Goal: Task Accomplishment & Management: Complete application form

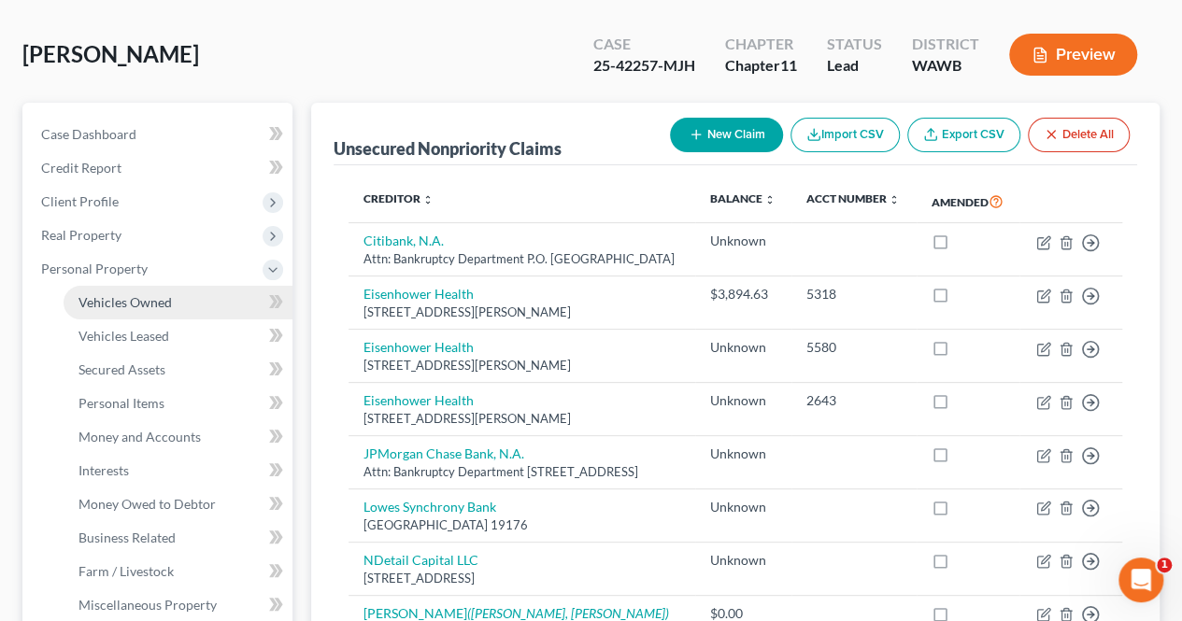
click at [106, 302] on span "Vehicles Owned" at bounding box center [124, 302] width 93 height 16
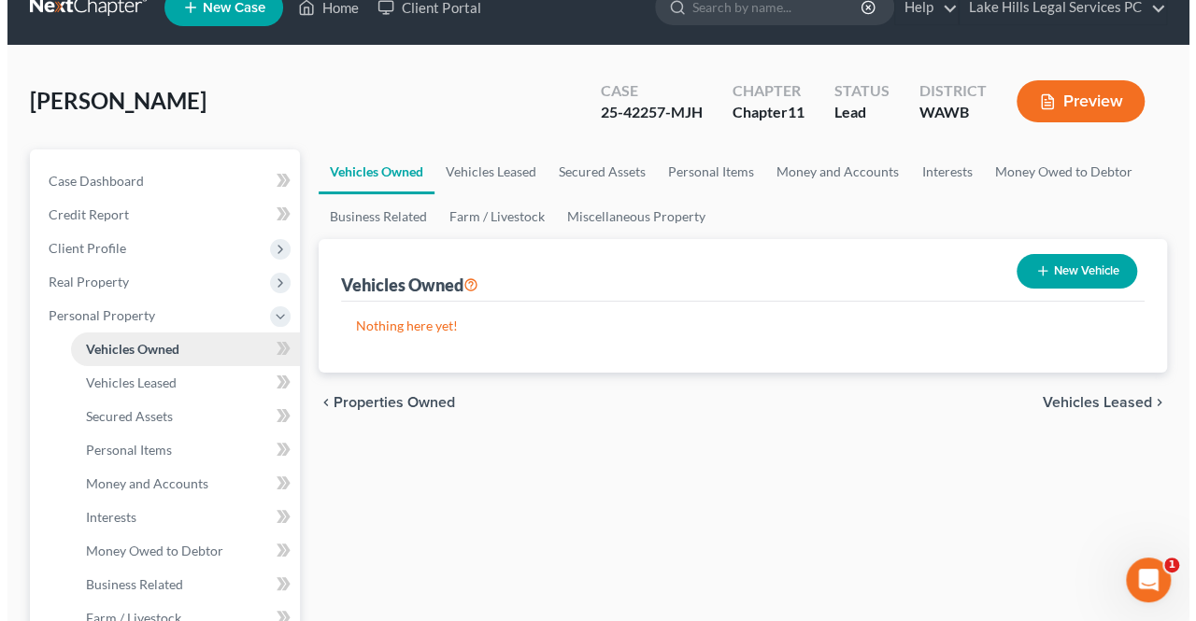
scroll to position [17, 0]
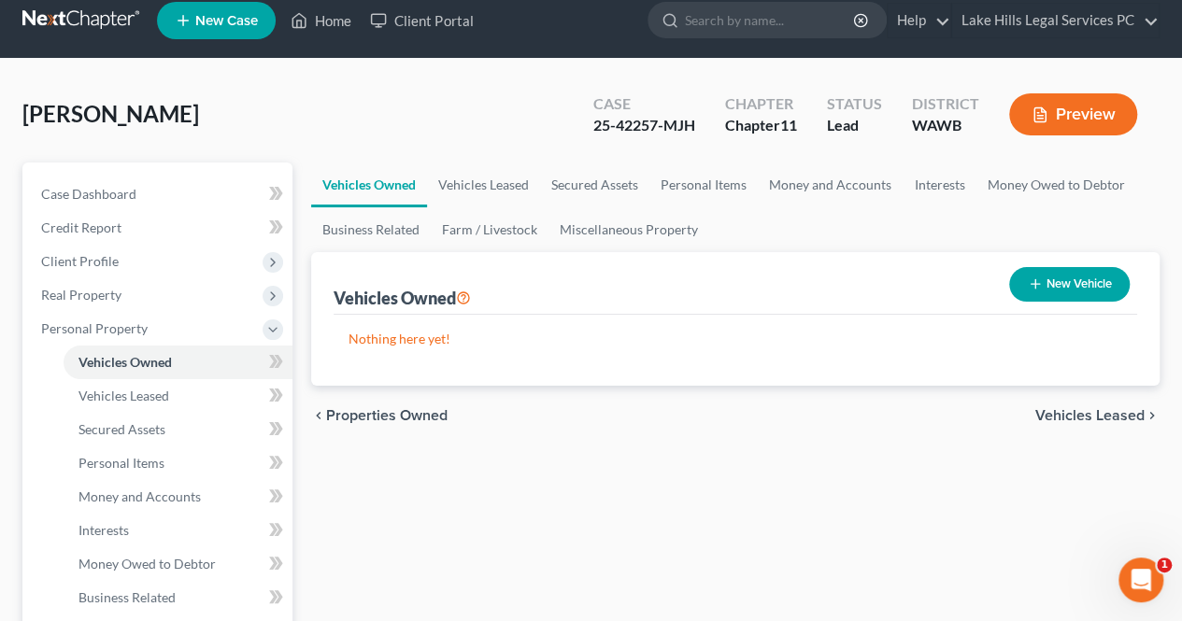
click at [1070, 287] on button "New Vehicle" at bounding box center [1069, 284] width 120 height 35
select select "0"
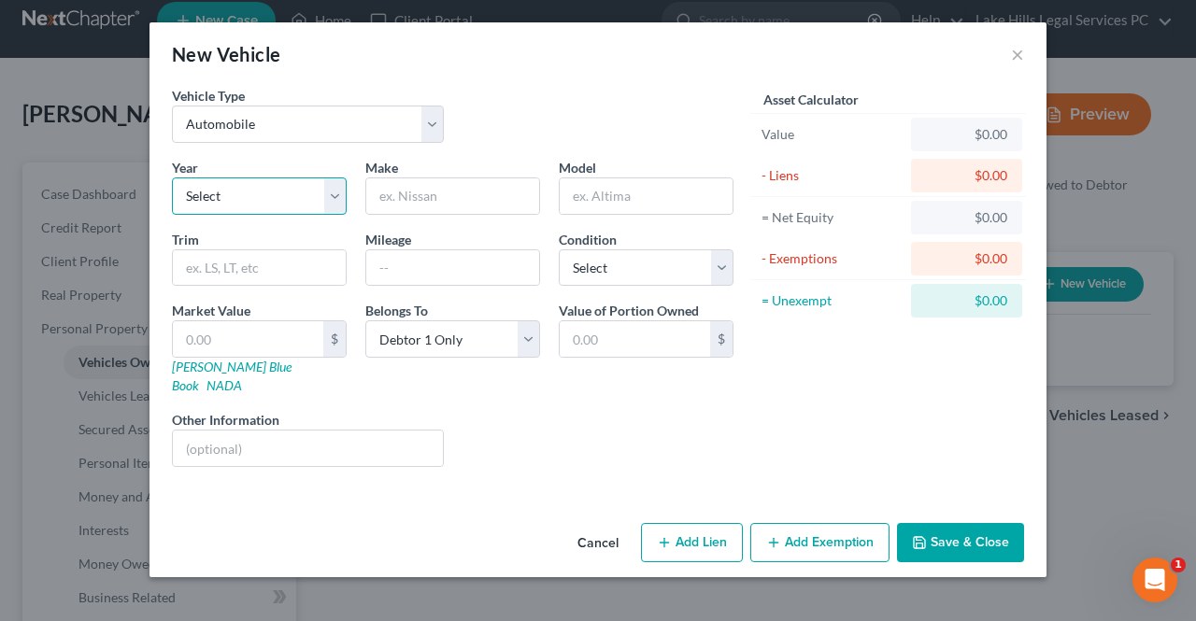
click at [232, 195] on select "Select 2026 2025 2024 2023 2022 2021 2020 2019 2018 2017 2016 2015 2014 2013 20…" at bounding box center [259, 195] width 175 height 37
select select "34"
click at [172, 177] on select "Select 2026 2025 2024 2023 2022 2021 2020 2019 2018 2017 2016 2015 2014 2013 20…" at bounding box center [259, 195] width 175 height 37
click at [411, 191] on input "text" at bounding box center [452, 195] width 173 height 35
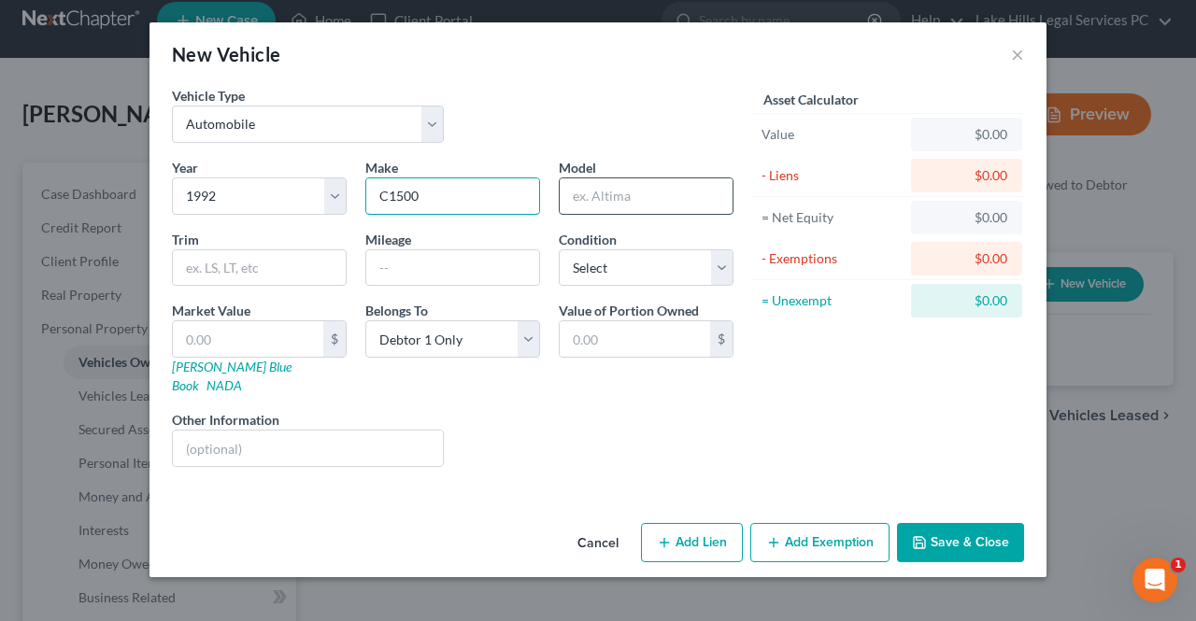
type input "C1500"
click at [658, 191] on input "text" at bounding box center [646, 195] width 173 height 35
type input "K1500"
click at [459, 271] on input "text" at bounding box center [452, 267] width 173 height 35
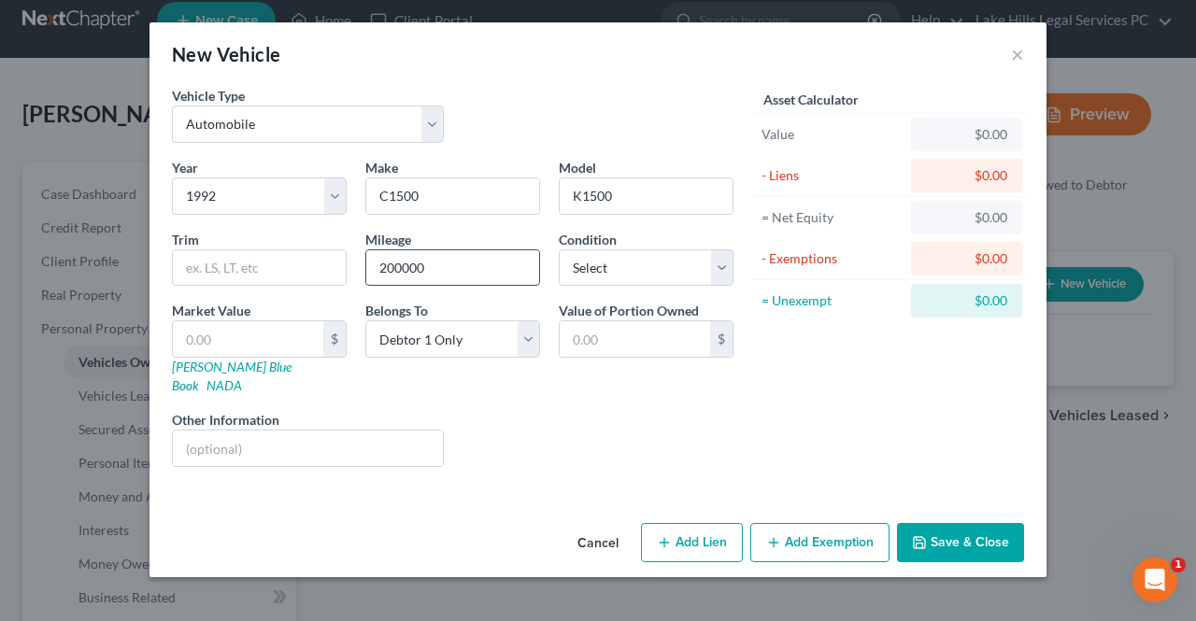
type input "200000"
click at [609, 265] on select "Select Excellent Very Good Good Fair Poor" at bounding box center [646, 267] width 175 height 37
click at [559, 249] on select "Select Excellent Very Good Good Fair Poor" at bounding box center [646, 267] width 175 height 37
click at [732, 271] on select "Select Excellent Very Good Good Fair Poor" at bounding box center [646, 267] width 175 height 37
select select "2"
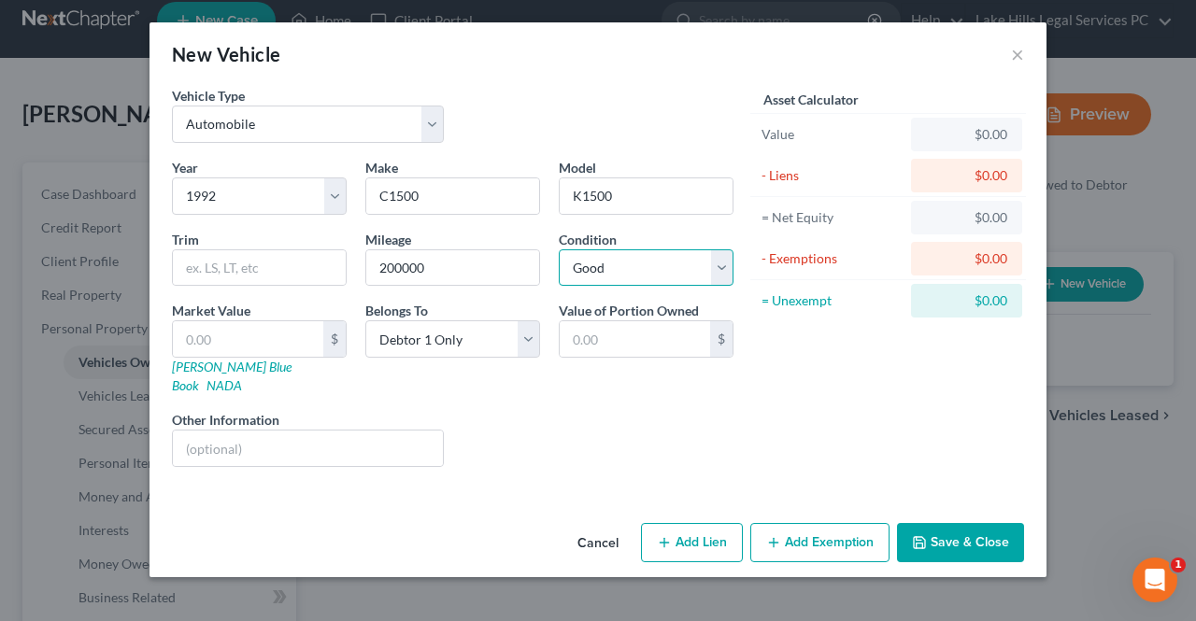
click at [559, 249] on select "Select Excellent Very Good Good Fair Poor" at bounding box center [646, 267] width 175 height 37
click at [229, 345] on input "text" at bounding box center [248, 338] width 150 height 35
type input "2"
type input "2.00"
type input "20"
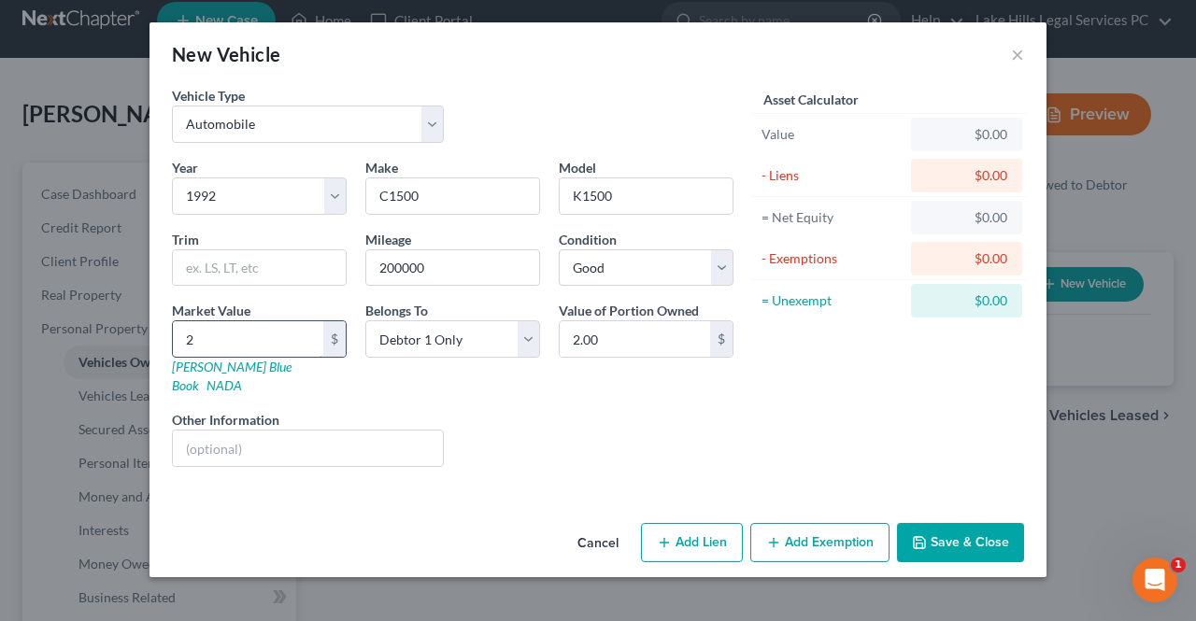
type input "20.00"
type input "200"
type input "200.00"
type input "2000"
type input "2,000.00"
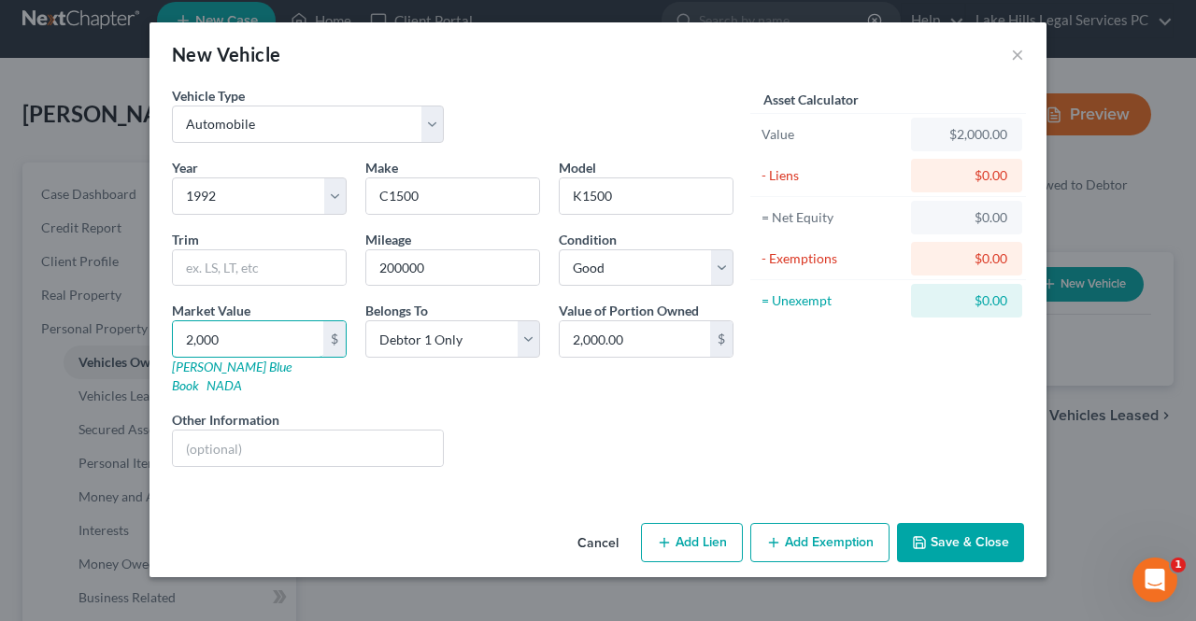
type input "2,000"
click at [535, 411] on div "Liens Select" at bounding box center [598, 438] width 291 height 57
click at [783, 525] on button "Add Exemption" at bounding box center [819, 542] width 139 height 39
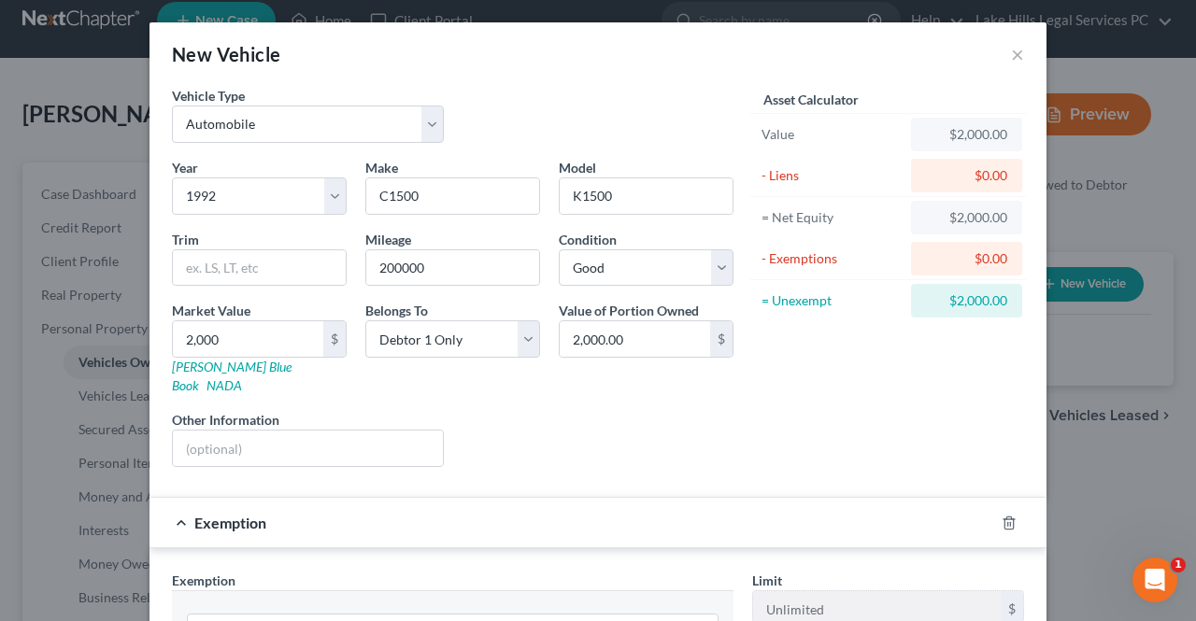
click at [821, 397] on div "Asset Calculator Value $2,000.00 - Liens $0.00 = Net Equity $2,000.00 - Exempti…" at bounding box center [888, 284] width 291 height 396
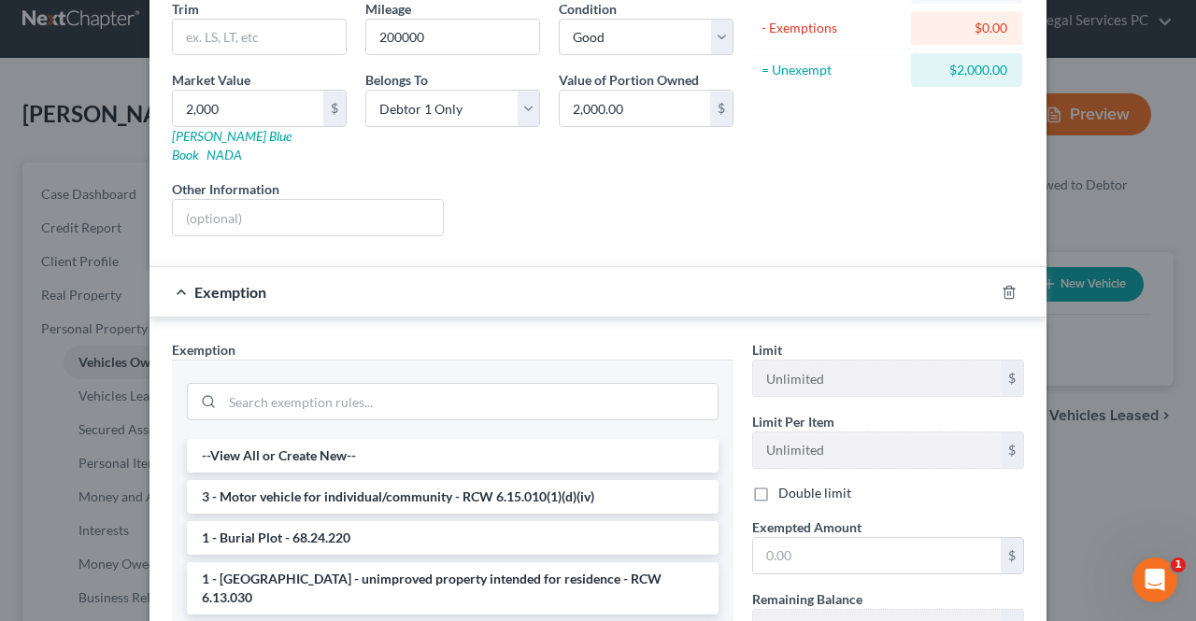
scroll to position [457, 0]
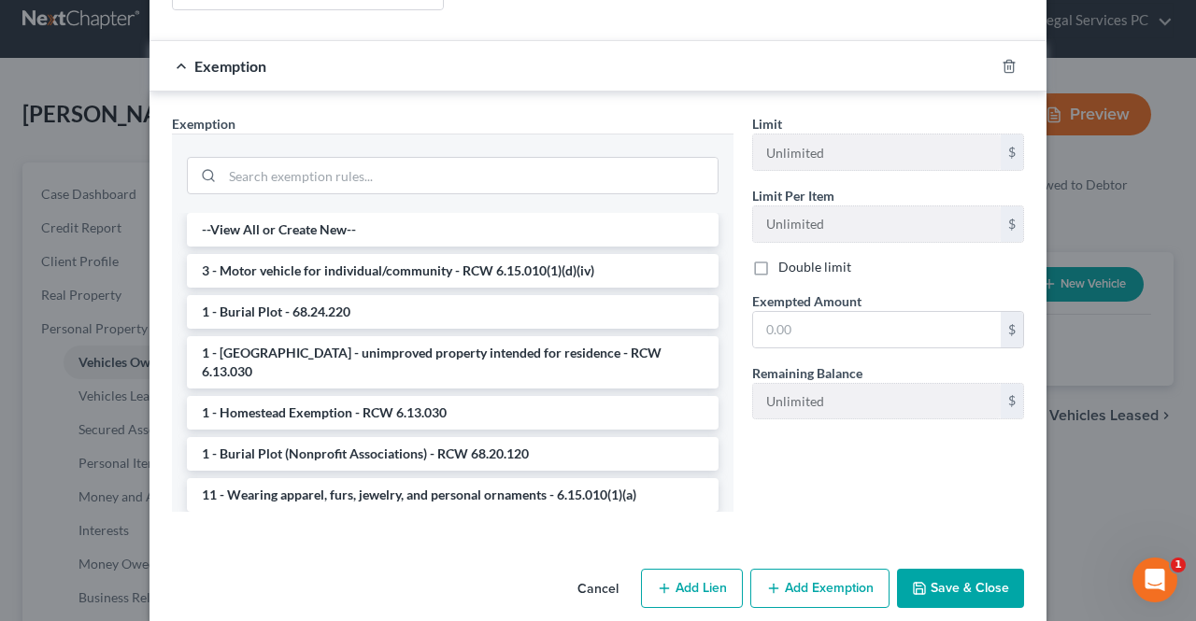
click at [973, 569] on button "Save & Close" at bounding box center [960, 588] width 127 height 39
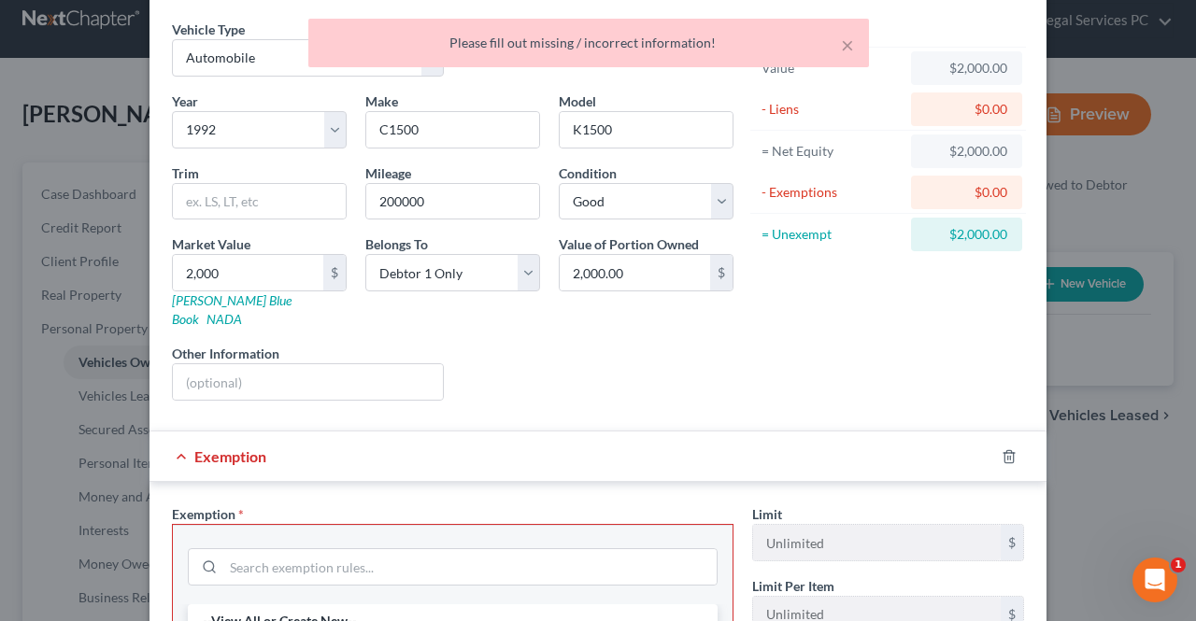
scroll to position [70, 0]
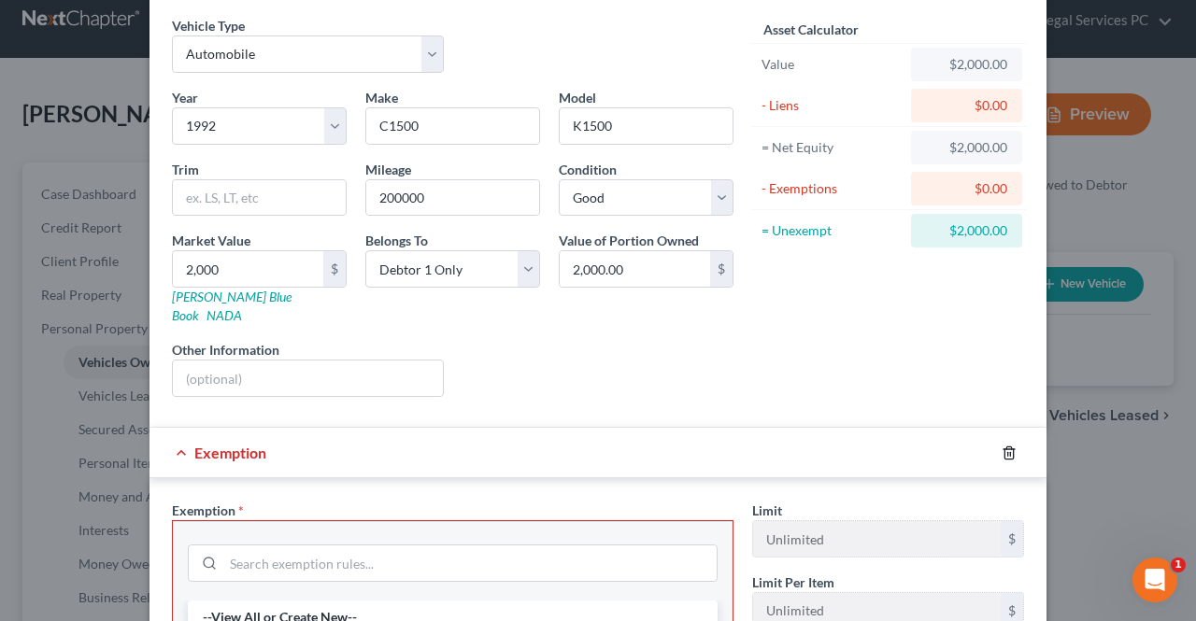
click at [1010, 452] on line "button" at bounding box center [1010, 454] width 0 height 4
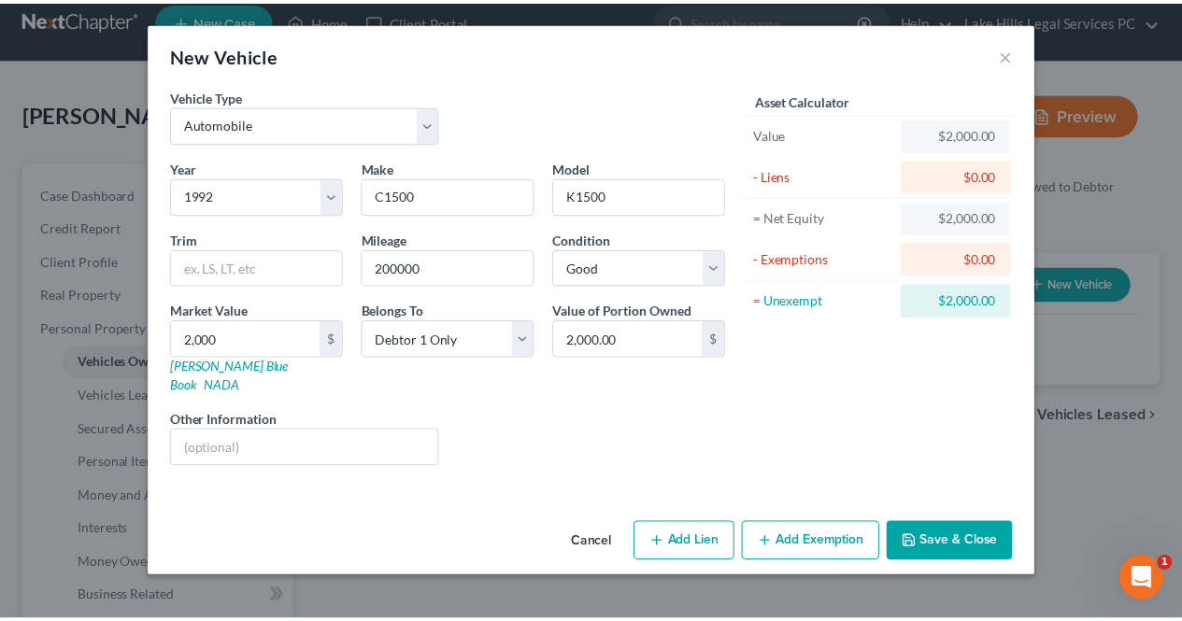
scroll to position [0, 0]
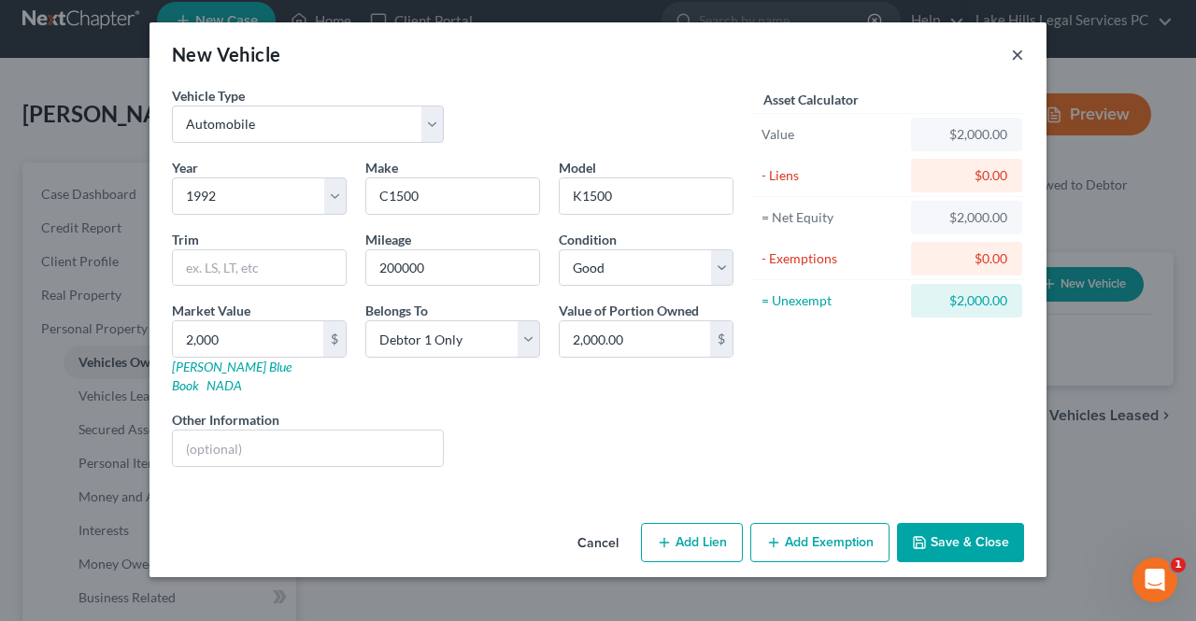
click at [1021, 54] on button "×" at bounding box center [1017, 54] width 13 height 22
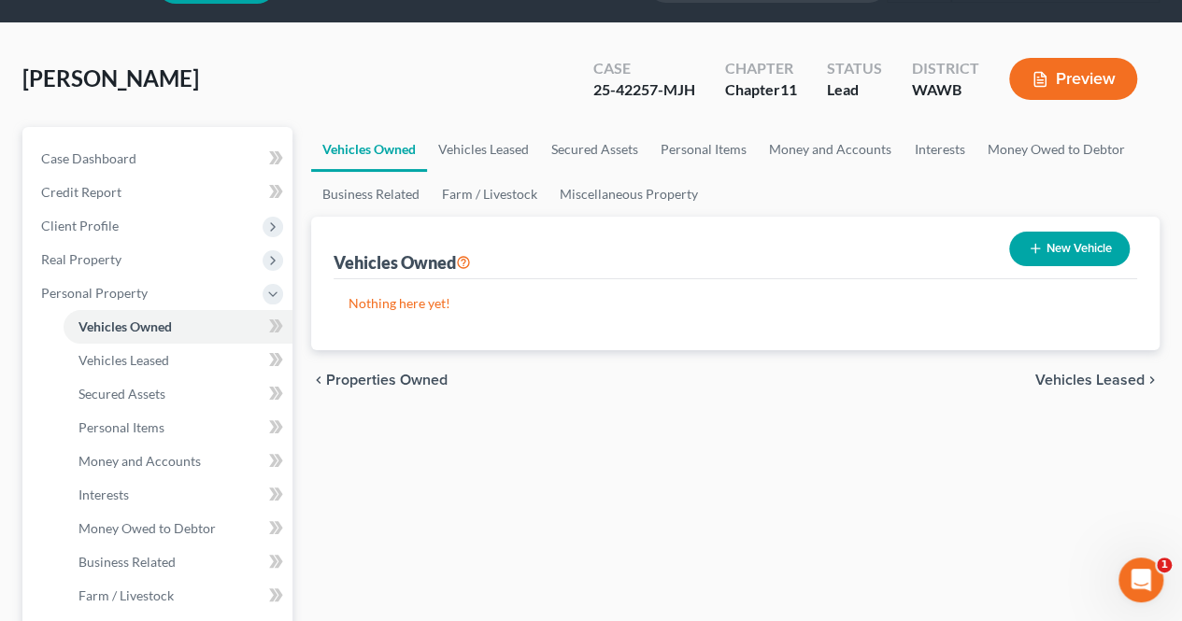
scroll to position [50, 0]
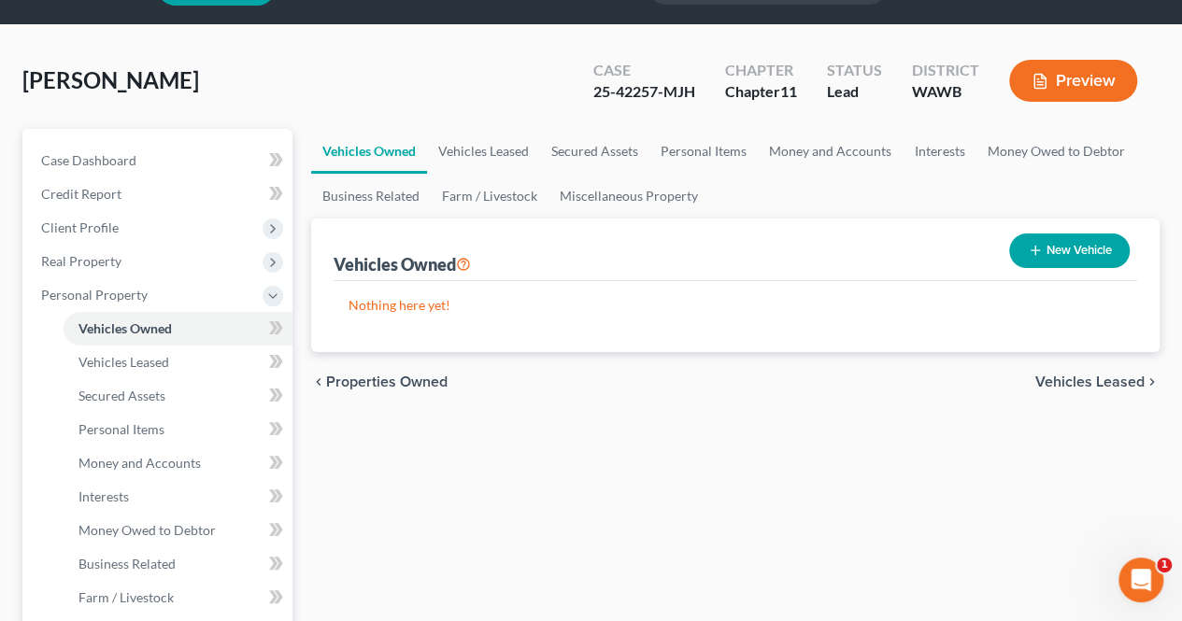
click at [1044, 253] on button "New Vehicle" at bounding box center [1069, 251] width 120 height 35
select select "0"
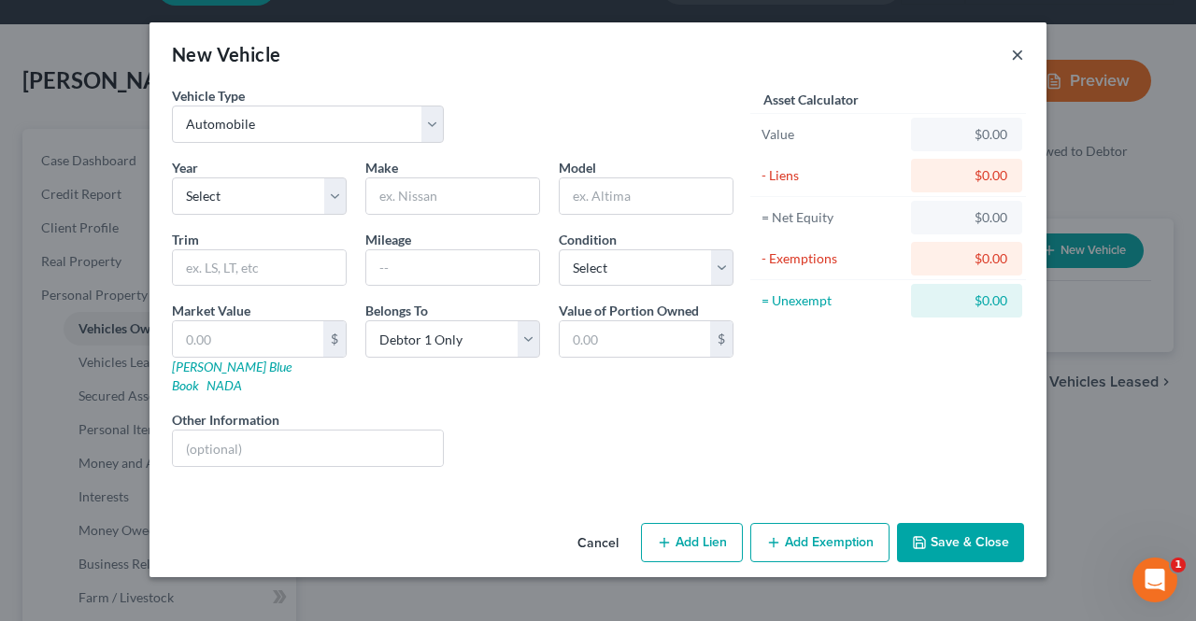
click at [1016, 47] on button "×" at bounding box center [1017, 54] width 13 height 22
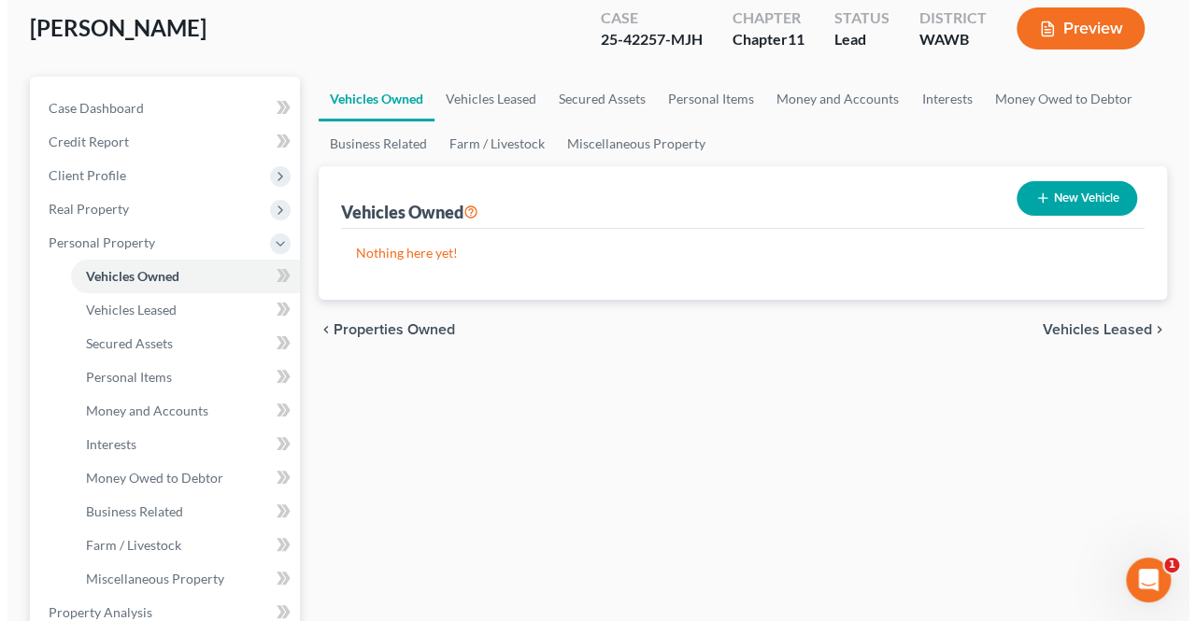
scroll to position [97, 0]
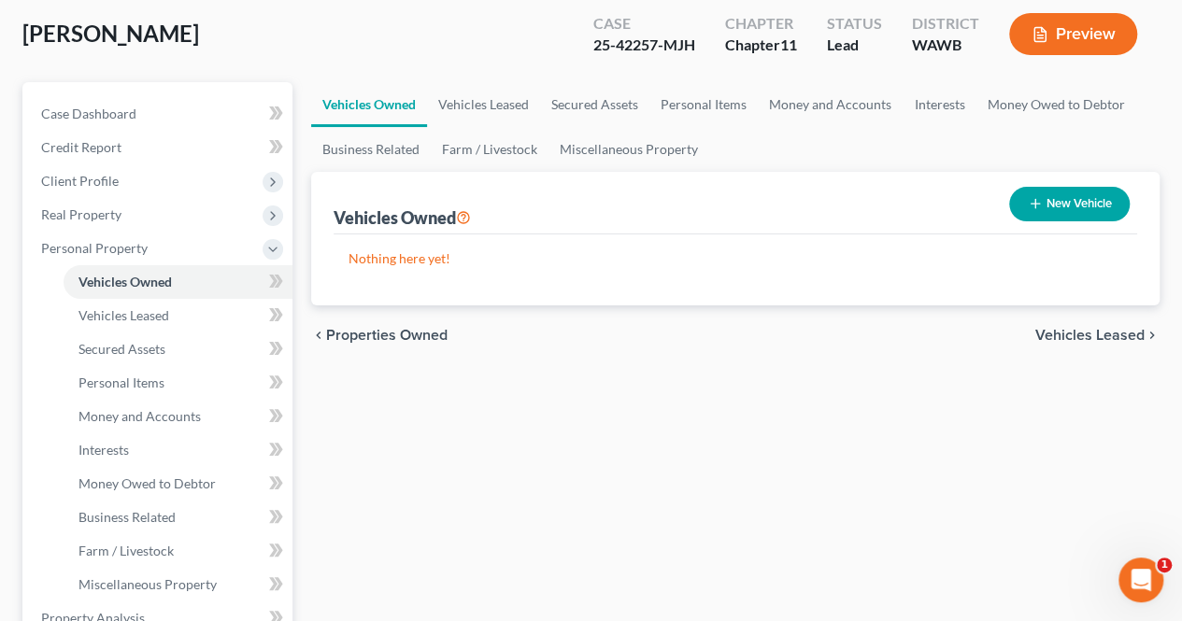
click at [1078, 191] on button "New Vehicle" at bounding box center [1069, 204] width 120 height 35
select select "0"
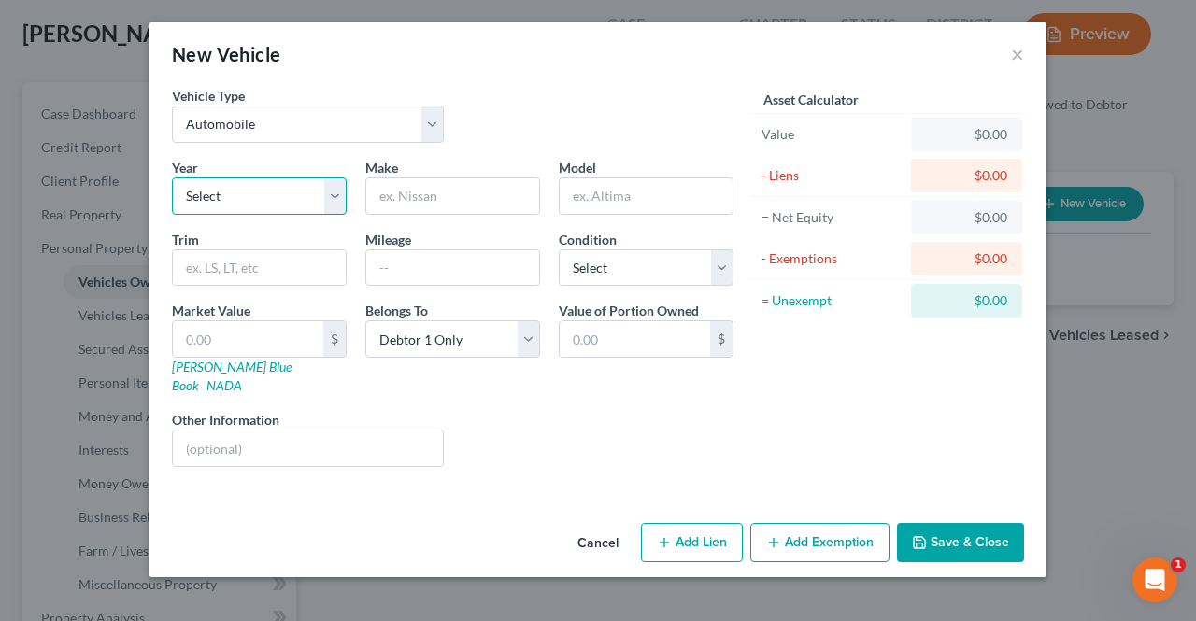
click at [305, 196] on select "Select 2026 2025 2024 2023 2022 2021 2020 2019 2018 2017 2016 2015 2014 2013 20…" at bounding box center [259, 195] width 175 height 37
select select "34"
click at [172, 177] on select "Select 2026 2025 2024 2023 2022 2021 2020 2019 2018 2017 2016 2015 2014 2013 20…" at bounding box center [259, 195] width 175 height 37
click at [423, 188] on input "text" at bounding box center [452, 195] width 173 height 35
type input "C1500"
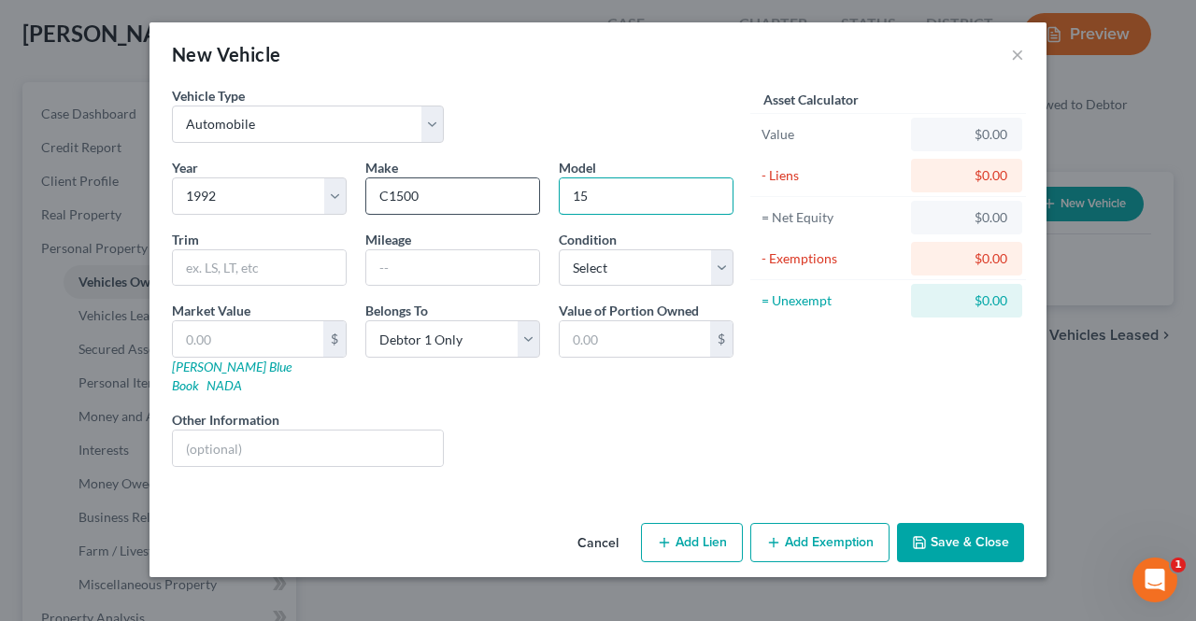
type input "1"
type input "K1500"
click at [237, 344] on input "text" at bounding box center [248, 338] width 150 height 35
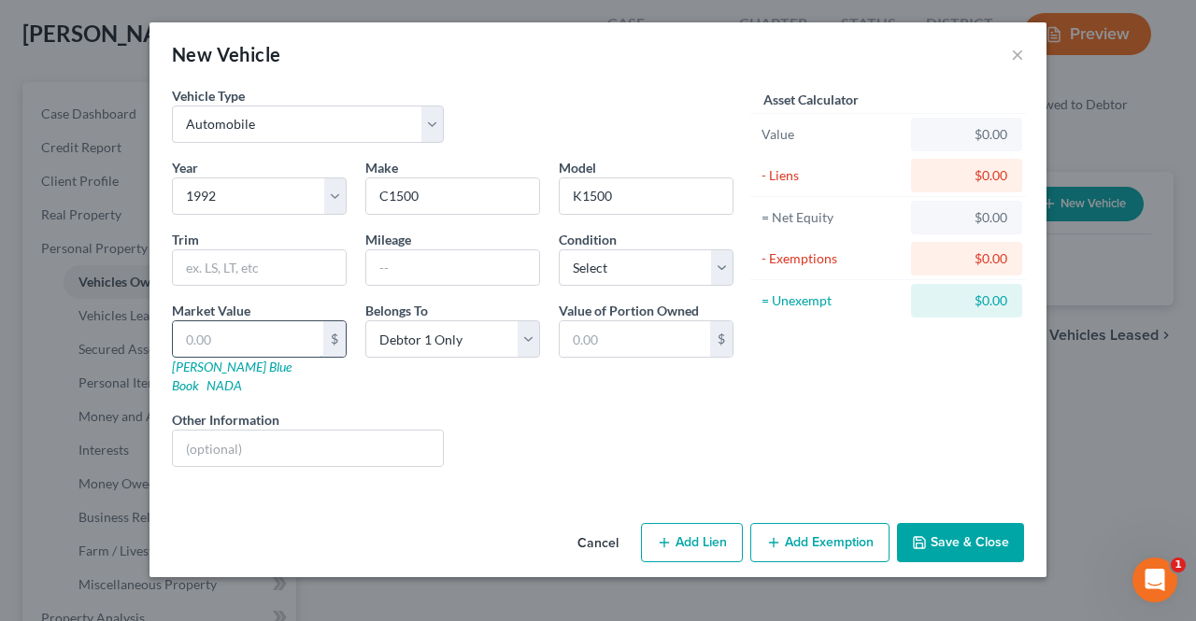
type input "2"
type input "2.00"
type input "20"
type input "20.00"
type input "200"
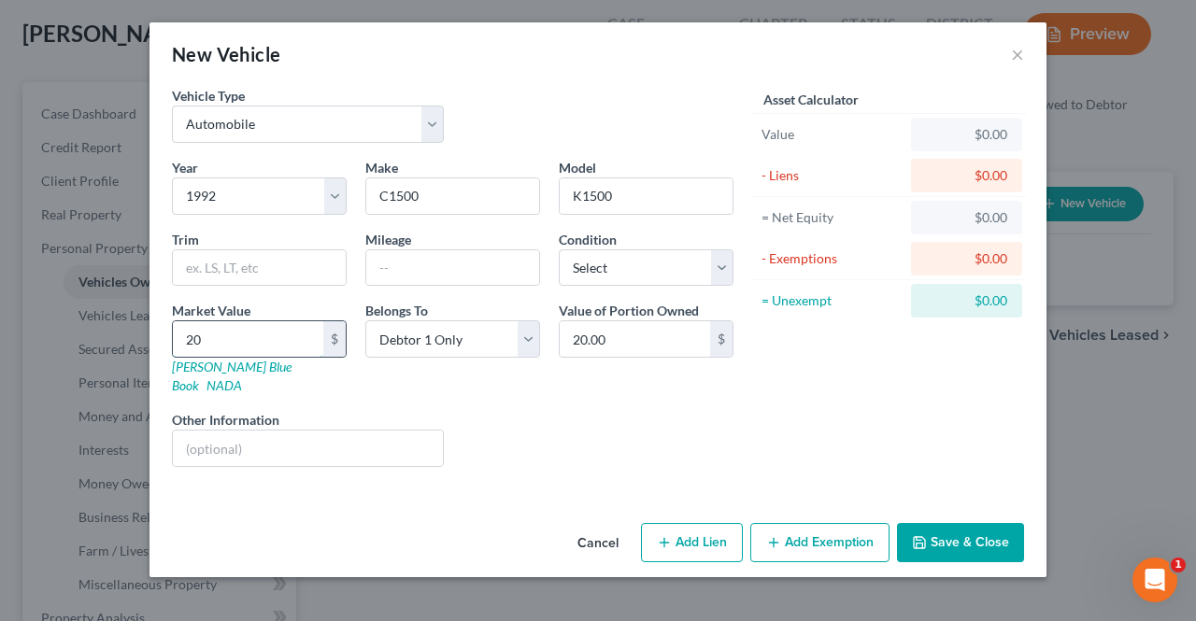
type input "200.00"
type input "2000"
type input "2,000.00"
type input "2,000"
click at [314, 516] on div "Cancel Add Lien Add Lease Add Exemption Save & Close" at bounding box center [597, 547] width 897 height 62
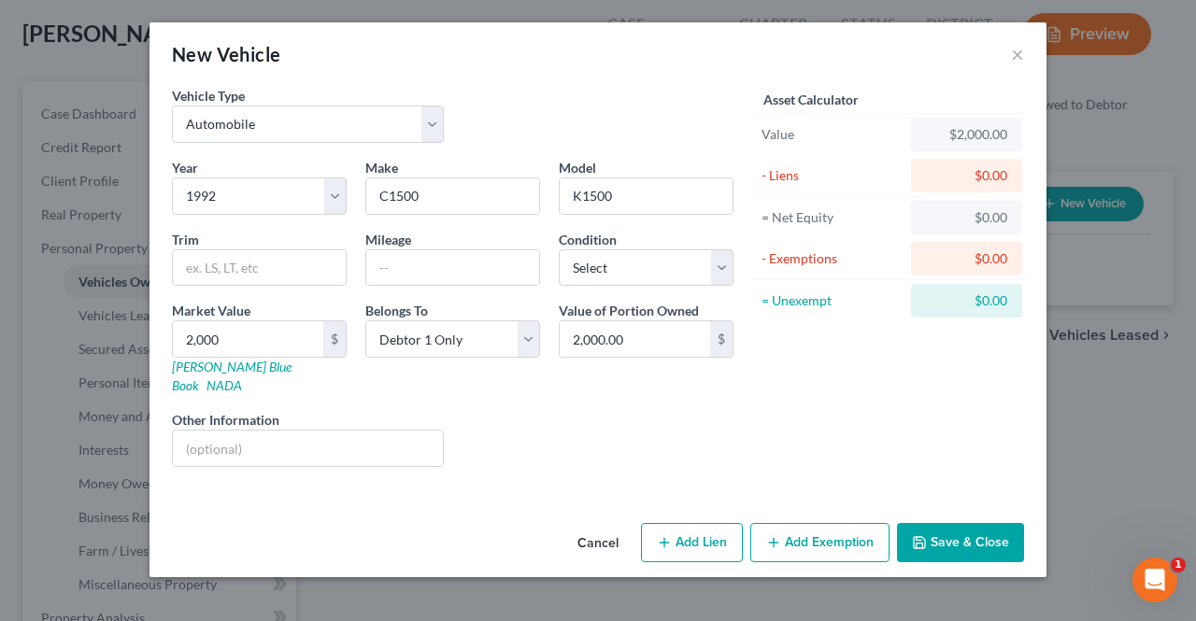
click at [959, 523] on button "Save & Close" at bounding box center [960, 542] width 127 height 39
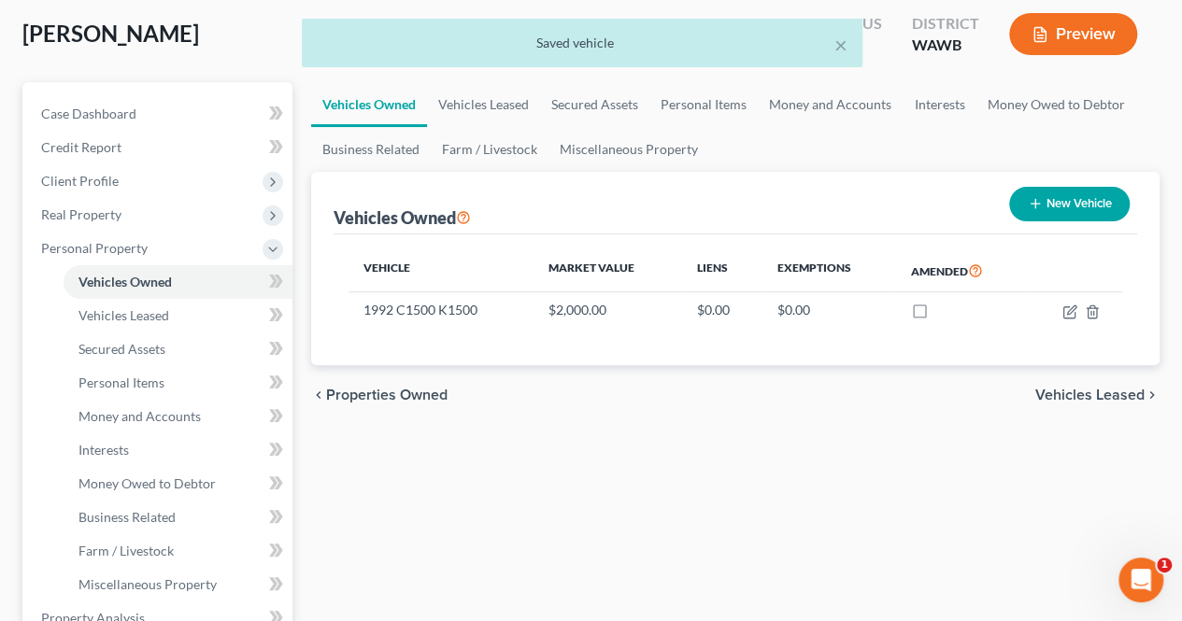
click at [1080, 204] on button "New Vehicle" at bounding box center [1069, 204] width 120 height 35
select select "0"
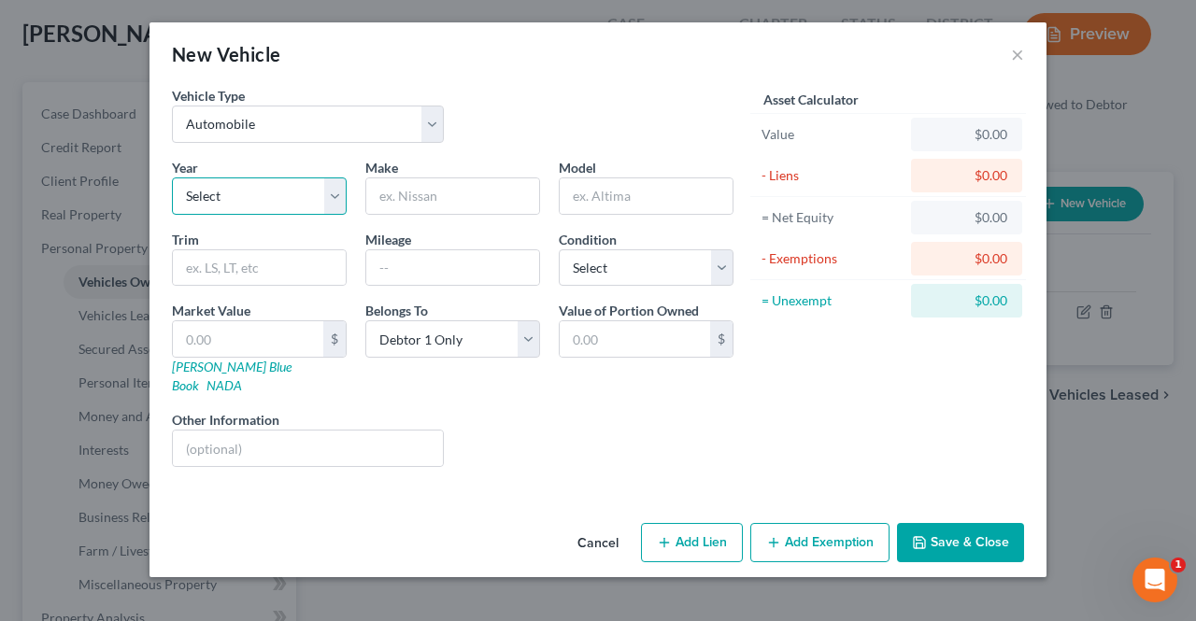
click at [314, 188] on select "Select 2026 2025 2024 2023 2022 2021 2020 2019 2018 2017 2016 2015 2014 2013 20…" at bounding box center [259, 195] width 175 height 37
select select "3"
click at [172, 177] on select "Select 2026 2025 2024 2023 2022 2021 2020 2019 2018 2017 2016 2015 2014 2013 20…" at bounding box center [259, 195] width 175 height 37
click at [458, 197] on input "text" at bounding box center [452, 195] width 173 height 35
type input "Chevrolet"
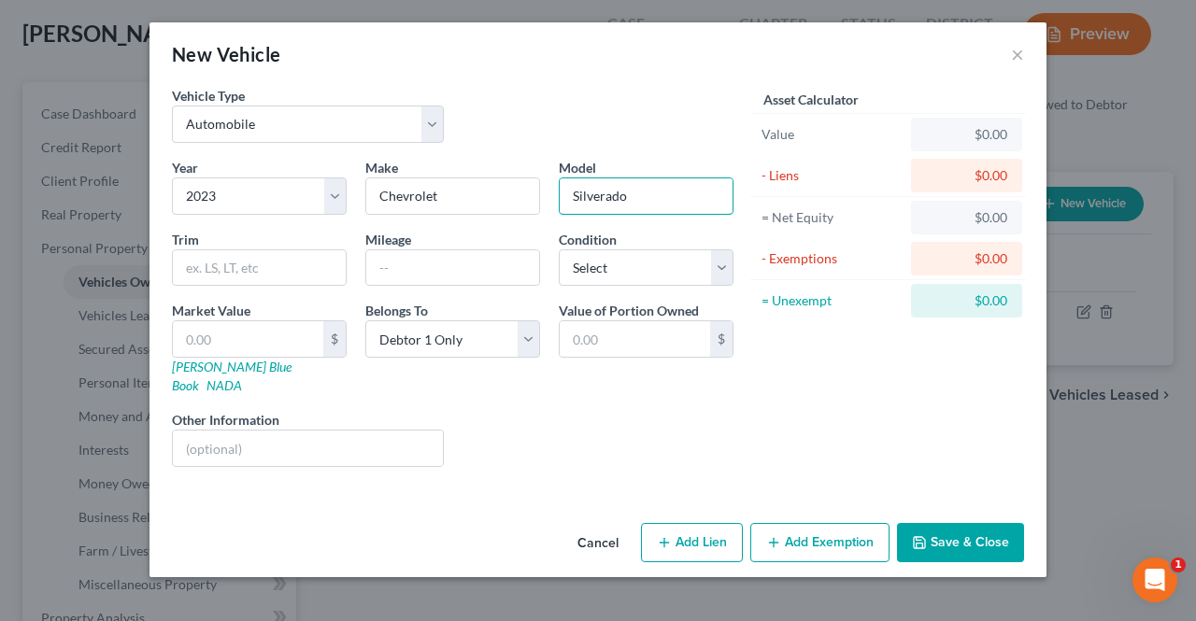
type input "Silverado"
click at [672, 535] on icon "button" at bounding box center [664, 542] width 15 height 15
select select "0"
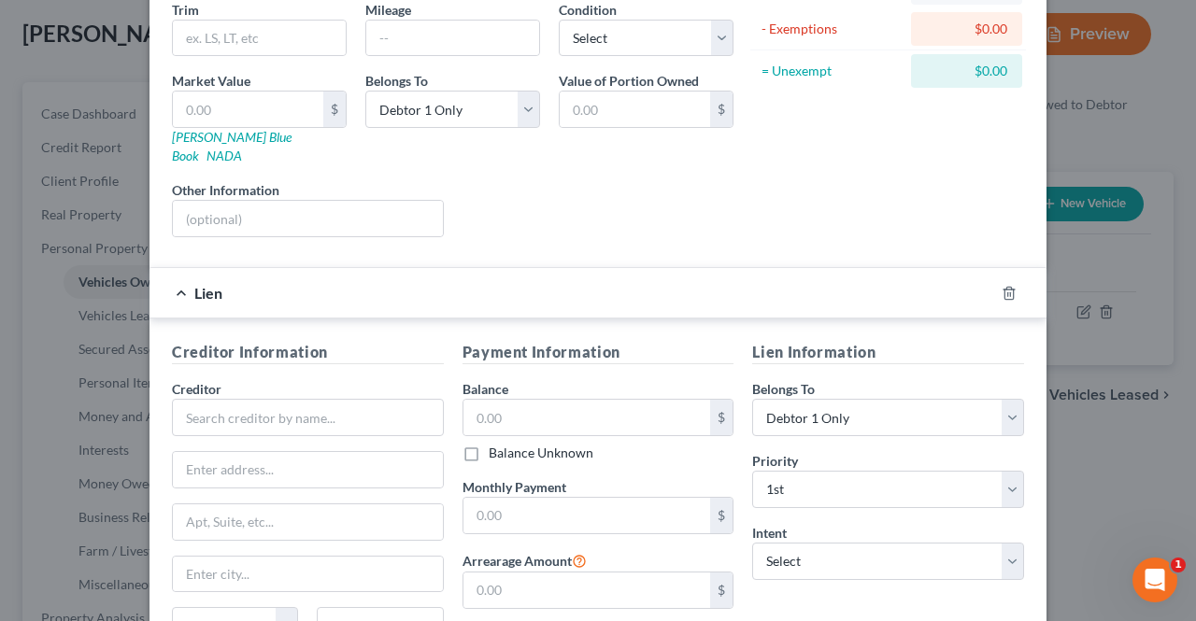
scroll to position [241, 0]
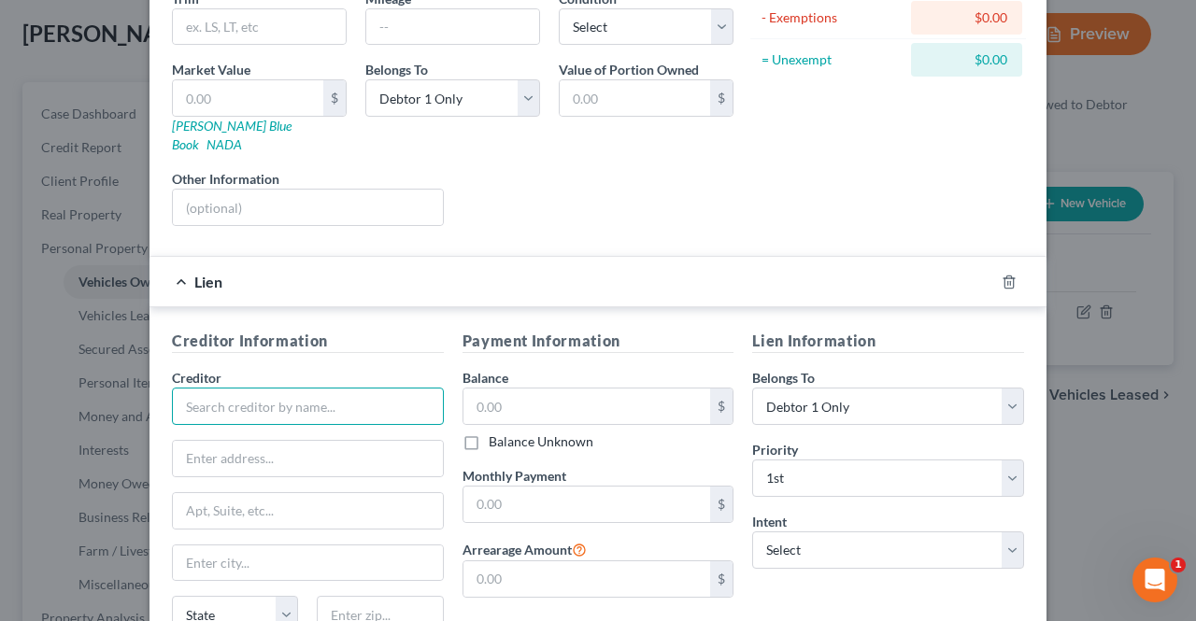
click at [350, 388] on input "text" at bounding box center [308, 406] width 272 height 37
type input "TAPCO"
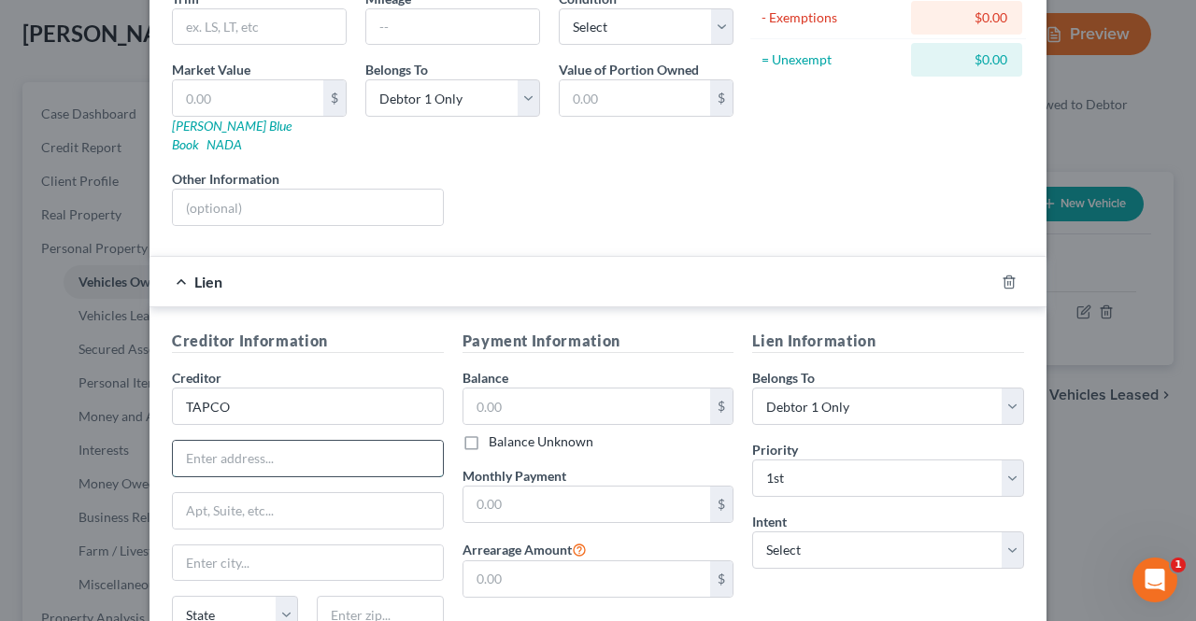
click at [333, 441] on input "text" at bounding box center [308, 458] width 270 height 35
paste input "6312 19th St W"
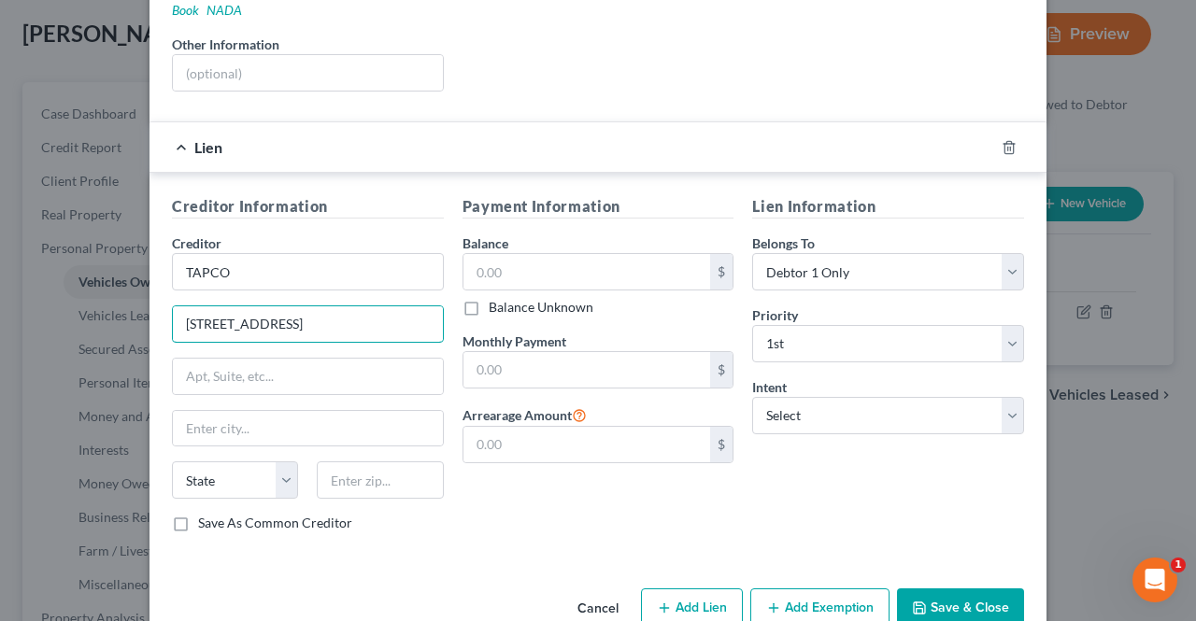
scroll to position [379, 0]
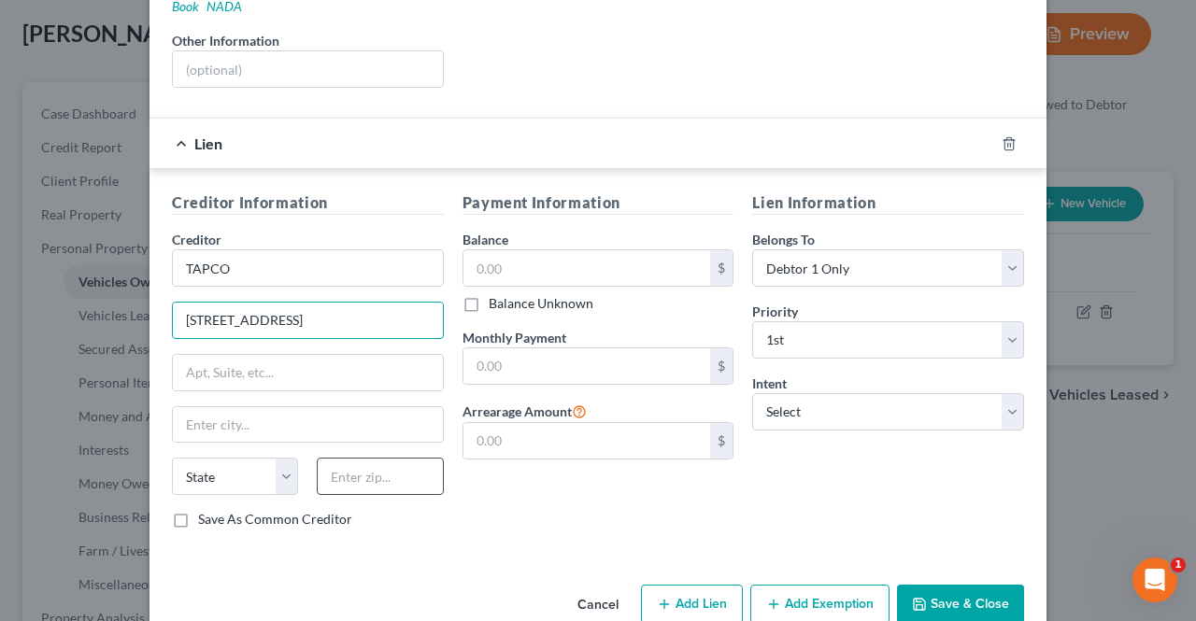
type input "6312 19th St W"
click at [392, 460] on input "text" at bounding box center [380, 476] width 126 height 37
type input "98466"
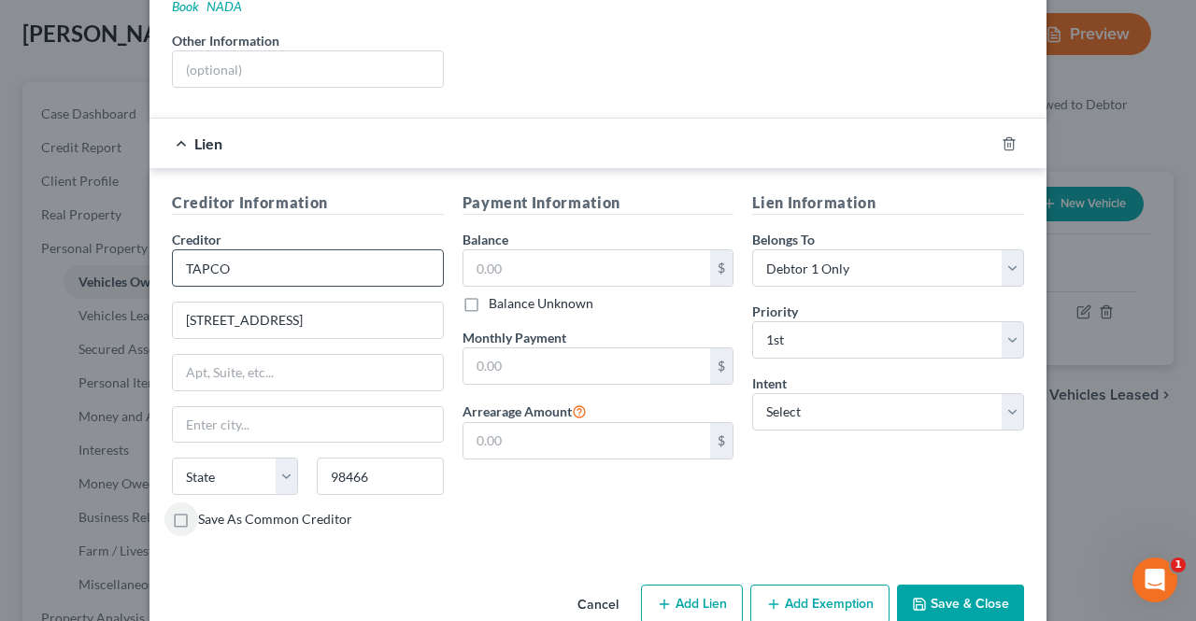
type input "Tacoma"
select select "50"
click at [636, 250] on input "text" at bounding box center [587, 267] width 248 height 35
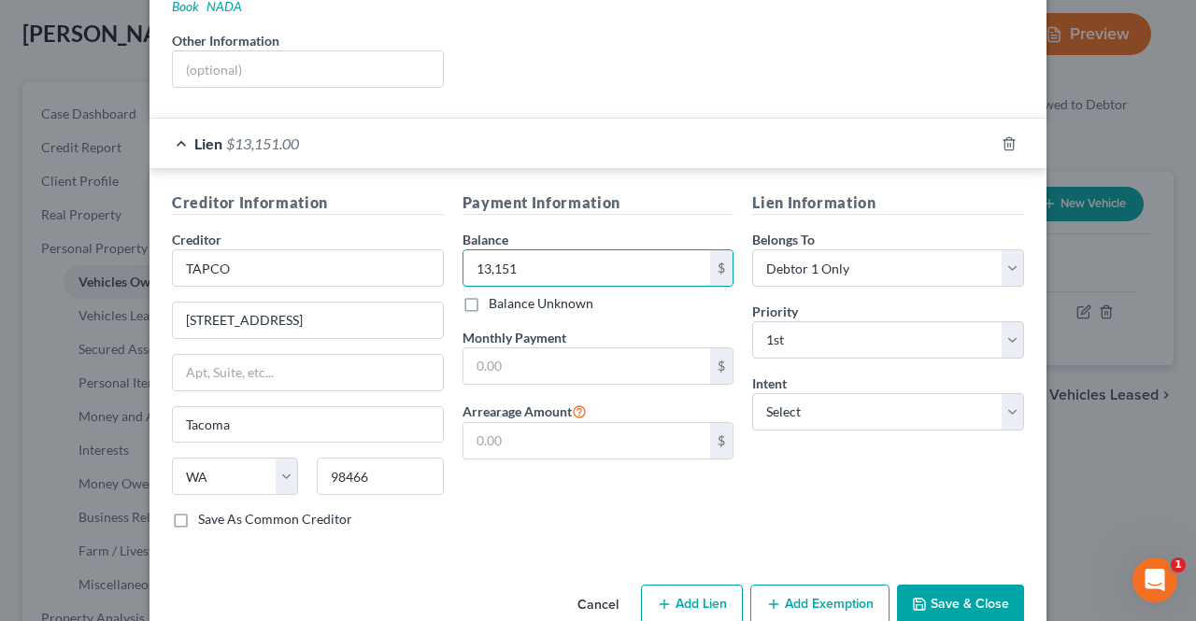
type input "13,151"
click at [614, 475] on div "Payment Information Balance 13,151.00 $ Balance Unknown Balance Undetermined 13…" at bounding box center [598, 367] width 291 height 352
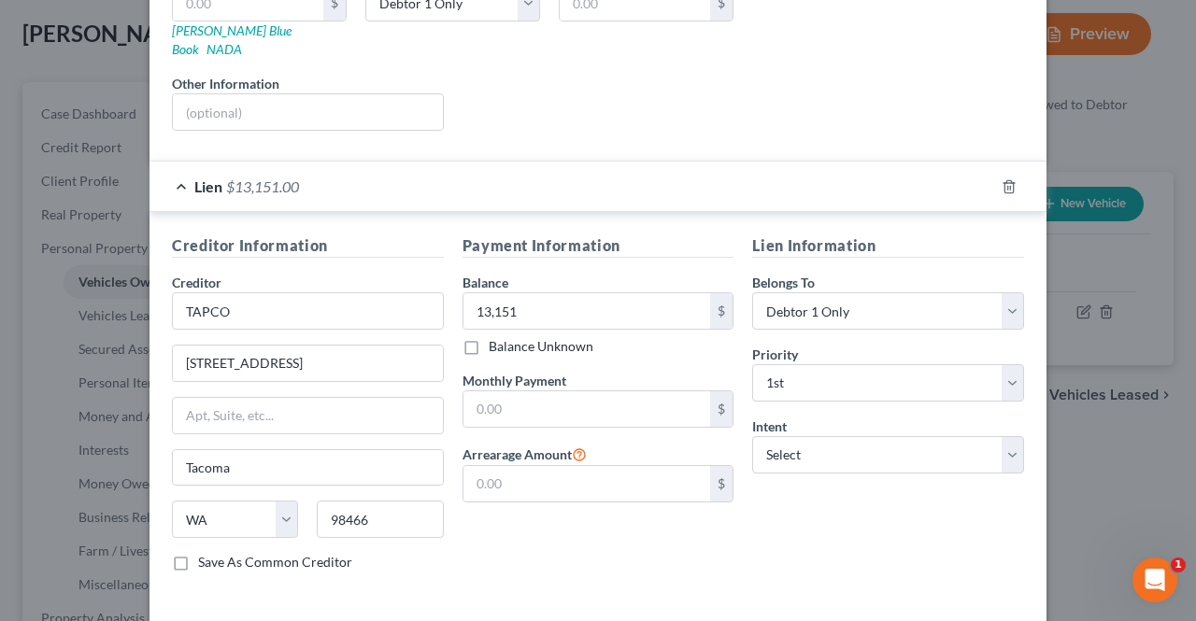
scroll to position [366, 0]
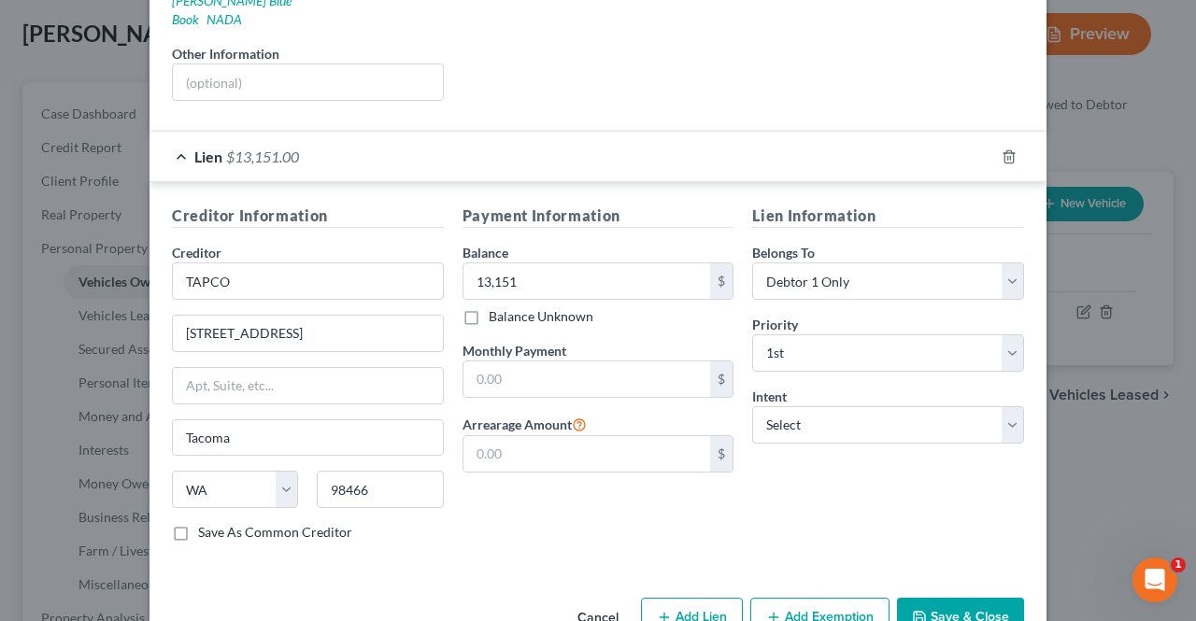
click at [198, 523] on label "Save As Common Creditor" at bounding box center [275, 532] width 154 height 19
click at [206, 523] on input "Save As Common Creditor" at bounding box center [212, 529] width 12 height 12
checkbox input "true"
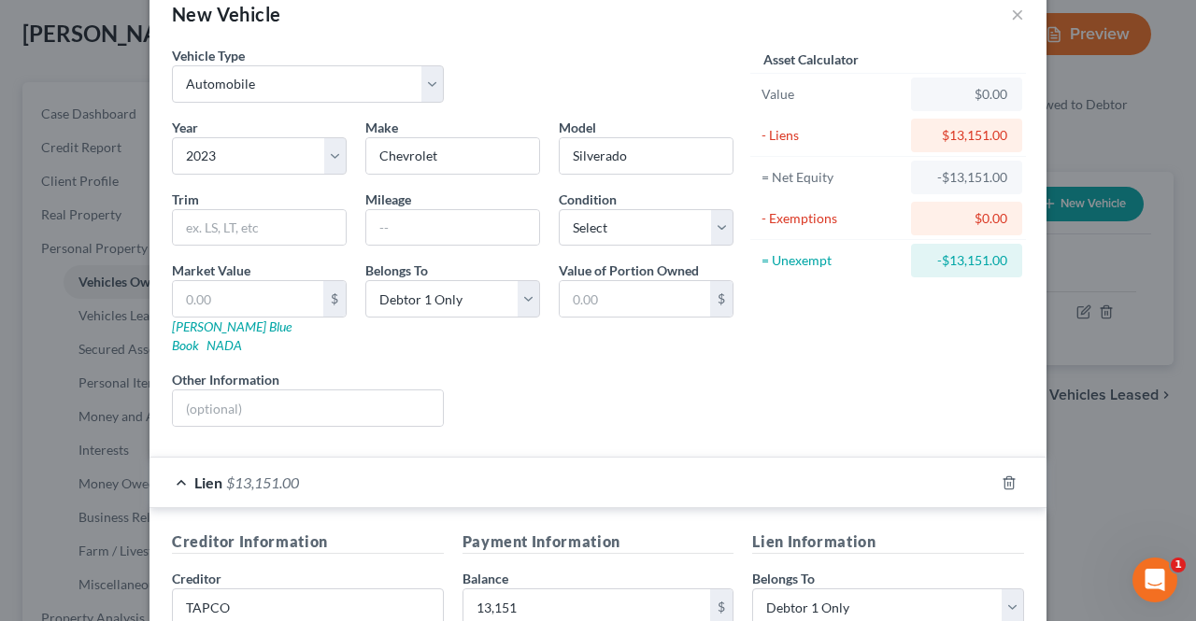
scroll to position [0, 0]
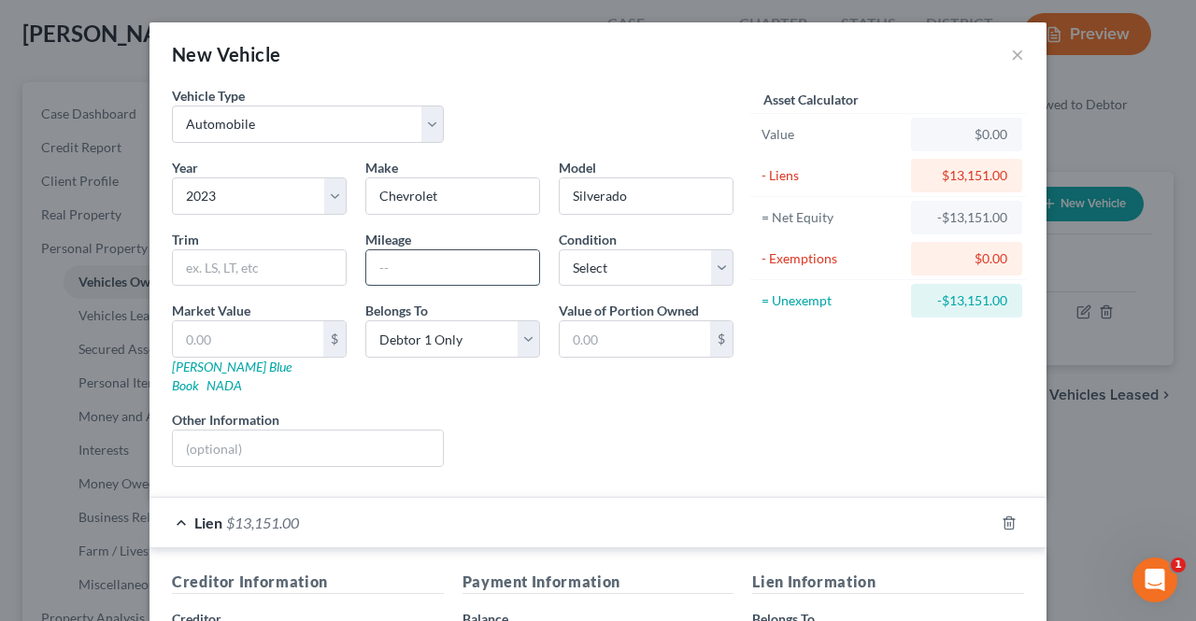
click at [447, 267] on input "text" at bounding box center [452, 267] width 173 height 35
type input "70000"
click at [754, 446] on div "Asset Calculator Value $0.00 - Liens $13,151.00 = Net Equity -$13,151.00 - Exem…" at bounding box center [888, 284] width 291 height 396
click at [252, 344] on input "text" at bounding box center [248, 338] width 150 height 35
type input "2"
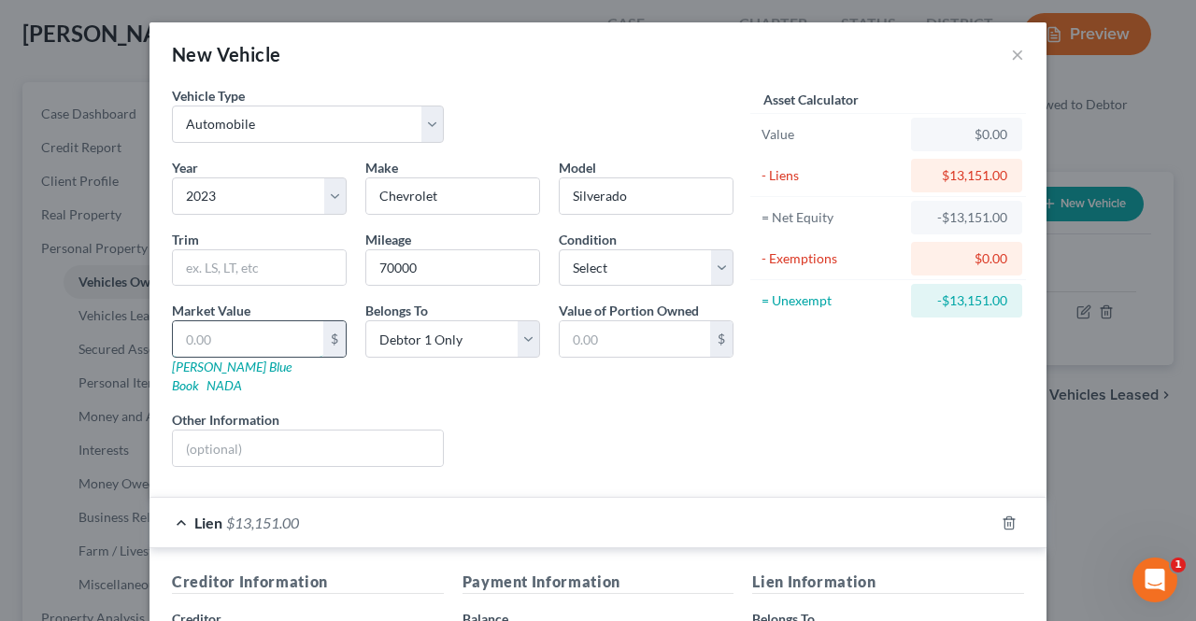
type input "2.00"
type input "24"
type input "24.00"
type input "240"
type input "240.00"
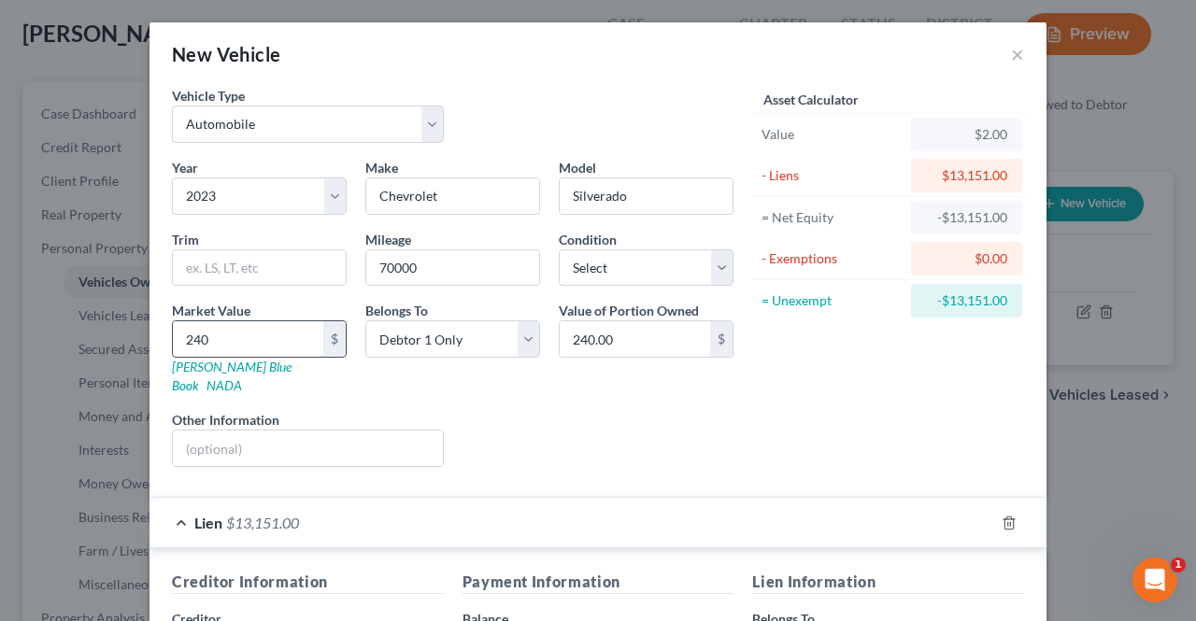
type input "2400"
type input "2,400.00"
type input "2,4000"
type input "24,000.00"
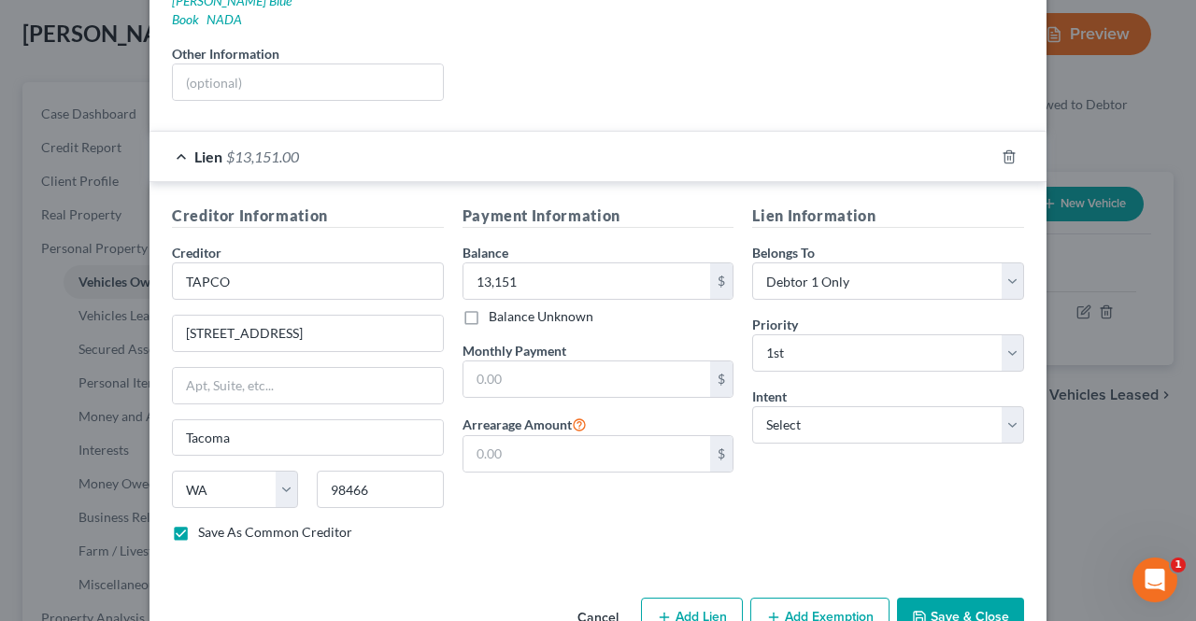
scroll to position [392, 0]
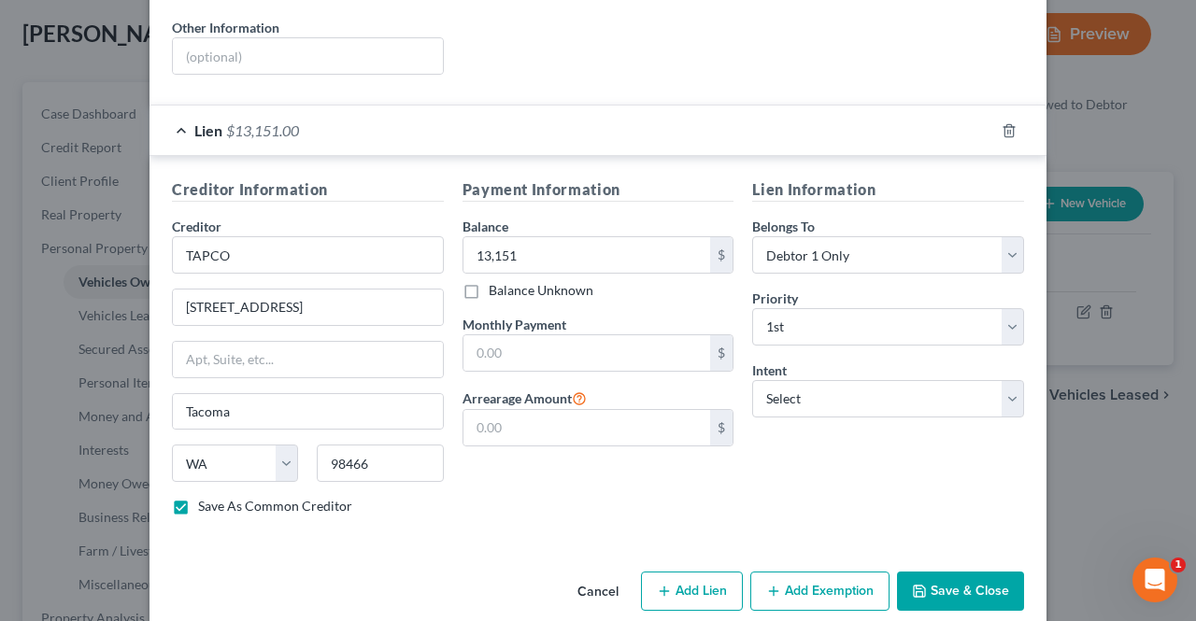
type input "24,000"
click at [770, 584] on icon "button" at bounding box center [773, 591] width 15 height 15
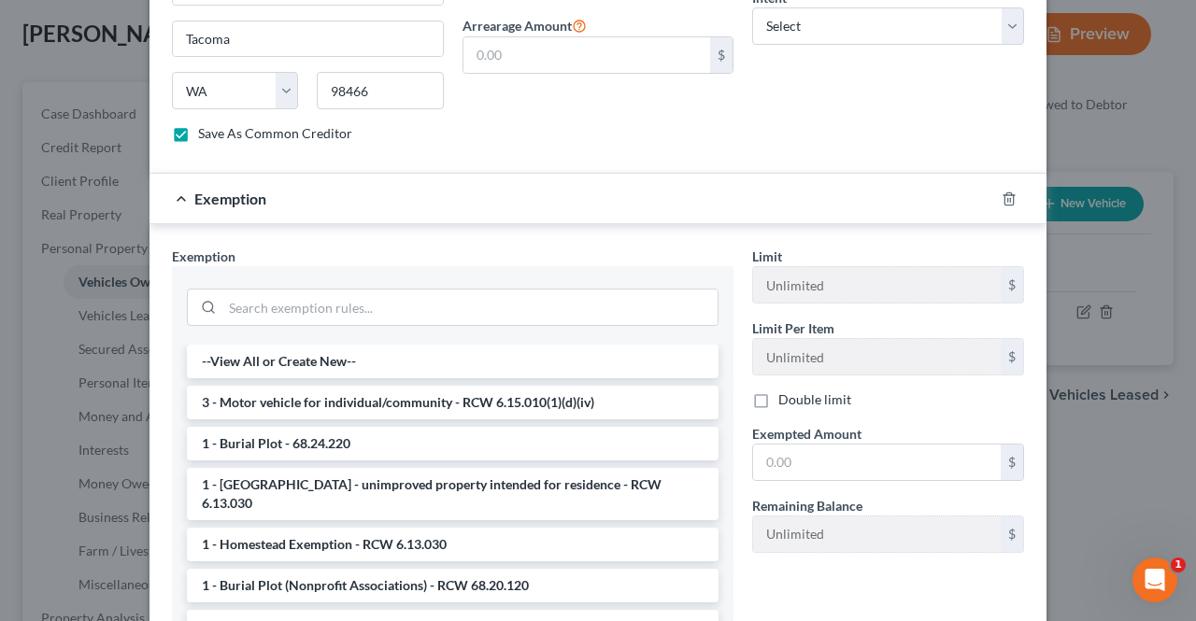
scroll to position [769, 0]
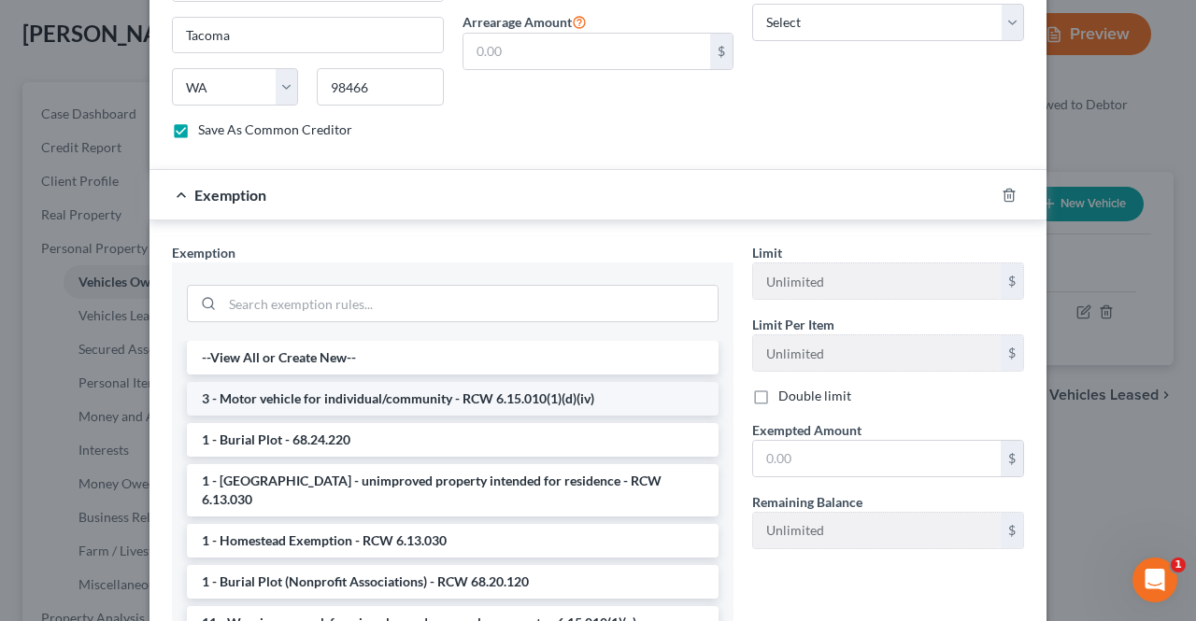
click at [555, 382] on li "3 - Motor vehicle for individual/community - RCW 6.15.010(1)(d)(iv)" at bounding box center [452, 399] width 531 height 34
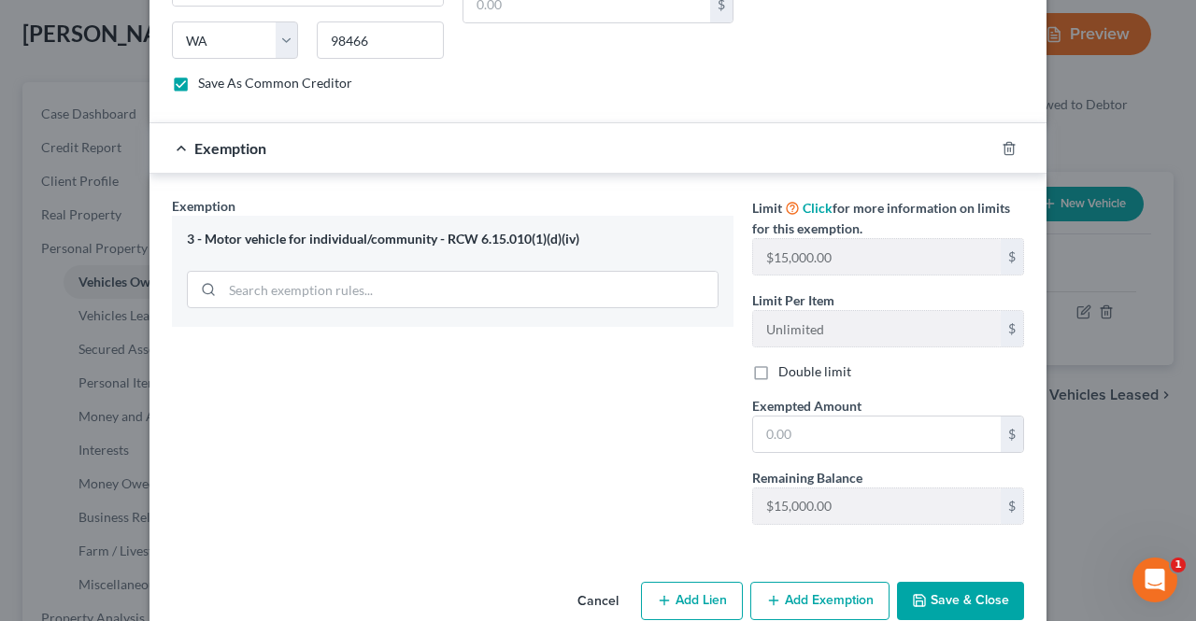
scroll to position [823, 0]
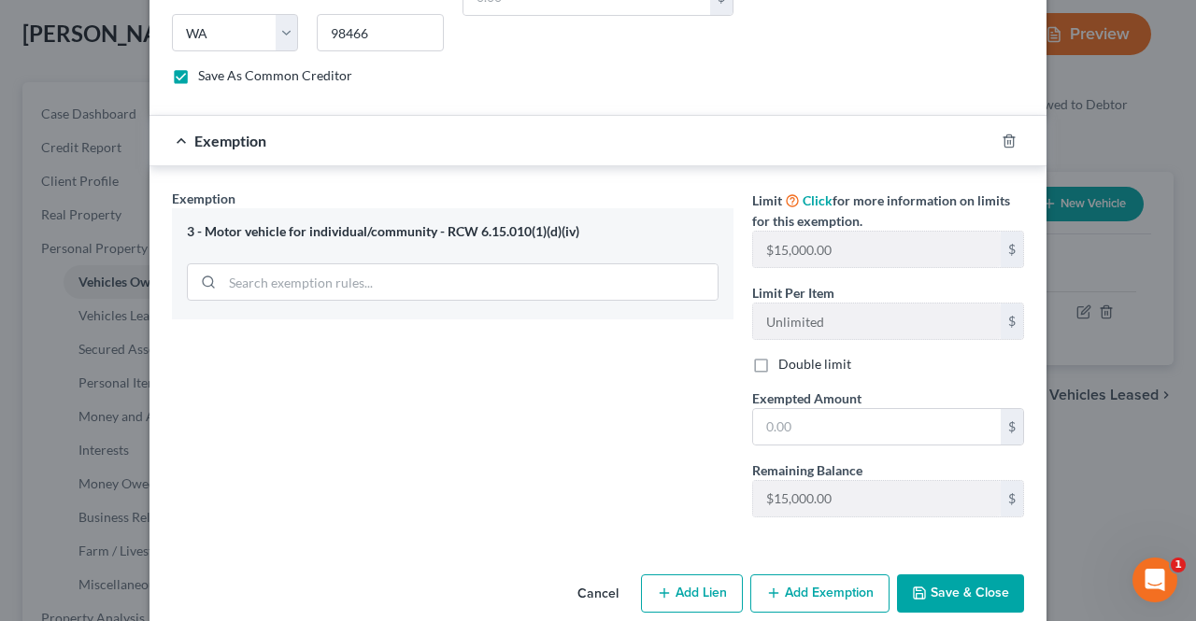
click at [590, 444] on div "Exemption Set must be selected for CA. Exemption * 3 - Motor vehicle for indivi…" at bounding box center [453, 360] width 580 height 343
click at [855, 409] on input "text" at bounding box center [877, 426] width 248 height 35
type input "12,000"
click at [937, 574] on button "Save & Close" at bounding box center [960, 593] width 127 height 39
checkbox input "false"
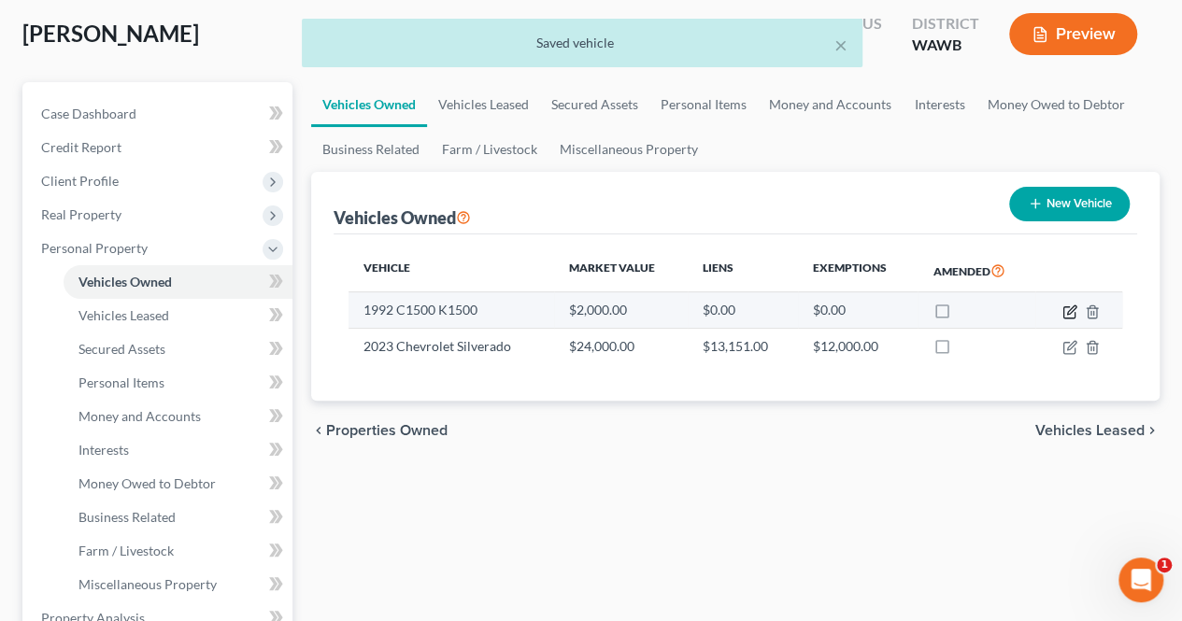
click at [1063, 305] on icon "button" at bounding box center [1069, 312] width 15 height 15
select select "0"
select select "34"
select select "0"
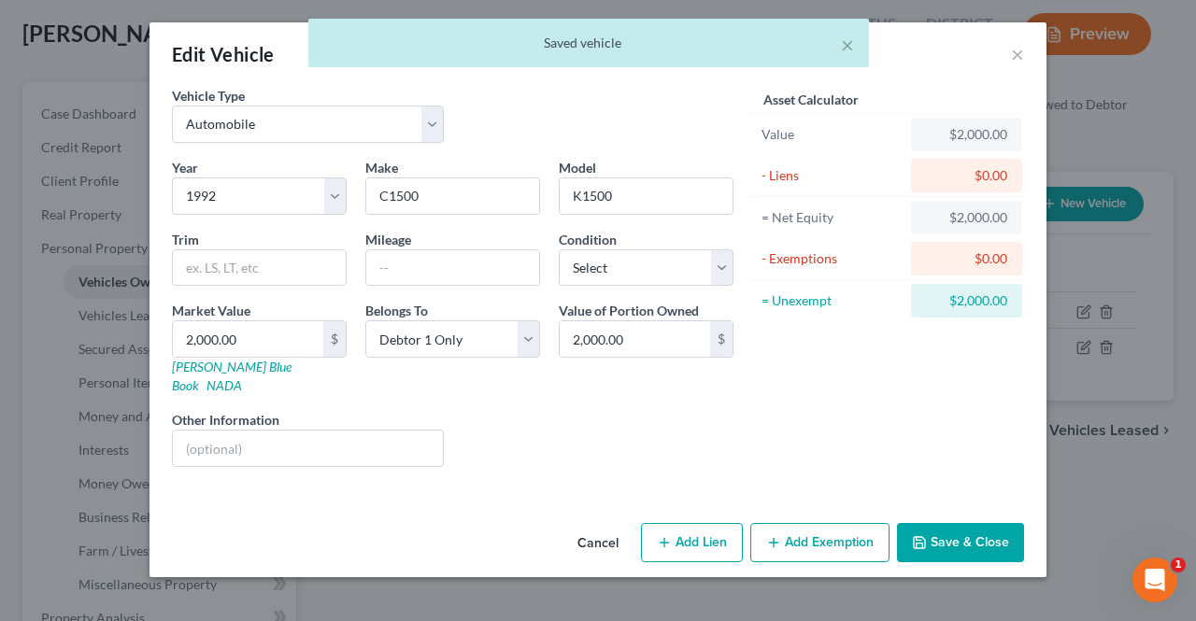
click at [792, 523] on button "Add Exemption" at bounding box center [819, 542] width 139 height 39
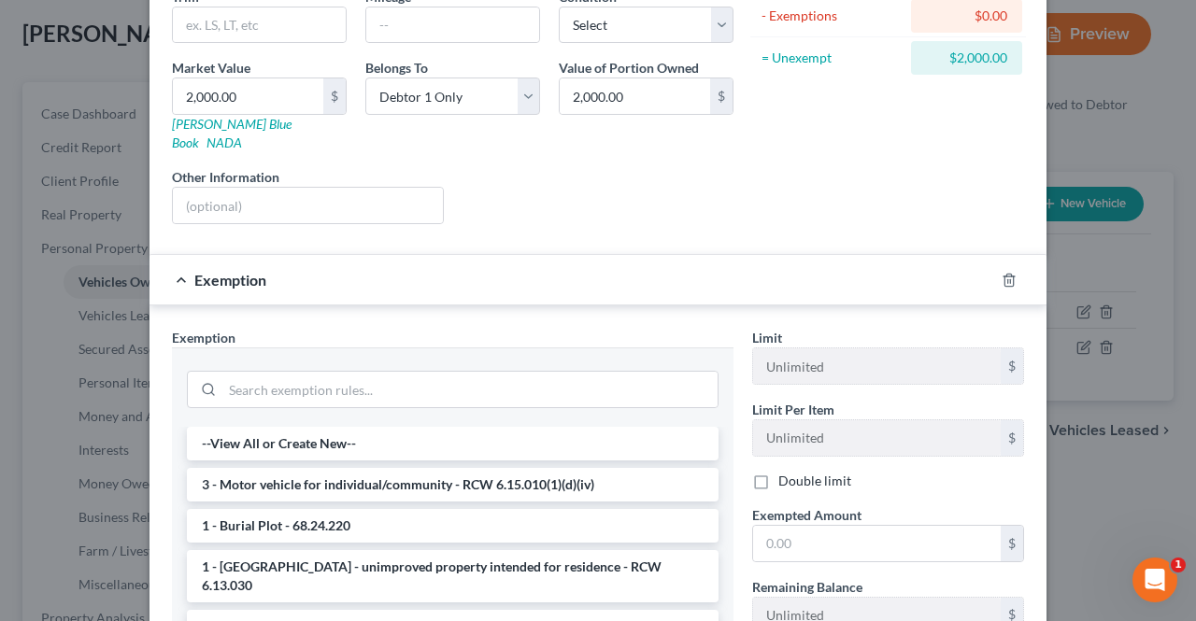
scroll to position [246, 0]
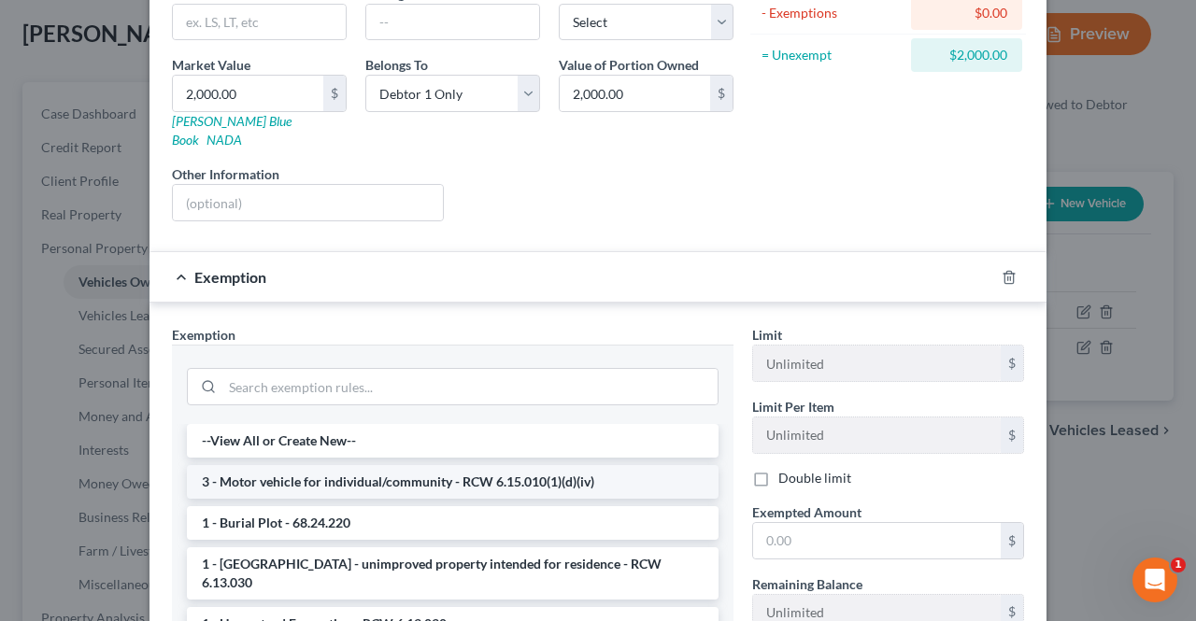
click at [598, 465] on li "3 - Motor vehicle for individual/community - RCW 6.15.010(1)(d)(iv)" at bounding box center [452, 482] width 531 height 34
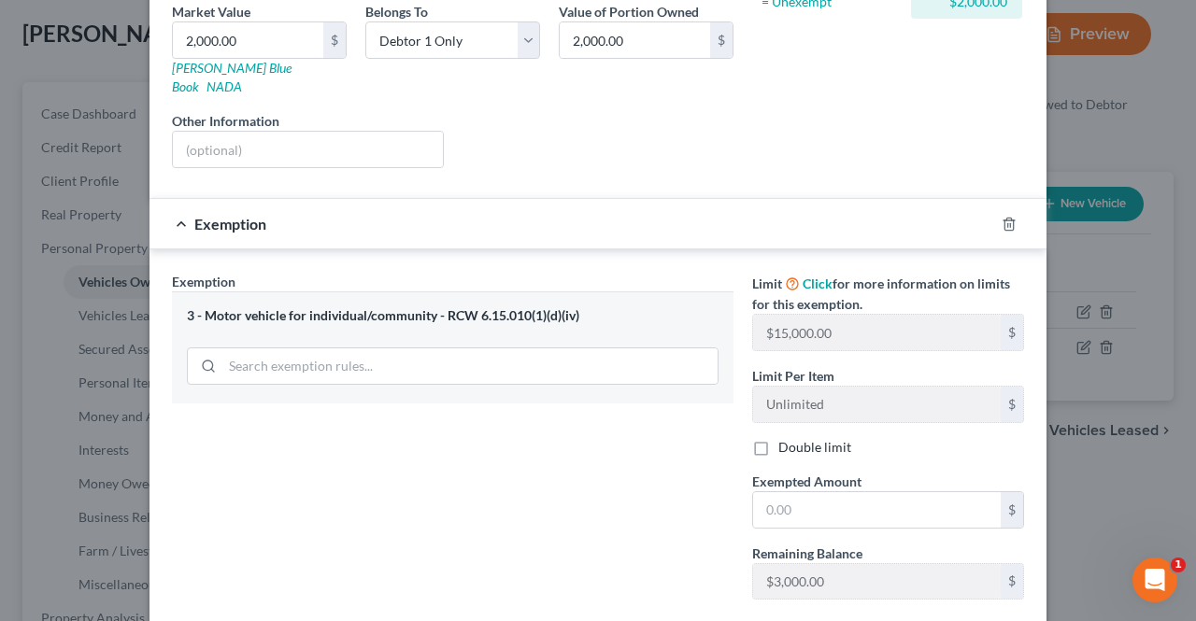
scroll to position [314, 0]
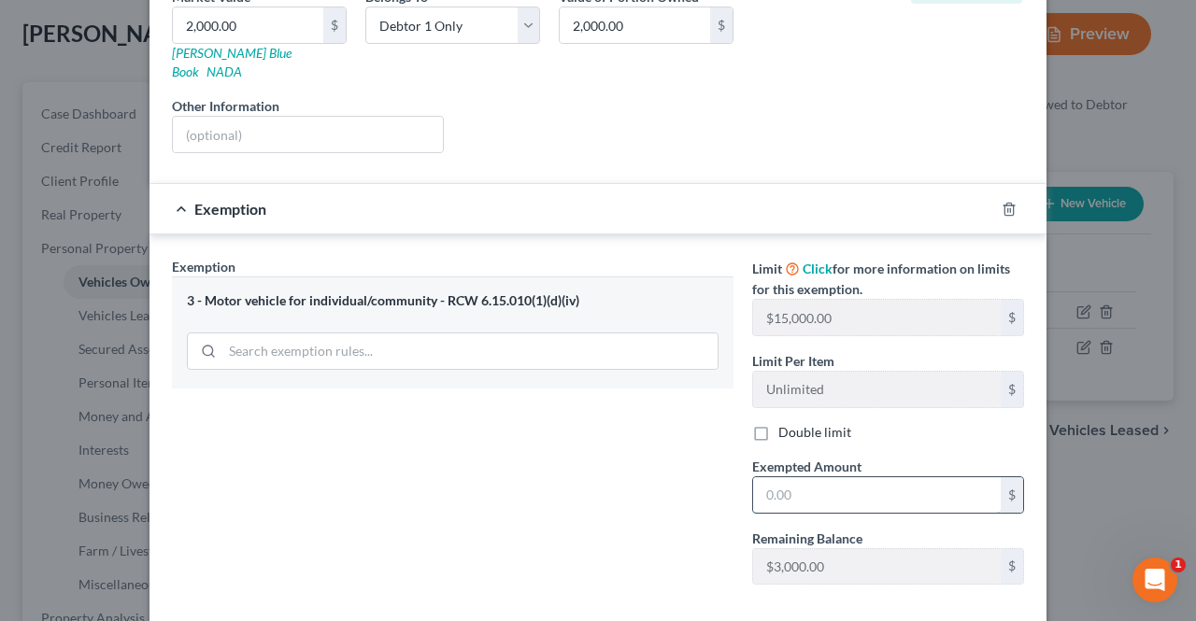
click at [865, 477] on input "text" at bounding box center [877, 494] width 248 height 35
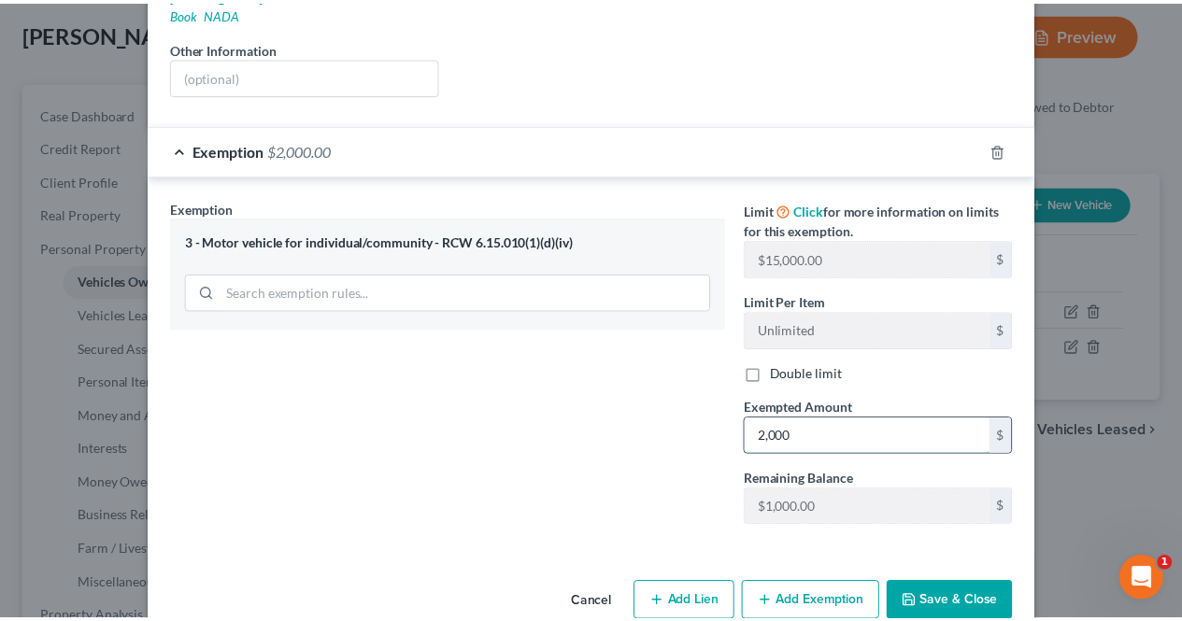
scroll to position [386, 0]
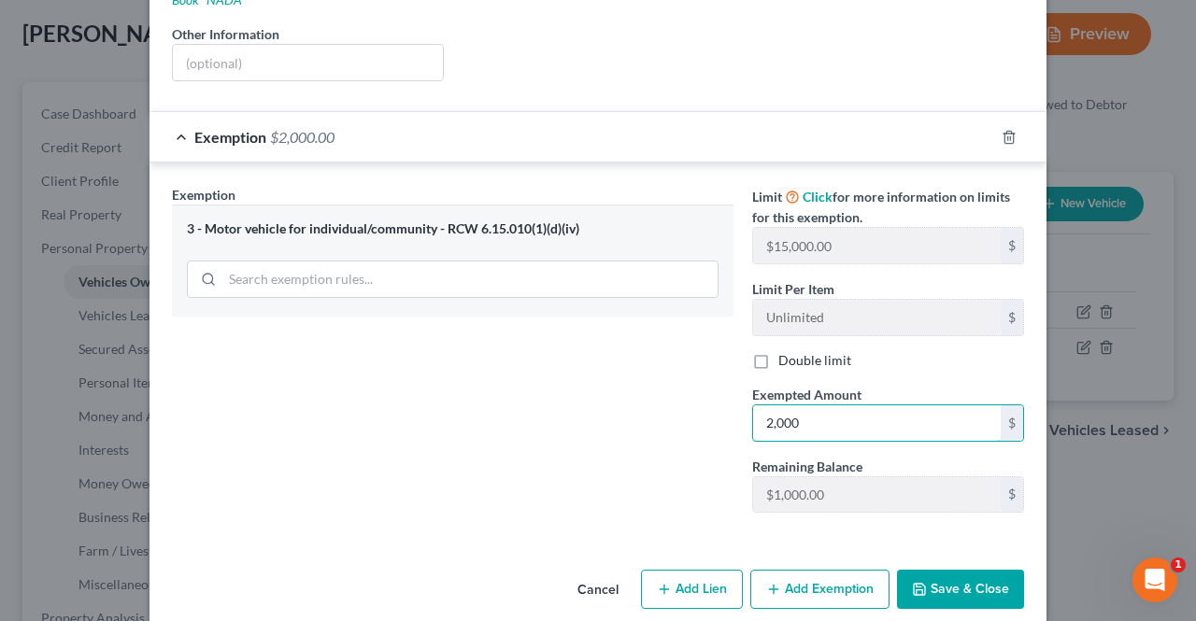
type input "2,000"
click at [966, 570] on button "Save & Close" at bounding box center [960, 589] width 127 height 39
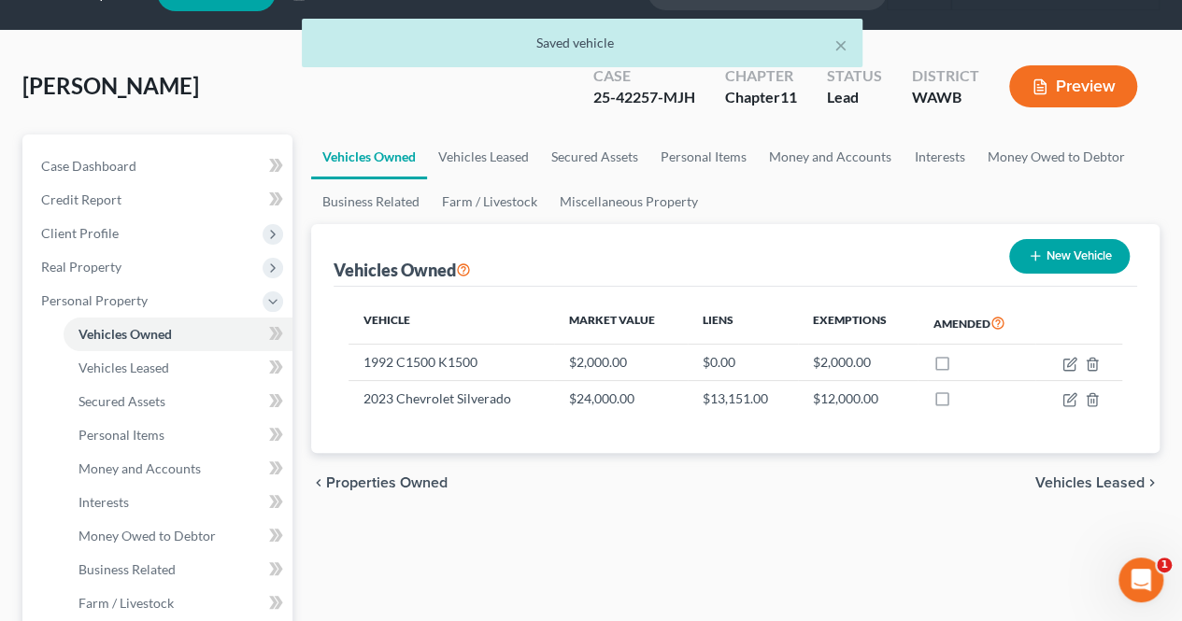
scroll to position [35, 0]
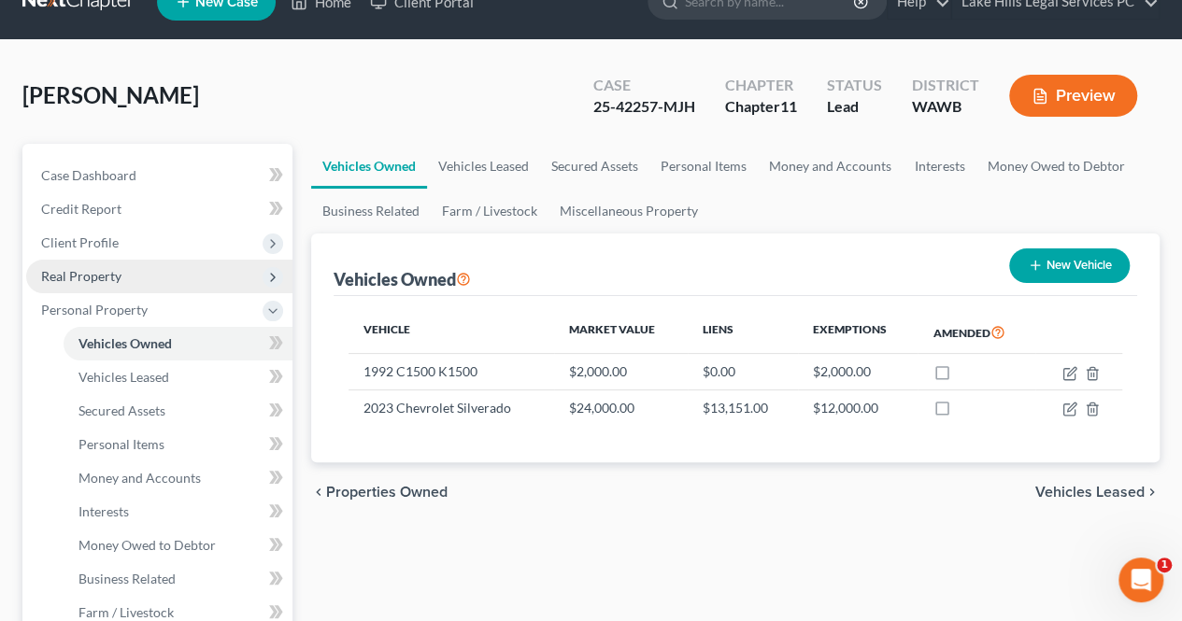
click at [54, 273] on span "Real Property" at bounding box center [81, 276] width 80 height 16
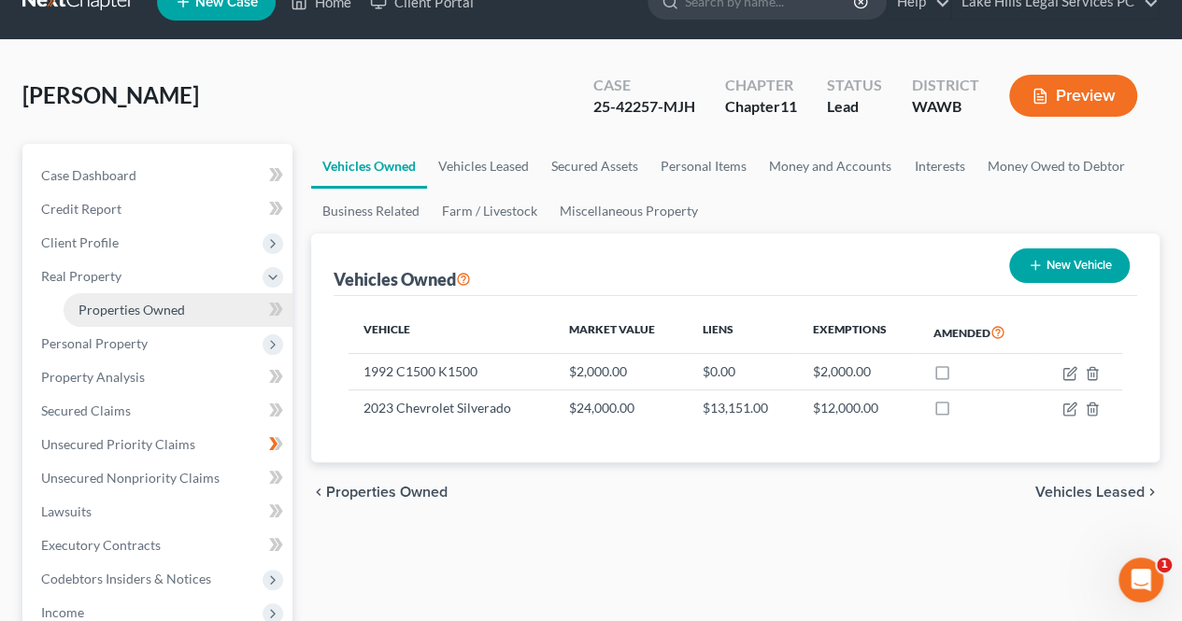
click at [97, 304] on span "Properties Owned" at bounding box center [131, 310] width 106 height 16
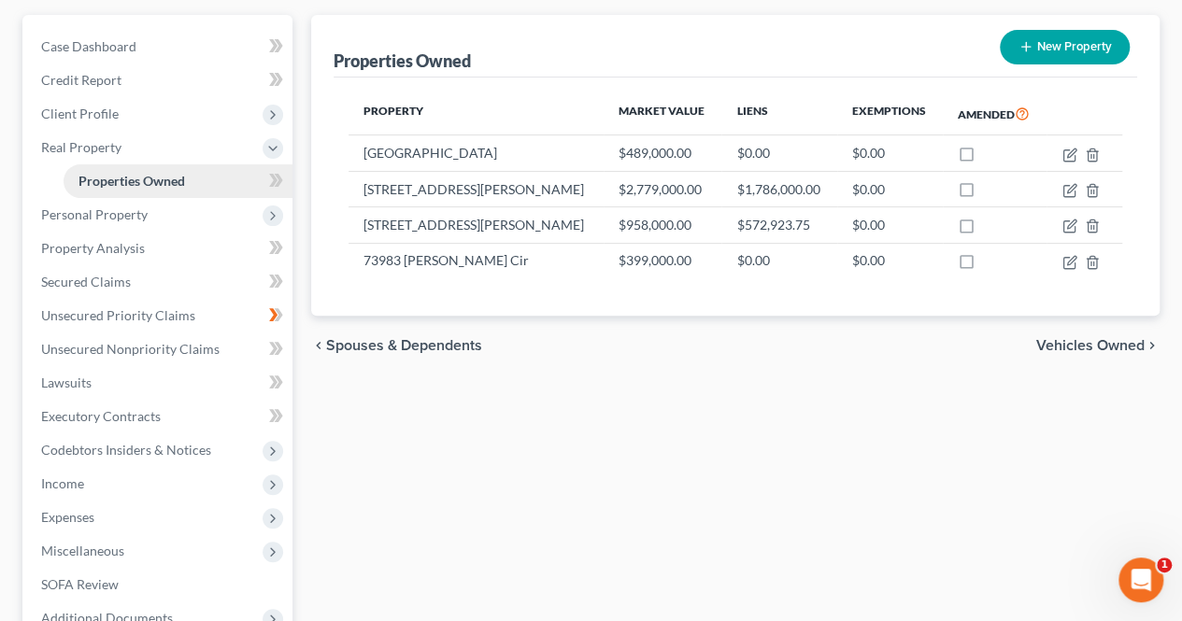
scroll to position [172, 0]
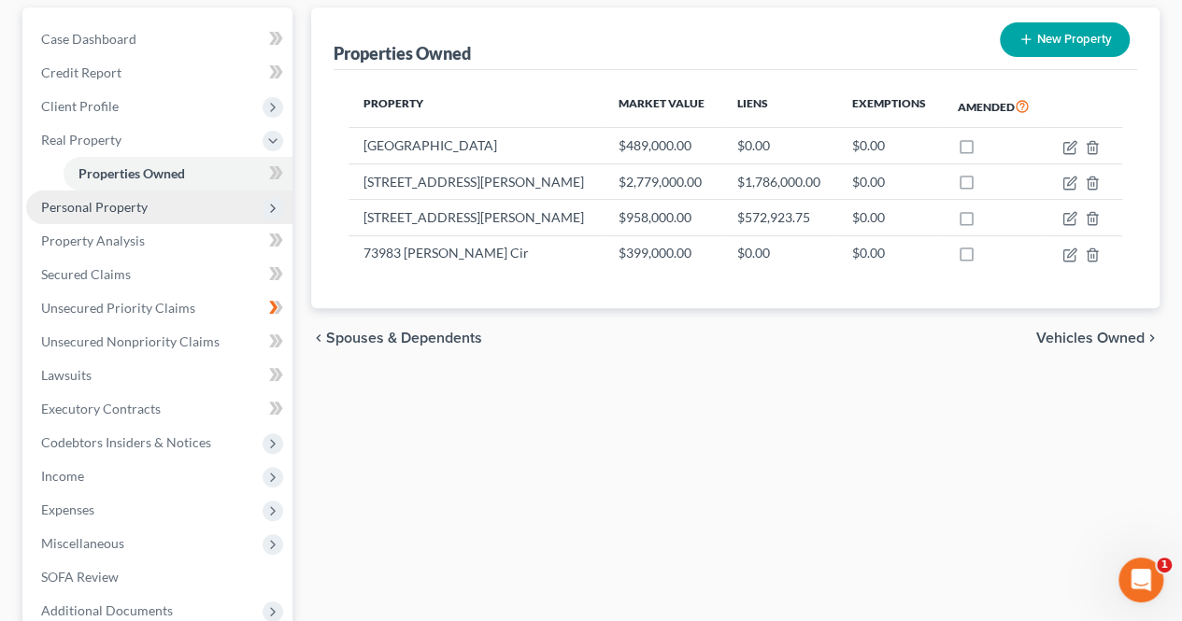
click at [54, 206] on span "Personal Property" at bounding box center [94, 207] width 106 height 16
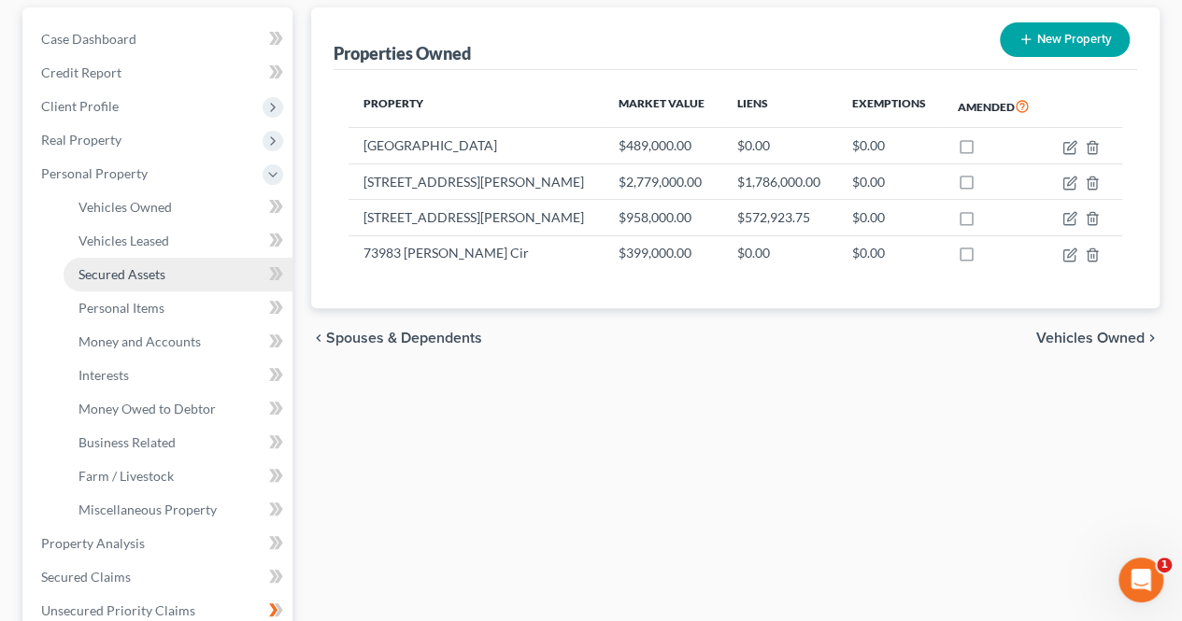
click at [92, 272] on span "Secured Assets" at bounding box center [121, 274] width 87 height 16
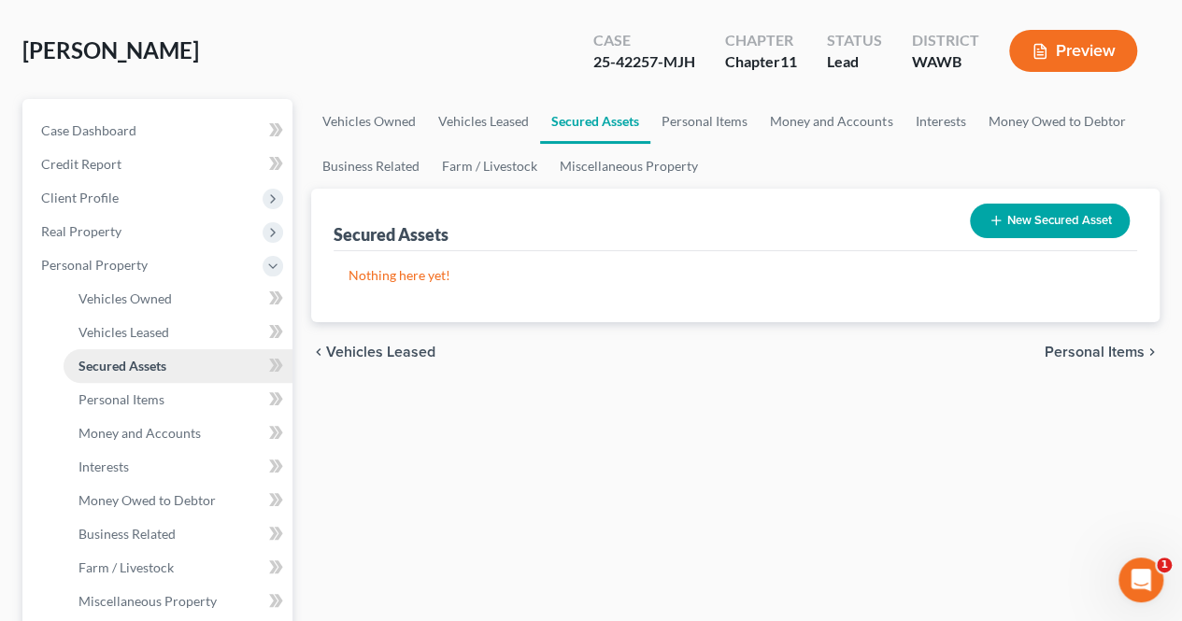
scroll to position [93, 0]
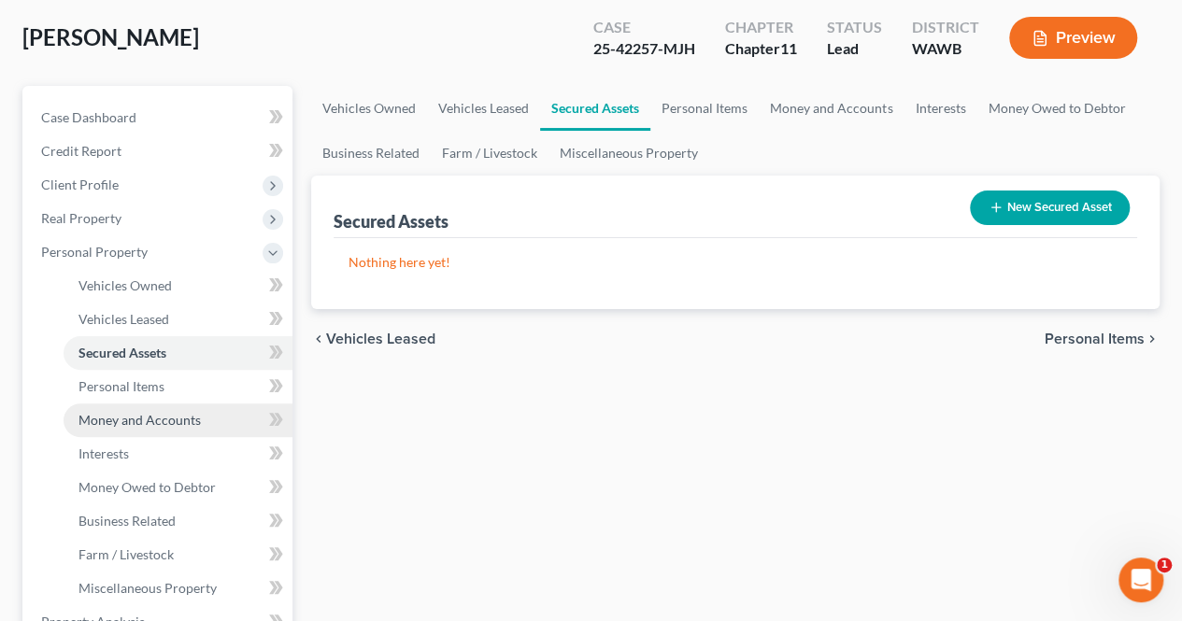
click at [82, 415] on span "Money and Accounts" at bounding box center [139, 420] width 122 height 16
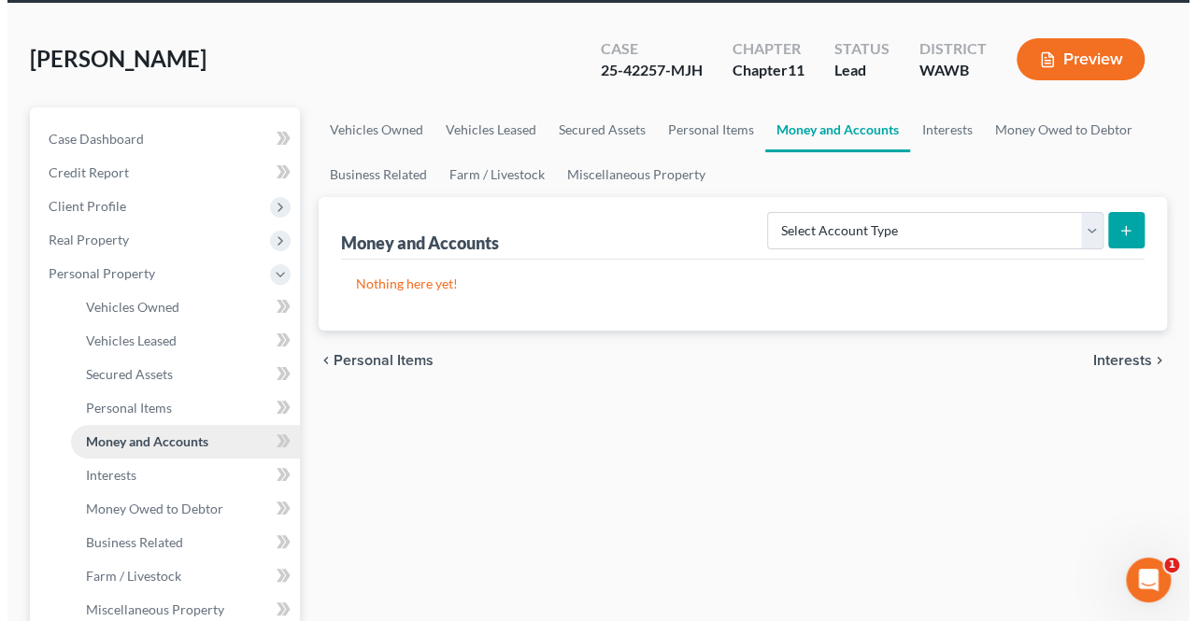
scroll to position [73, 0]
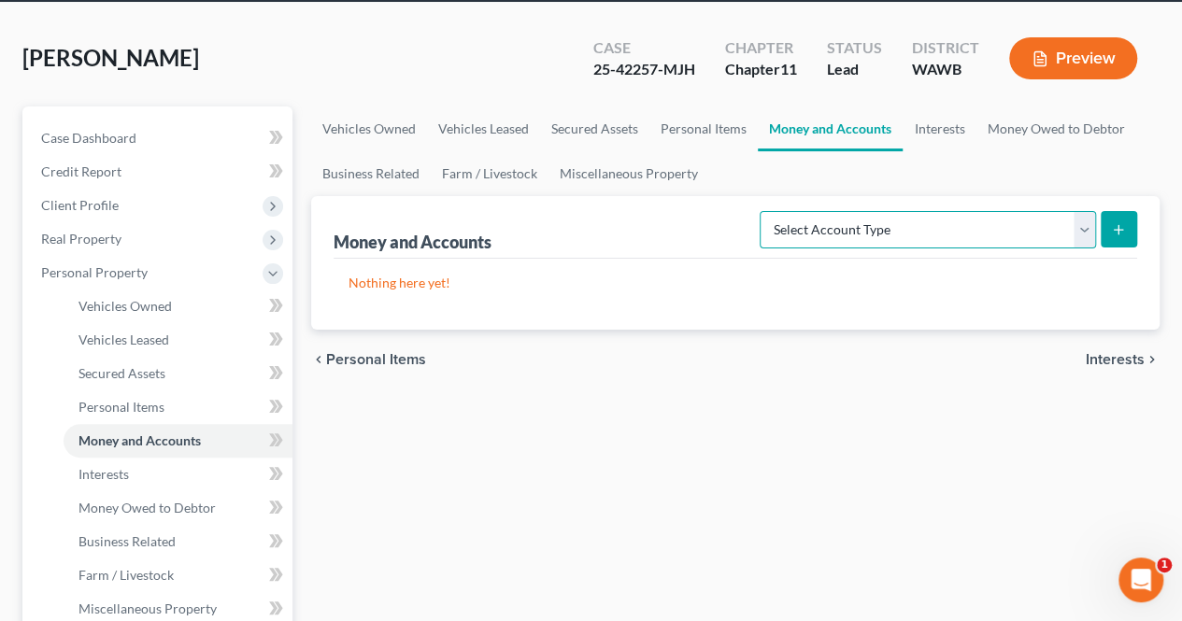
click at [922, 226] on select "Select Account Type Brokerage Cash on Hand Certificates of Deposit Checking Acc…" at bounding box center [927, 229] width 336 height 37
select select "checking"
click at [764, 211] on select "Select Account Type Brokerage Cash on Hand Certificates of Deposit Checking Acc…" at bounding box center [927, 229] width 336 height 37
click at [1117, 230] on line "submit" at bounding box center [1118, 230] width 8 height 0
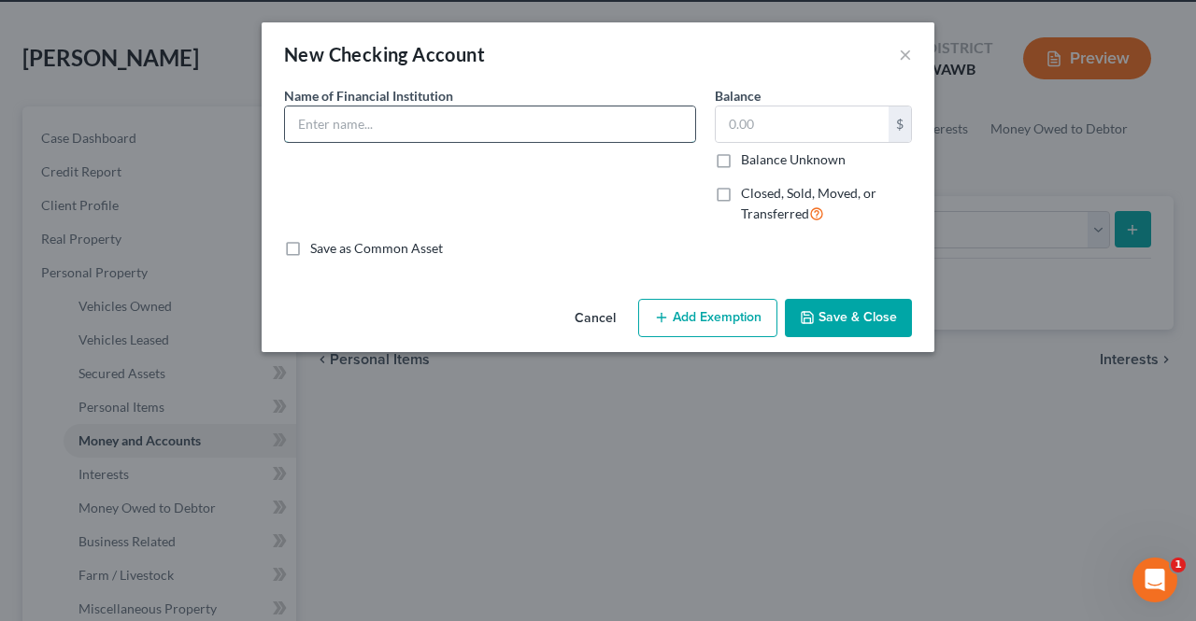
click at [523, 120] on input "text" at bounding box center [490, 123] width 410 height 35
type input "Chase Bank"
click at [822, 133] on input "text" at bounding box center [802, 123] width 173 height 35
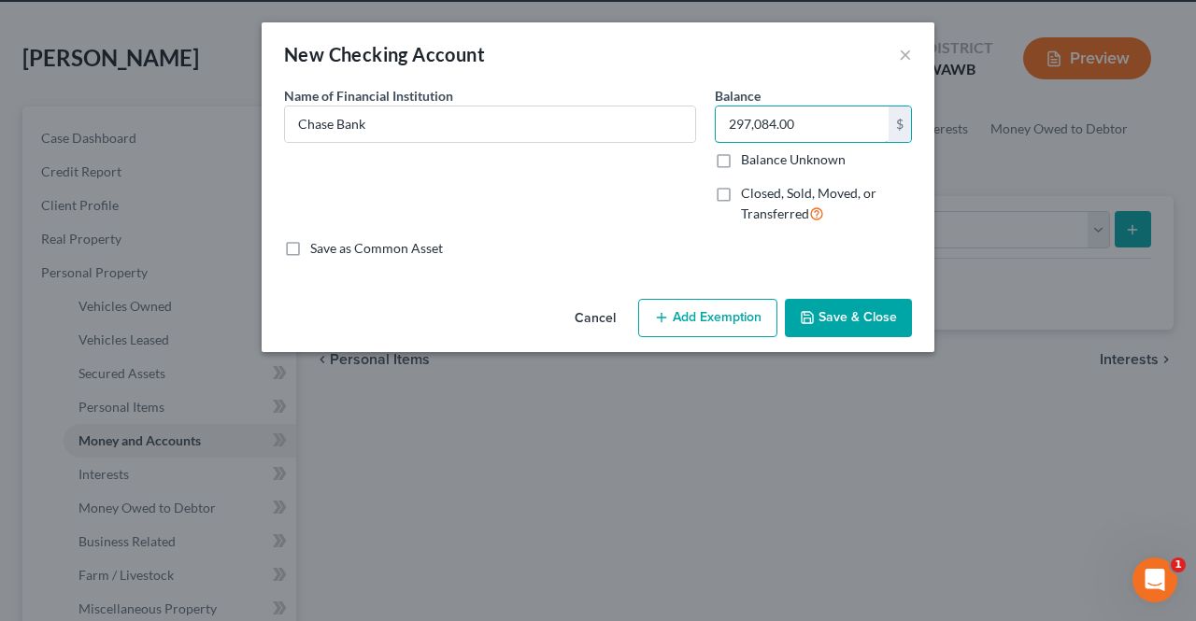
type input "297,084.00"
click at [838, 323] on button "Save & Close" at bounding box center [848, 318] width 127 height 39
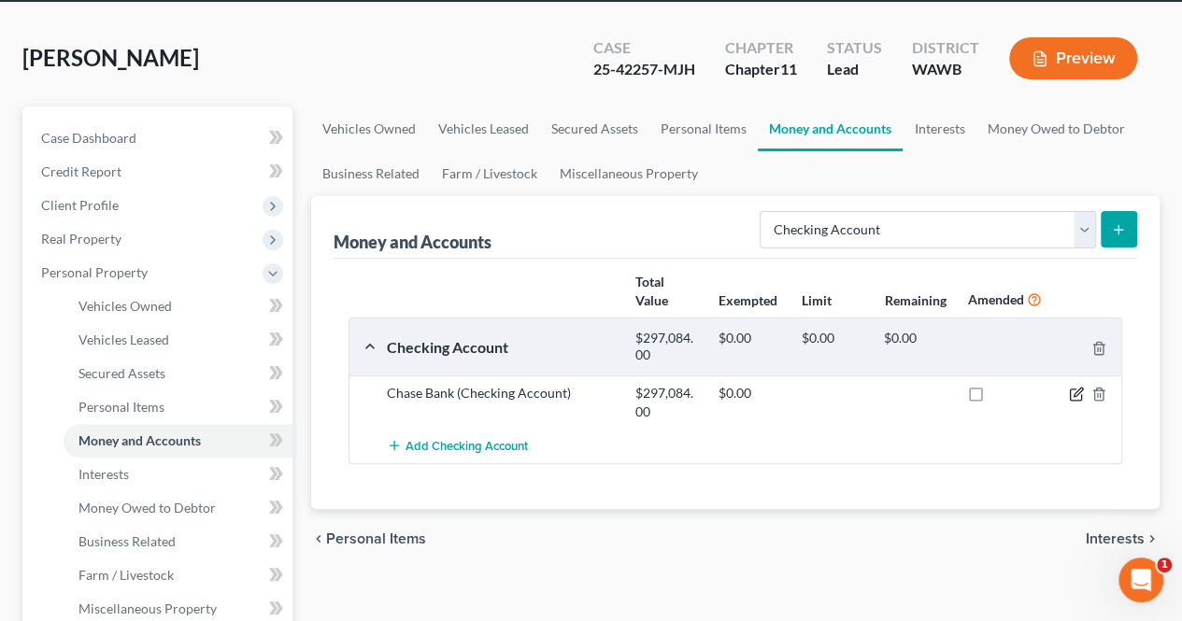
click at [1069, 398] on icon "button" at bounding box center [1076, 394] width 15 height 15
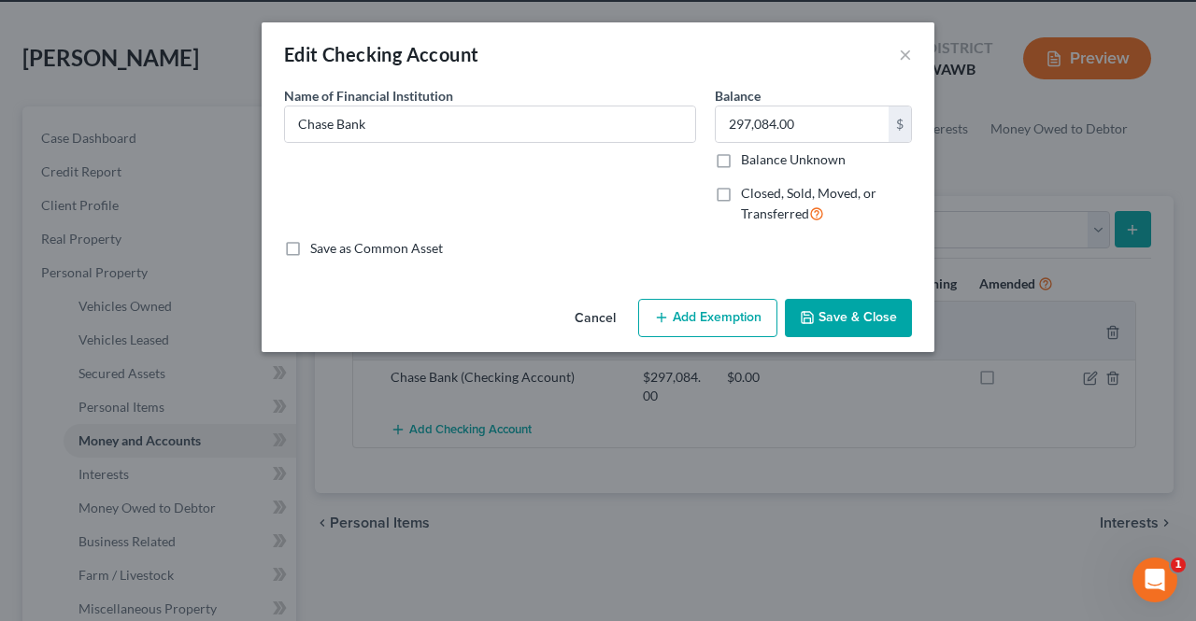
click at [664, 314] on icon "button" at bounding box center [661, 317] width 15 height 15
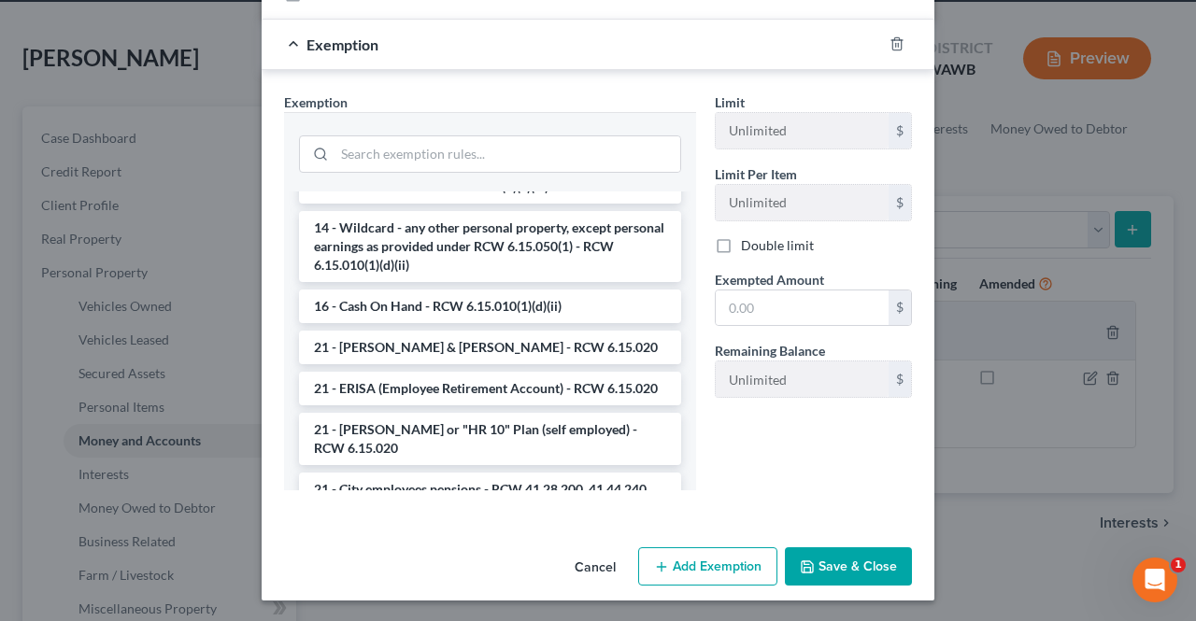
scroll to position [346, 0]
click at [492, 304] on li "16 - Cash On Hand - RCW 6.15.010(1)(d)(ii)" at bounding box center [490, 308] width 382 height 34
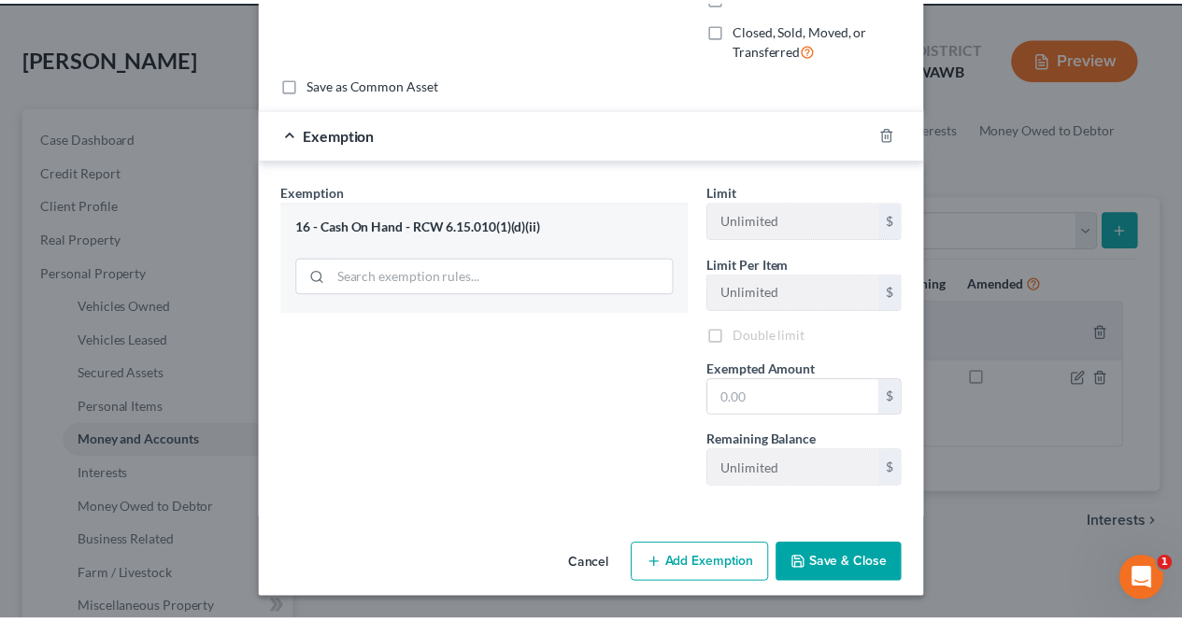
scroll to position [202, 0]
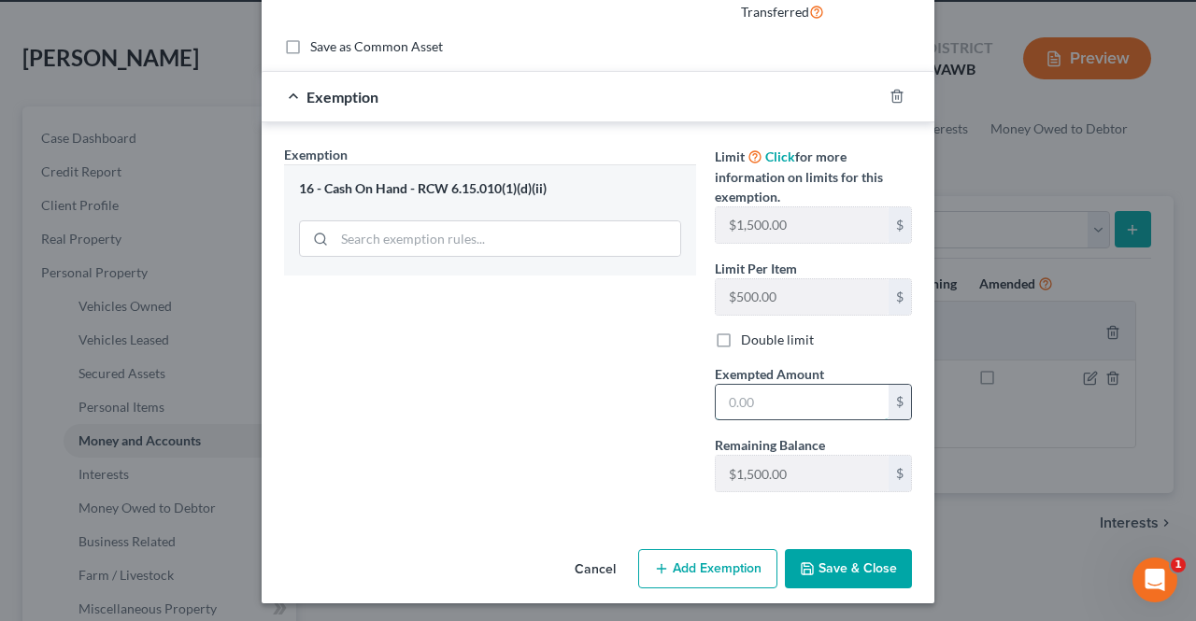
click at [829, 405] on input "text" at bounding box center [802, 402] width 173 height 35
type input "1,500"
click at [848, 562] on button "Save & Close" at bounding box center [848, 568] width 127 height 39
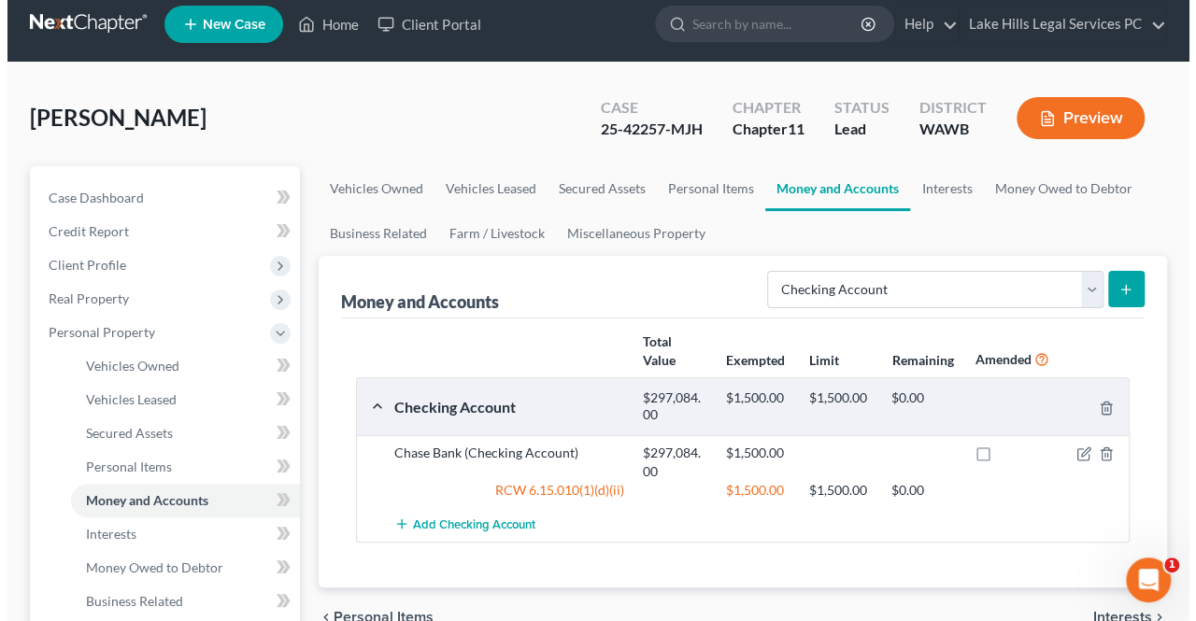
scroll to position [0, 0]
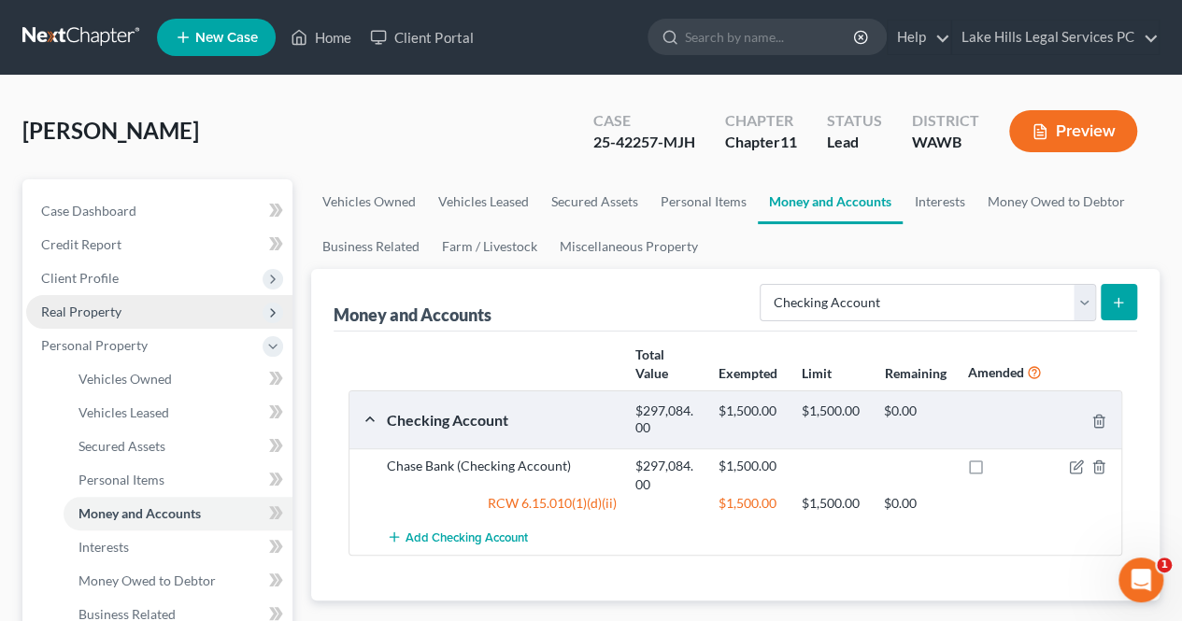
click at [273, 312] on icon at bounding box center [272, 312] width 15 height 15
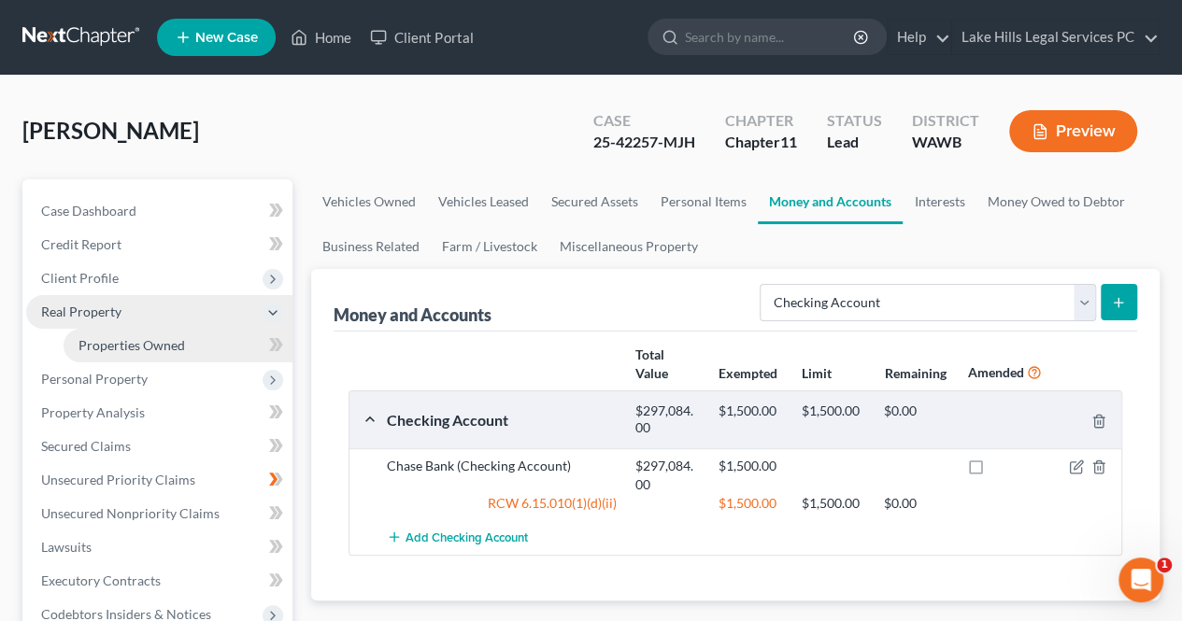
click at [164, 347] on span "Properties Owned" at bounding box center [131, 345] width 106 height 16
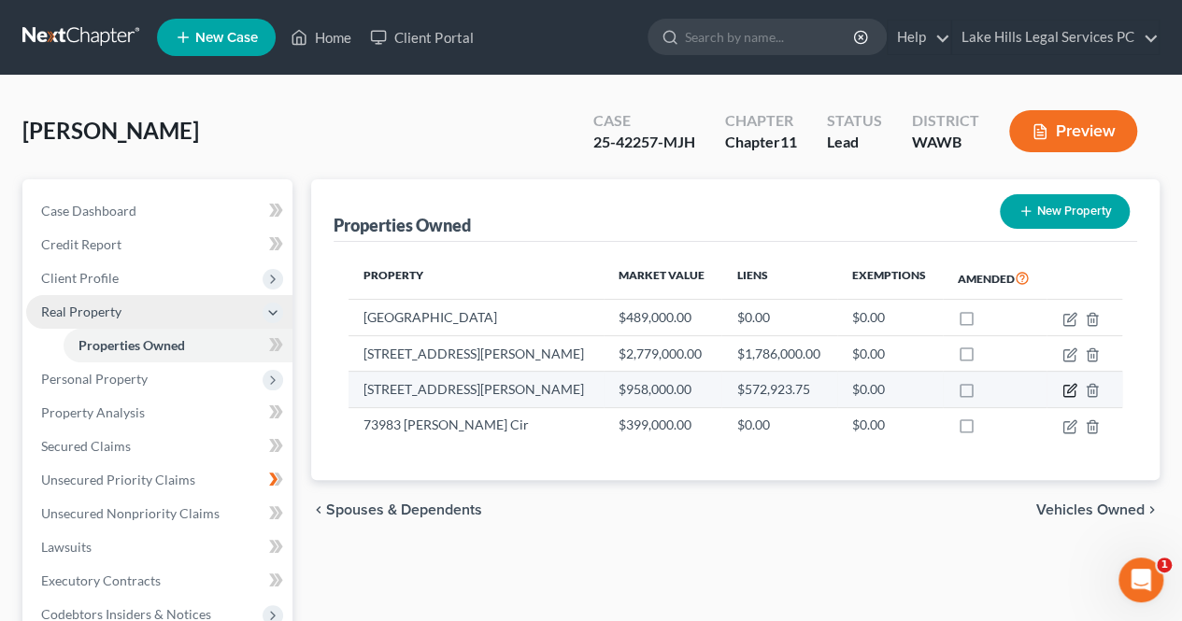
click at [1064, 394] on icon "button" at bounding box center [1069, 390] width 15 height 15
select select "50"
select select "20"
select select "0"
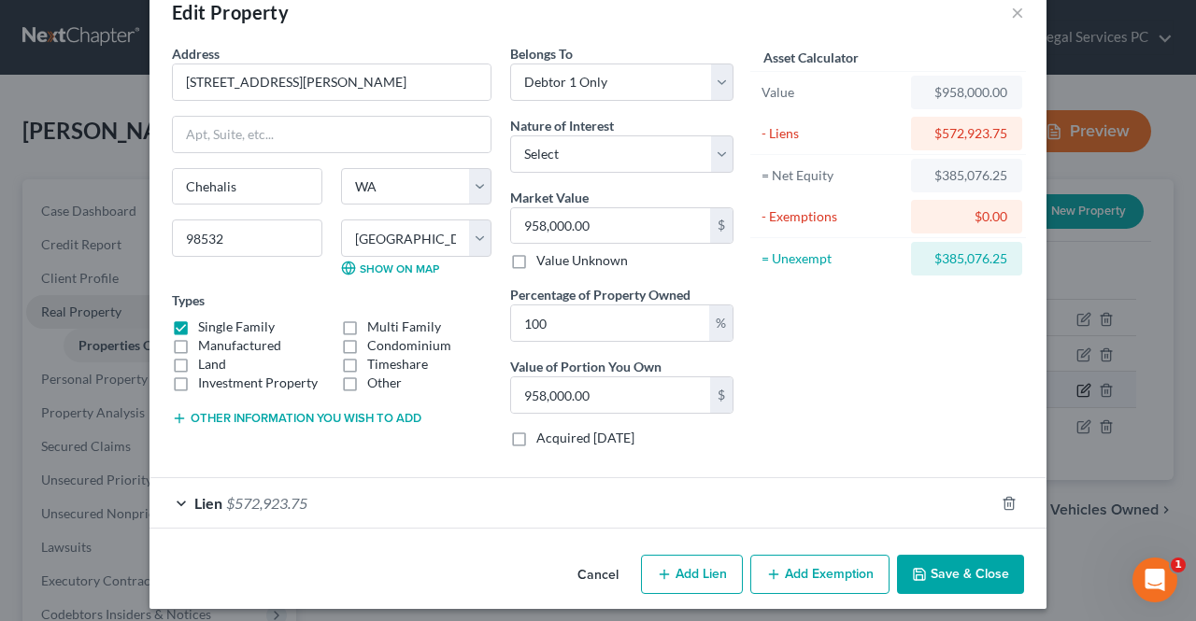
scroll to position [48, 0]
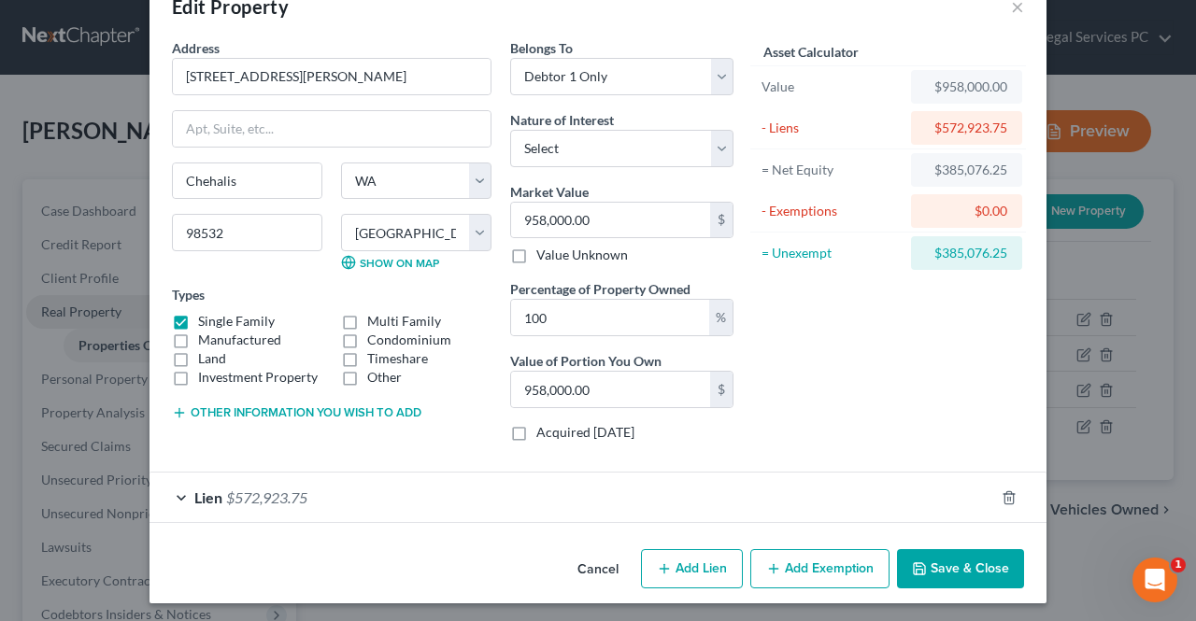
click at [782, 560] on button "Add Exemption" at bounding box center [819, 568] width 139 height 39
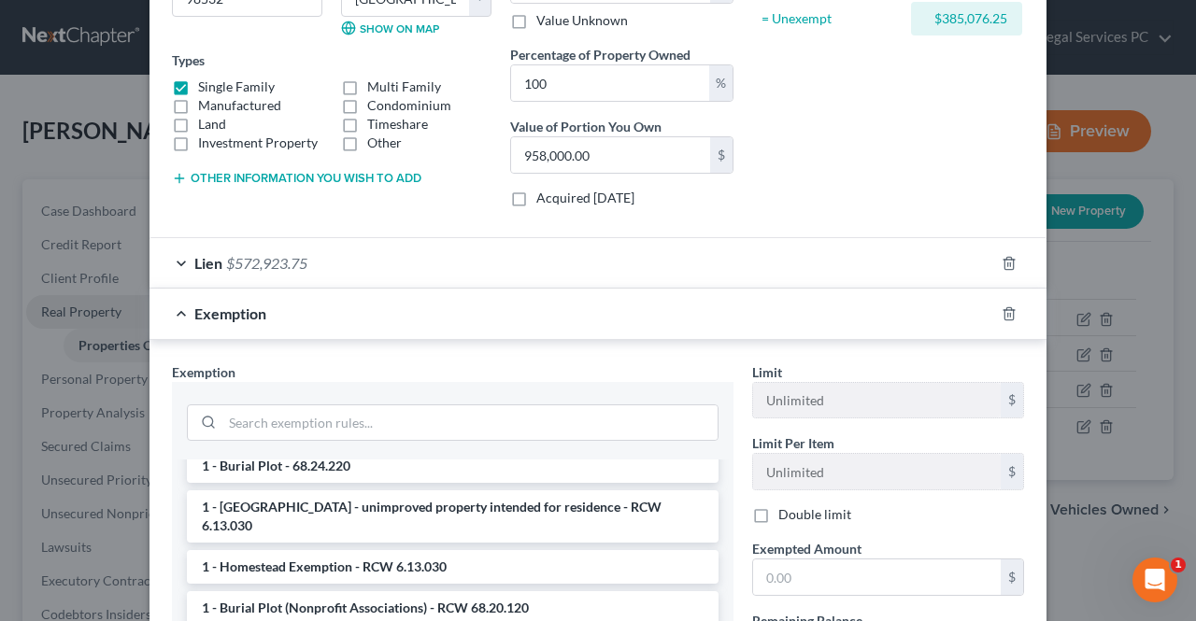
scroll to position [49, 0]
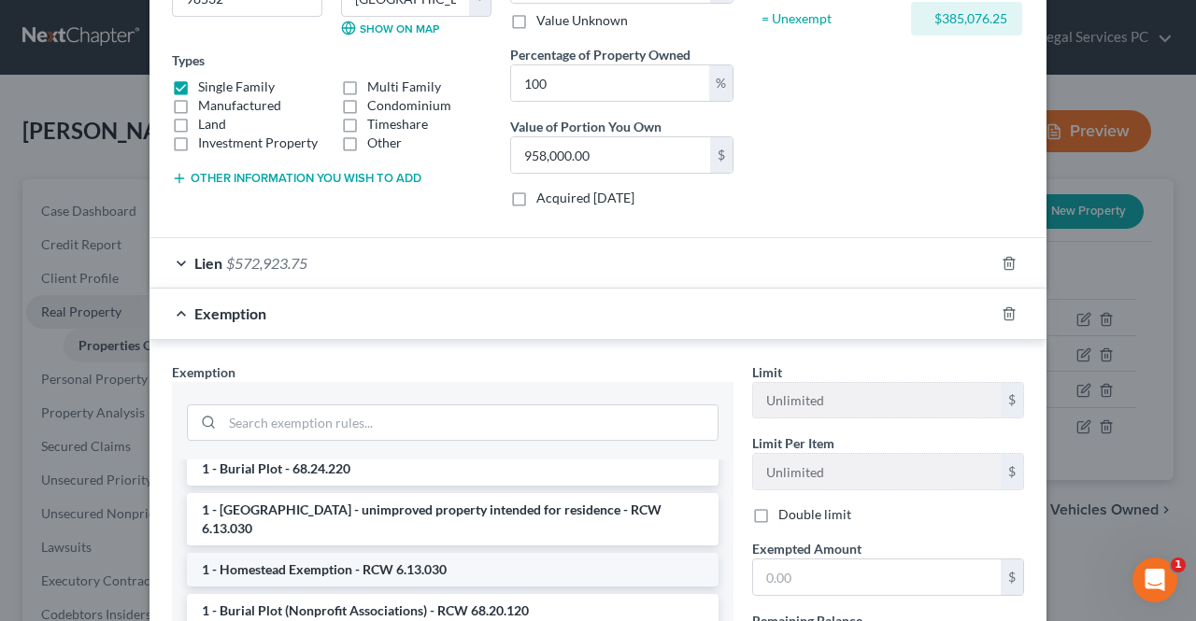
click at [525, 553] on li "1 - Homestead Exemption - RCW 6.13.030" at bounding box center [452, 570] width 531 height 34
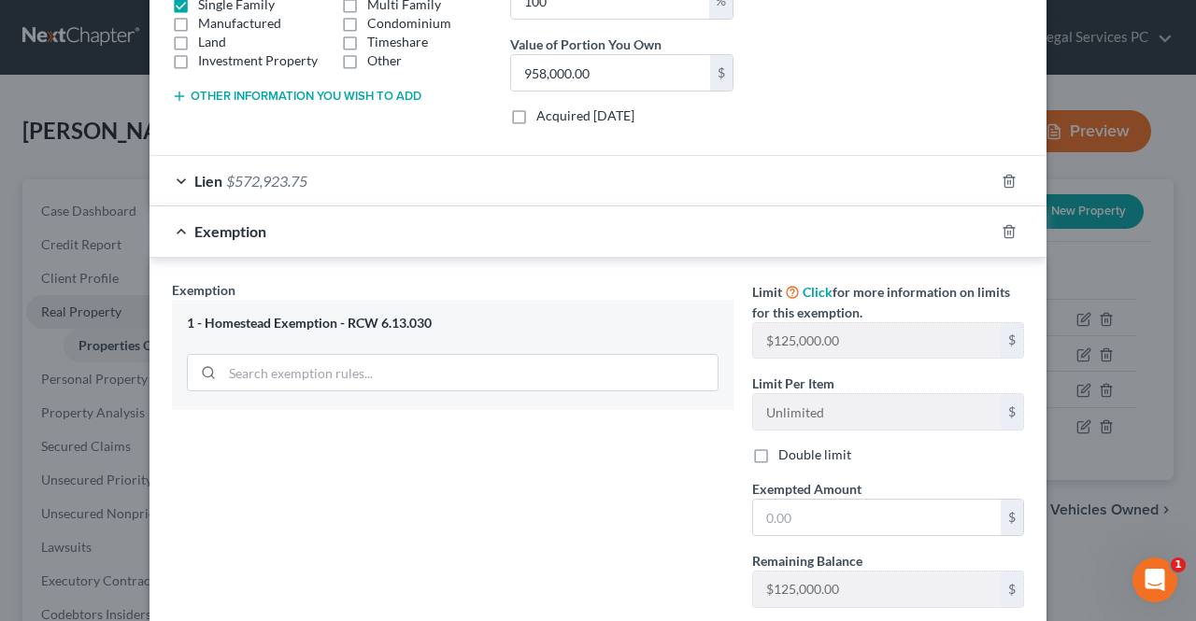
scroll to position [369, 0]
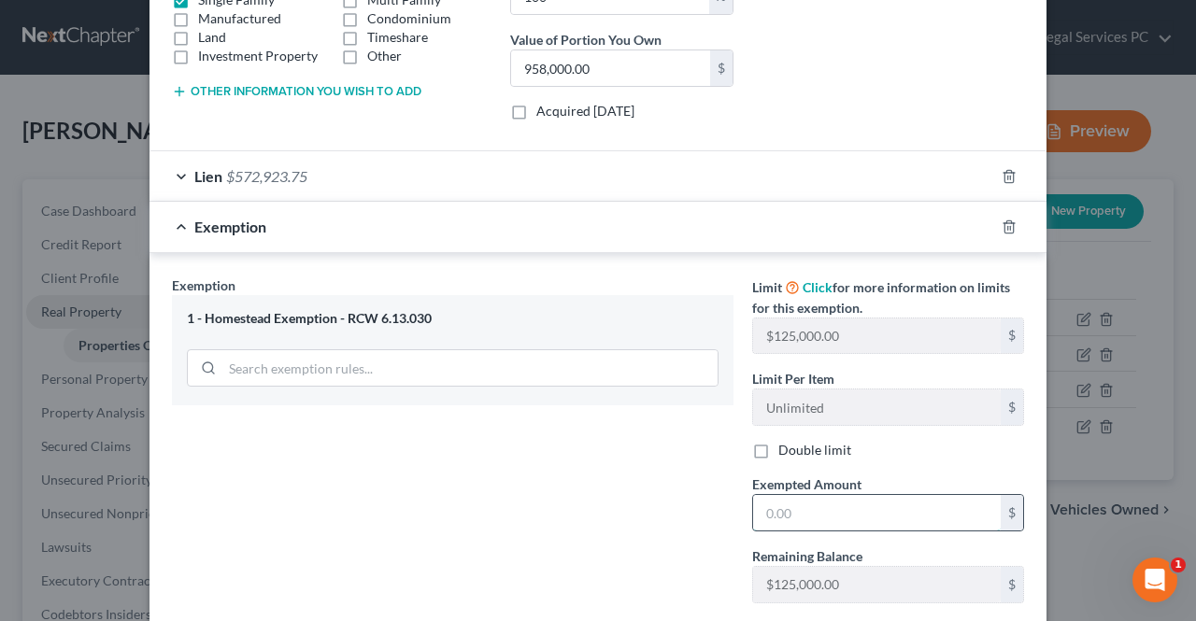
click at [867, 514] on input "text" at bounding box center [877, 512] width 248 height 35
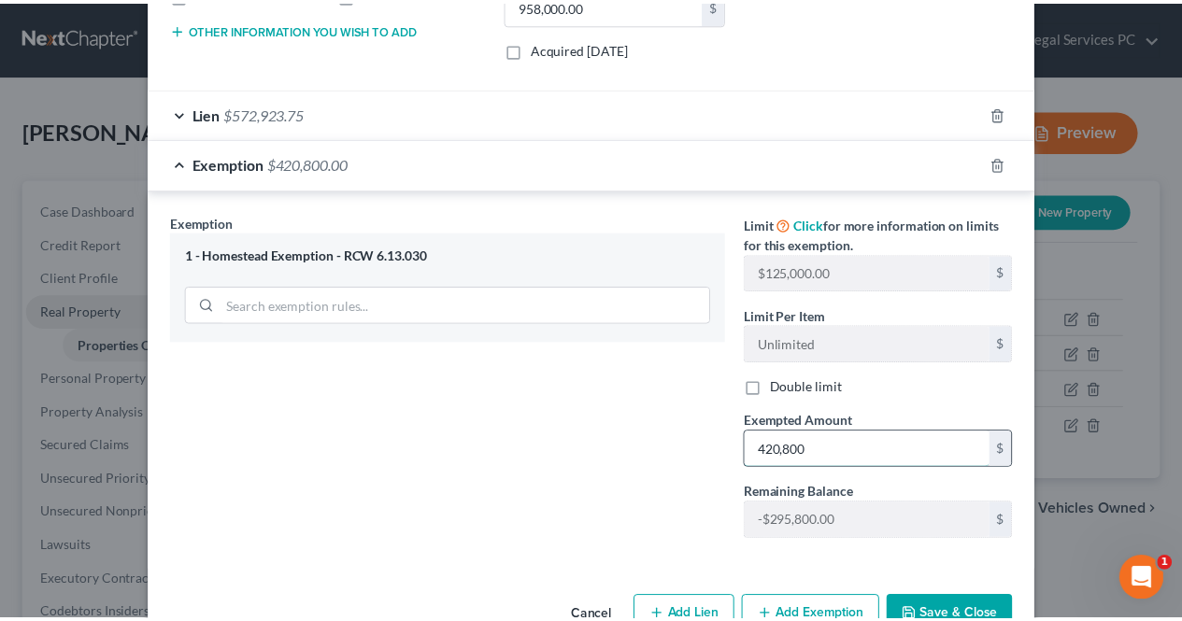
scroll to position [477, 0]
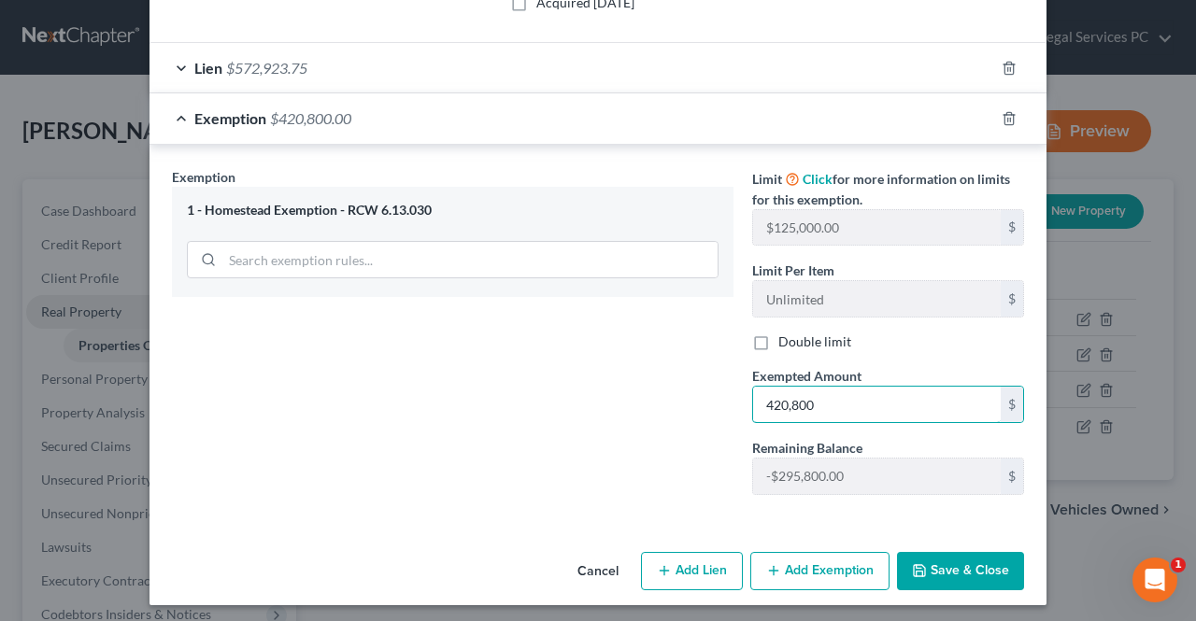
type input "420,800"
click at [949, 564] on button "Save & Close" at bounding box center [960, 571] width 127 height 39
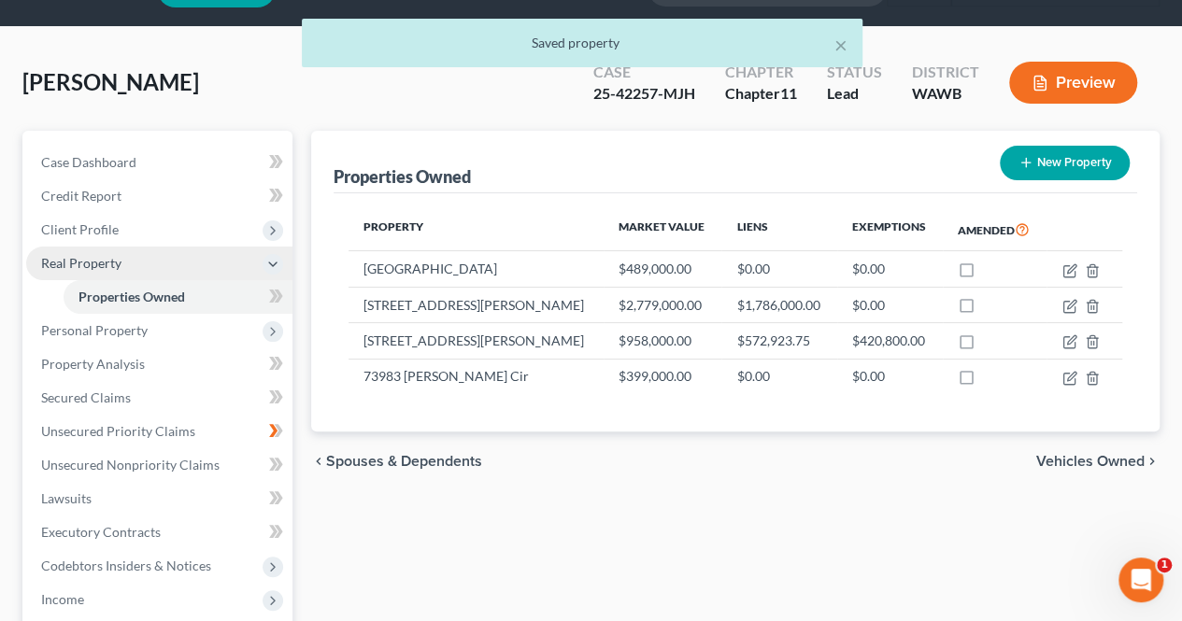
scroll to position [39, 0]
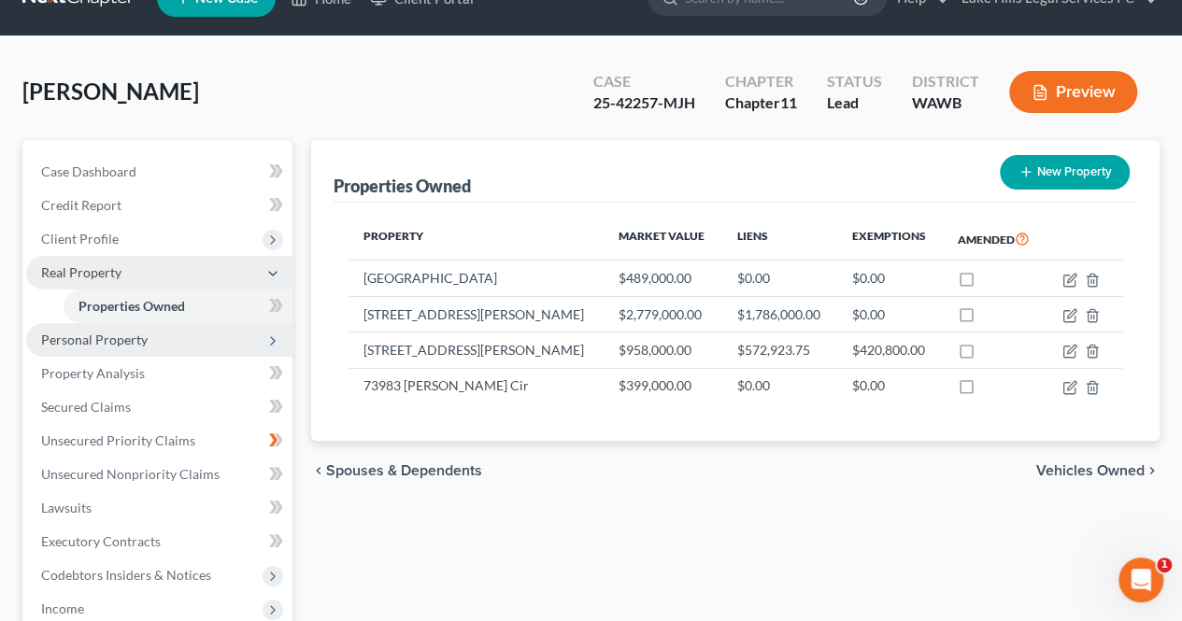
click at [262, 333] on span "Personal Property" at bounding box center [159, 340] width 266 height 34
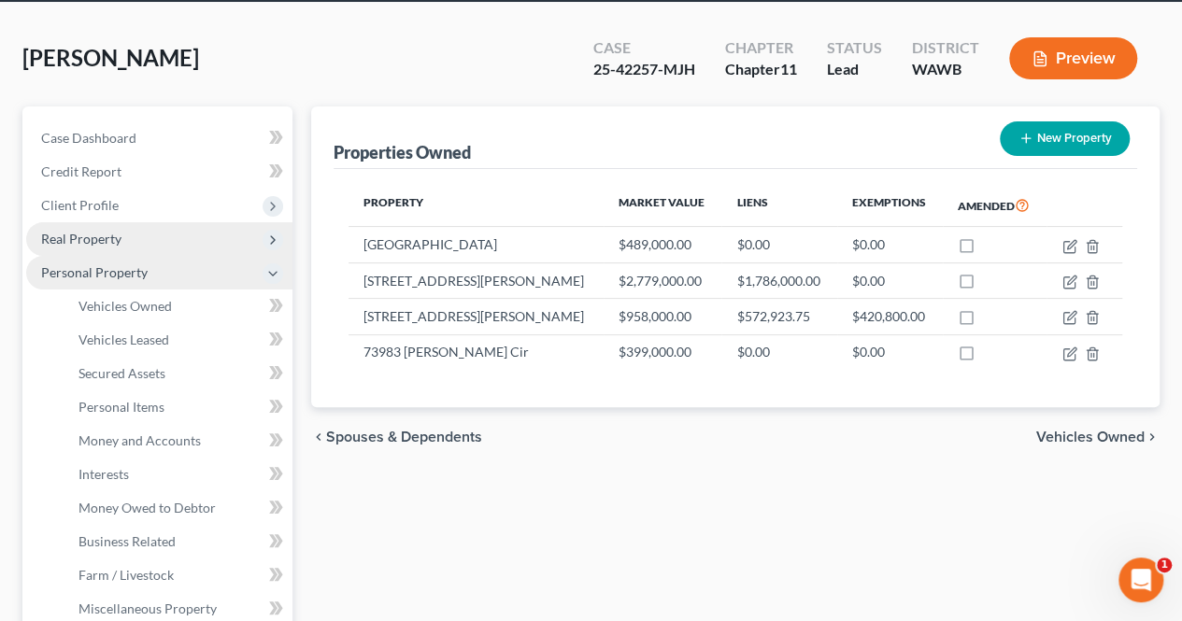
scroll to position [96, 0]
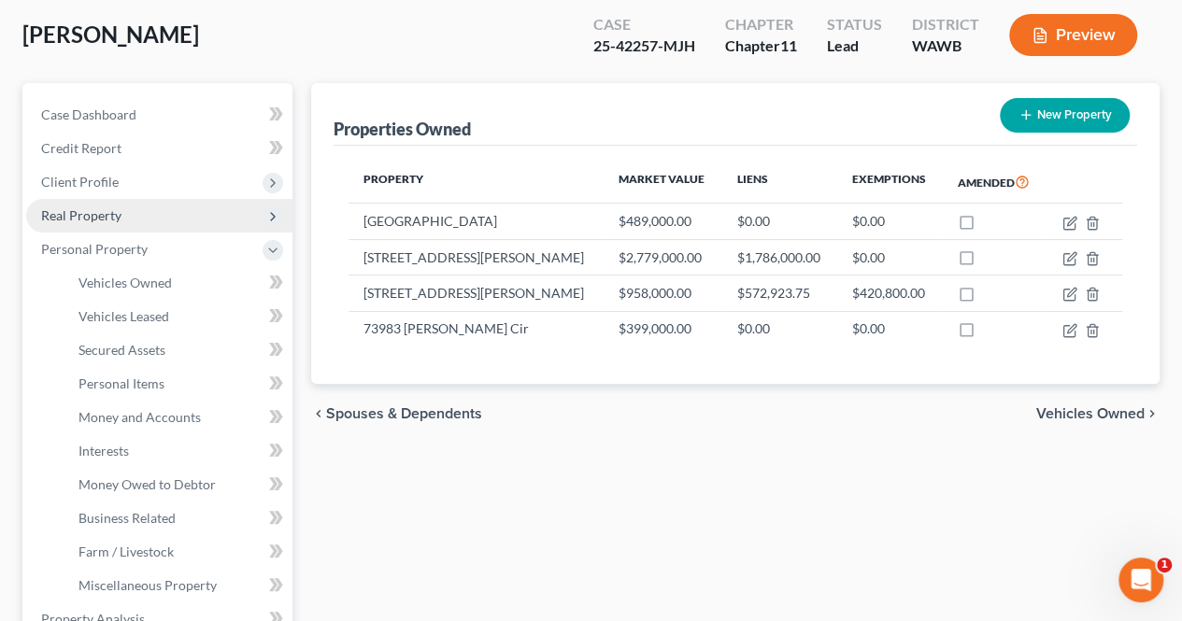
click at [273, 381] on icon at bounding box center [276, 383] width 14 height 23
click at [141, 385] on span "Personal Items" at bounding box center [121, 384] width 86 height 16
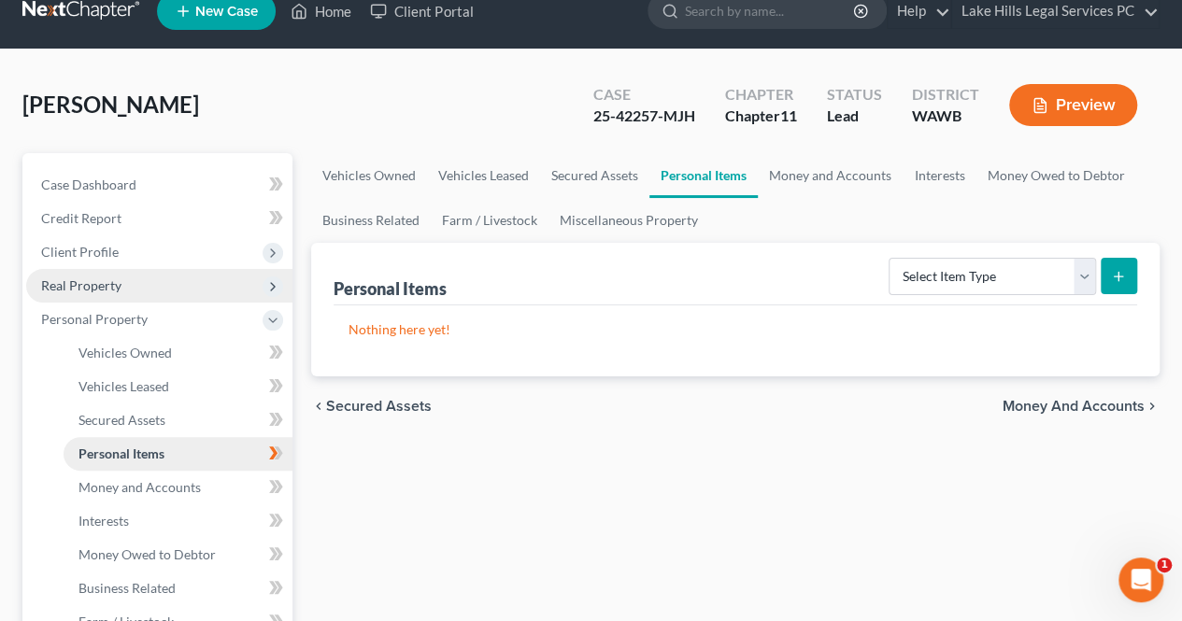
scroll to position [26, 0]
click at [1010, 271] on select "Select Item Type Clothing Collectibles Of Value Electronics Firearms Household …" at bounding box center [991, 276] width 207 height 37
select select "clothing"
click at [891, 258] on select "Select Item Type Clothing Collectibles Of Value Electronics Firearms Household …" at bounding box center [991, 276] width 207 height 37
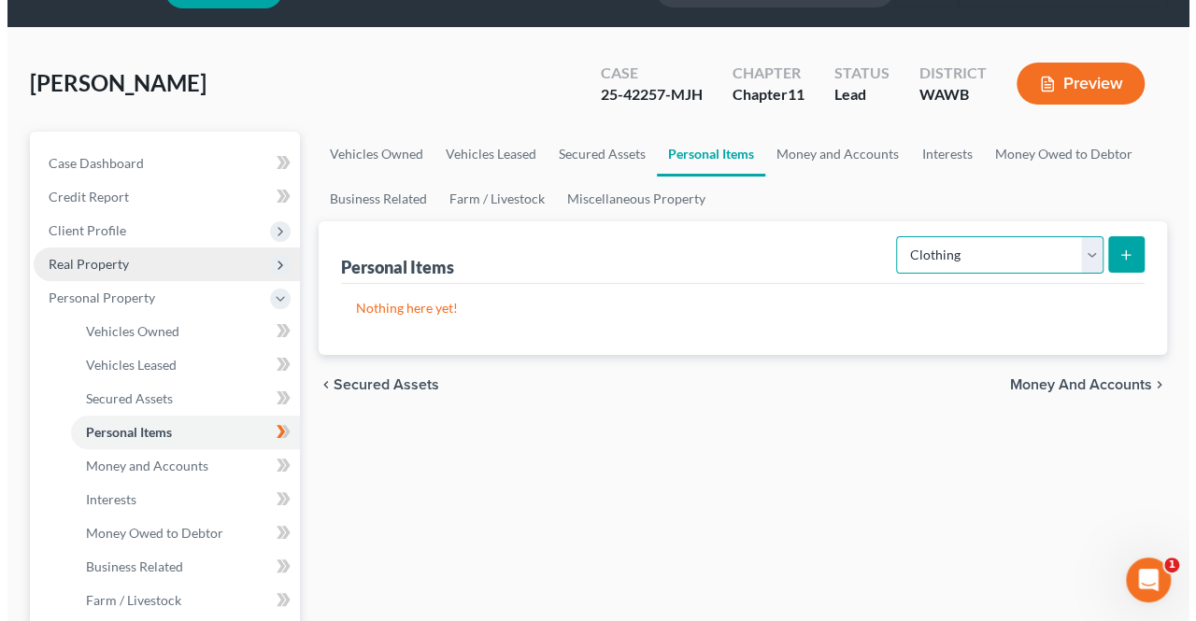
scroll to position [63, 0]
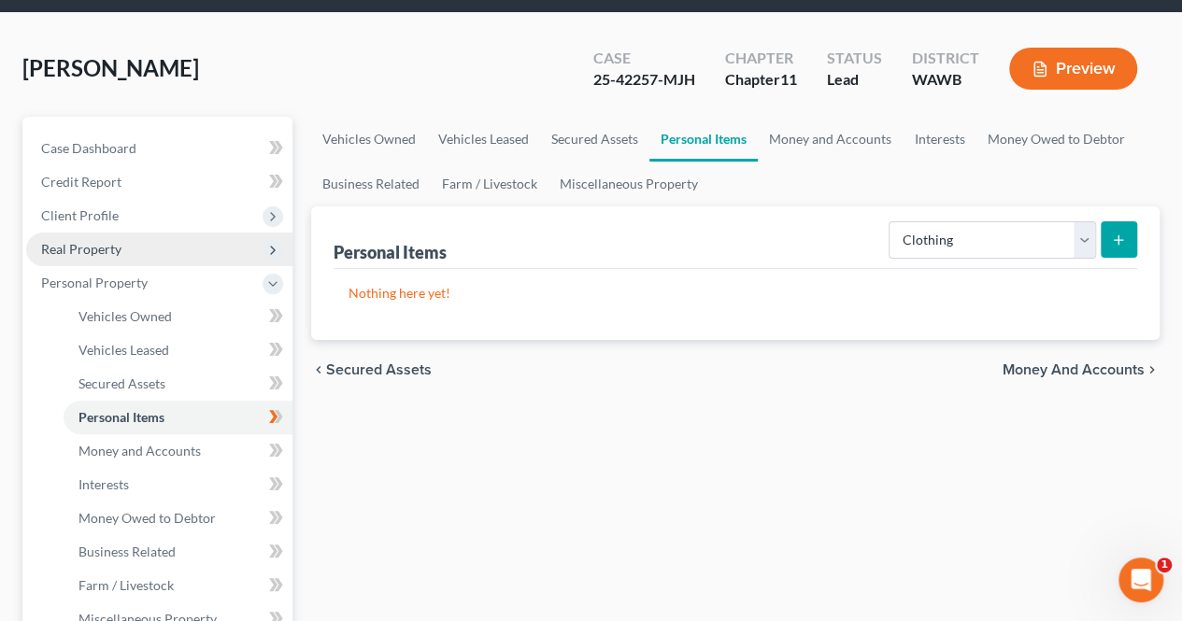
click at [1113, 243] on icon "submit" at bounding box center [1118, 240] width 15 height 15
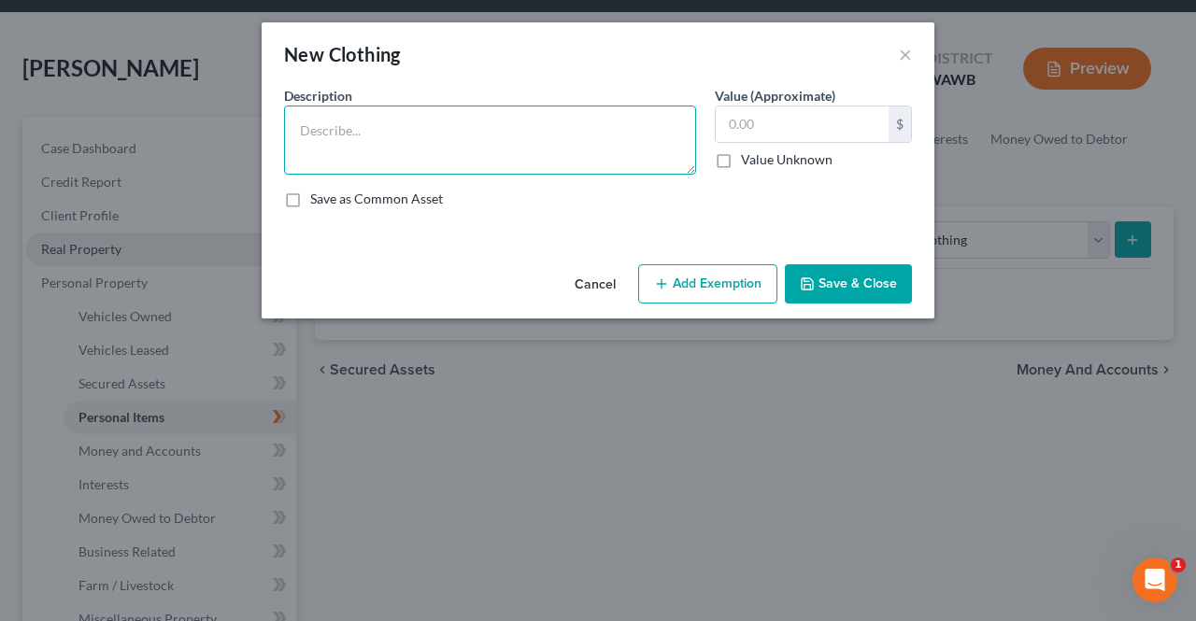
click at [531, 129] on textarea at bounding box center [490, 140] width 412 height 69
type textarea "Clothing"
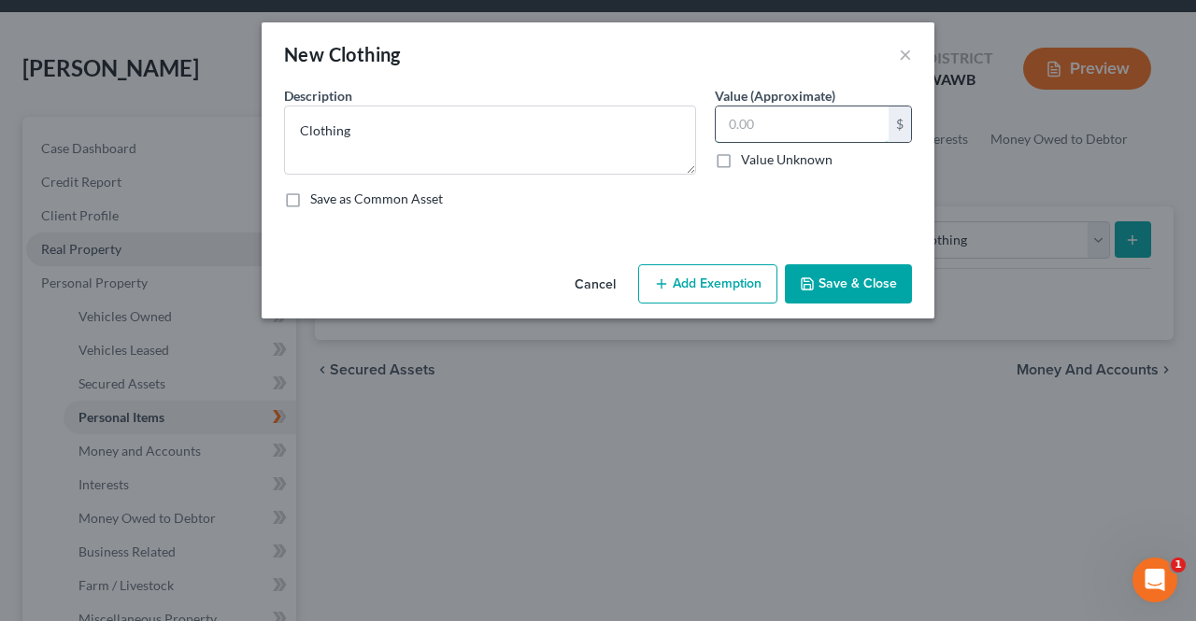
click at [786, 119] on input "text" at bounding box center [802, 123] width 173 height 35
type input "1,000"
click at [673, 287] on button "Add Exemption" at bounding box center [707, 283] width 139 height 39
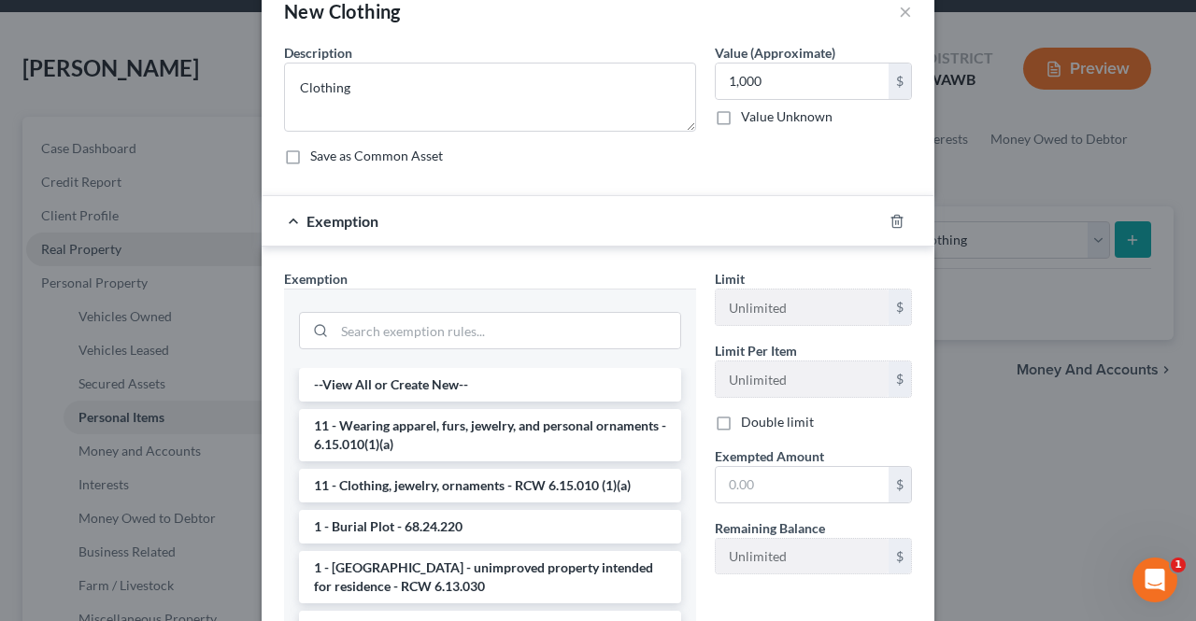
scroll to position [34, 0]
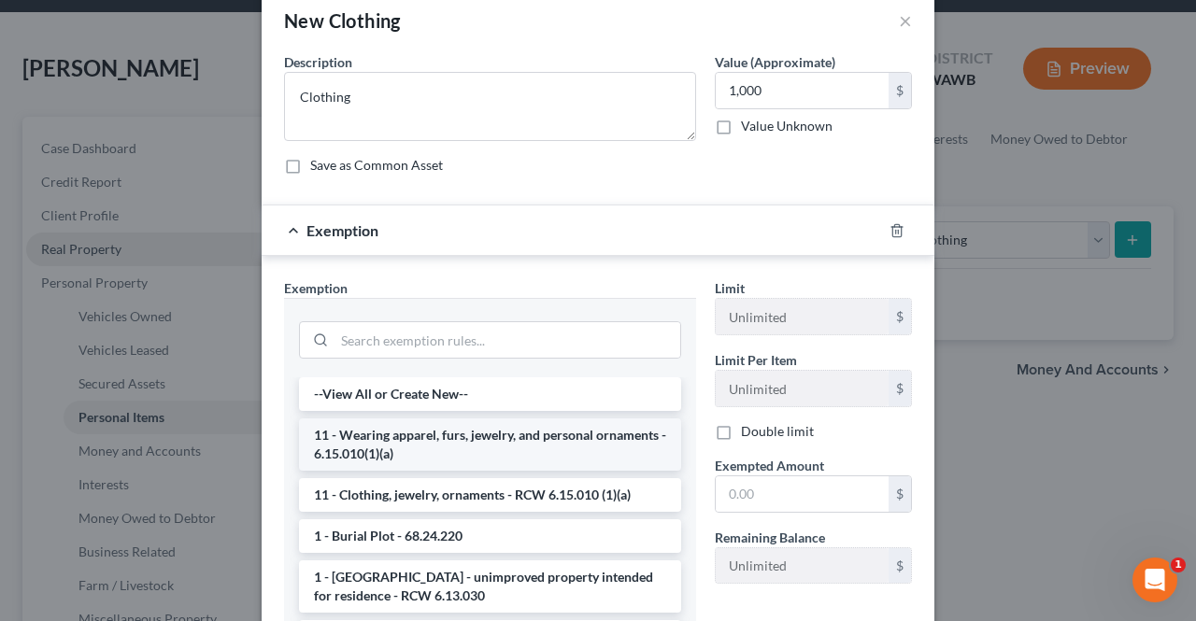
click at [523, 439] on li "11 - Wearing apparel, furs, jewelry, and personal ornaments - 6.15.010(1)(a)" at bounding box center [490, 444] width 382 height 52
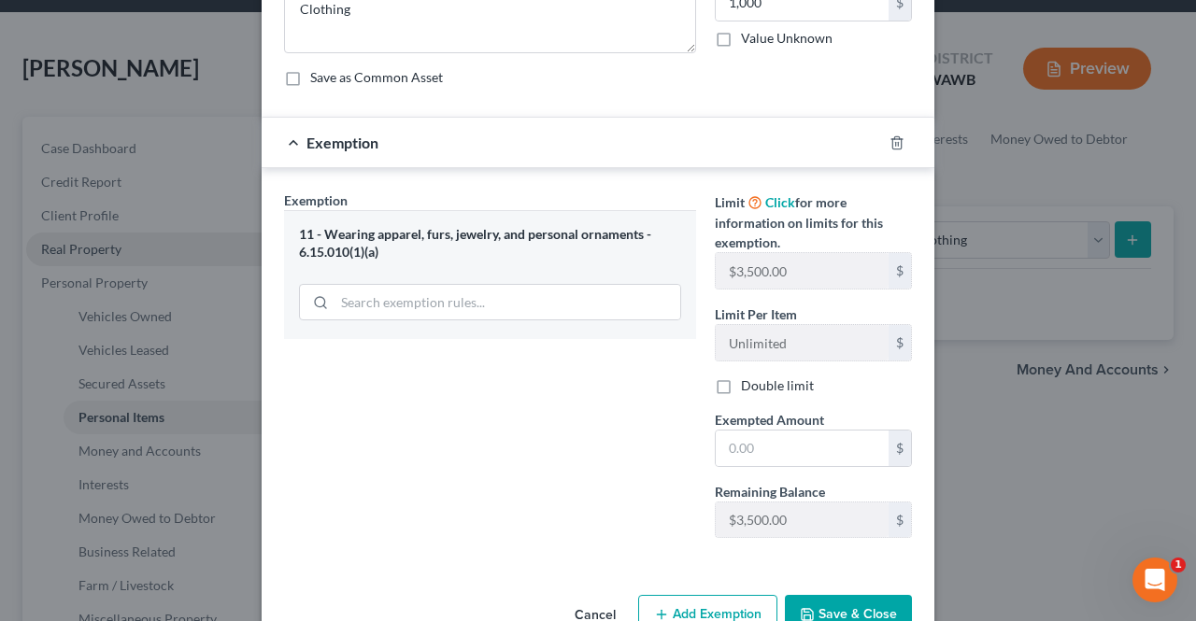
scroll to position [121, 0]
click at [809, 448] on input "text" at bounding box center [802, 448] width 173 height 35
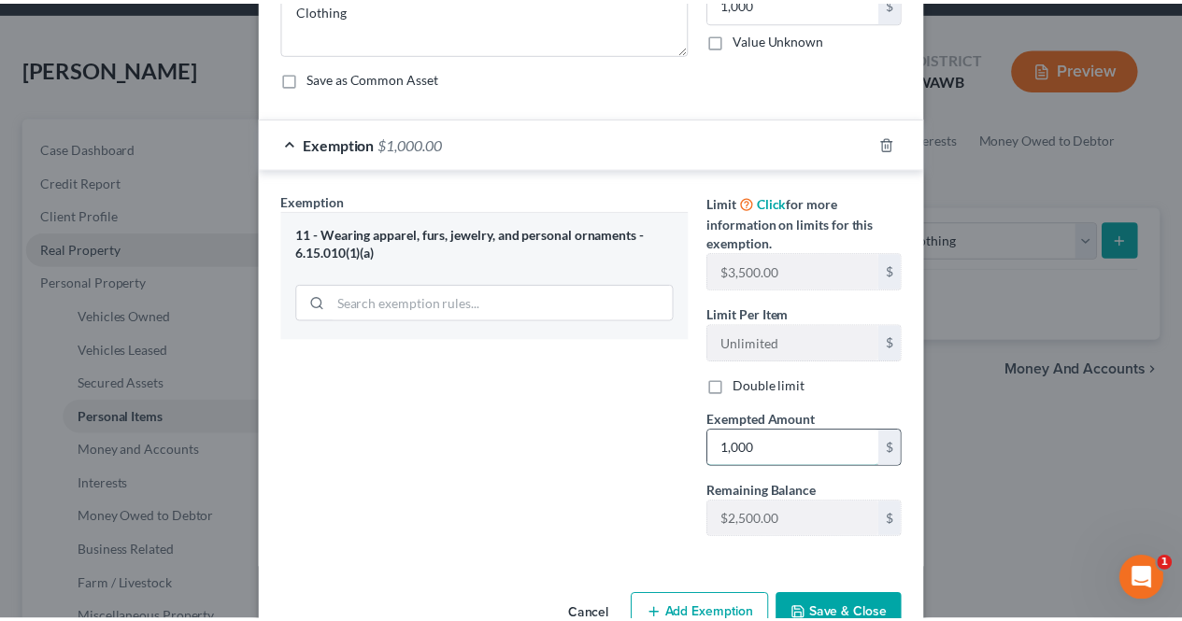
scroll to position [168, 0]
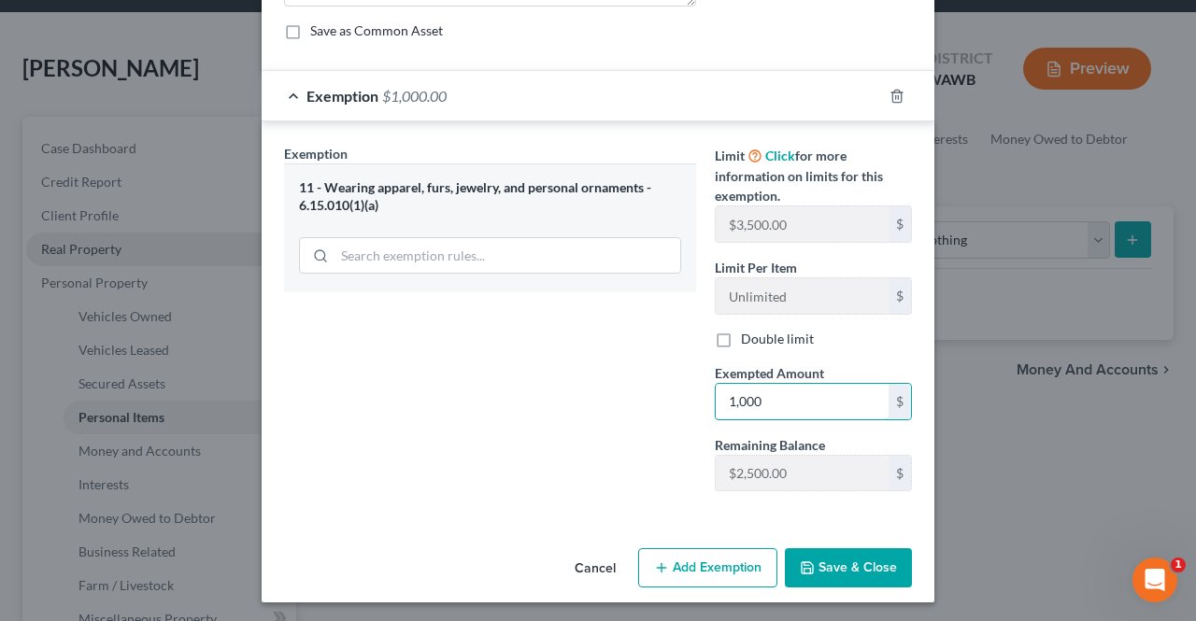
type input "1,000"
click at [824, 566] on button "Save & Close" at bounding box center [848, 567] width 127 height 39
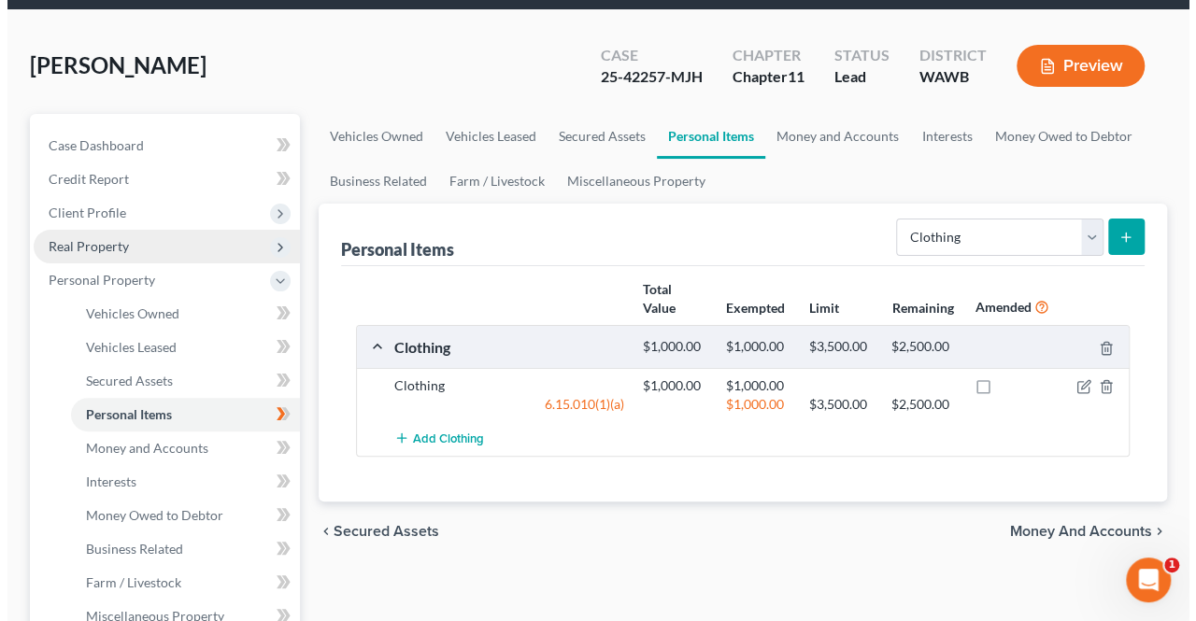
scroll to position [58, 0]
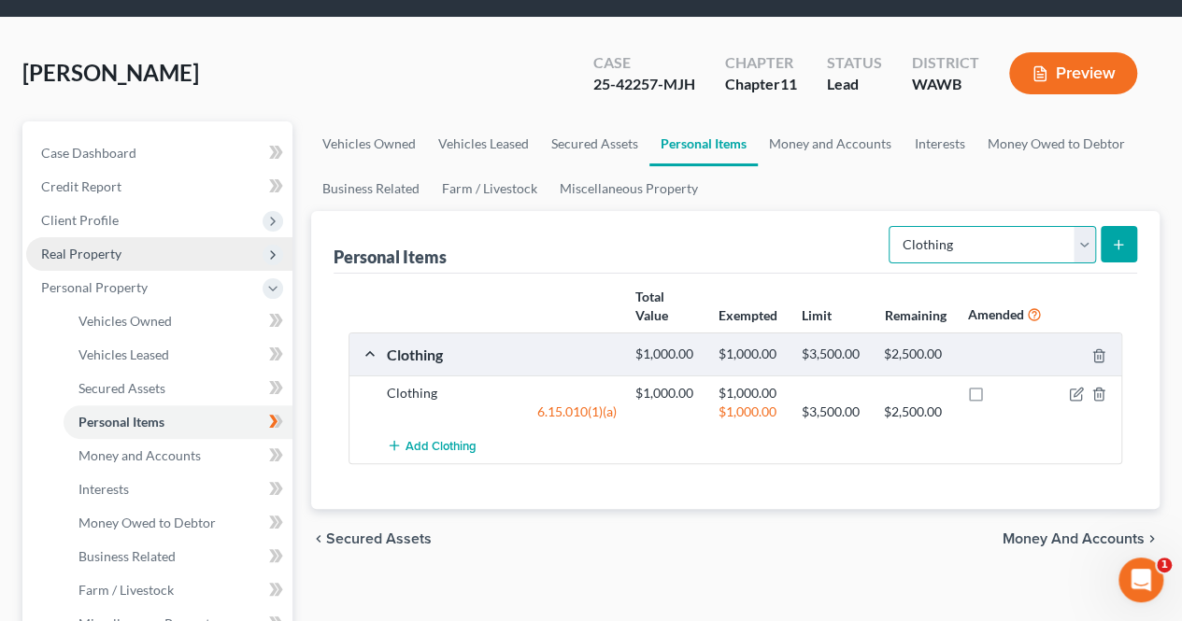
click at [1013, 254] on select "Select Item Type Clothing Collectibles Of Value Electronics Firearms Household …" at bounding box center [991, 244] width 207 height 37
select select "electronics"
click at [891, 226] on select "Select Item Type Clothing Collectibles Of Value Electronics Firearms Household …" at bounding box center [991, 244] width 207 height 37
click at [1117, 245] on line "submit" at bounding box center [1118, 245] width 8 height 0
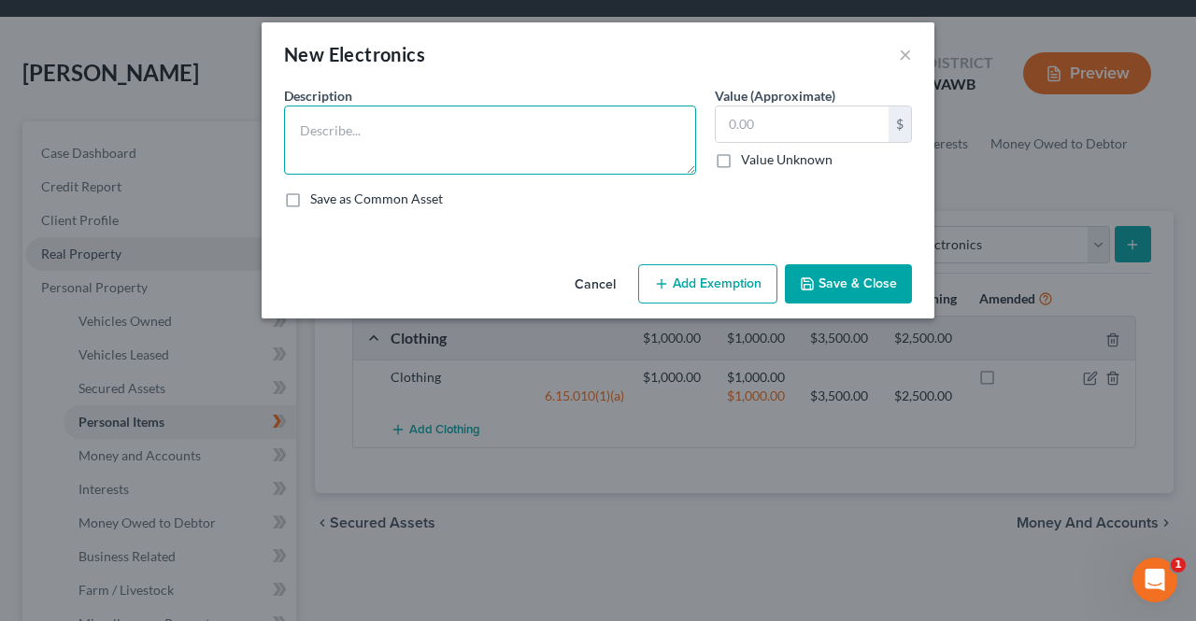
click at [553, 137] on textarea at bounding box center [490, 140] width 412 height 69
type textarea "Electronics"
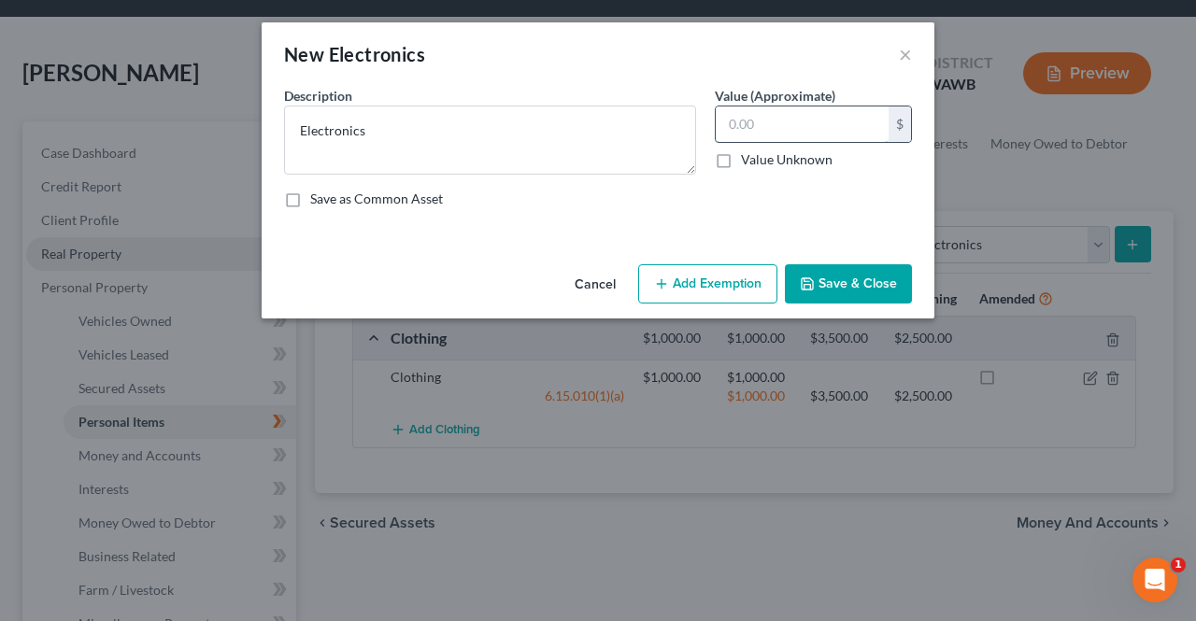
click at [809, 121] on input "text" at bounding box center [802, 123] width 173 height 35
type input "300"
click at [675, 280] on button "Add Exemption" at bounding box center [707, 283] width 139 height 39
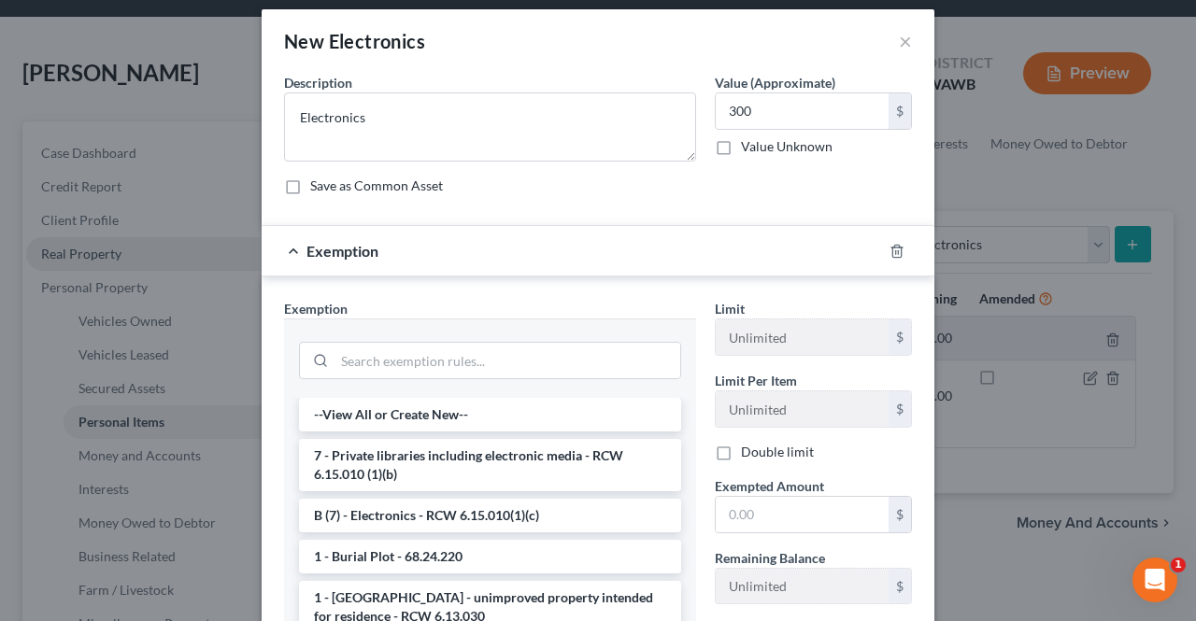
scroll to position [19, 0]
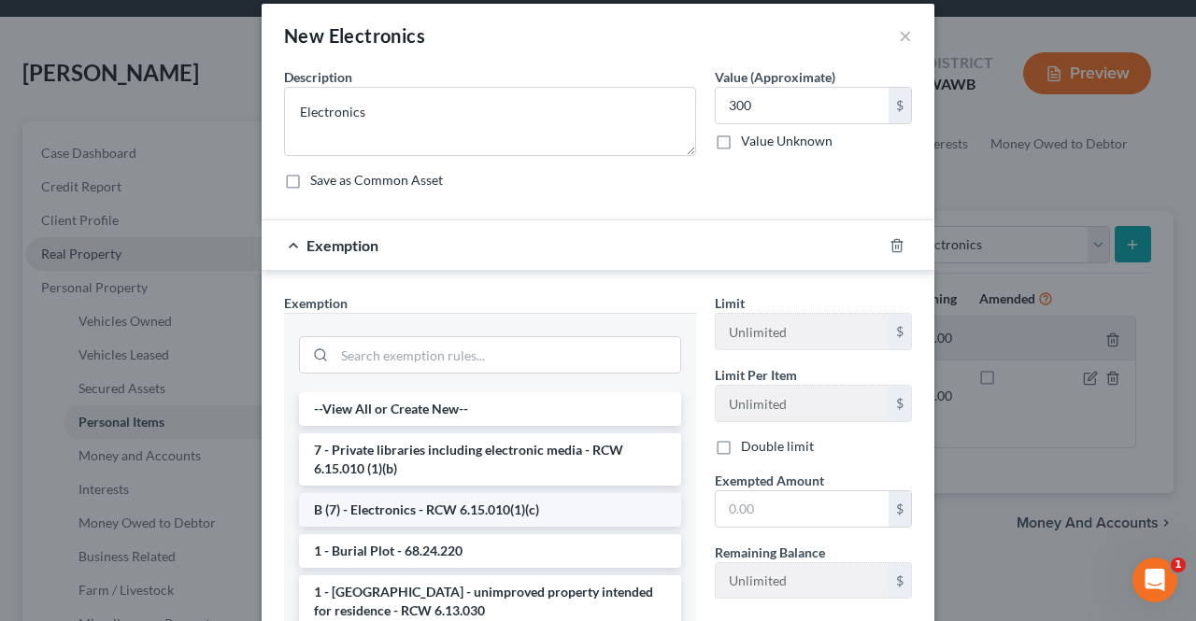
click at [519, 517] on li "B (7) - Electronics - RCW 6.15.010(1)(c)" at bounding box center [490, 510] width 382 height 34
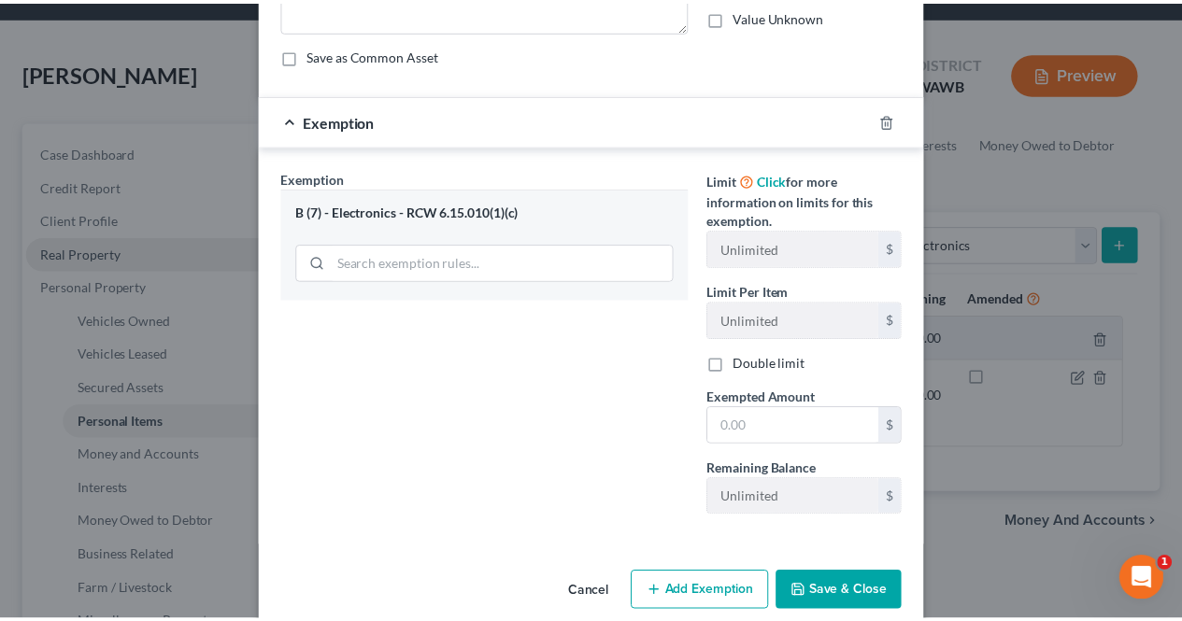
scroll to position [168, 0]
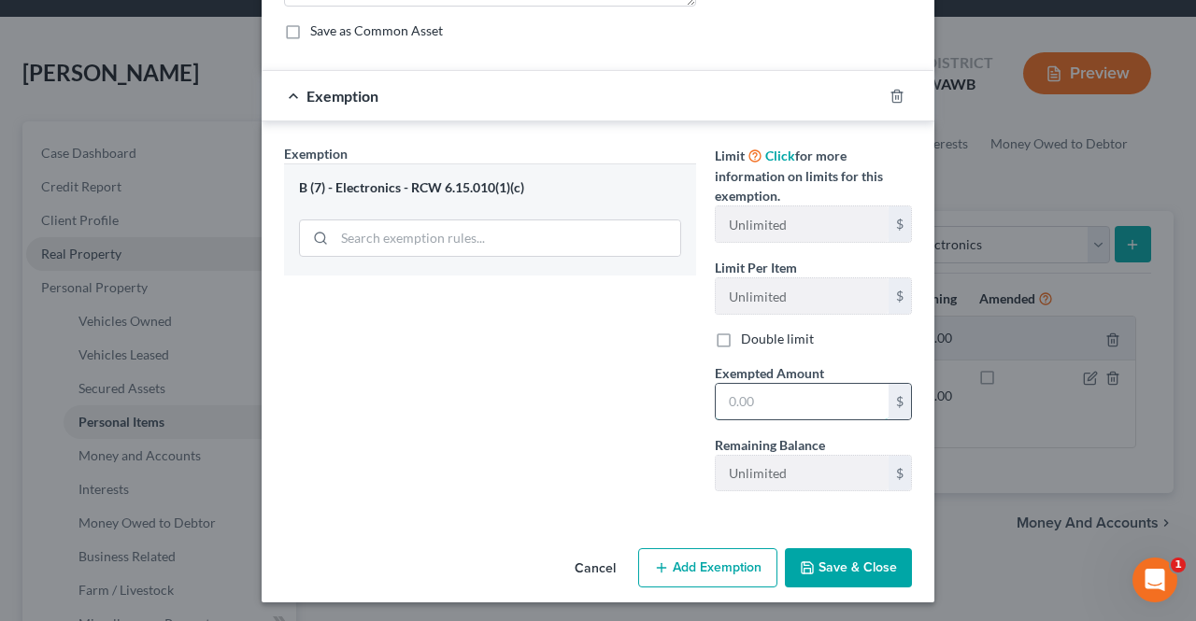
click at [840, 402] on input "text" at bounding box center [802, 401] width 173 height 35
type input "300"
click at [845, 560] on button "Save & Close" at bounding box center [848, 567] width 127 height 39
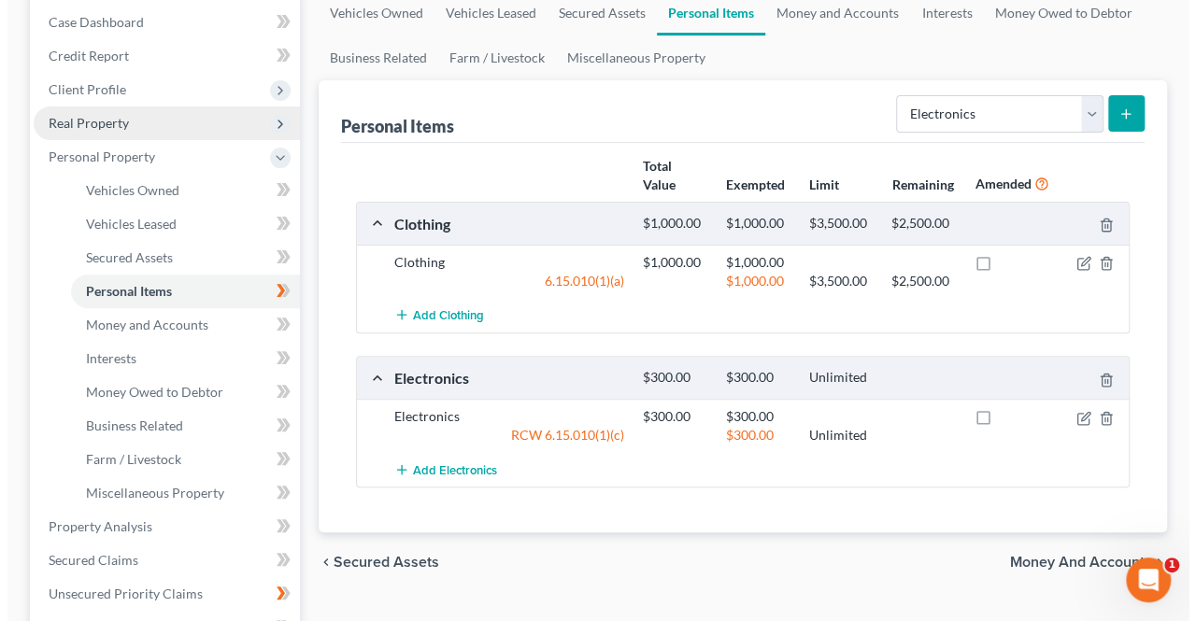
scroll to position [184, 0]
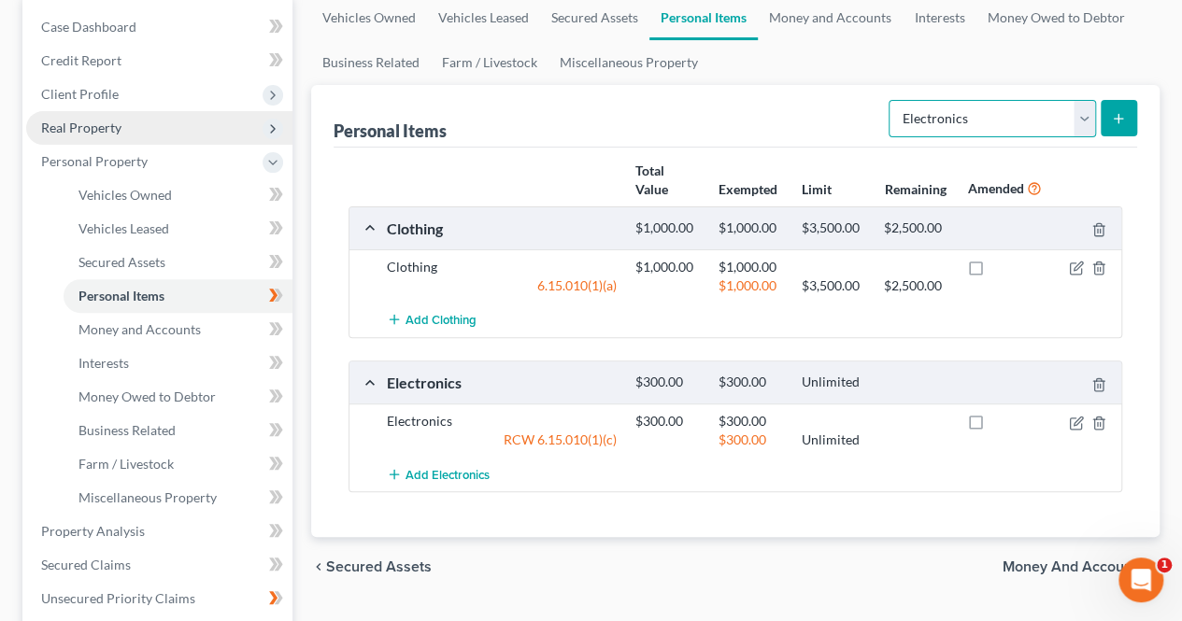
click at [1085, 120] on select "Select Item Type Clothing Collectibles Of Value Electronics Firearms Household …" at bounding box center [991, 118] width 207 height 37
select select "household_goods"
click at [891, 100] on select "Select Item Type Clothing Collectibles Of Value Electronics Firearms Household …" at bounding box center [991, 118] width 207 height 37
click at [1117, 119] on line "submit" at bounding box center [1118, 119] width 8 height 0
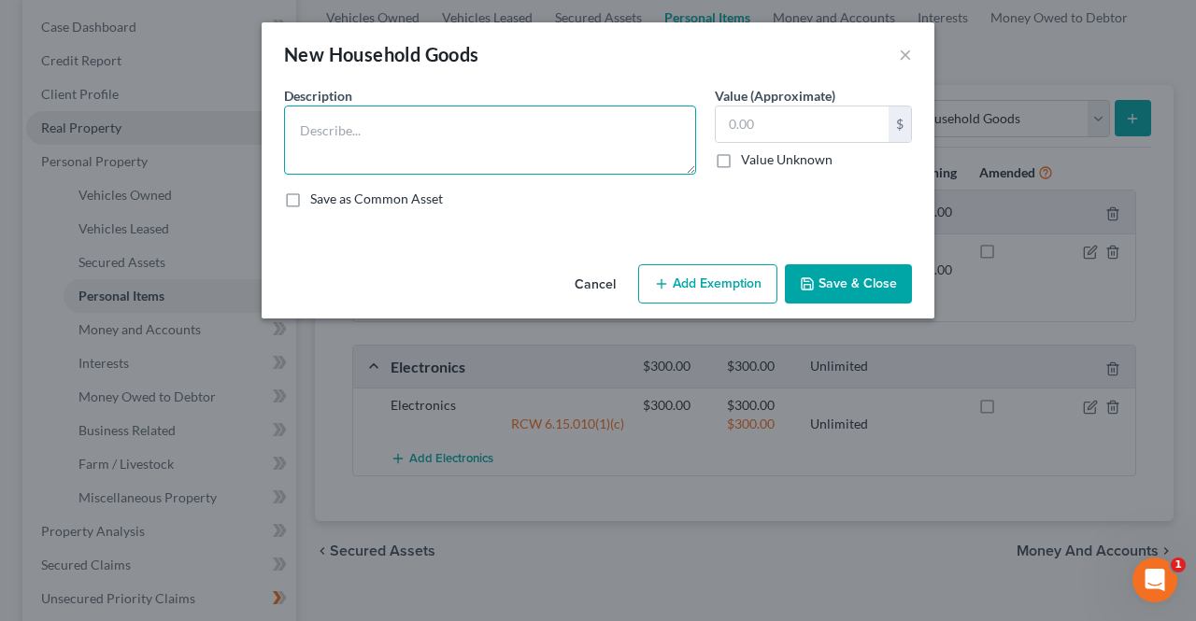
click at [471, 157] on textarea at bounding box center [490, 140] width 412 height 69
type textarea "Household goods and furnishings"
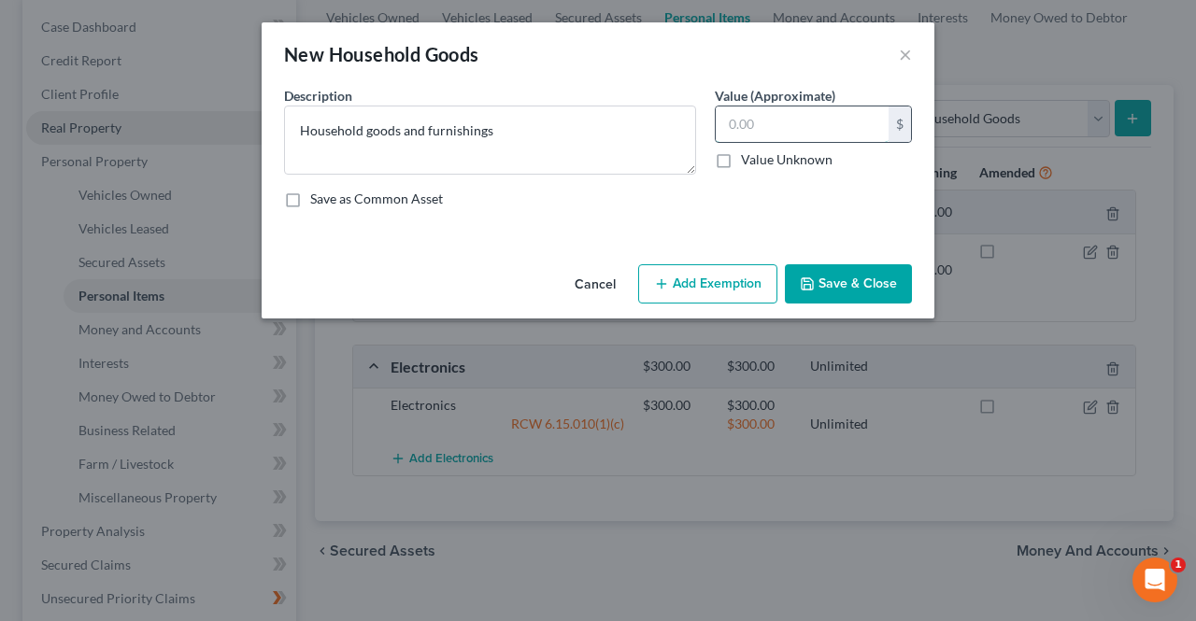
click at [830, 125] on input "text" at bounding box center [802, 123] width 173 height 35
type input "2,000"
click at [666, 286] on icon "button" at bounding box center [661, 283] width 15 height 15
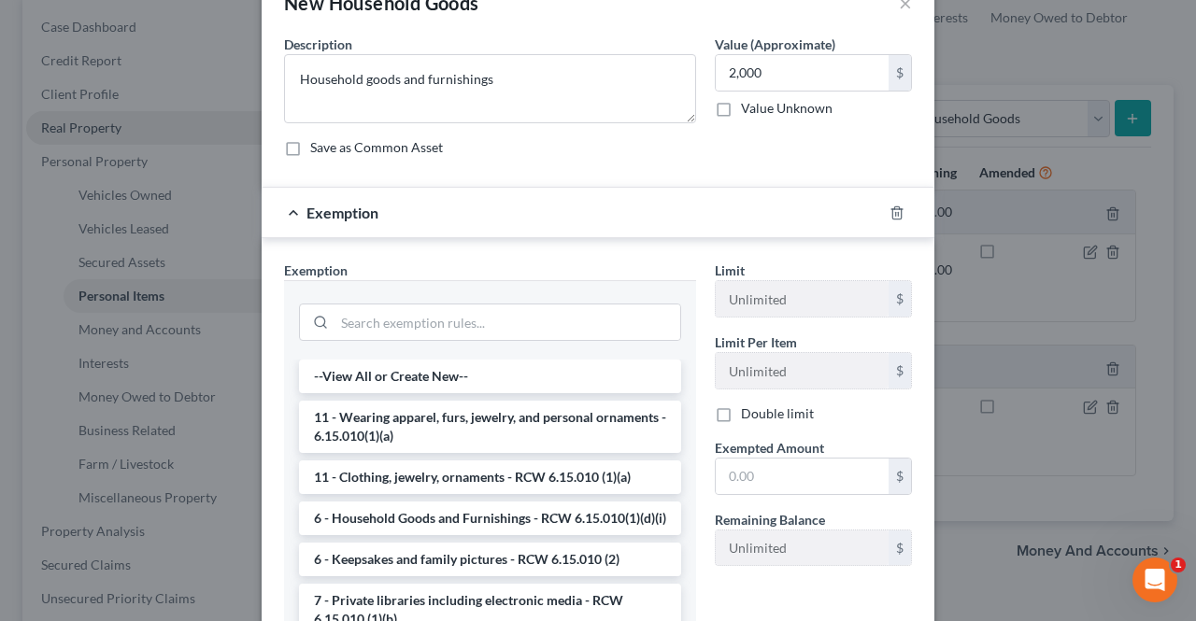
scroll to position [52, 0]
click at [556, 534] on li "6 - Household Goods and Furnishings - RCW 6.15.010(1)(d)(i)" at bounding box center [490, 518] width 382 height 34
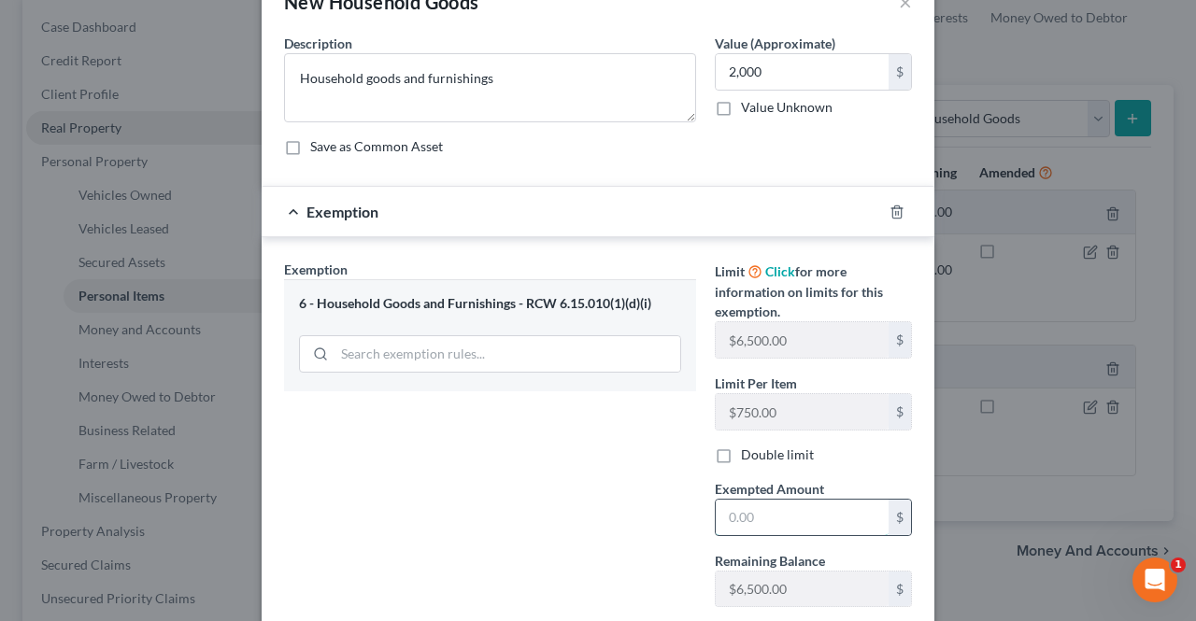
click at [817, 519] on input "text" at bounding box center [802, 517] width 173 height 35
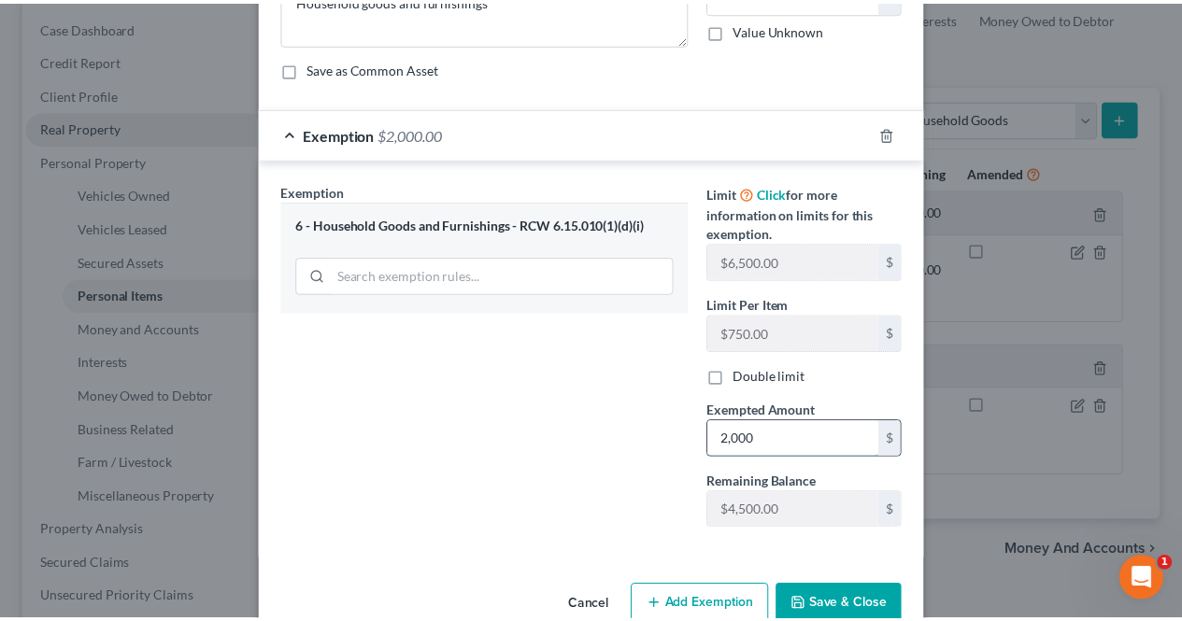
scroll to position [168, 0]
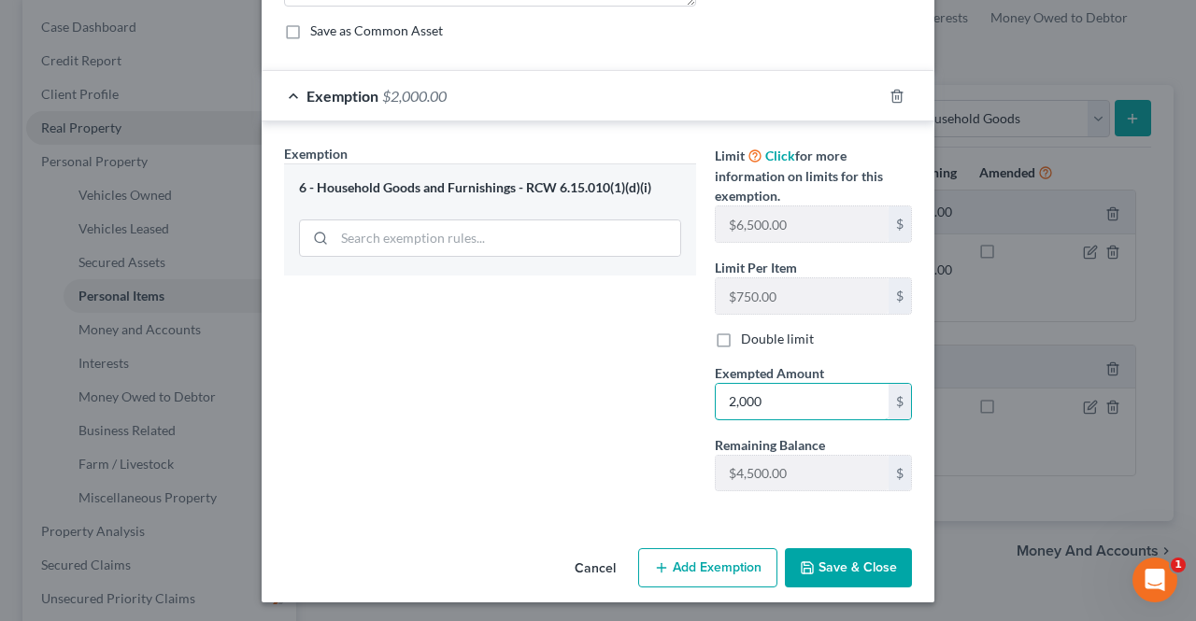
type input "2,000"
click at [843, 565] on button "Save & Close" at bounding box center [848, 567] width 127 height 39
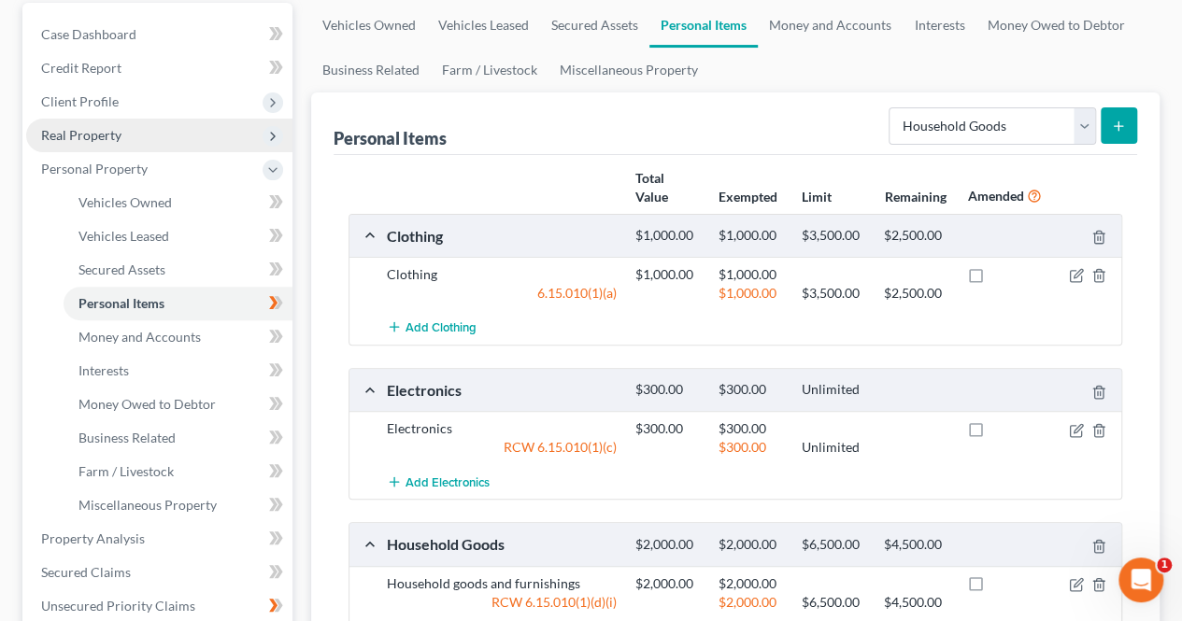
scroll to position [142, 0]
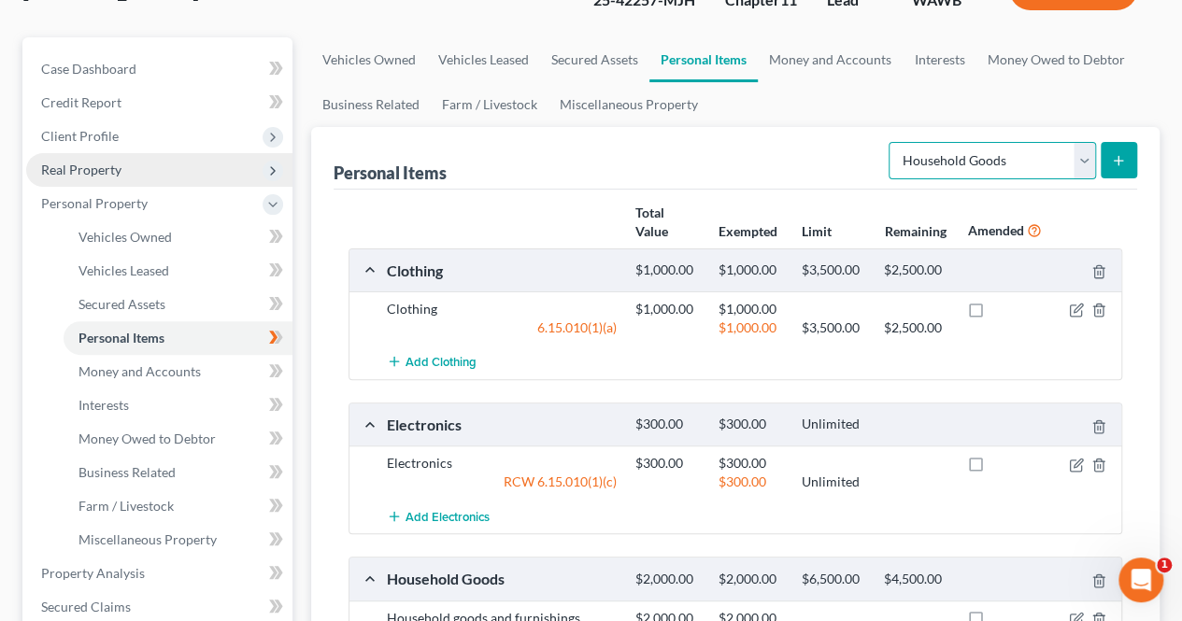
click at [1084, 163] on select "Select Item Type Clothing Collectibles Of Value Electronics Firearms Household …" at bounding box center [991, 160] width 207 height 37
select select "jewelry"
click at [891, 142] on select "Select Item Type Clothing Collectibles Of Value Electronics Firearms Household …" at bounding box center [991, 160] width 207 height 37
click at [1082, 157] on select "Select Item Type Clothing Collectibles Of Value Electronics Firearms Household …" at bounding box center [991, 160] width 207 height 37
click at [844, 59] on link "Money and Accounts" at bounding box center [830, 59] width 145 height 45
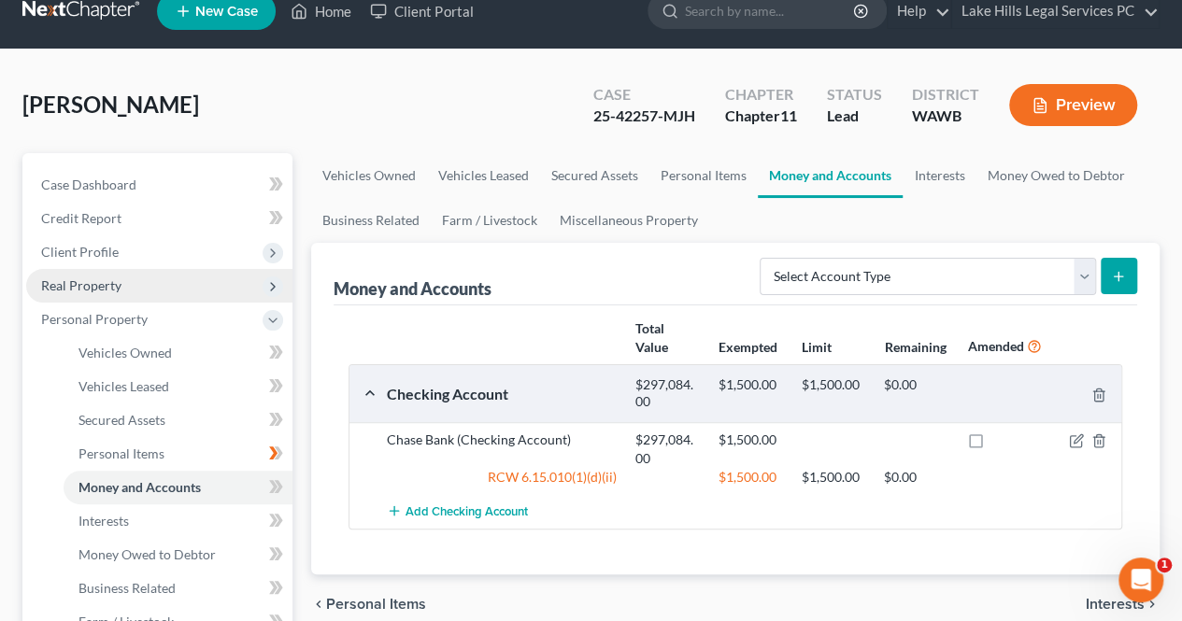
scroll to position [103, 0]
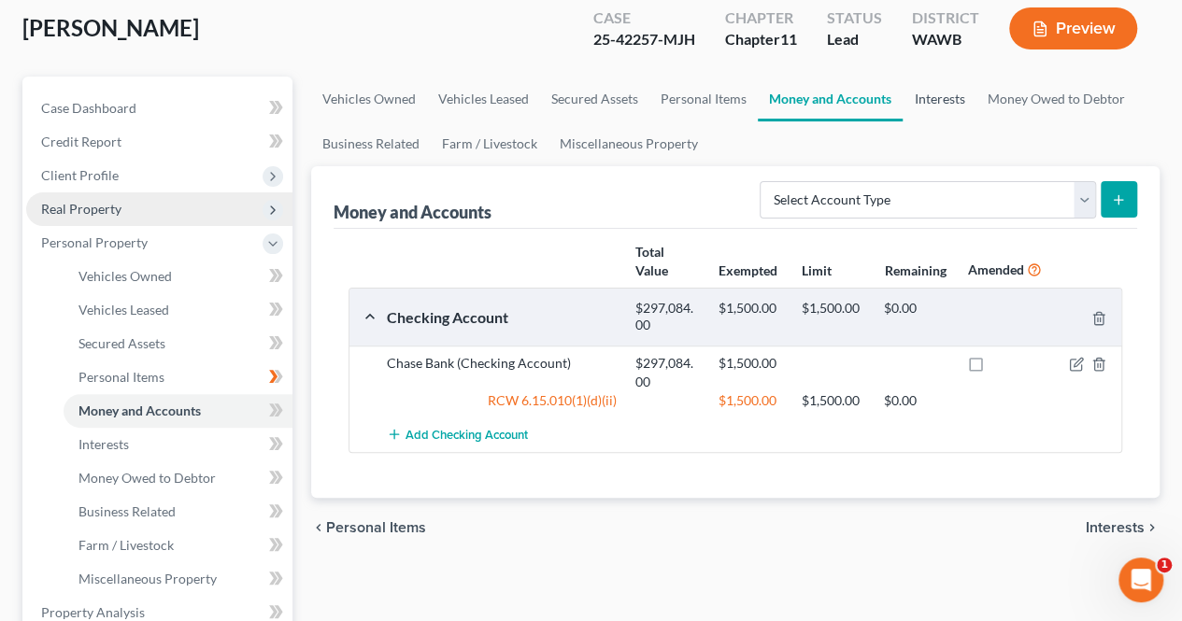
click at [958, 118] on link "Interests" at bounding box center [938, 99] width 73 height 45
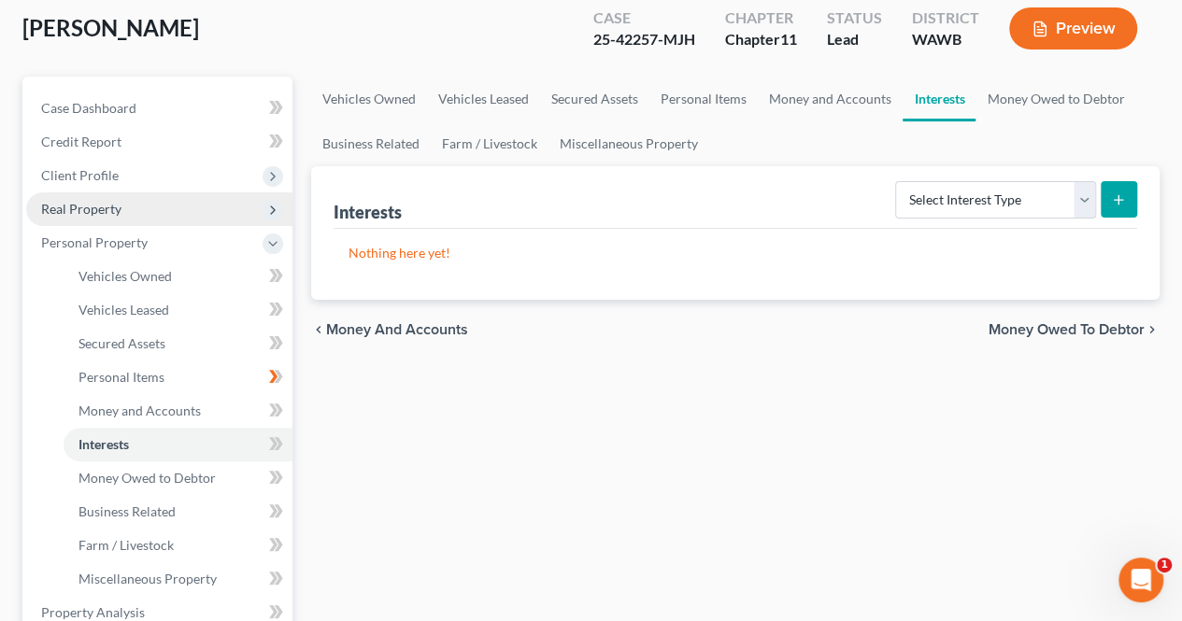
scroll to position [93, 0]
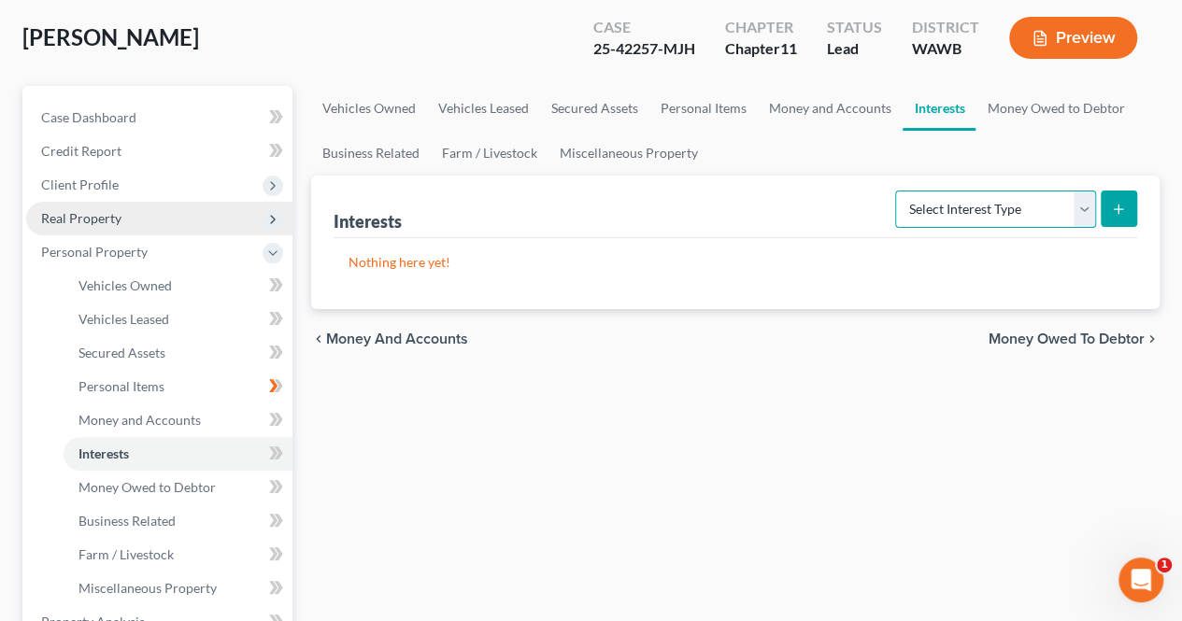
click at [1058, 208] on select "Select Interest Type 401K Annuity Bond Education IRA Government Bond Government…" at bounding box center [995, 209] width 201 height 37
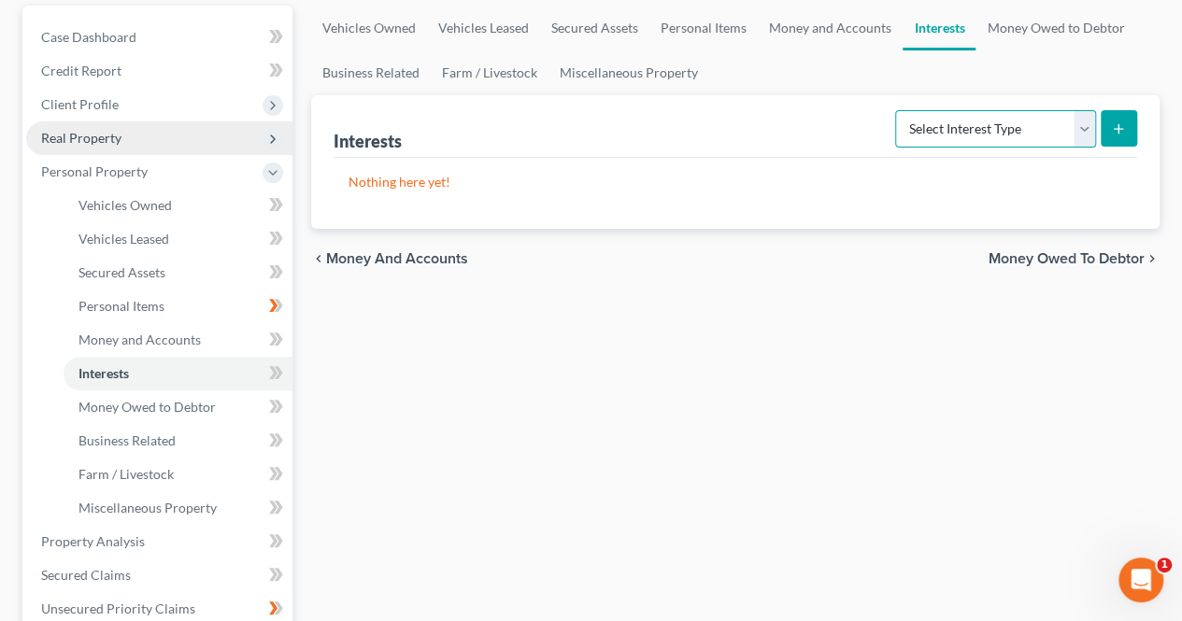
scroll to position [170, 0]
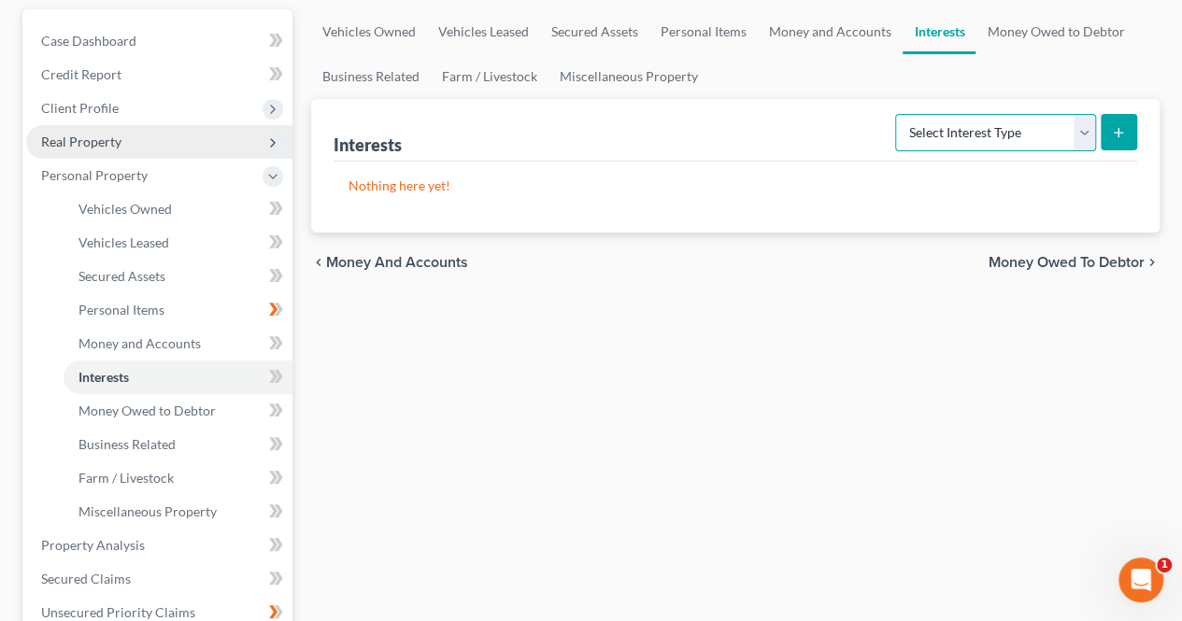
click at [1009, 134] on select "Select Interest Type 401K Annuity Bond Education IRA Government Bond Government…" at bounding box center [995, 132] width 201 height 37
click at [740, 377] on div "Vehicles Owned Vehicles Leased Secured Assets Personal Items Money and Accounts…" at bounding box center [735, 531] width 867 height 1045
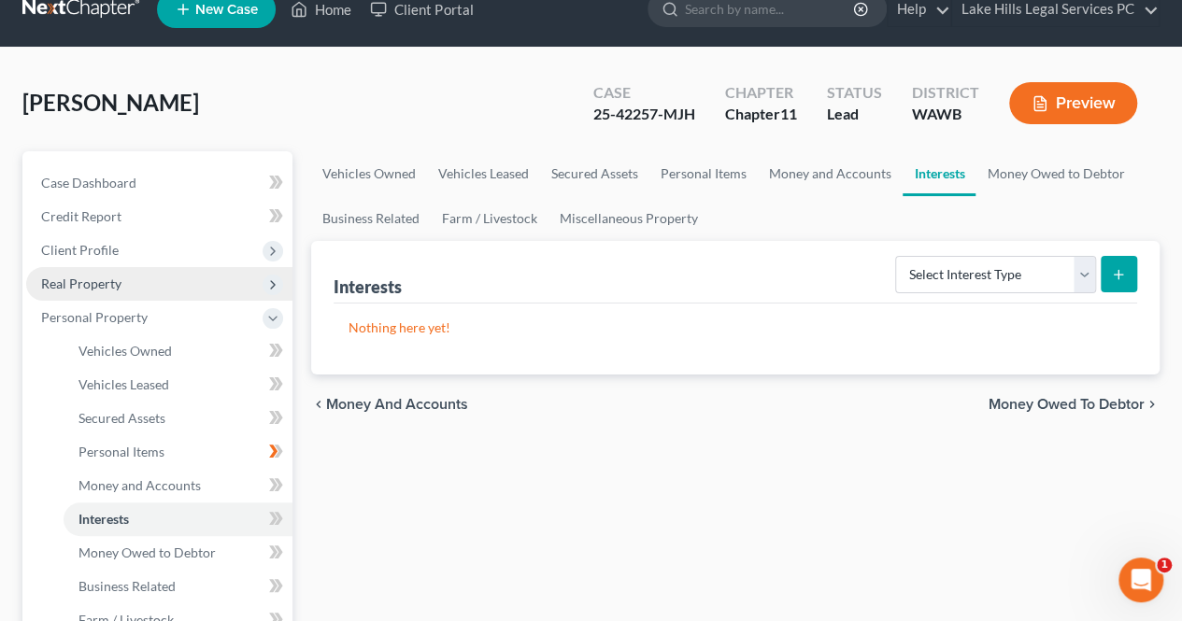
scroll to position [23, 0]
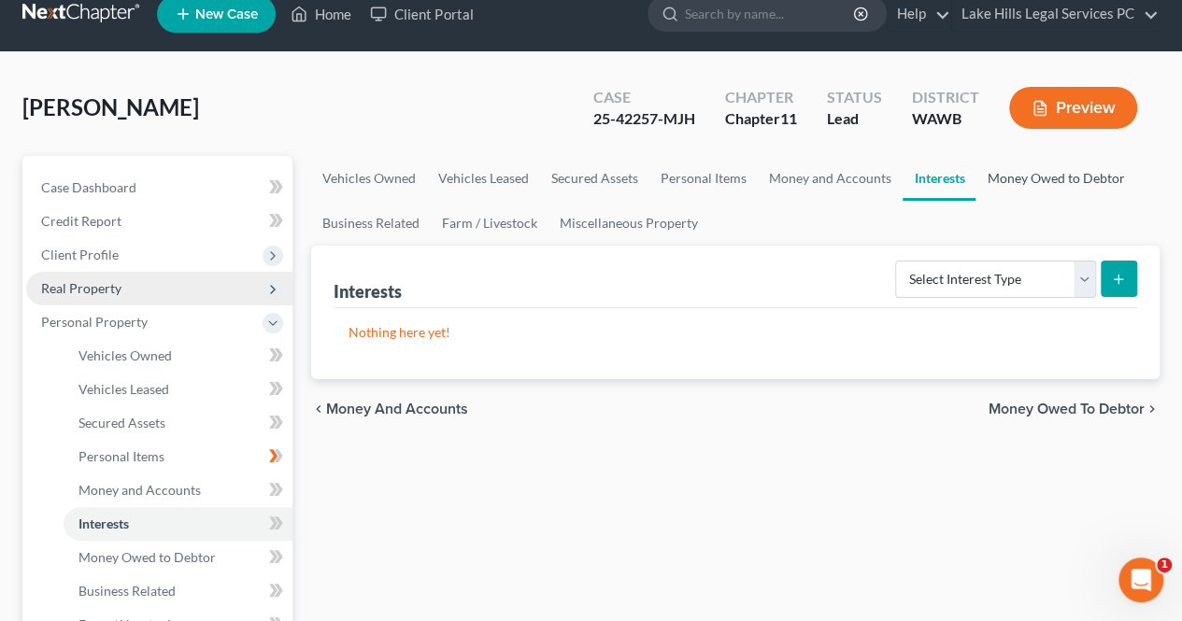
click at [1078, 177] on link "Money Owed to Debtor" at bounding box center [1055, 178] width 160 height 45
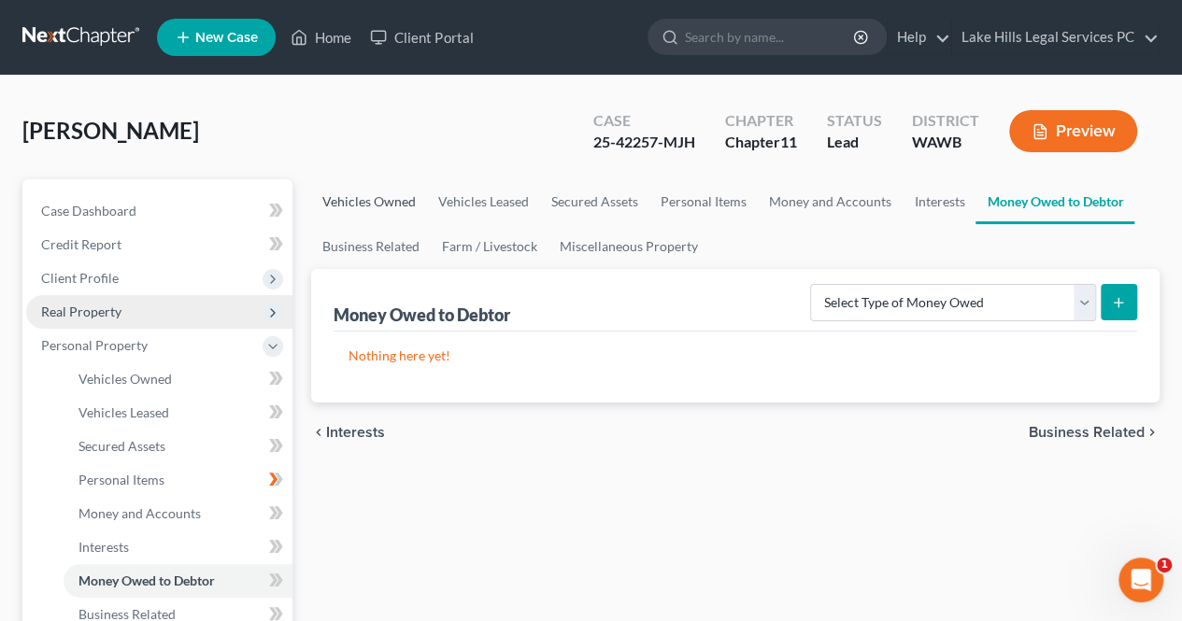
click at [380, 221] on link "Vehicles Owned" at bounding box center [369, 201] width 116 height 45
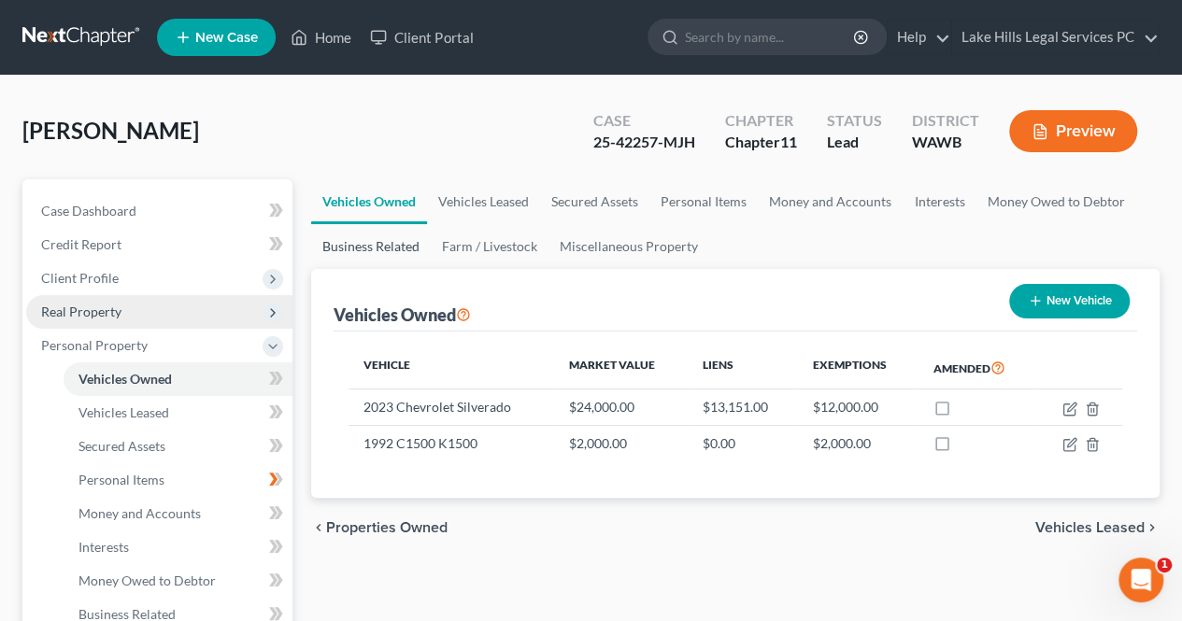
click at [394, 256] on link "Business Related" at bounding box center [371, 246] width 120 height 45
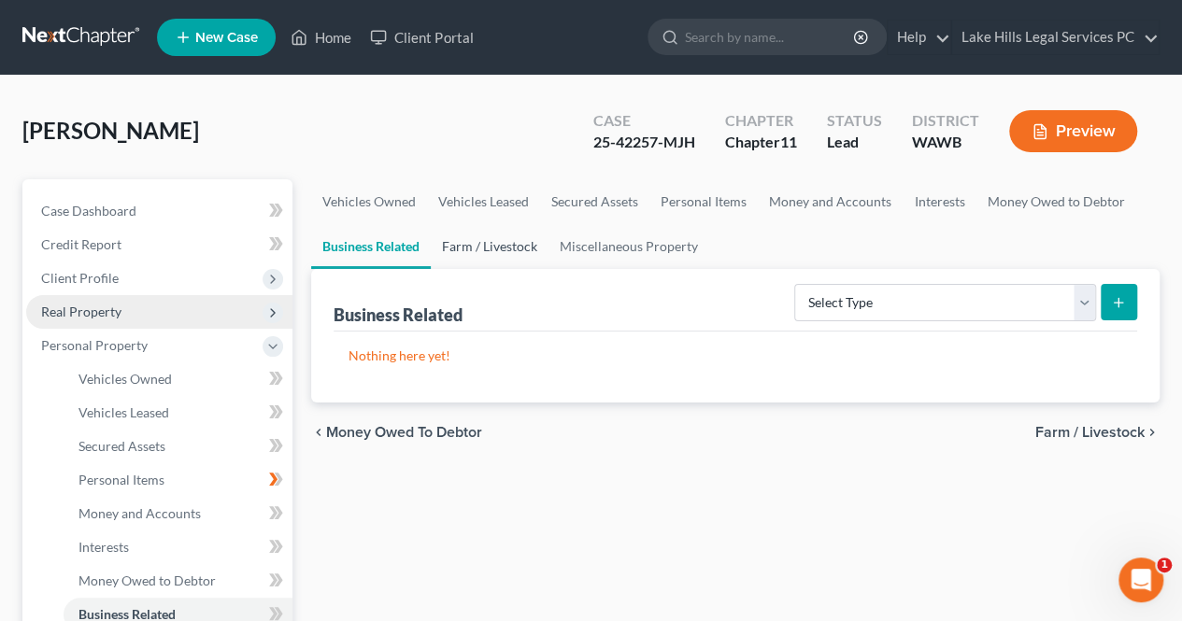
click at [512, 245] on link "Farm / Livestock" at bounding box center [490, 246] width 118 height 45
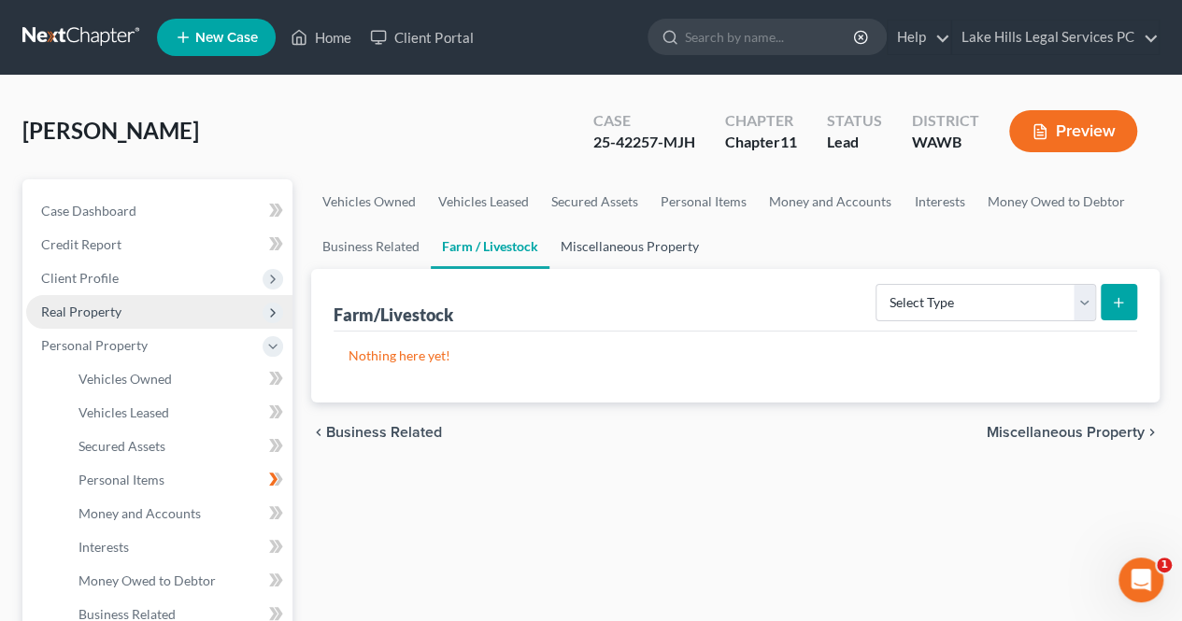
click at [662, 246] on link "Miscellaneous Property" at bounding box center [629, 246] width 161 height 45
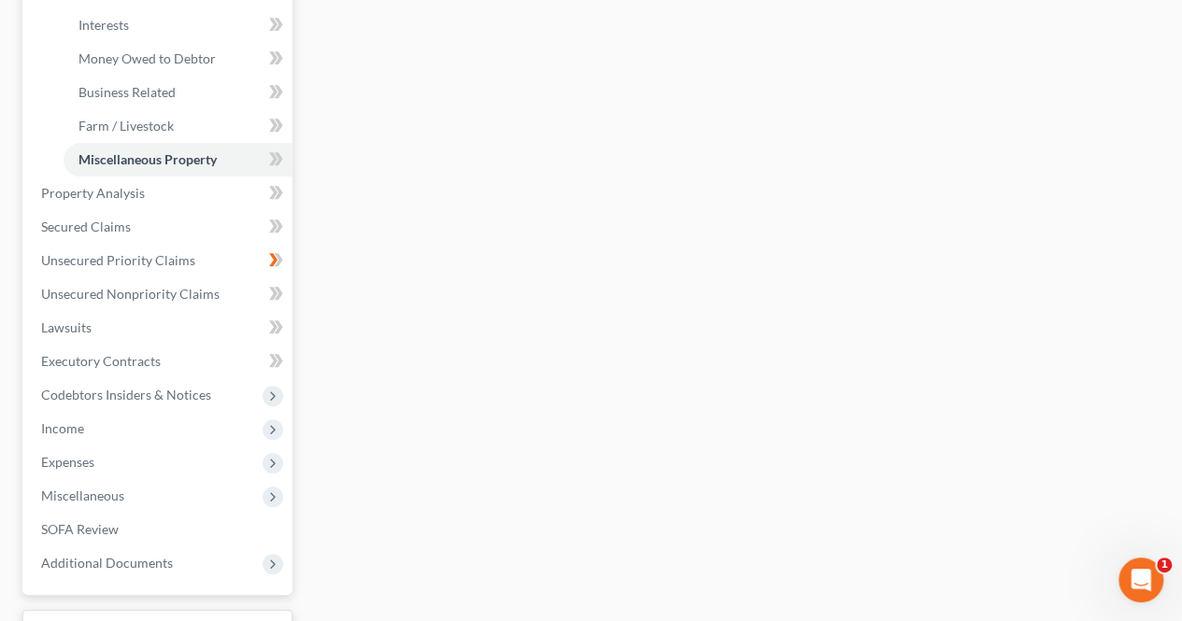
scroll to position [523, 0]
click at [274, 426] on polyline at bounding box center [273, 428] width 4 height 7
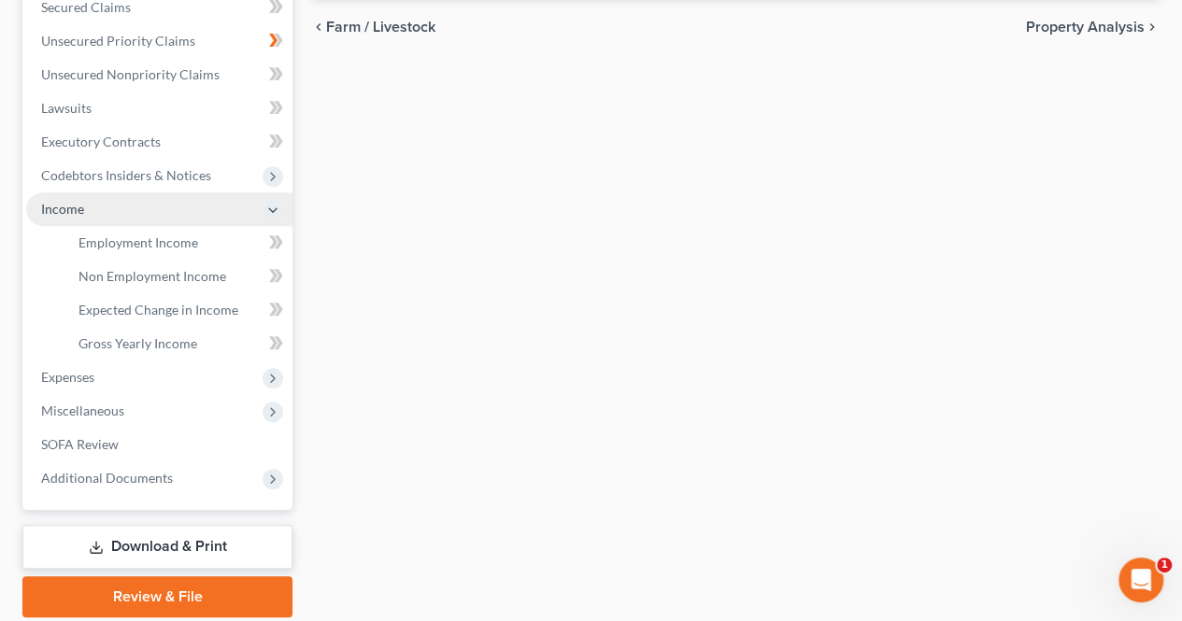
scroll to position [397, 0]
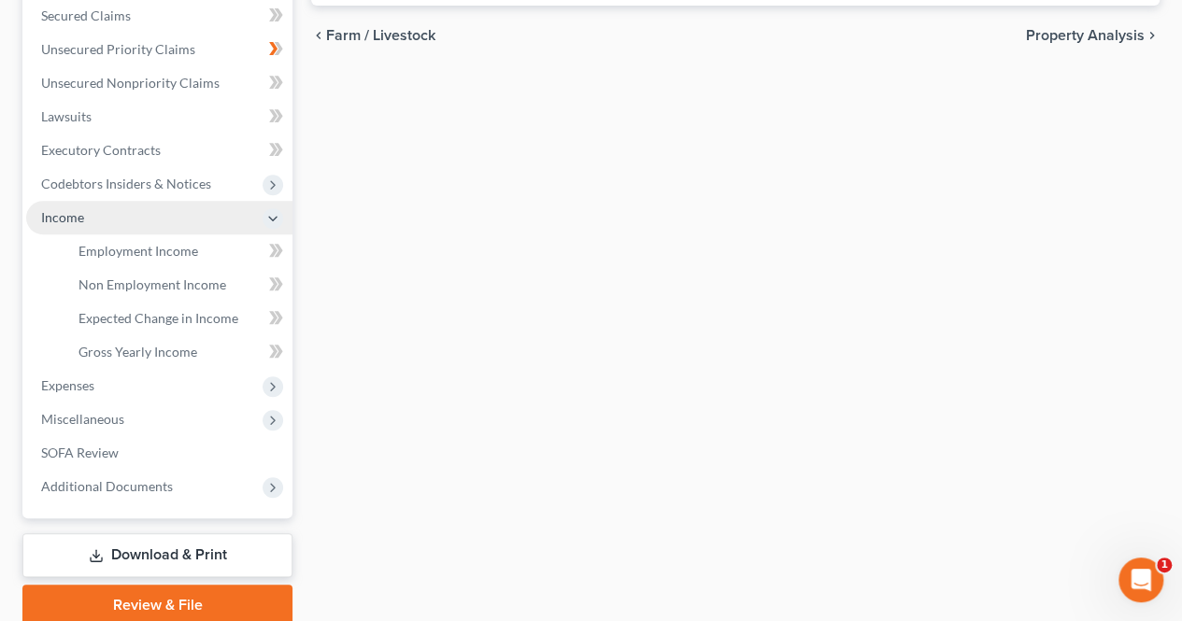
click at [611, 521] on div "Vehicles Owned Vehicles Leased Secured Assets Personal Items Money and Accounts…" at bounding box center [735, 203] width 867 height 843
click at [592, 506] on div "Vehicles Owned Vehicles Leased Secured Assets Personal Items Money and Accounts…" at bounding box center [735, 203] width 867 height 843
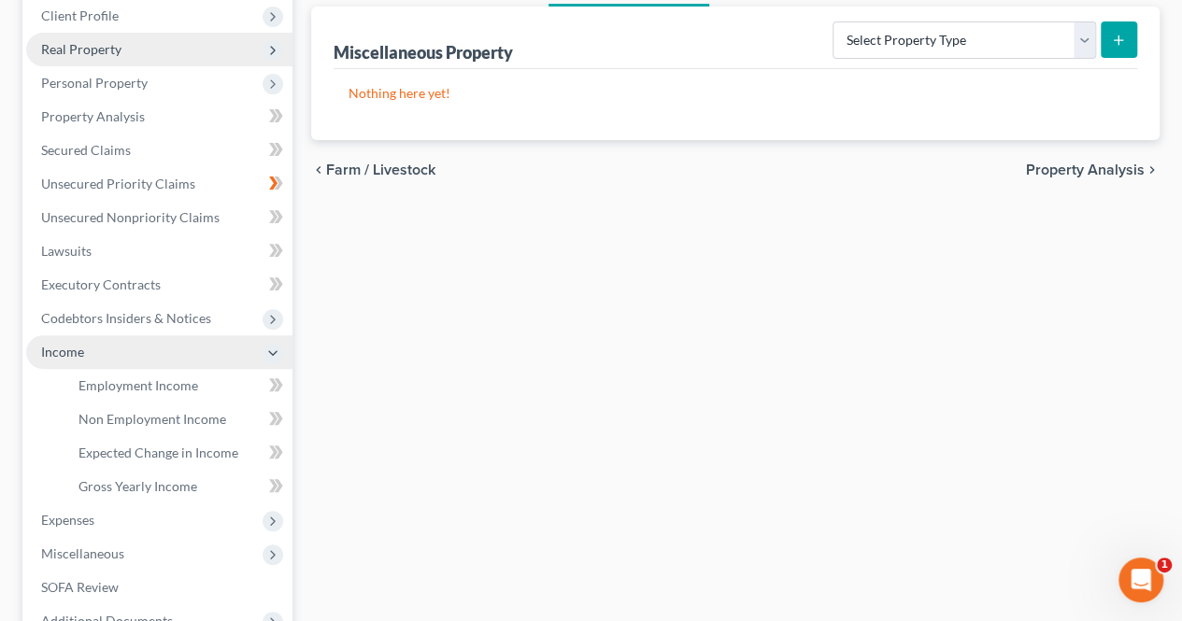
scroll to position [260, 0]
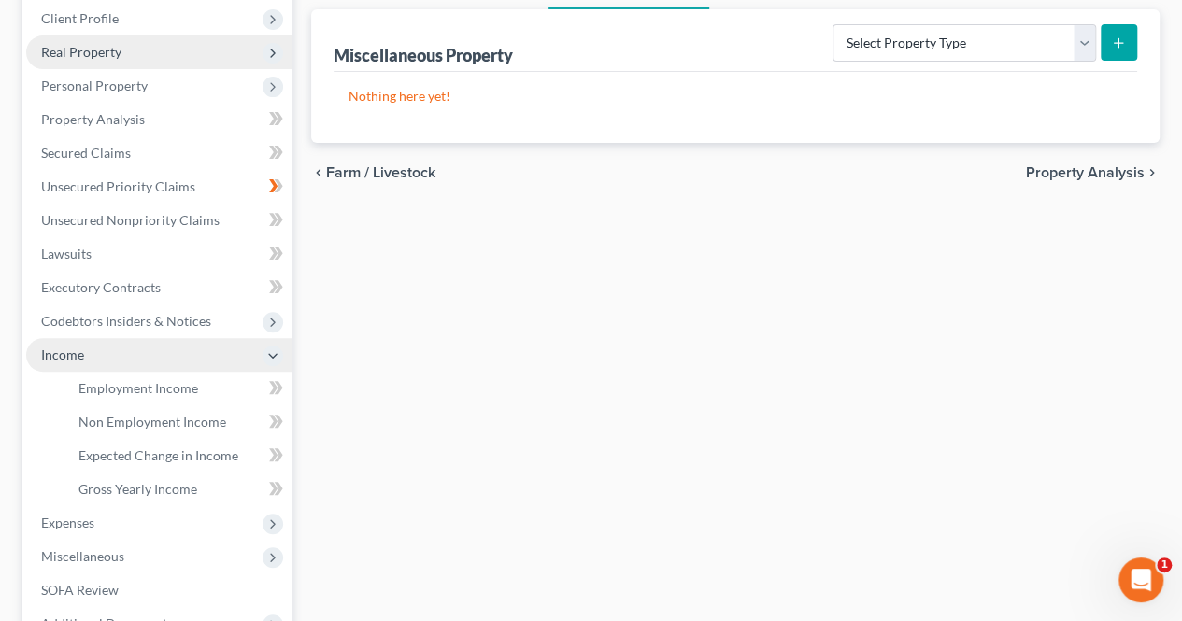
click at [273, 355] on icon at bounding box center [272, 355] width 15 height 15
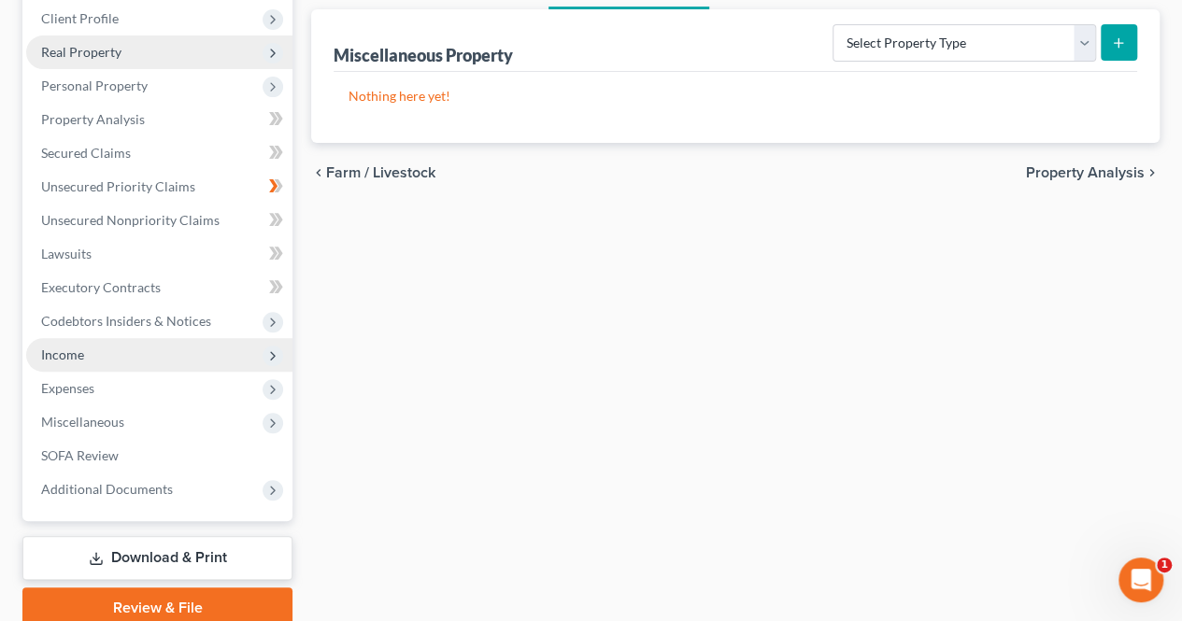
click at [272, 354] on icon at bounding box center [272, 355] width 15 height 15
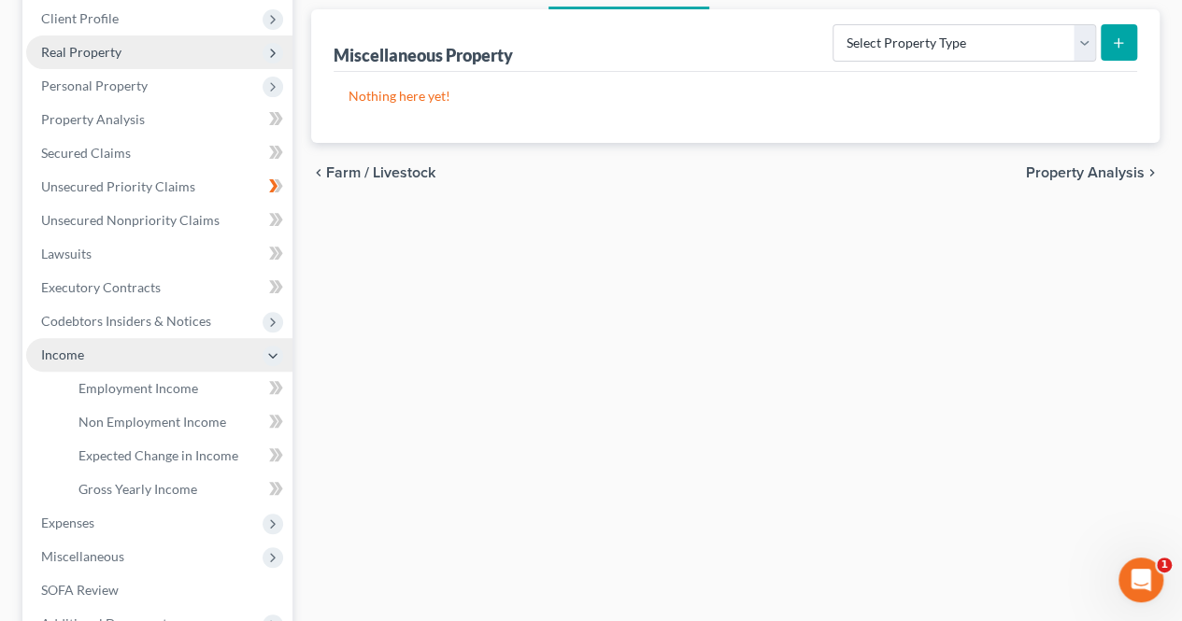
click at [280, 417] on icon at bounding box center [279, 421] width 8 height 13
click at [185, 420] on span "Non Employment Income" at bounding box center [152, 422] width 148 height 16
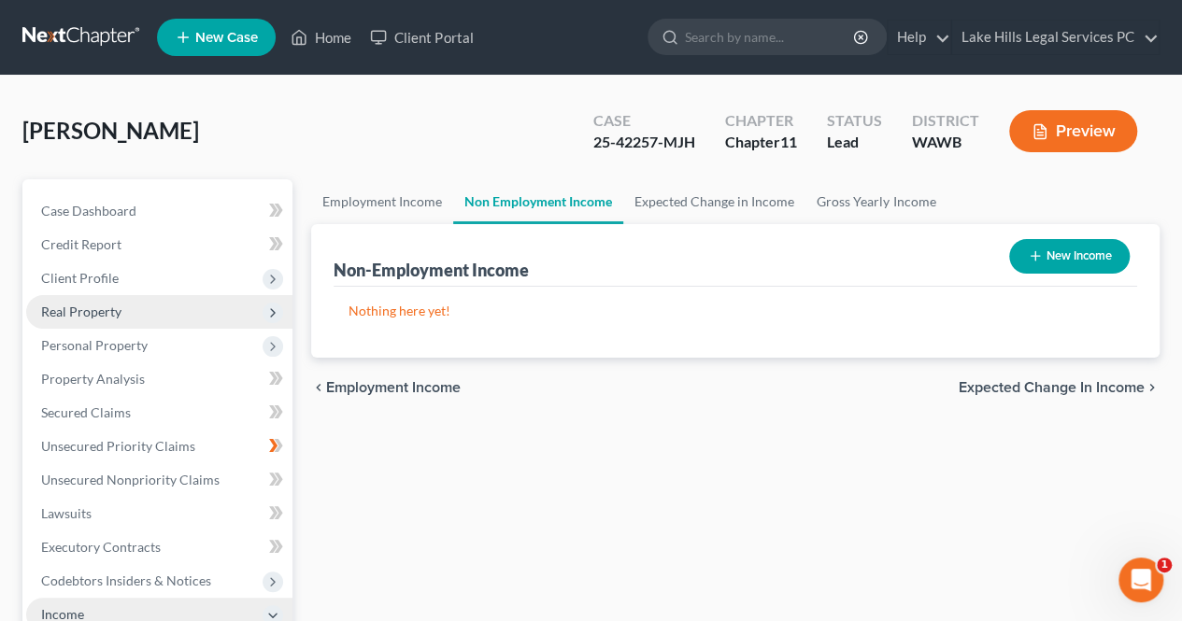
click at [1049, 254] on button "New Income" at bounding box center [1069, 256] width 120 height 35
select select "0"
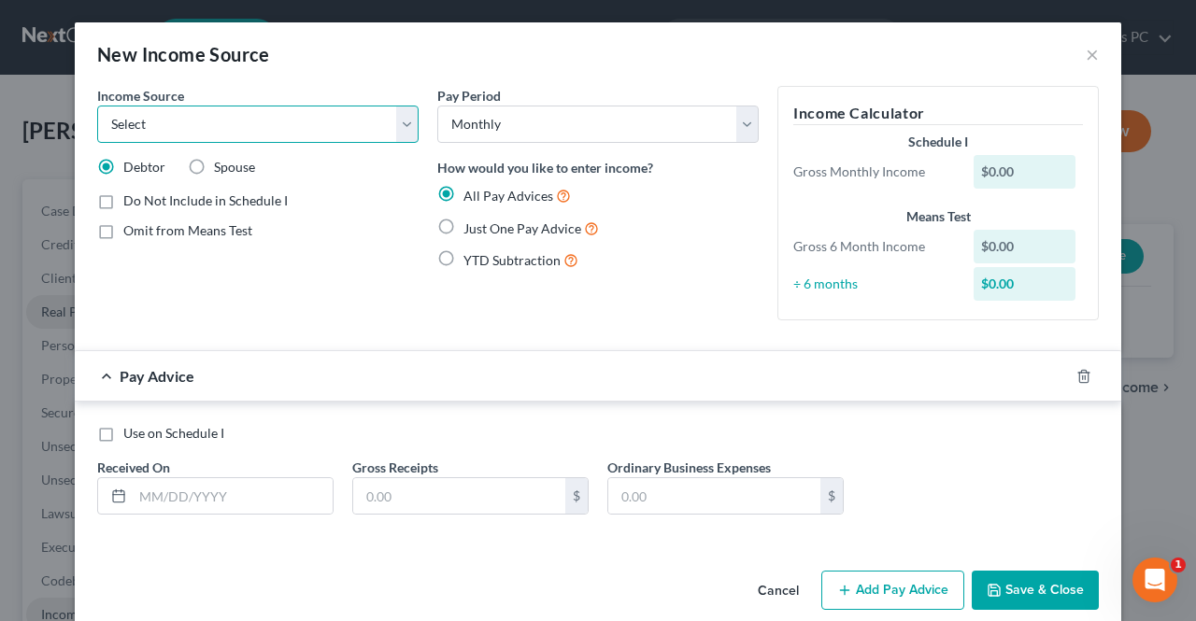
click at [375, 118] on select "Select Unemployment Disability (from employer) Pension Retirement Social Securi…" at bounding box center [257, 124] width 321 height 37
select select "4"
click at [97, 106] on select "Select Unemployment Disability (from employer) Pension Retirement Social Securi…" at bounding box center [257, 124] width 321 height 37
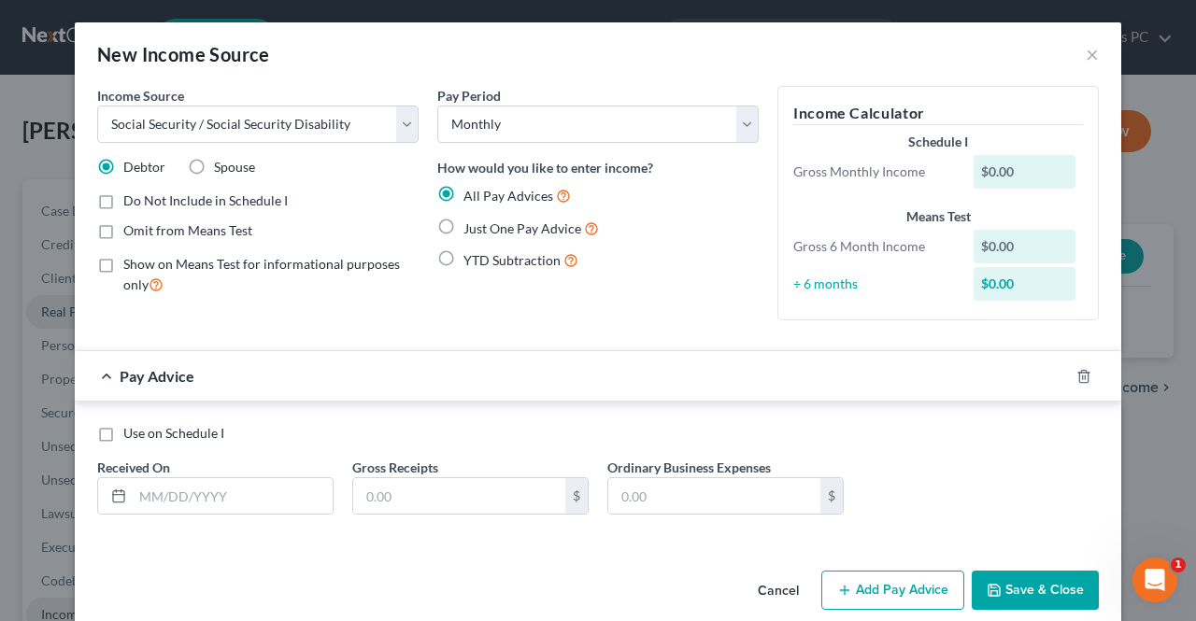
click at [1047, 168] on div "$0.00" at bounding box center [1024, 172] width 103 height 34
click at [1005, 179] on div "$0.00" at bounding box center [1024, 172] width 103 height 34
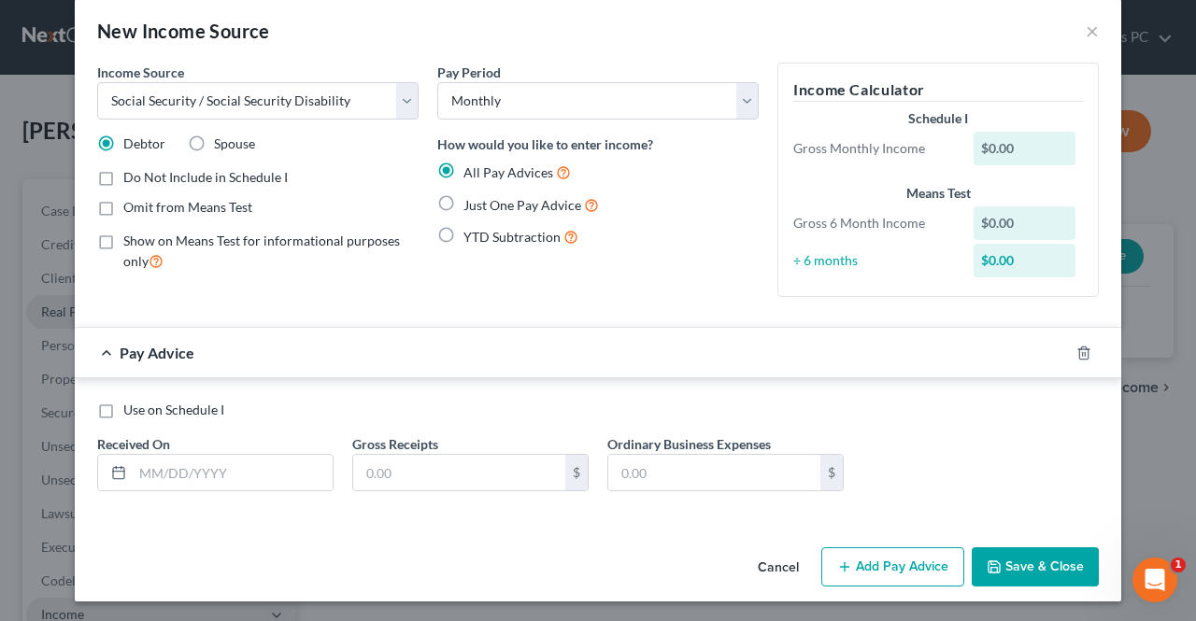
click at [463, 203] on label "Just One Pay Advice" at bounding box center [530, 204] width 135 height 21
click at [471, 203] on input "Just One Pay Advice" at bounding box center [477, 200] width 12 height 12
radio input "true"
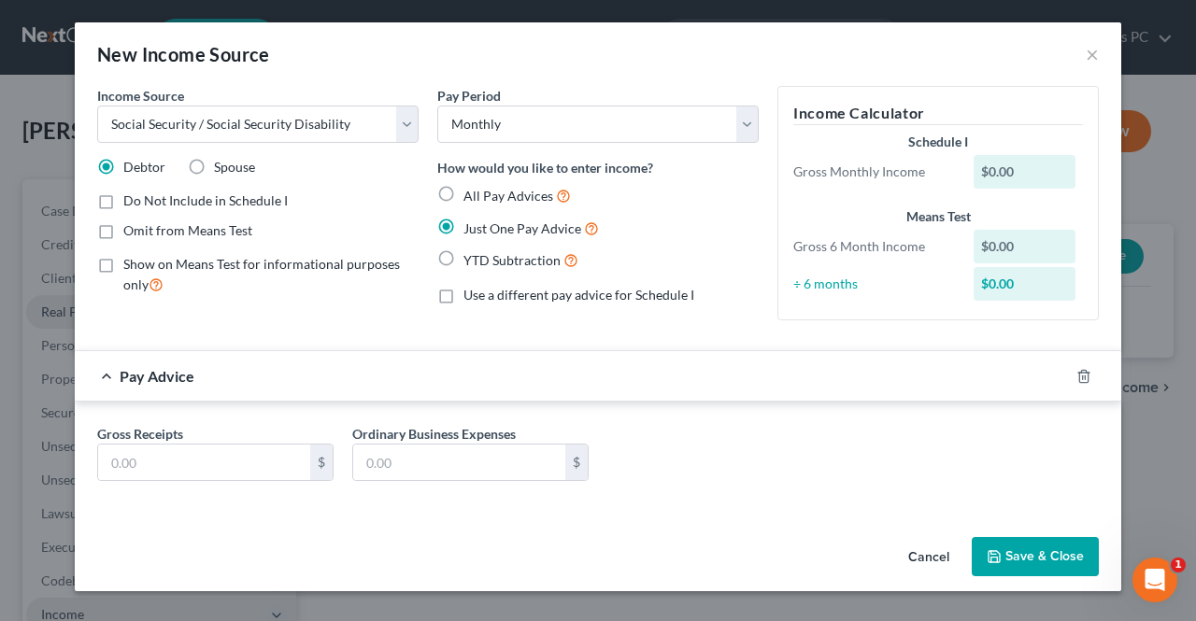
scroll to position [0, 0]
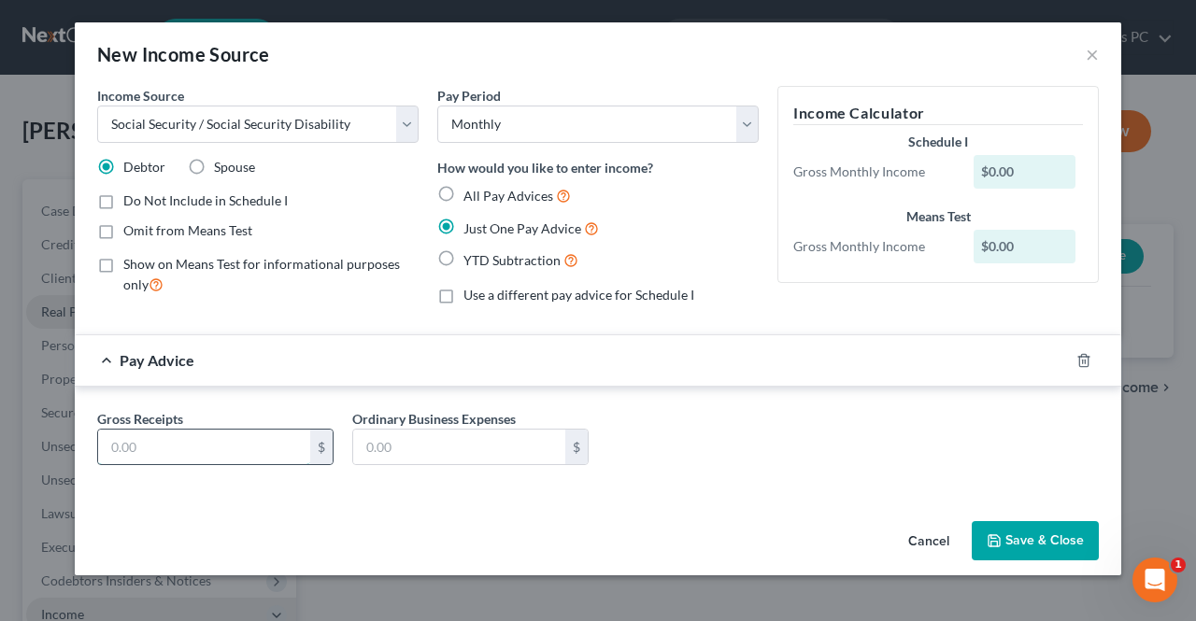
click at [242, 448] on input "text" at bounding box center [204, 447] width 212 height 35
type input "648"
click at [978, 443] on div "Gross Receipts 648 $ Ordinary Business Expenses $" at bounding box center [598, 445] width 1020 height 72
click at [461, 450] on input "text" at bounding box center [459, 447] width 212 height 35
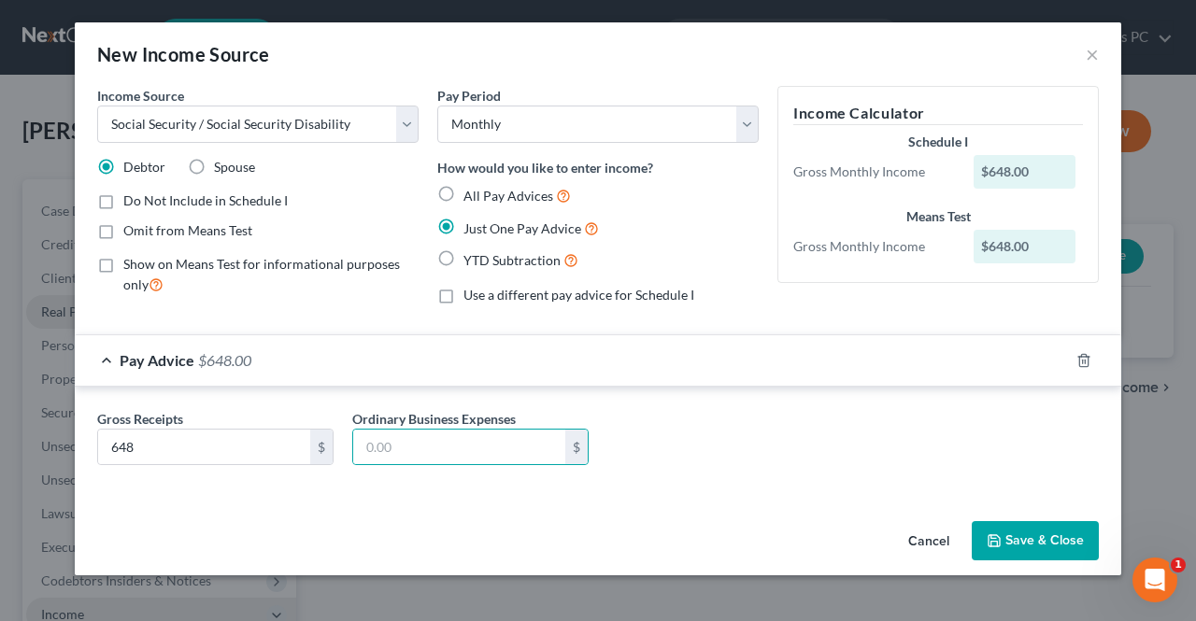
click at [1014, 547] on button "Save & Close" at bounding box center [1034, 540] width 127 height 39
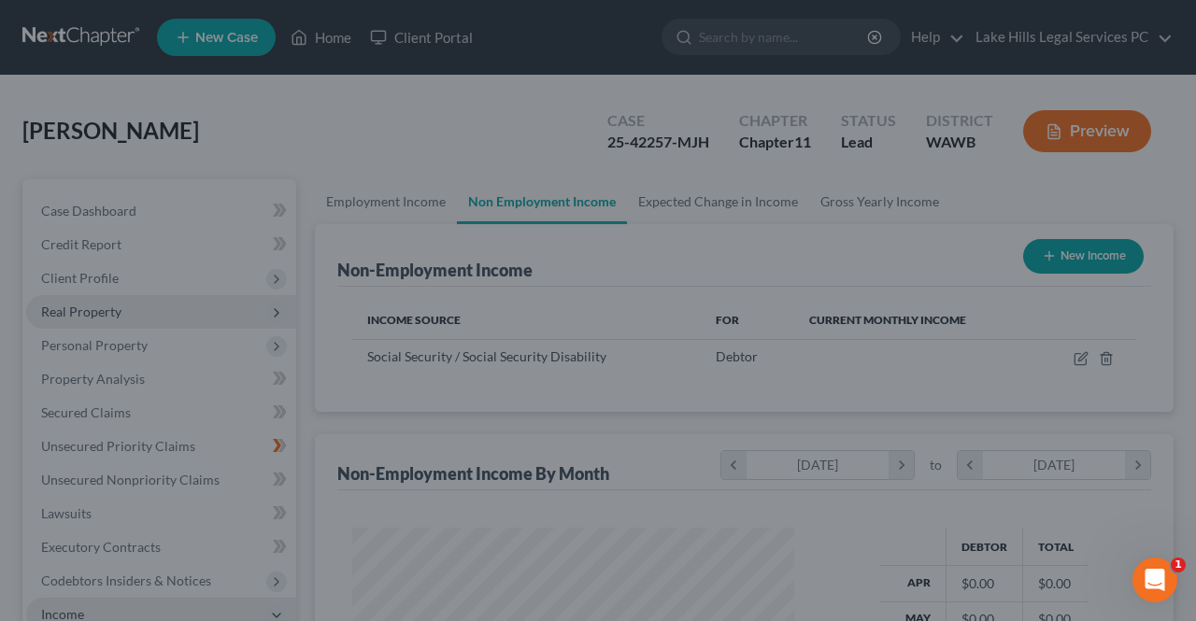
scroll to position [333, 473]
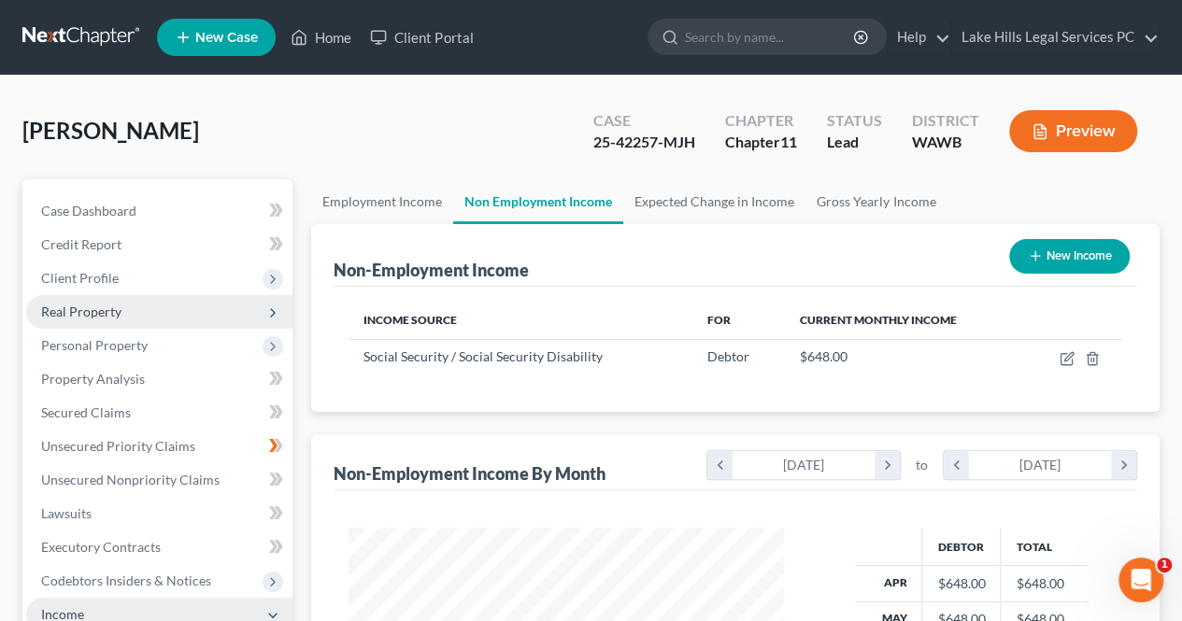
click at [1036, 262] on icon "button" at bounding box center [1035, 255] width 15 height 15
select select "0"
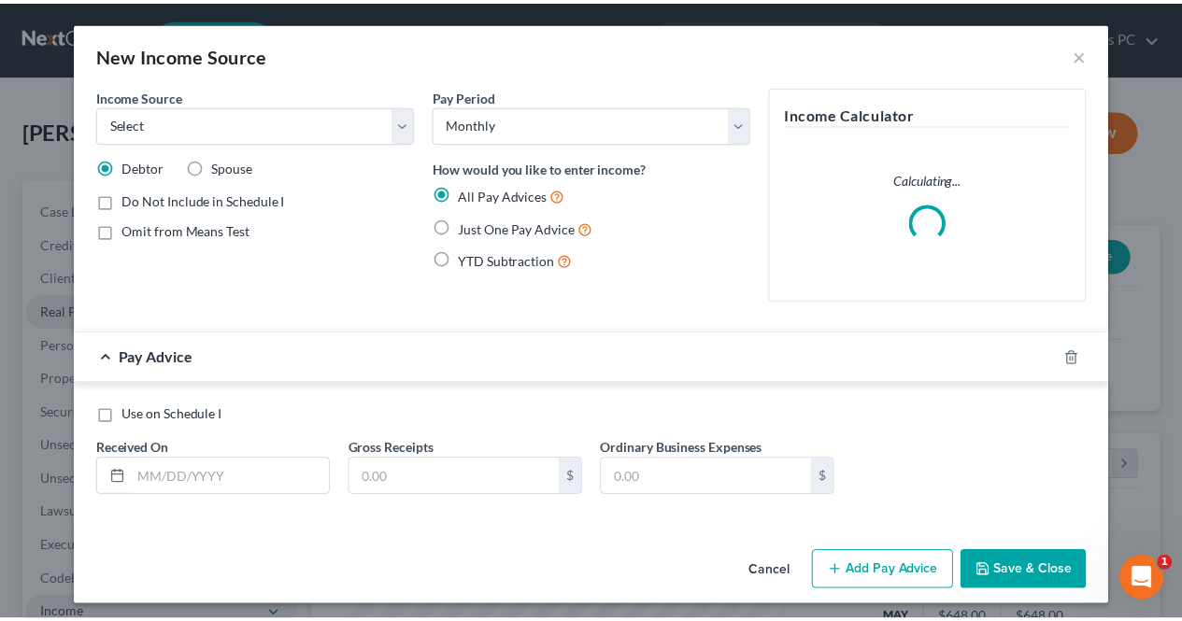
scroll to position [333, 478]
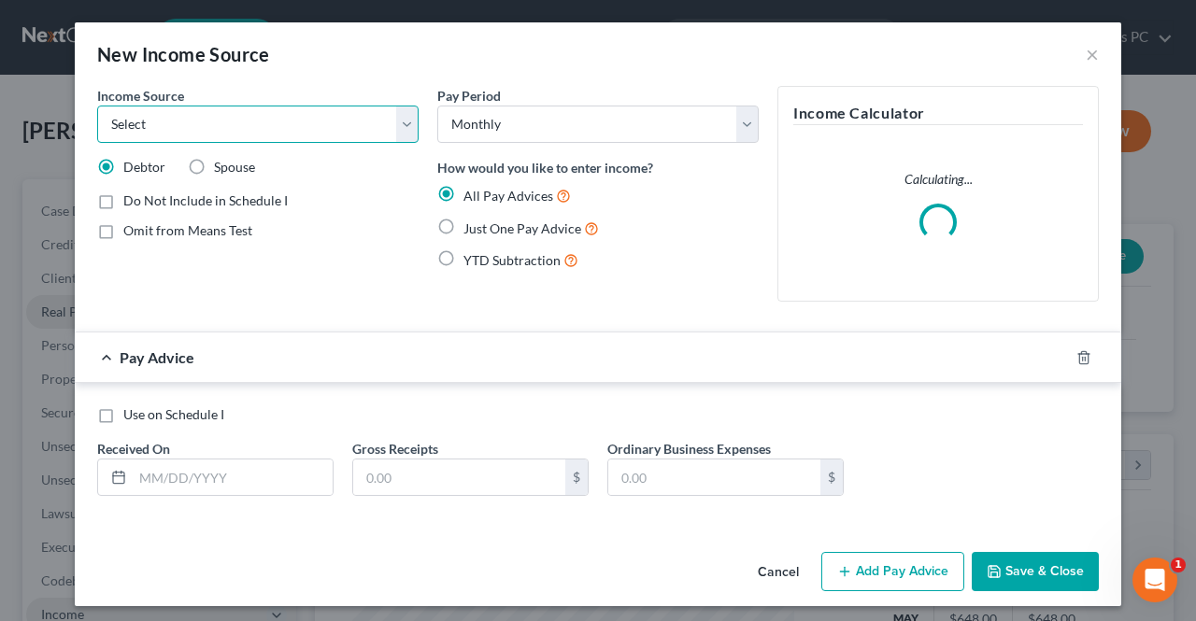
click at [395, 106] on select "Select Unemployment Disability (from employer) Pension Retirement Social Securi…" at bounding box center [257, 124] width 321 height 37
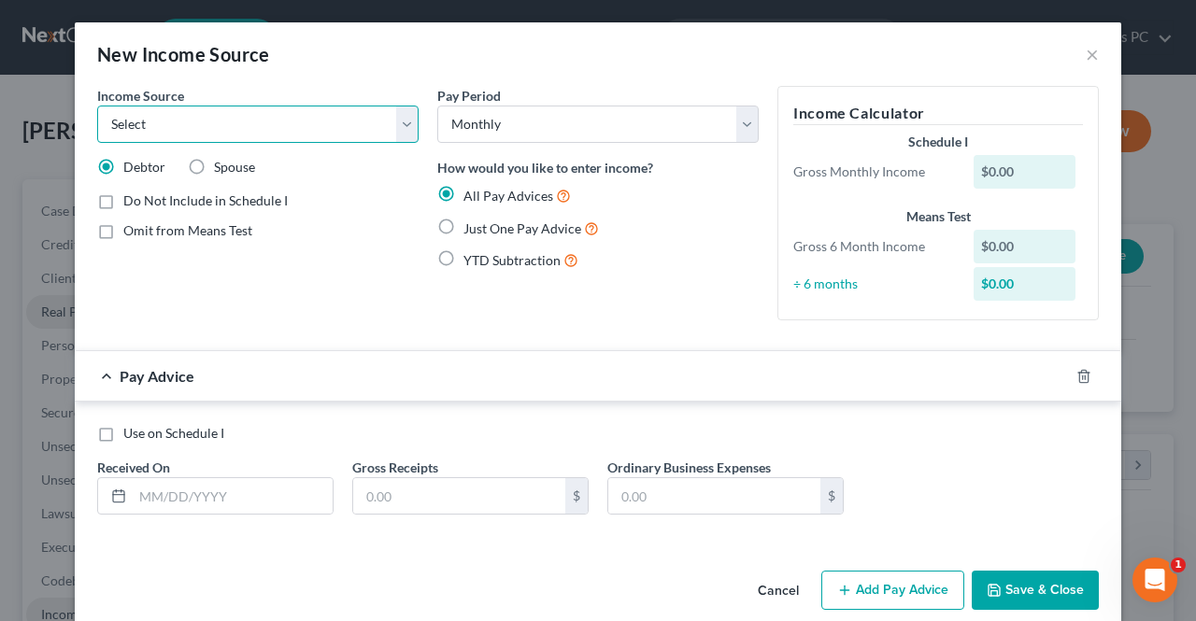
select select "9"
click at [97, 106] on select "Select Unemployment Disability (from employer) Pension Retirement Social Securi…" at bounding box center [257, 124] width 321 height 37
click at [1059, 166] on div "$0.00" at bounding box center [1024, 172] width 103 height 34
click at [1033, 179] on div "$0.00" at bounding box center [1024, 172] width 103 height 34
click at [463, 222] on label "Just One Pay Advice" at bounding box center [530, 228] width 135 height 21
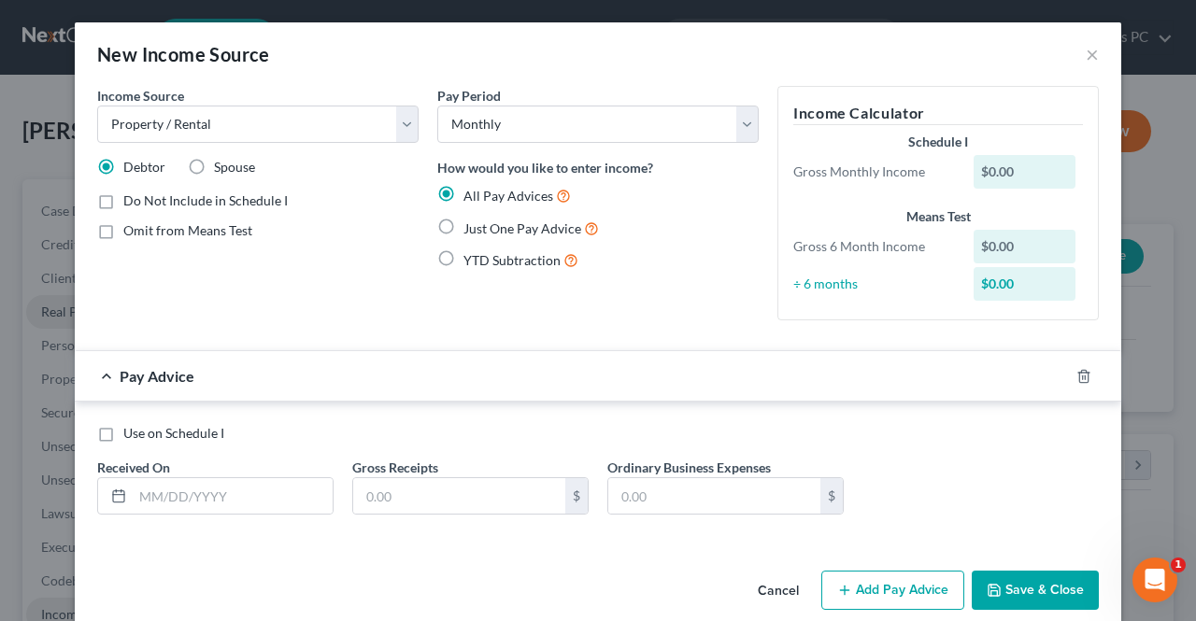
click at [471, 222] on input "Just One Pay Advice" at bounding box center [477, 224] width 12 height 12
radio input "true"
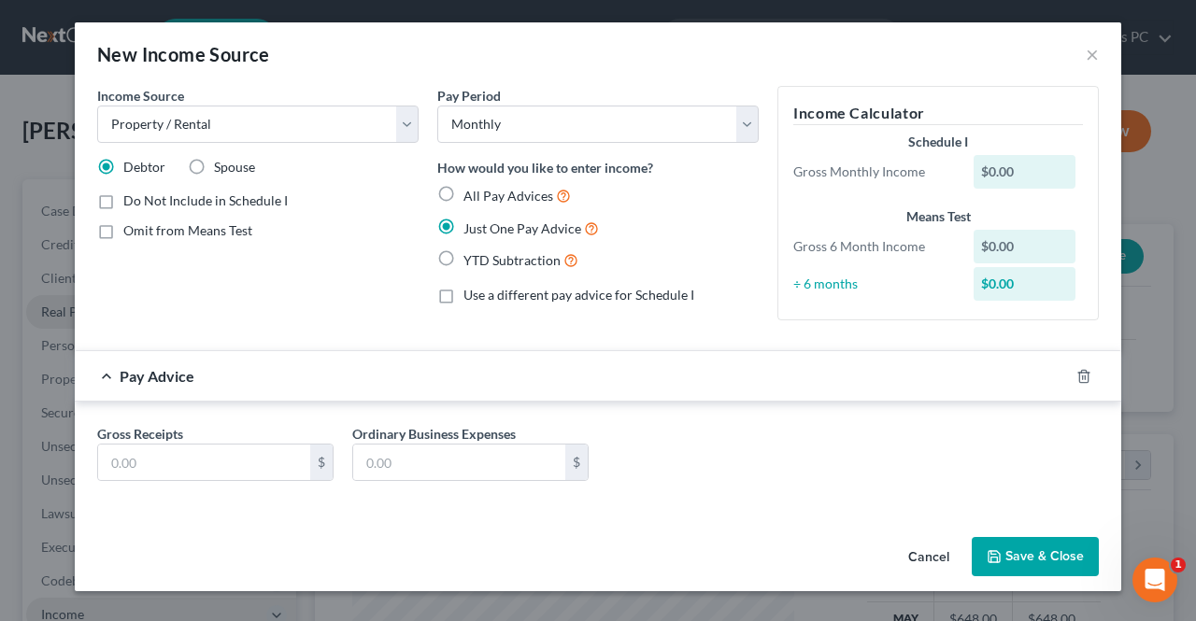
click at [1034, 182] on div "$0.00" at bounding box center [1024, 172] width 103 height 34
click at [195, 451] on input "text" at bounding box center [204, 462] width 212 height 35
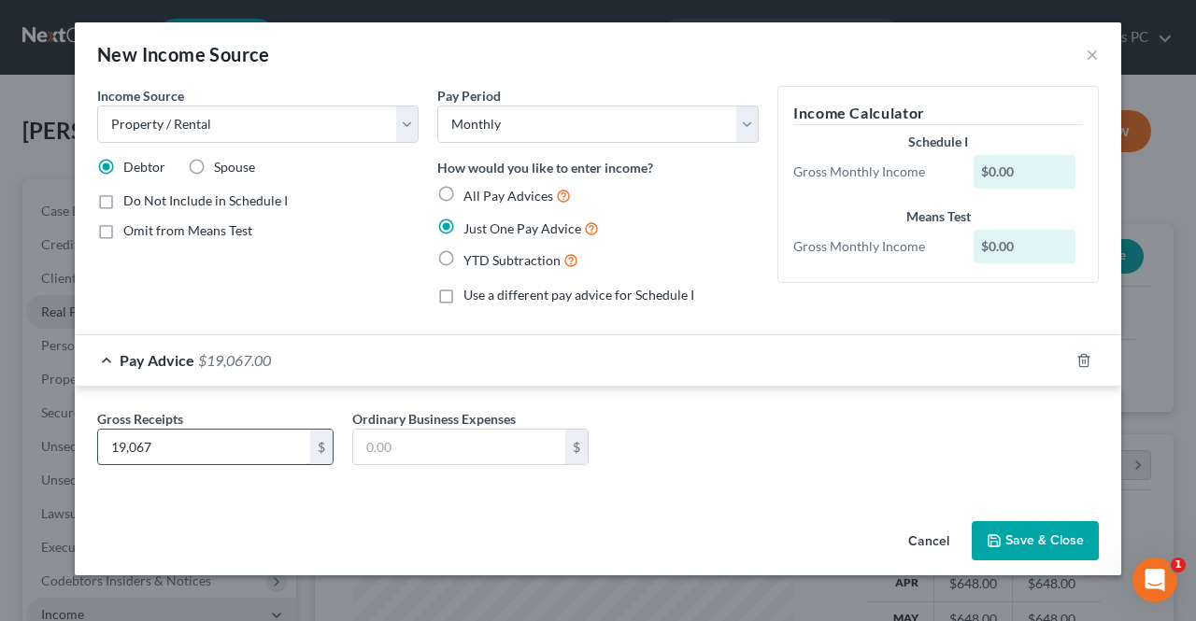
type input "19,067"
click at [488, 449] on input "text" at bounding box center [459, 447] width 212 height 35
click at [473, 435] on input "text" at bounding box center [459, 447] width 212 height 35
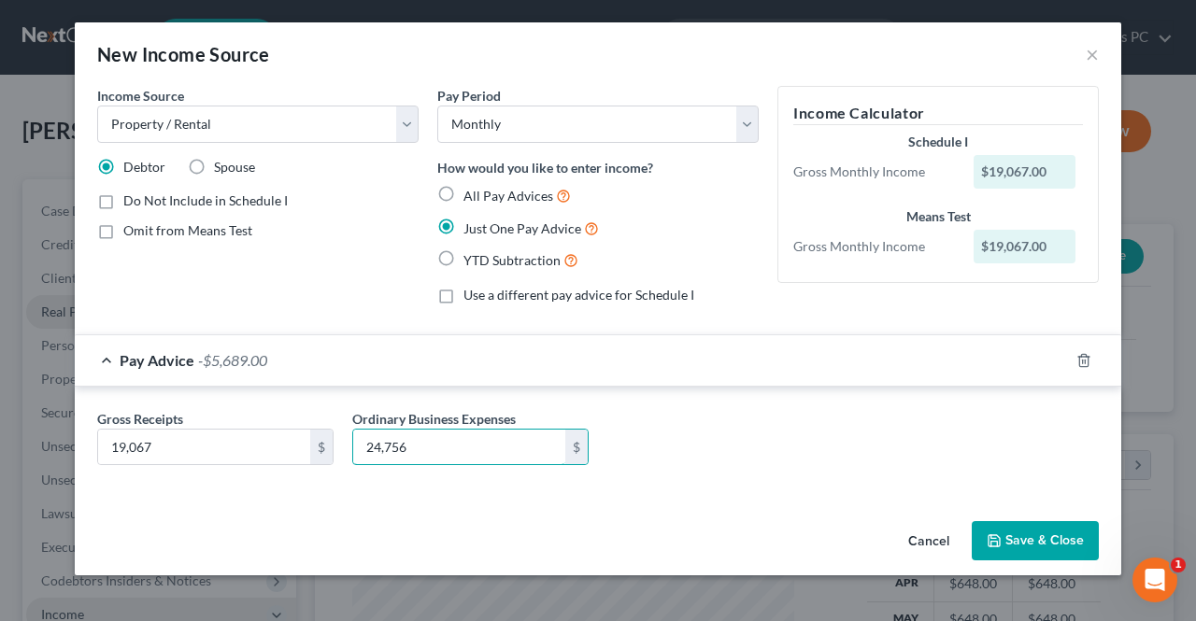
type input "24,756"
click at [878, 479] on div "Gross Receipts 19,067 $ Ordinary Business Expenses 24,756 $" at bounding box center [598, 441] width 1046 height 109
click at [1029, 540] on button "Save & Close" at bounding box center [1034, 540] width 127 height 39
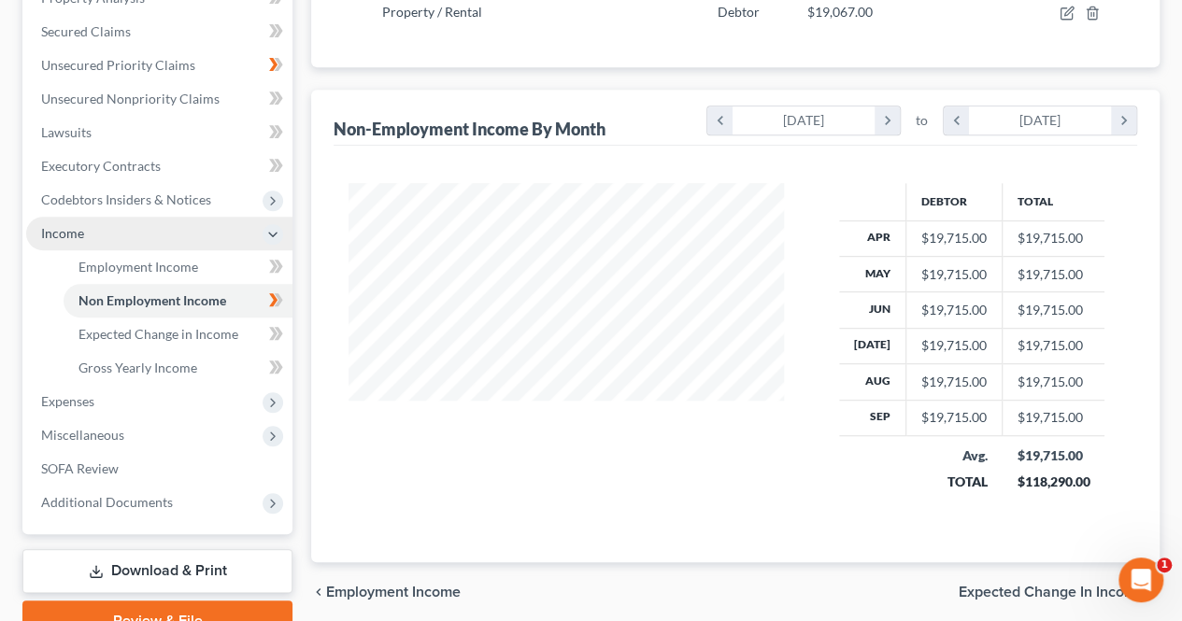
scroll to position [390, 0]
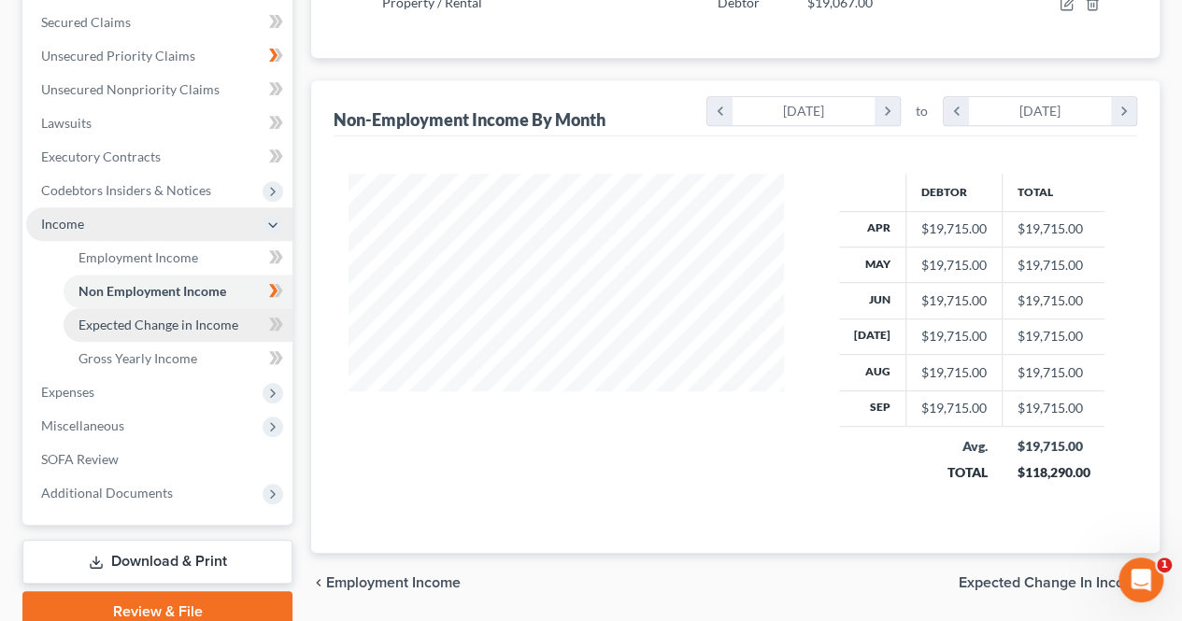
click at [231, 326] on span "Expected Change in Income" at bounding box center [158, 325] width 160 height 16
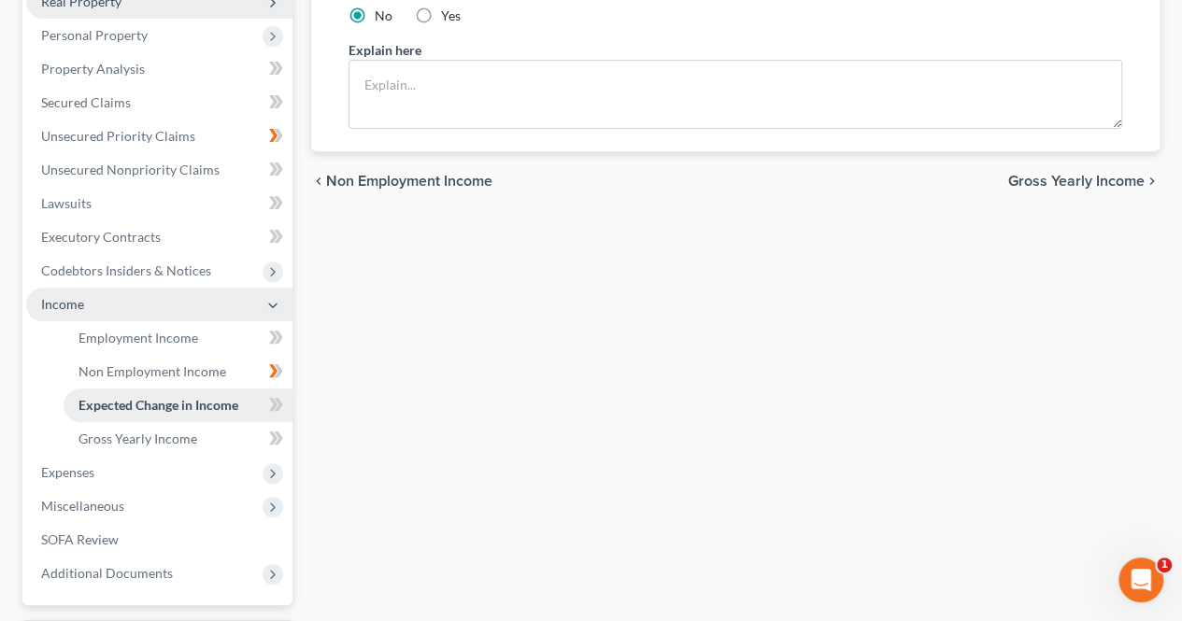
scroll to position [316, 0]
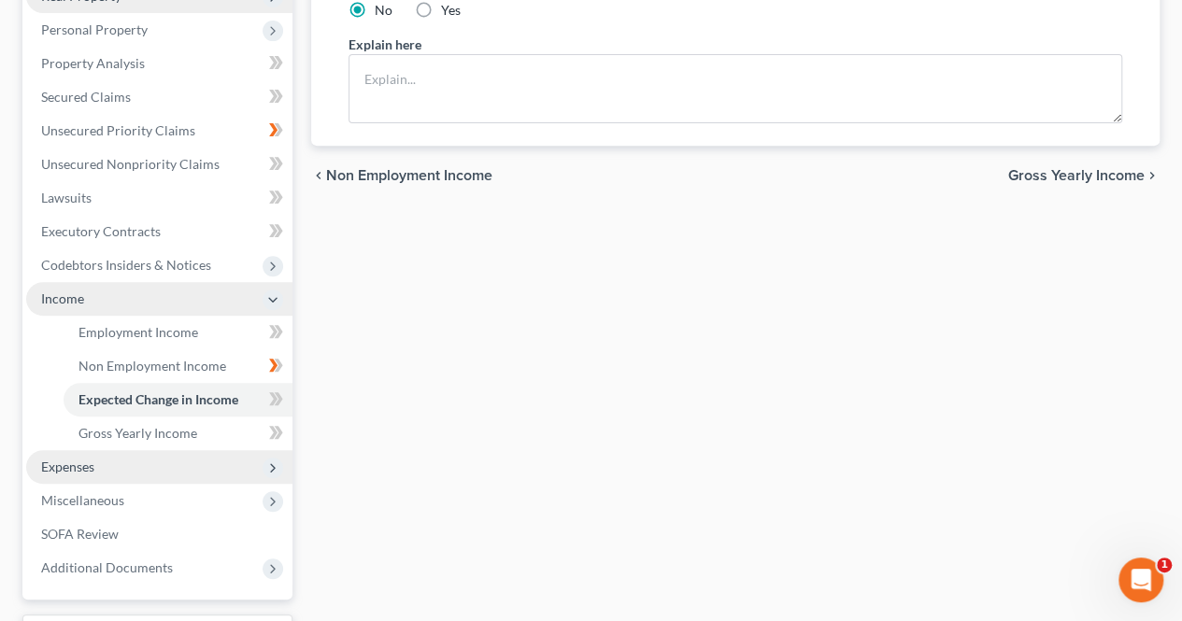
click at [275, 468] on icon at bounding box center [272, 468] width 15 height 15
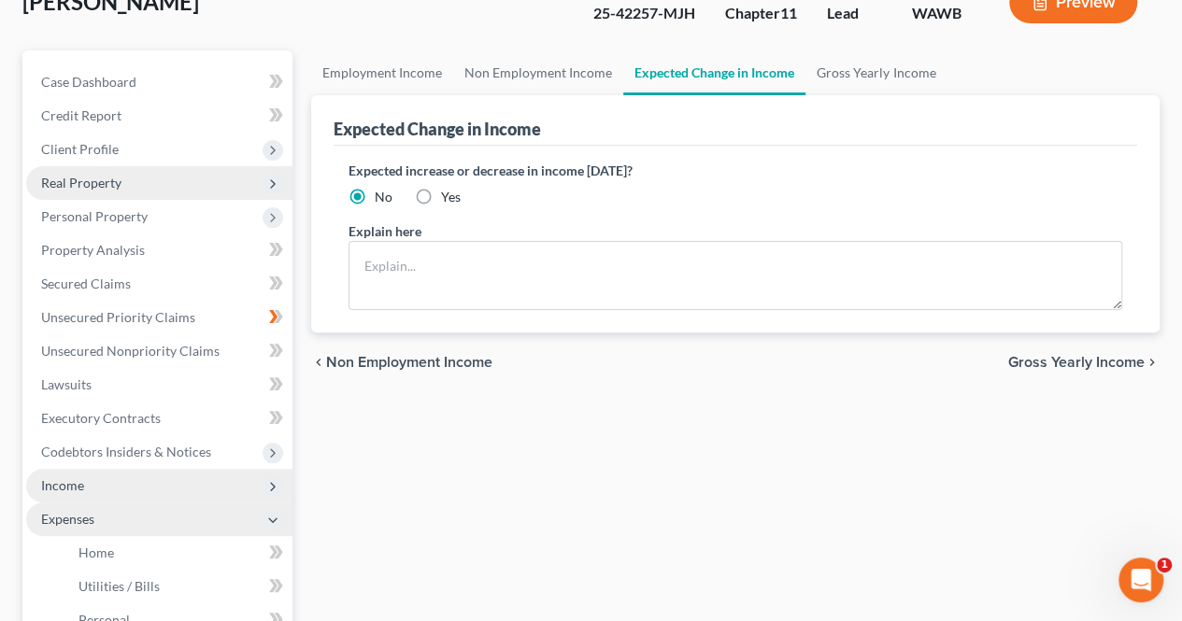
scroll to position [128, 0]
click at [682, 495] on div "Employment Income Non Employment Income Expected Change in Income Gross Yearly …" at bounding box center [735, 523] width 867 height 944
click at [441, 191] on label "Yes" at bounding box center [451, 198] width 20 height 19
click at [448, 191] on input "Yes" at bounding box center [454, 195] width 12 height 12
radio input "true"
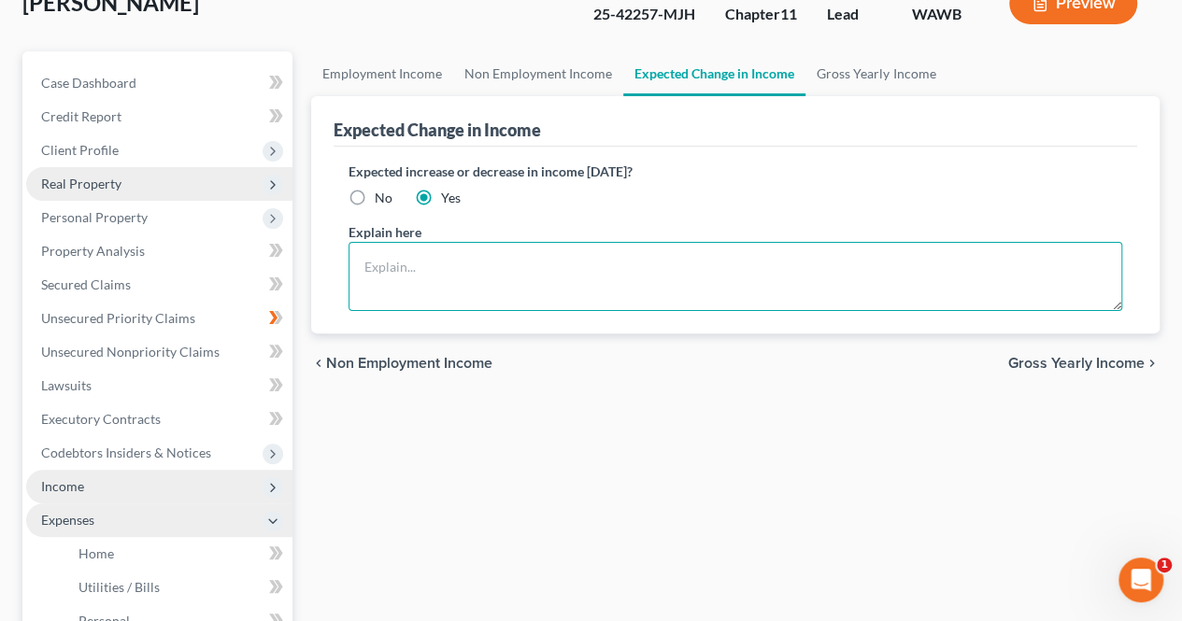
click at [475, 262] on textarea at bounding box center [734, 276] width 773 height 69
type textarea "Plan to sell at least one property with court approval"
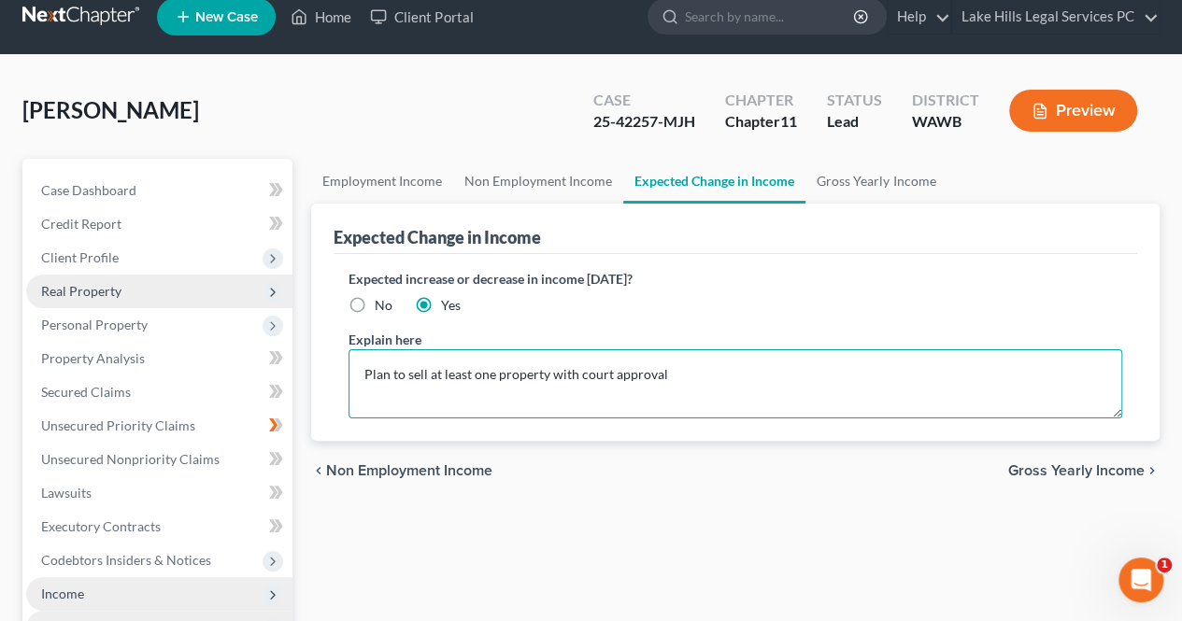
scroll to position [12, 0]
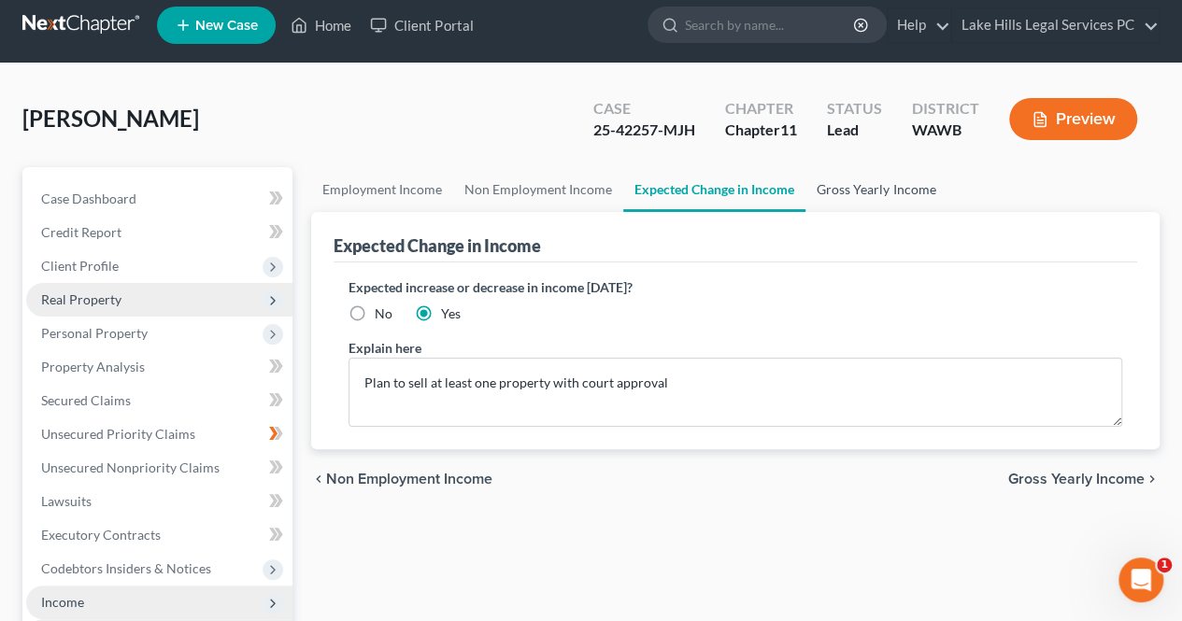
click at [910, 194] on link "Gross Yearly Income" at bounding box center [875, 189] width 141 height 45
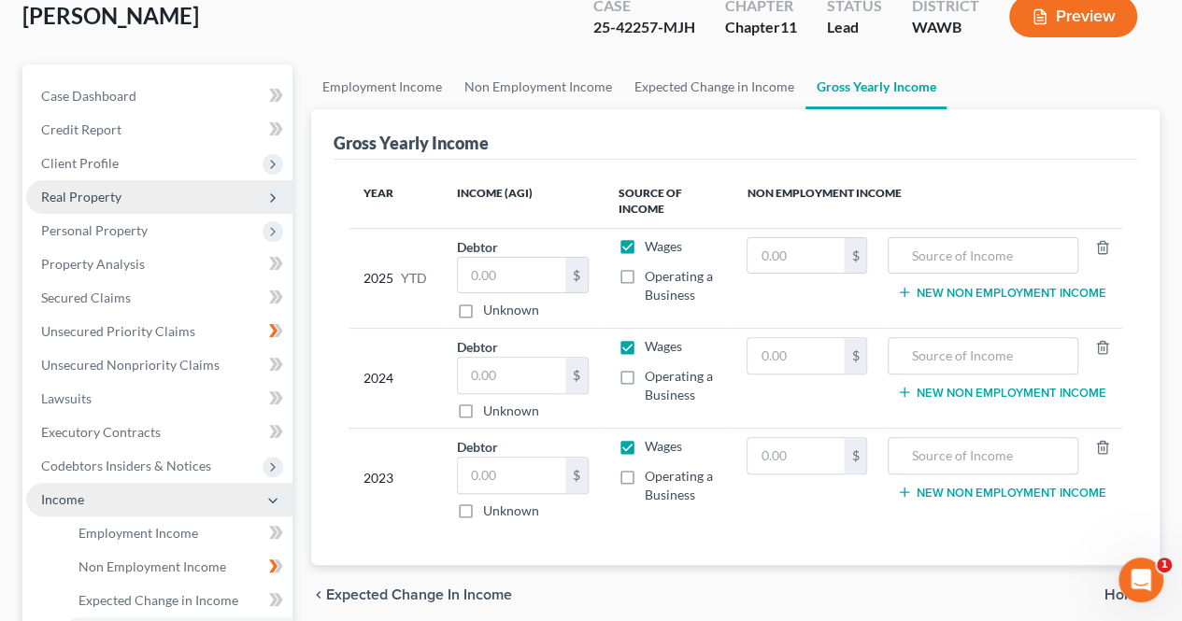
scroll to position [118, 0]
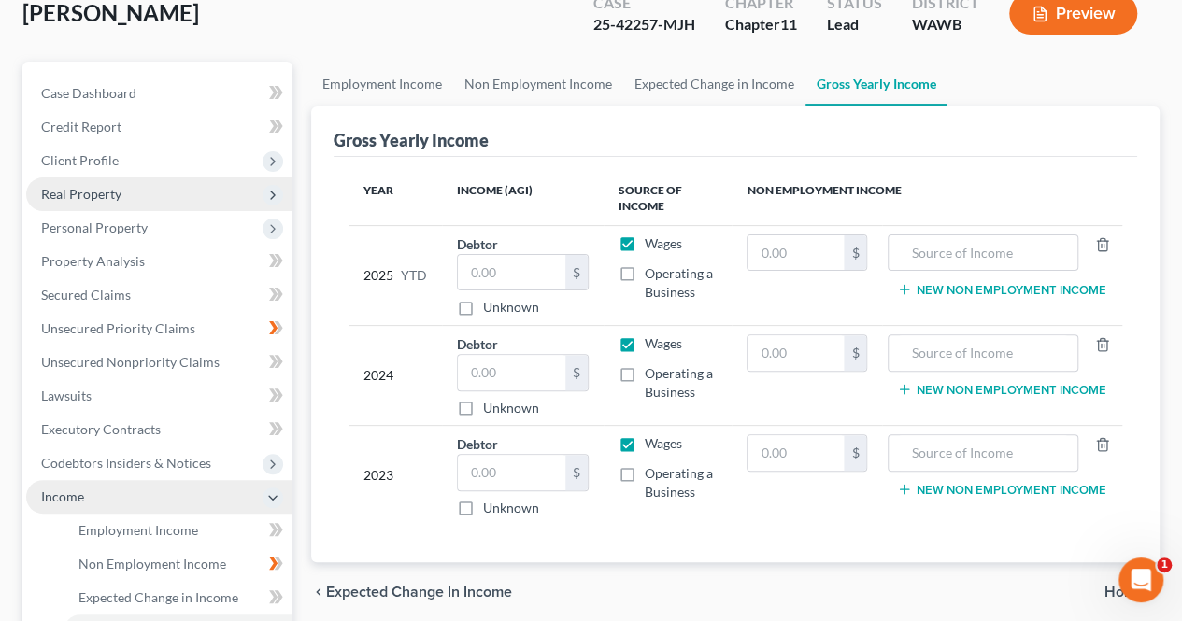
click at [1006, 526] on div "Year Income (AGI) Source of Income Non Employment Income 2025 YTD Debtor $ Unkn…" at bounding box center [734, 360] width 803 height 406
click at [645, 265] on label "Operating a Business" at bounding box center [681, 282] width 73 height 37
click at [652, 265] on input "Operating a Business" at bounding box center [658, 270] width 12 height 12
checkbox input "true"
click at [645, 241] on label "Wages" at bounding box center [663, 243] width 37 height 19
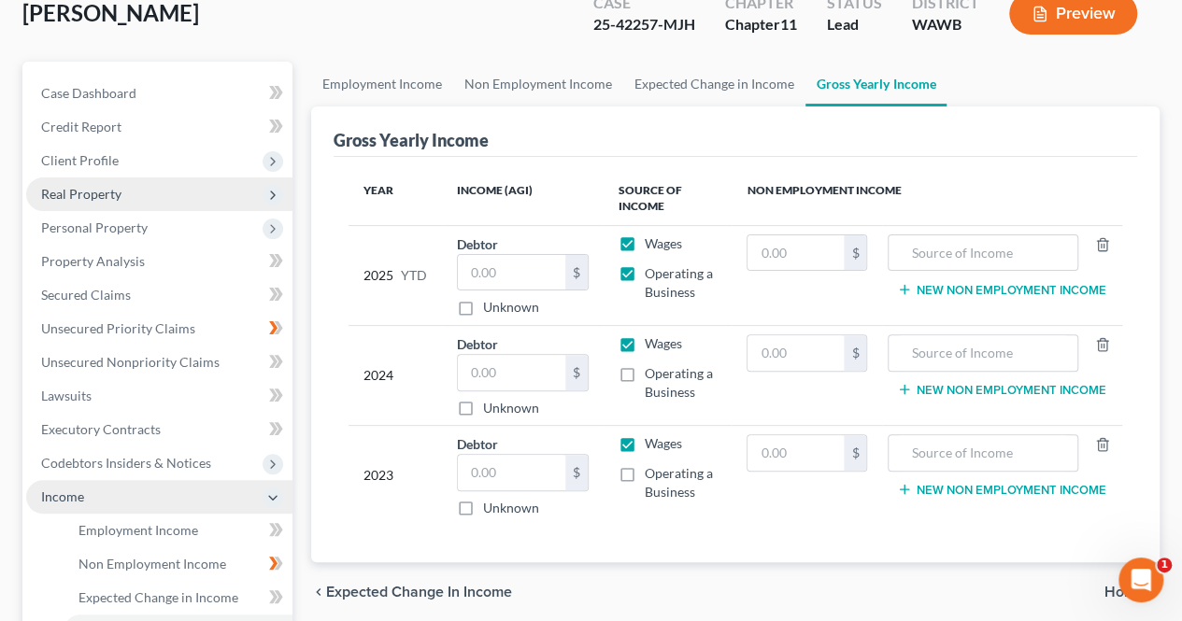
click at [652, 241] on input "Wages" at bounding box center [658, 240] width 12 height 12
checkbox input "false"
click at [645, 276] on label "Operating a Business" at bounding box center [681, 282] width 73 height 37
click at [652, 276] on input "Operating a Business" at bounding box center [658, 270] width 12 height 12
checkbox input "false"
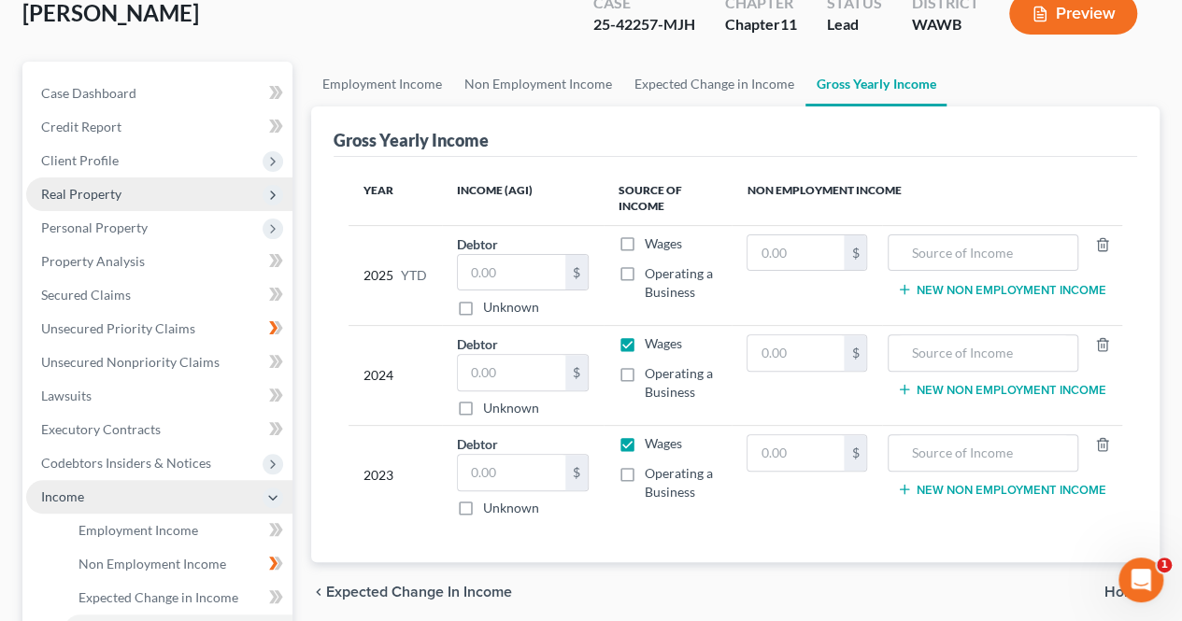
click at [645, 341] on label "Wages" at bounding box center [663, 343] width 37 height 19
click at [652, 341] on input "Wages" at bounding box center [658, 340] width 12 height 12
checkbox input "false"
click at [645, 443] on label "Wages" at bounding box center [663, 443] width 37 height 19
click at [652, 443] on input "Wages" at bounding box center [658, 440] width 12 height 12
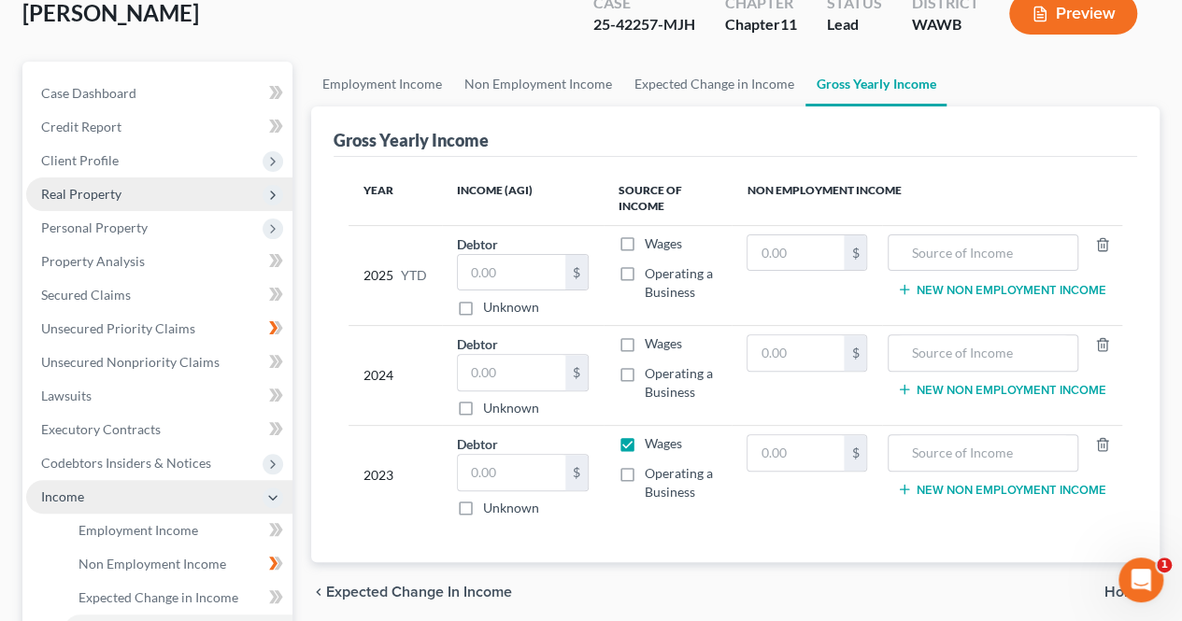
checkbox input "false"
click at [901, 291] on icon "button" at bounding box center [904, 289] width 15 height 15
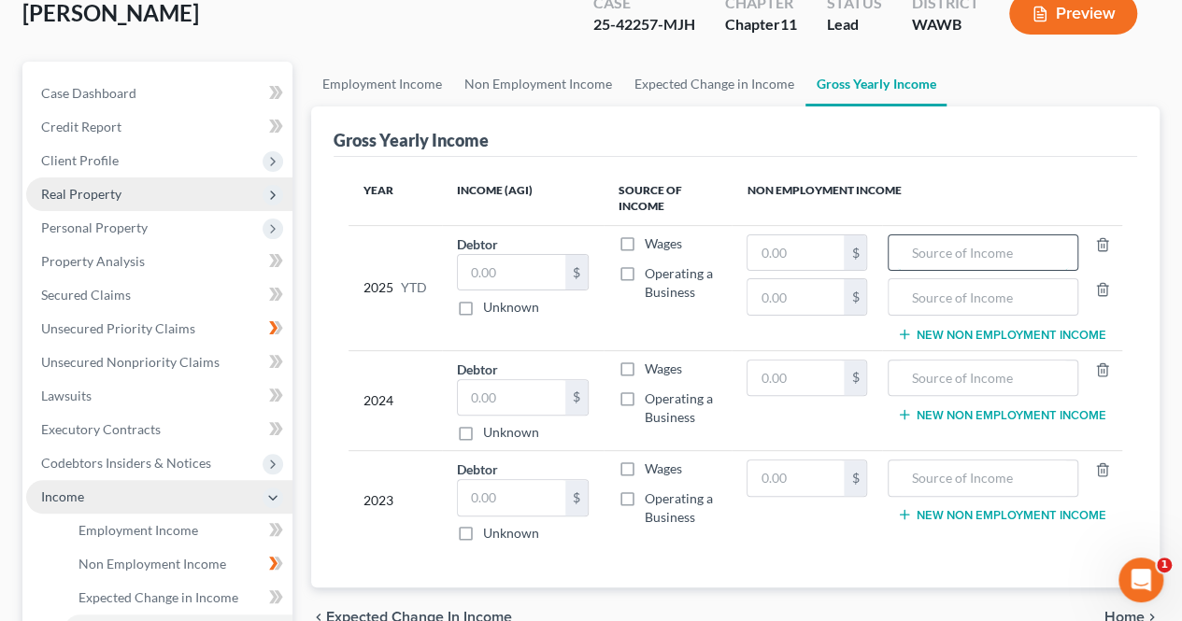
click at [1007, 249] on input "text" at bounding box center [983, 252] width 170 height 35
type input "Rental"
click at [782, 261] on input "text" at bounding box center [795, 252] width 96 height 35
type input "0,180,000"
click at [798, 361] on input "text" at bounding box center [795, 378] width 96 height 35
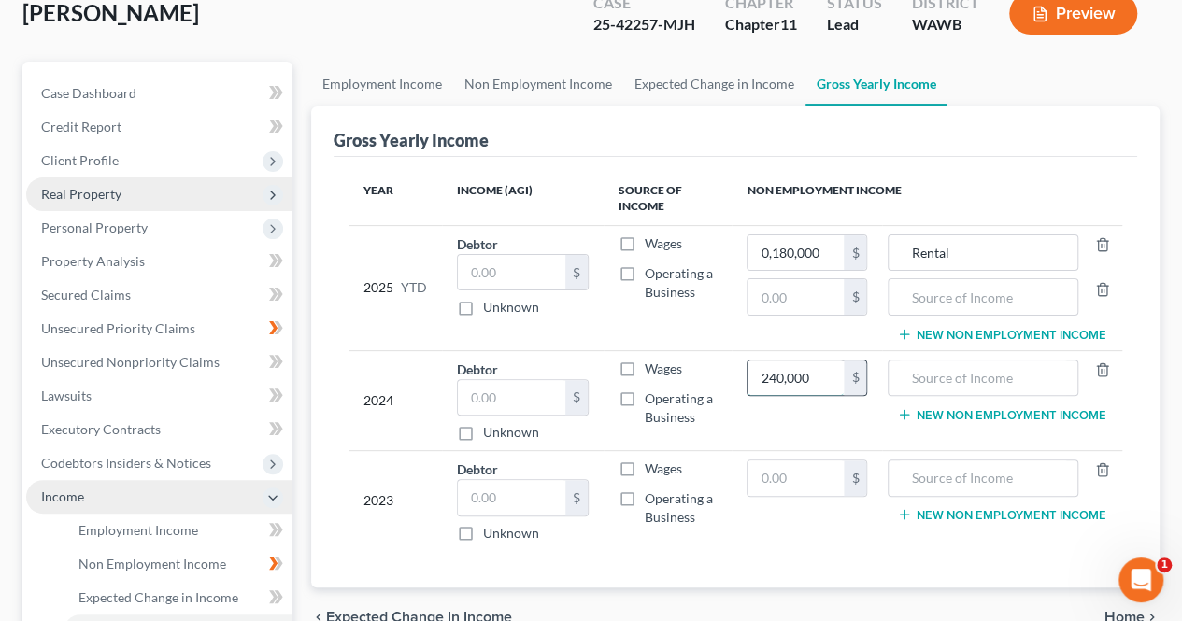
type input "240,000"
click at [812, 475] on input "text" at bounding box center [795, 478] width 96 height 35
type input "228,000"
click at [1037, 373] on input "text" at bounding box center [983, 378] width 170 height 35
type input "Rental"
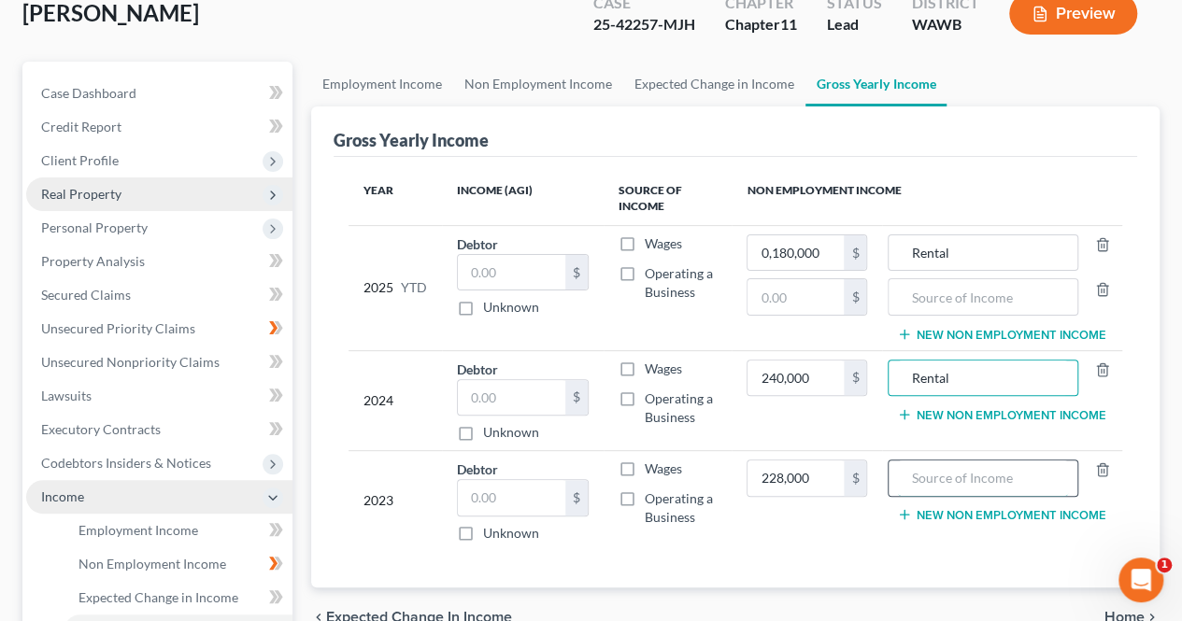
click at [970, 474] on input "text" at bounding box center [983, 478] width 170 height 35
type input "Rental"
click at [908, 514] on icon "button" at bounding box center [904, 514] width 15 height 15
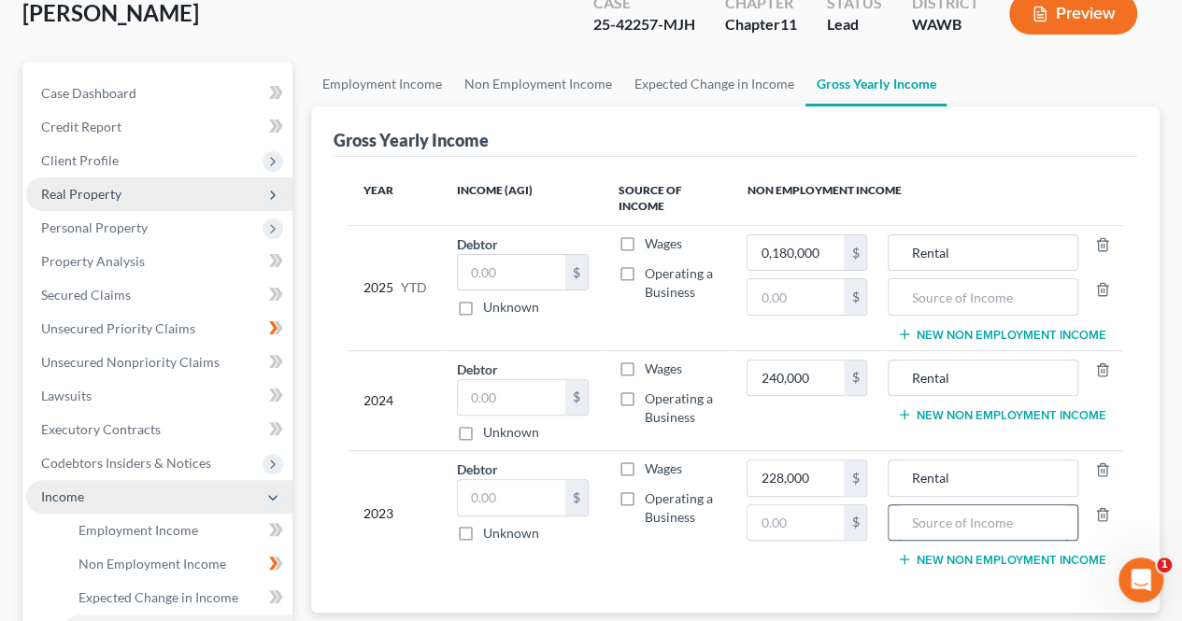
click at [983, 513] on input "text" at bounding box center [983, 522] width 170 height 35
type input "Social Security"
click at [795, 516] on input "text" at bounding box center [795, 522] width 96 height 35
type input "7,500"
click at [907, 415] on line "button" at bounding box center [904, 415] width 8 height 0
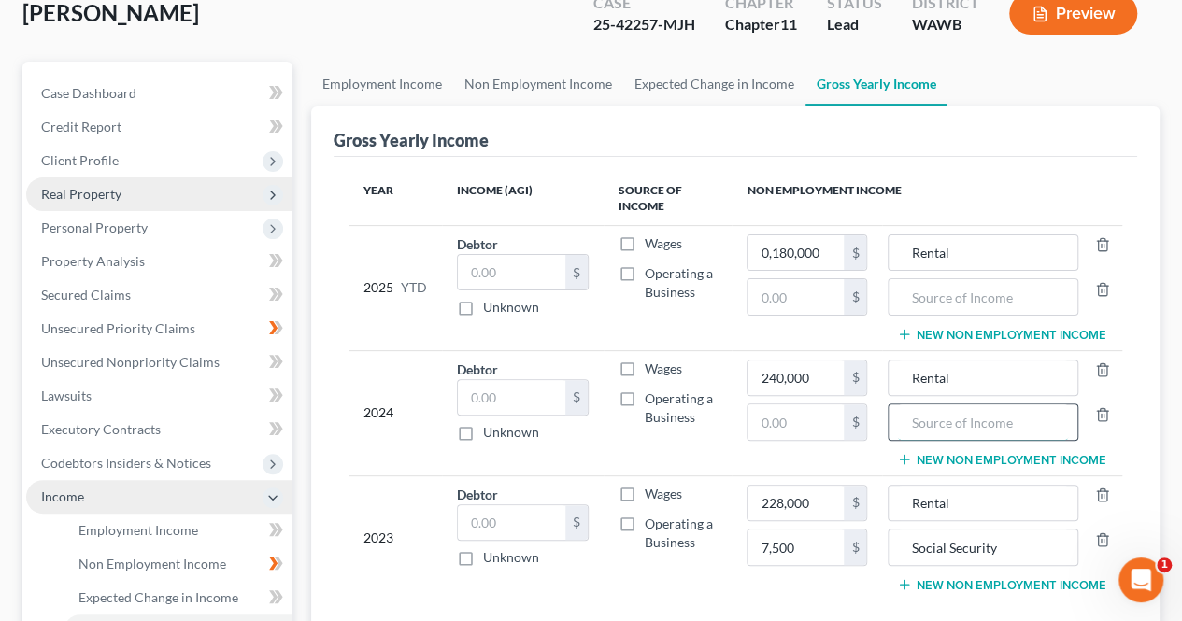
click at [1003, 422] on input "text" at bounding box center [983, 421] width 170 height 35
type input "Social Securoty"
click at [801, 415] on input "text" at bounding box center [795, 421] width 96 height 35
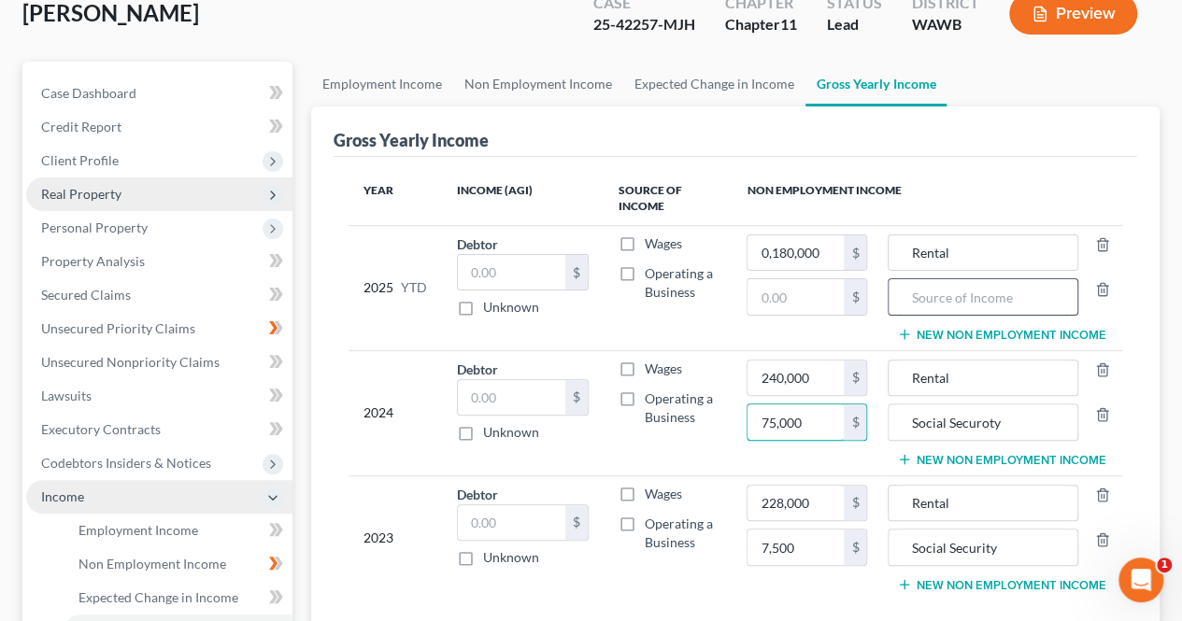
type input "75,000"
click at [997, 300] on input "text" at bounding box center [983, 296] width 170 height 35
type input "Social Security"
click at [795, 297] on input "text" at bounding box center [795, 296] width 96 height 35
type input "6,000"
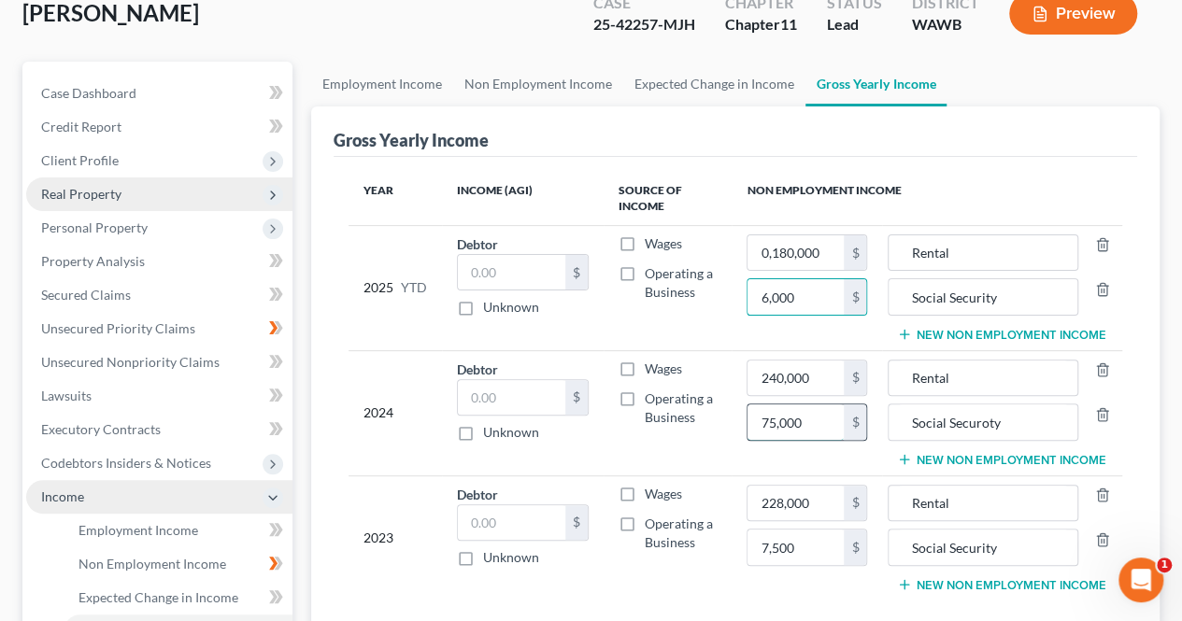
click at [792, 416] on input "75,000" at bounding box center [795, 421] width 96 height 35
type input "7,500"
click at [750, 589] on td "228,000 $ 7,500 $" at bounding box center [806, 537] width 150 height 124
click at [828, 247] on input "0,180,000" at bounding box center [795, 252] width 96 height 35
type input "0,180,000"
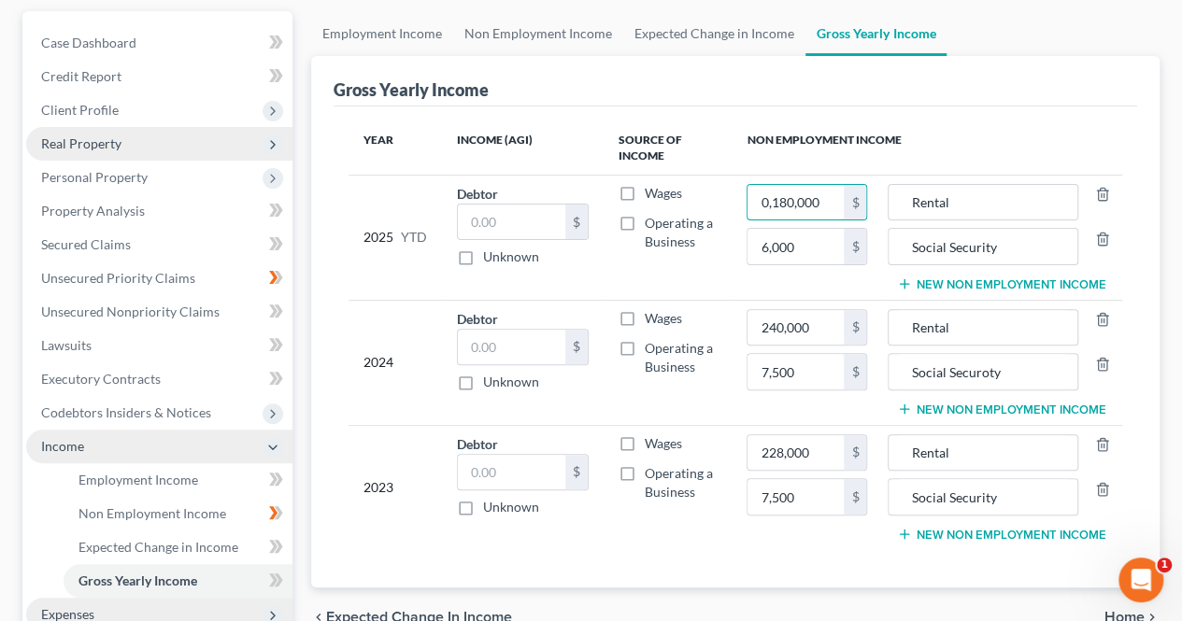
scroll to position [170, 0]
click at [902, 284] on icon "button" at bounding box center [904, 282] width 15 height 15
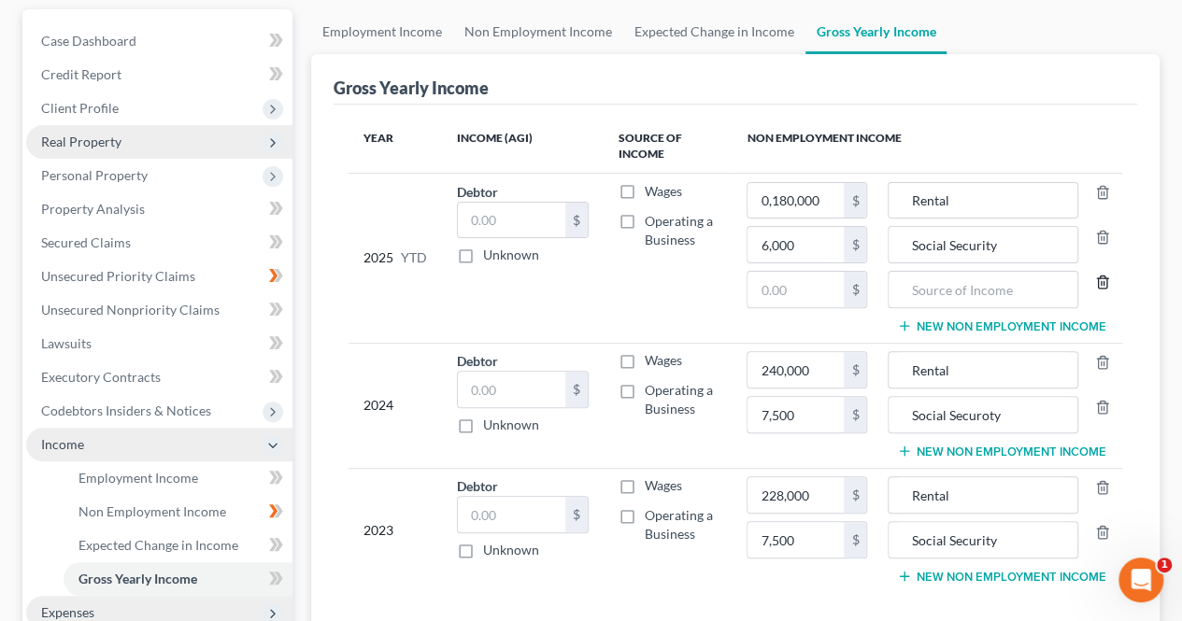
click at [1108, 281] on icon "button" at bounding box center [1102, 282] width 15 height 15
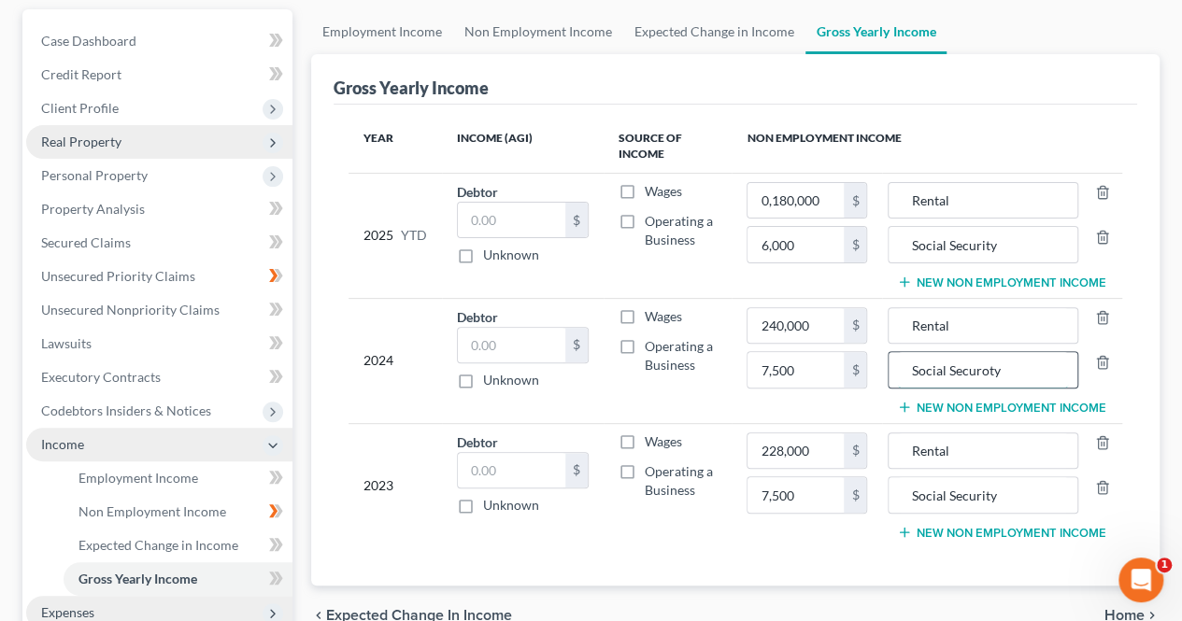
click at [981, 367] on input "Social Securoty" at bounding box center [983, 369] width 170 height 35
type input "Social Security"
click at [906, 531] on icon "button" at bounding box center [904, 532] width 15 height 15
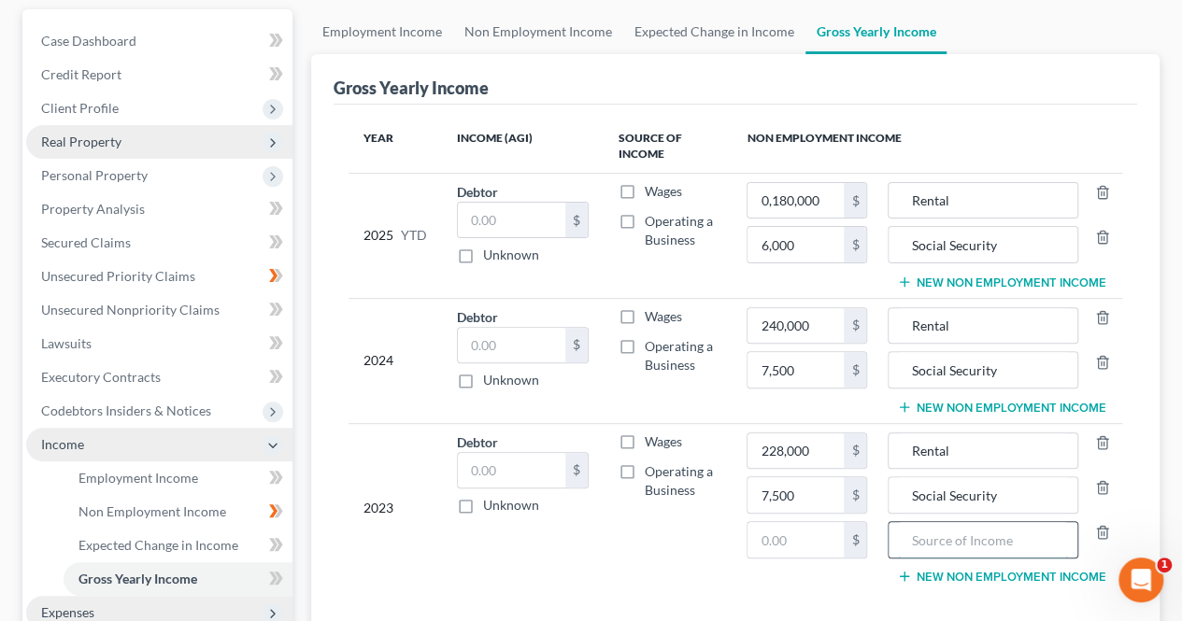
click at [1028, 528] on input "text" at bounding box center [983, 539] width 170 height 35
type input "Interest and Dividends"
click at [795, 532] on input "text" at bounding box center [795, 539] width 96 height 35
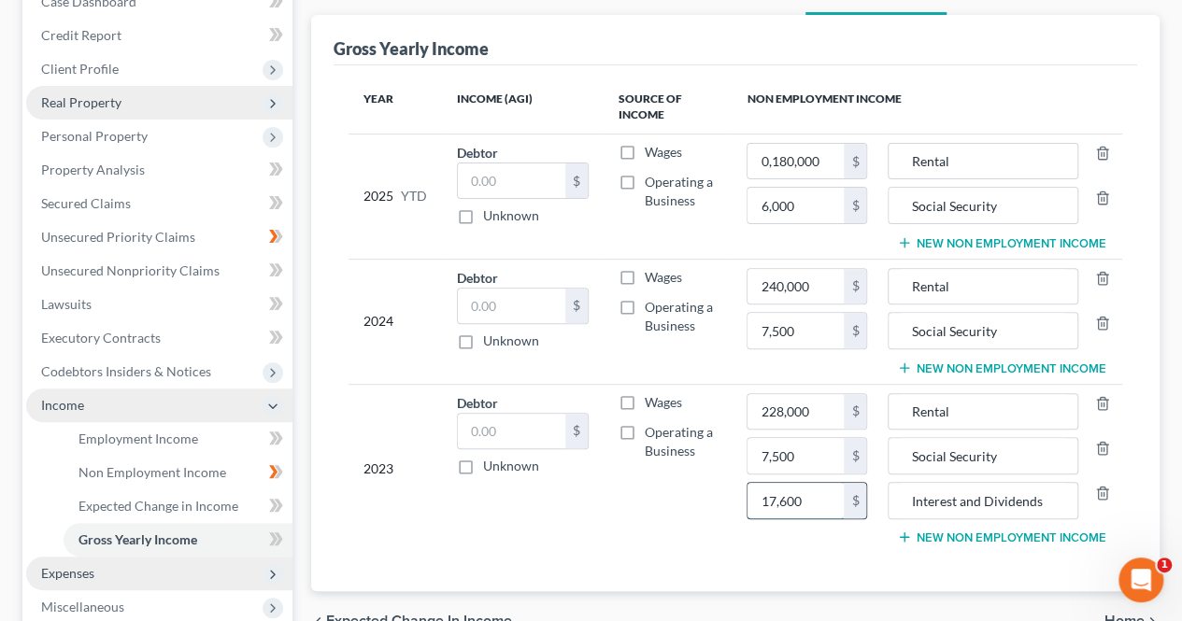
scroll to position [208, 0]
type input "17,600"
click at [222, 263] on link "Unsecured Nonpriority Claims" at bounding box center [159, 272] width 266 height 34
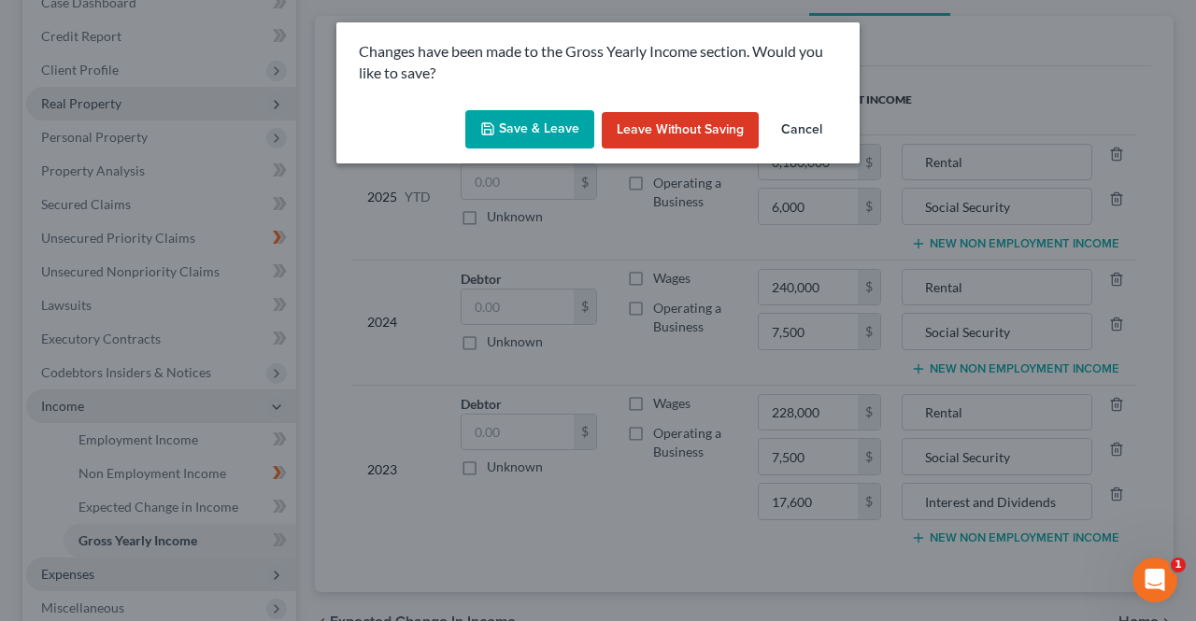
click at [540, 125] on button "Save & Leave" at bounding box center [529, 129] width 129 height 39
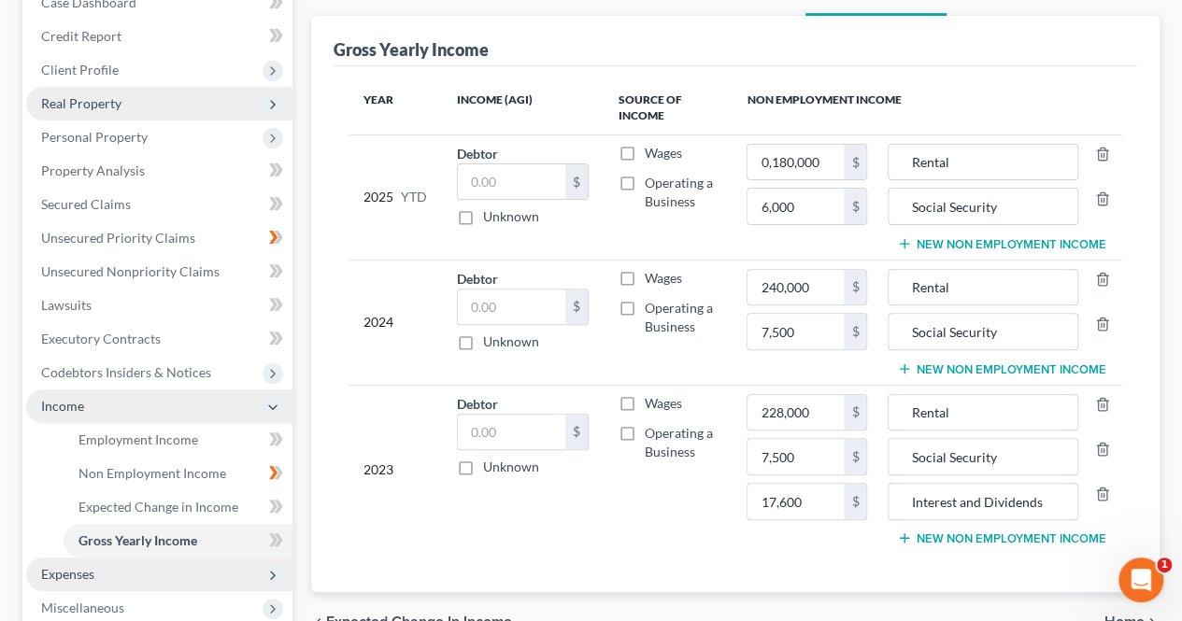
type input "7,500.00"
type input "Social Security"
type input "6,000.00"
type input "Social Security"
type input "7,500.00"
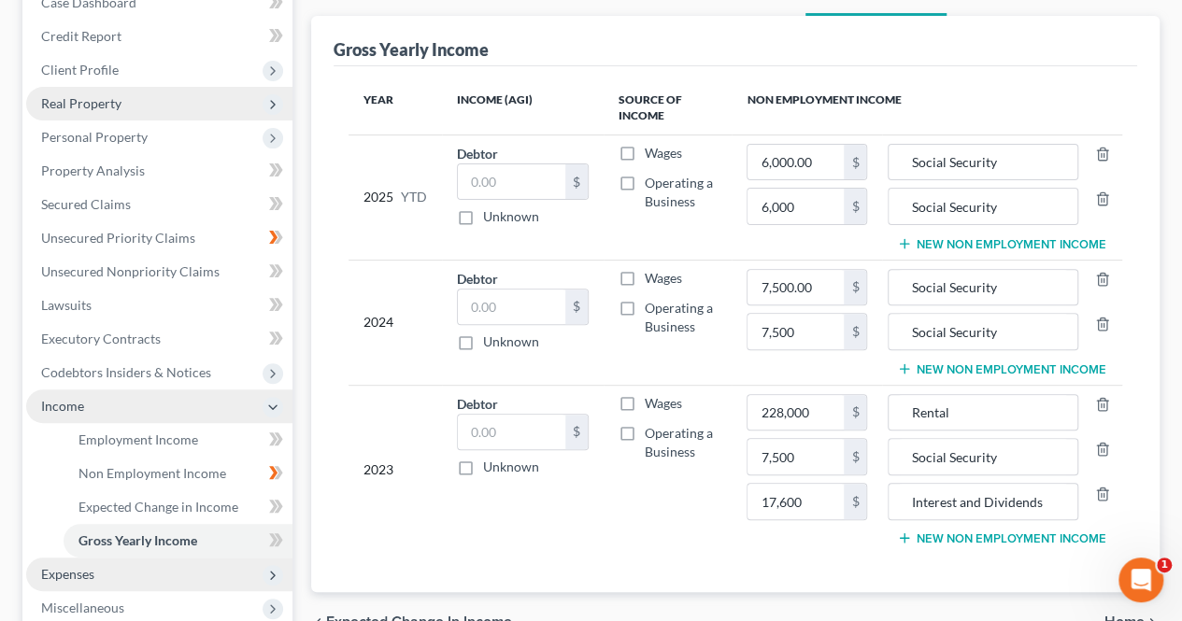
type input "Social Security"
type input "17,600.00"
type input "Interest and Dividends"
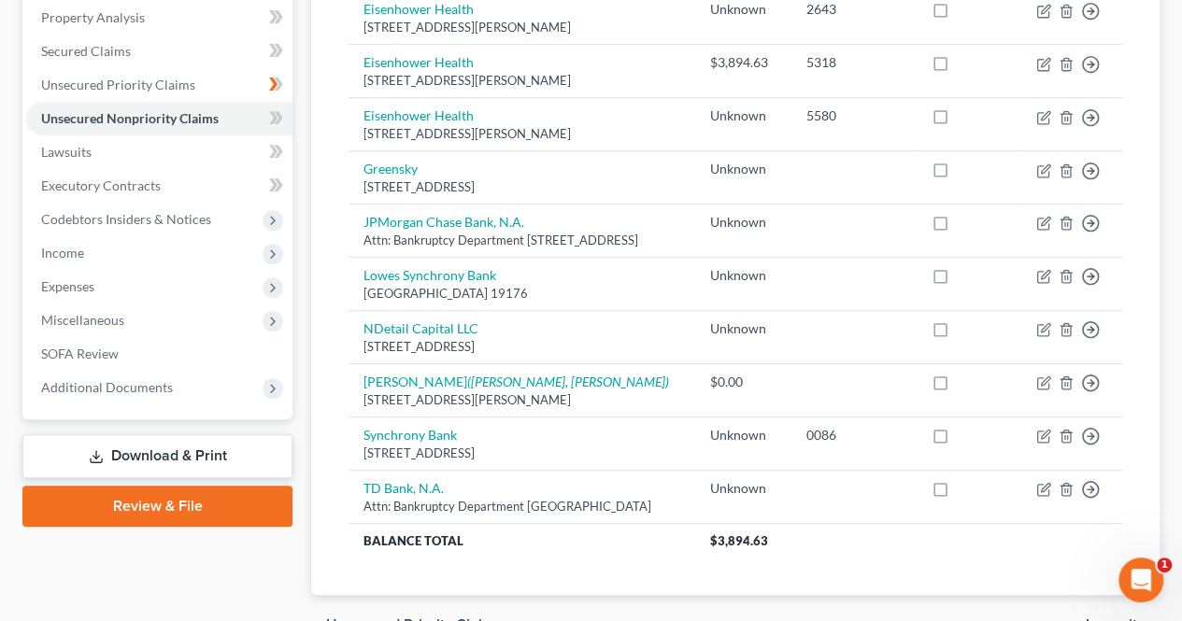
scroll to position [393, 0]
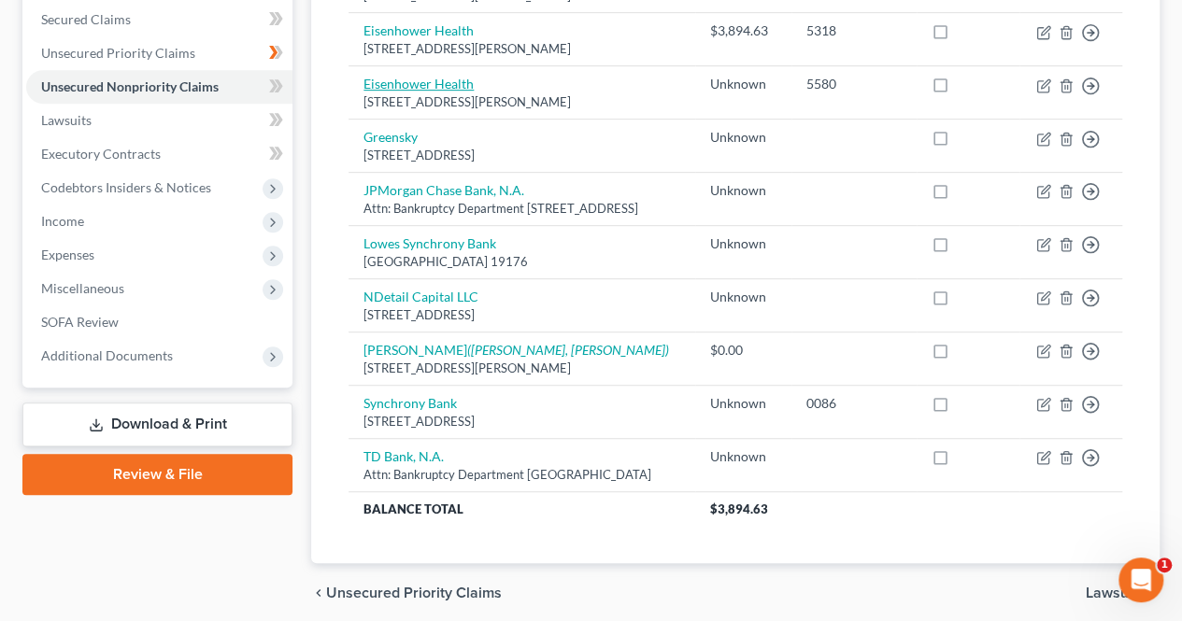
click at [418, 92] on link "Eisenhower Health" at bounding box center [418, 84] width 110 height 16
select select "4"
select select "9"
select select "0"
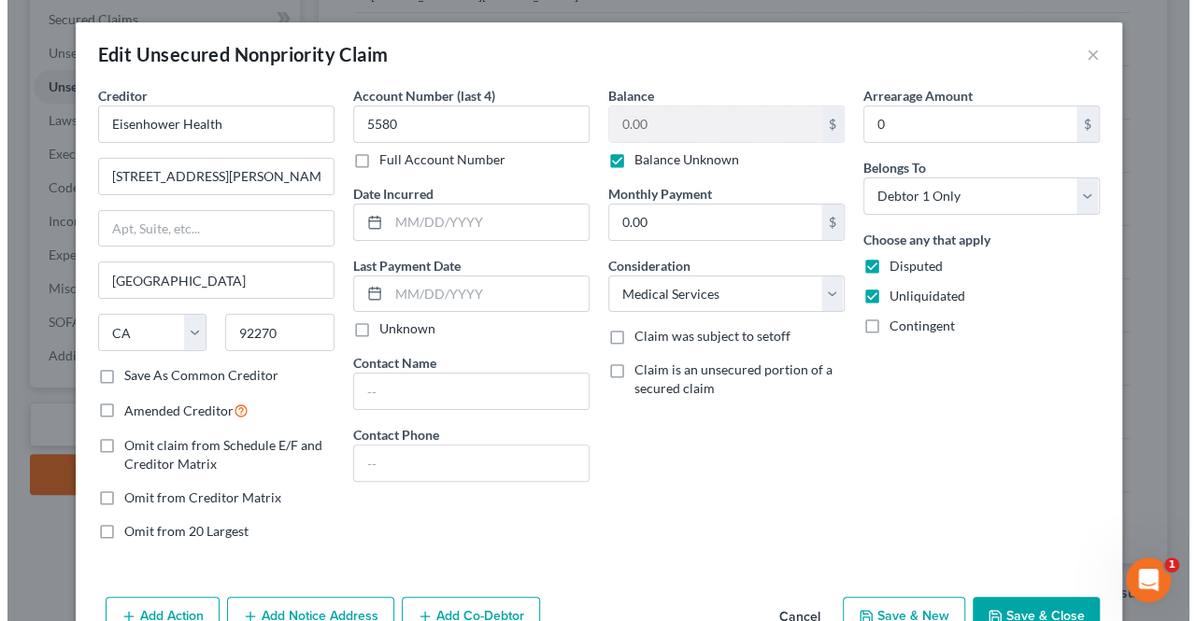
scroll to position [424, 0]
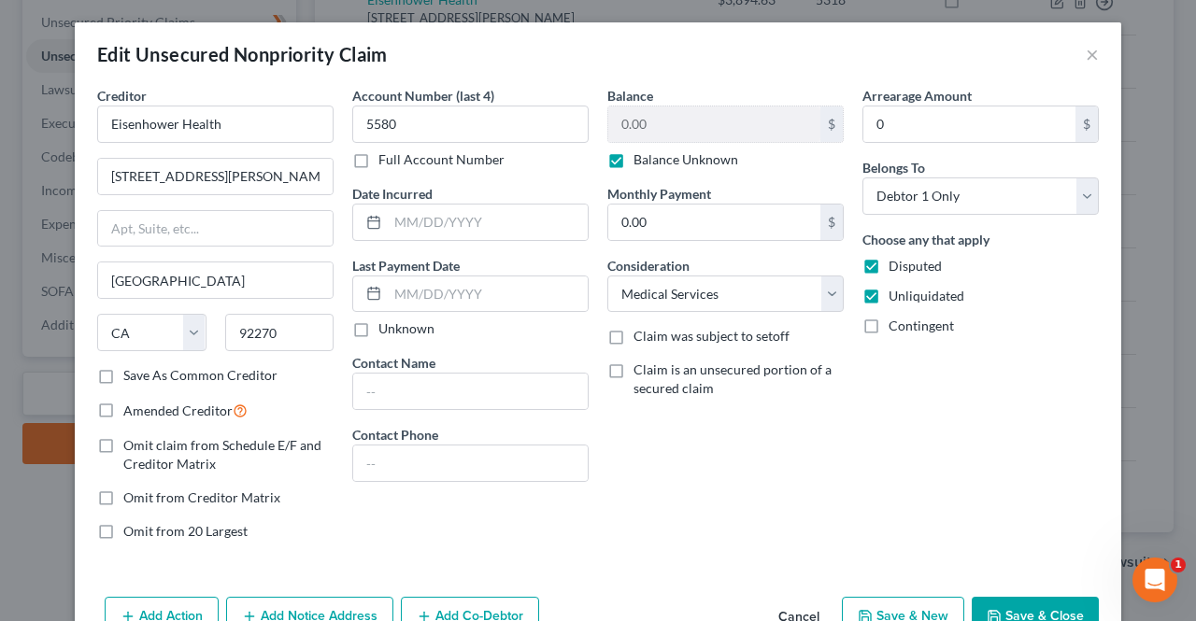
click at [1141, 340] on div "Edit Unsecured Nonpriority Claim × Creditor * Eisenhower Health 39000 Bob Hope …" at bounding box center [598, 310] width 1196 height 621
click at [45, 504] on div "Edit Unsecured Nonpriority Claim × Creditor * Eisenhower Health 39000 Bob Hope …" at bounding box center [598, 310] width 1196 height 621
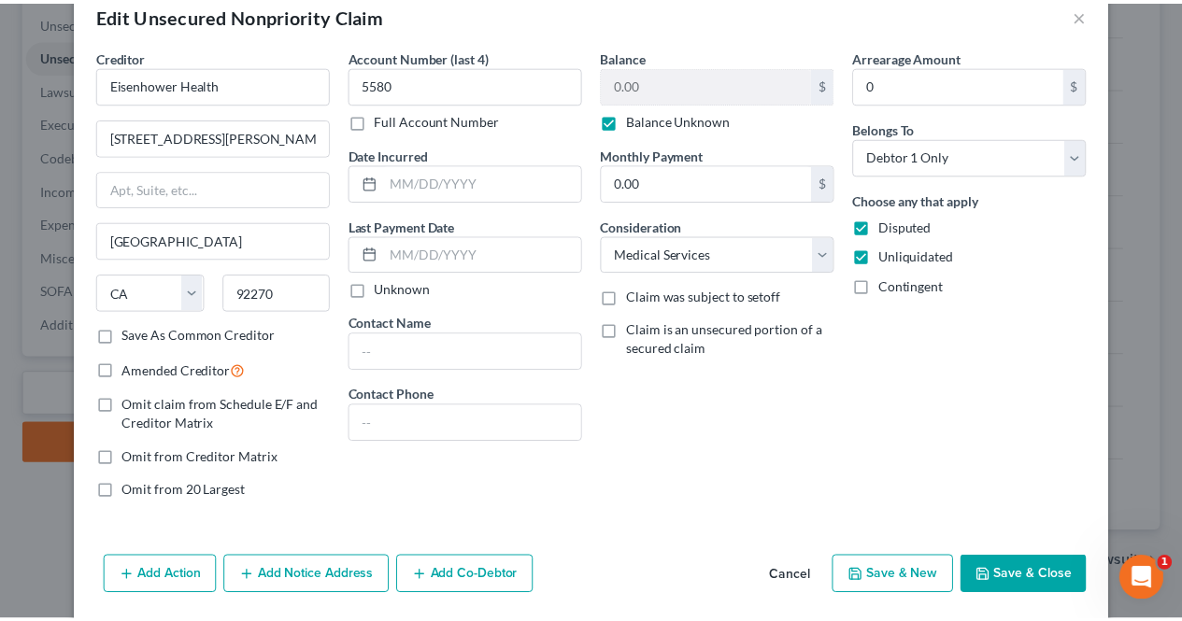
scroll to position [60, 0]
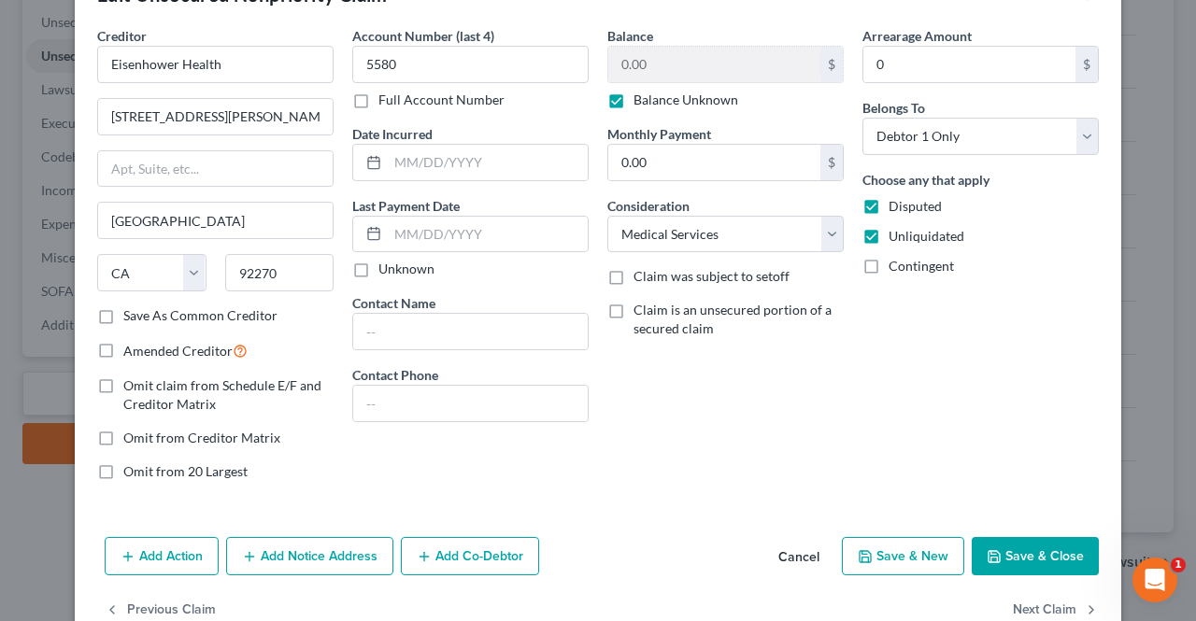
click at [1024, 555] on button "Save & Close" at bounding box center [1034, 556] width 127 height 39
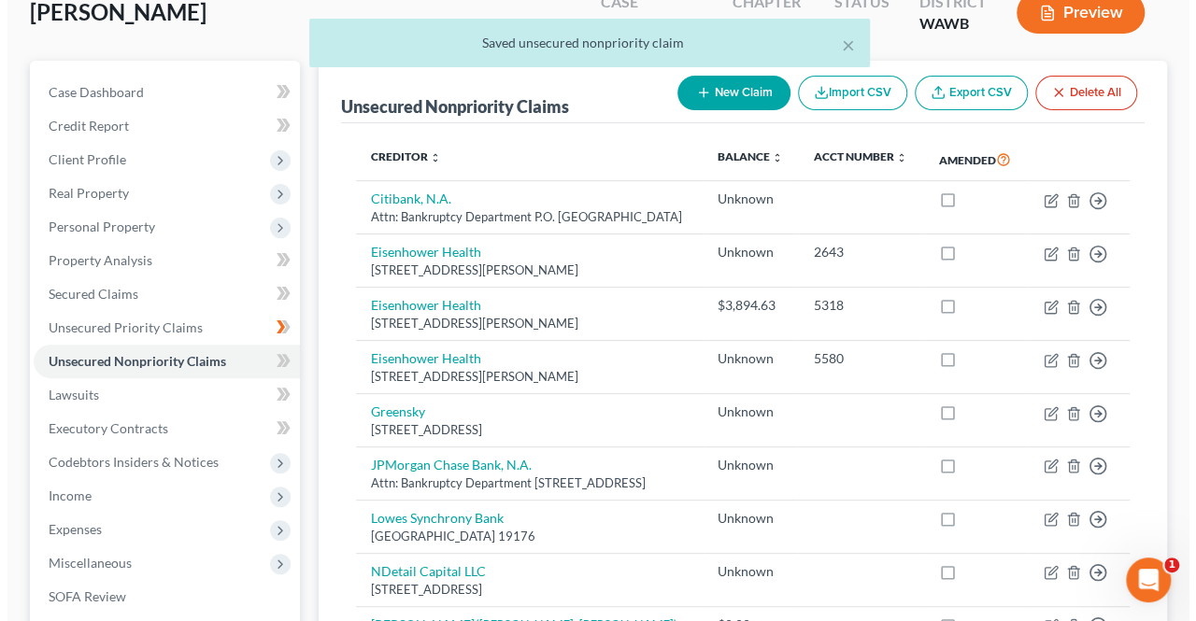
scroll to position [112, 0]
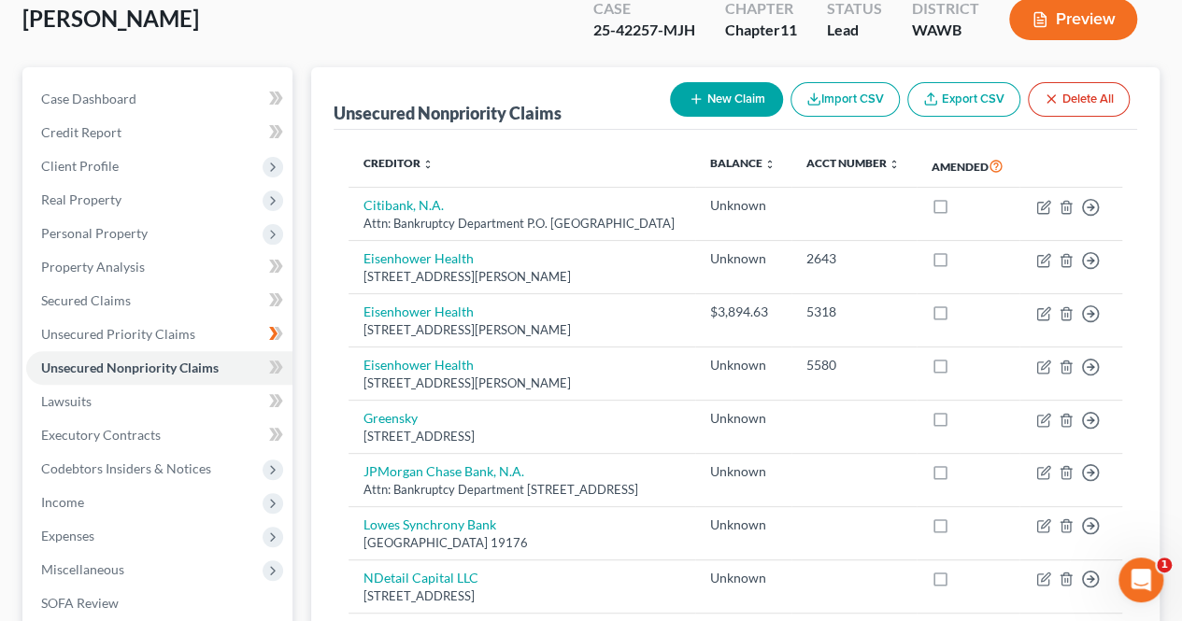
click at [692, 99] on line "button" at bounding box center [695, 99] width 8 height 0
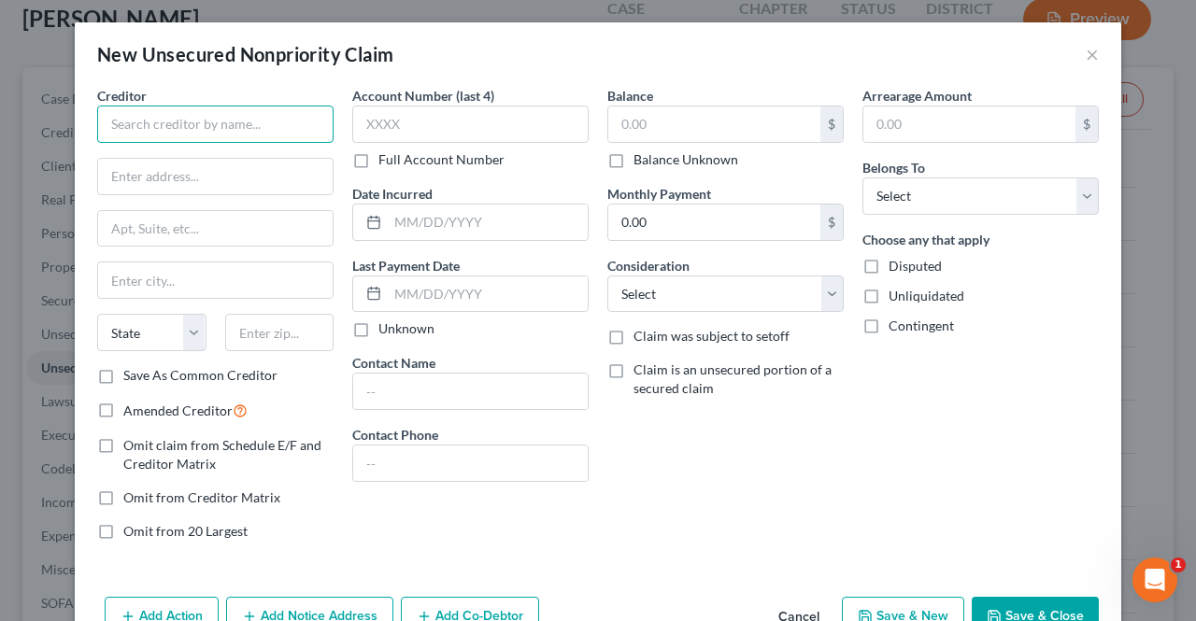
click at [254, 131] on input "text" at bounding box center [215, 124] width 236 height 37
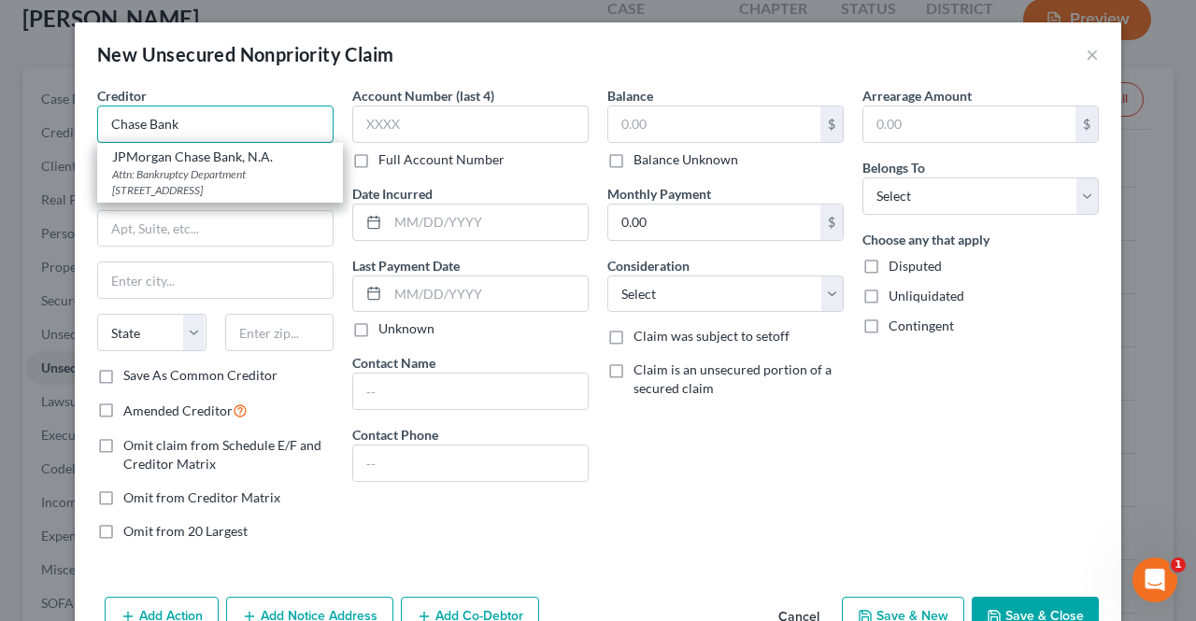
type input "Chase Bank"
click at [631, 524] on div "Balance $ Balance Unknown Balance Undetermined $ Balance Unknown Monthly Paymen…" at bounding box center [725, 321] width 255 height 470
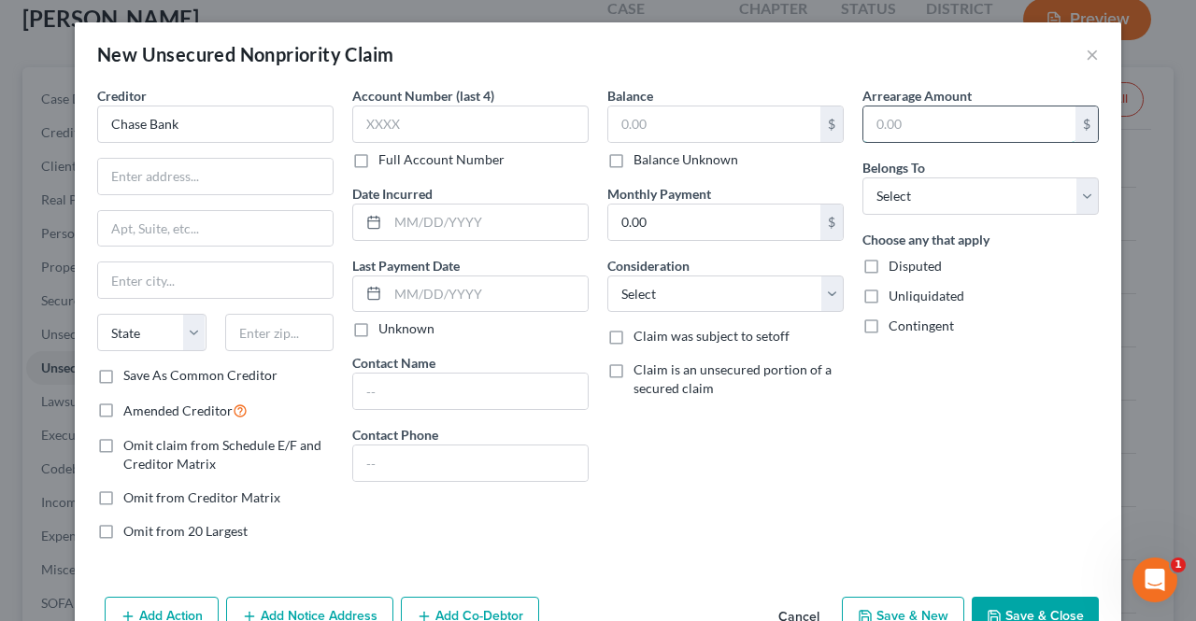
click at [930, 118] on input "text" at bounding box center [969, 123] width 212 height 35
click at [951, 131] on input "text" at bounding box center [969, 123] width 212 height 35
type input "11,988.12"
click at [830, 544] on div "Balance $ Balance Unknown Balance Undetermined $ Balance Unknown Monthly Paymen…" at bounding box center [725, 321] width 255 height 470
click at [975, 124] on input "11,988.12" at bounding box center [969, 123] width 212 height 35
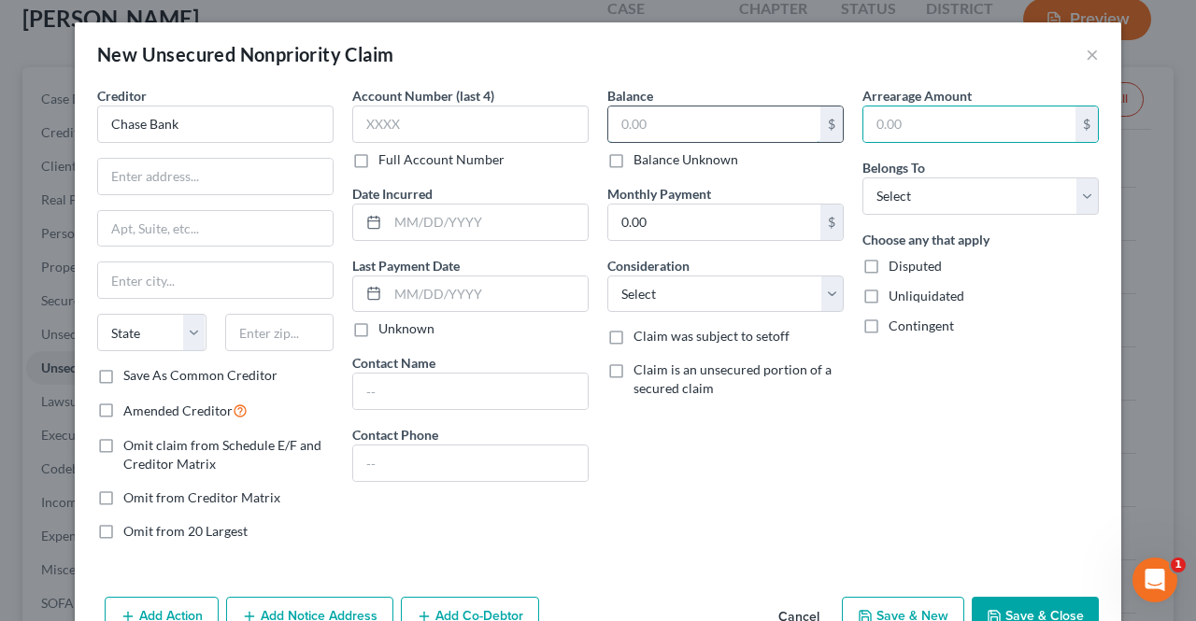
click at [618, 125] on input "text" at bounding box center [714, 123] width 212 height 35
type input "11,988.12"
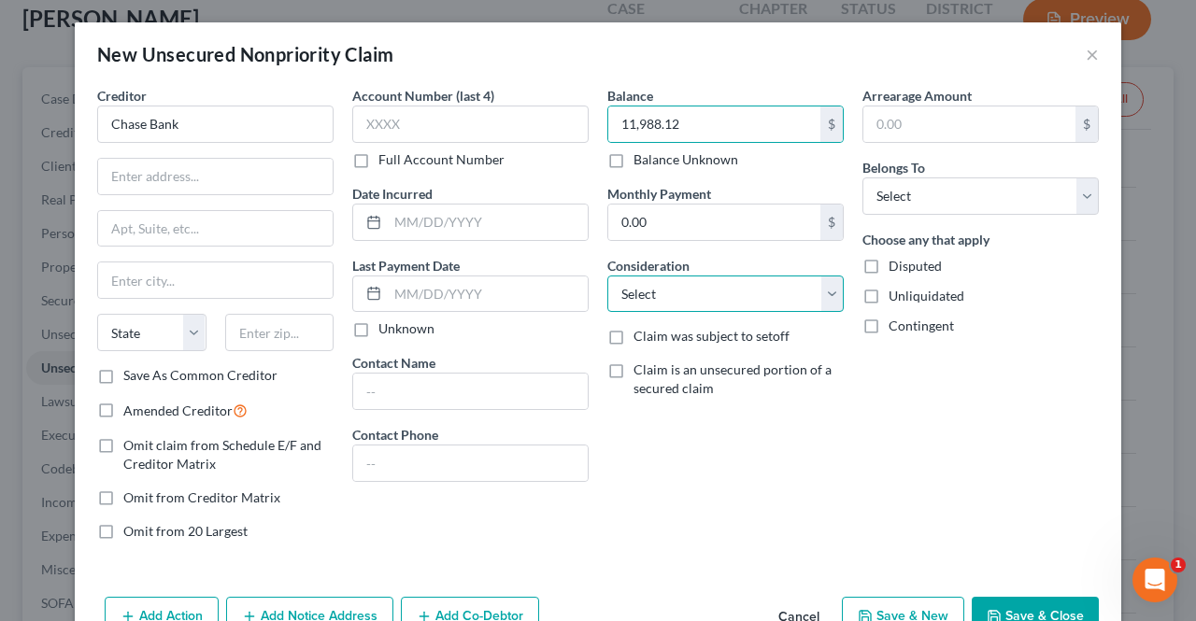
click at [763, 288] on select "Select Cable / Satellite Services Collection Agency Credit Card Debt Debt Couns…" at bounding box center [725, 294] width 236 height 37
select select "2"
click at [607, 276] on select "Select Cable / Satellite Services Collection Agency Credit Card Debt Debt Couns…" at bounding box center [725, 294] width 236 height 37
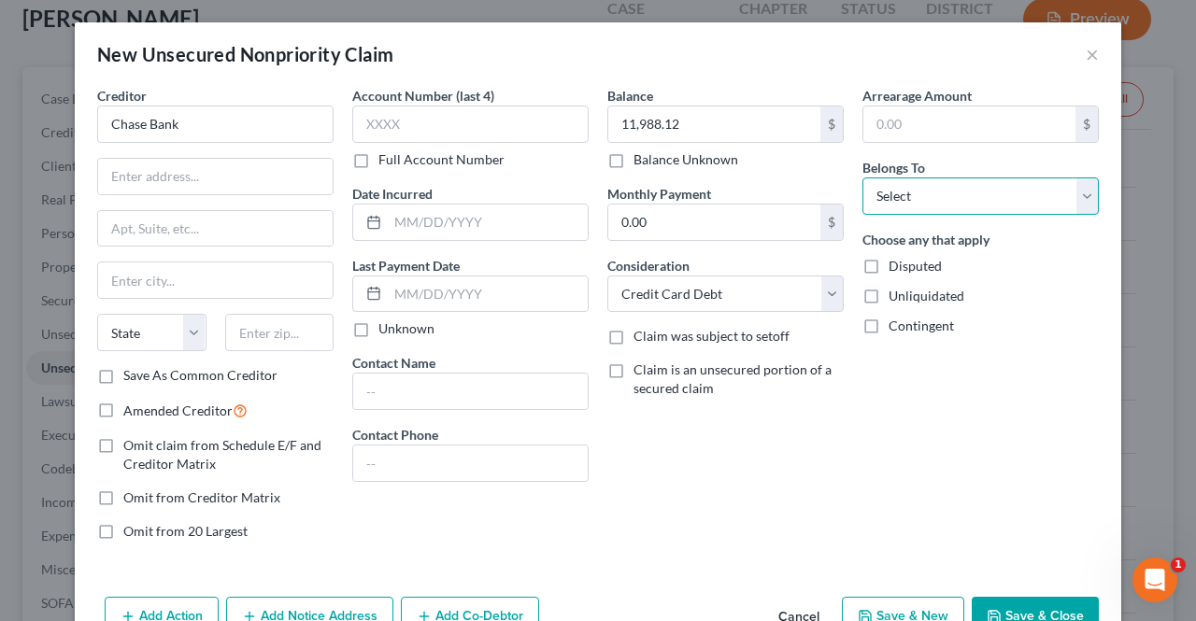
click at [1029, 196] on select "Select Debtor 1 Only Debtor 2 Only Debtor 1 And Debtor 2 Only At Least One Of T…" at bounding box center [980, 195] width 236 height 37
select select "0"
click at [862, 177] on select "Select Debtor 1 Only Debtor 2 Only Debtor 1 And Debtor 2 Only At Least One Of T…" at bounding box center [980, 195] width 236 height 37
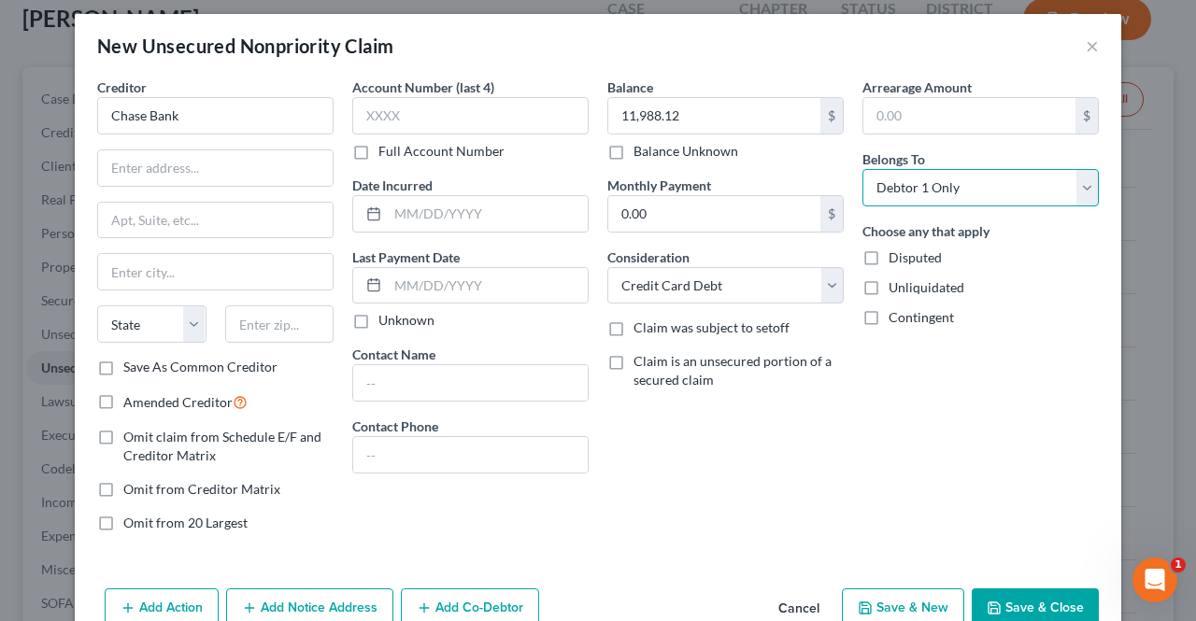
scroll to position [0, 0]
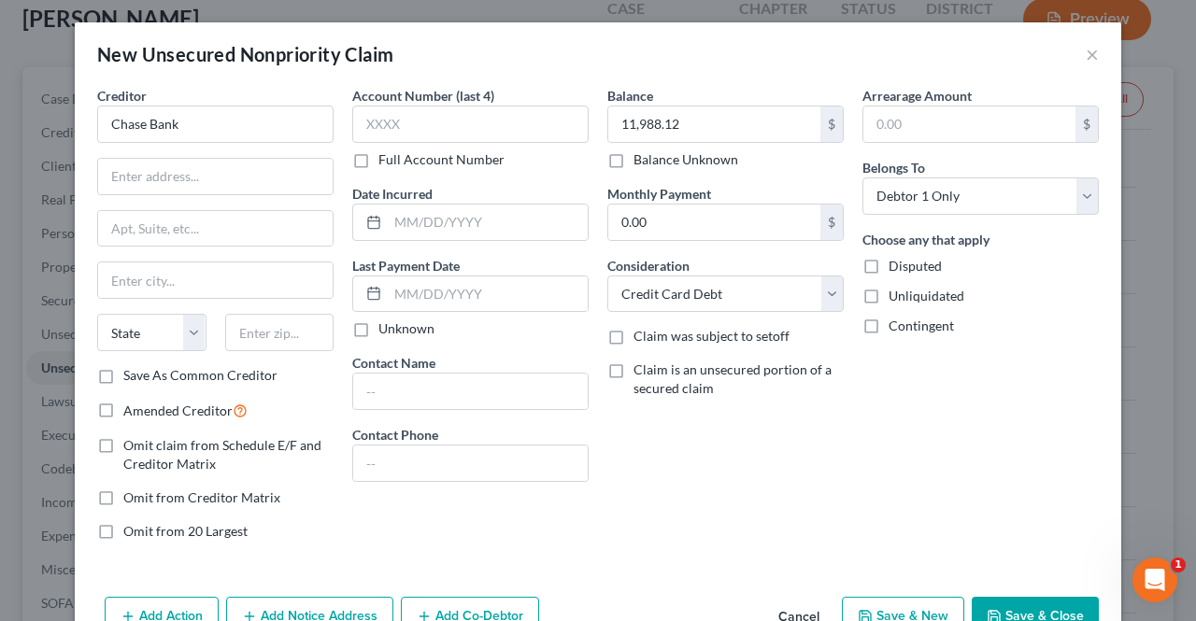
click at [123, 368] on label "Save As Common Creditor" at bounding box center [200, 375] width 154 height 19
click at [131, 368] on input "Save As Common Creditor" at bounding box center [137, 372] width 12 height 12
checkbox input "true"
click at [289, 174] on input "text" at bounding box center [215, 176] width 234 height 35
paste input "PO Box 15299"
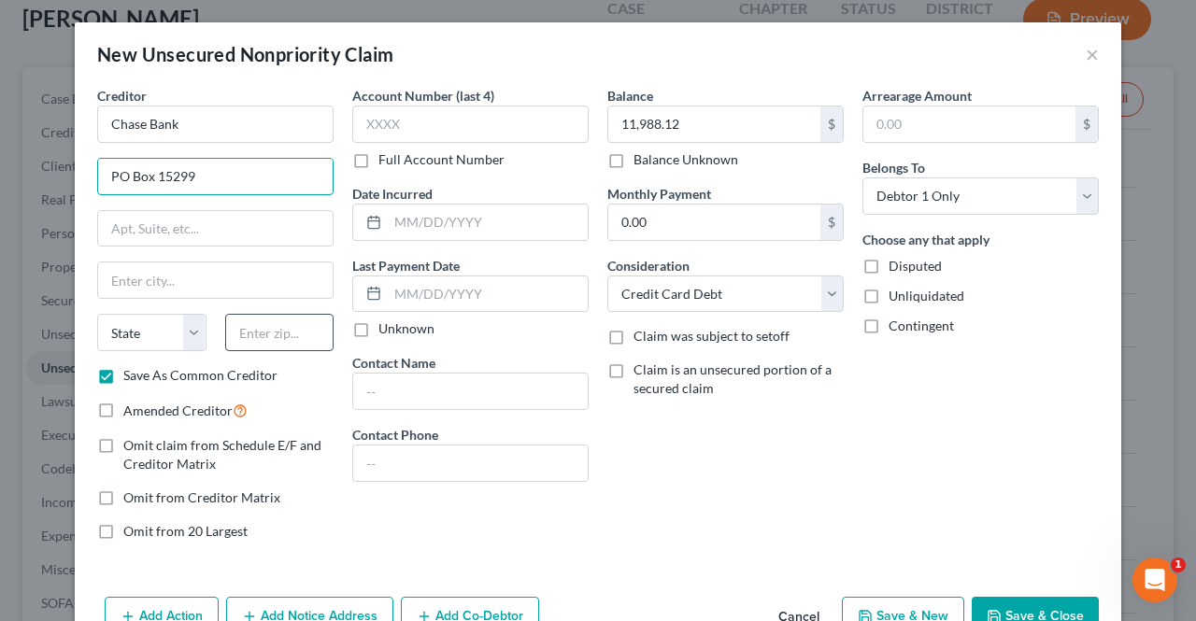
type input "PO Box 15299"
click at [286, 329] on input "text" at bounding box center [279, 332] width 109 height 37
type input "19850"
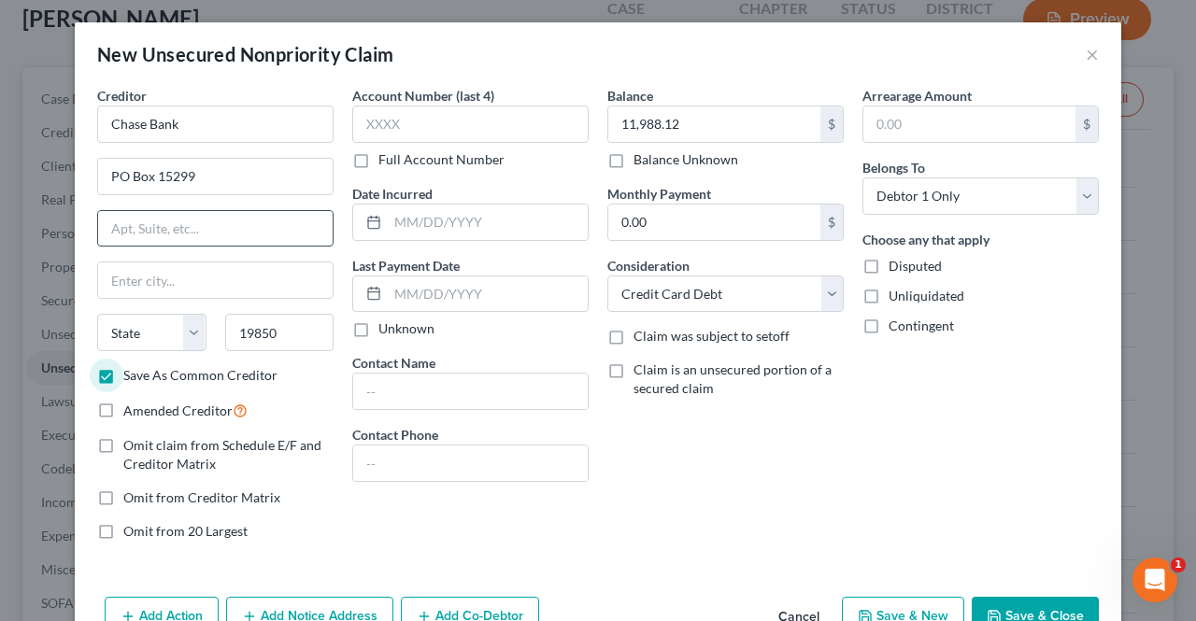
type input "Wilmington"
select select "7"
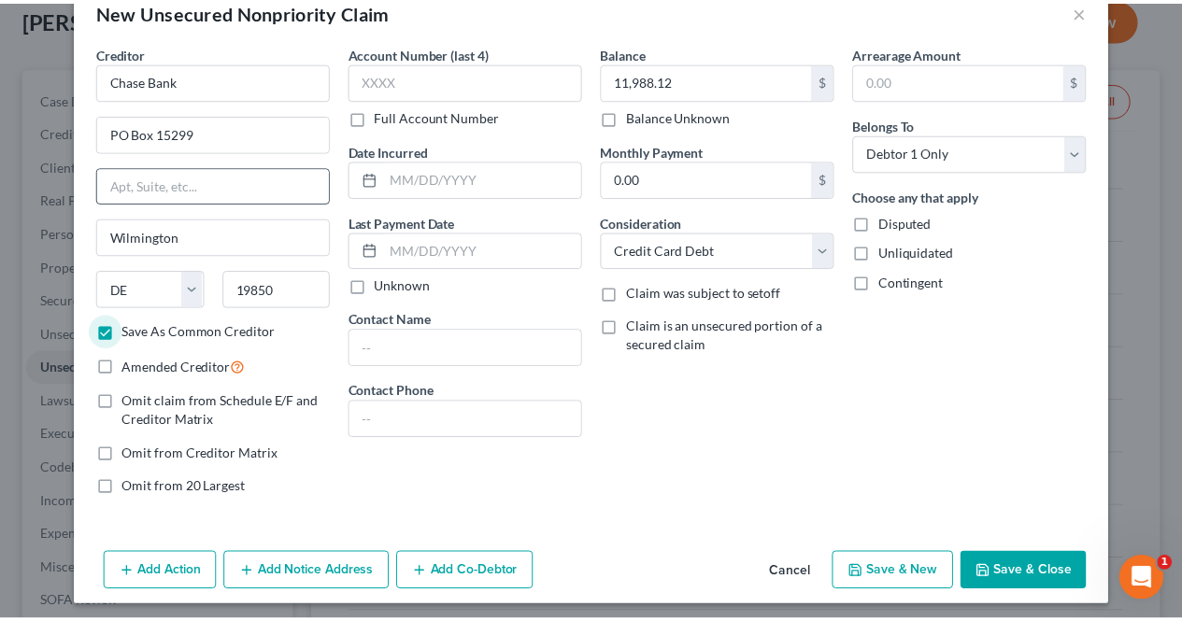
scroll to position [49, 0]
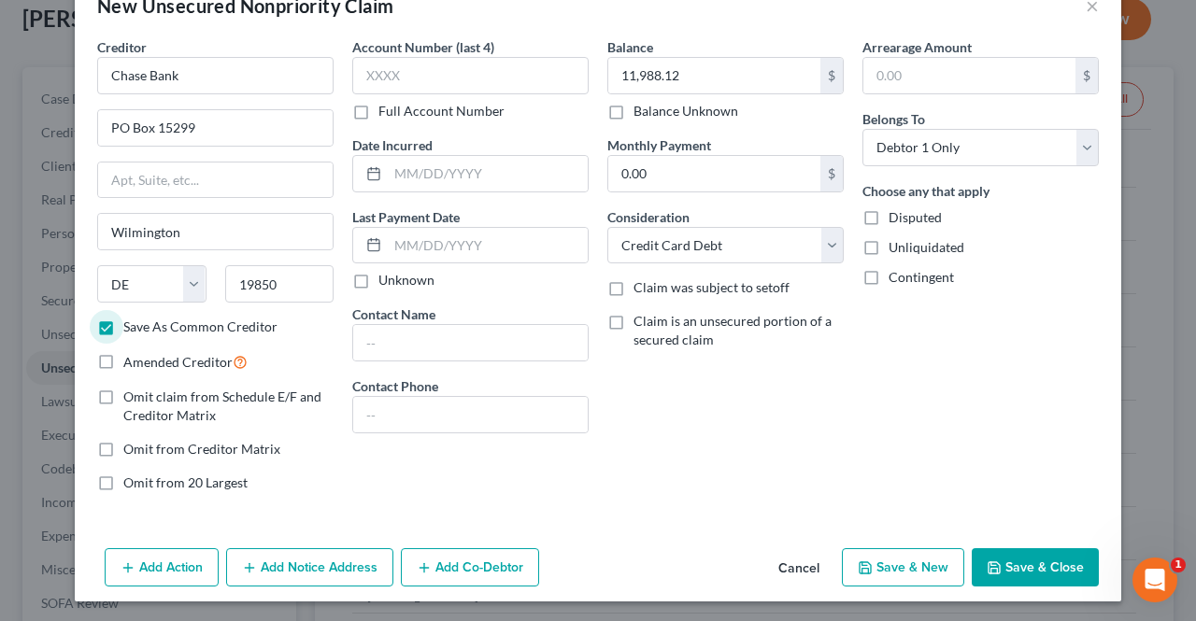
click at [1033, 557] on button "Save & Close" at bounding box center [1034, 567] width 127 height 39
checkbox input "false"
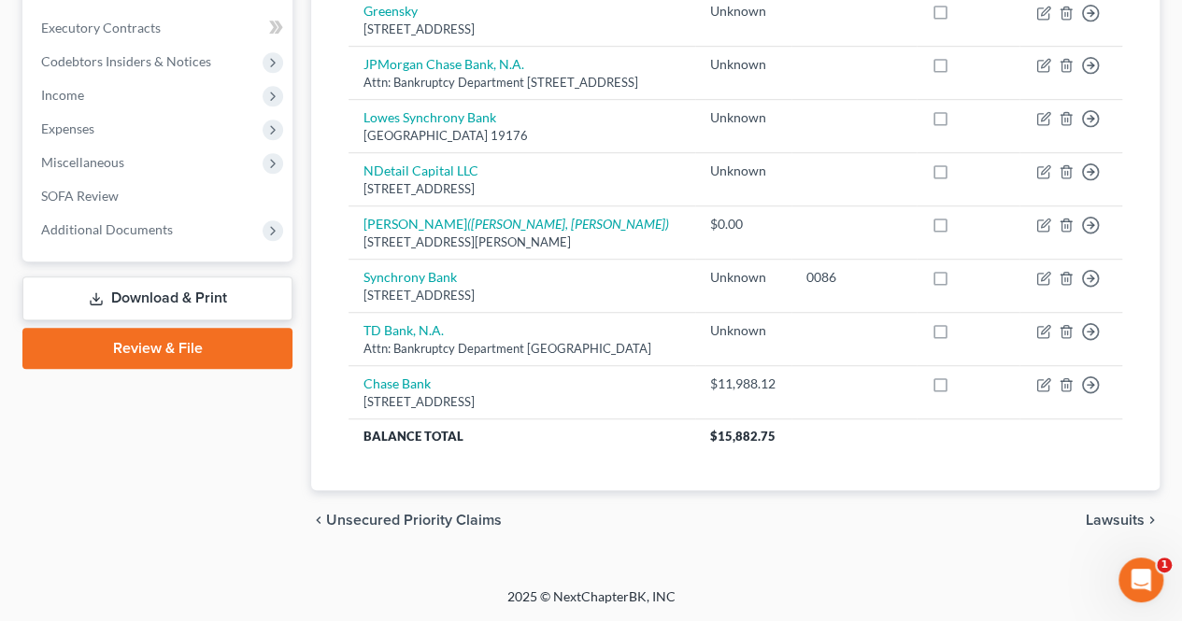
scroll to position [530, 0]
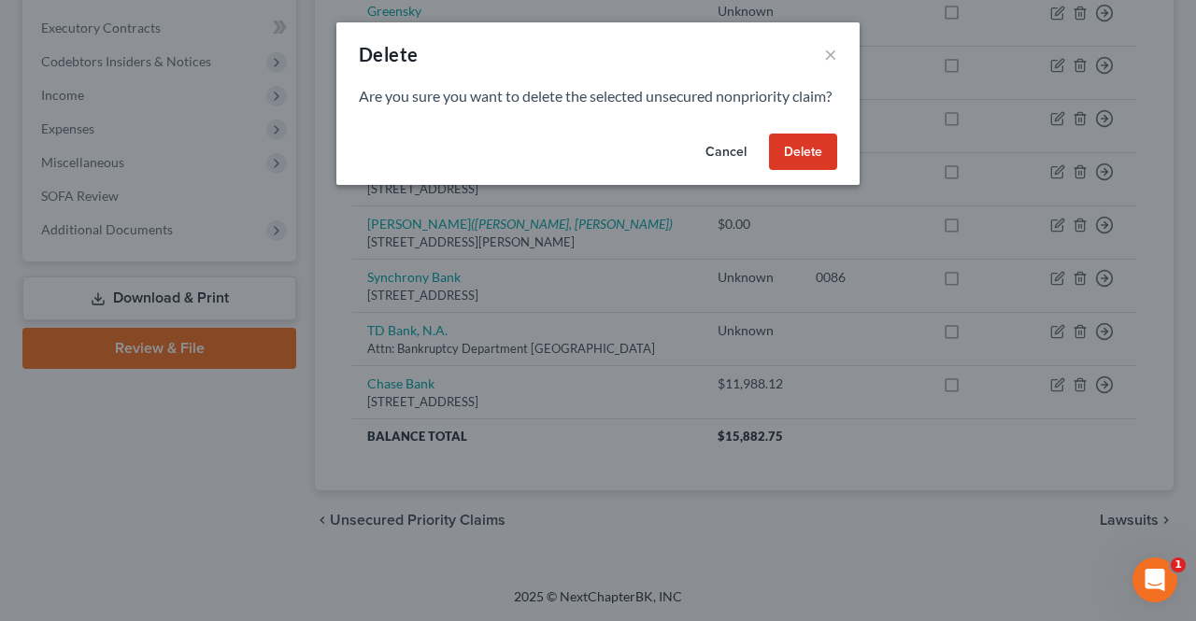
click at [801, 171] on button "Delete" at bounding box center [803, 152] width 68 height 37
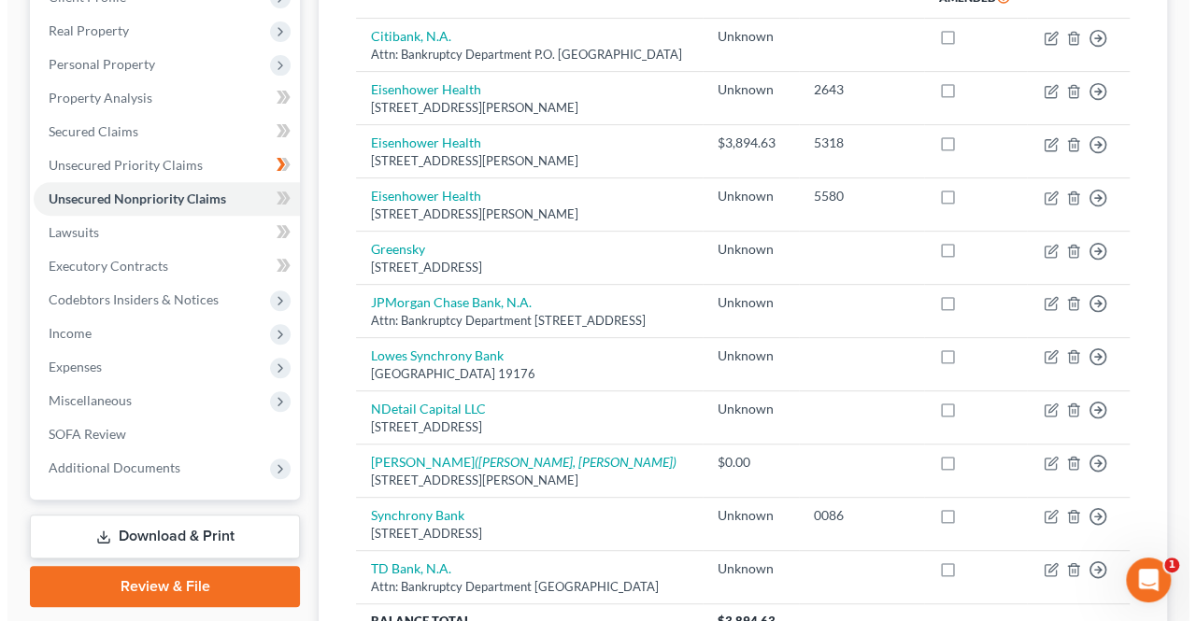
scroll to position [279, 0]
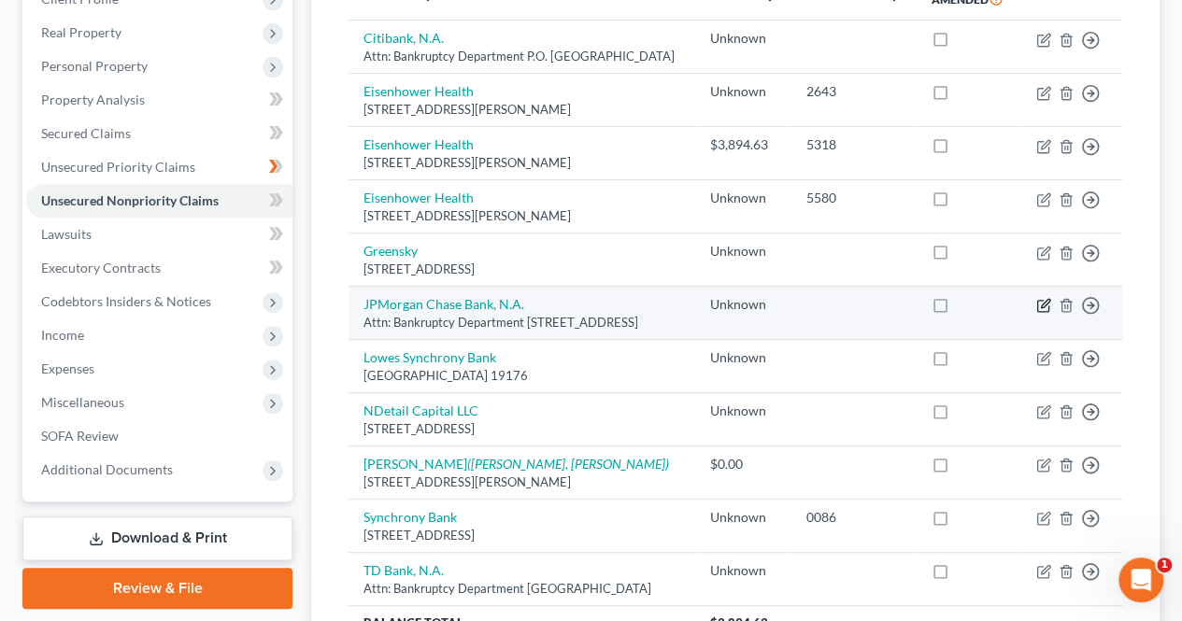
click at [1041, 313] on icon "button" at bounding box center [1043, 305] width 15 height 15
select select "7"
select select "0"
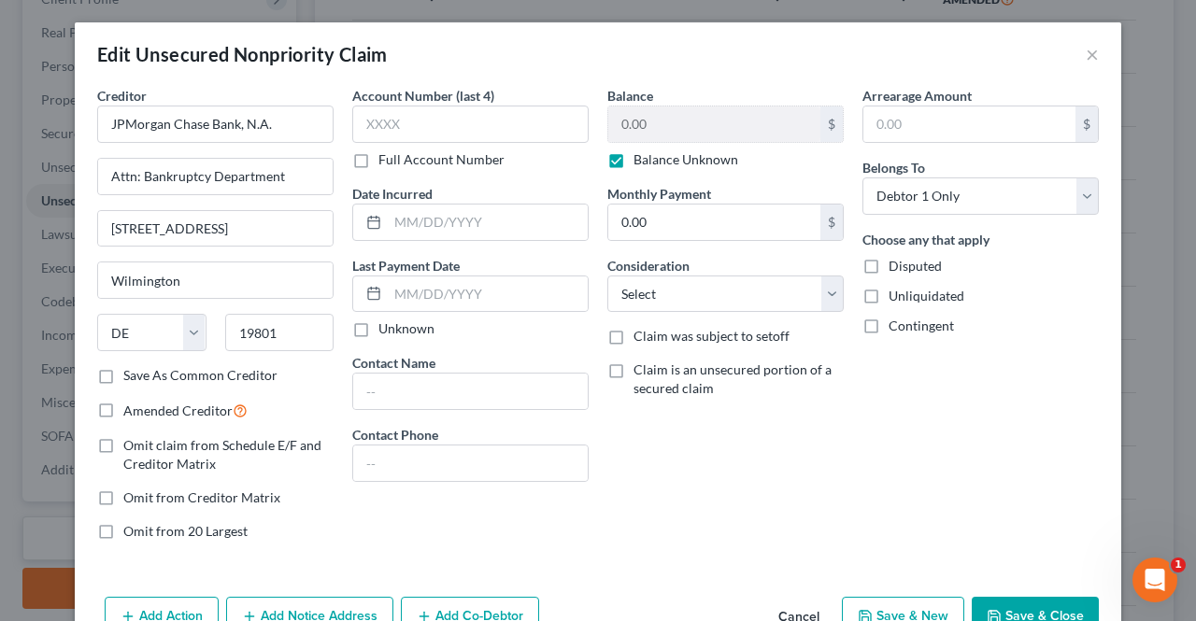
click at [633, 168] on label "Balance Unknown" at bounding box center [685, 159] width 105 height 19
click at [641, 163] on input "Balance Unknown" at bounding box center [647, 156] width 12 height 12
click at [633, 159] on label "Balance Unknown" at bounding box center [685, 159] width 105 height 19
click at [641, 159] on input "Balance Unknown" at bounding box center [647, 156] width 12 height 12
click at [633, 161] on label "Balance Unknown" at bounding box center [685, 159] width 105 height 19
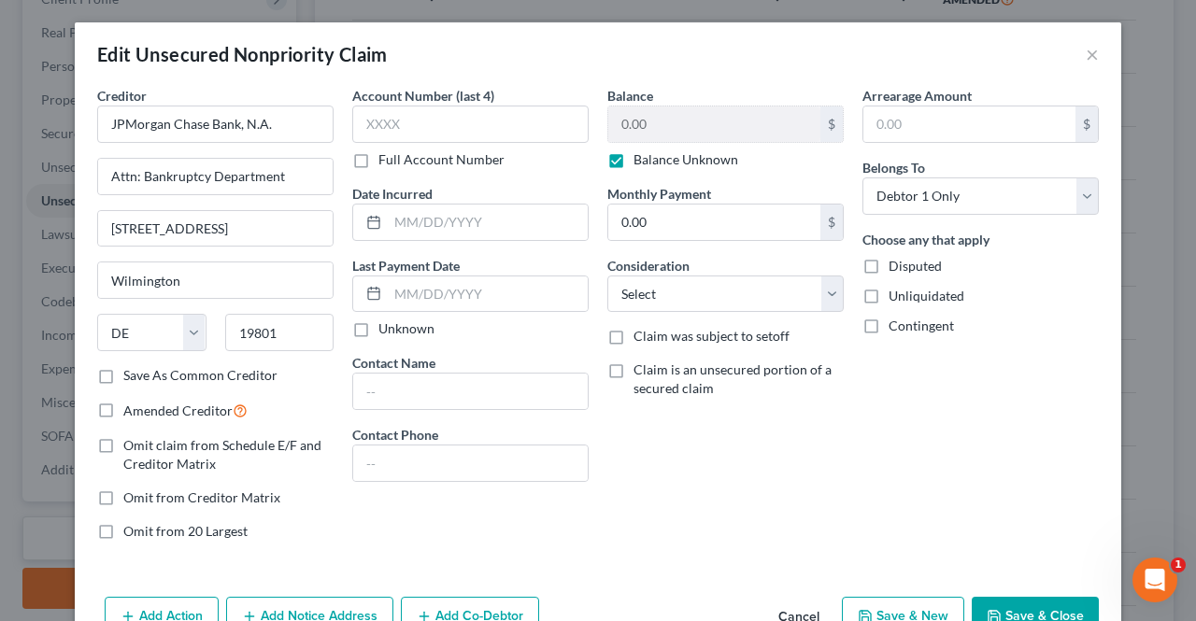
click at [641, 161] on input "Balance Unknown" at bounding box center [647, 156] width 12 height 12
checkbox input "false"
click at [662, 129] on input "0.00" at bounding box center [714, 123] width 212 height 35
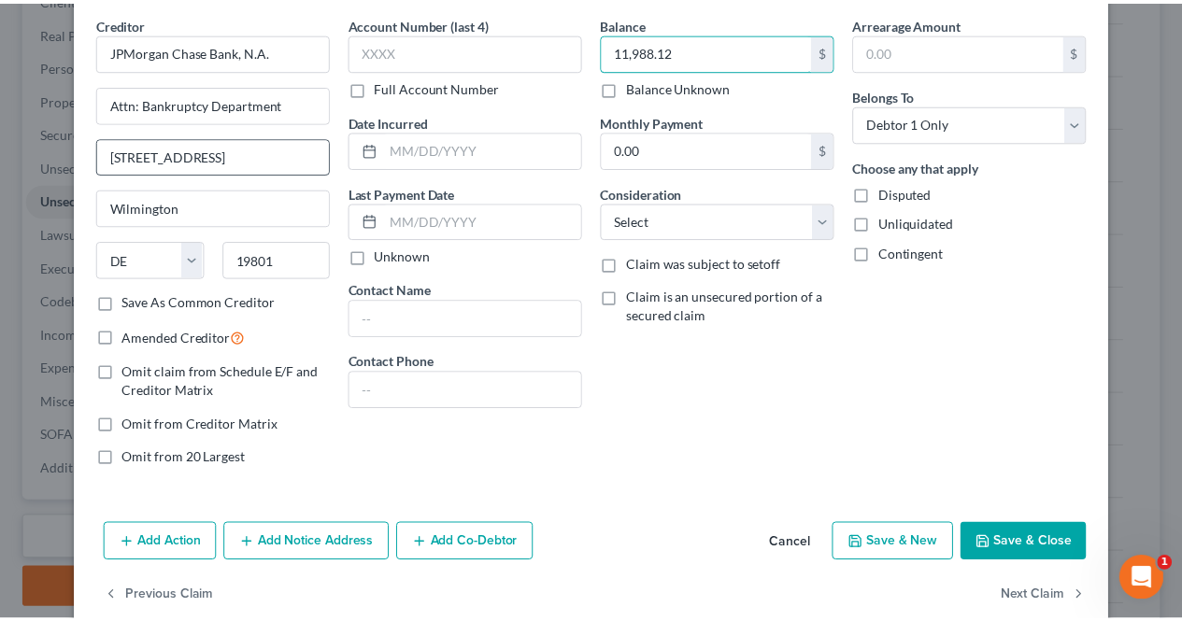
scroll to position [102, 0]
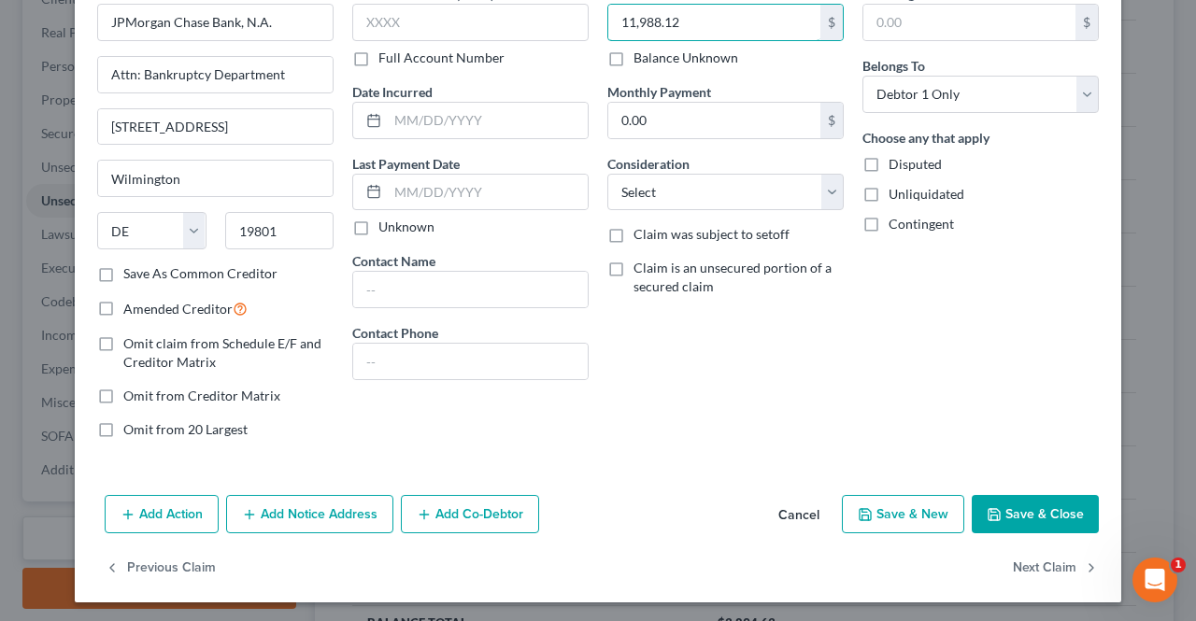
type input "11,988.12"
click at [1030, 510] on button "Save & Close" at bounding box center [1034, 514] width 127 height 39
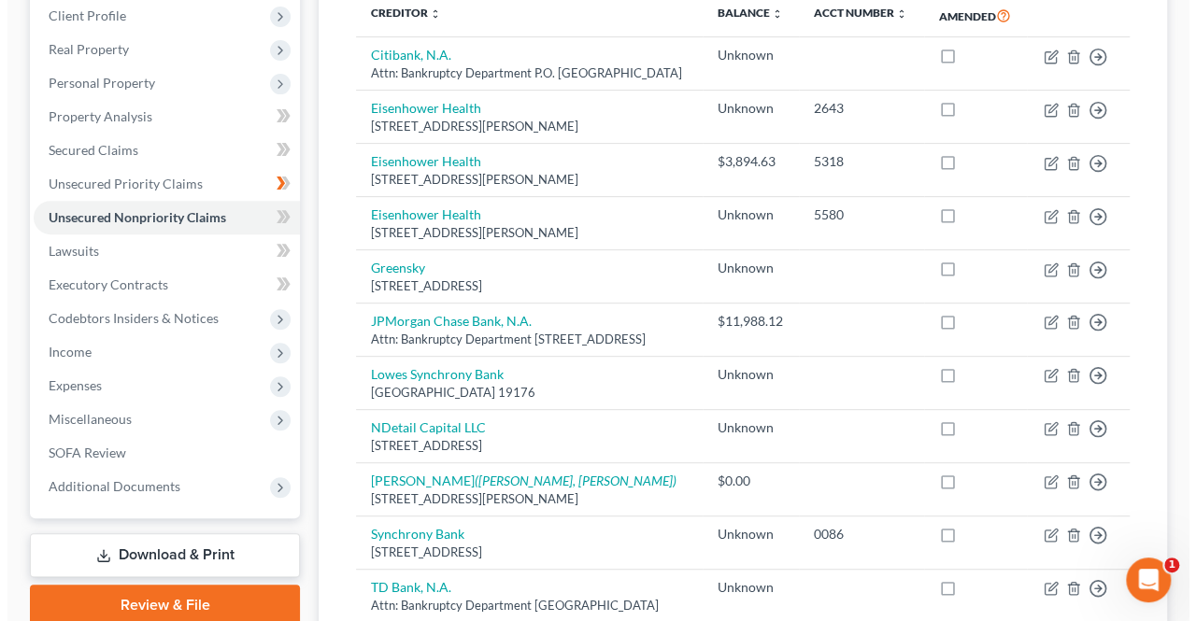
scroll to position [278, 0]
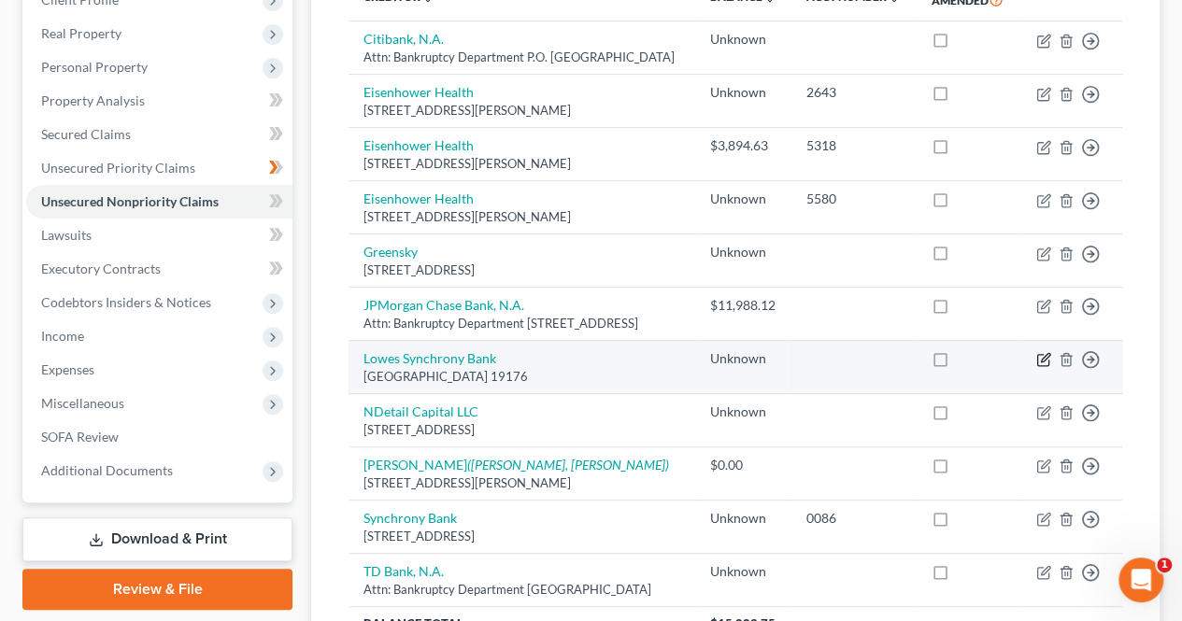
click at [1041, 362] on icon "button" at bounding box center [1045, 358] width 8 height 8
select select "39"
select select "0"
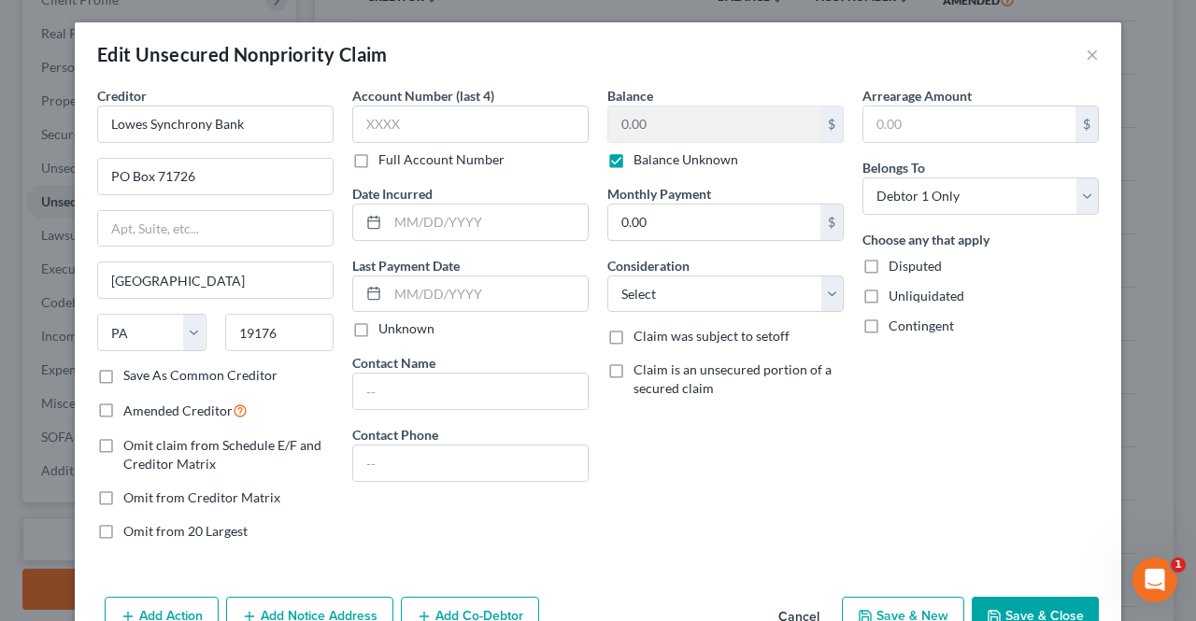
click at [633, 157] on label "Balance Unknown" at bounding box center [685, 159] width 105 height 19
click at [641, 157] on input "Balance Unknown" at bounding box center [647, 156] width 12 height 12
checkbox input "false"
click at [687, 122] on input "0.00" at bounding box center [714, 123] width 212 height 35
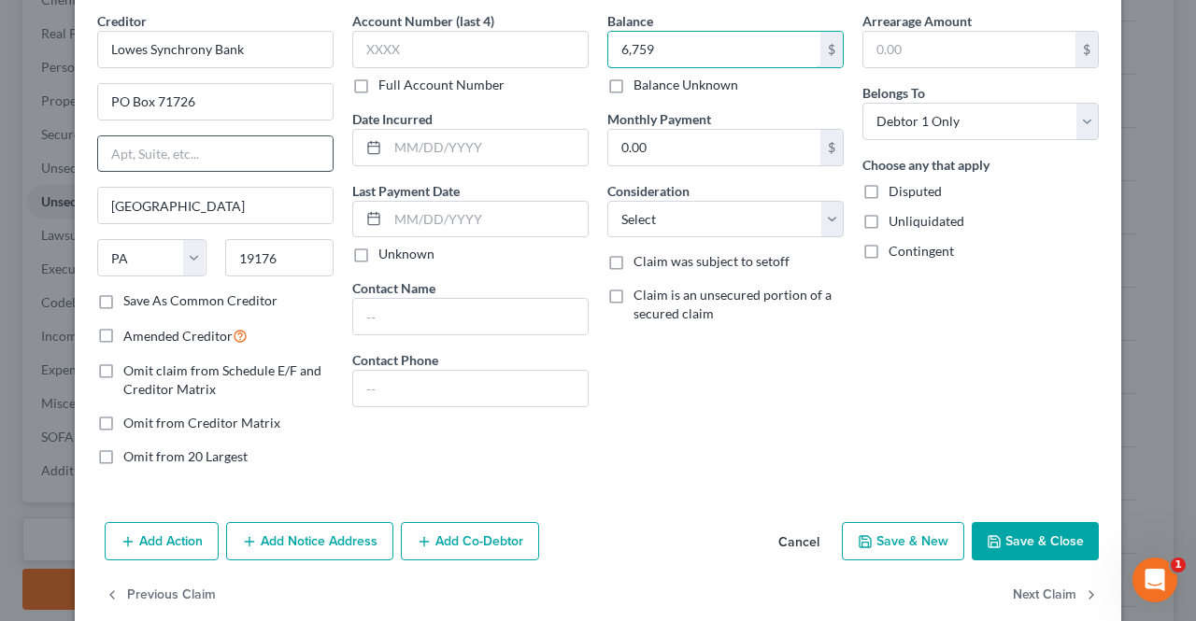
scroll to position [77, 0]
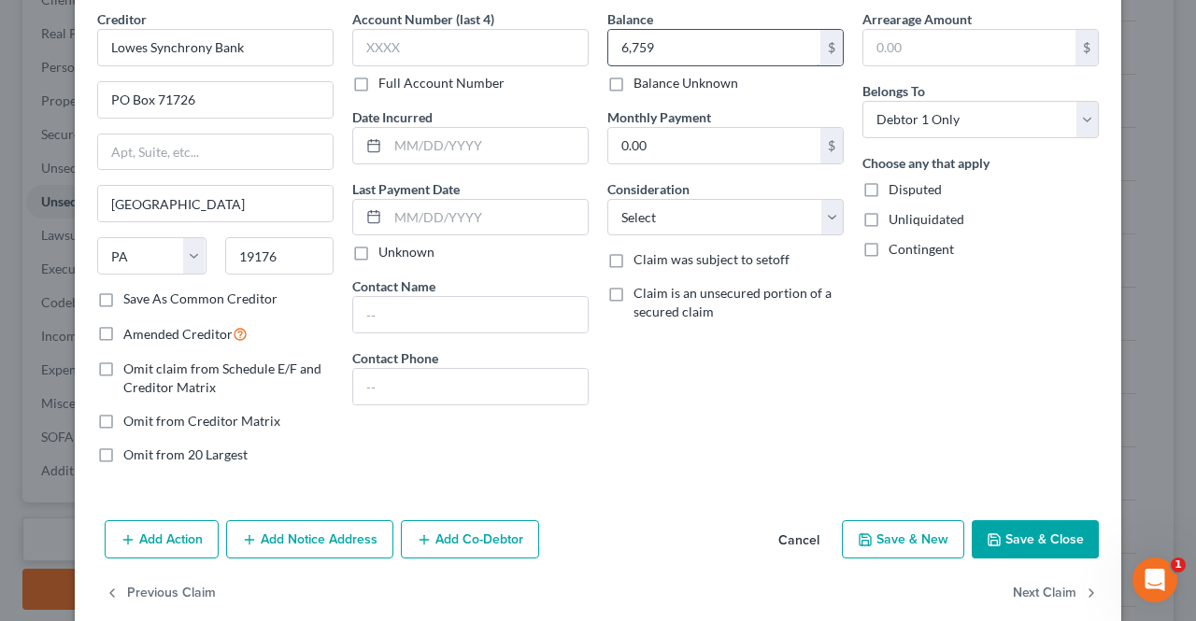
click at [762, 55] on input "6,759" at bounding box center [714, 47] width 212 height 35
type input "6,759.00"
click at [880, 533] on button "Save & New" at bounding box center [903, 539] width 122 height 39
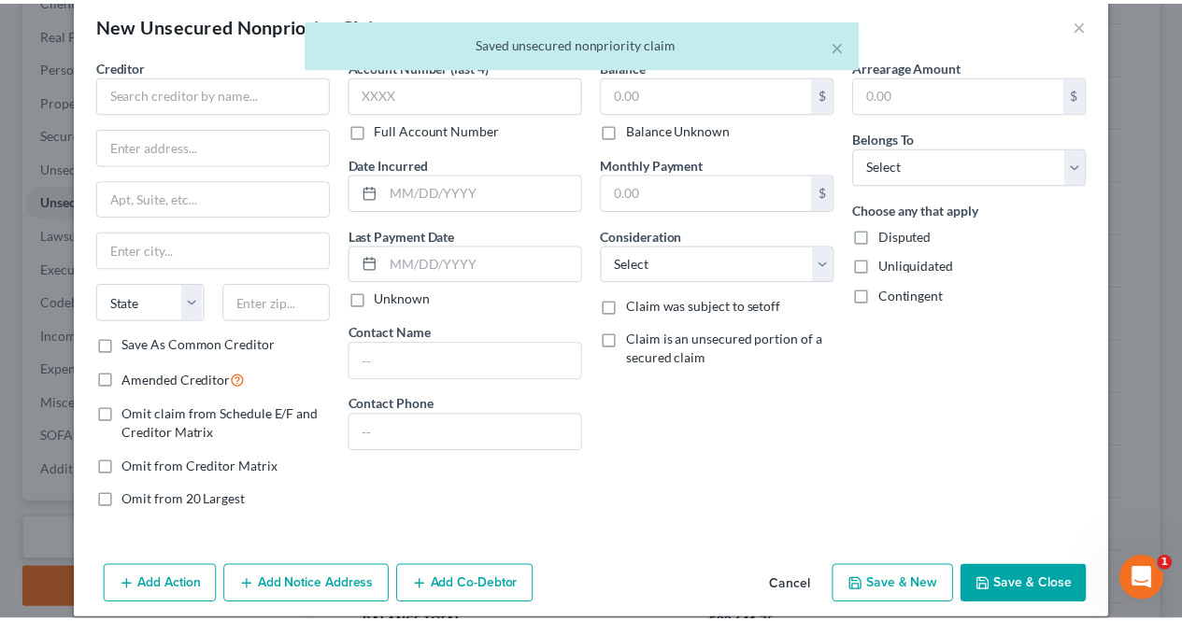
scroll to position [29, 0]
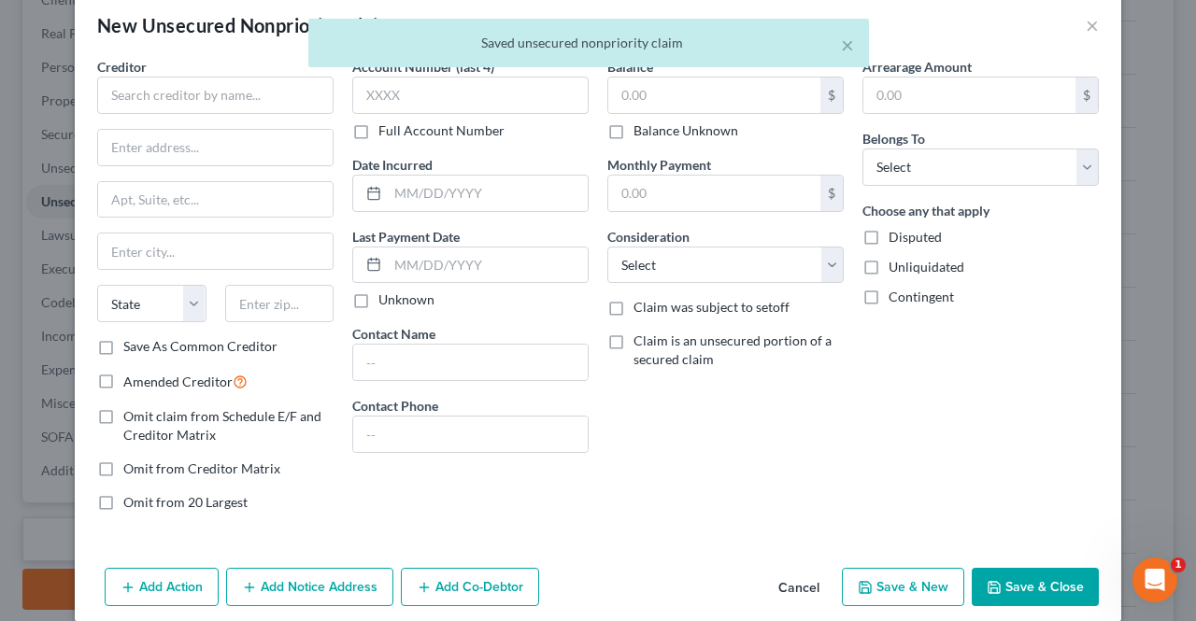
click at [1089, 39] on div "× Saved unsecured nonpriority claim" at bounding box center [589, 48] width 1196 height 58
click at [1085, 22] on div "× Saved unsecured nonpriority claim" at bounding box center [589, 48] width 1196 height 58
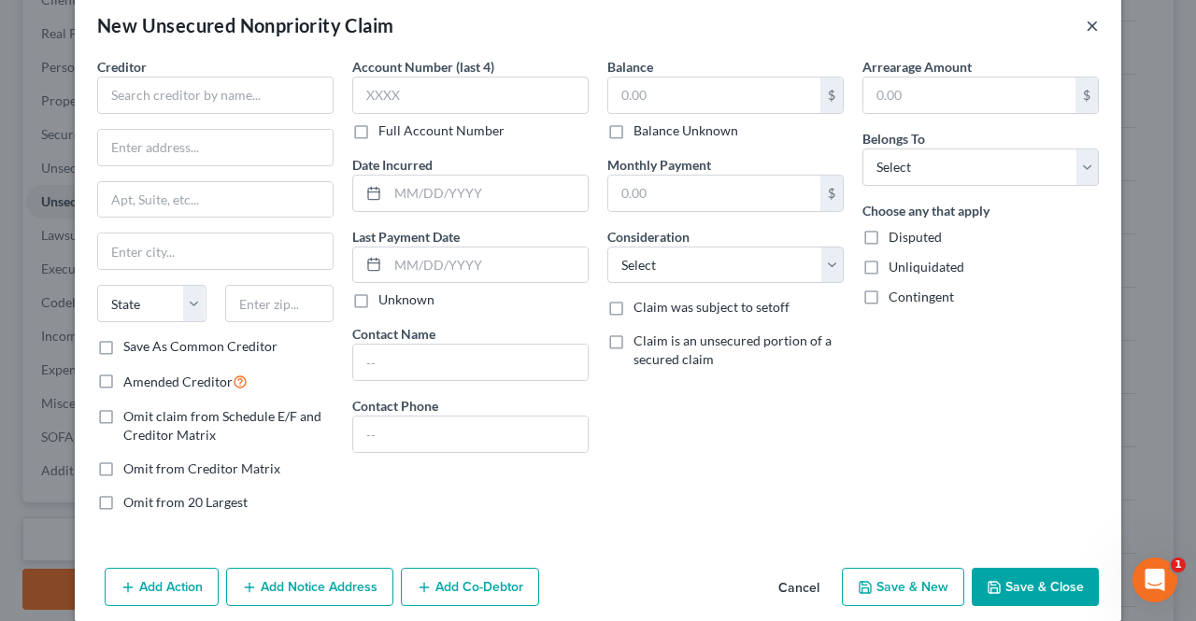
click at [1085, 24] on button "×" at bounding box center [1091, 25] width 13 height 22
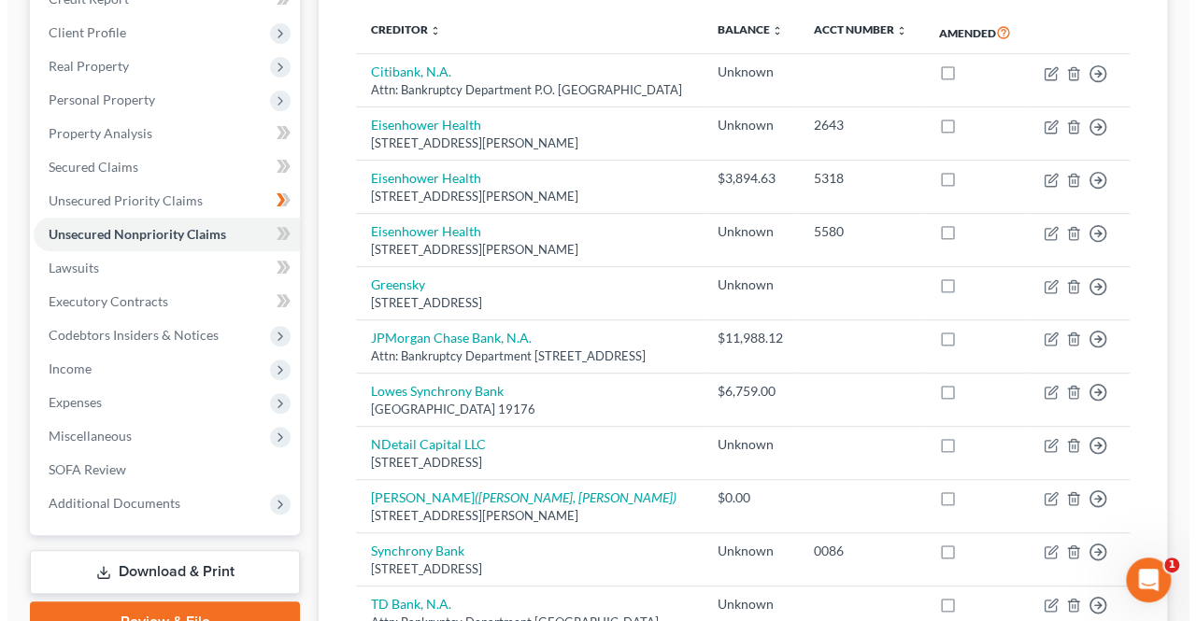
scroll to position [247, 0]
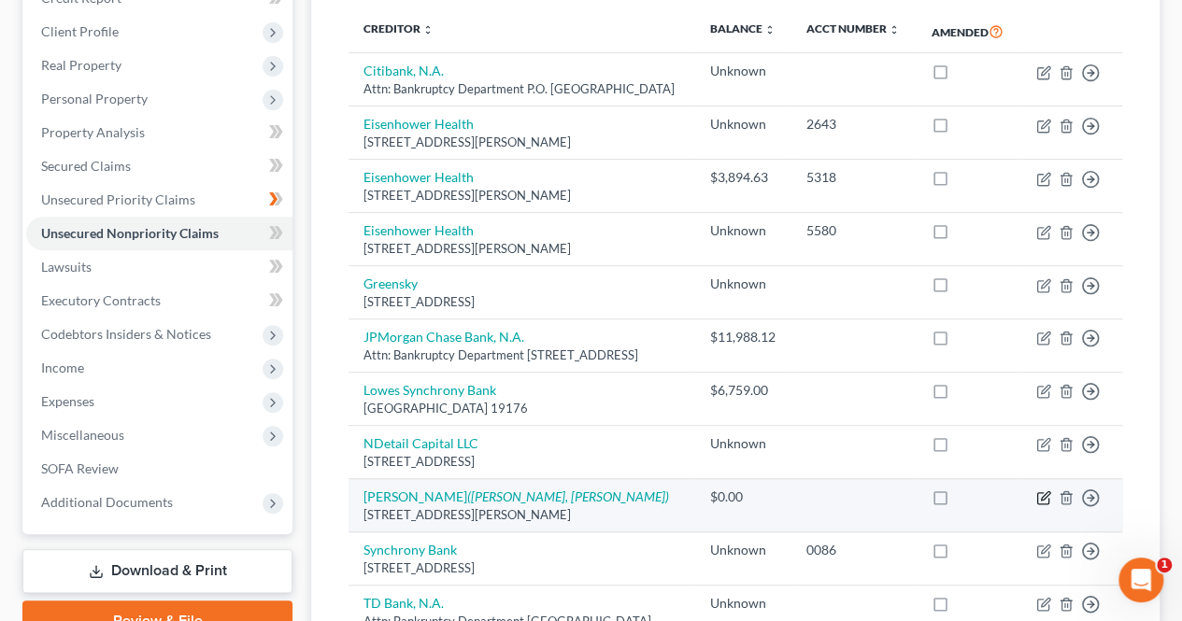
click at [1044, 505] on icon "button" at bounding box center [1043, 497] width 15 height 15
select select "50"
select select "0"
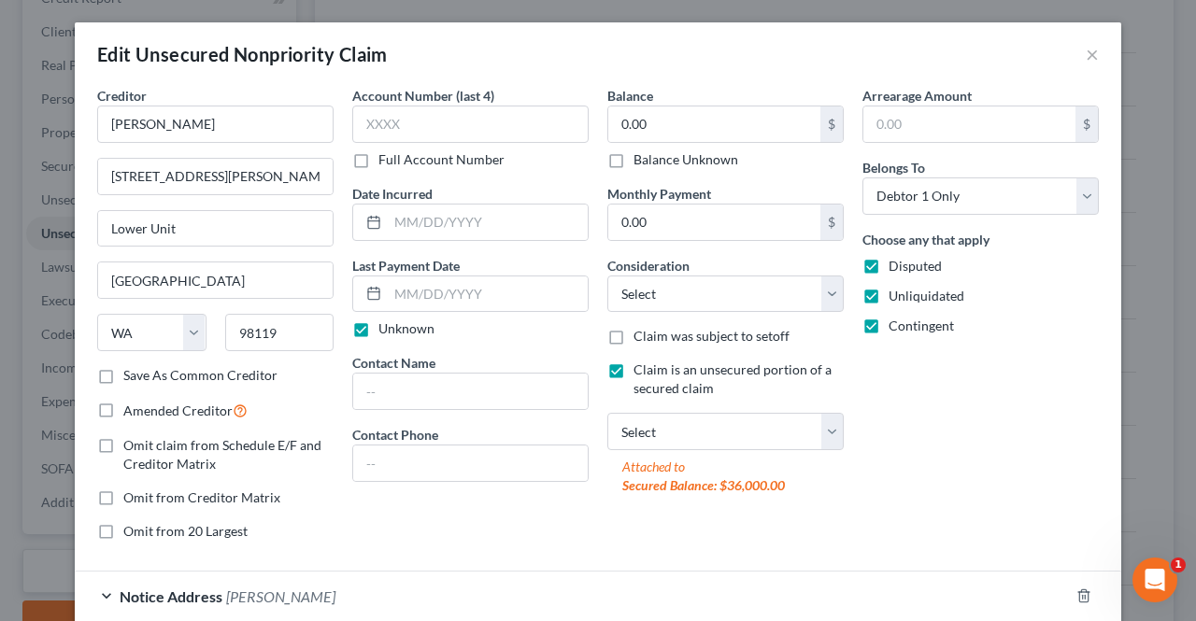
click at [633, 150] on label "Balance Unknown" at bounding box center [685, 159] width 105 height 19
click at [641, 150] on input "Balance Unknown" at bounding box center [647, 156] width 12 height 12
checkbox input "true"
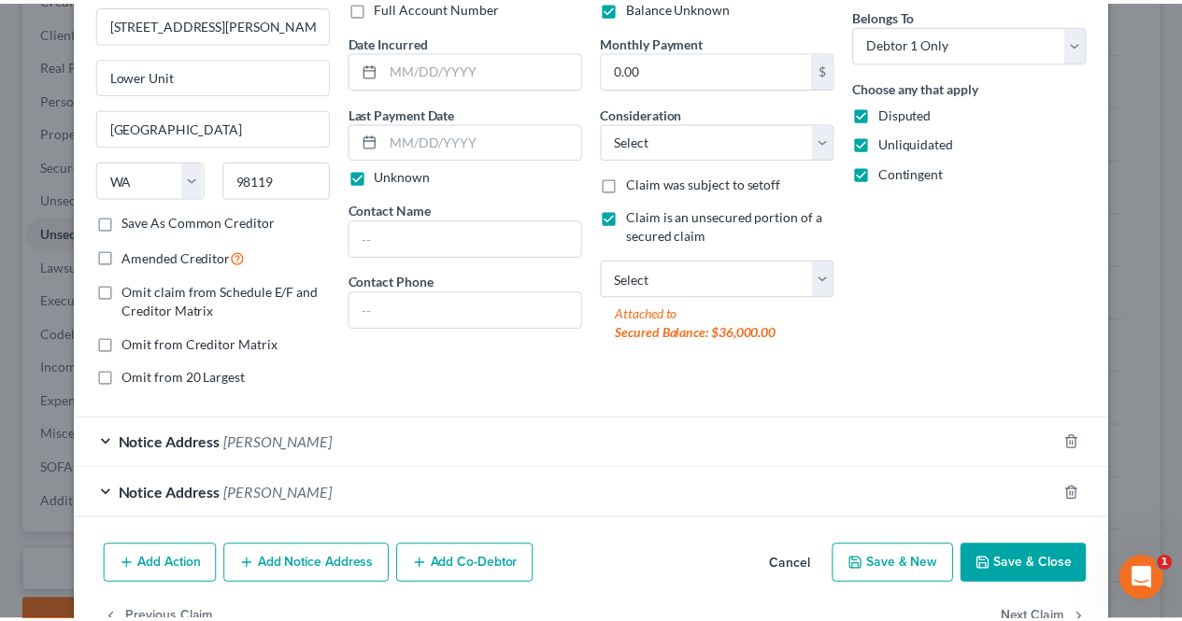
scroll to position [163, 0]
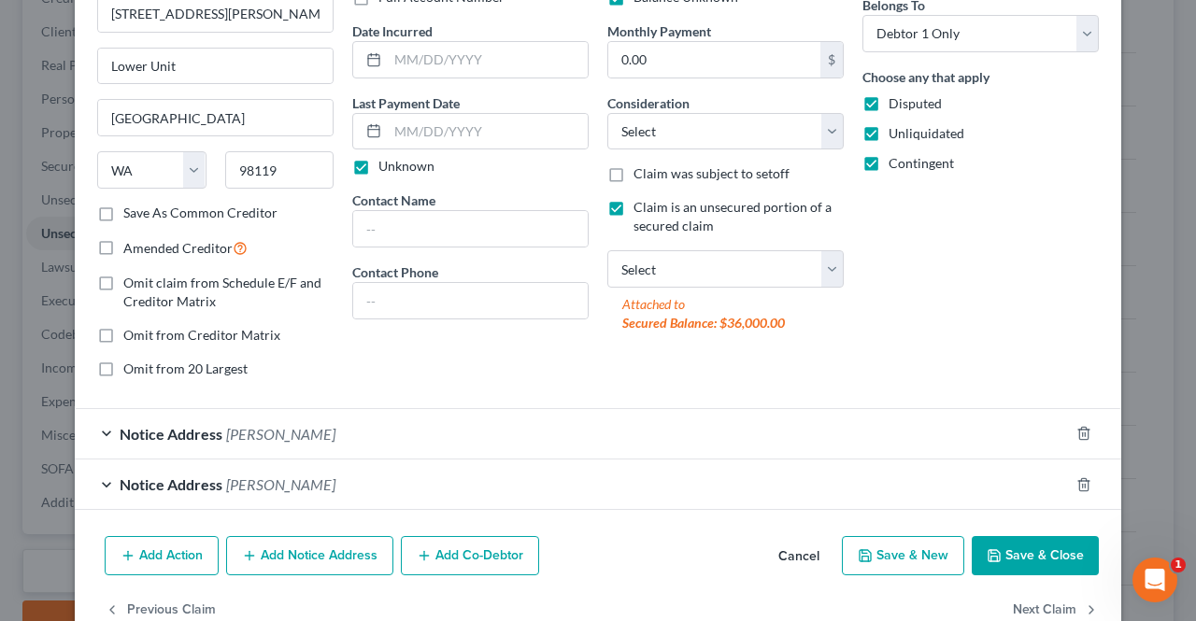
click at [1013, 549] on button "Save & Close" at bounding box center [1034, 555] width 127 height 39
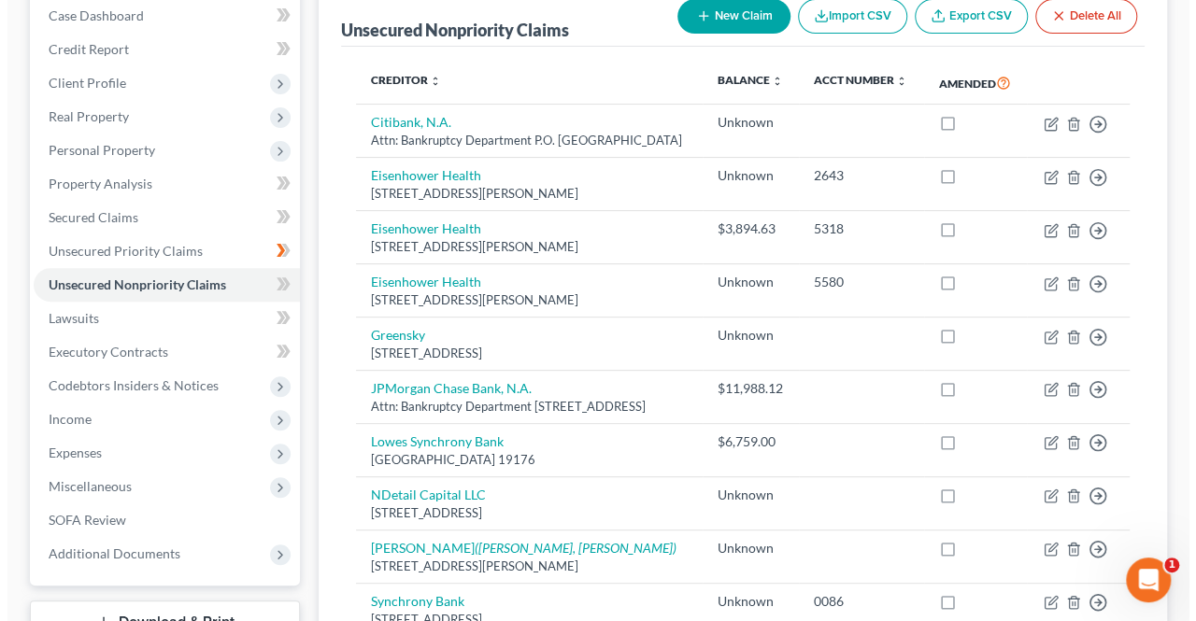
scroll to position [185, 0]
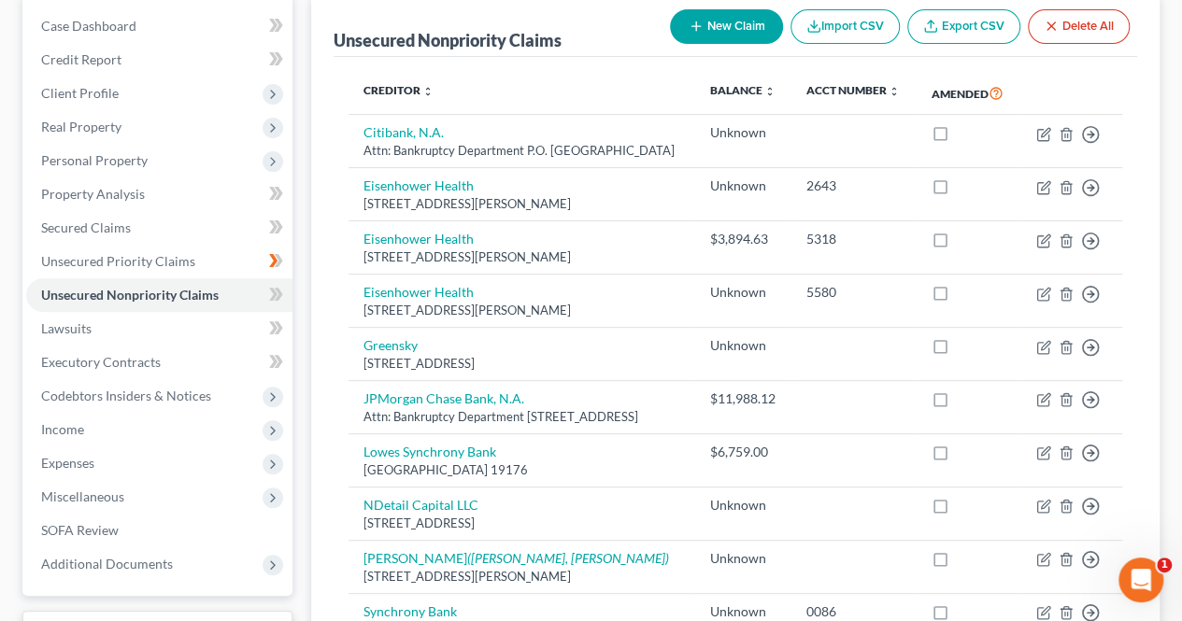
click at [693, 19] on icon "button" at bounding box center [695, 26] width 15 height 15
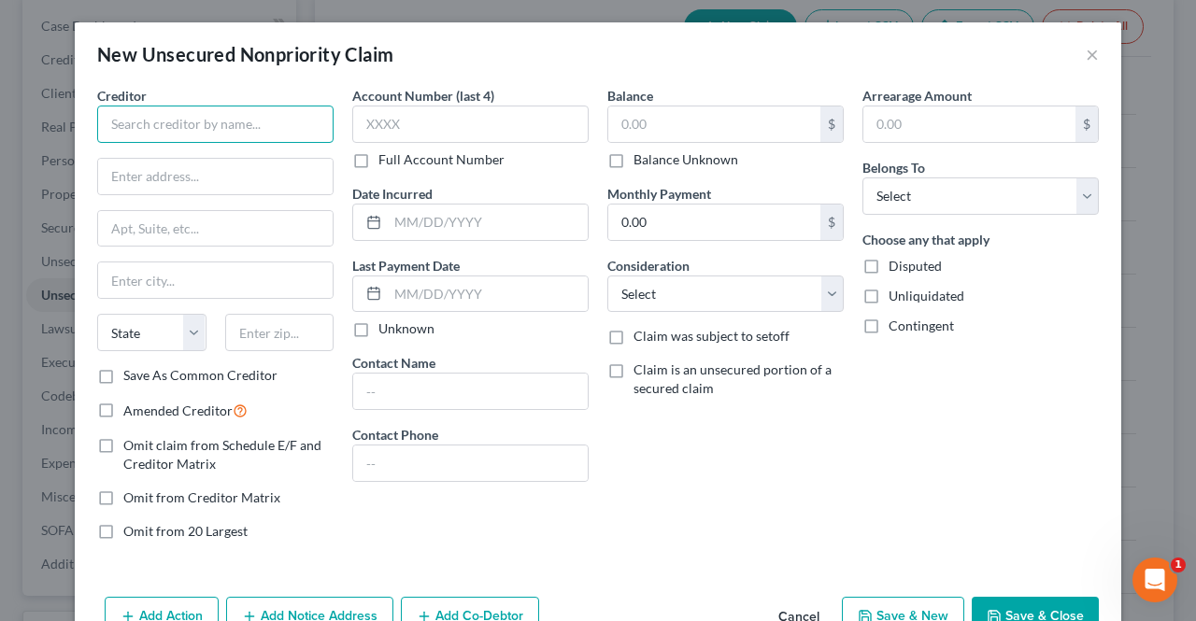
click at [258, 115] on input "text" at bounding box center [215, 124] width 236 height 37
type input "Home Depot"
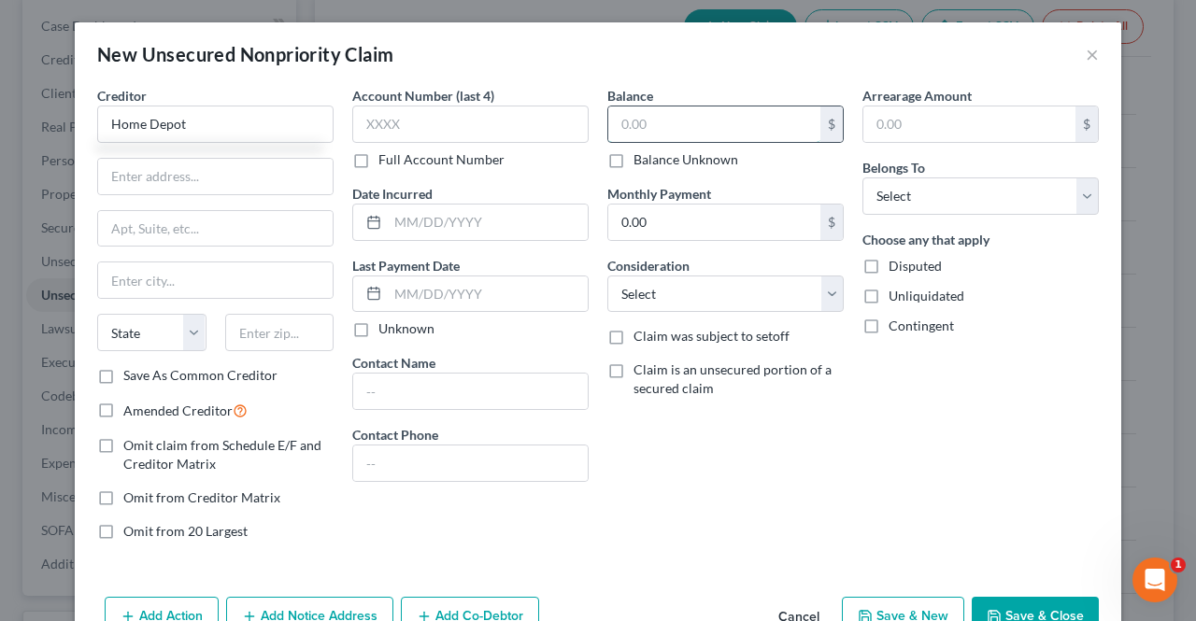
click at [730, 132] on input "text" at bounding box center [714, 123] width 212 height 35
type input "871"
click at [759, 478] on div "Balance 871.00 $ Balance Unknown Balance Undetermined 871 $ Balance Unknown Mon…" at bounding box center [725, 321] width 255 height 470
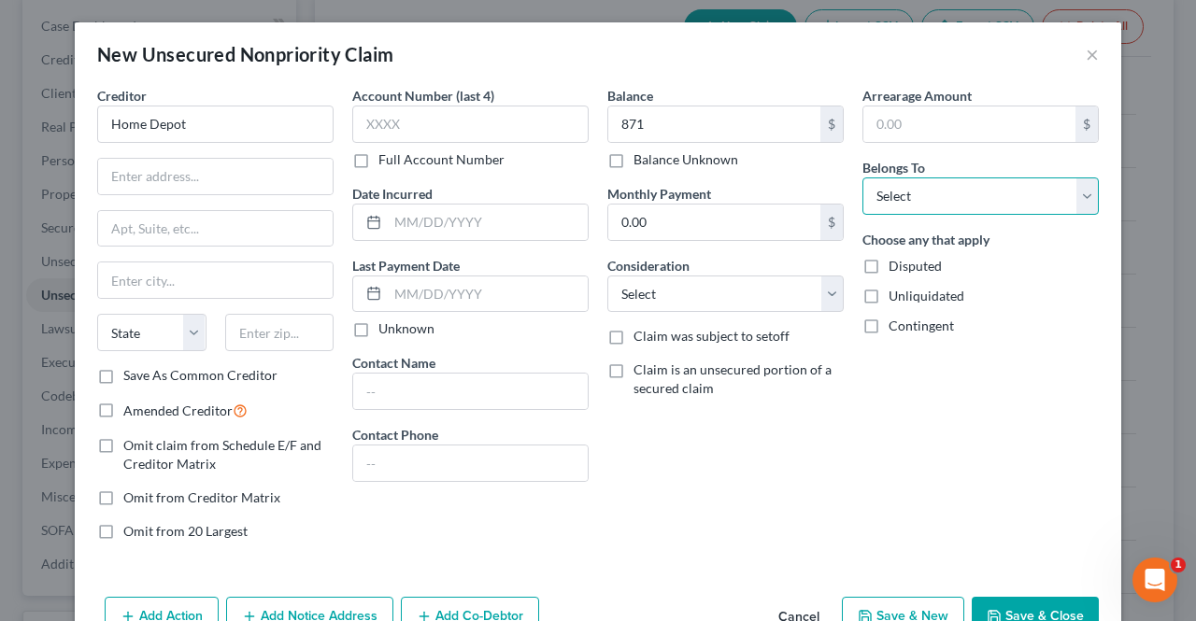
click at [986, 189] on select "Select Debtor 1 Only Debtor 2 Only Debtor 1 And Debtor 2 Only At Least One Of T…" at bounding box center [980, 195] width 236 height 37
select select "0"
click at [862, 177] on select "Select Debtor 1 Only Debtor 2 Only Debtor 1 And Debtor 2 Only At Least One Of T…" at bounding box center [980, 195] width 236 height 37
click at [123, 366] on label "Save As Common Creditor" at bounding box center [200, 375] width 154 height 19
click at [131, 366] on input "Save As Common Creditor" at bounding box center [137, 372] width 12 height 12
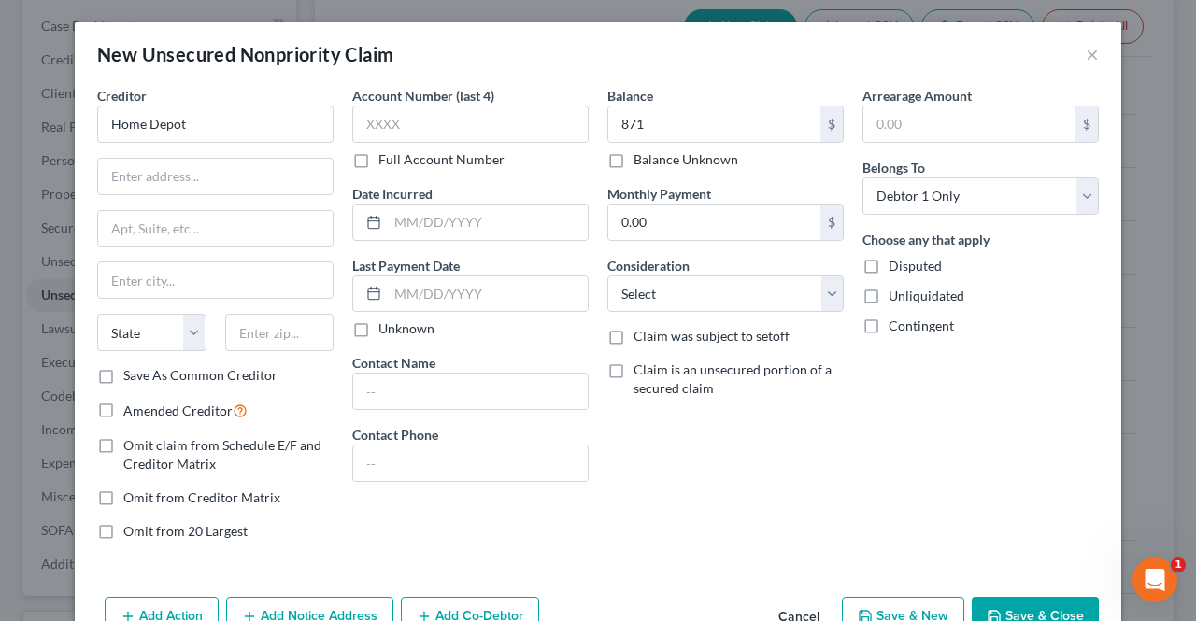
checkbox input "true"
click at [270, 115] on input "Home Depot" at bounding box center [215, 124] width 236 height 37
click at [235, 220] on input "text" at bounding box center [215, 228] width 234 height 35
click at [226, 225] on input "text" at bounding box center [215, 228] width 234 height 35
click at [252, 174] on input "text" at bounding box center [215, 176] width 234 height 35
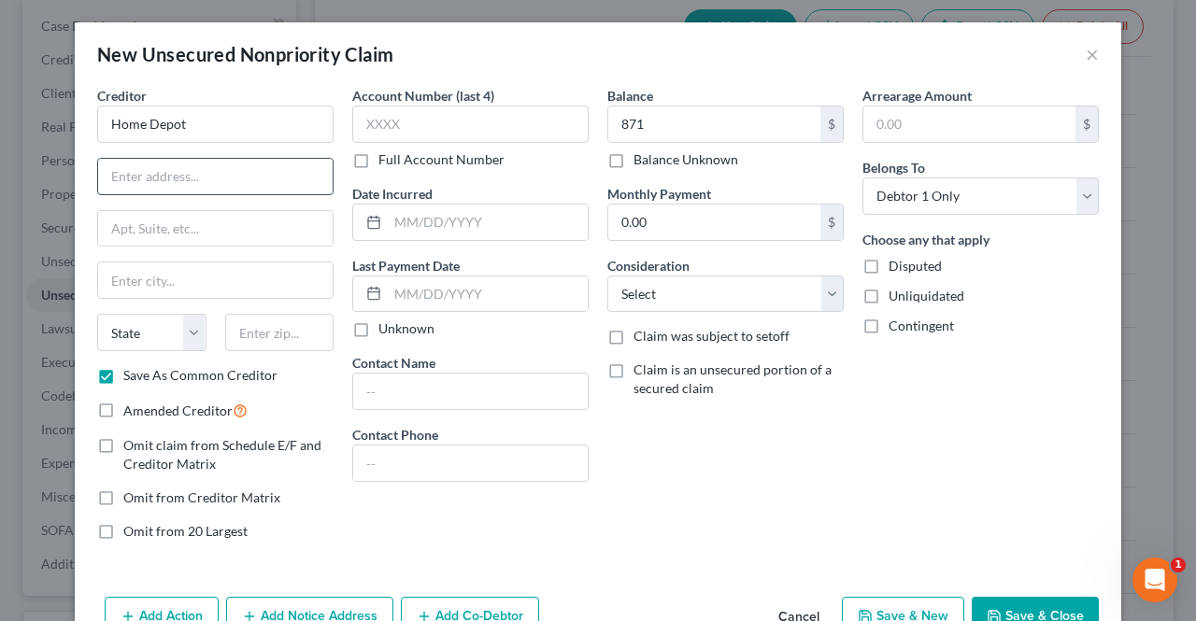
type input "V"
paste input "PO Box 70600"
type input "PO Box 70600"
click at [223, 285] on input "text" at bounding box center [215, 279] width 234 height 35
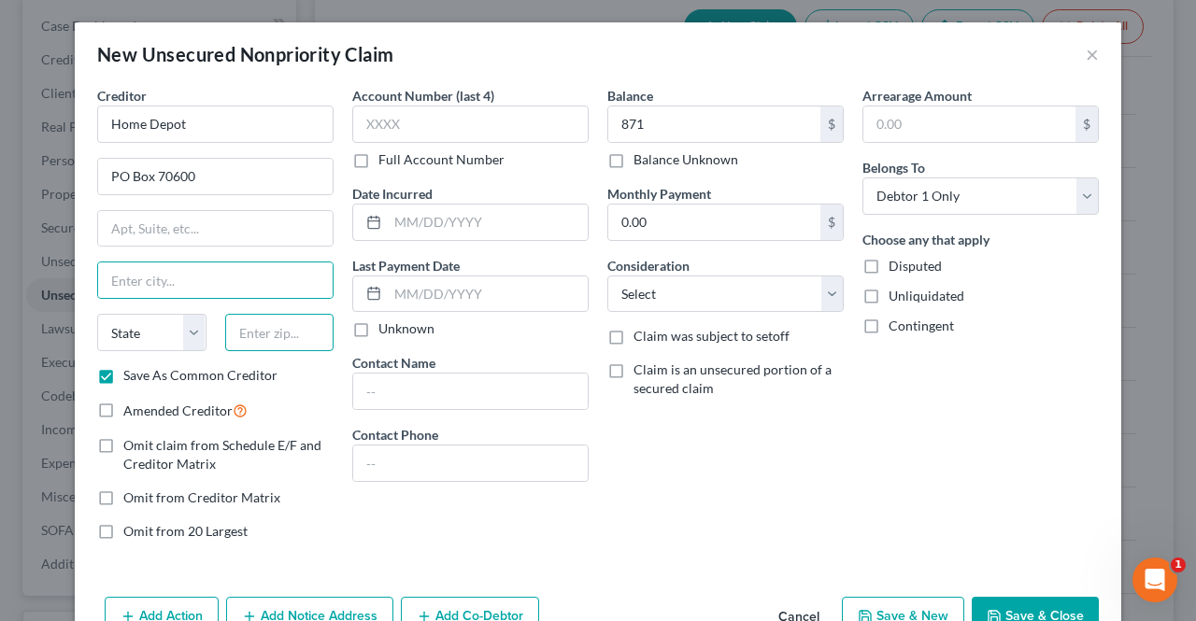
click at [296, 333] on input "text" at bounding box center [279, 332] width 109 height 37
type input "19176"
click at [668, 514] on div "Balance 871.00 $ Balance Unknown Balance Undetermined 871 $ Balance Unknown Mon…" at bounding box center [725, 321] width 255 height 470
click at [488, 396] on input "text" at bounding box center [470, 391] width 234 height 35
click at [306, 324] on input "19176" at bounding box center [279, 332] width 109 height 37
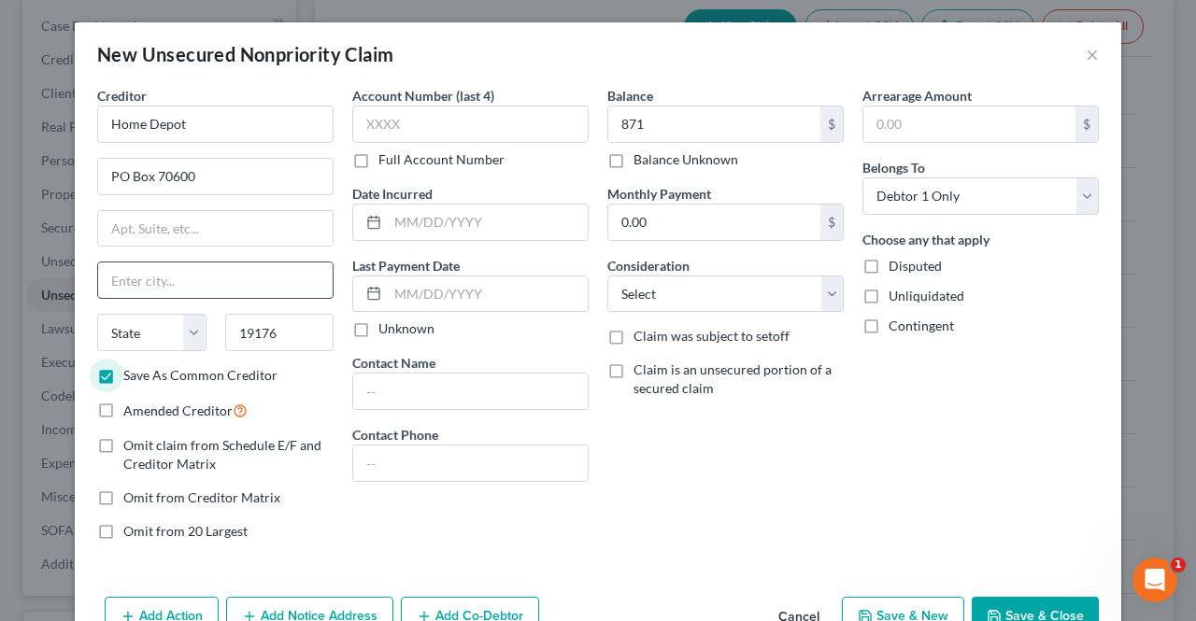
click at [288, 280] on input "text" at bounding box center [215, 279] width 234 height 35
type input "Philadelphia"
select select "39"
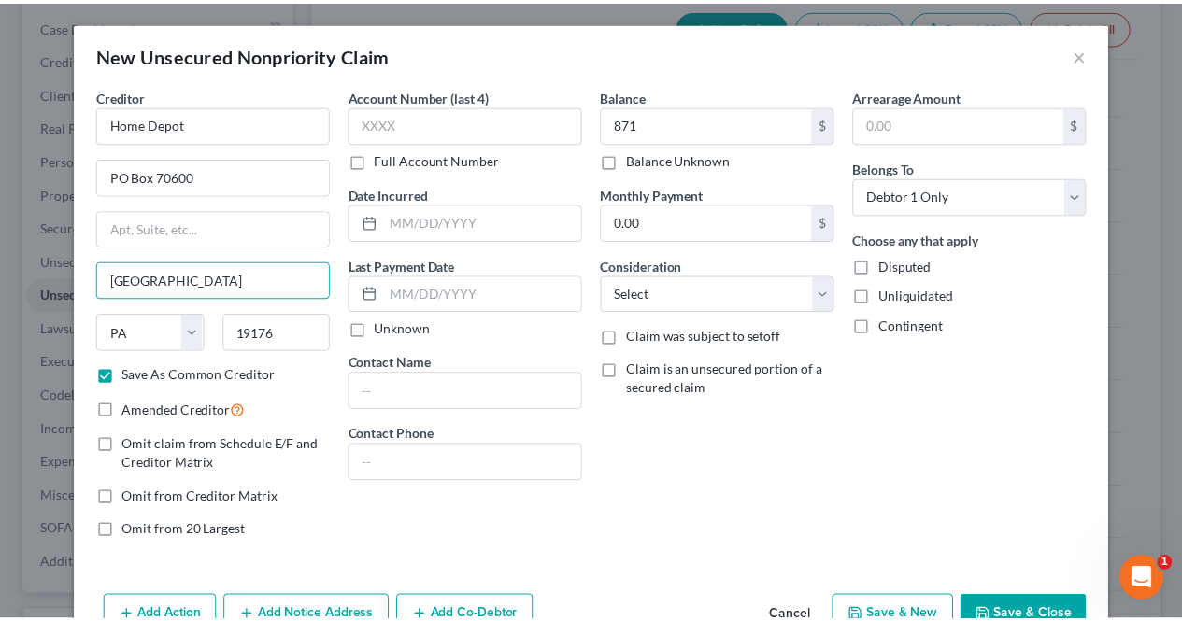
scroll to position [49, 0]
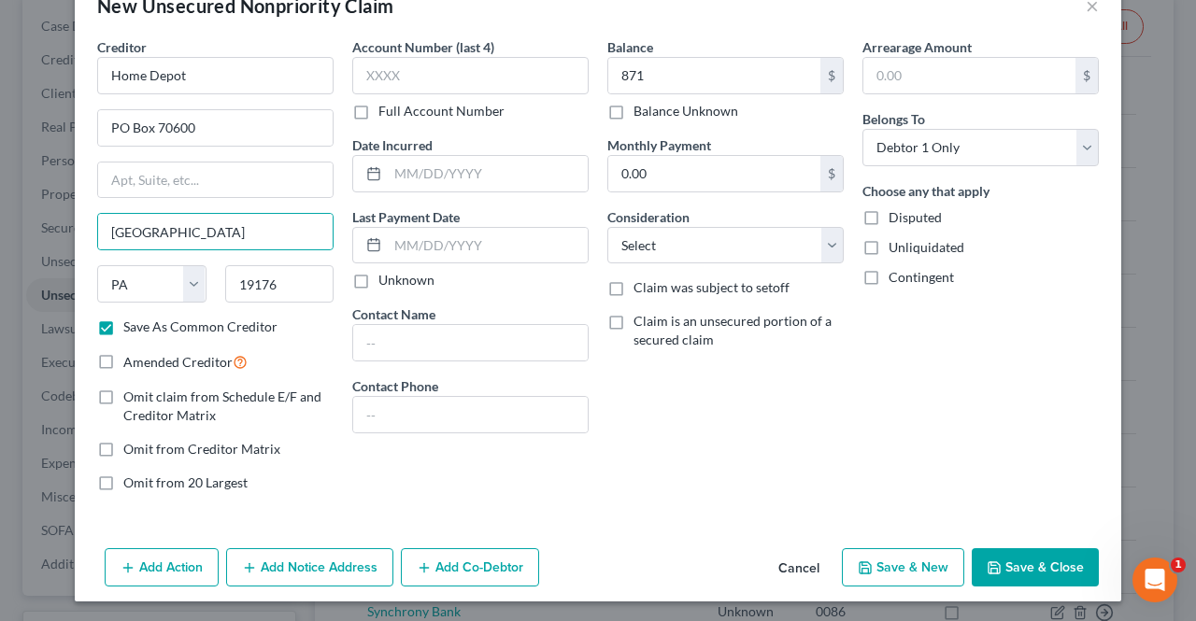
click at [1000, 560] on button "Save & Close" at bounding box center [1034, 567] width 127 height 39
checkbox input "false"
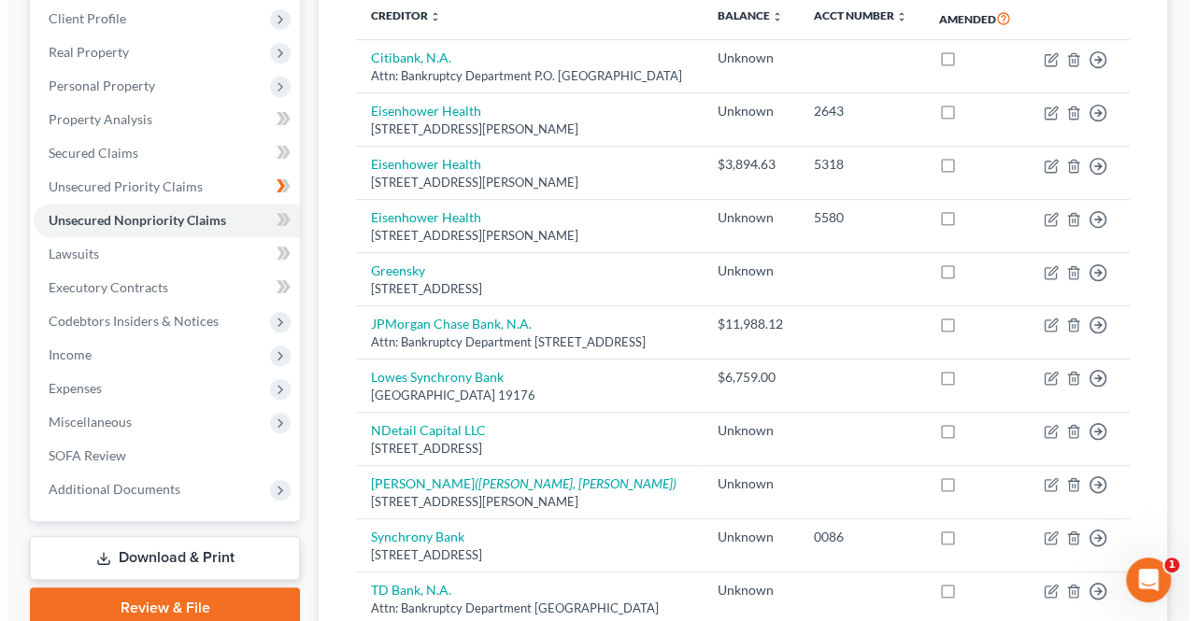
scroll to position [257, 0]
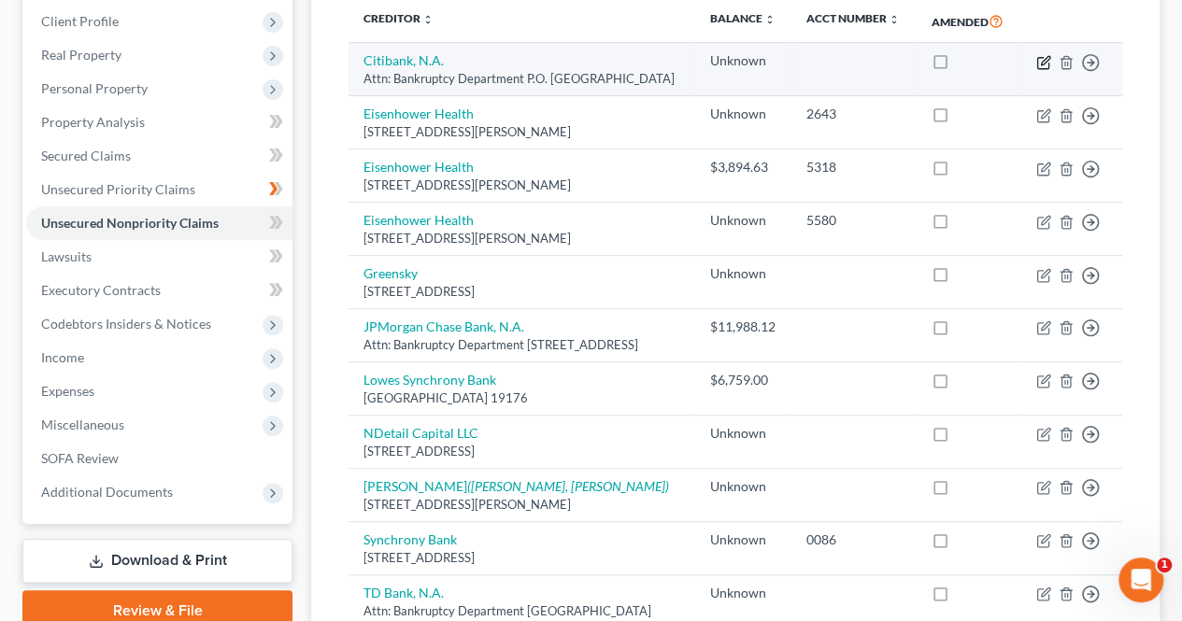
click at [1038, 70] on icon "button" at bounding box center [1043, 62] width 15 height 15
select select "26"
select select "0"
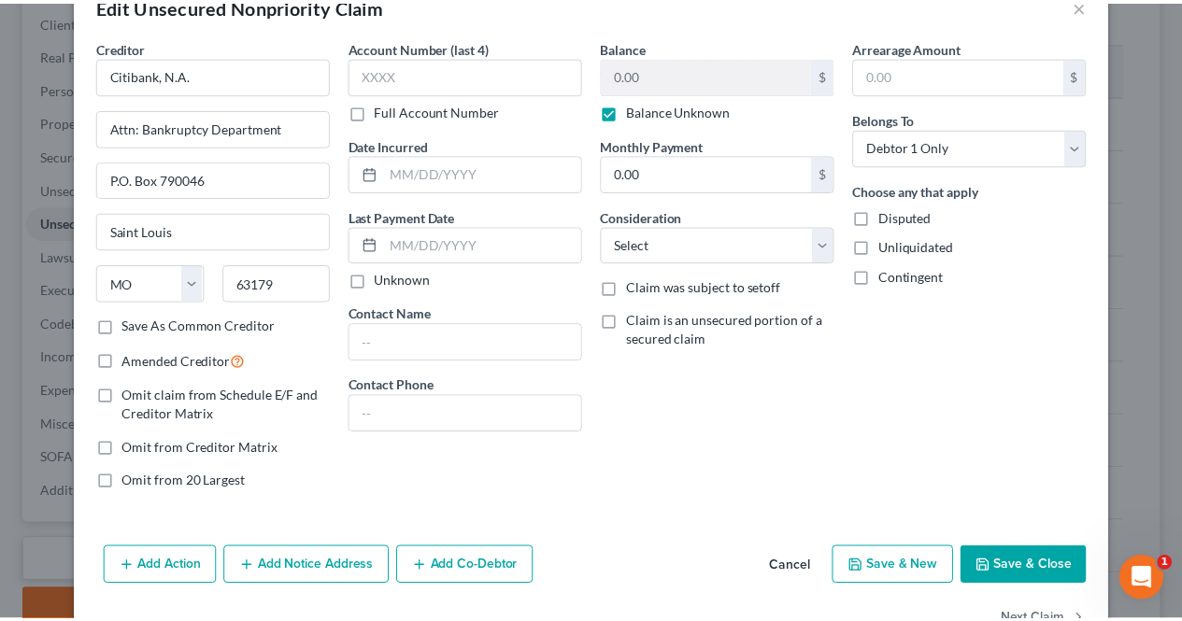
scroll to position [71, 0]
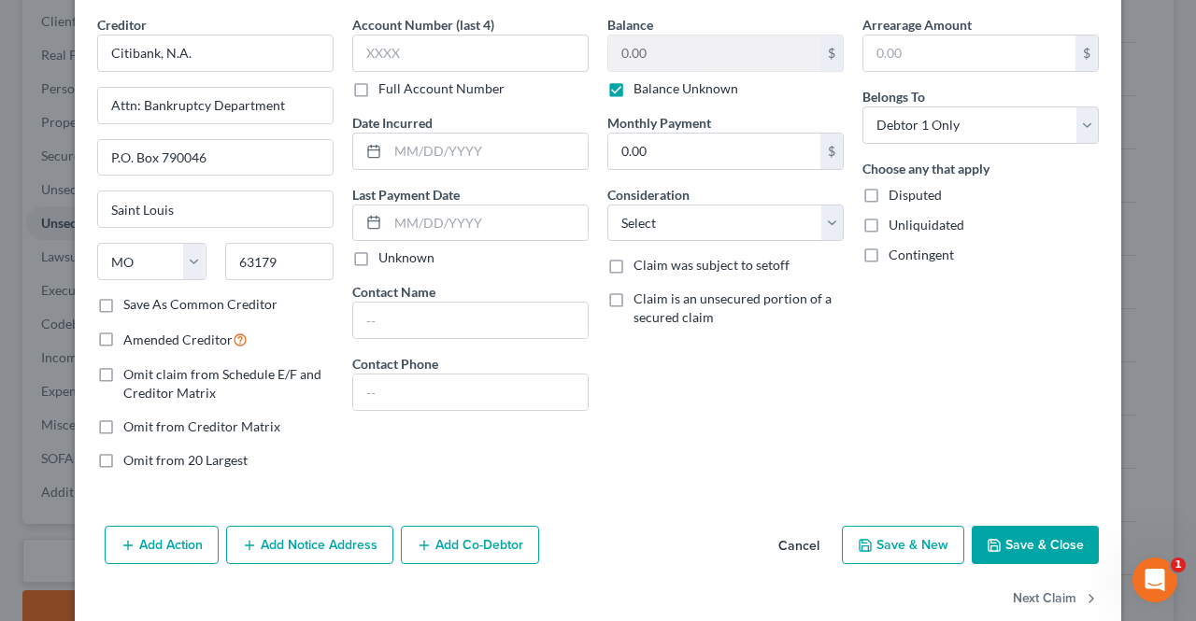
click at [1038, 541] on button "Save & Close" at bounding box center [1034, 545] width 127 height 39
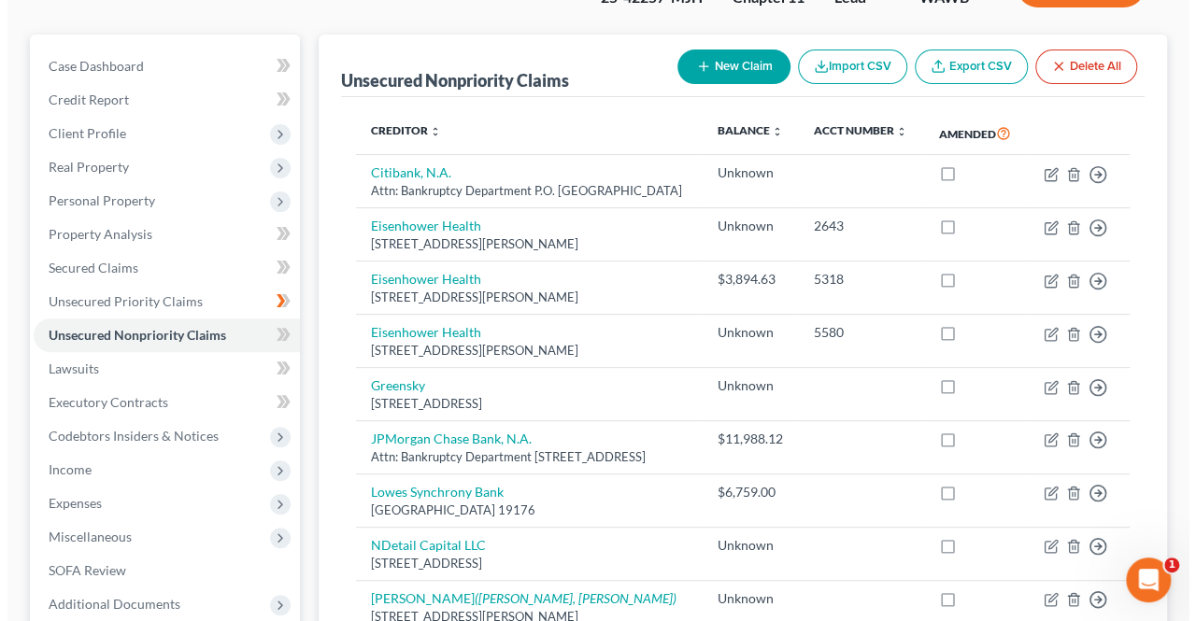
scroll to position [126, 0]
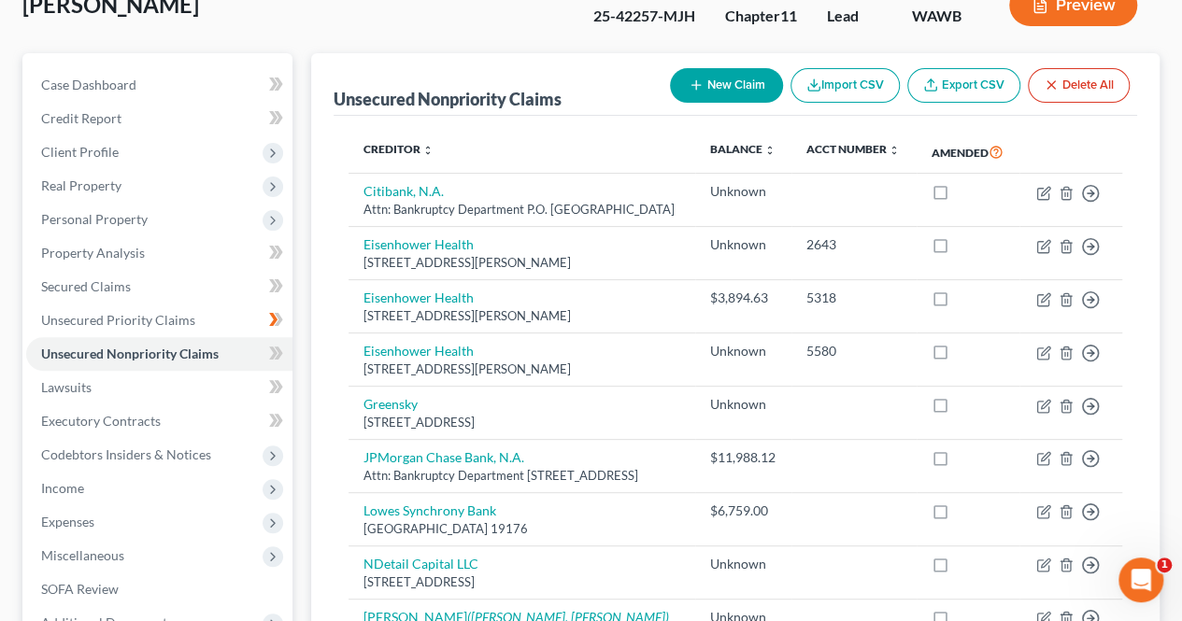
click at [688, 85] on icon "button" at bounding box center [695, 85] width 15 height 15
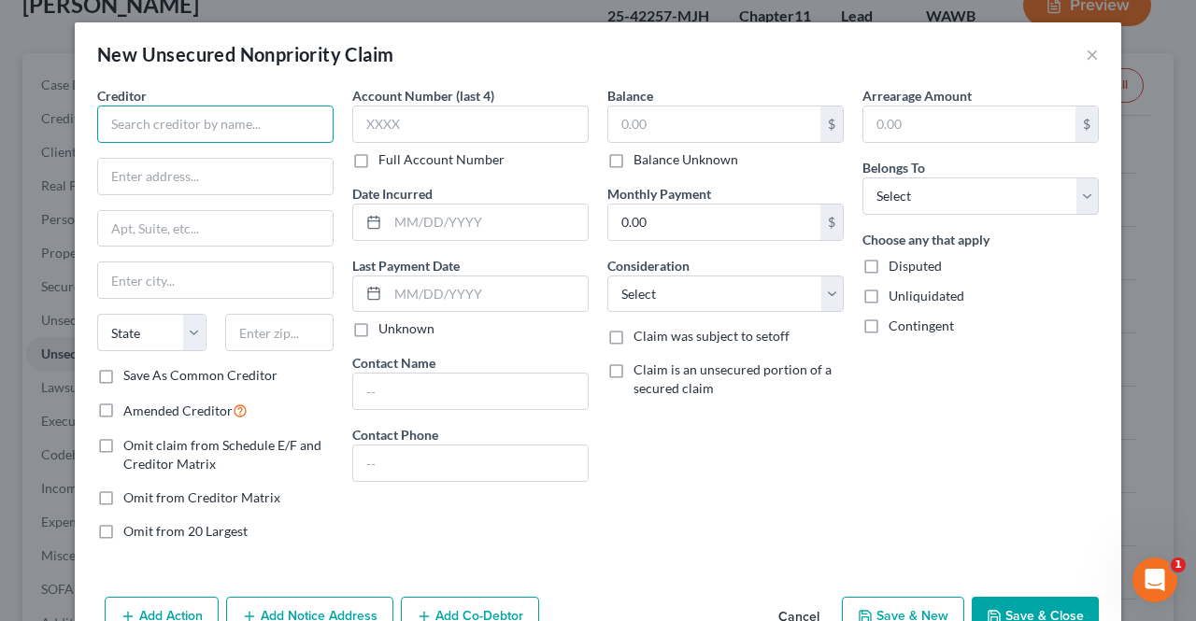
click at [264, 129] on input "text" at bounding box center [215, 124] width 236 height 37
type input "B"
type input "Nordstrom"
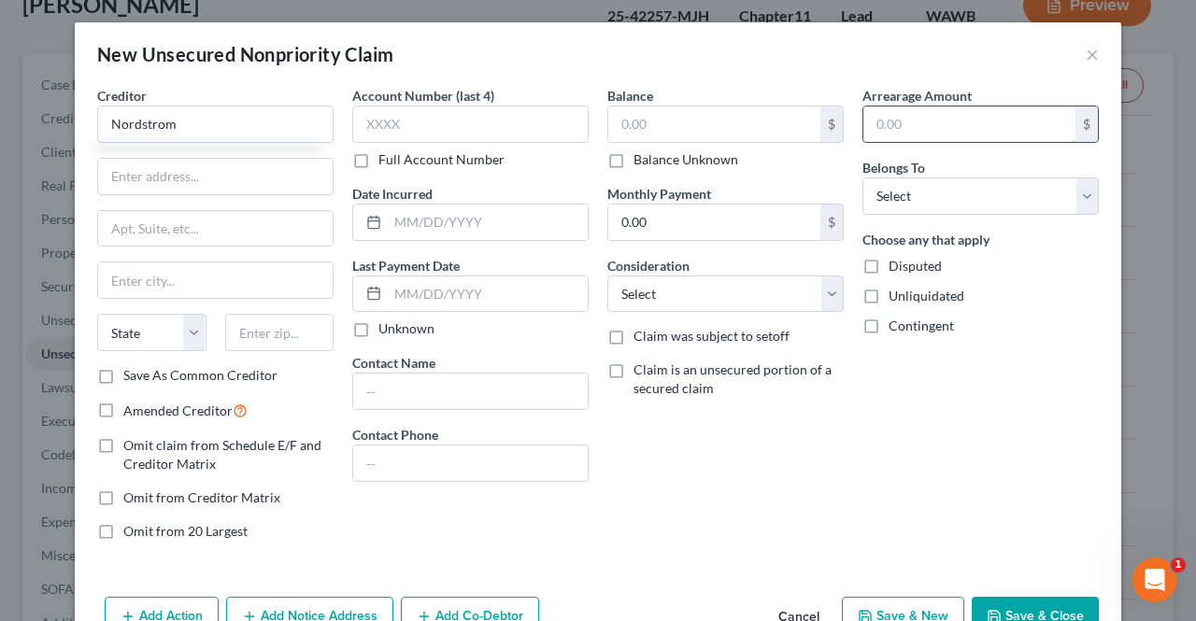
click at [942, 120] on input "text" at bounding box center [969, 123] width 212 height 35
click at [704, 127] on input "text" at bounding box center [714, 123] width 212 height 35
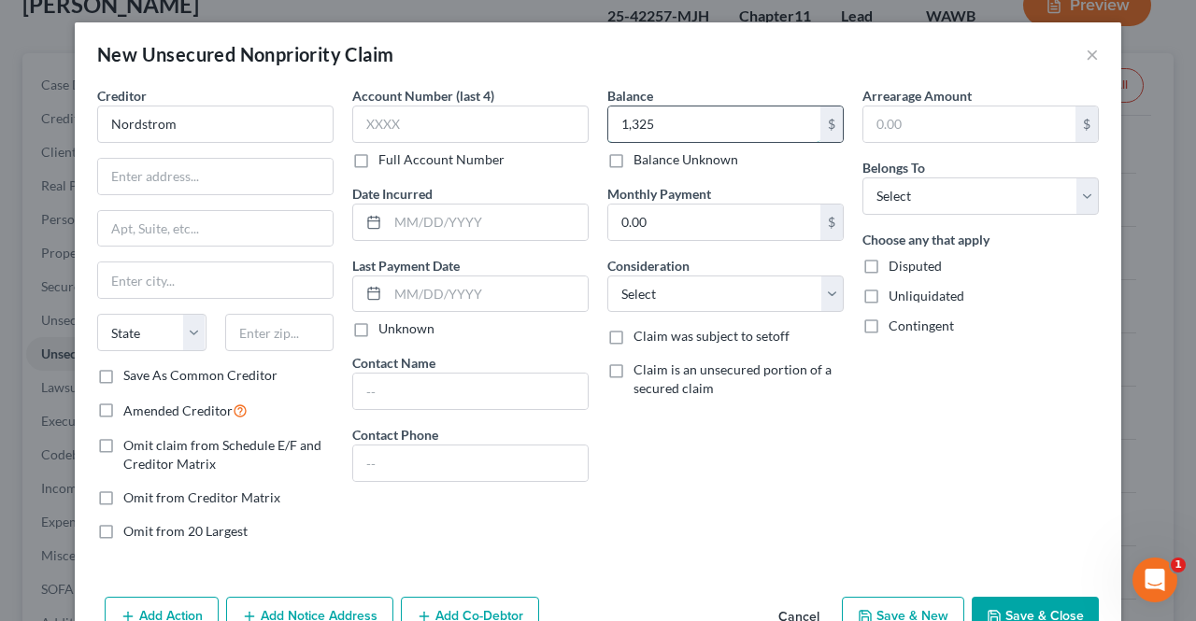
type input "1,325"
click at [819, 502] on div "Balance 1,325.00 $ Balance Unknown Balance Undetermined 1,325 $ Balance Unknown…" at bounding box center [725, 321] width 255 height 470
click at [841, 494] on div "Balance 1,325.00 $ Balance Unknown Balance Undetermined 1,325 $ Balance Unknown…" at bounding box center [725, 321] width 255 height 470
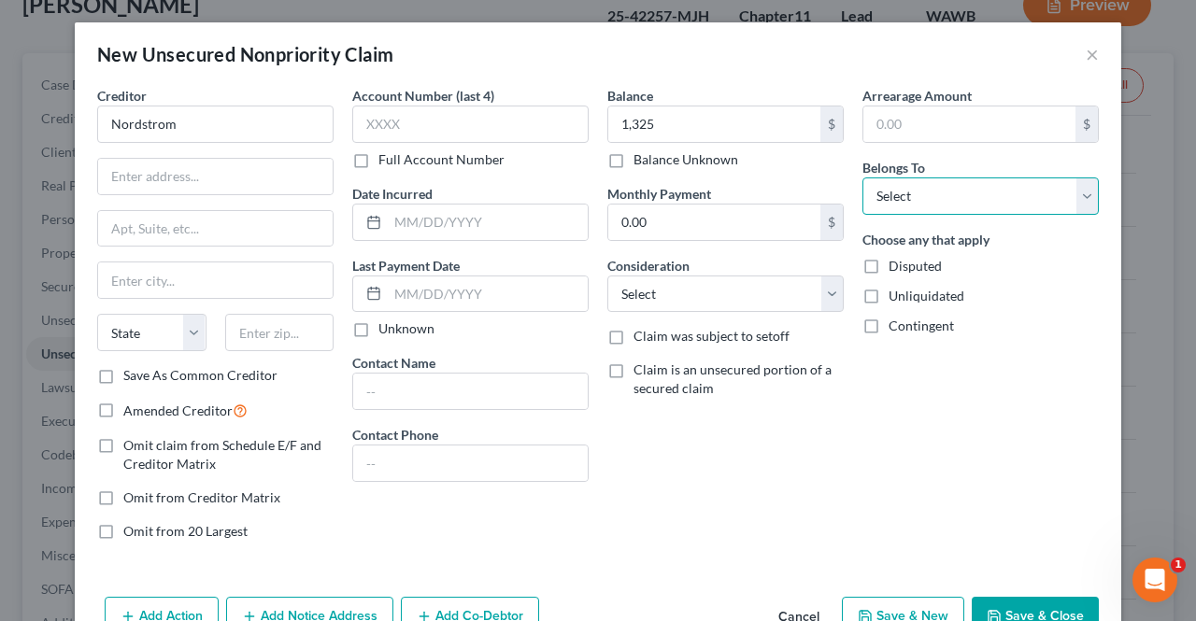
click at [956, 204] on select "Select Debtor 1 Only Debtor 2 Only Debtor 1 And Debtor 2 Only At Least One Of T…" at bounding box center [980, 195] width 236 height 37
select select "0"
click at [862, 177] on select "Select Debtor 1 Only Debtor 2 Only Debtor 1 And Debtor 2 Only At Least One Of T…" at bounding box center [980, 195] width 236 height 37
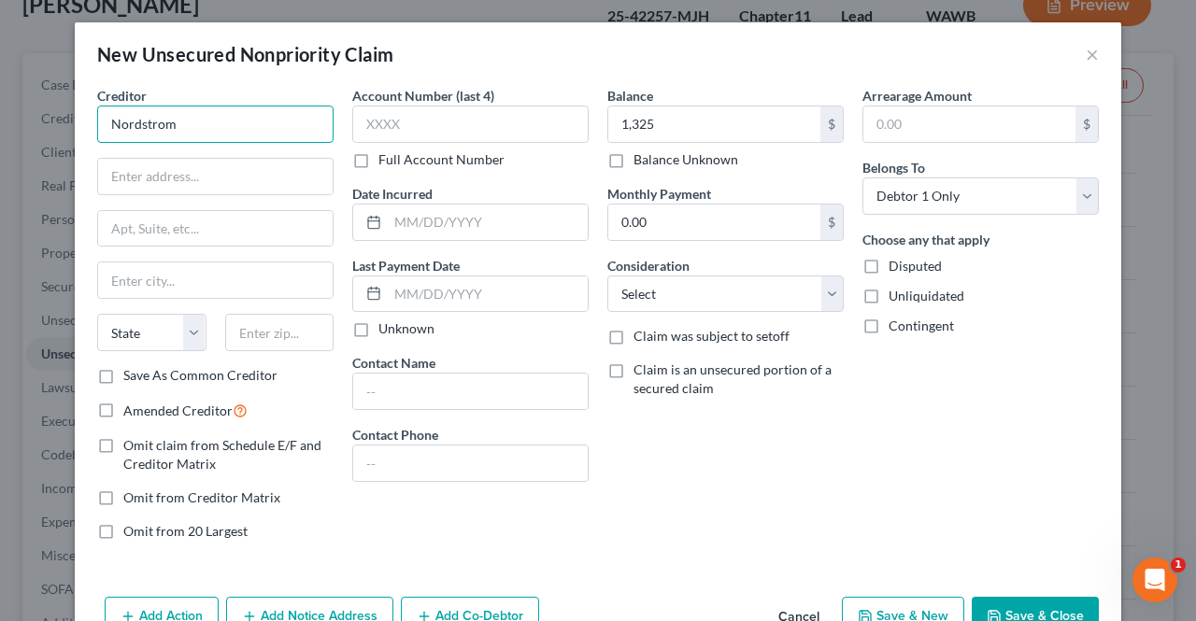
click at [290, 124] on input "Nordstrom" at bounding box center [215, 124] width 236 height 37
type input "Nordstrom Credit Card"
click at [785, 293] on select "Select Cable / Satellite Services Collection Agency Credit Card Debt Debt Couns…" at bounding box center [725, 294] width 236 height 37
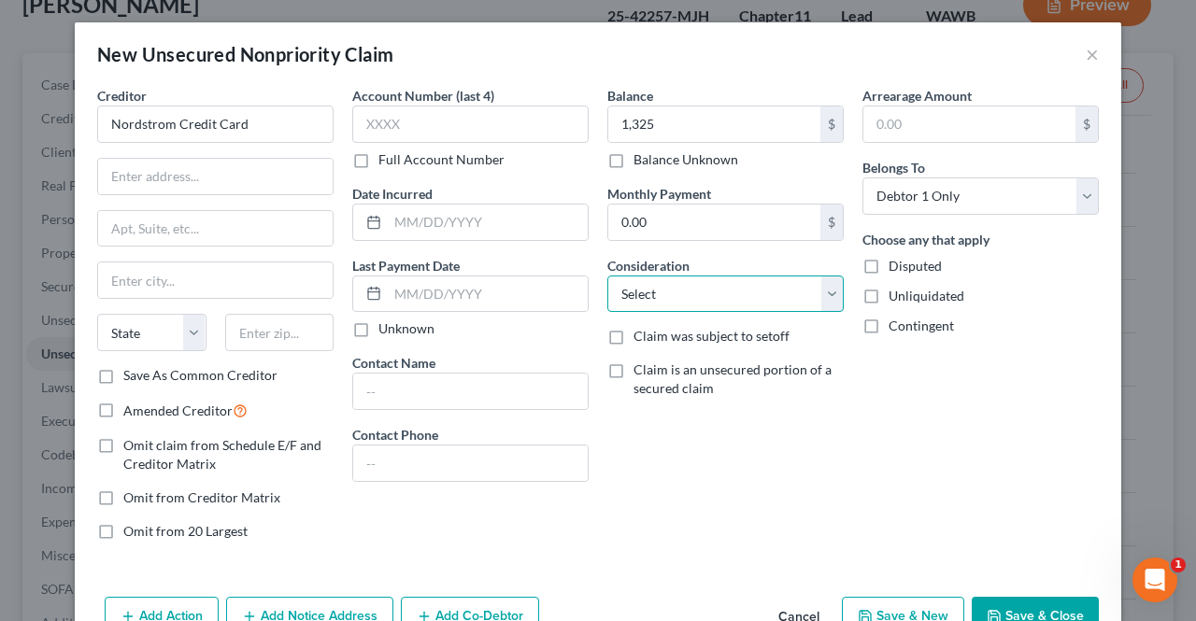
select select "2"
click at [607, 276] on select "Select Cable / Satellite Services Collection Agency Credit Card Debt Debt Couns…" at bounding box center [725, 294] width 236 height 37
click at [123, 374] on label "Save As Common Creditor" at bounding box center [200, 375] width 154 height 19
click at [131, 374] on input "Save As Common Creditor" at bounding box center [137, 372] width 12 height 12
checkbox input "true"
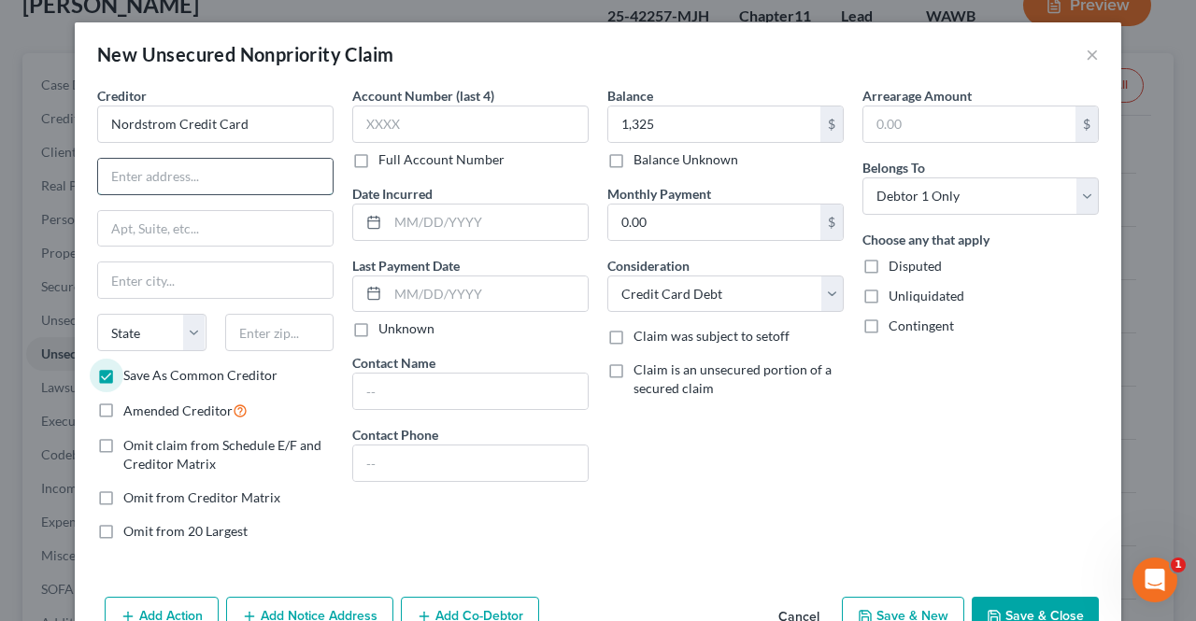
click at [262, 172] on input "text" at bounding box center [215, 176] width 234 height 35
paste input "PO Box 100135"
type input "PO Box 100135"
click at [293, 332] on input "text" at bounding box center [279, 332] width 109 height 37
type input "29202"
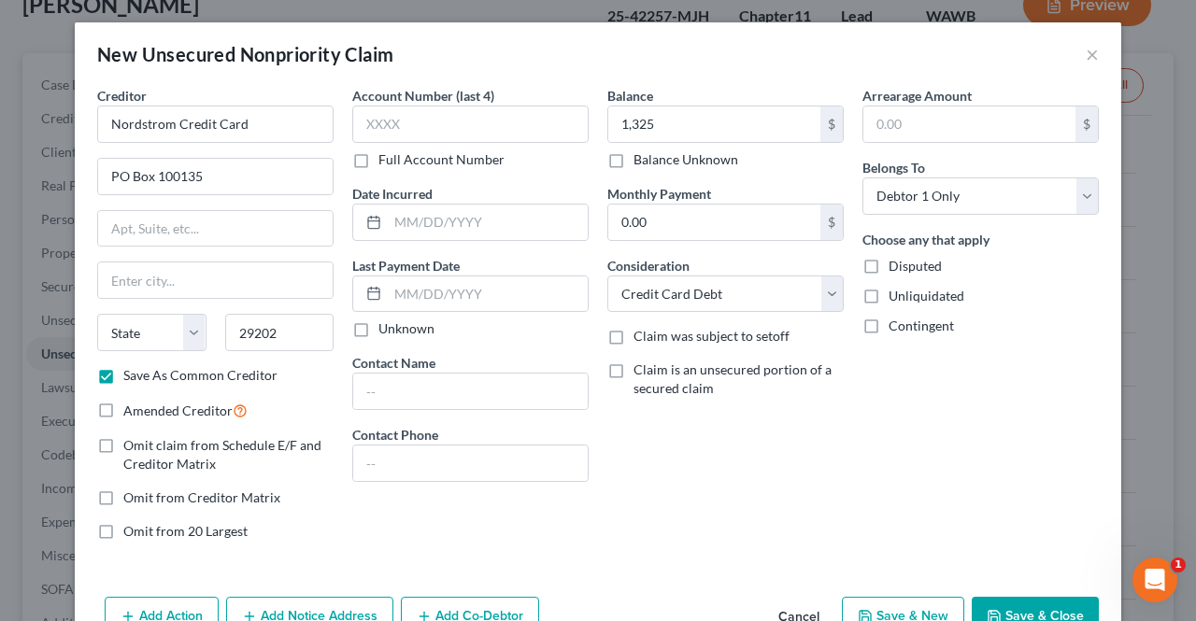
click at [800, 525] on div "Balance 1,325.00 $ Balance Unknown Balance Undetermined 1,325 $ Balance Unknown…" at bounding box center [725, 321] width 255 height 470
type input "Columbia"
select select "42"
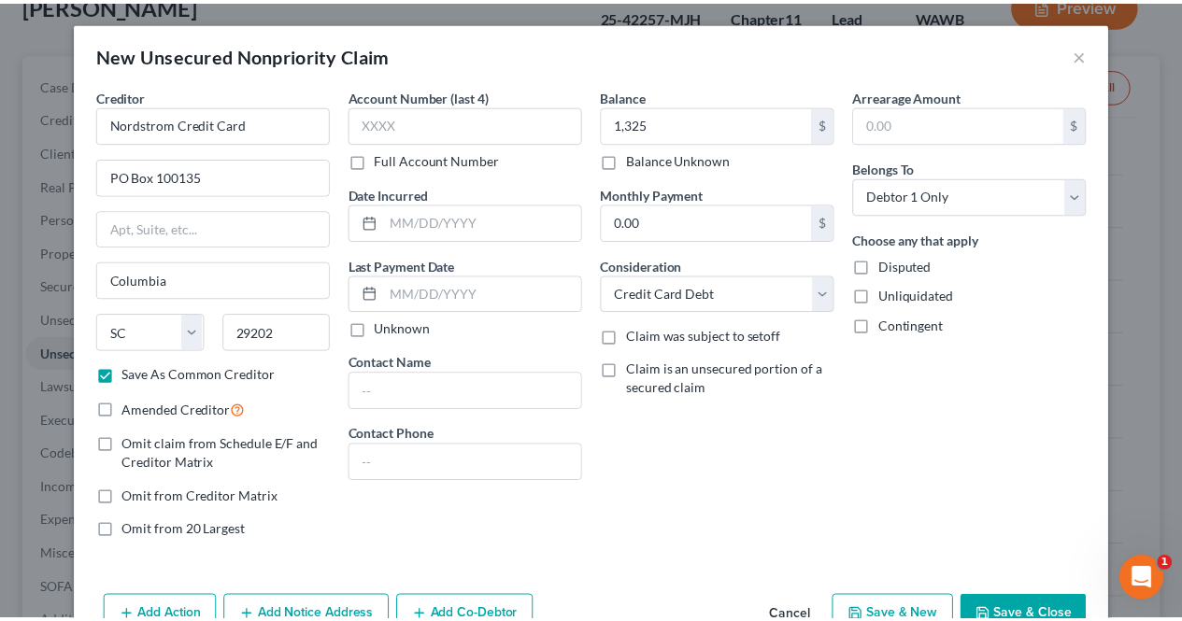
scroll to position [49, 0]
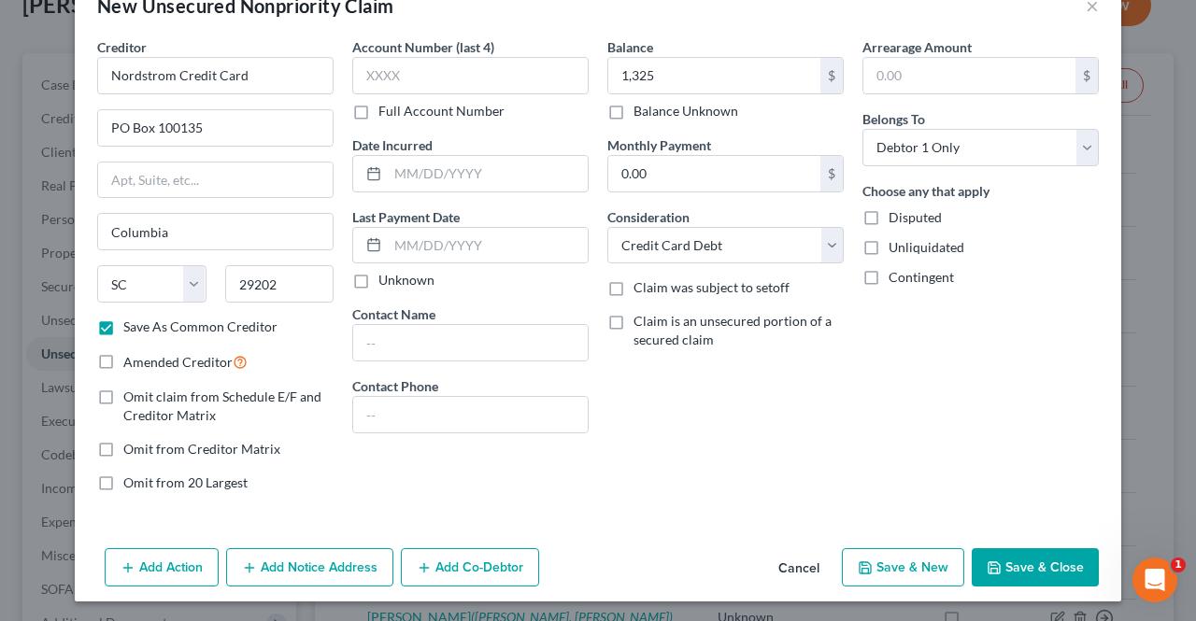
click at [988, 567] on icon "button" at bounding box center [993, 567] width 15 height 15
checkbox input "false"
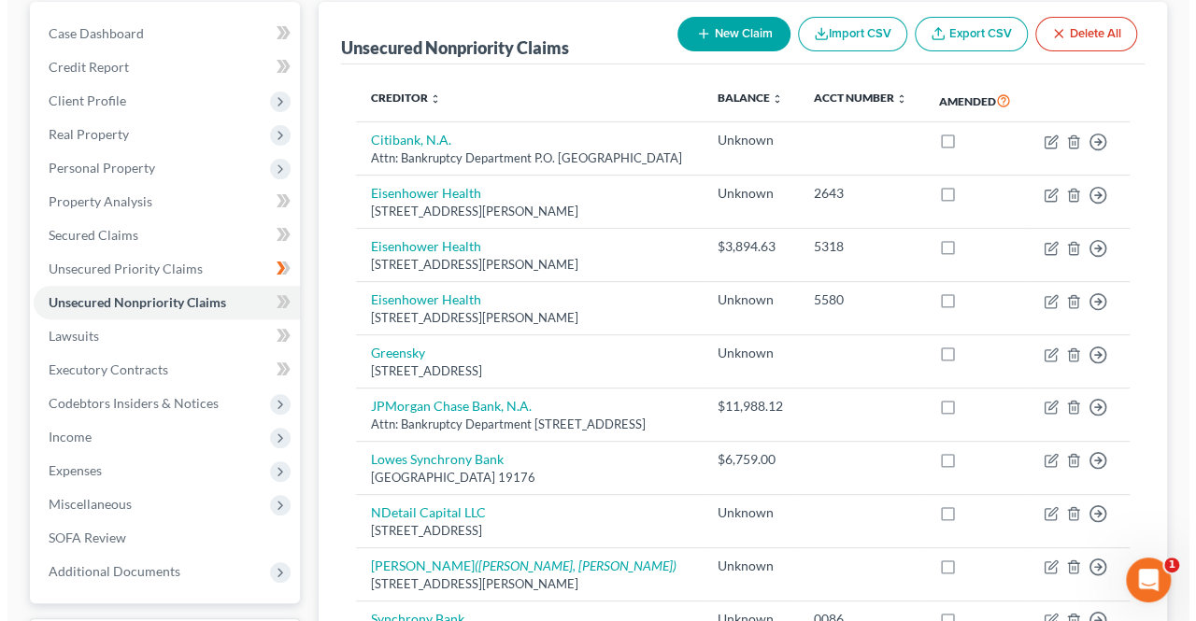
scroll to position [176, 0]
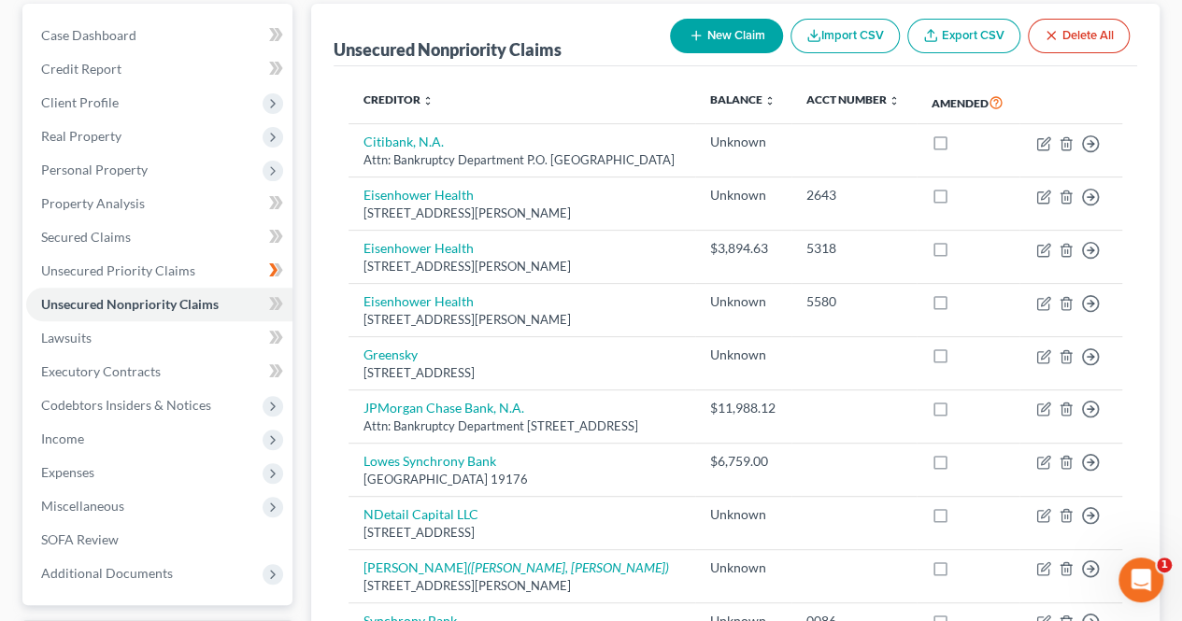
click at [278, 235] on icon at bounding box center [276, 236] width 14 height 23
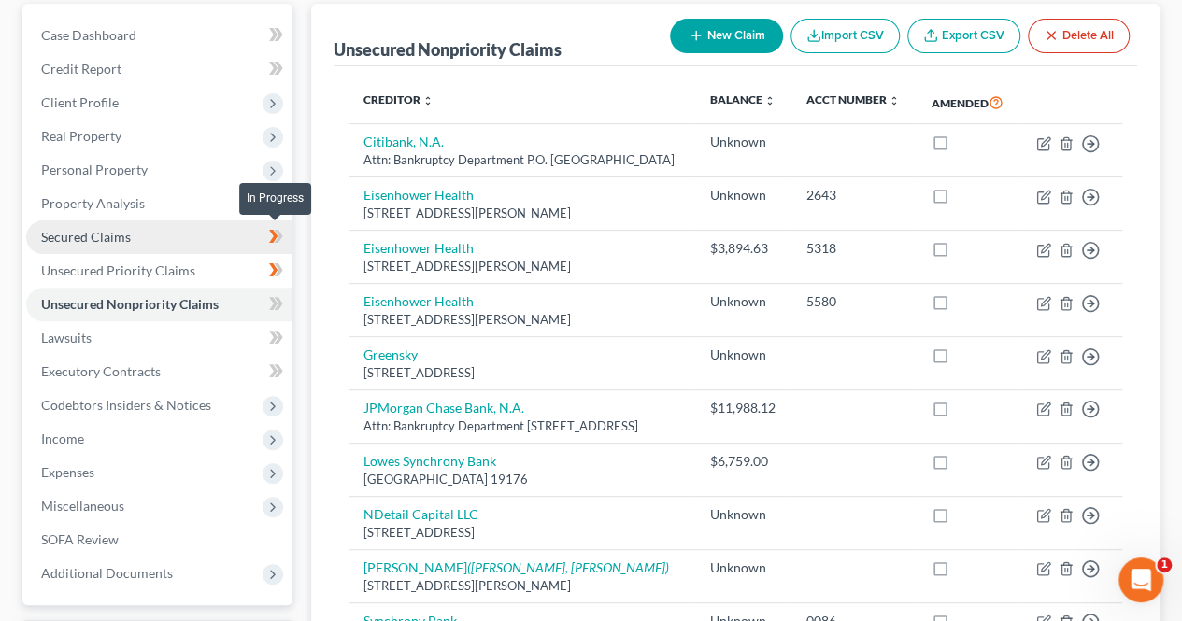
click at [155, 237] on link "Secured Claims" at bounding box center [159, 237] width 266 height 34
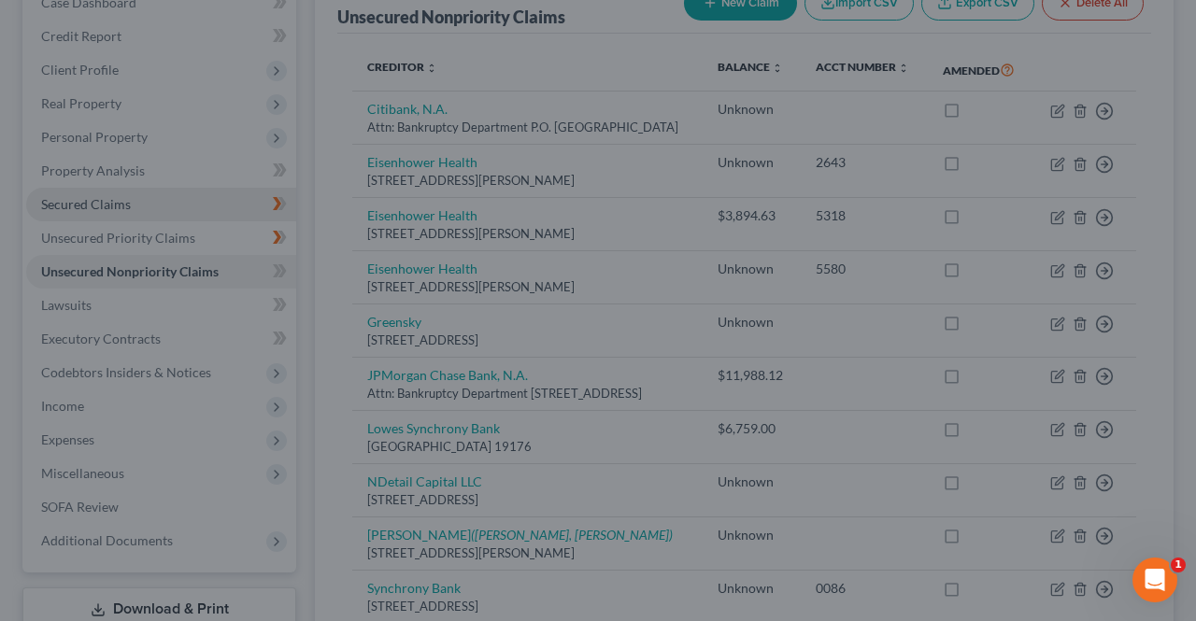
scroll to position [12, 0]
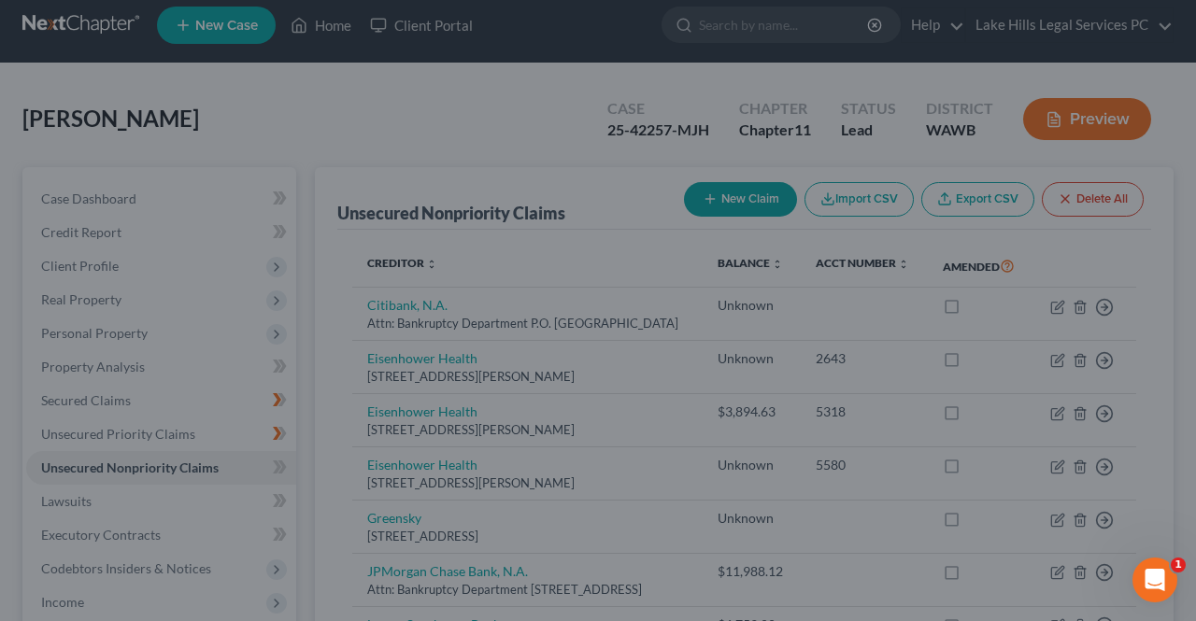
click at [476, 88] on div at bounding box center [598, 310] width 1196 height 621
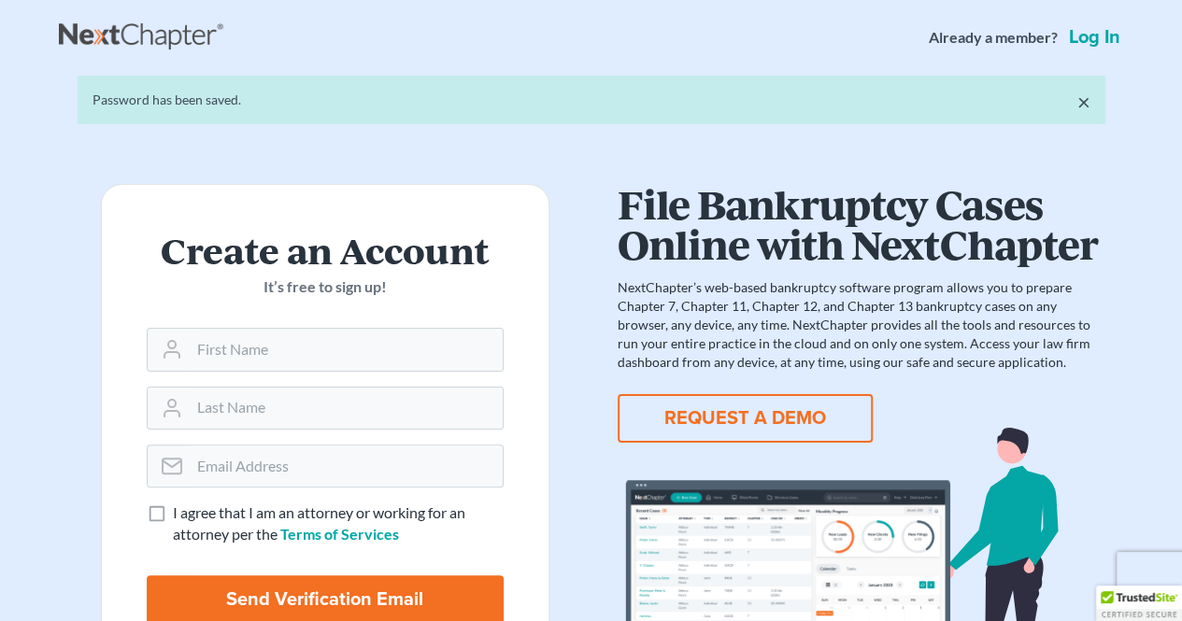
click at [1107, 38] on link "Log in" at bounding box center [1094, 37] width 59 height 19
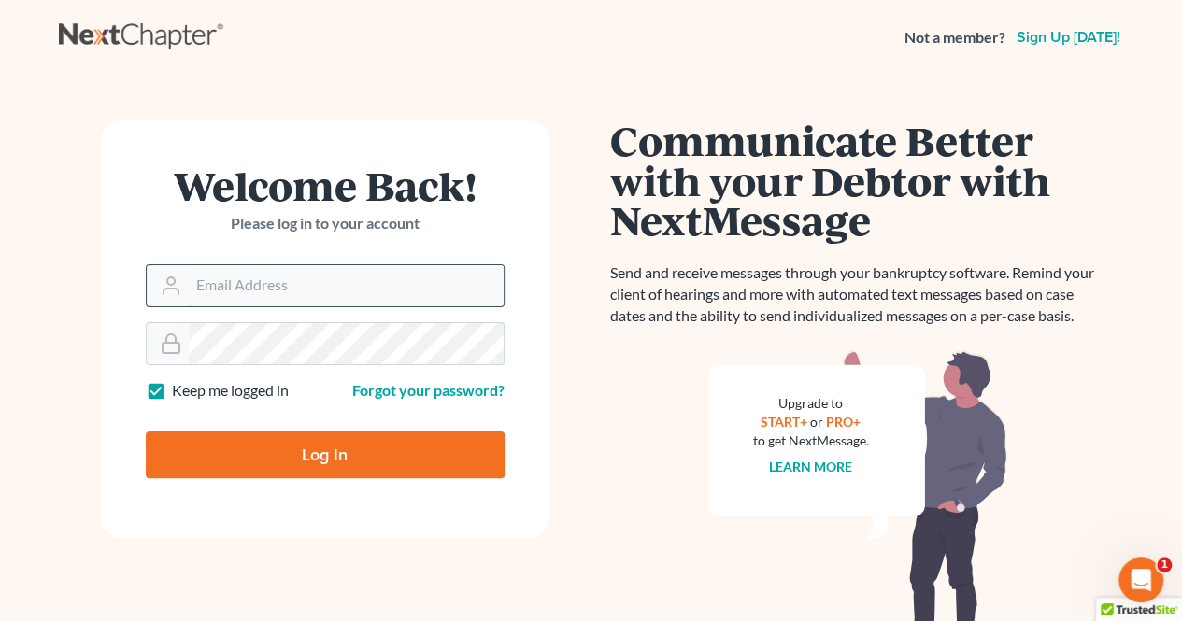
click at [436, 280] on input "Email Address" at bounding box center [346, 285] width 315 height 41
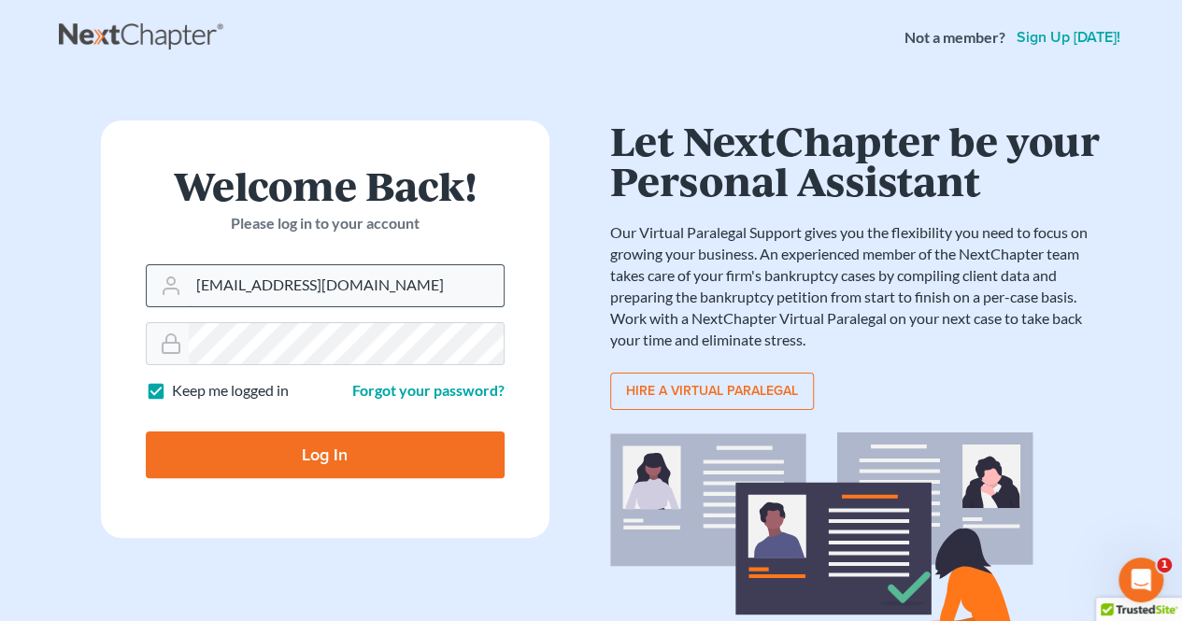
click at [220, 292] on input "[EMAIL_ADDRESS][DOMAIN_NAME]" at bounding box center [346, 285] width 315 height 41
type input "[EMAIL_ADDRESS][DOMAIN_NAME]"
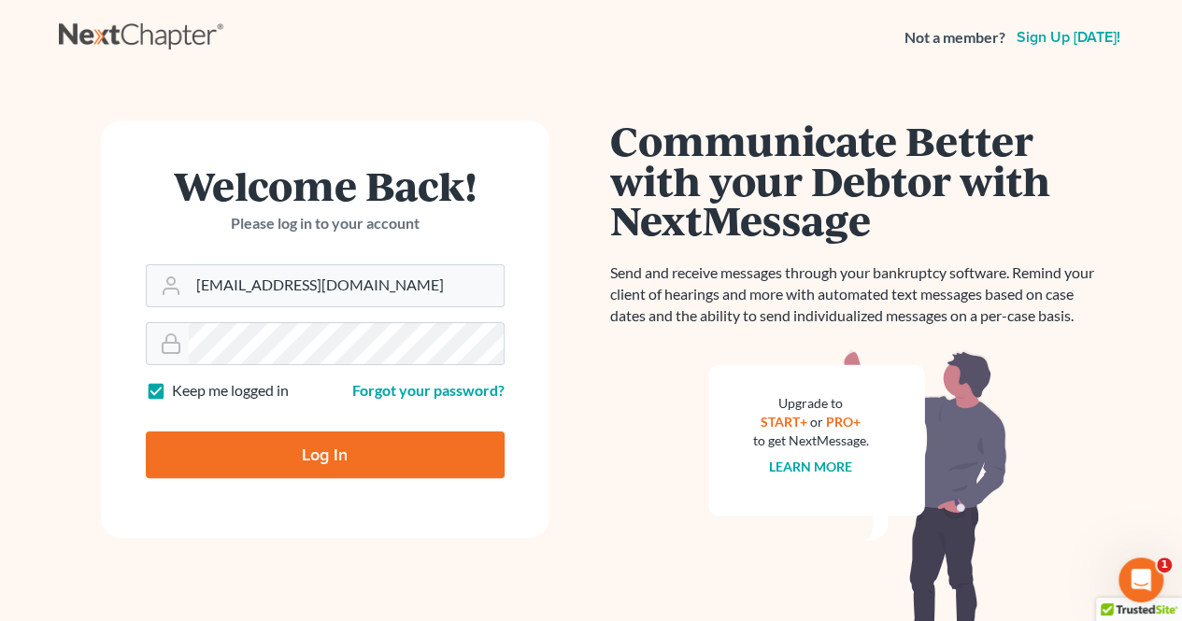
click at [344, 461] on input "Log In" at bounding box center [325, 455] width 359 height 47
type input "Thinking..."
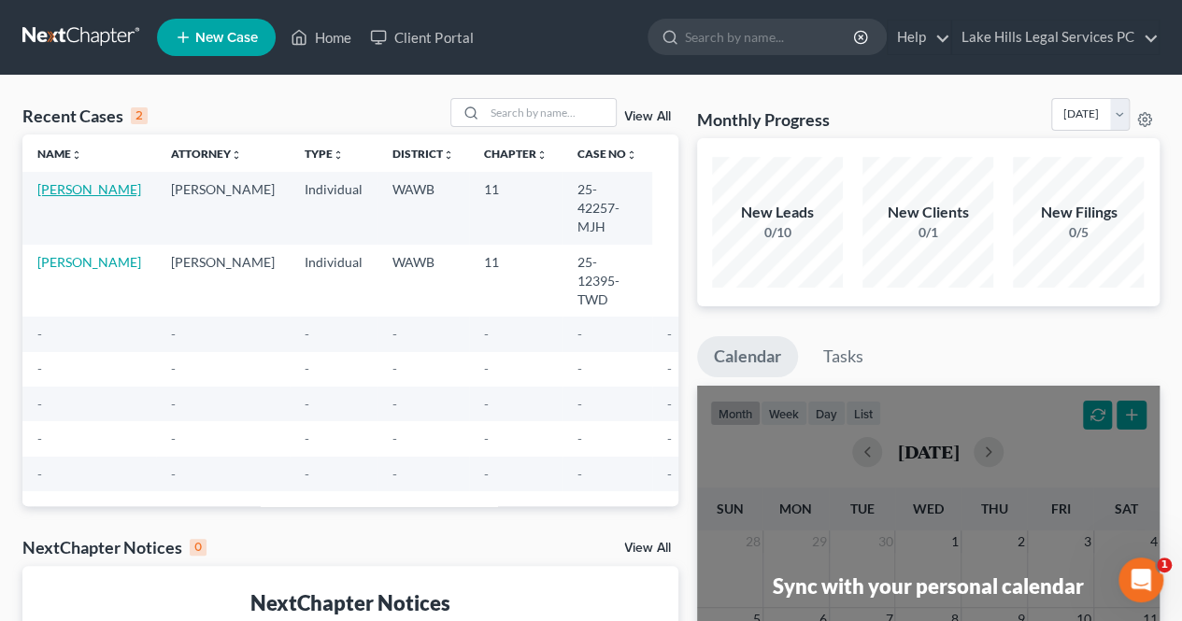
click at [48, 194] on link "Dean, Joan" at bounding box center [89, 189] width 104 height 16
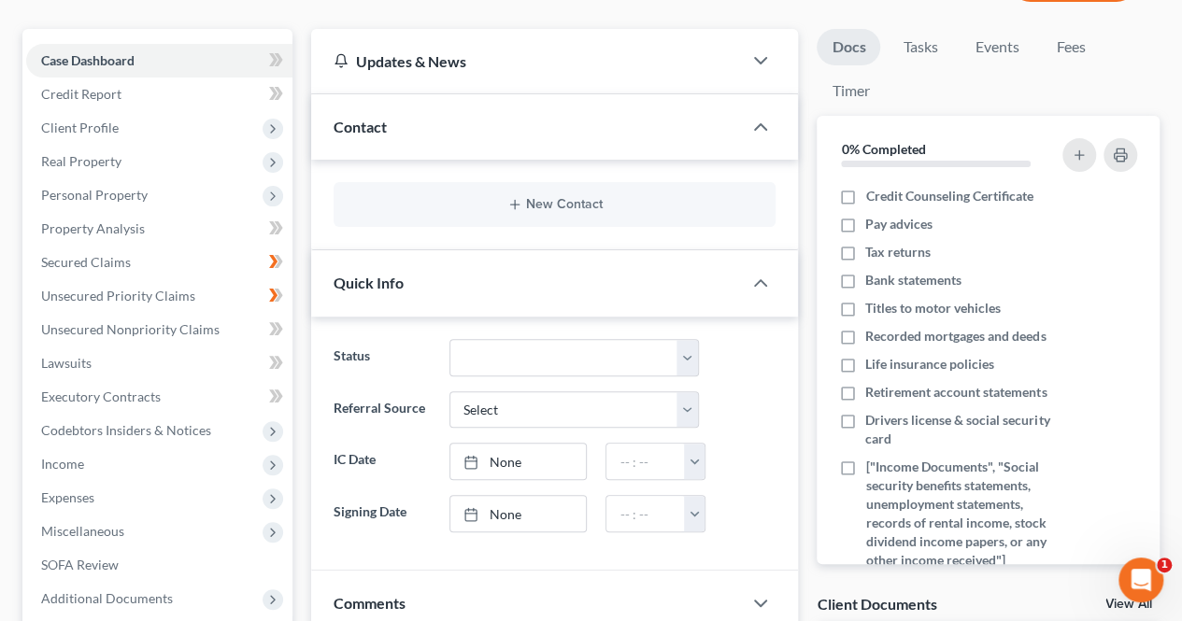
scroll to position [156, 0]
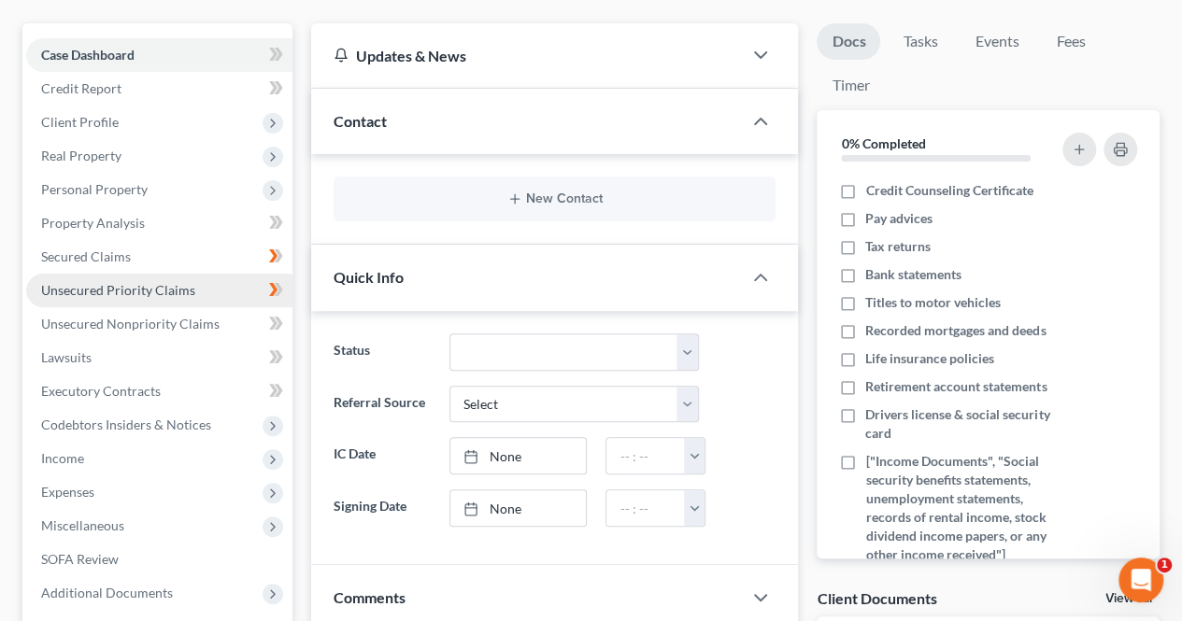
click at [65, 290] on span "Unsecured Priority Claims" at bounding box center [118, 290] width 154 height 16
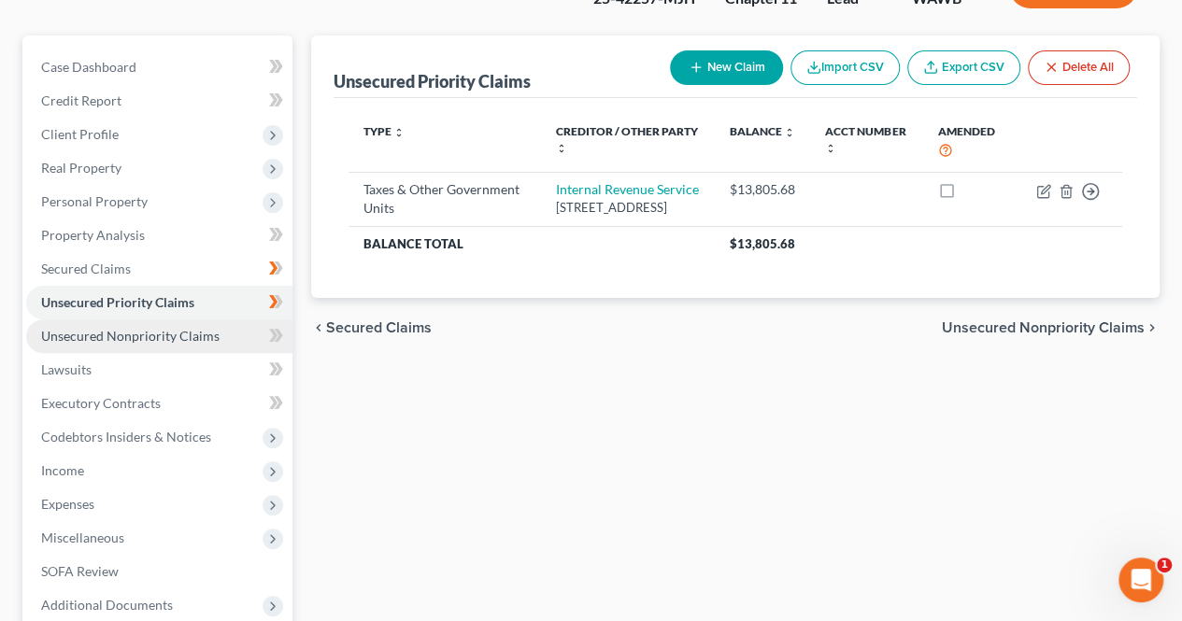
click at [91, 334] on span "Unsecured Nonpriority Claims" at bounding box center [130, 336] width 178 height 16
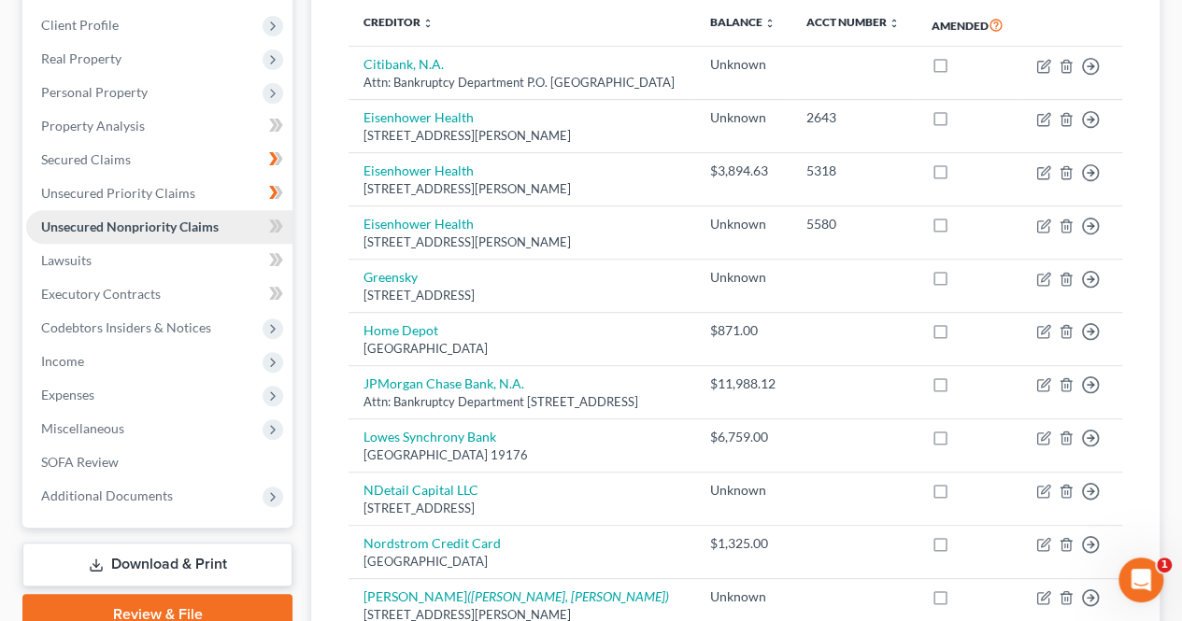
scroll to position [255, 0]
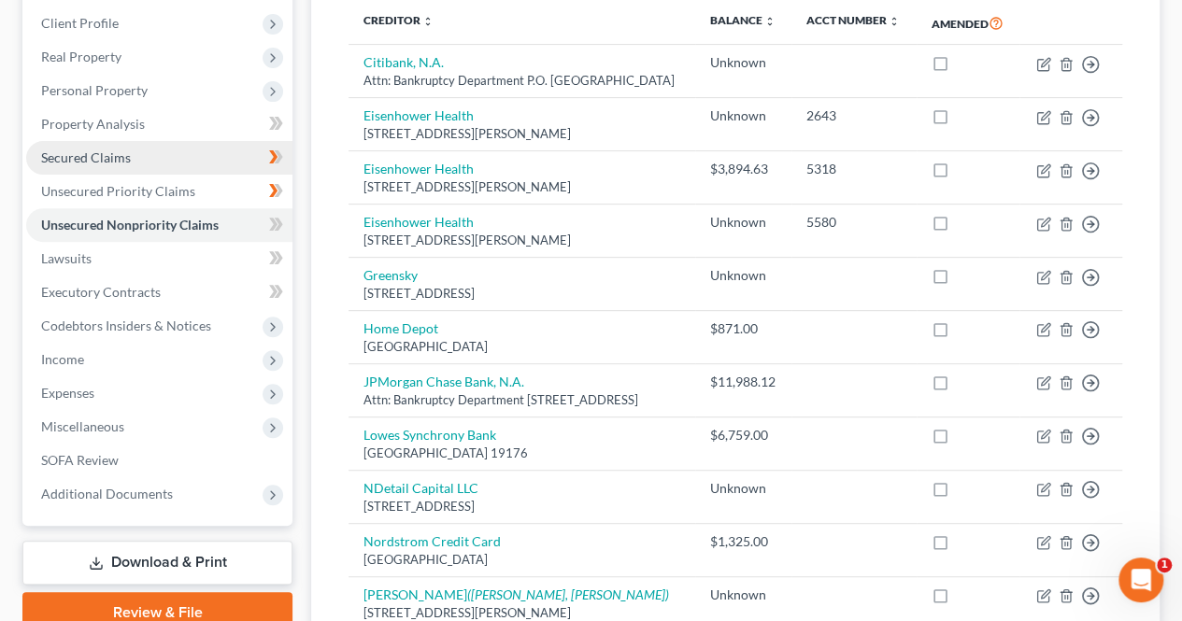
click at [76, 156] on span "Secured Claims" at bounding box center [86, 157] width 90 height 16
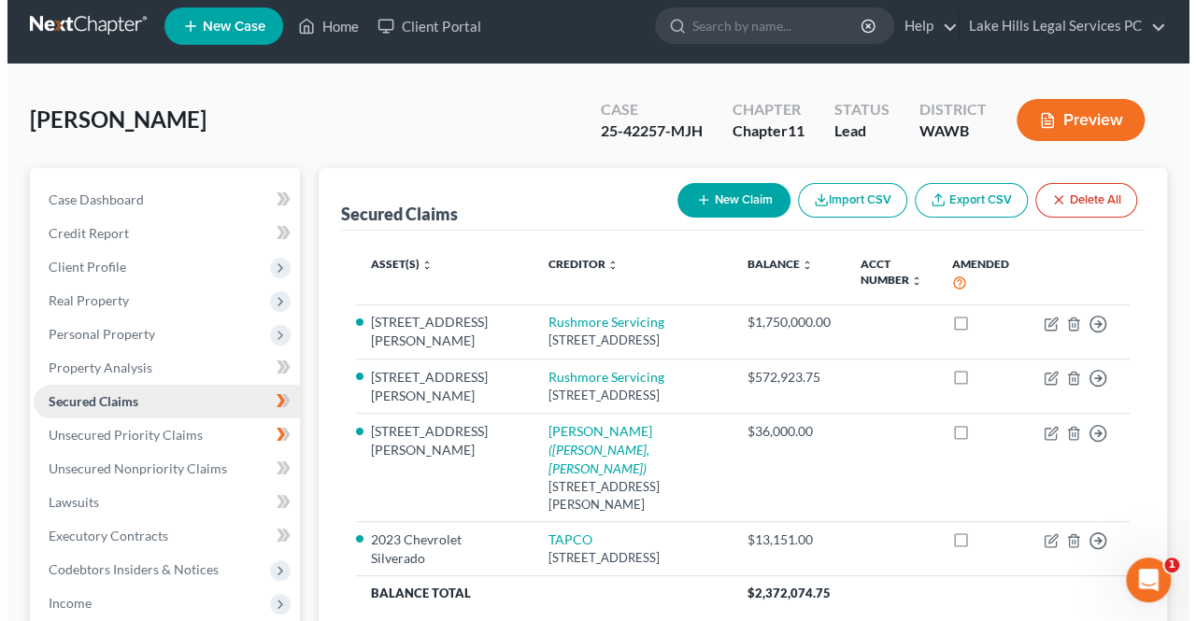
scroll to position [120, 0]
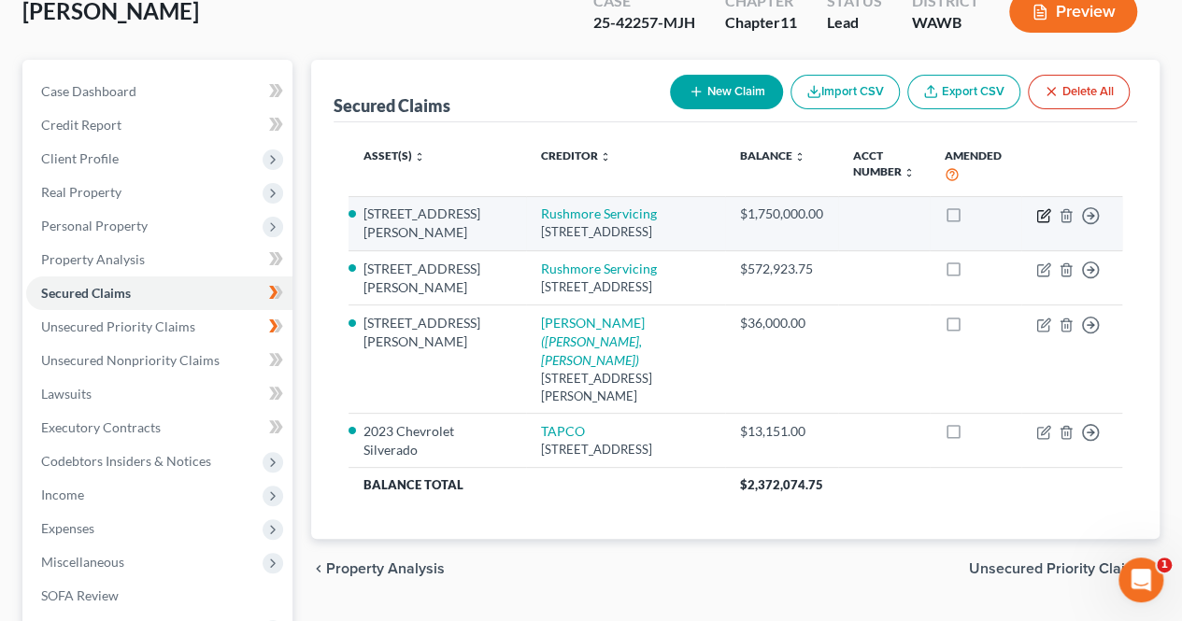
click at [1041, 216] on icon "button" at bounding box center [1045, 213] width 8 height 8
select select "45"
select select "0"
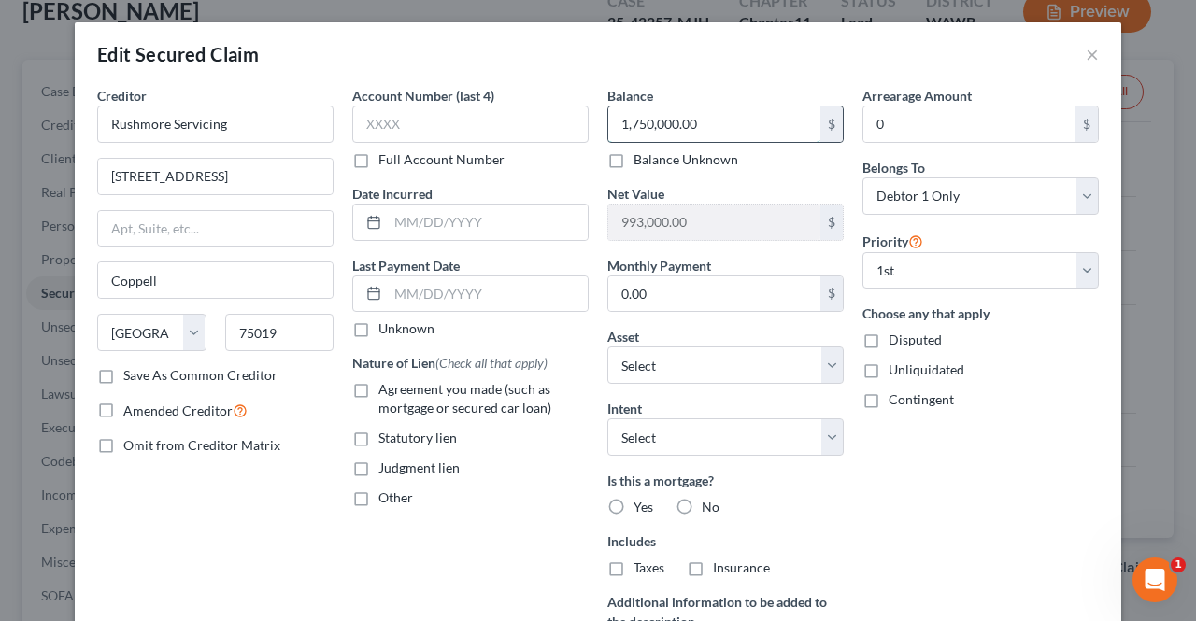
click at [736, 114] on input "1,750,000.00" at bounding box center [714, 123] width 212 height 35
type input "1,725,000"
click at [958, 489] on div "Arrearage Amount 0 $ Belongs To * Select Debtor 1 Only Debtor 2 Only Debtor 1 A…" at bounding box center [980, 401] width 255 height 630
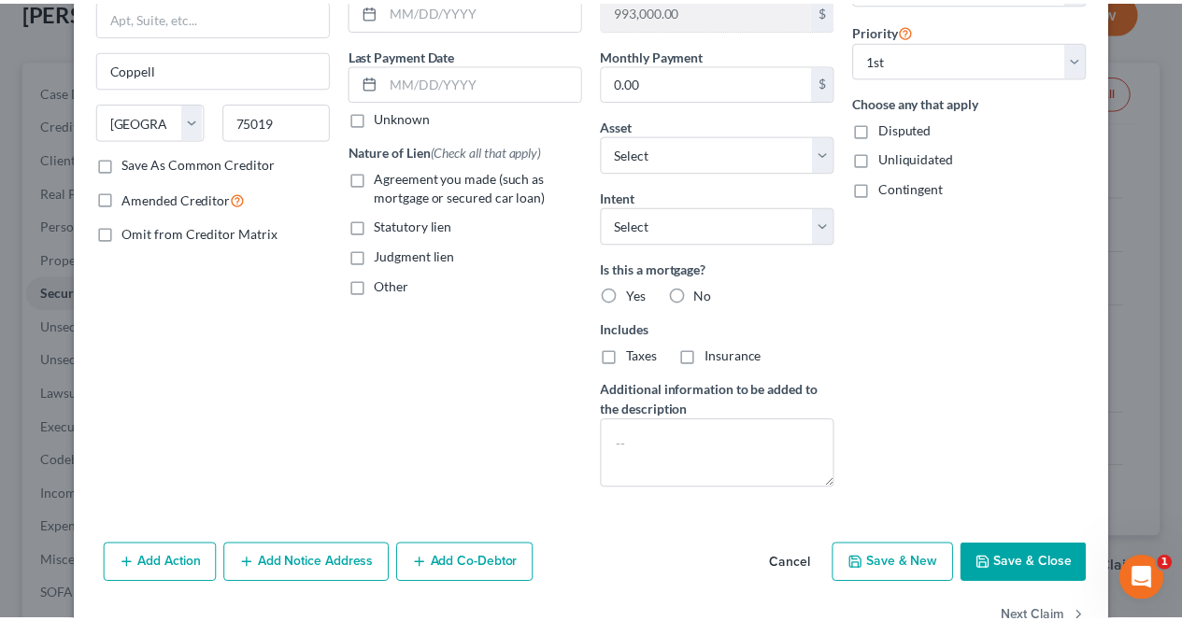
scroll to position [232, 0]
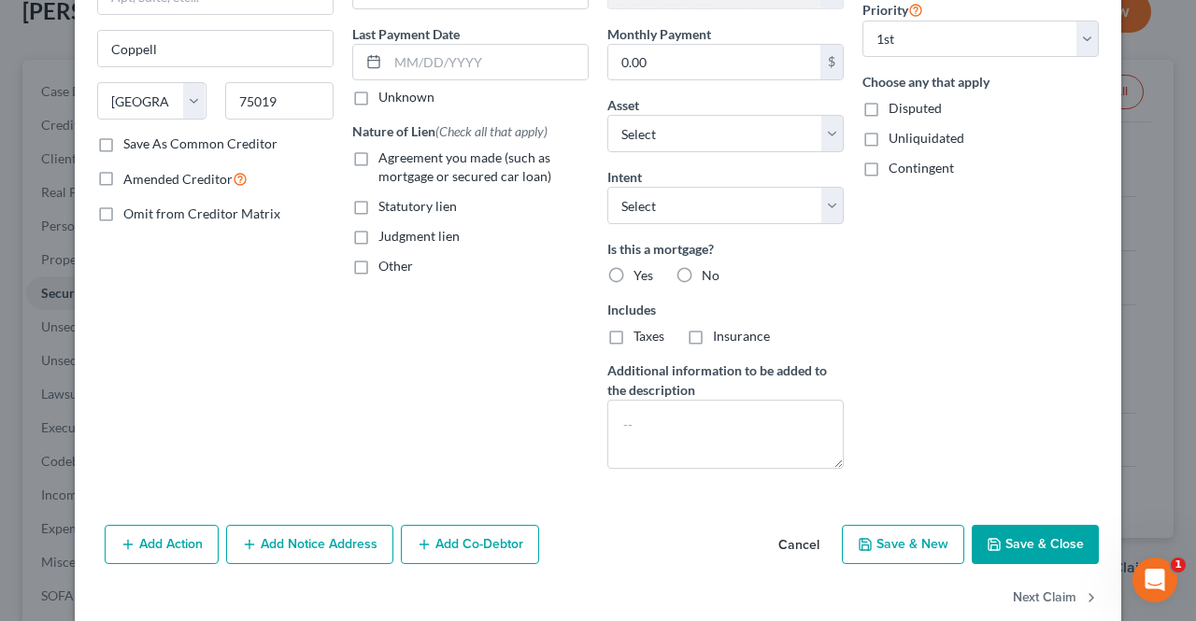
click at [1026, 540] on button "Save & Close" at bounding box center [1034, 544] width 127 height 39
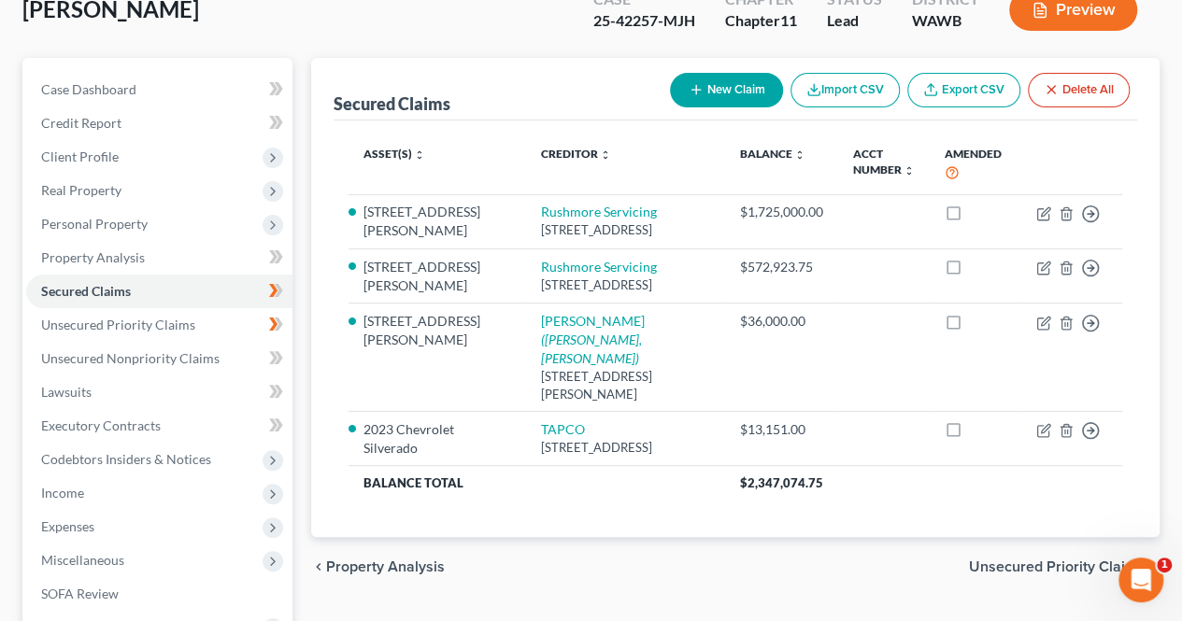
scroll to position [106, 0]
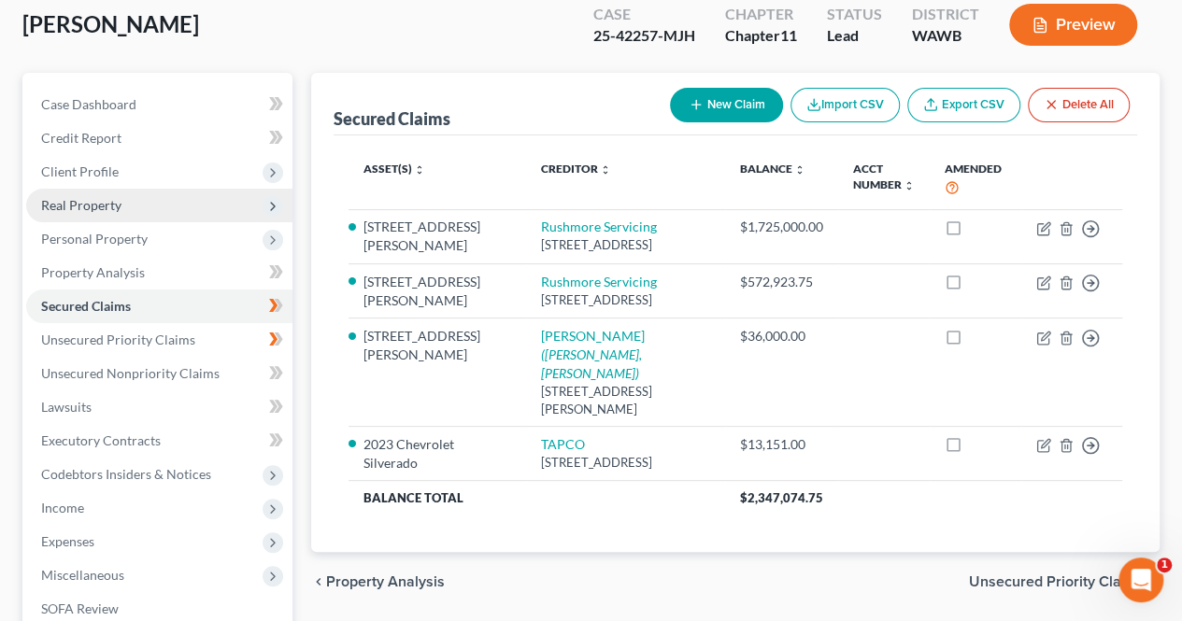
click at [273, 205] on icon at bounding box center [272, 206] width 15 height 15
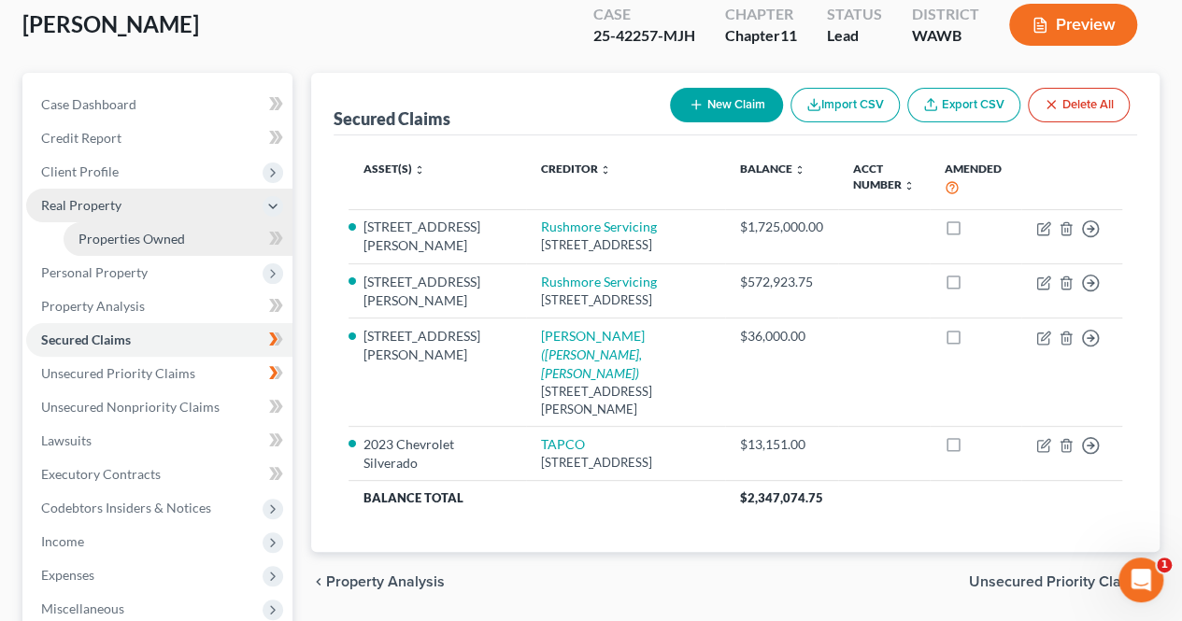
click at [176, 242] on span "Properties Owned" at bounding box center [131, 239] width 106 height 16
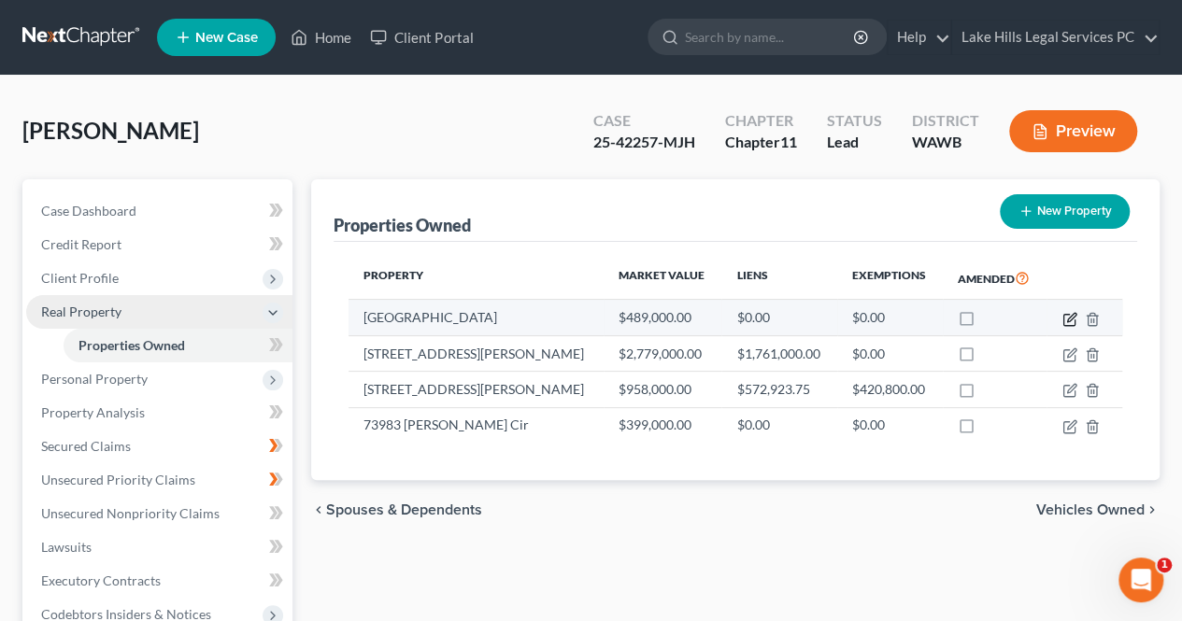
click at [1067, 320] on icon "button" at bounding box center [1071, 317] width 8 height 8
select select "4"
select select "0"
select select "2"
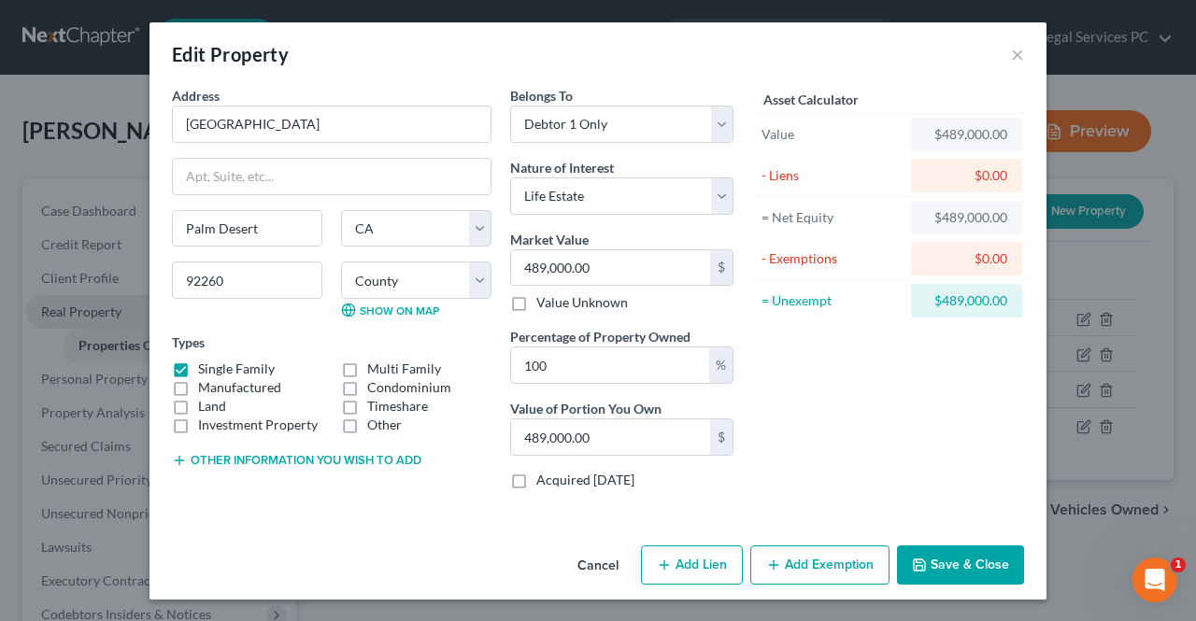
click at [665, 565] on line "button" at bounding box center [663, 565] width 8 height 0
select select "0"
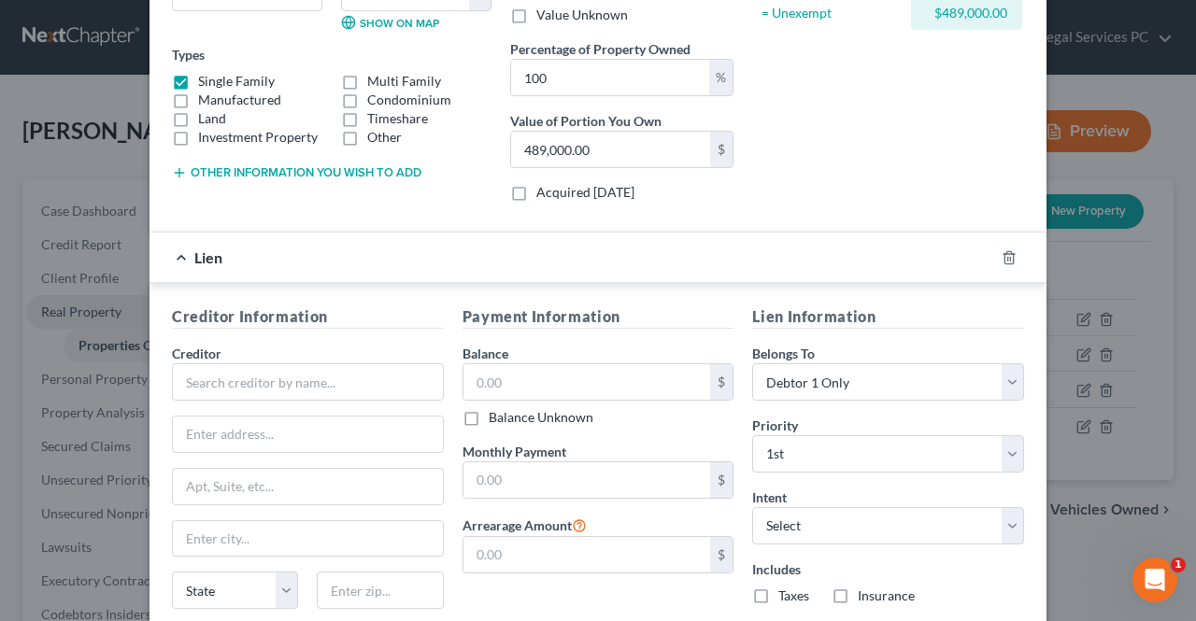
scroll to position [305, 0]
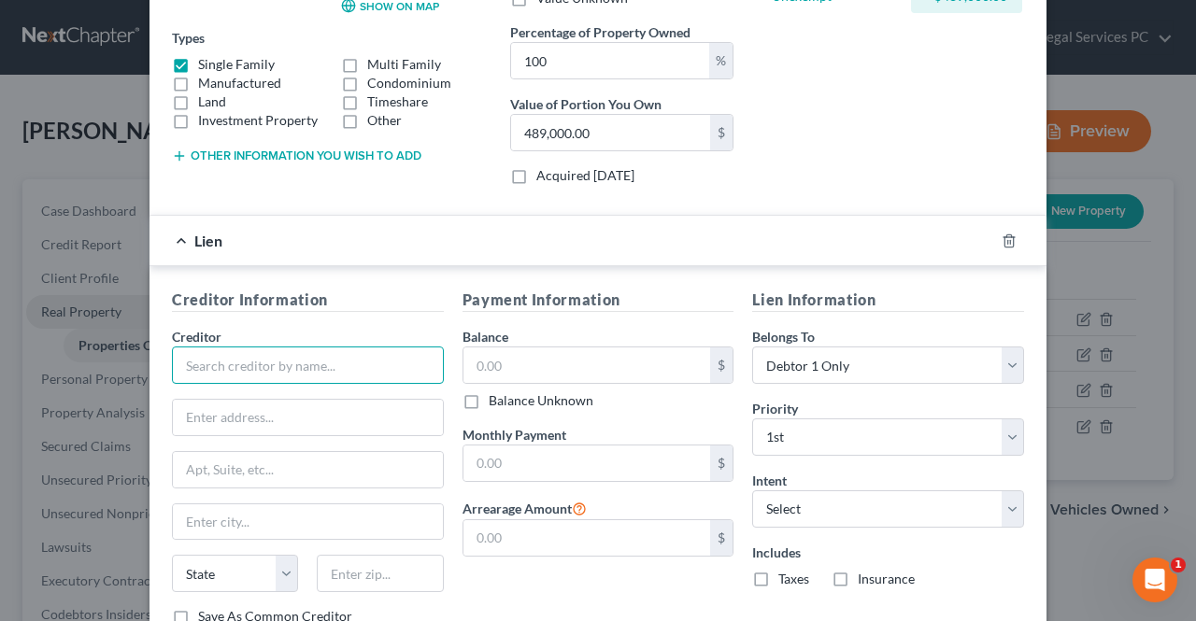
click at [337, 358] on input "text" at bounding box center [308, 365] width 272 height 37
type input "N"
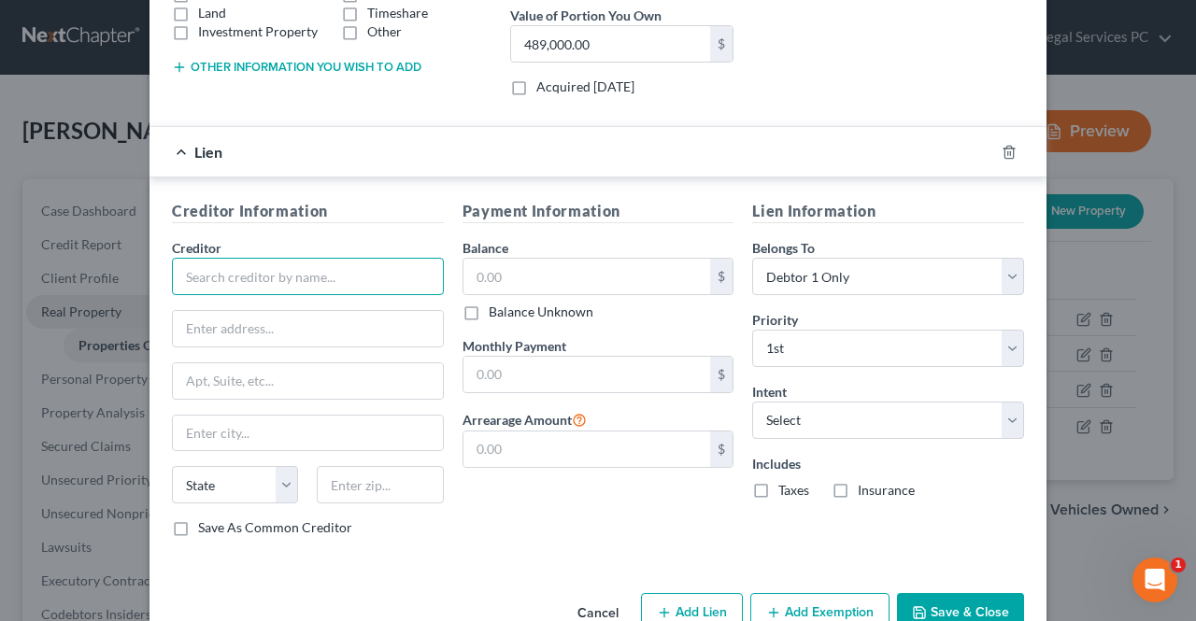
scroll to position [408, 0]
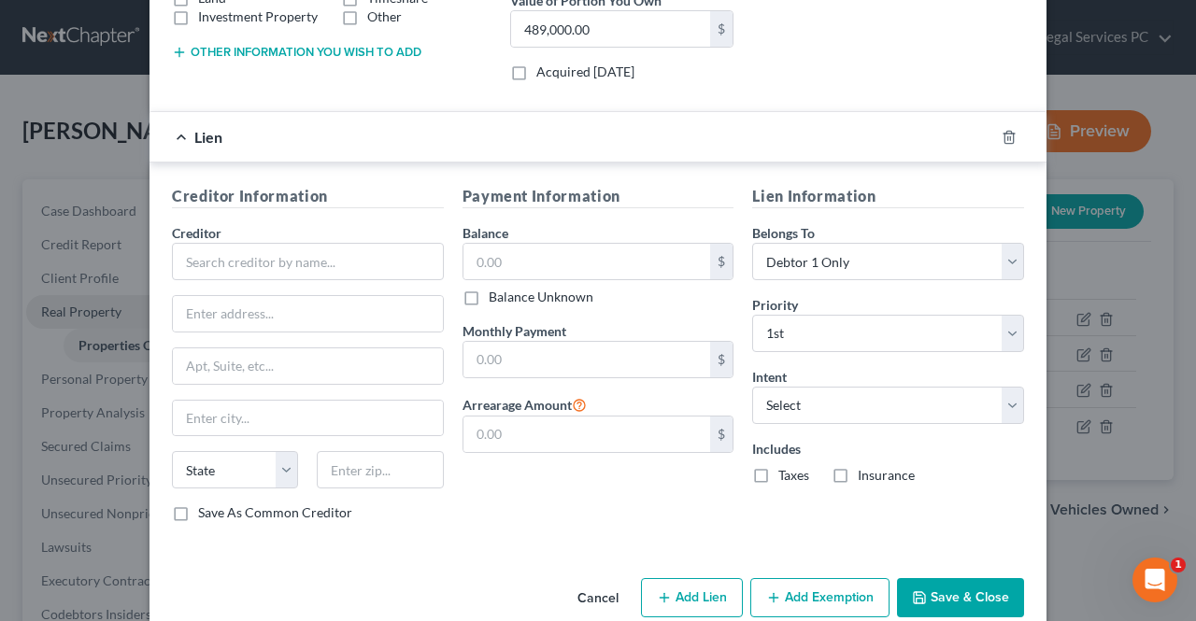
click at [967, 588] on button "Save & Close" at bounding box center [960, 597] width 127 height 39
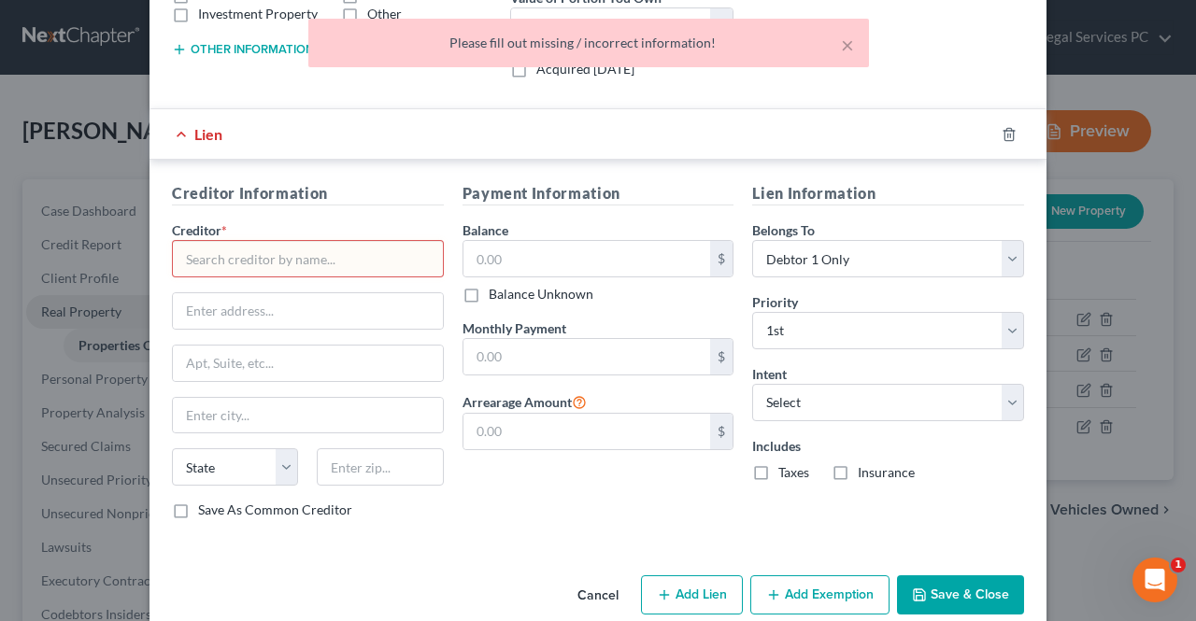
scroll to position [433, 0]
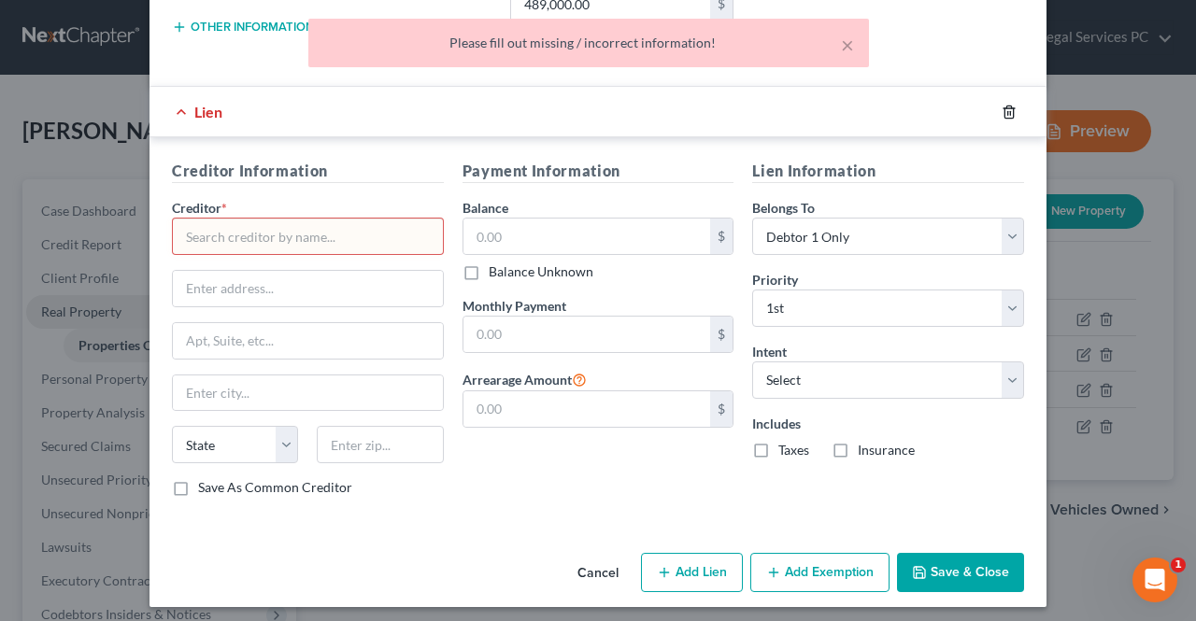
click at [1010, 111] on line "button" at bounding box center [1010, 113] width 0 height 4
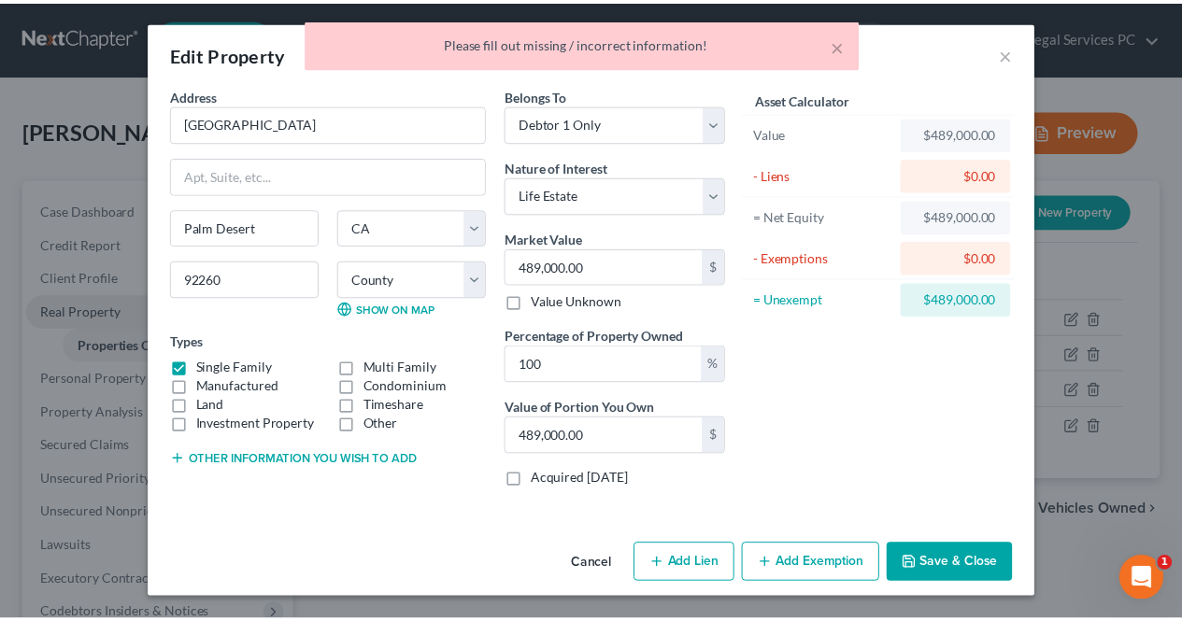
scroll to position [0, 0]
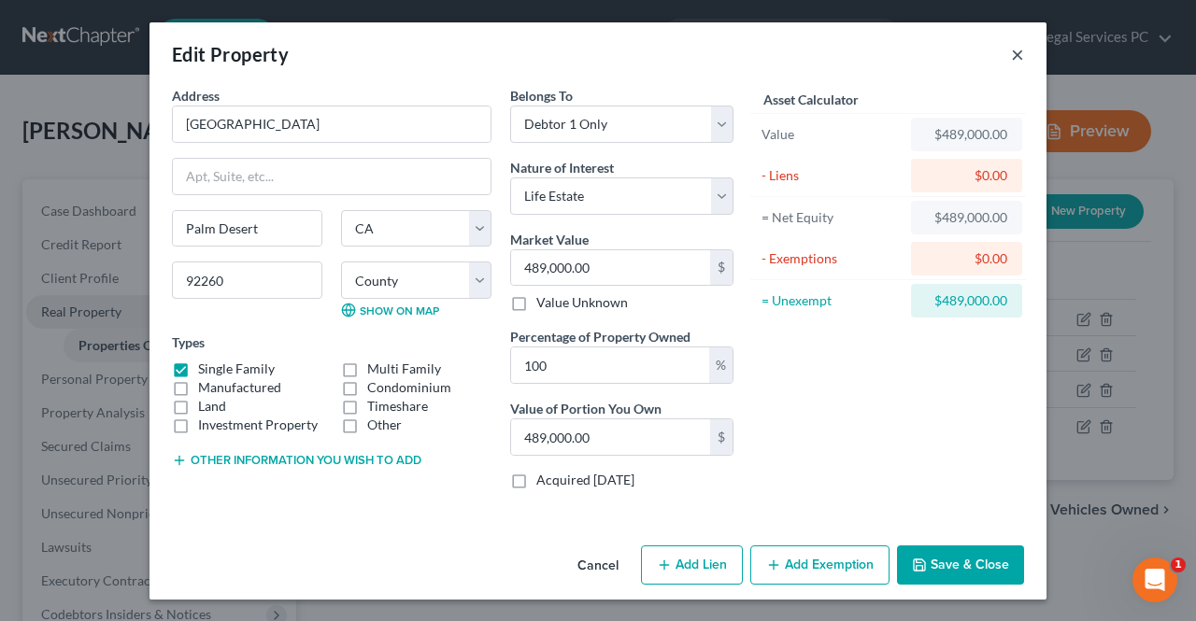
click at [1019, 57] on button "×" at bounding box center [1017, 54] width 13 height 22
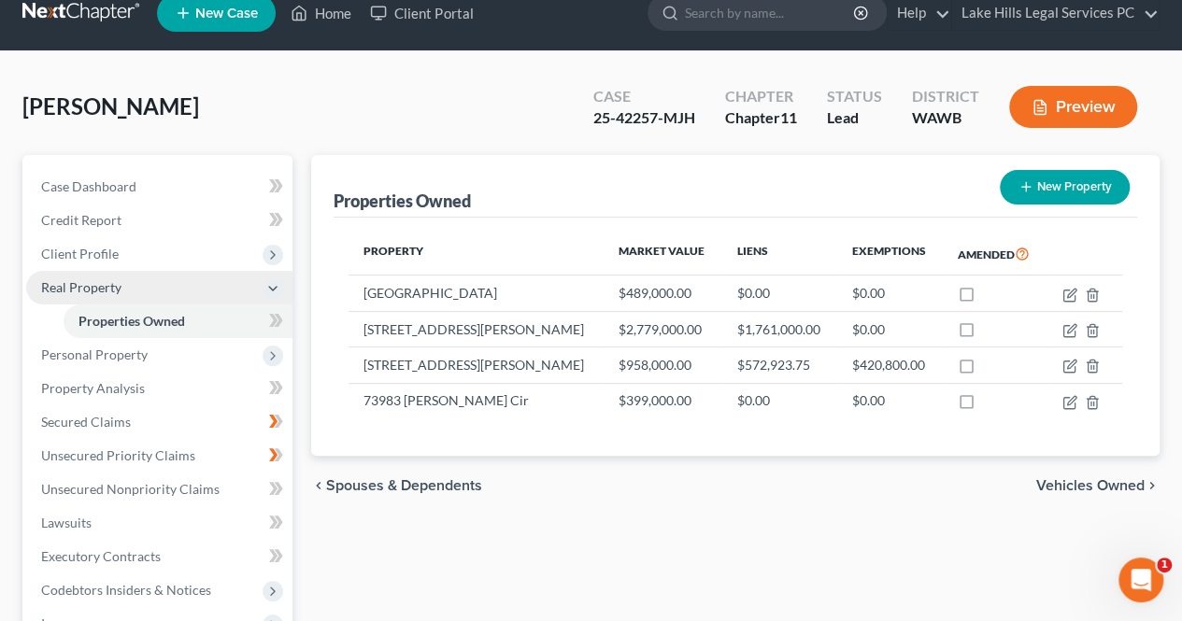
scroll to position [25, 0]
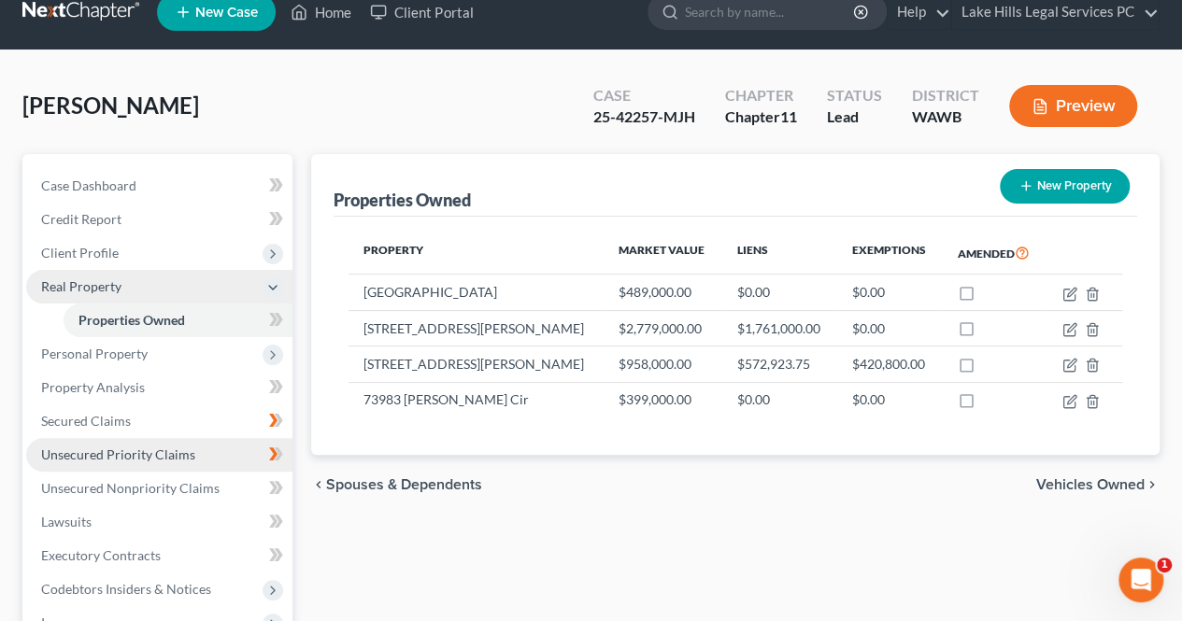
click at [58, 453] on span "Unsecured Priority Claims" at bounding box center [118, 454] width 154 height 16
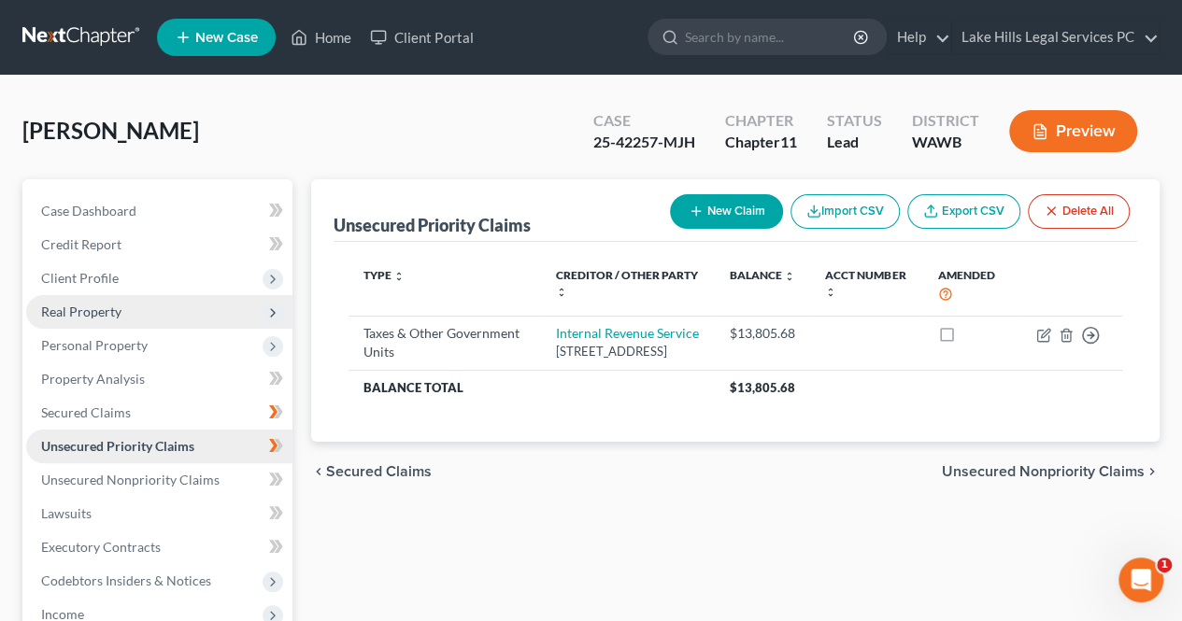
click at [35, 461] on link "Unsecured Priority Claims" at bounding box center [159, 447] width 266 height 34
click at [65, 479] on span "Unsecured Nonpriority Claims" at bounding box center [130, 480] width 178 height 16
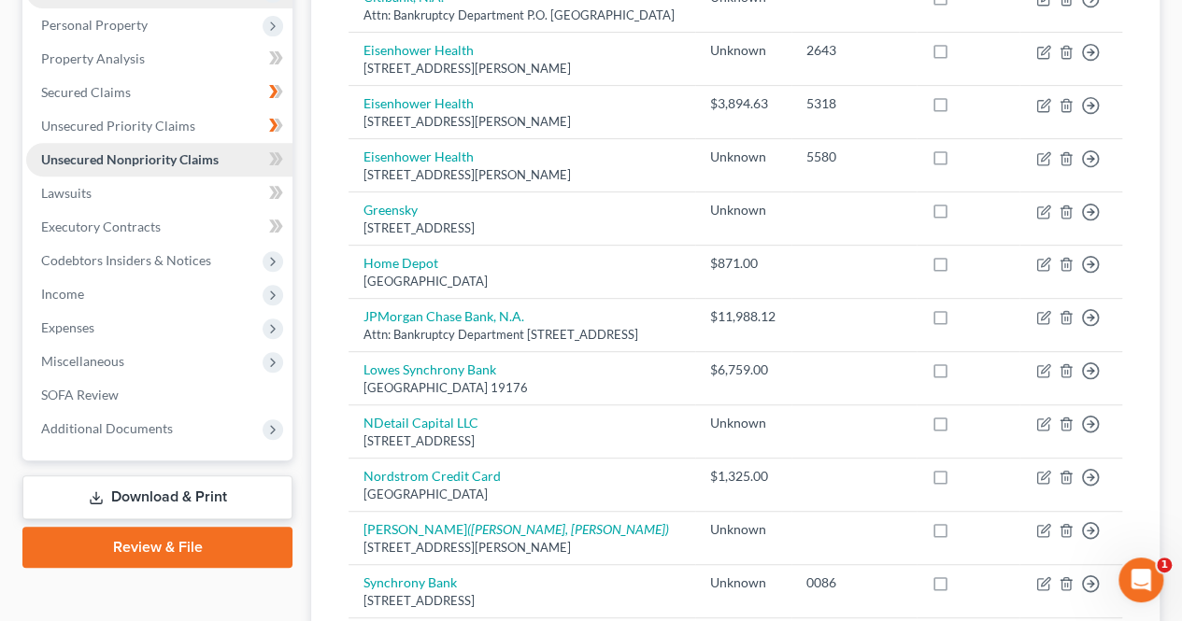
scroll to position [319, 0]
click at [278, 90] on icon at bounding box center [279, 92] width 8 height 13
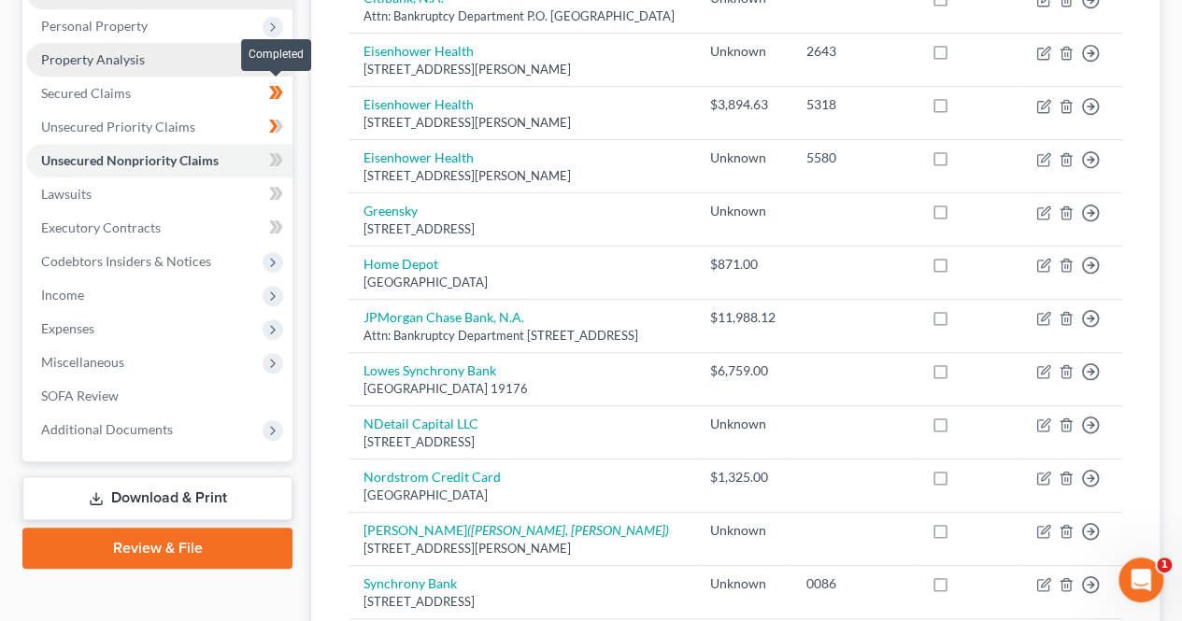
click at [131, 64] on span "Property Analysis" at bounding box center [93, 59] width 104 height 16
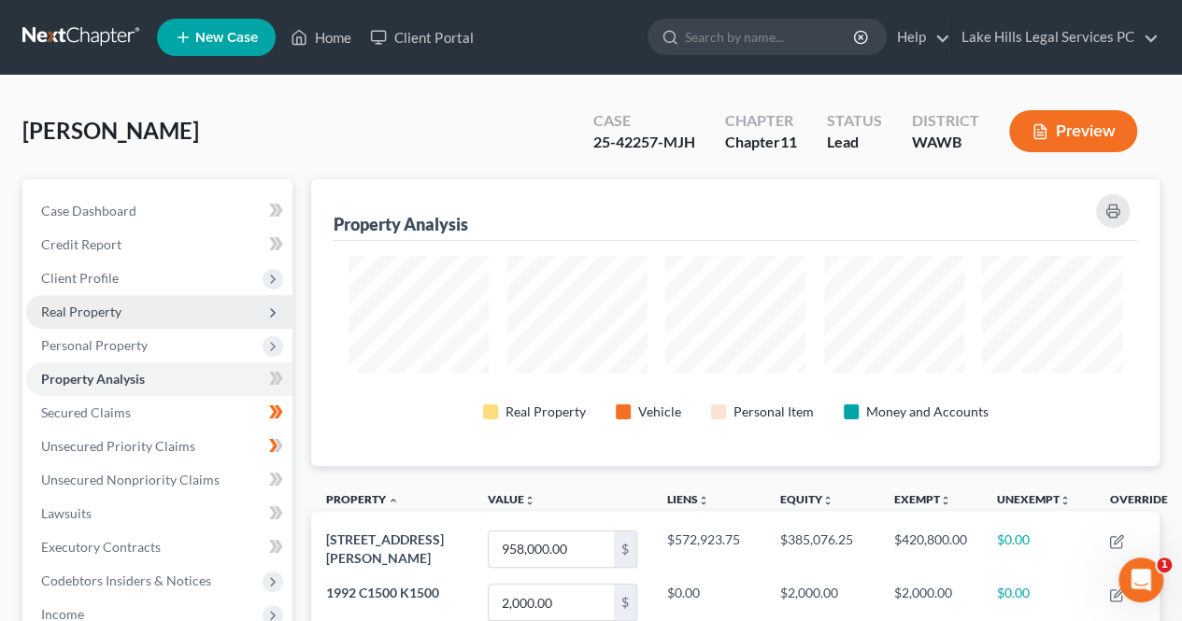
click at [262, 311] on icon at bounding box center [272, 313] width 21 height 21
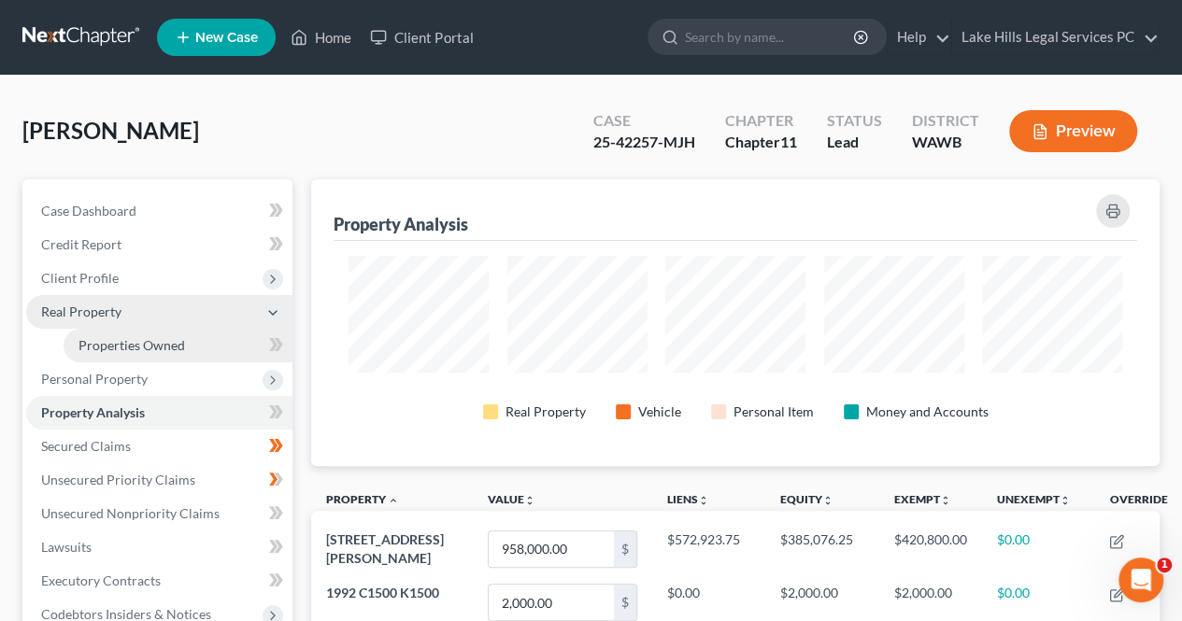
click at [172, 349] on span "Properties Owned" at bounding box center [131, 345] width 106 height 16
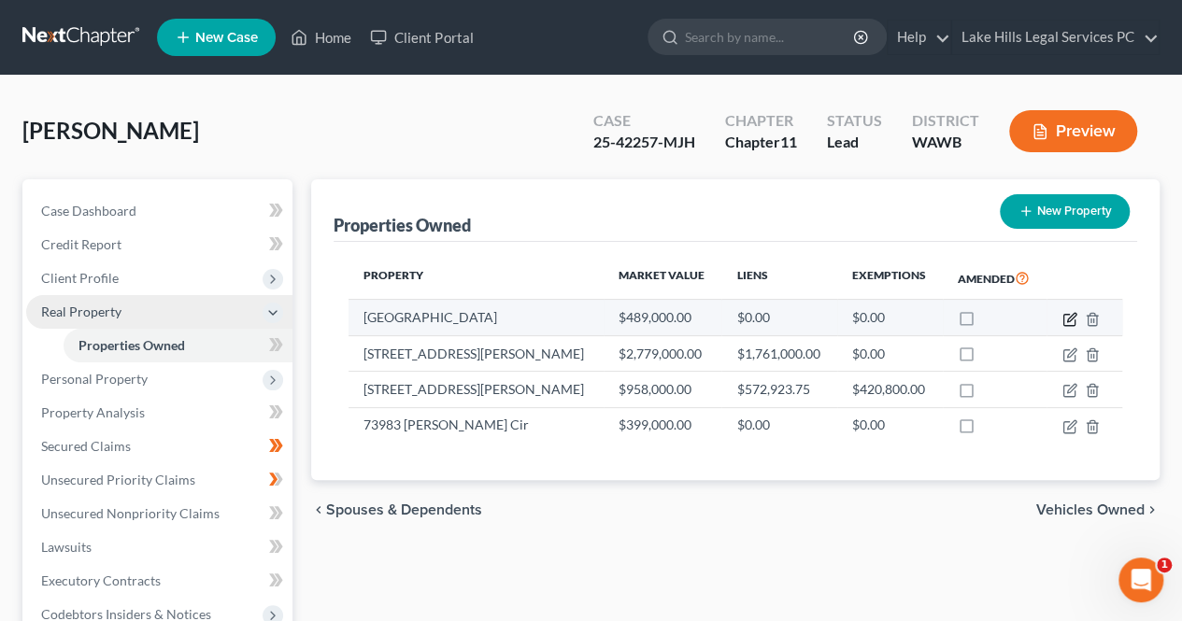
click at [1064, 323] on icon "button" at bounding box center [1068, 319] width 11 height 11
select select "4"
select select "32"
select select "0"
select select "2"
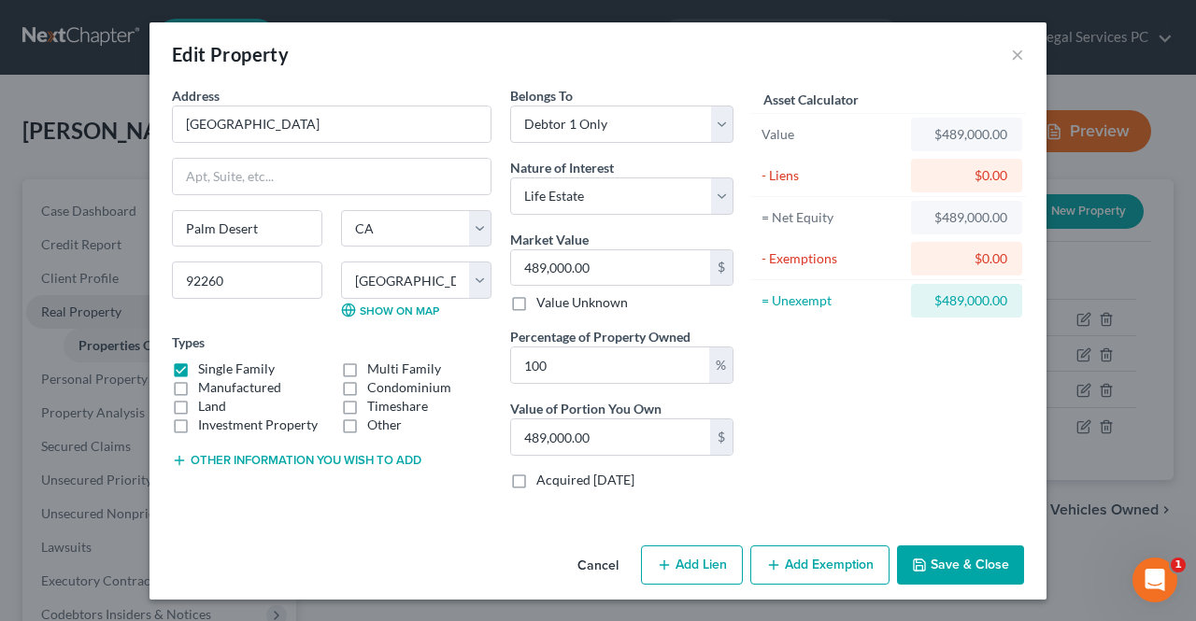
click at [773, 560] on line "button" at bounding box center [773, 564] width 0 height 8
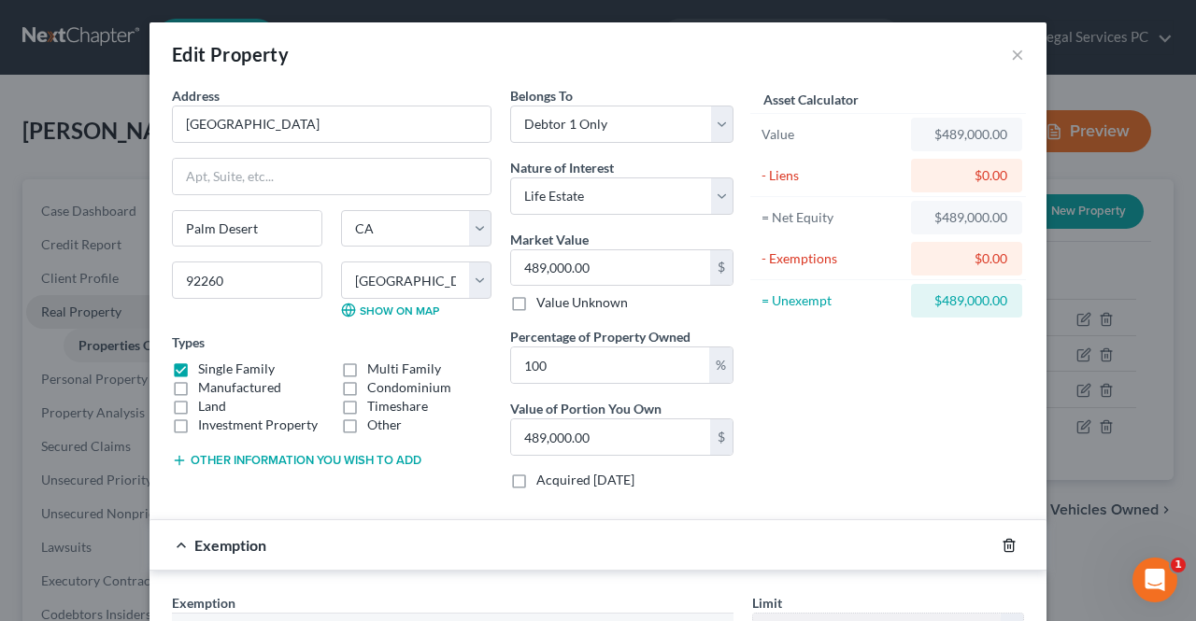
click at [1001, 542] on icon "button" at bounding box center [1008, 545] width 15 height 15
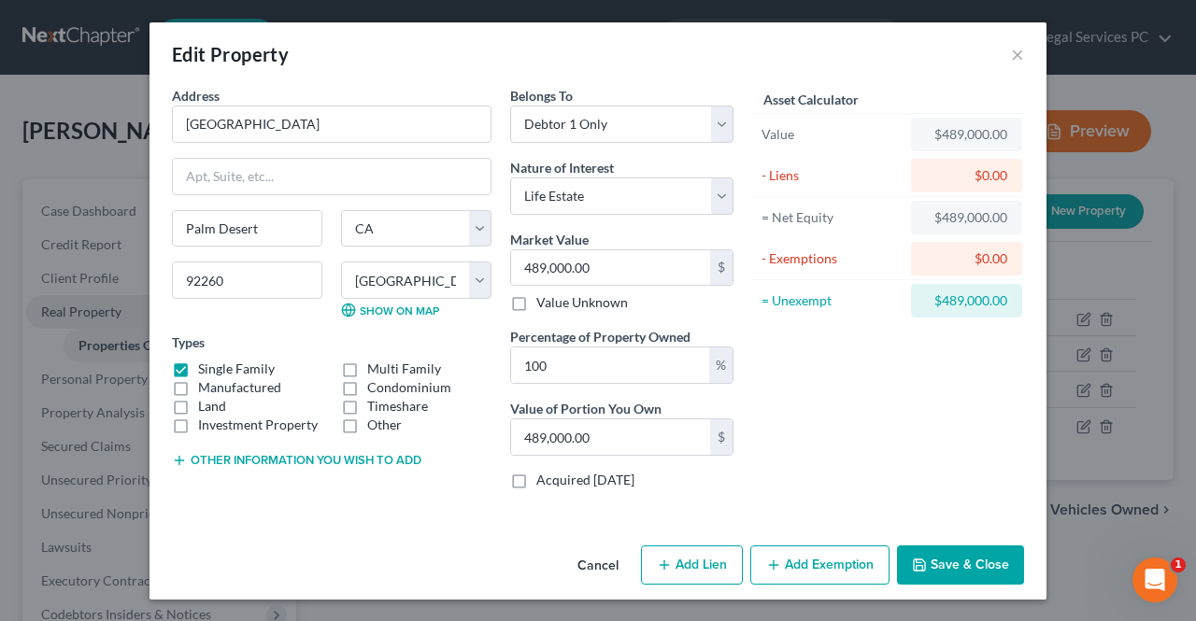
click at [665, 565] on line "button" at bounding box center [663, 565] width 8 height 0
select select "0"
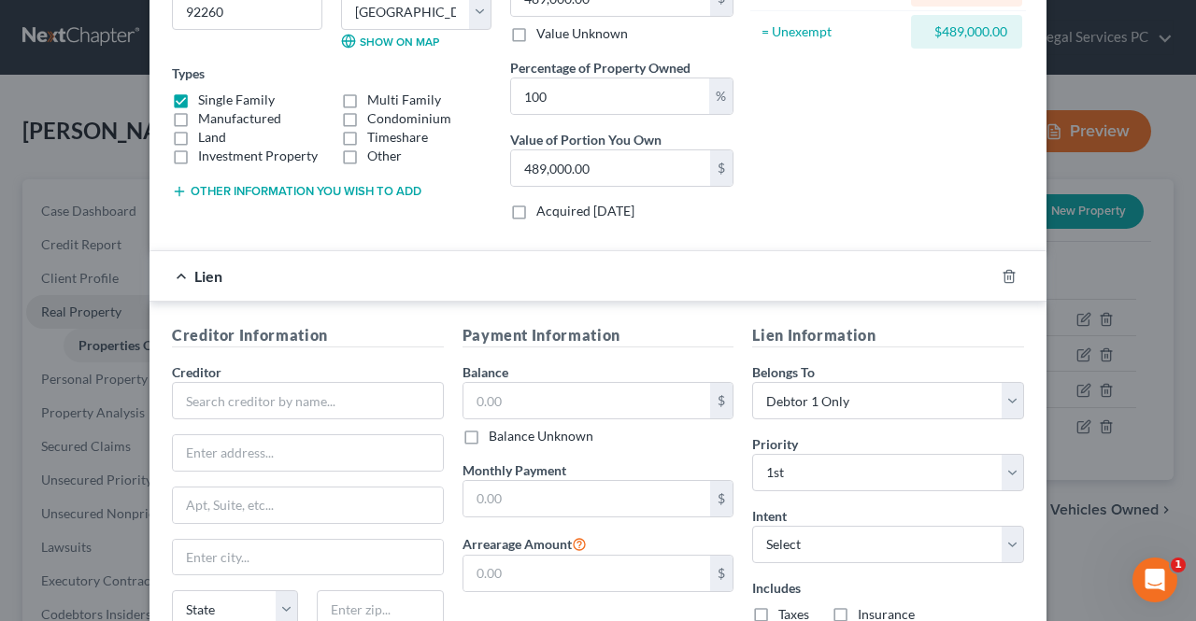
scroll to position [286, 0]
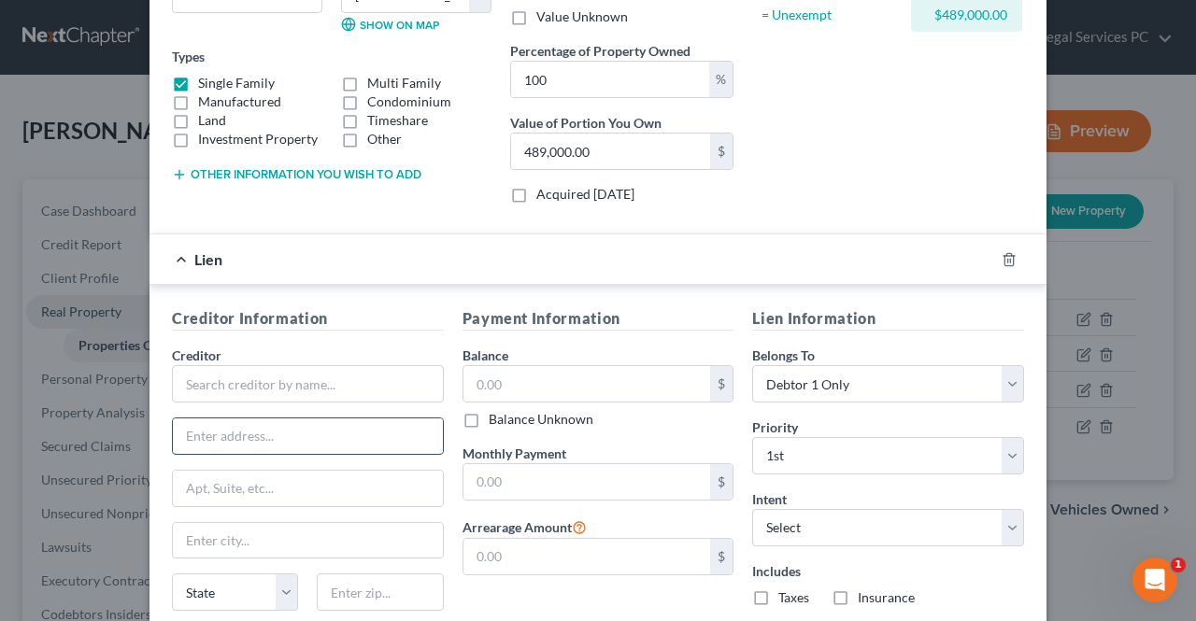
click at [306, 432] on input "text" at bounding box center [308, 435] width 270 height 35
paste input "819 W. 16th St"
type input "819 W. 16th St"
click at [215, 394] on input "text" at bounding box center [308, 383] width 272 height 37
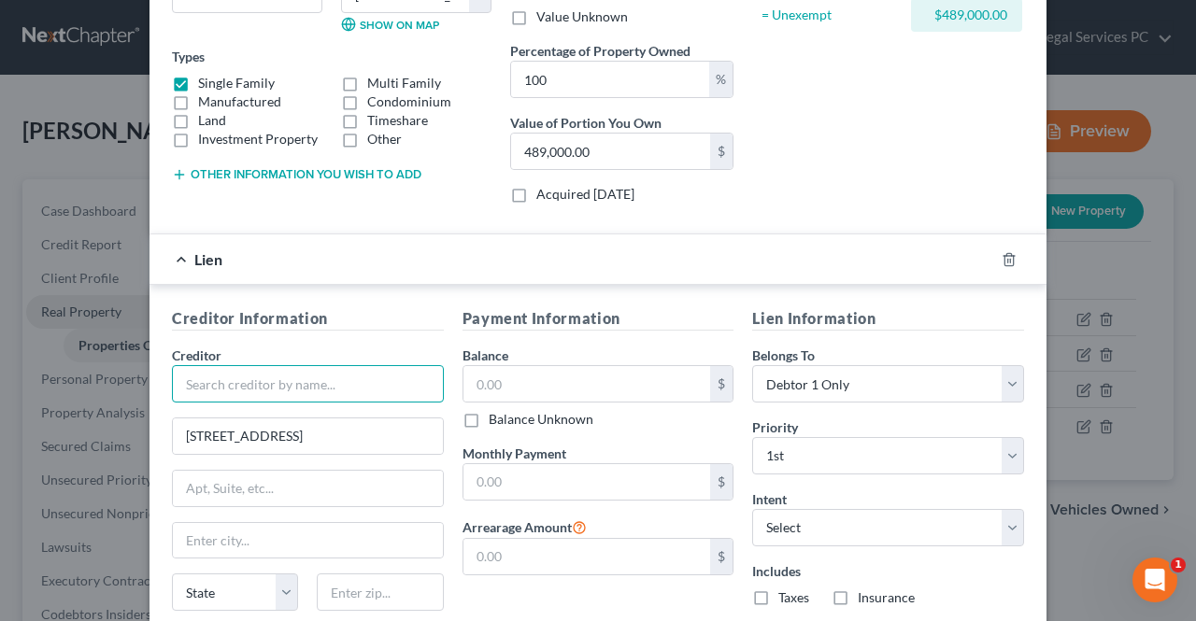
click at [224, 376] on input "text" at bounding box center [308, 383] width 272 height 37
type input "NDetail Capital LLC"
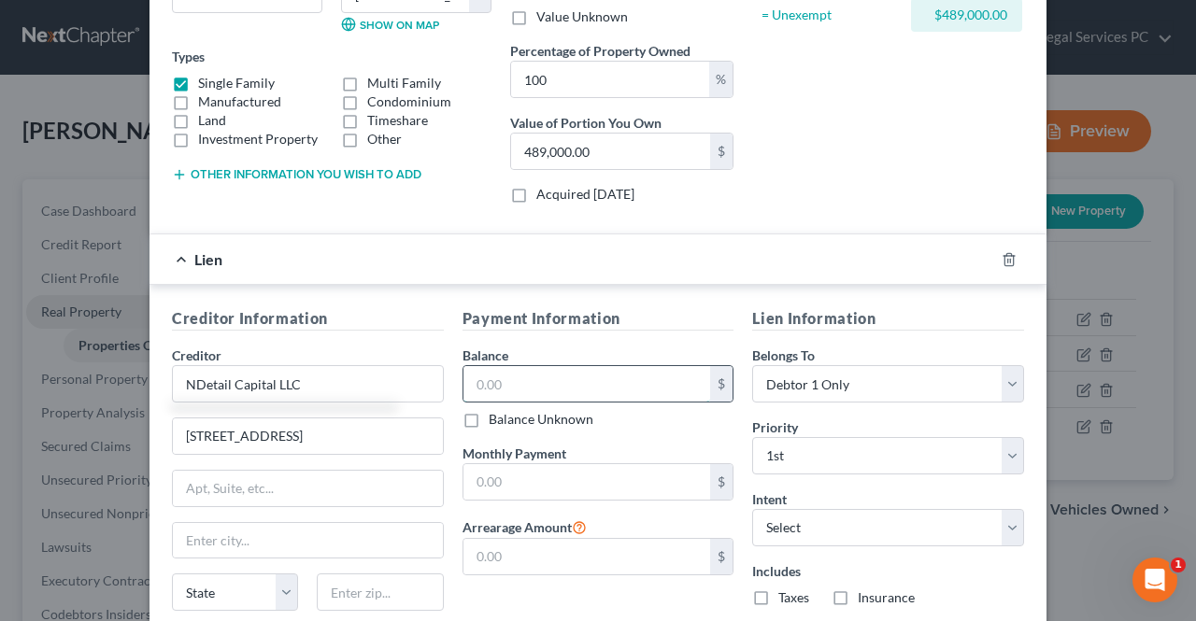
click at [636, 372] on input "text" at bounding box center [587, 383] width 248 height 35
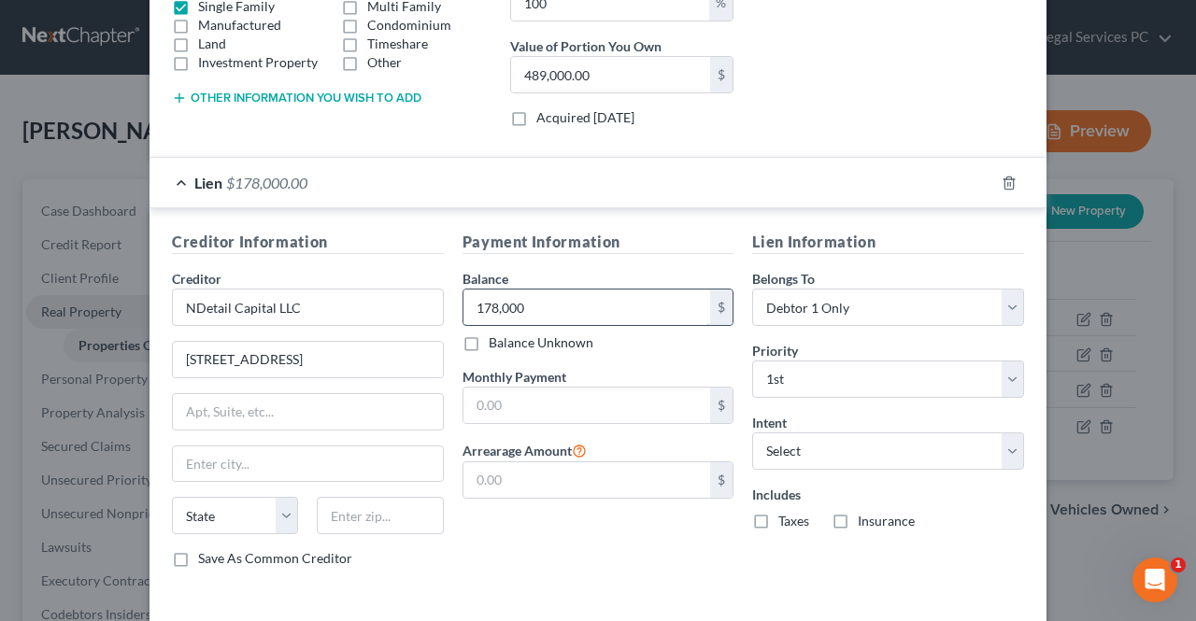
scroll to position [361, 0]
type input "178,000"
click at [333, 457] on input "text" at bounding box center [308, 464] width 270 height 35
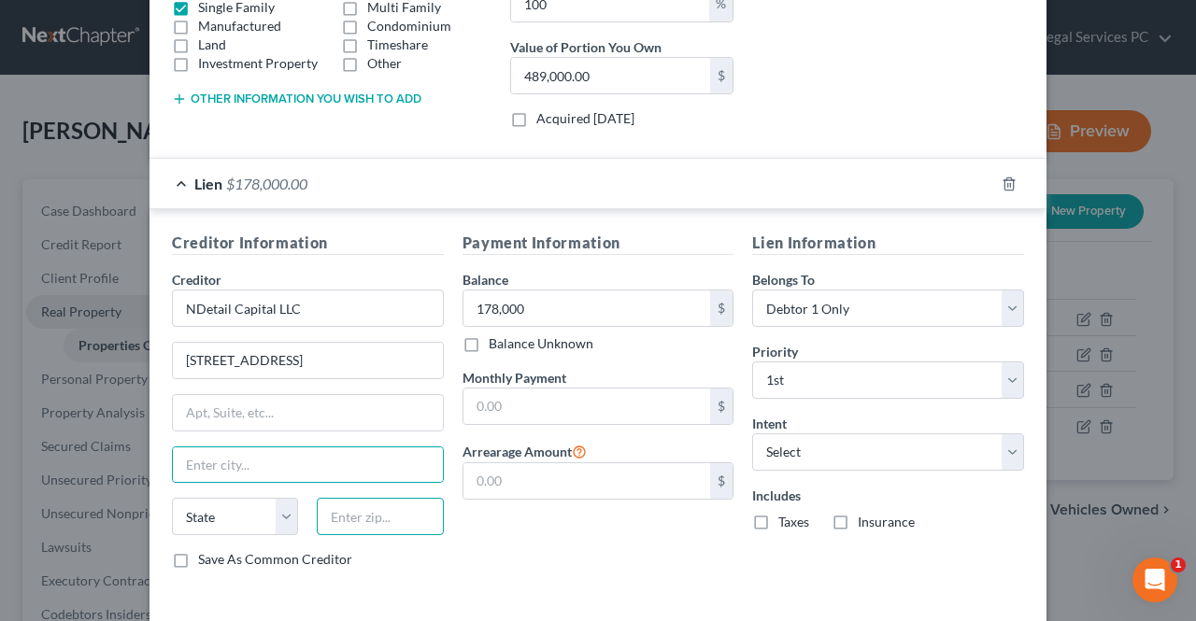
click at [401, 514] on input "text" at bounding box center [380, 516] width 126 height 37
paste input "92663"
type input "92663"
click at [645, 579] on div "Creditor Information Creditor * NDetail Capital LLC 819 W. 16th St State AL AK …" at bounding box center [597, 404] width 897 height 390
type input "Newport Beach"
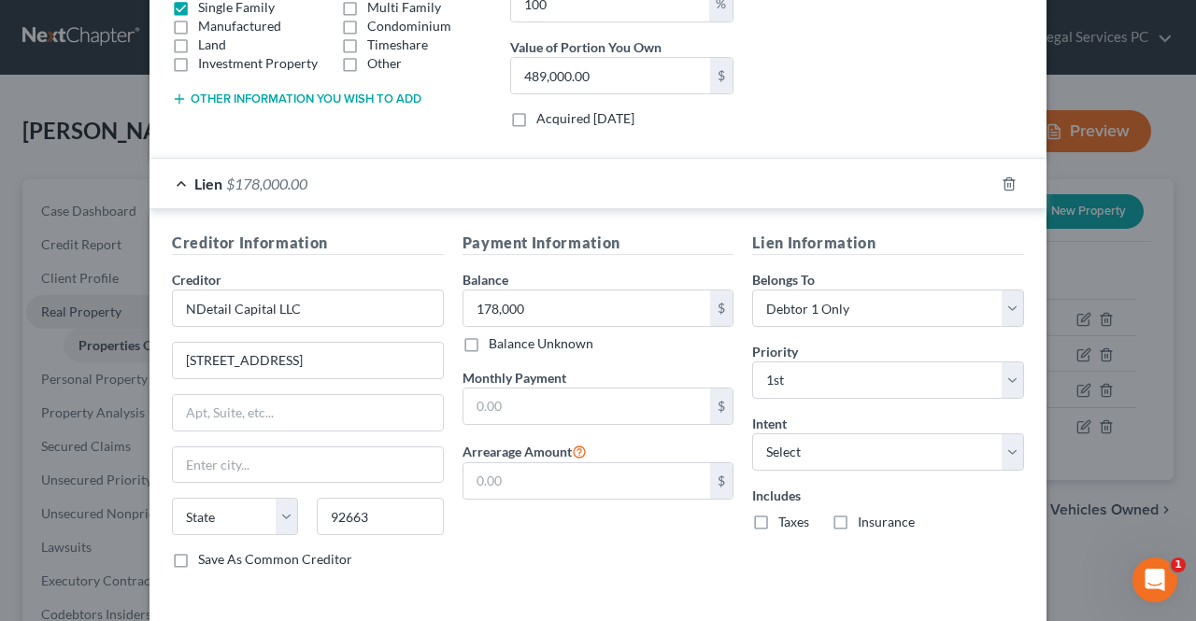
select select "4"
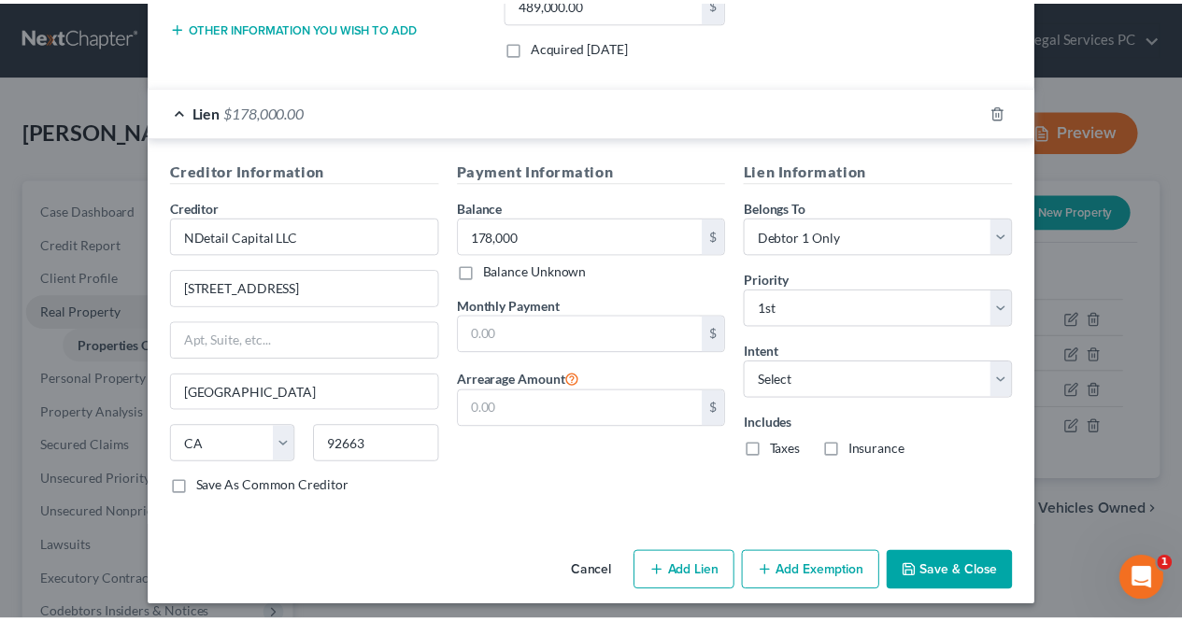
scroll to position [432, 0]
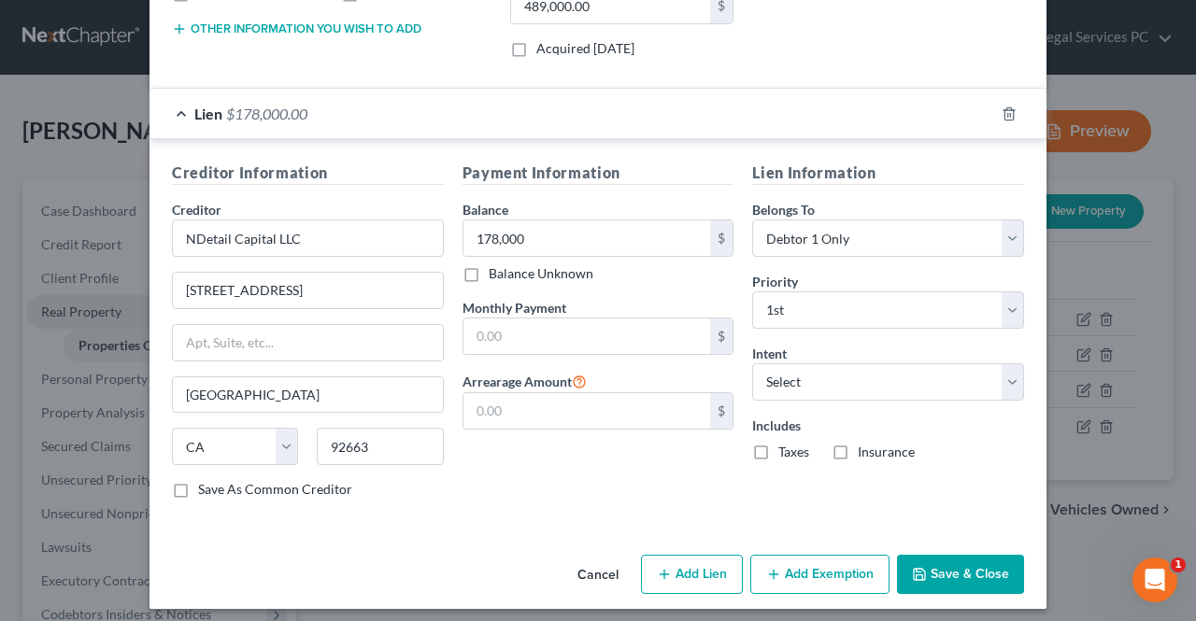
click at [964, 568] on button "Save & Close" at bounding box center [960, 574] width 127 height 39
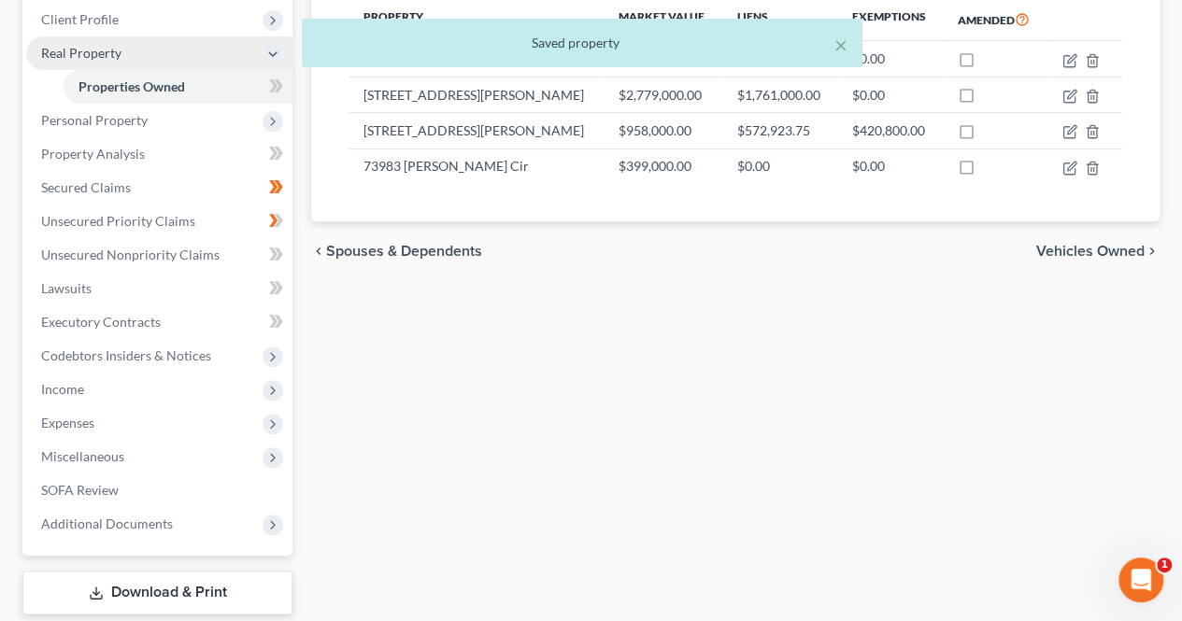
scroll to position [273, 0]
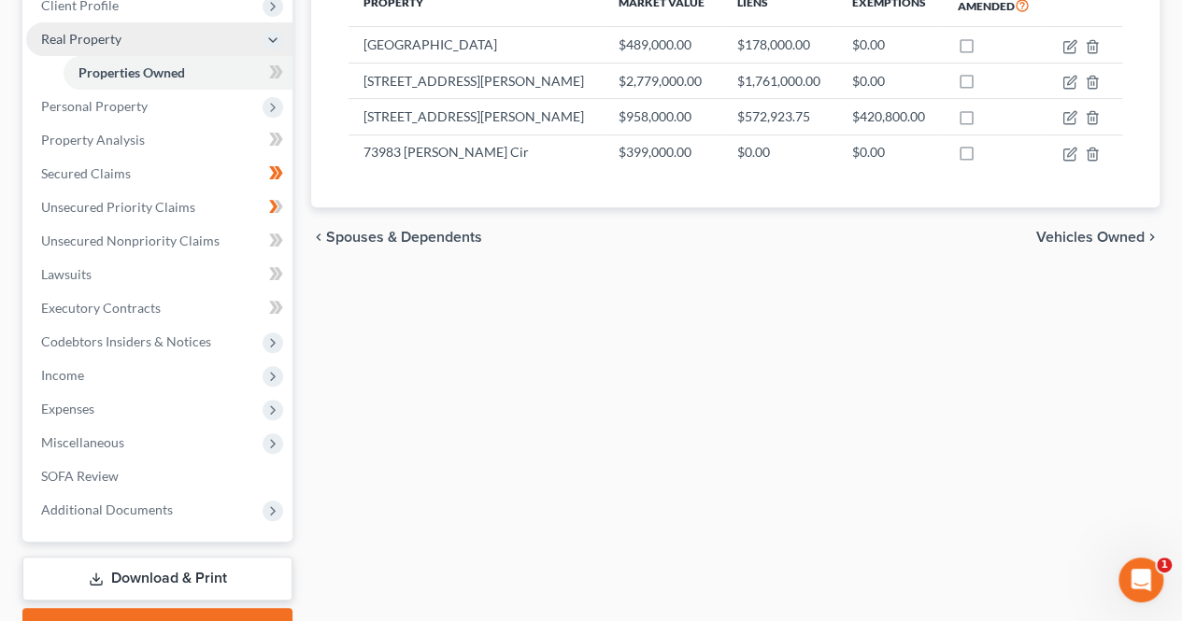
click at [273, 305] on icon at bounding box center [276, 307] width 14 height 23
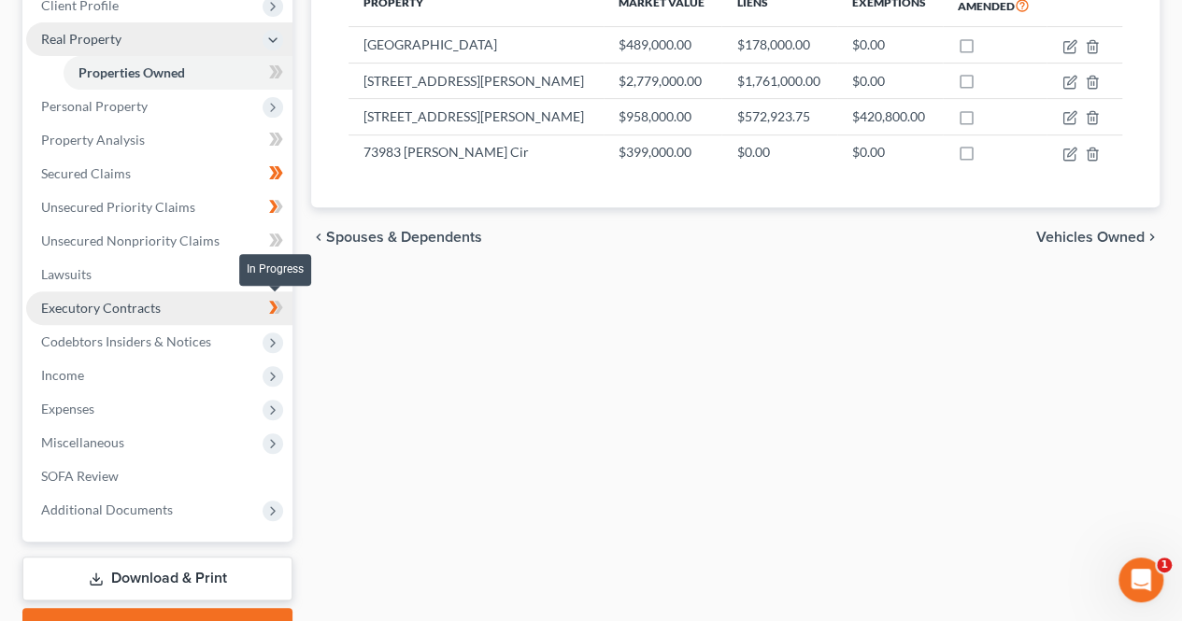
click at [162, 321] on link "Executory Contracts" at bounding box center [159, 308] width 266 height 34
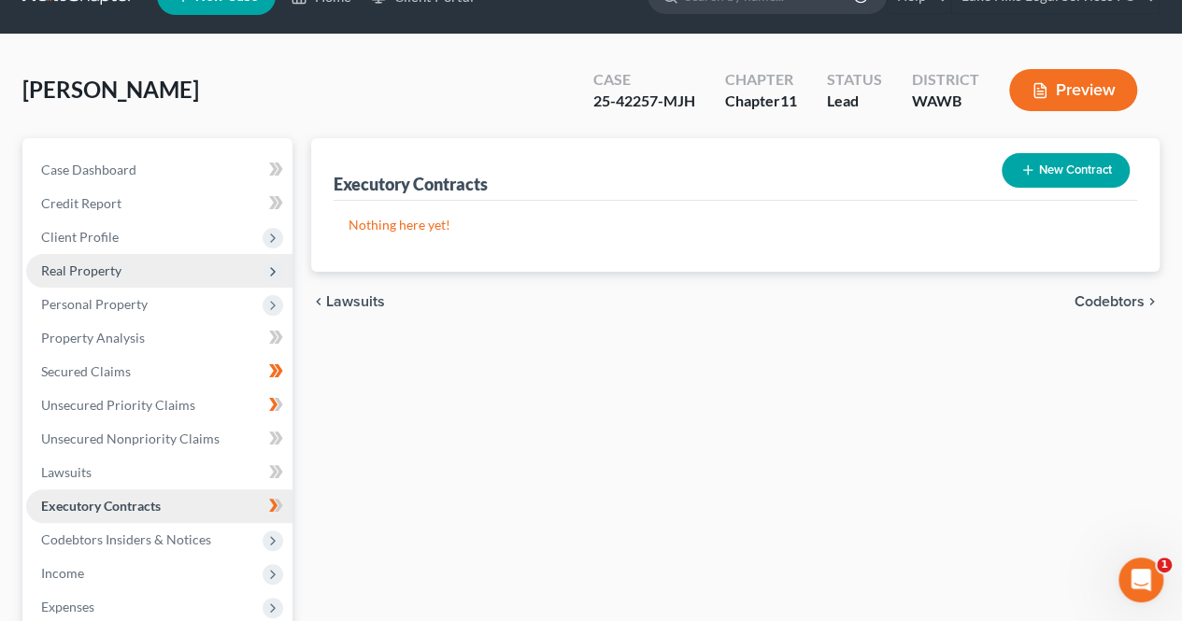
scroll to position [45, 0]
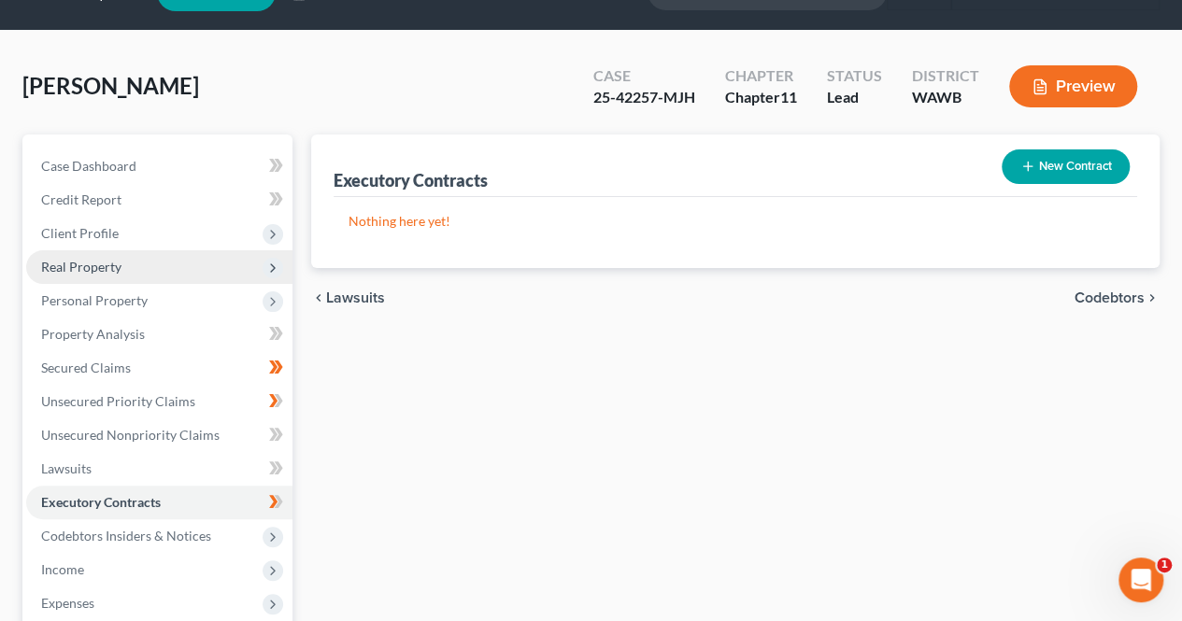
click at [1029, 166] on line "button" at bounding box center [1027, 166] width 8 height 0
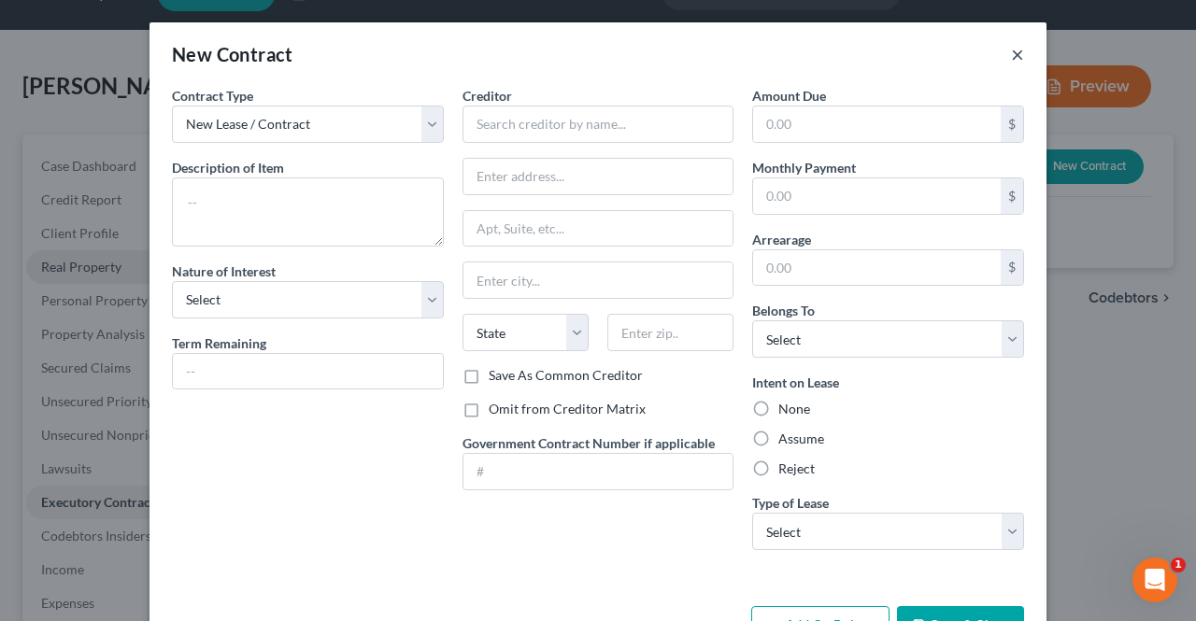
click at [1012, 54] on button "×" at bounding box center [1017, 54] width 13 height 22
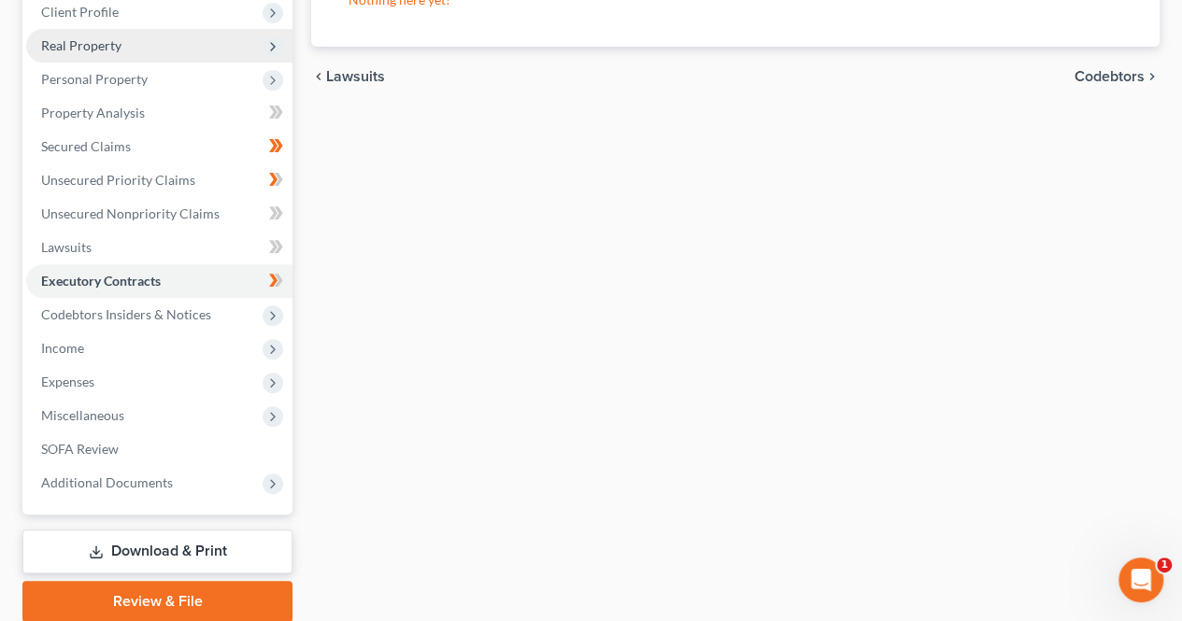
scroll to position [277, 0]
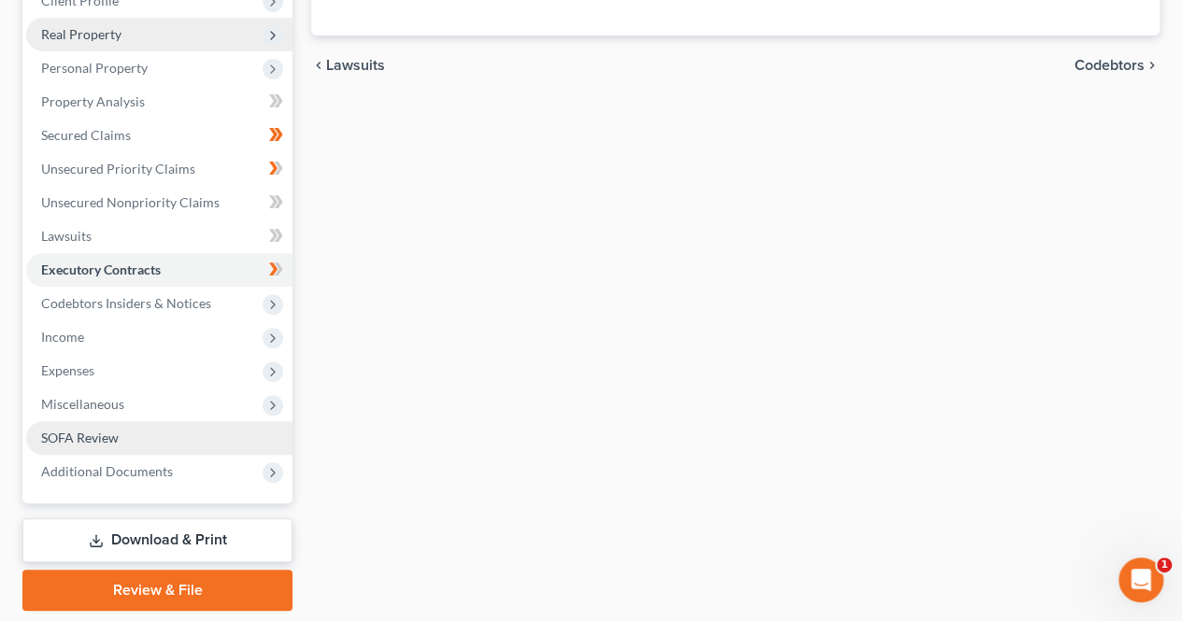
click at [120, 446] on link "SOFA Review" at bounding box center [159, 438] width 266 height 34
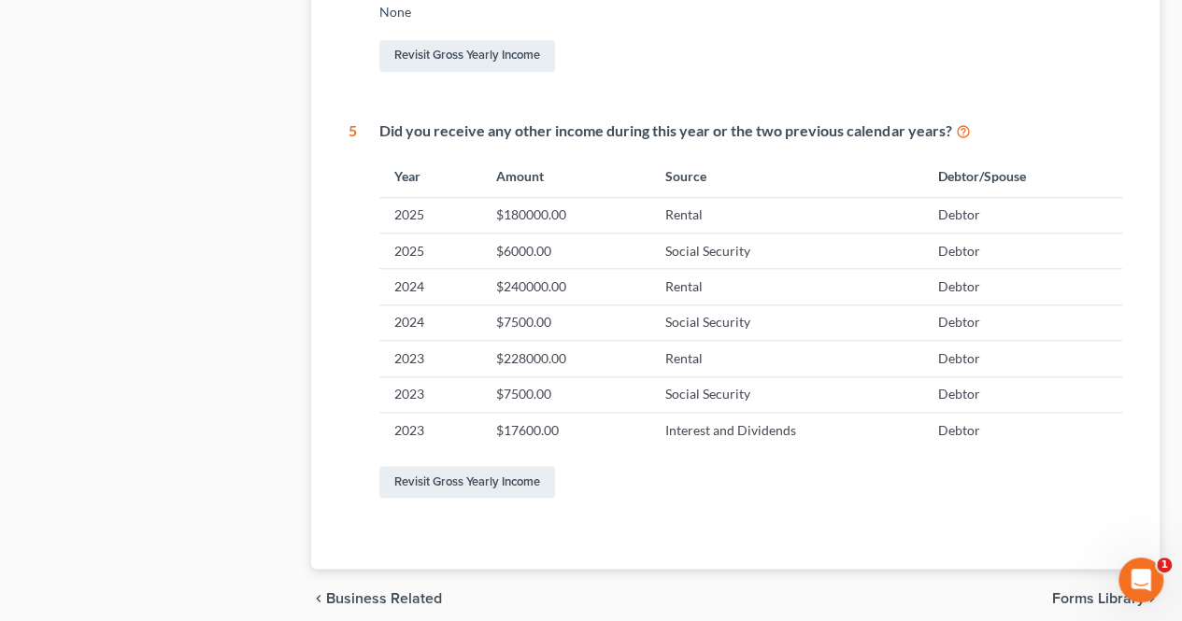
scroll to position [911, 0]
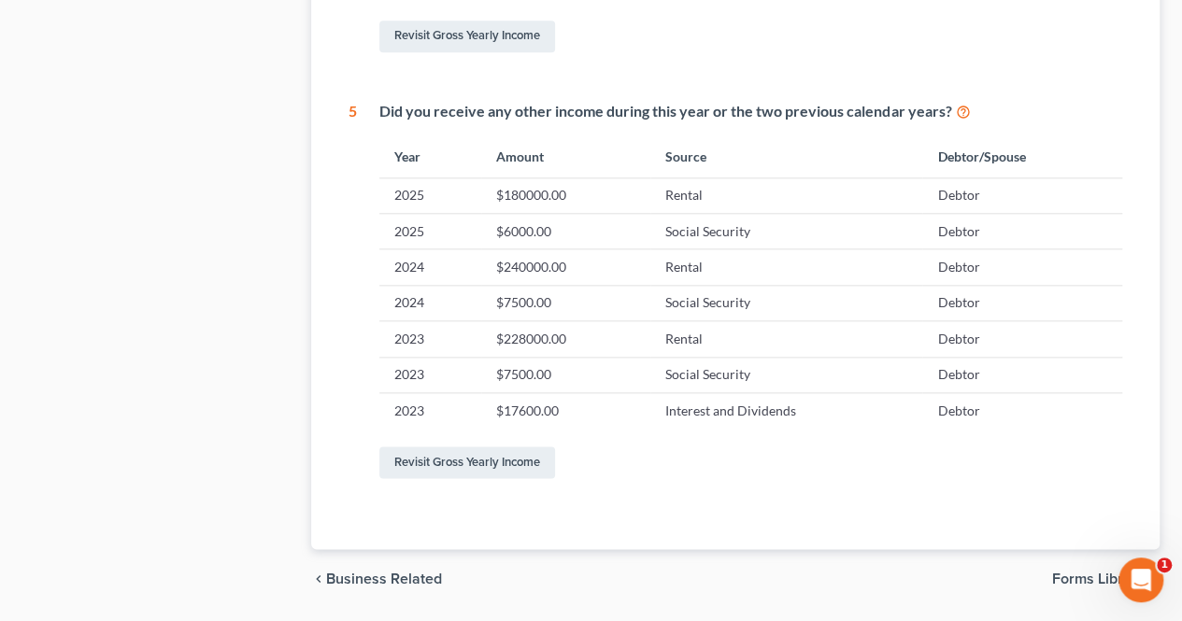
click at [570, 341] on td "$228000.00" at bounding box center [565, 338] width 169 height 35
click at [562, 336] on td "$228000.00" at bounding box center [565, 338] width 169 height 35
click at [521, 456] on link "Revisit Gross Yearly Income" at bounding box center [467, 462] width 176 height 32
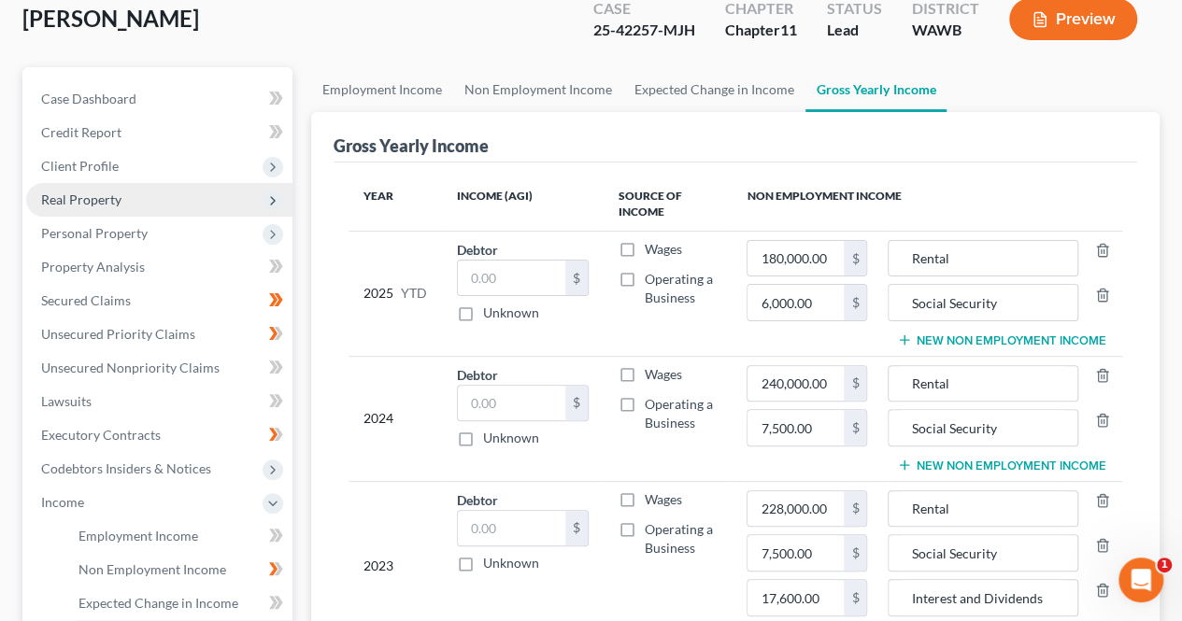
scroll to position [131, 0]
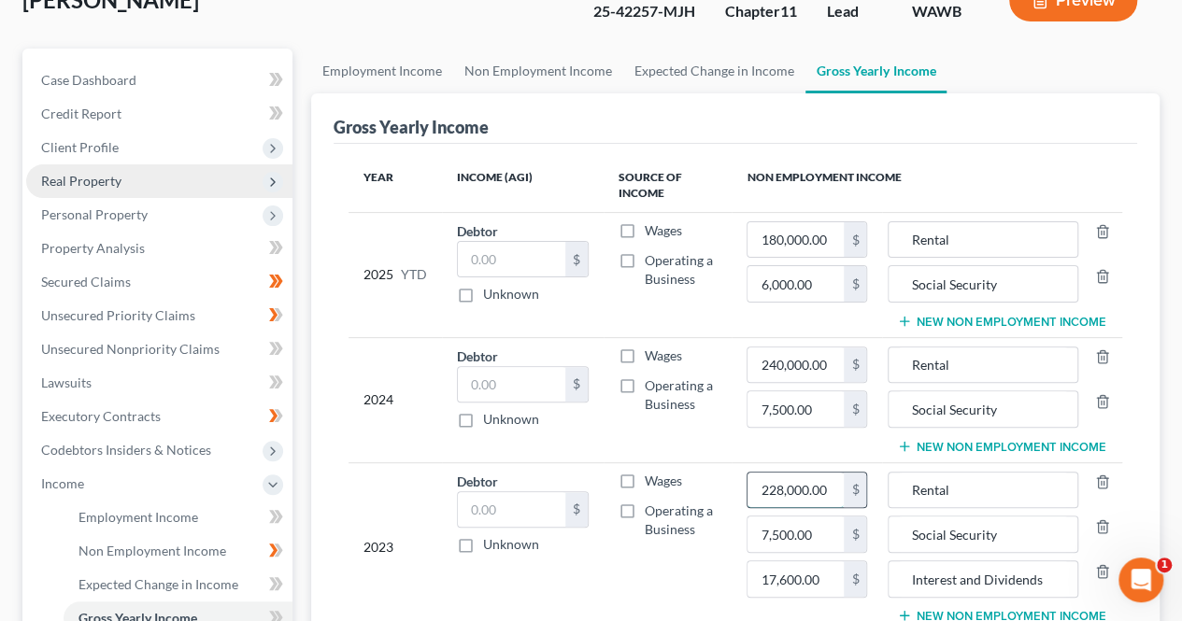
click at [791, 484] on input "228,000.00" at bounding box center [795, 490] width 96 height 35
click at [791, 487] on input "228,000.00" at bounding box center [795, 490] width 96 height 35
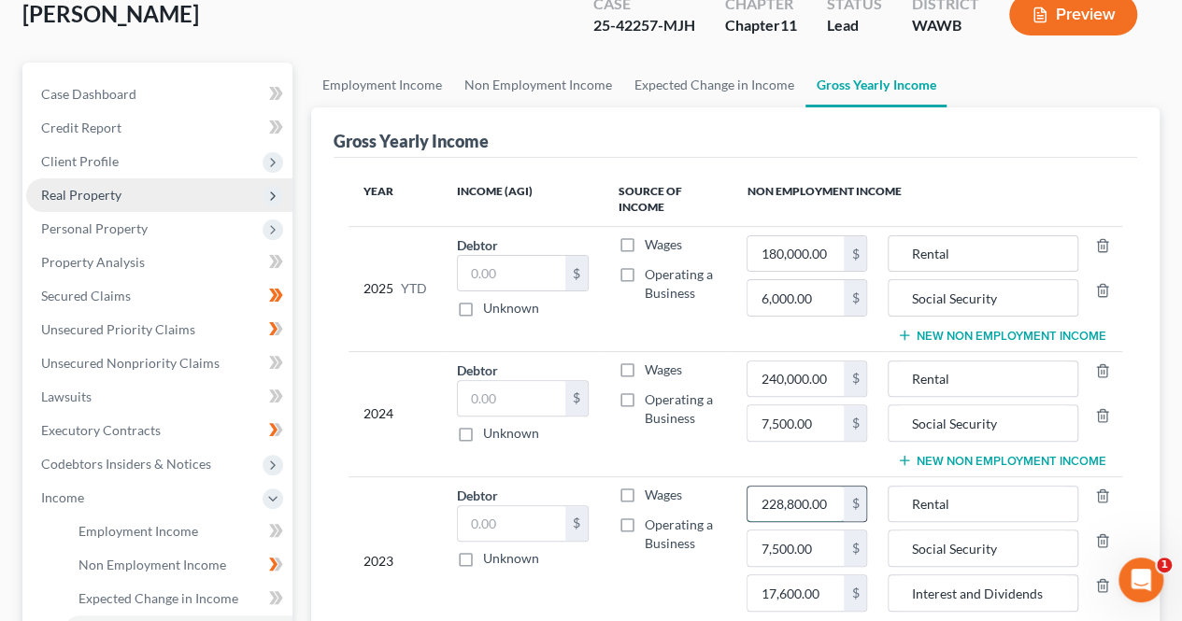
scroll to position [128, 0]
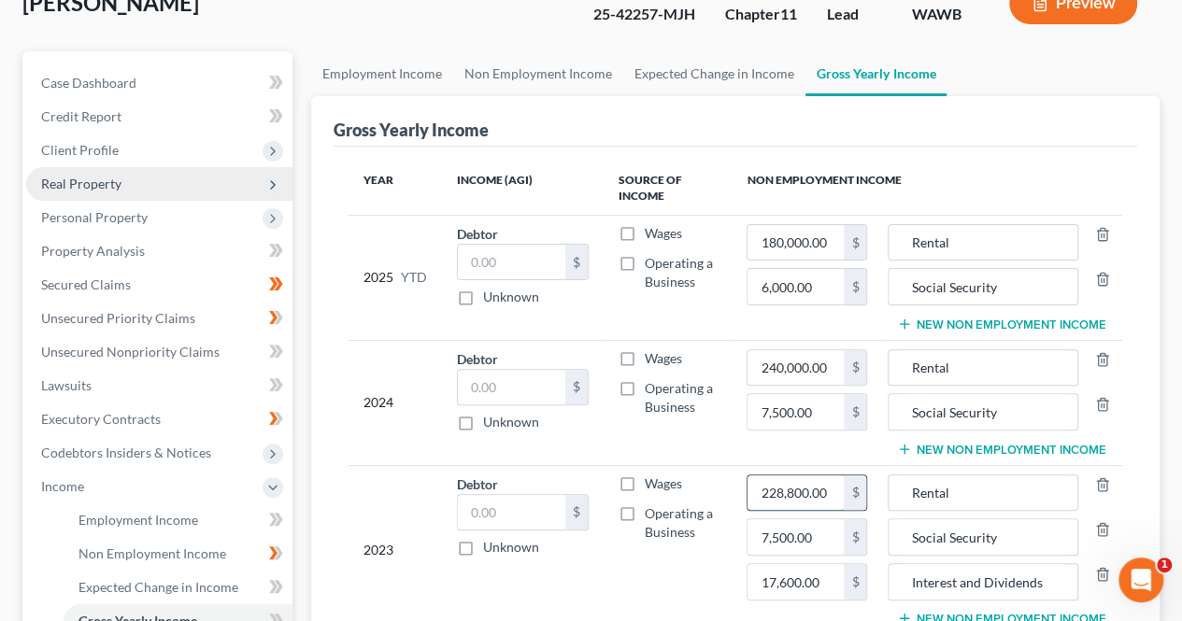
type input "228,800.00"
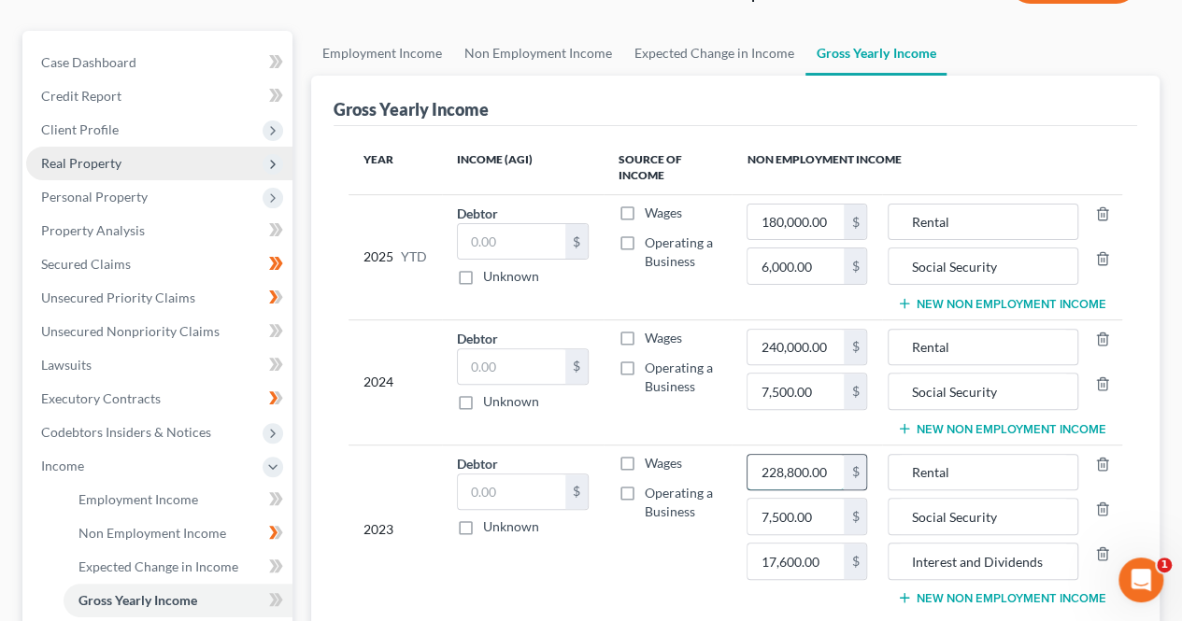
scroll to position [151, 0]
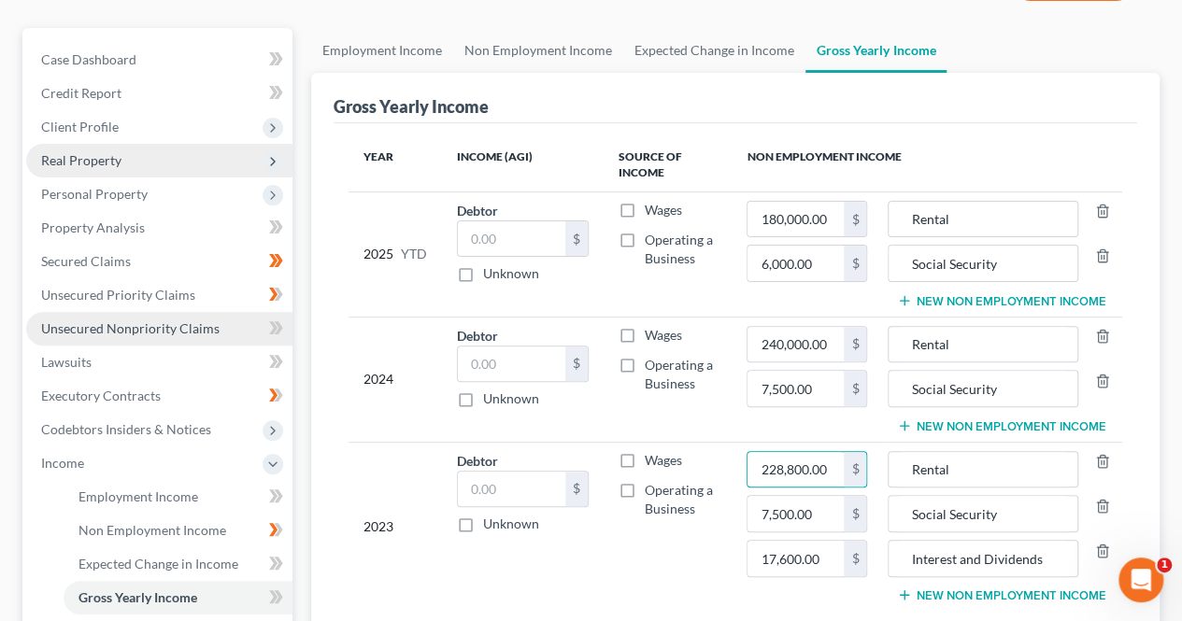
click at [64, 333] on span "Unsecured Nonpriority Claims" at bounding box center [130, 328] width 178 height 16
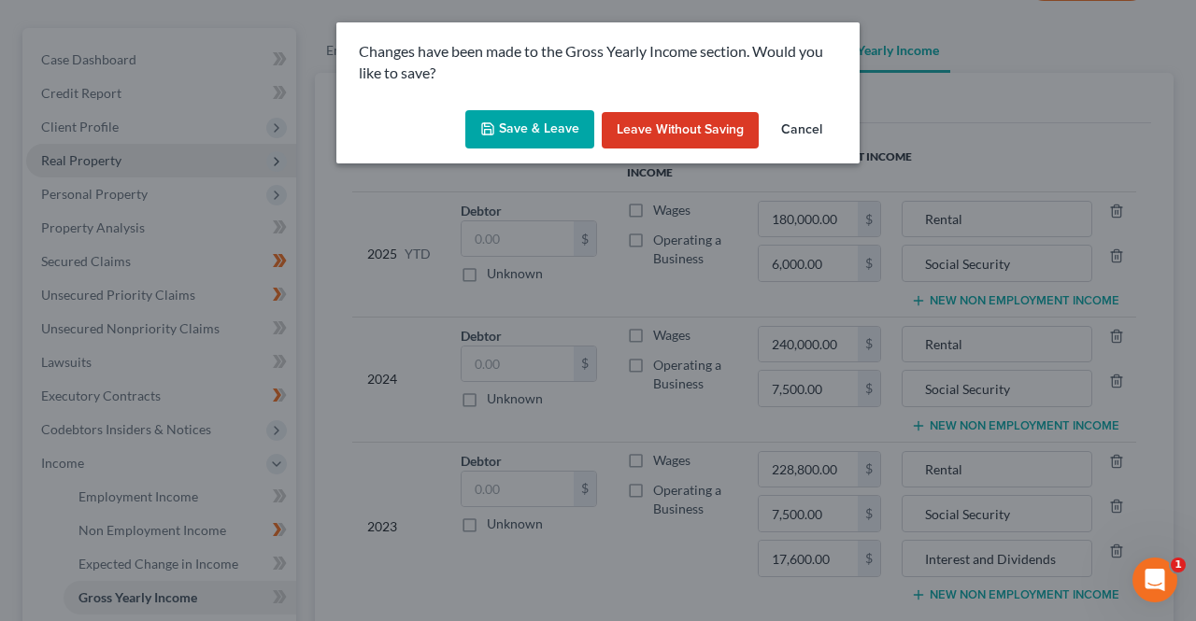
click at [529, 135] on button "Save & Leave" at bounding box center [529, 129] width 129 height 39
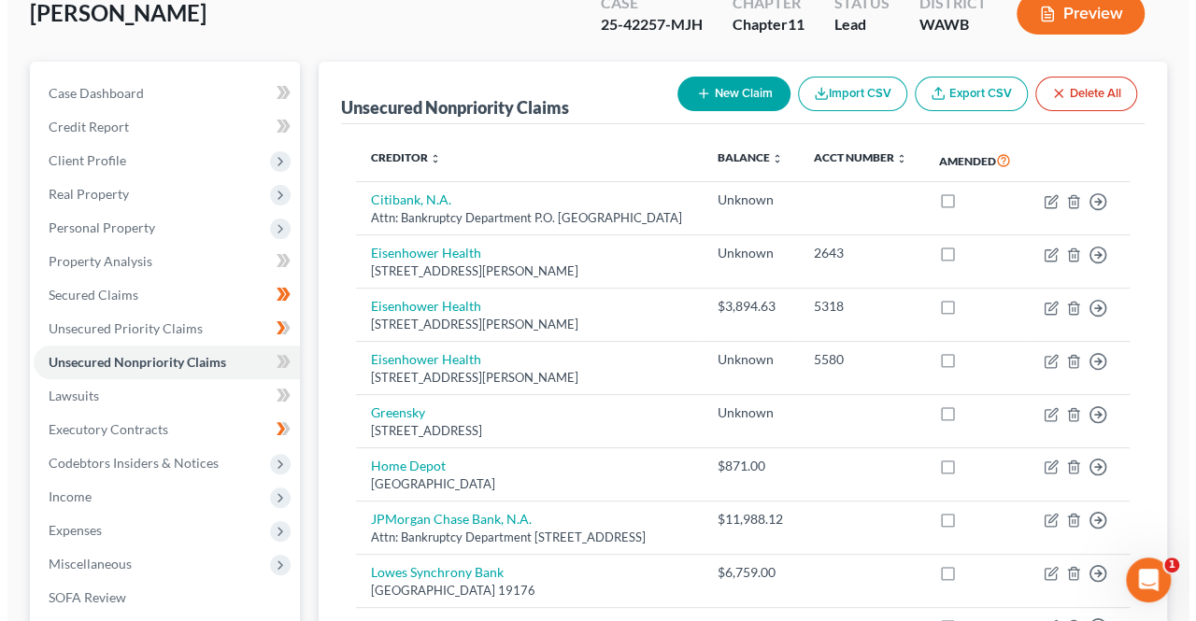
scroll to position [122, 0]
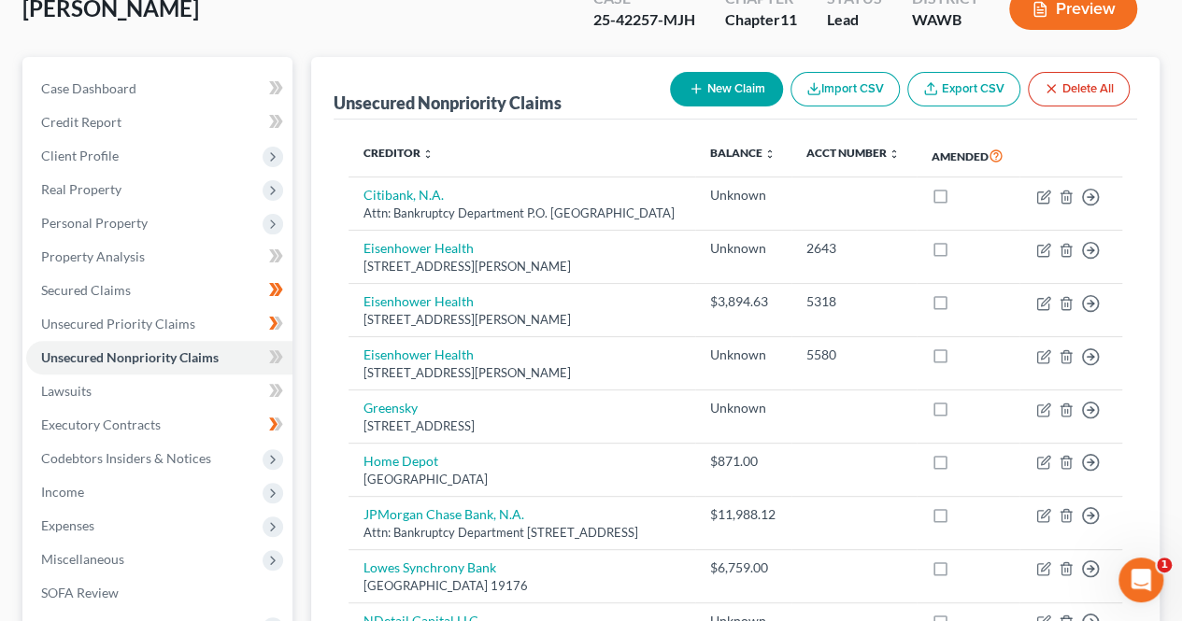
click at [714, 92] on button "New Claim" at bounding box center [726, 89] width 113 height 35
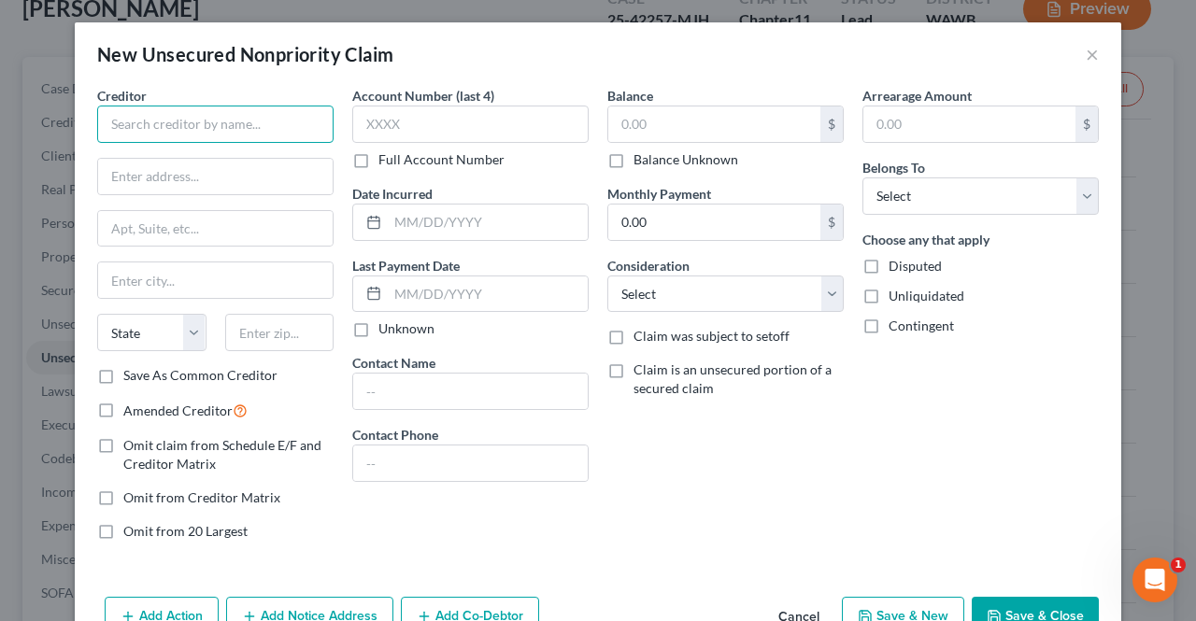
click at [249, 128] on input "text" at bounding box center [215, 124] width 236 height 37
type input "Salal Credit Union"
click at [734, 295] on select "Select Cable / Satellite Services Collection Agency Credit Card Debt Debt Couns…" at bounding box center [725, 294] width 236 height 37
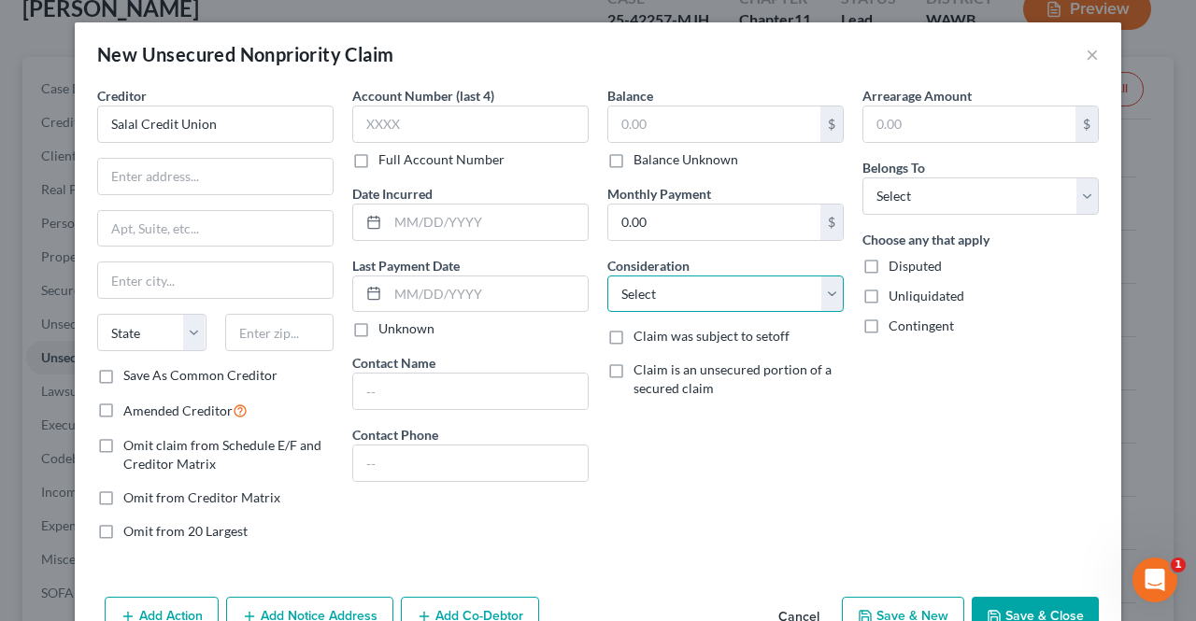
select select "2"
click at [607, 276] on select "Select Cable / Satellite Services Collection Agency Credit Card Debt Debt Couns…" at bounding box center [725, 294] width 236 height 37
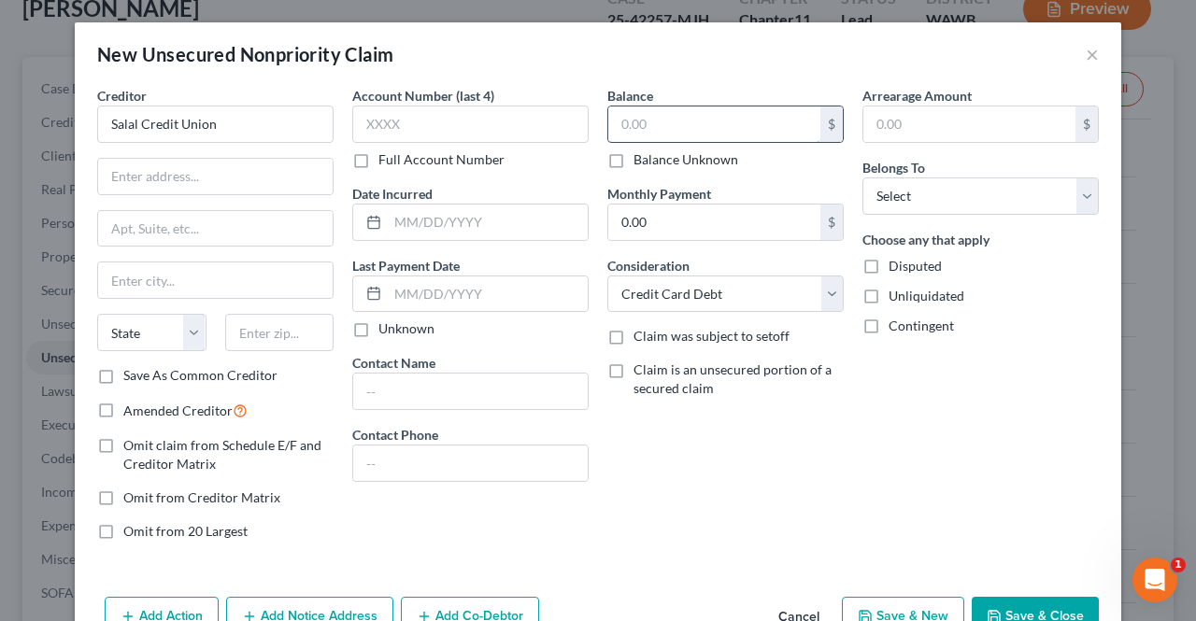
click at [704, 131] on input "text" at bounding box center [714, 123] width 212 height 35
click at [1011, 201] on select "Select Debtor 1 Only Debtor 2 Only Debtor 1 And Debtor 2 Only At Least One Of T…" at bounding box center [980, 195] width 236 height 37
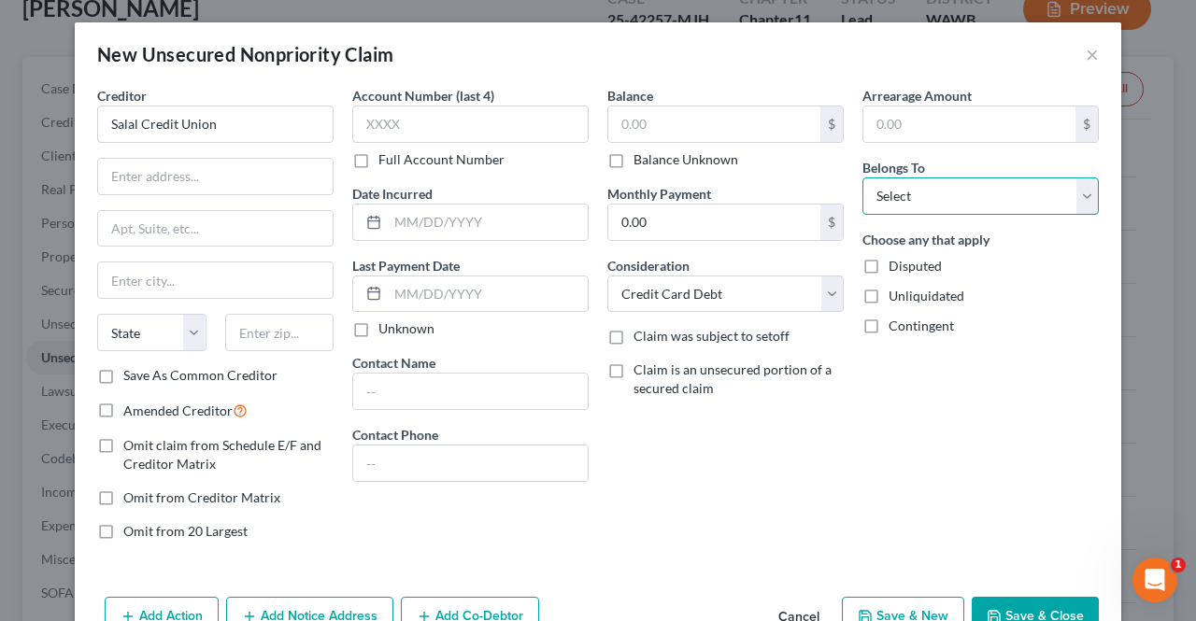
select select "0"
click at [862, 177] on select "Select Debtor 1 Only Debtor 2 Only Debtor 1 And Debtor 2 Only At Least One Of T…" at bounding box center [980, 195] width 236 height 37
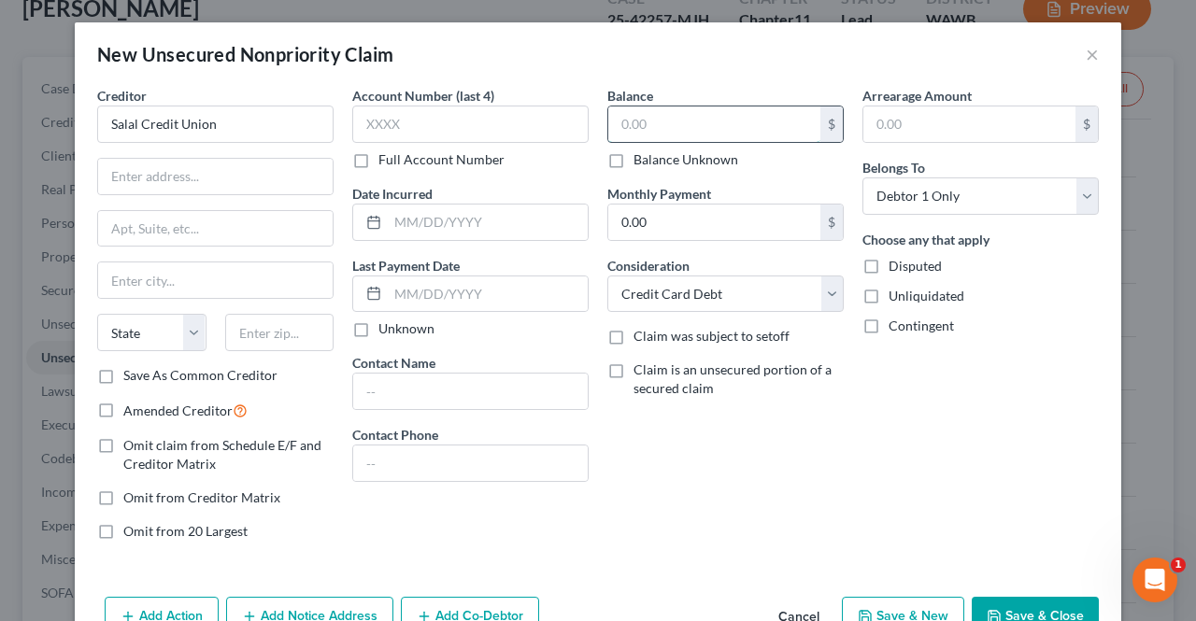
click at [701, 120] on input "text" at bounding box center [714, 123] width 212 height 35
type input "3,812"
click at [721, 544] on div "Balance 3,812.00 $ Balance Unknown Balance Undetermined 3,812 $ Balance Unknown…" at bounding box center [725, 321] width 255 height 470
click at [731, 131] on input "3,812" at bounding box center [714, 123] width 212 height 35
click at [692, 501] on div "Balance 3,812.00 $ Balance Unknown Balance Undetermined 3,812 $ Balance Unknown…" at bounding box center [725, 321] width 255 height 470
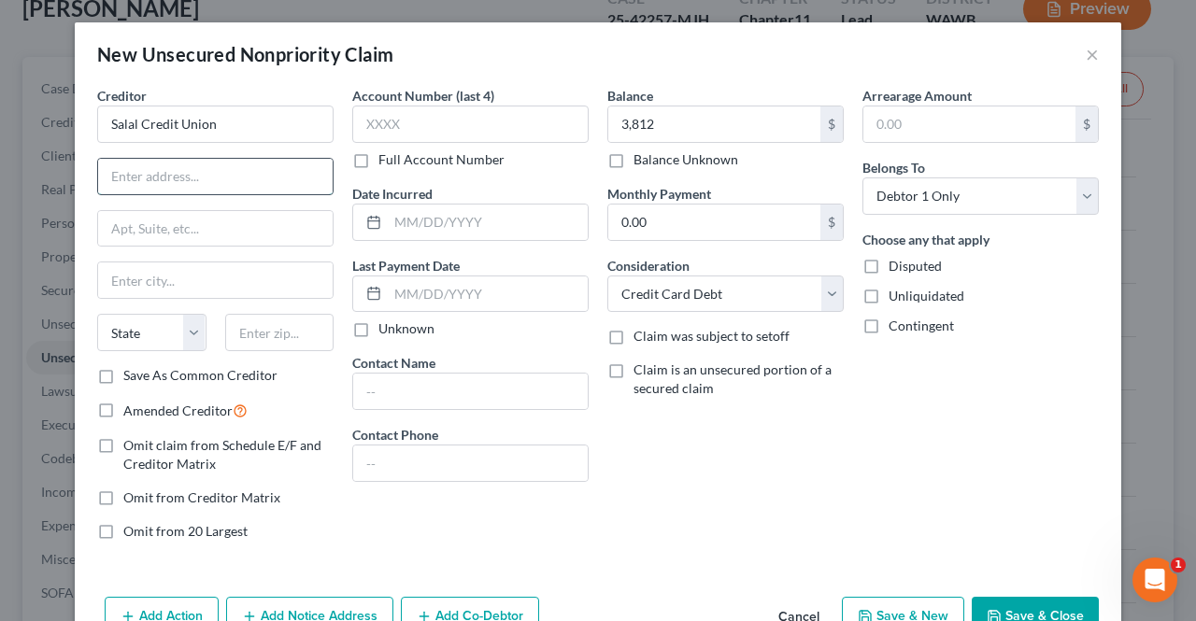
click at [250, 170] on input "text" at bounding box center [215, 176] width 234 height 35
paste input "PO Box 75029"
type input "PO Box 75029"
click at [270, 329] on input "text" at bounding box center [279, 332] width 109 height 37
type input "98175"
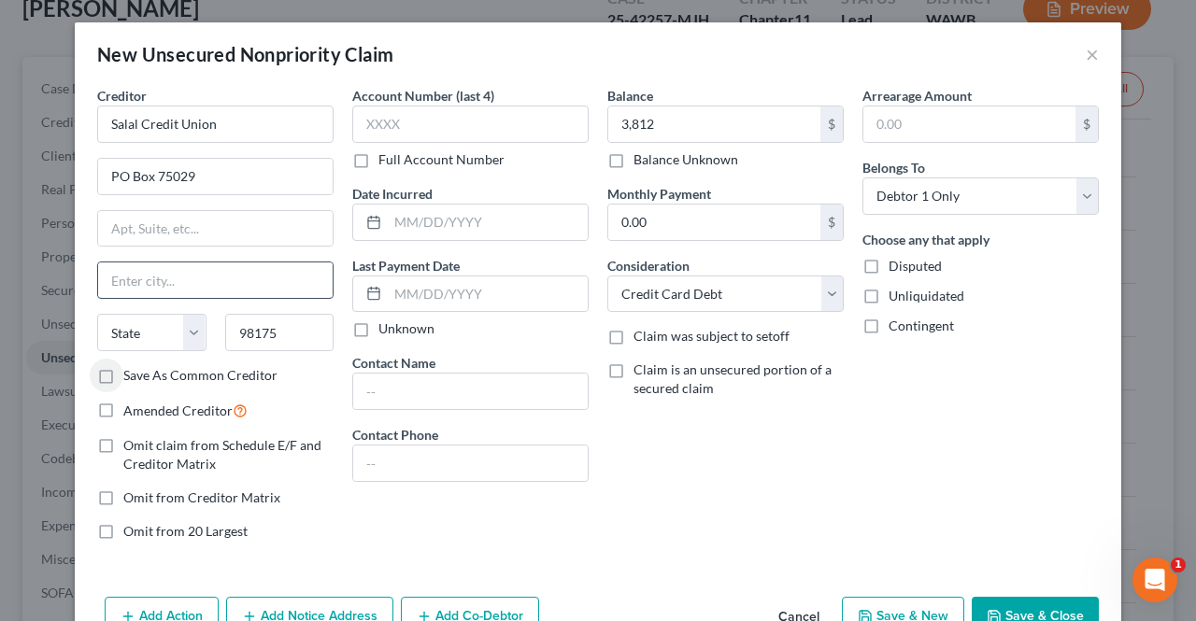
click at [160, 279] on input "text" at bounding box center [215, 279] width 234 height 35
type input "Seattle"
click at [114, 340] on select "State AL AK AR AZ CA CO CT DE DC FL GA GU HI ID IL IN IA KS KY LA ME MD MA MI M…" at bounding box center [151, 332] width 109 height 37
select select "50"
click at [905, 496] on div "Arrearage Amount $ Belongs To * Select Debtor 1 Only Debtor 2 Only Debtor 1 And…" at bounding box center [980, 321] width 255 height 470
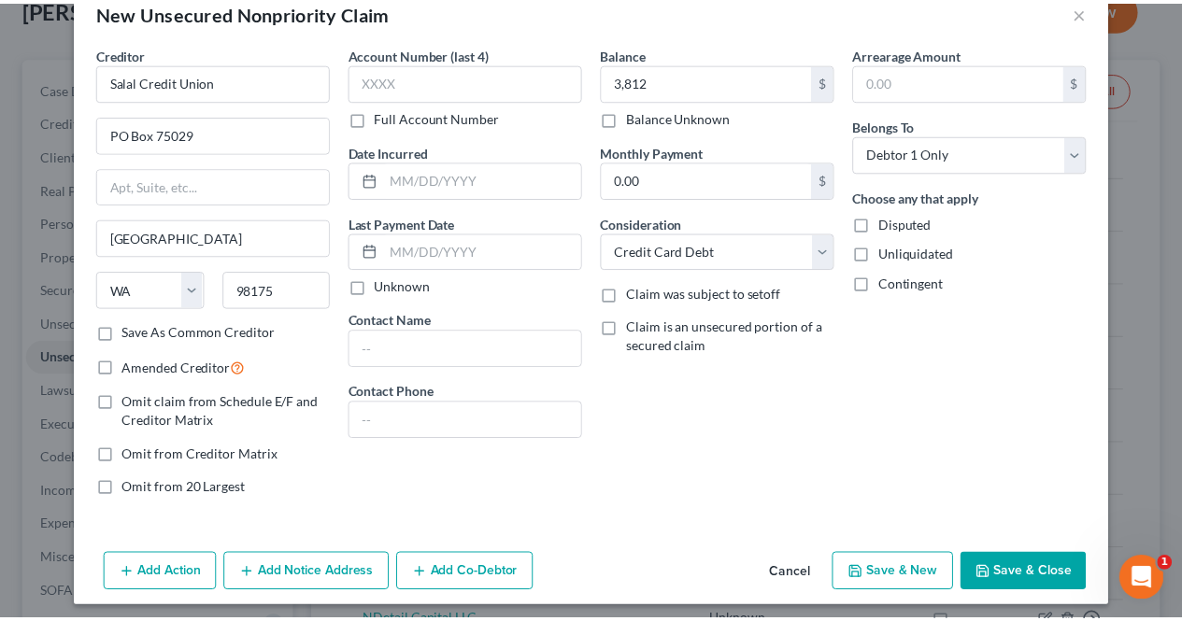
scroll to position [49, 0]
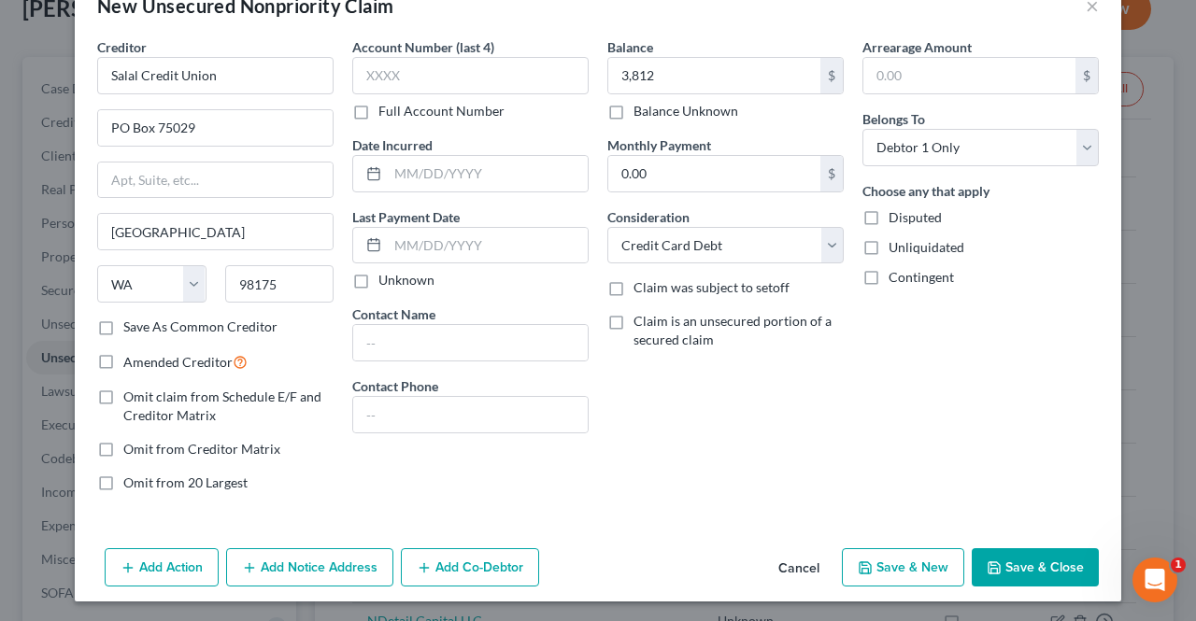
click at [1035, 560] on button "Save & Close" at bounding box center [1034, 567] width 127 height 39
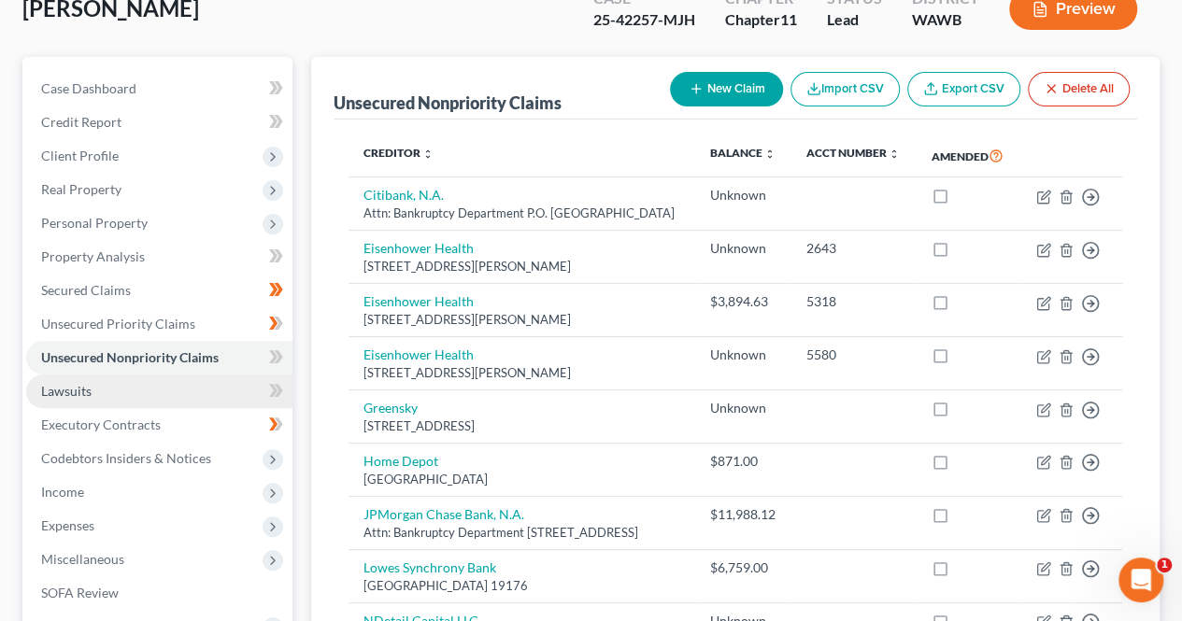
click at [170, 397] on link "Lawsuits" at bounding box center [159, 392] width 266 height 34
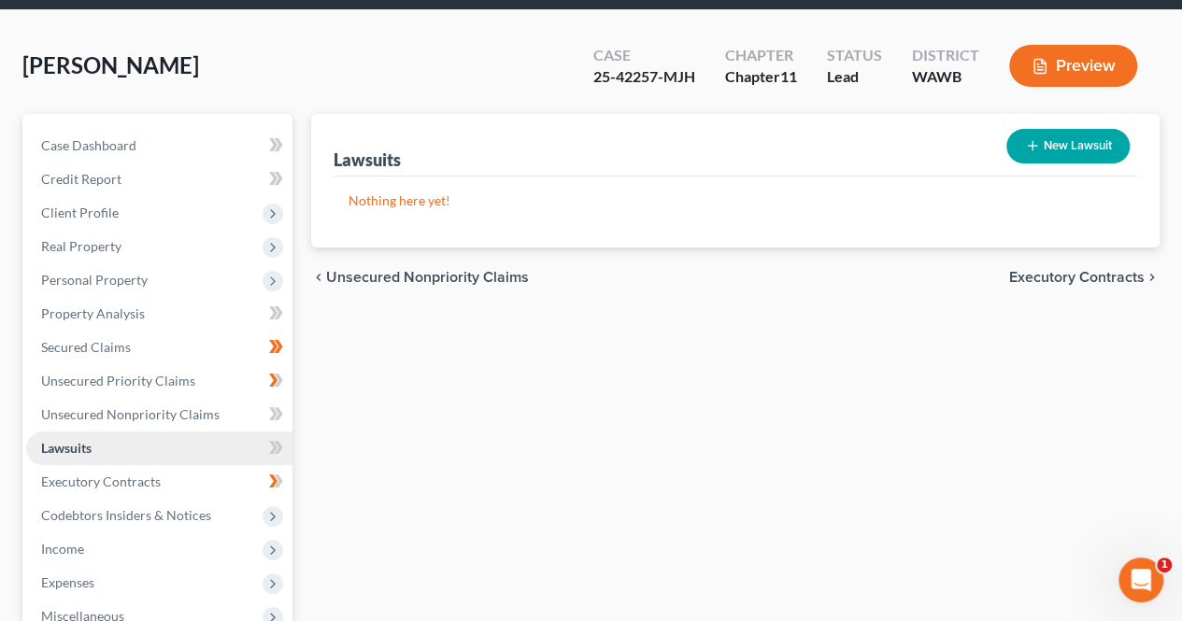
scroll to position [71, 0]
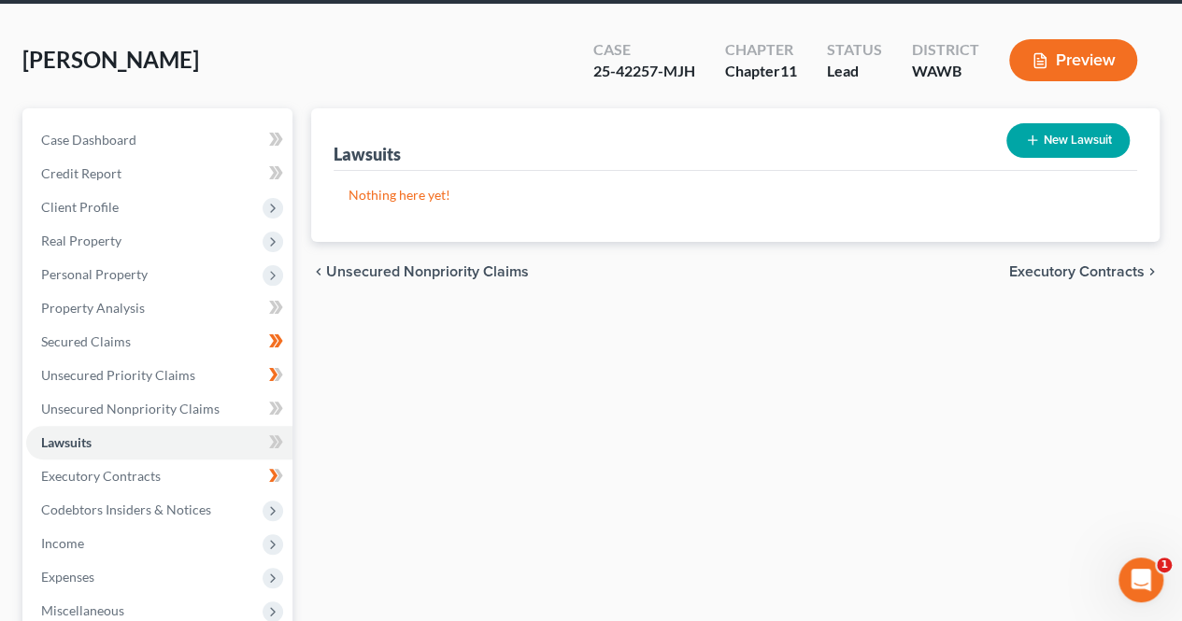
click at [1042, 142] on button "New Lawsuit" at bounding box center [1067, 140] width 123 height 35
select select "0"
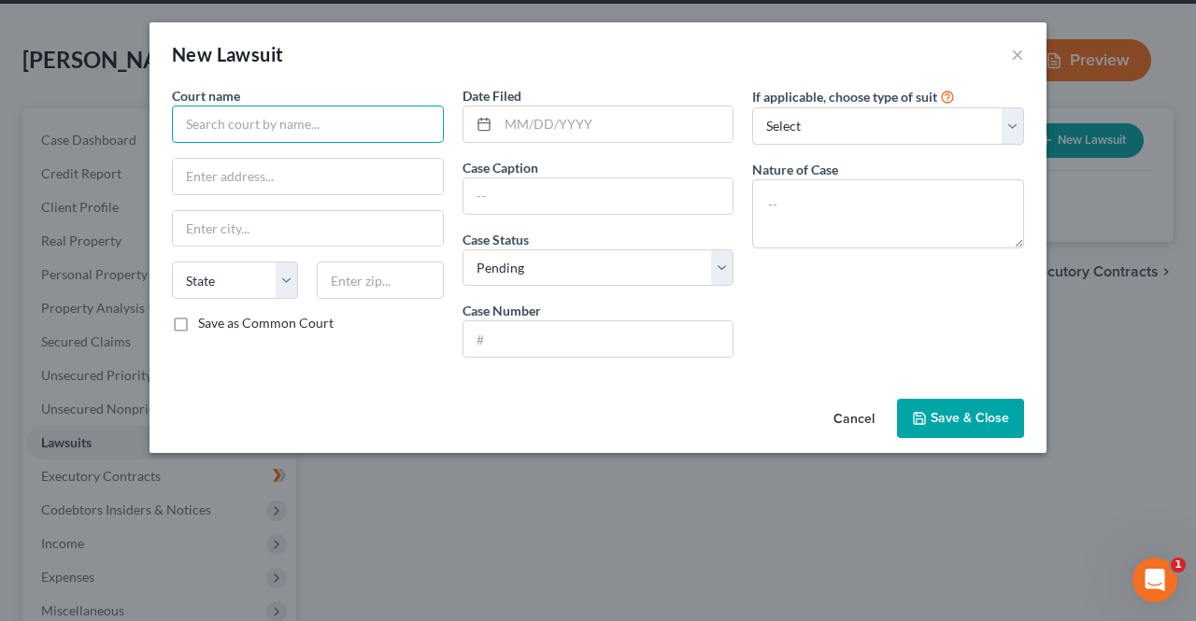
click at [364, 115] on input "text" at bounding box center [308, 124] width 272 height 37
type input "King County Superior Court"
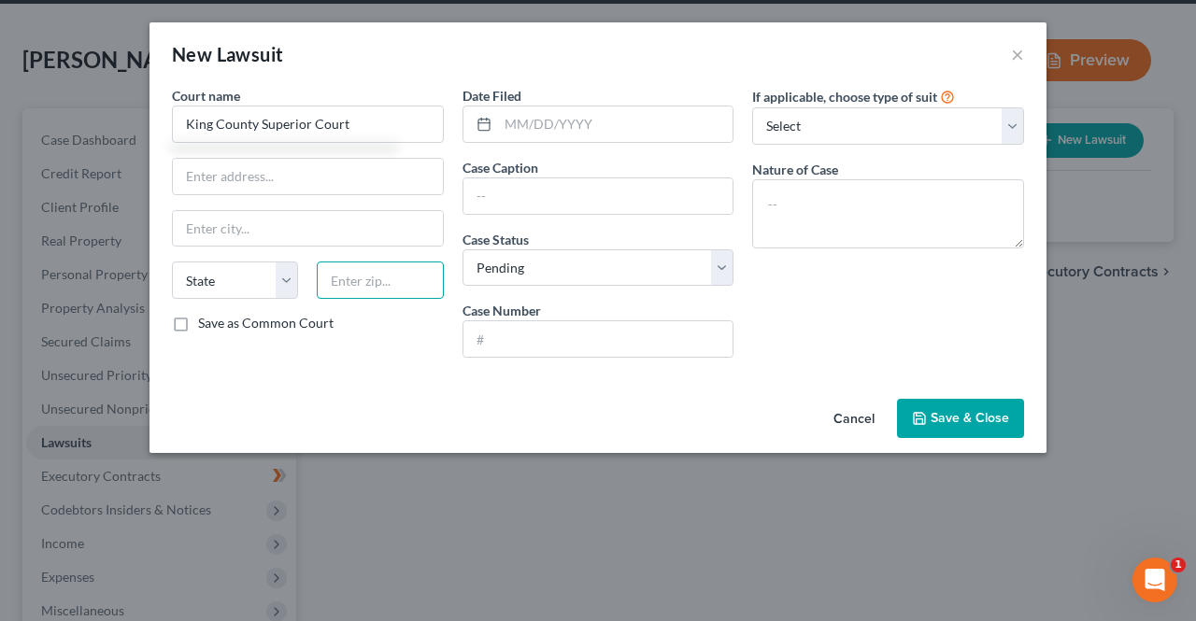
click at [355, 283] on input "text" at bounding box center [380, 280] width 126 height 37
type input "98104"
type input "500 Third Avenue"
type input "Seattle"
select select "50"
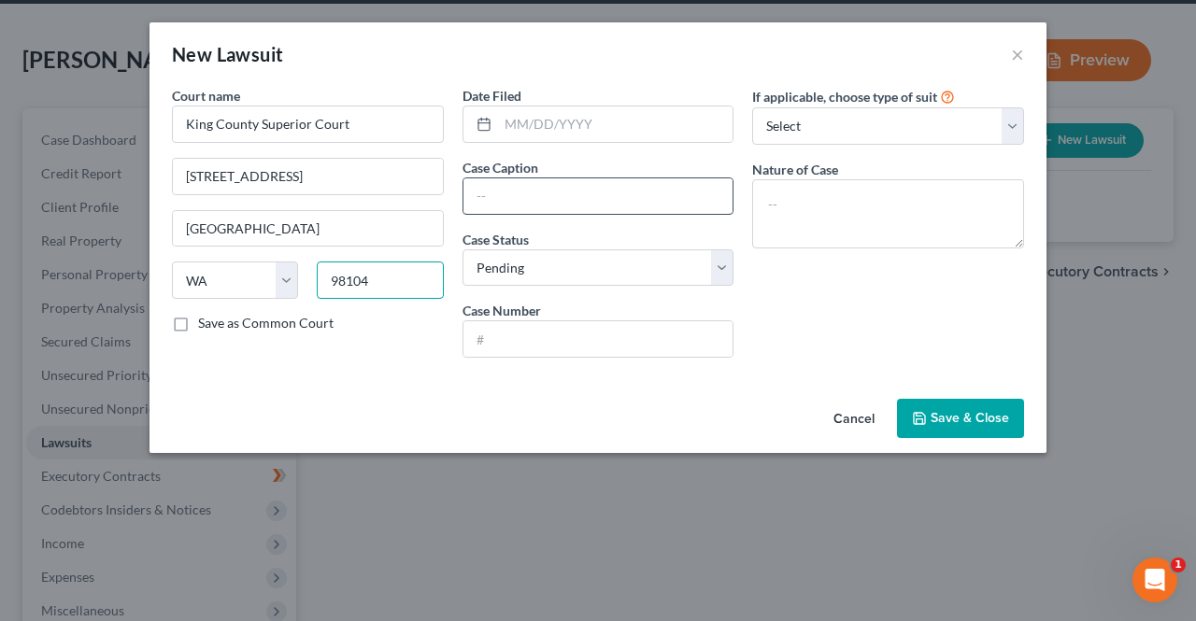
type input "98104"
click at [615, 194] on input "text" at bounding box center [598, 195] width 270 height 35
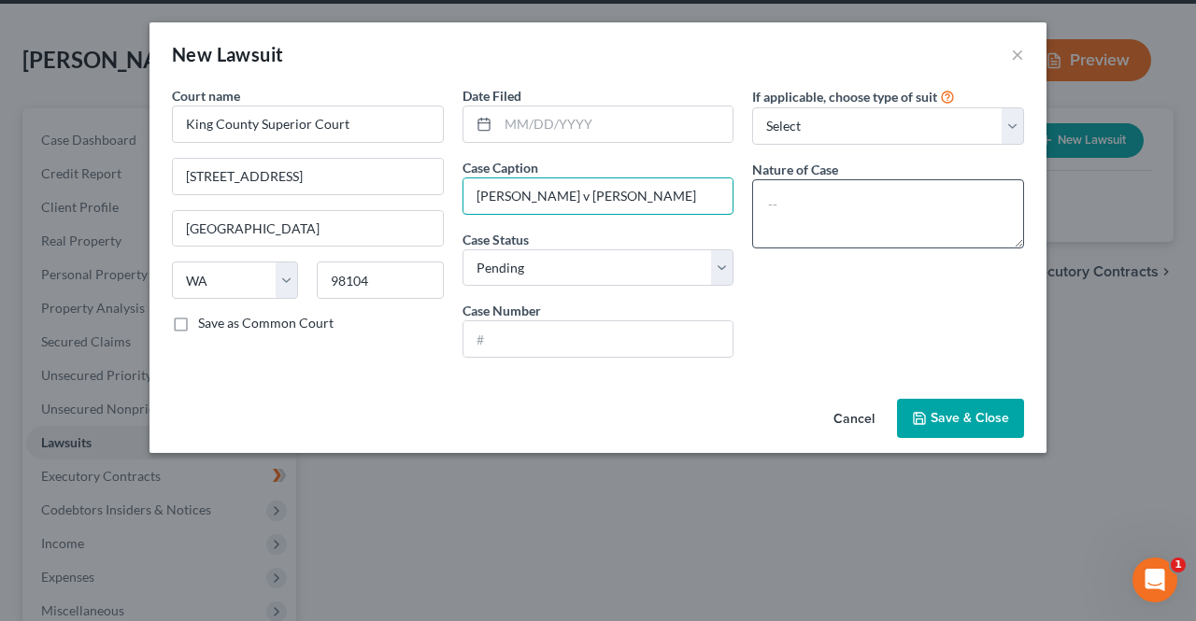
type input "Sterling Hines-Elzinga v Joan Dean"
click at [887, 206] on textarea at bounding box center [888, 213] width 272 height 69
type textarea "C"
type textarea "V"
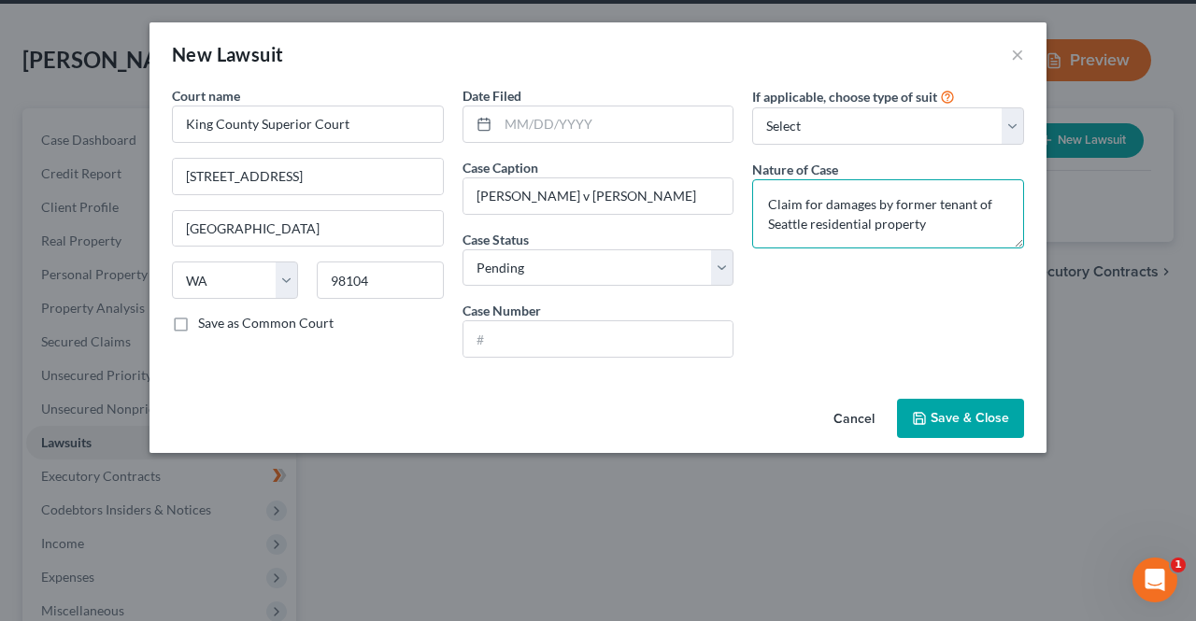
type textarea "Claim for damages by former tenant of Seattle residential property"
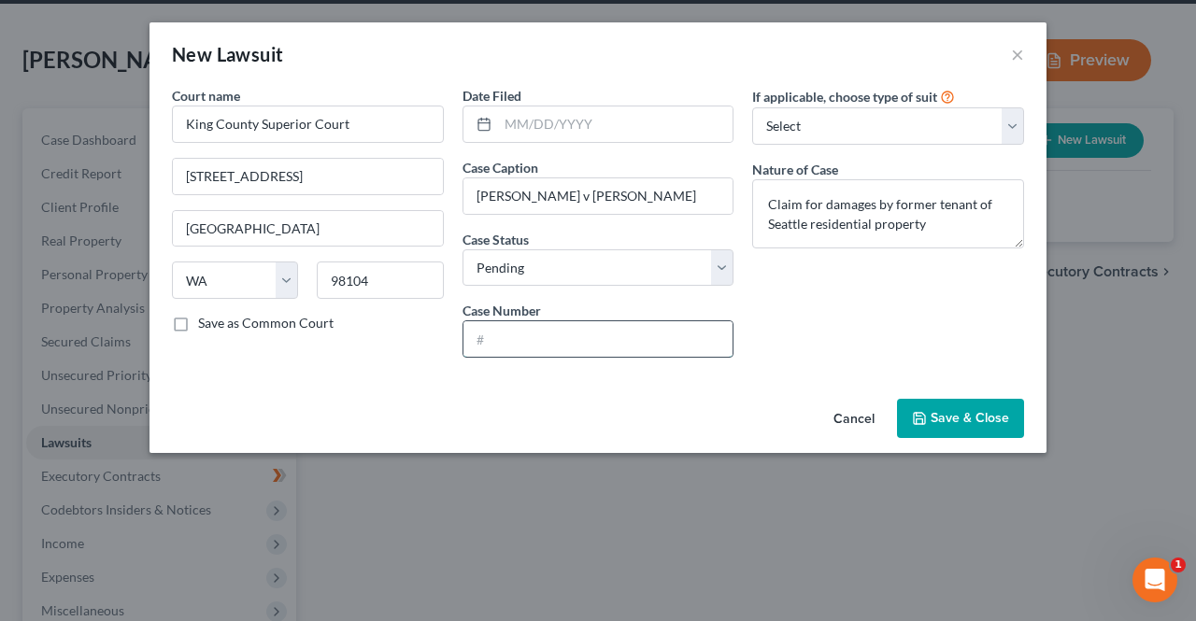
click at [652, 334] on input "text" at bounding box center [598, 338] width 270 height 35
click at [854, 129] on select "Select Repossession Garnishment Foreclosure Attached, Seized, Or Levied Other" at bounding box center [888, 125] width 272 height 37
click at [594, 333] on input "text" at bounding box center [598, 338] width 270 height 35
paste input "24-2-02390-9"
type input "24-2-02390-9SEA"
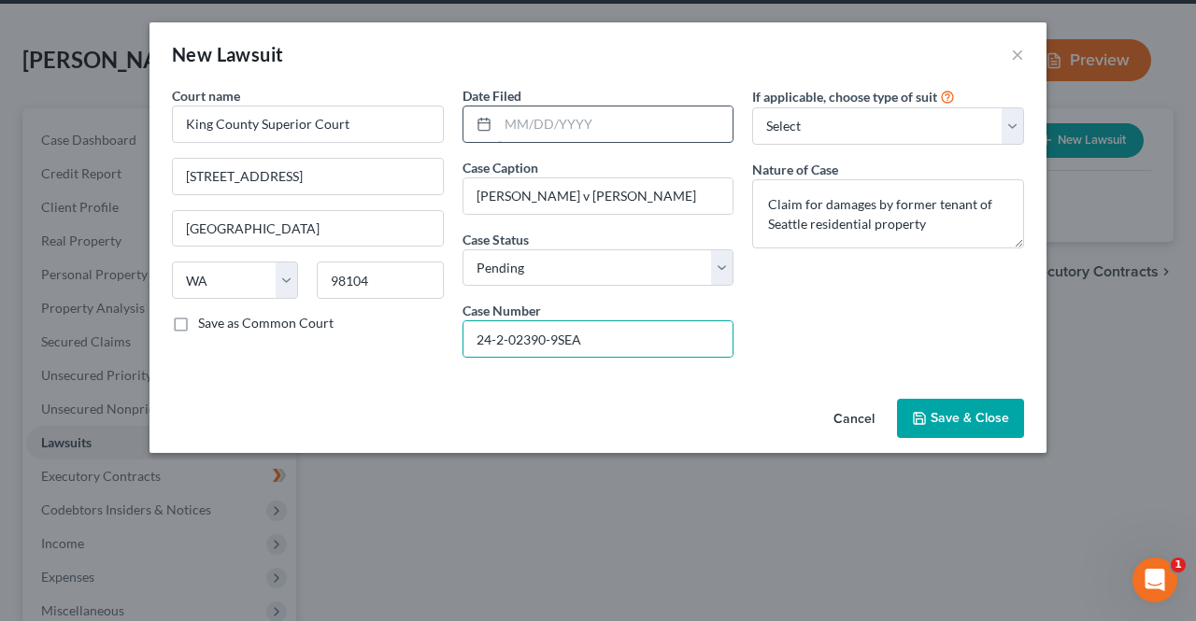
click at [631, 120] on input "text" at bounding box center [615, 123] width 235 height 35
click at [593, 132] on input "text" at bounding box center [615, 123] width 235 height 35
type input "02/01/2024"
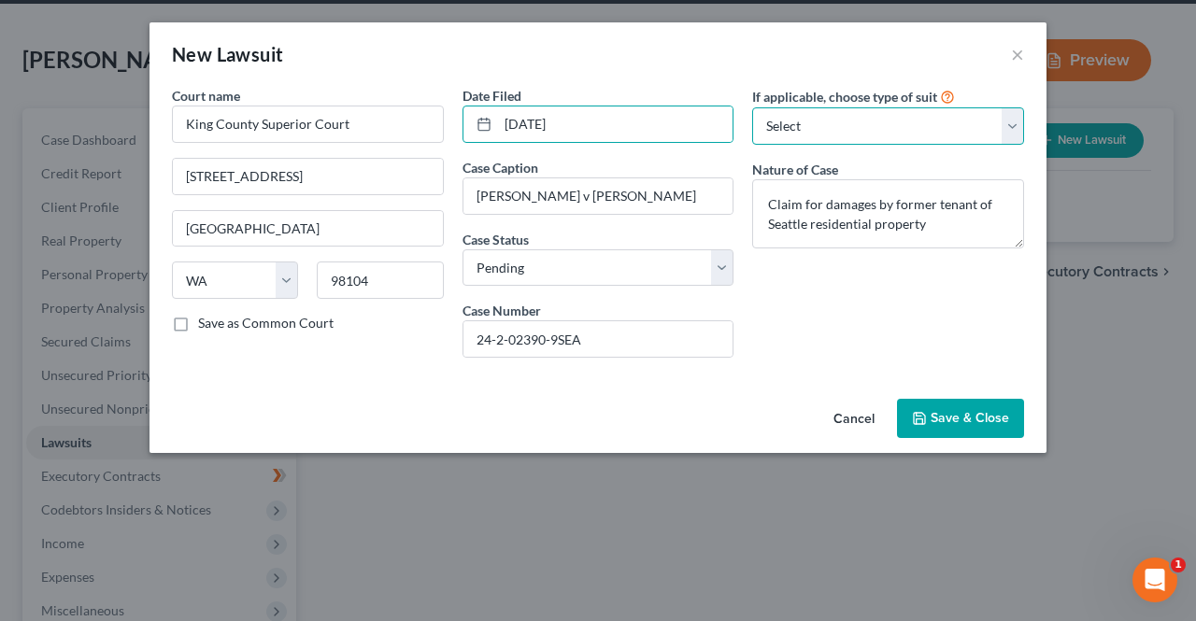
click at [1023, 135] on select "Select Repossession Garnishment Foreclosure Attached, Seized, Or Levied Other" at bounding box center [888, 125] width 272 height 37
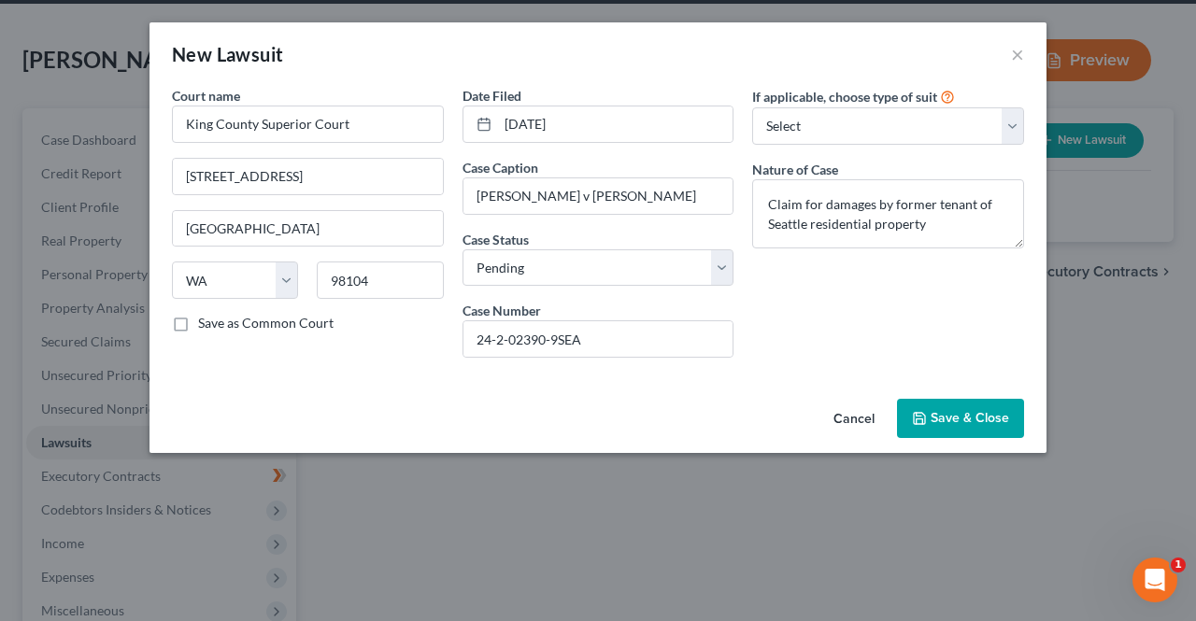
click at [673, 421] on div "Cancel Save & Close" at bounding box center [597, 422] width 897 height 62
click at [958, 410] on span "Save & Close" at bounding box center [969, 418] width 78 height 16
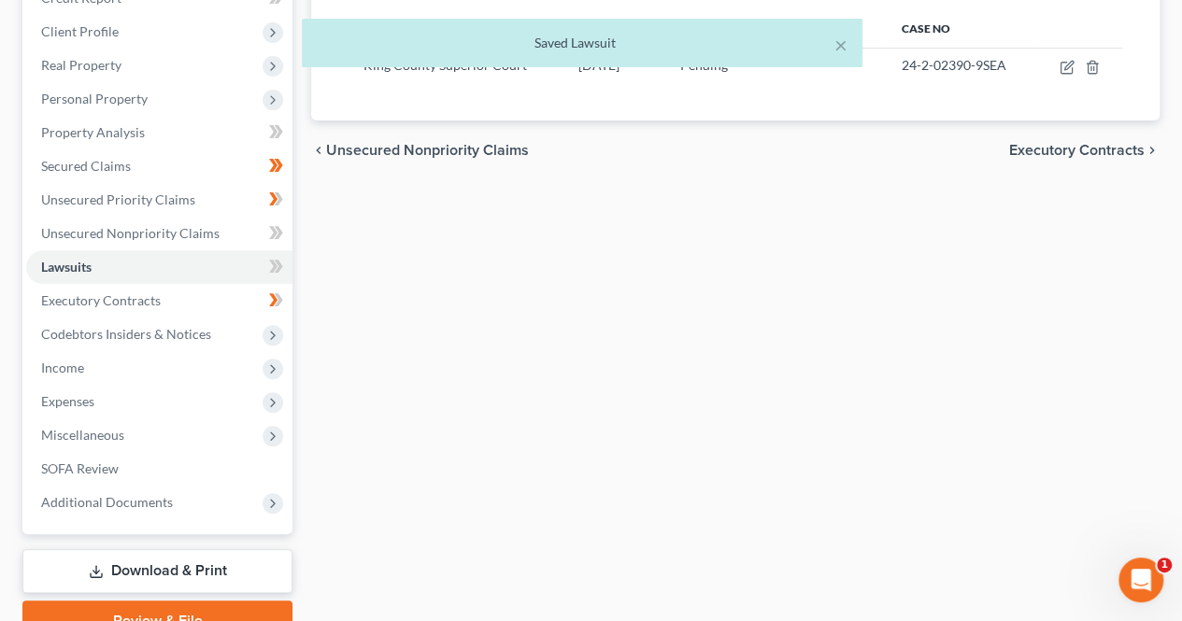
scroll to position [244, 0]
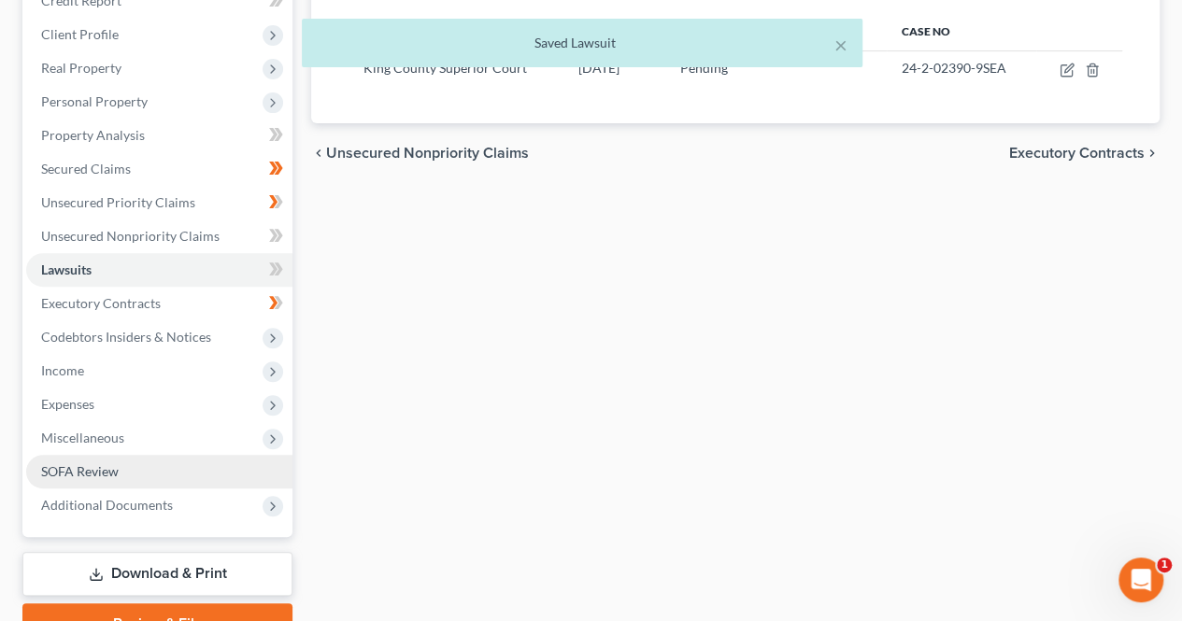
click at [105, 474] on span "SOFA Review" at bounding box center [80, 471] width 78 height 16
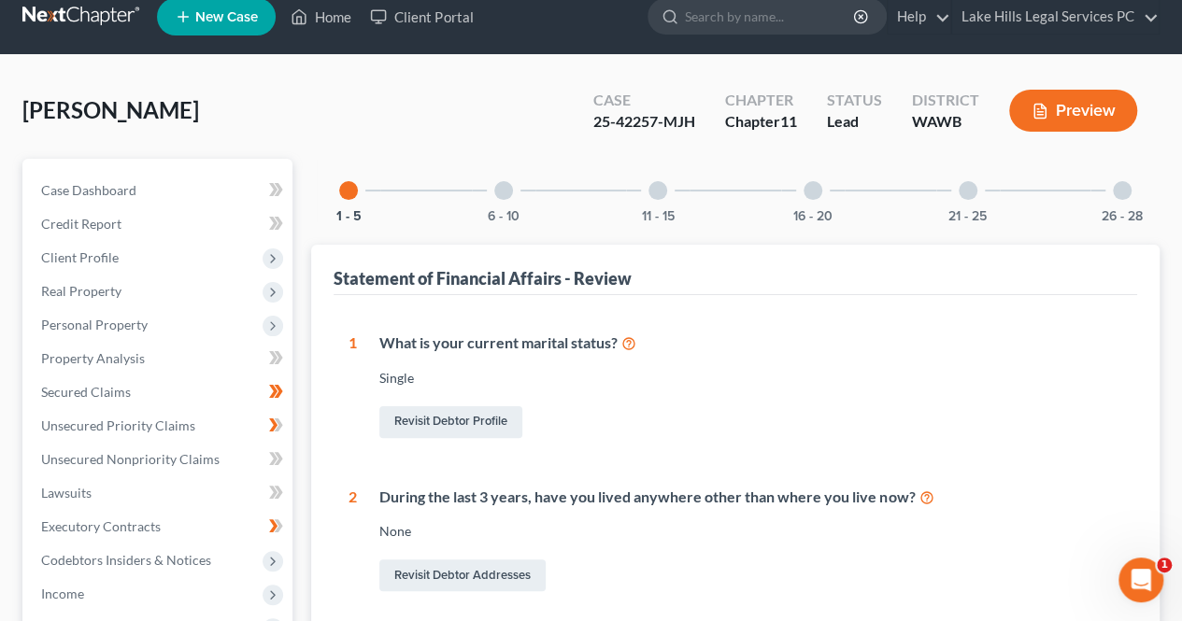
scroll to position [24, 0]
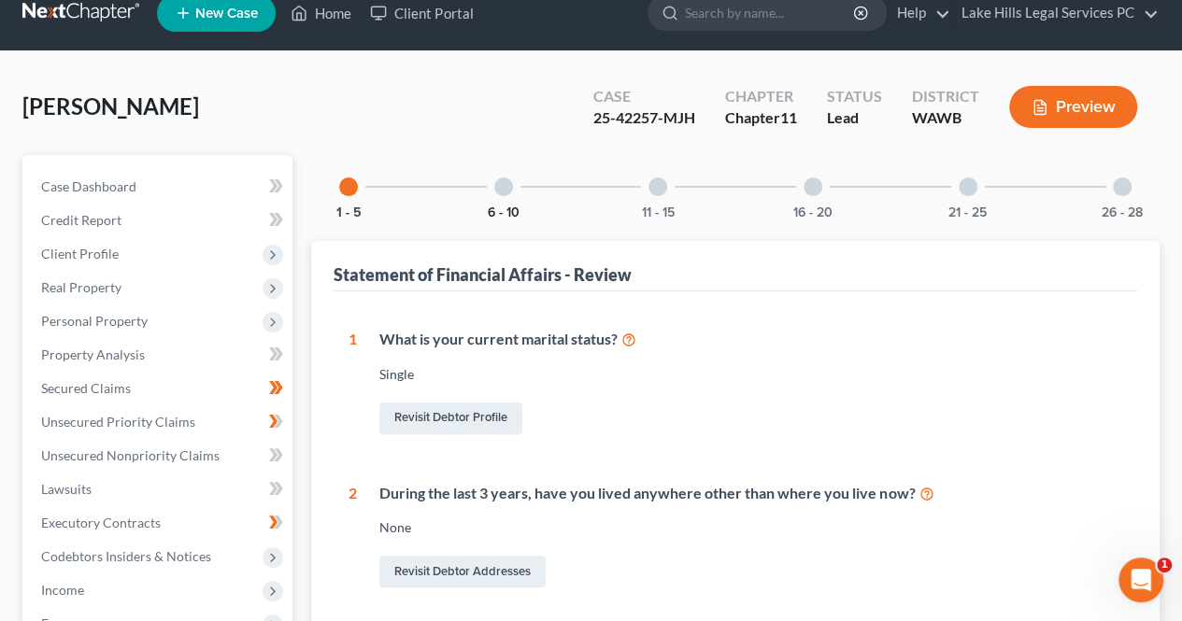
click at [507, 211] on button "6 - 10" at bounding box center [504, 212] width 32 height 13
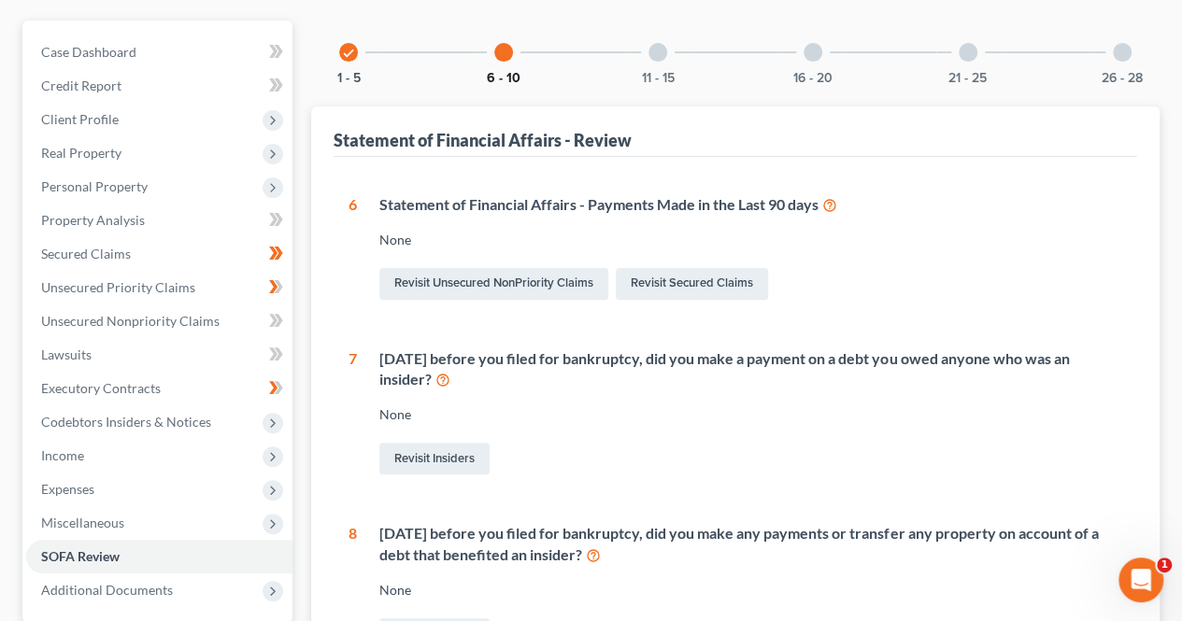
scroll to position [159, 0]
click at [831, 204] on icon at bounding box center [829, 204] width 15 height 18
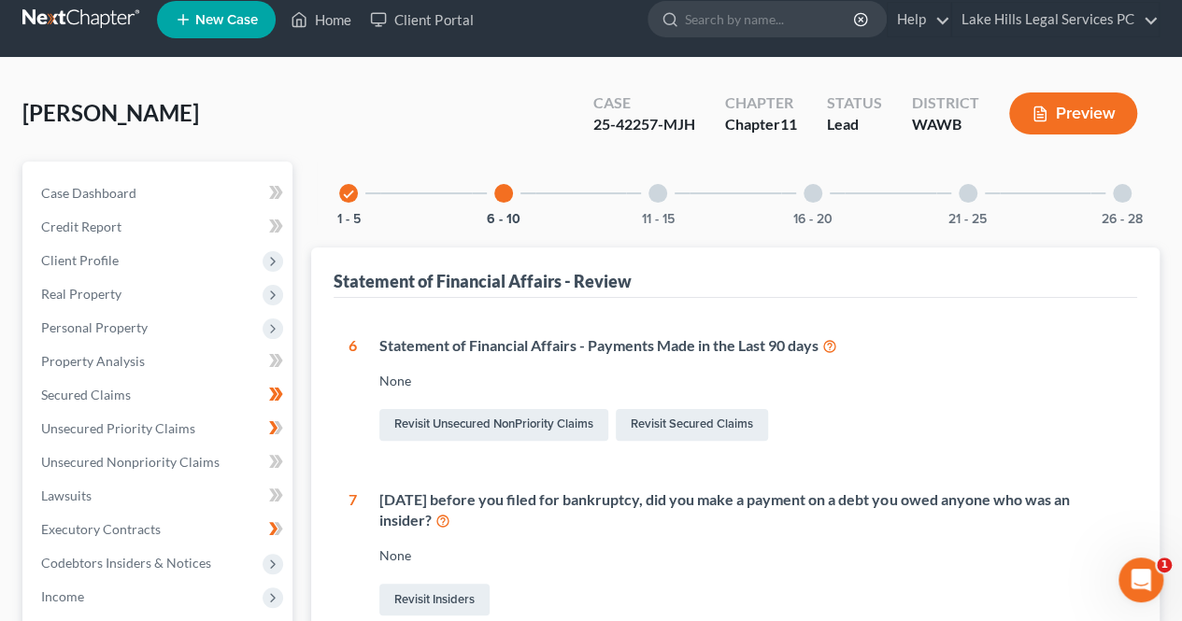
scroll to position [0, 0]
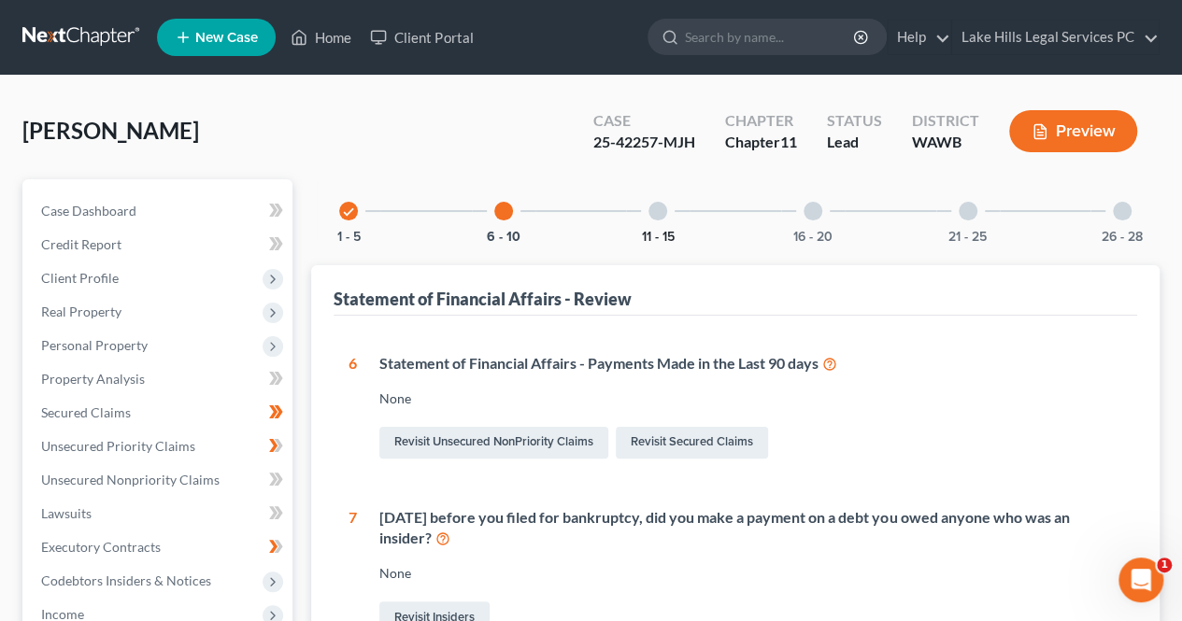
click at [662, 231] on button "11 - 15" at bounding box center [658, 237] width 33 height 13
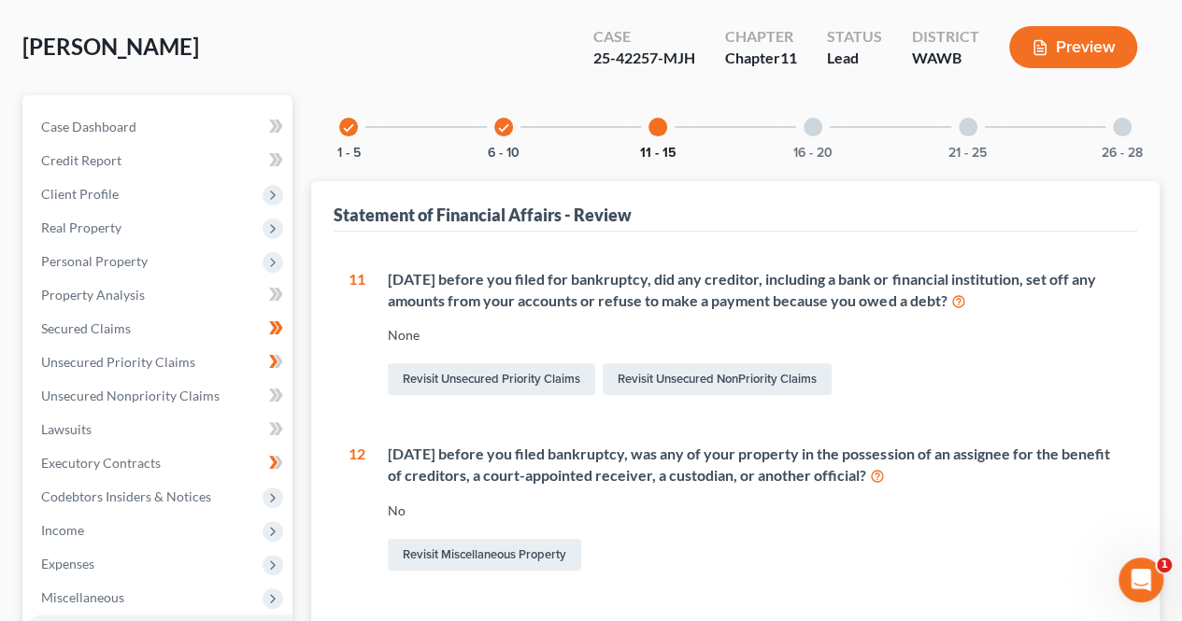
scroll to position [78, 0]
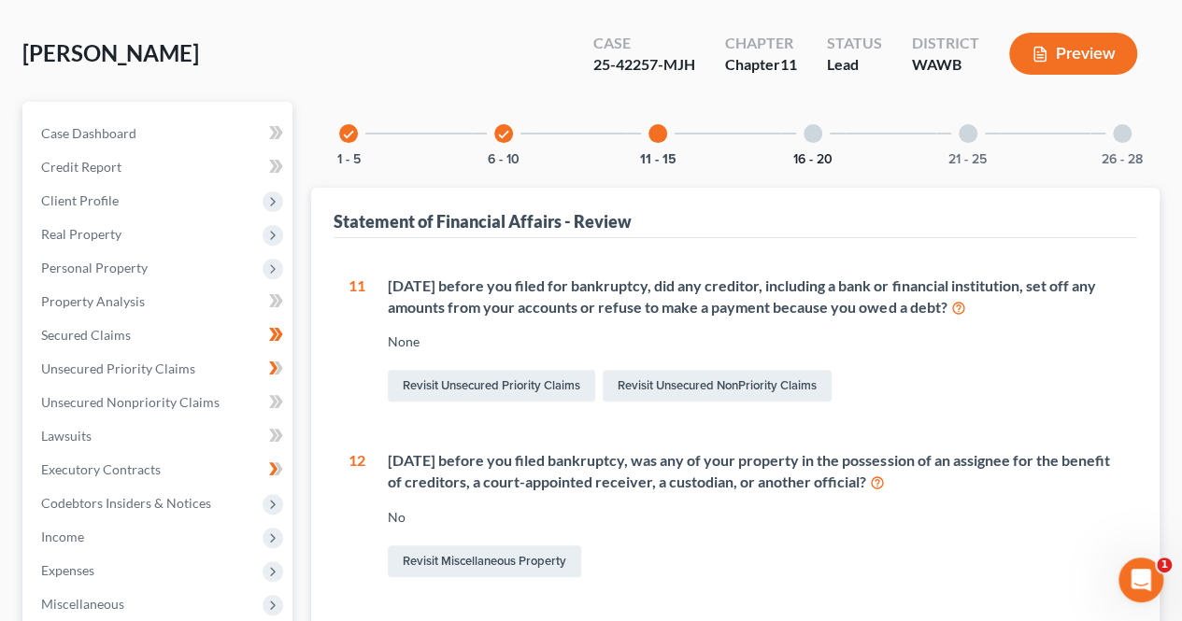
click at [815, 157] on button "16 - 20" at bounding box center [812, 159] width 39 height 13
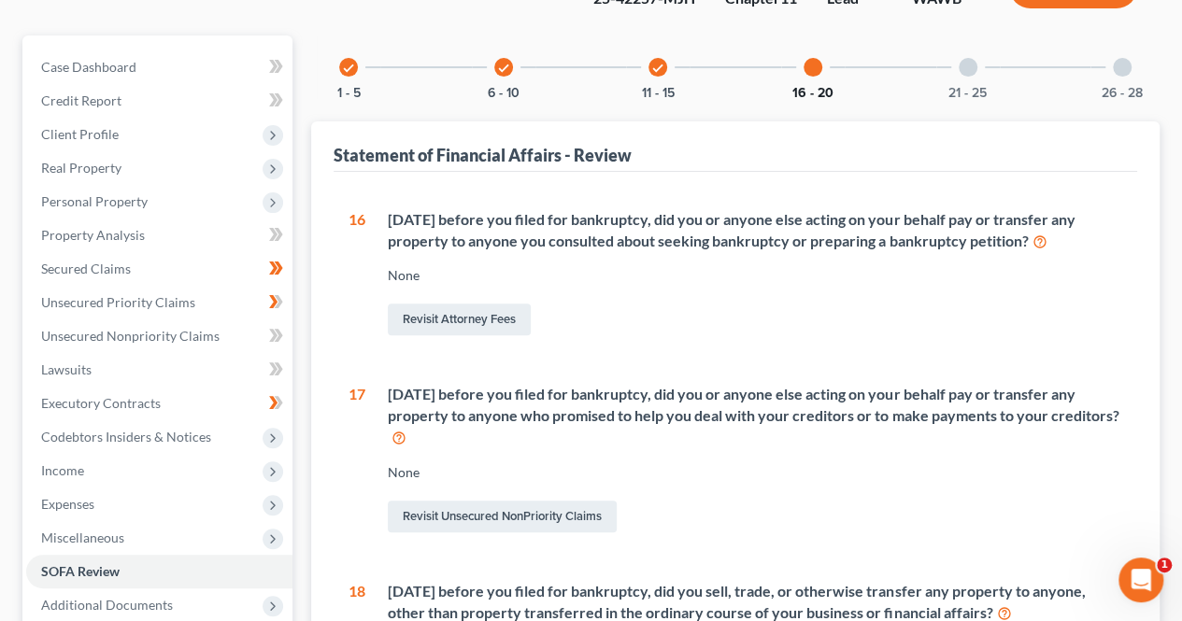
scroll to position [159, 0]
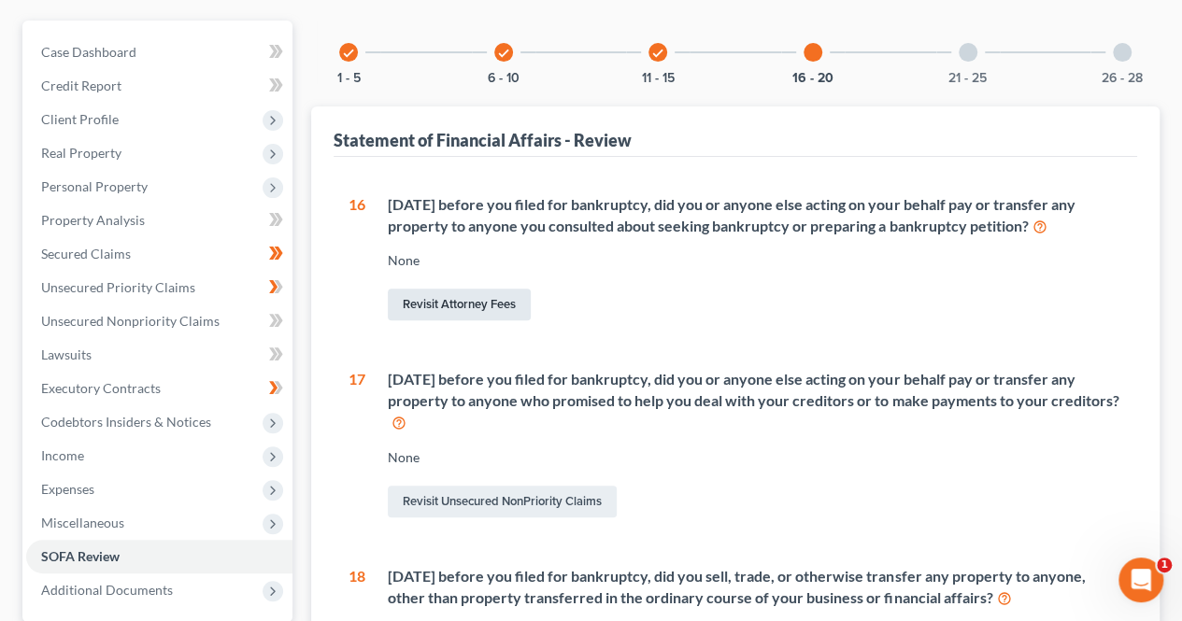
click at [487, 301] on link "Revisit Attorney Fees" at bounding box center [459, 305] width 143 height 32
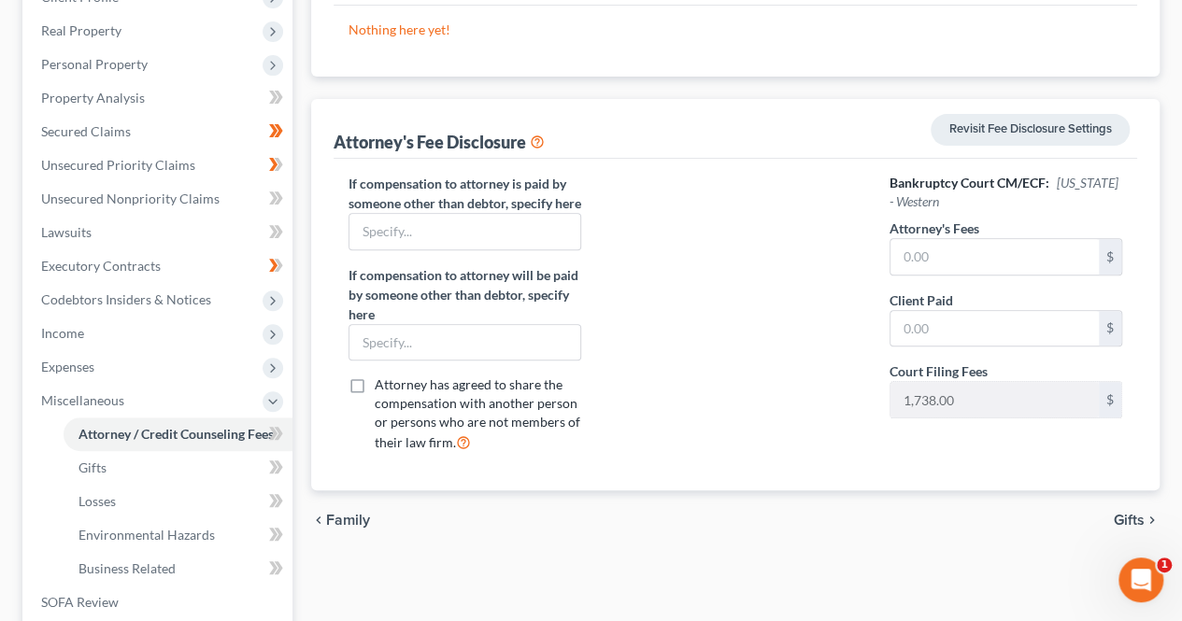
scroll to position [276, 0]
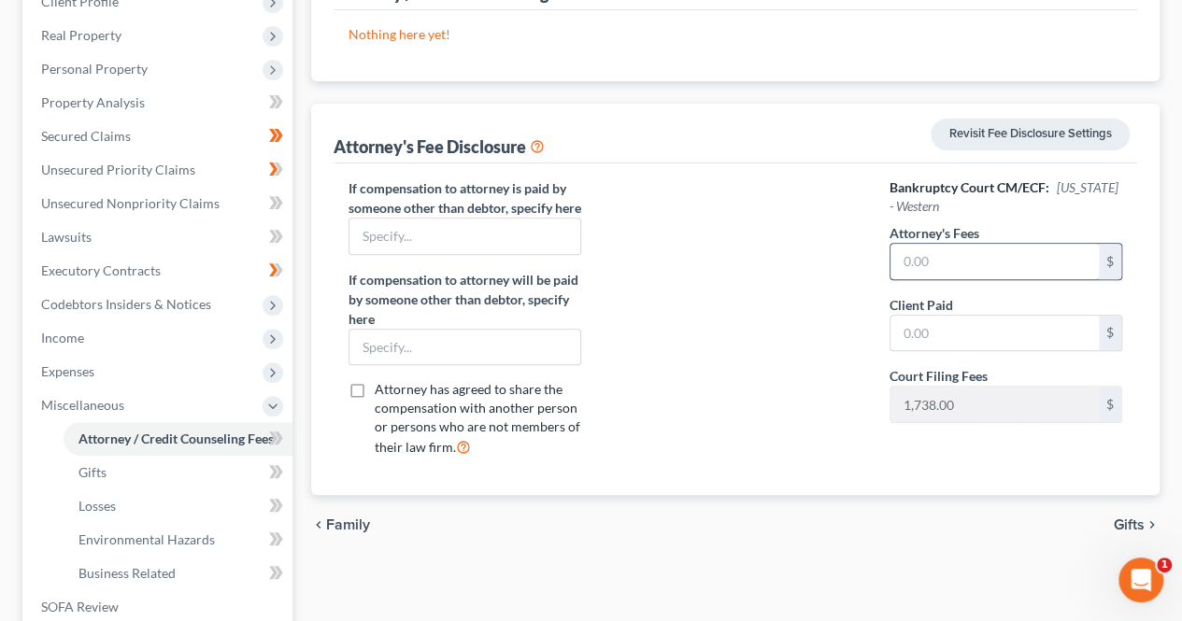
click at [1018, 257] on input "text" at bounding box center [994, 261] width 208 height 35
type input "10,262"
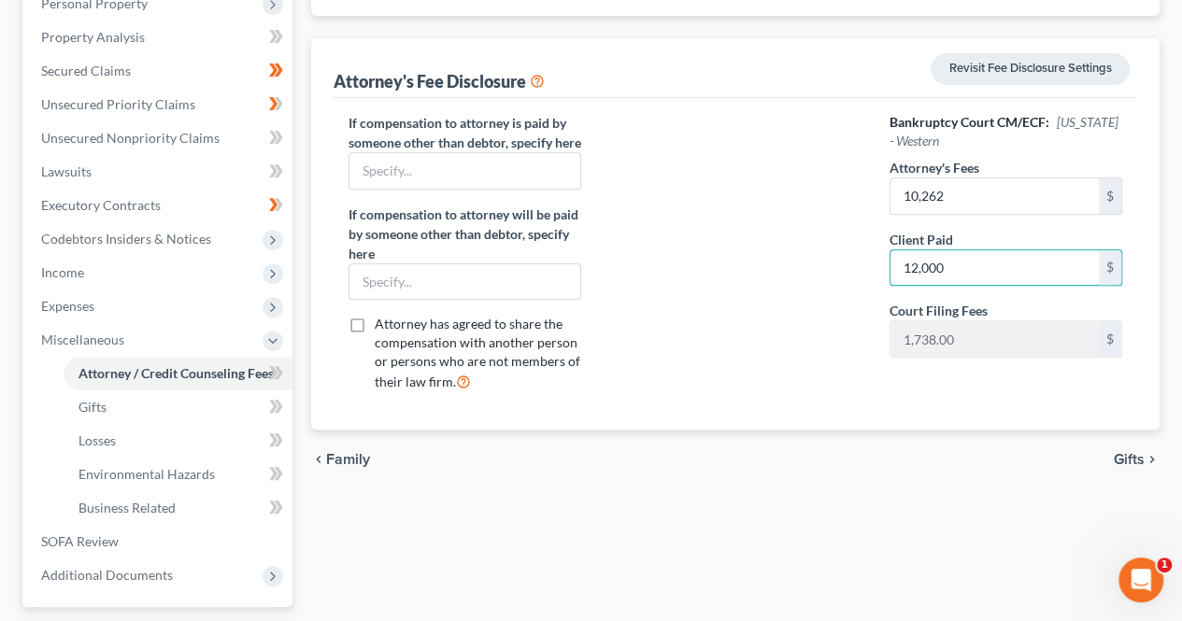
type input "12,000"
click at [757, 405] on div at bounding box center [735, 260] width 270 height 294
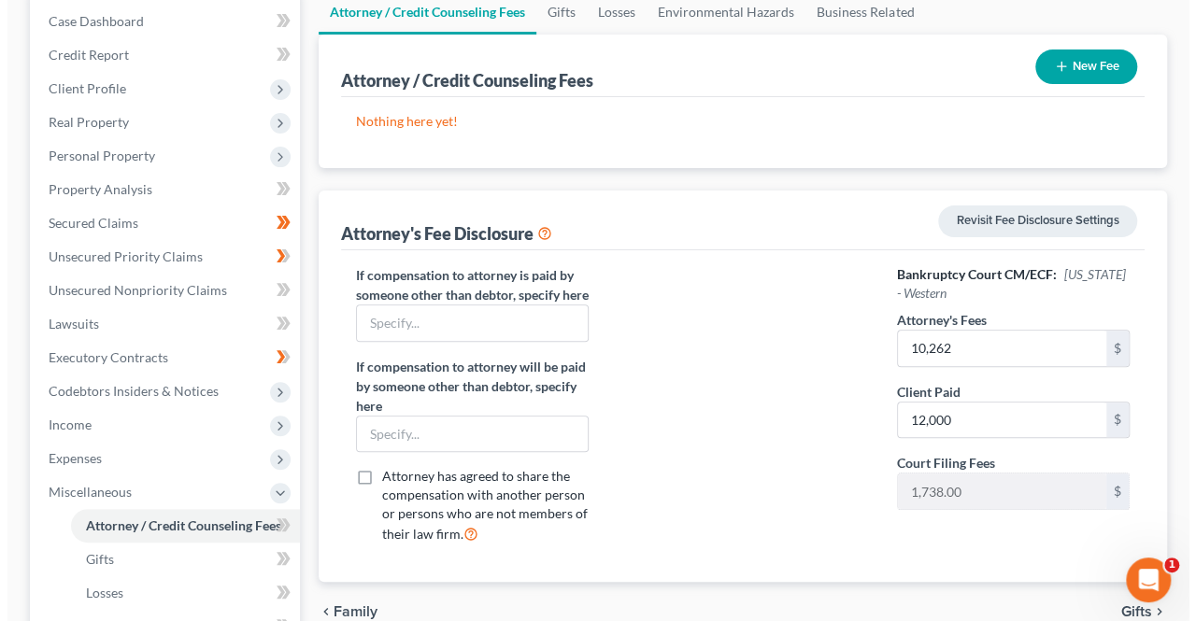
scroll to position [156, 0]
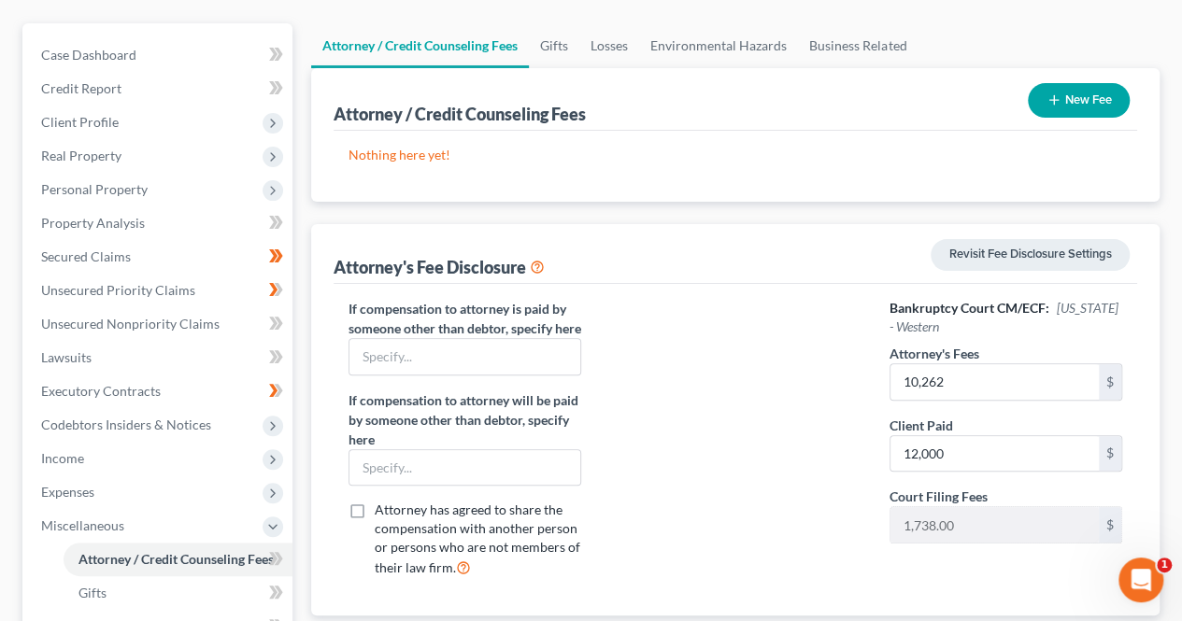
click at [1046, 95] on icon "button" at bounding box center [1053, 99] width 15 height 15
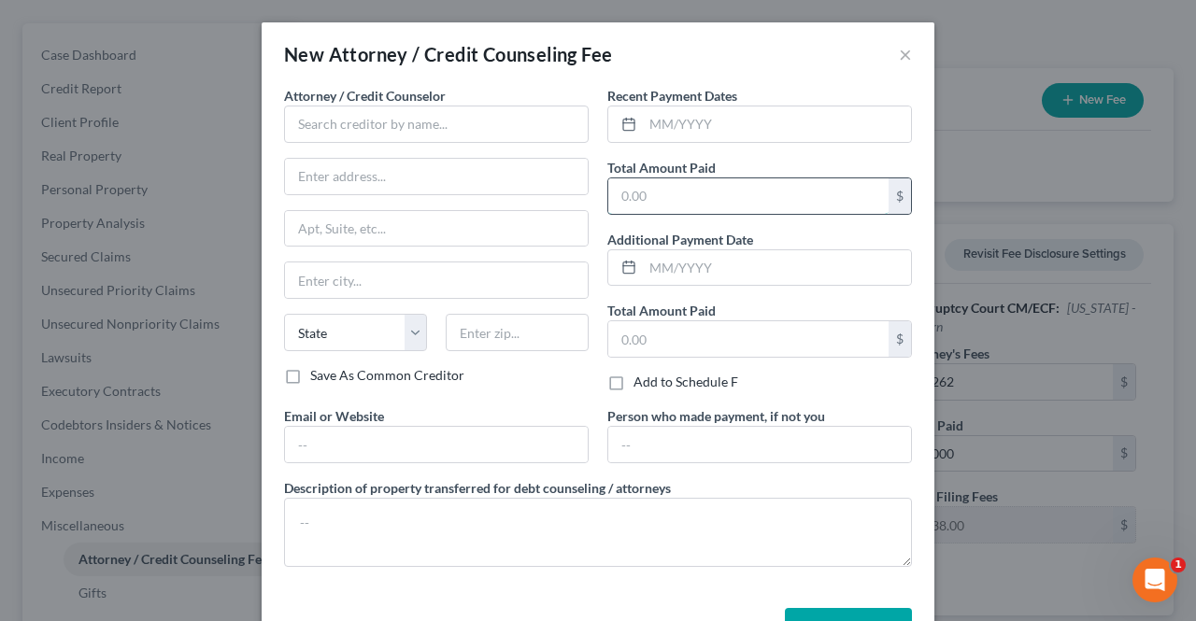
click at [791, 194] on input "text" at bounding box center [748, 195] width 280 height 35
type input "10,262"
click at [478, 133] on input "text" at bounding box center [436, 124] width 305 height 37
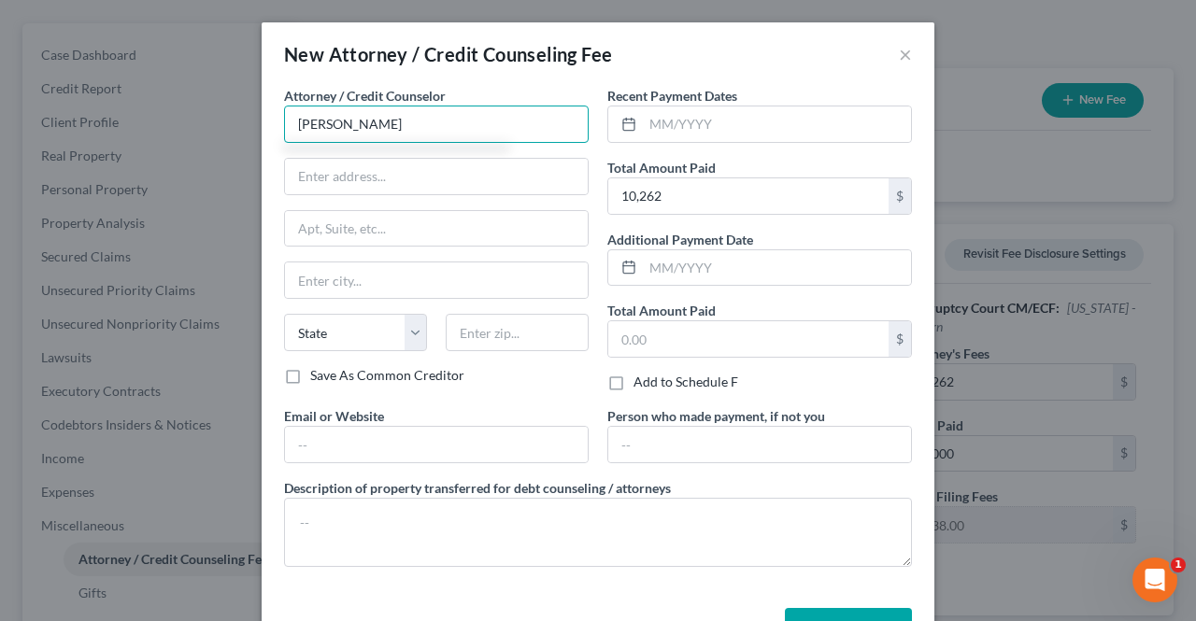
type input "Richard Pope"
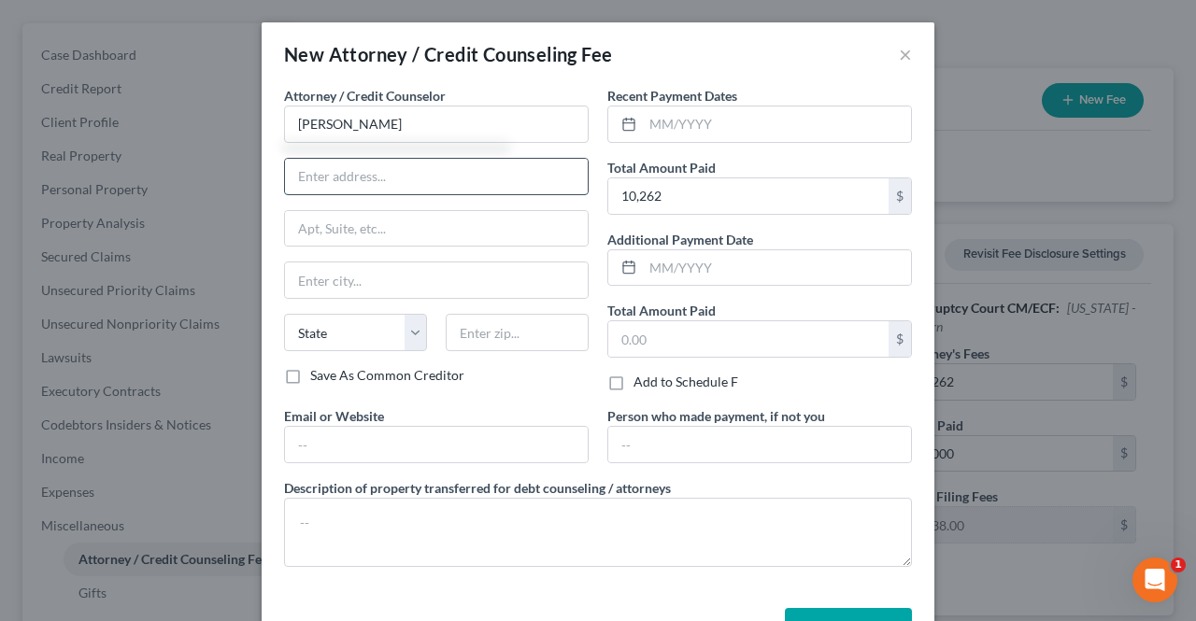
click at [344, 177] on input "text" at bounding box center [436, 176] width 303 height 35
type input "2"
type input "15600 NE 8TH ST STE B1-358"
type input "SUITE B1-358"
type input "BELLEVUE"
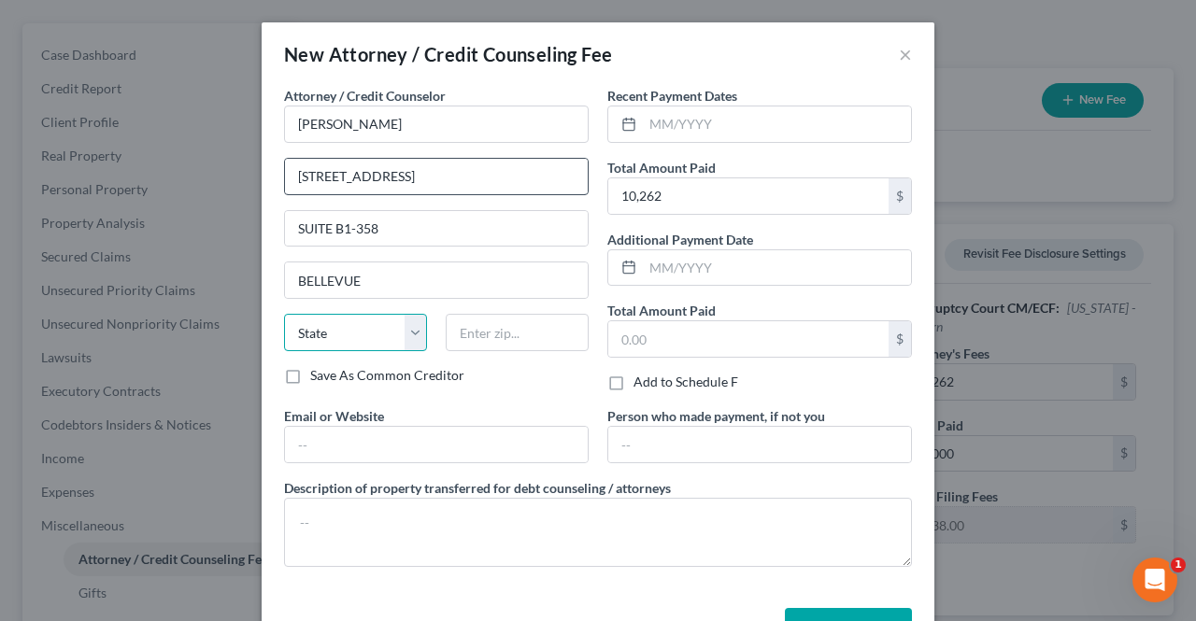
select select "50"
type input "98008"
type input "[EMAIL_ADDRESS][DOMAIN_NAME]"
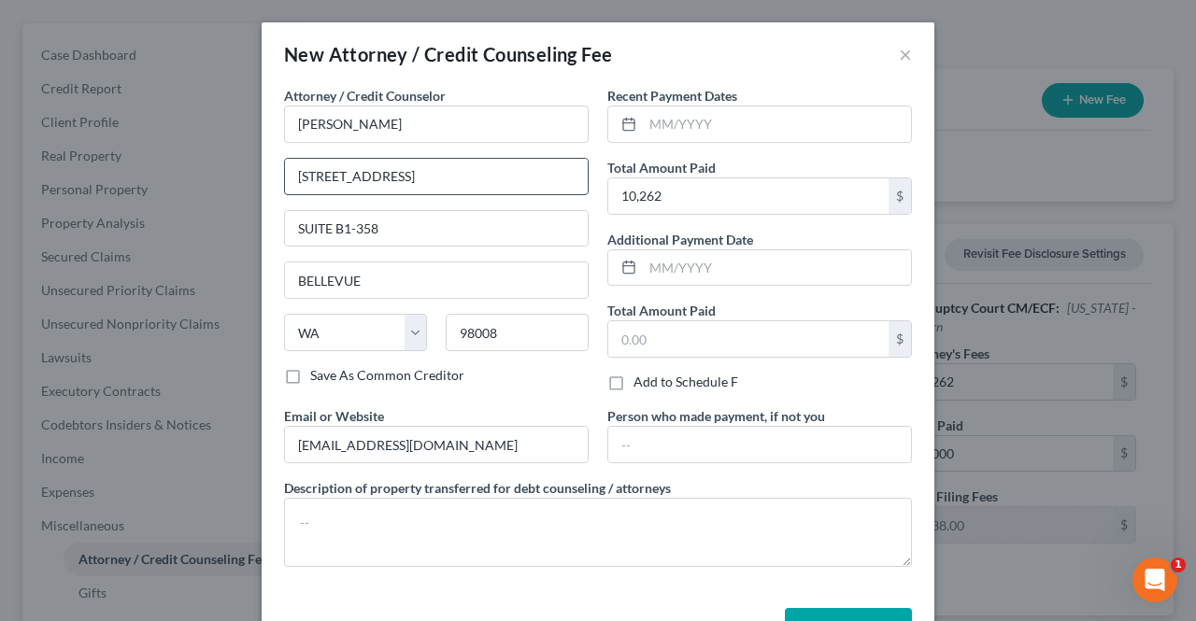
type input "Bellevue"
click at [480, 183] on input "15600 NE 8TH ST STE B1-358" at bounding box center [436, 176] width 303 height 35
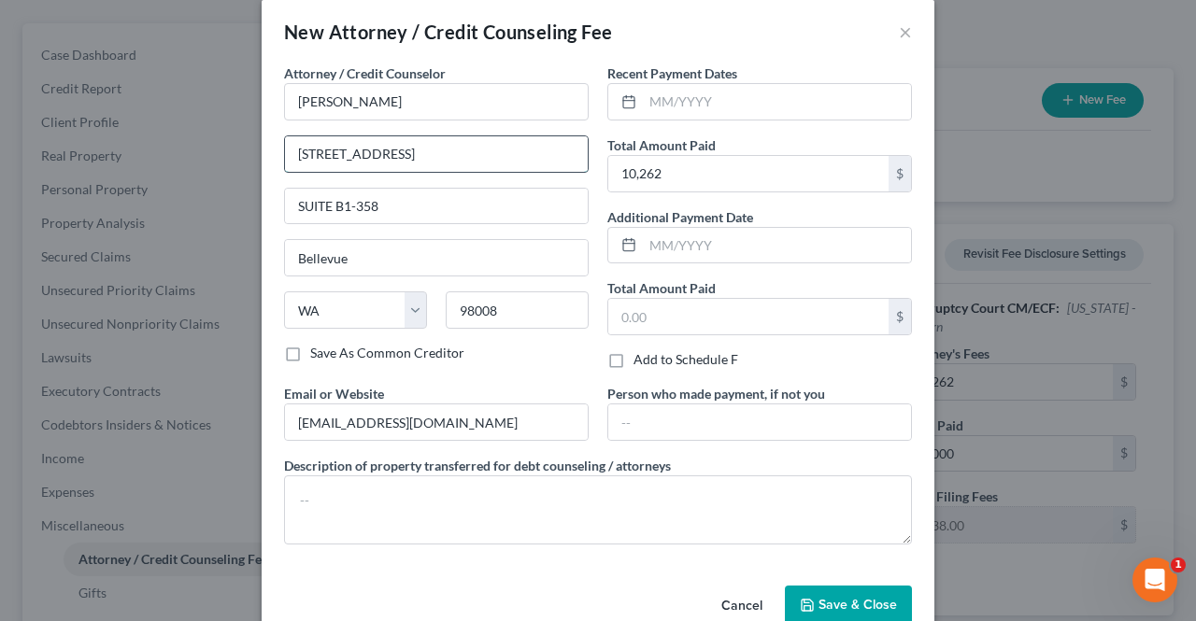
scroll to position [32, 0]
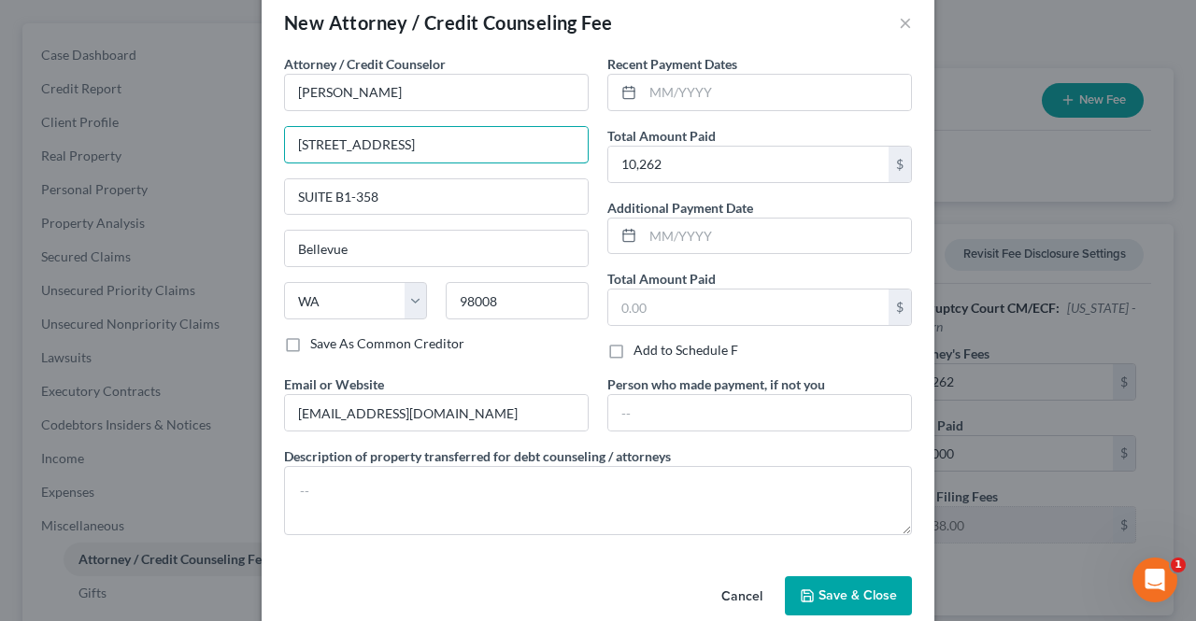
type input "15600 NE 8TH ST"
click at [310, 338] on label "Save As Common Creditor" at bounding box center [387, 343] width 154 height 19
click at [318, 338] on input "Save As Common Creditor" at bounding box center [324, 340] width 12 height 12
checkbox input "true"
click at [779, 89] on input "text" at bounding box center [777, 92] width 268 height 35
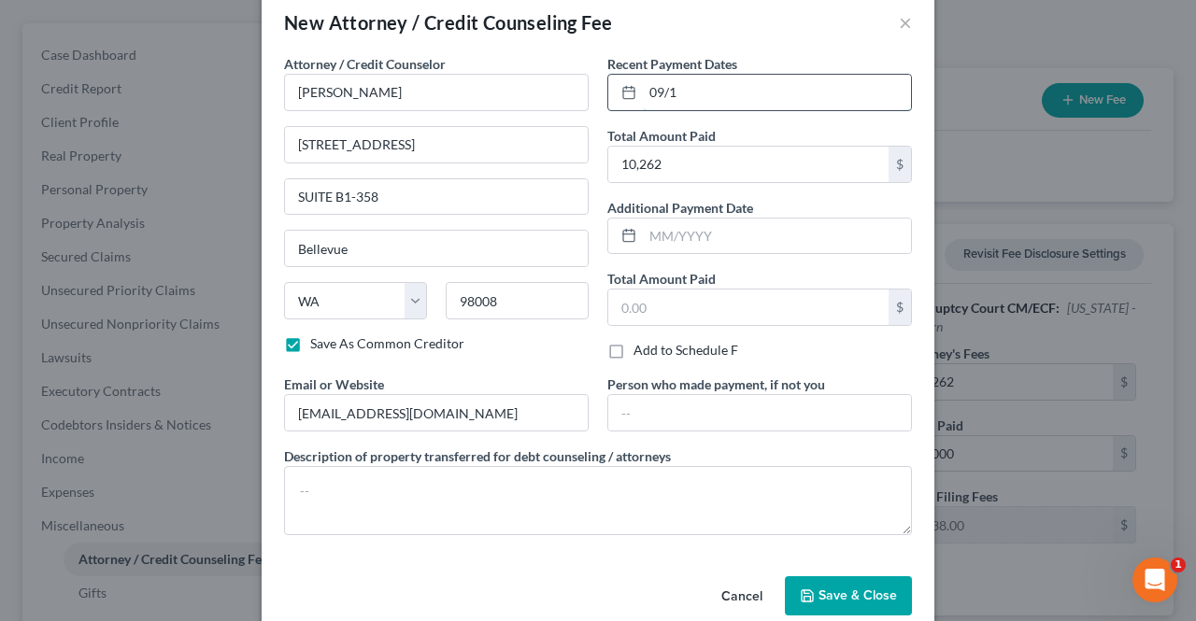
click at [762, 94] on input "09/1" at bounding box center [777, 92] width 268 height 35
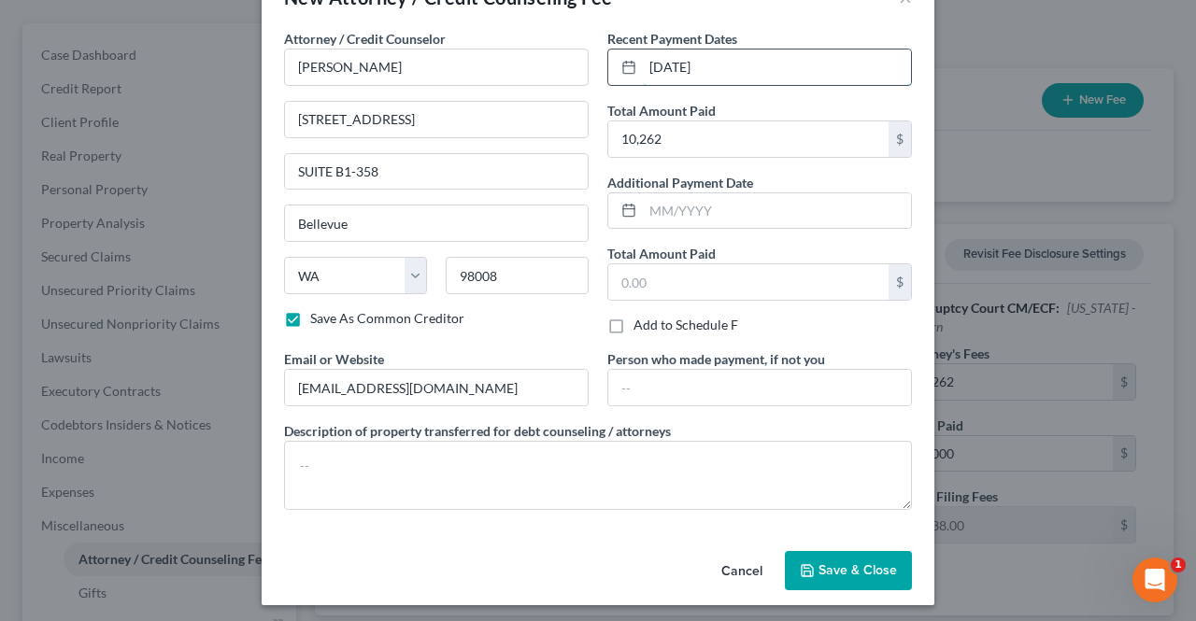
scroll to position [59, 0]
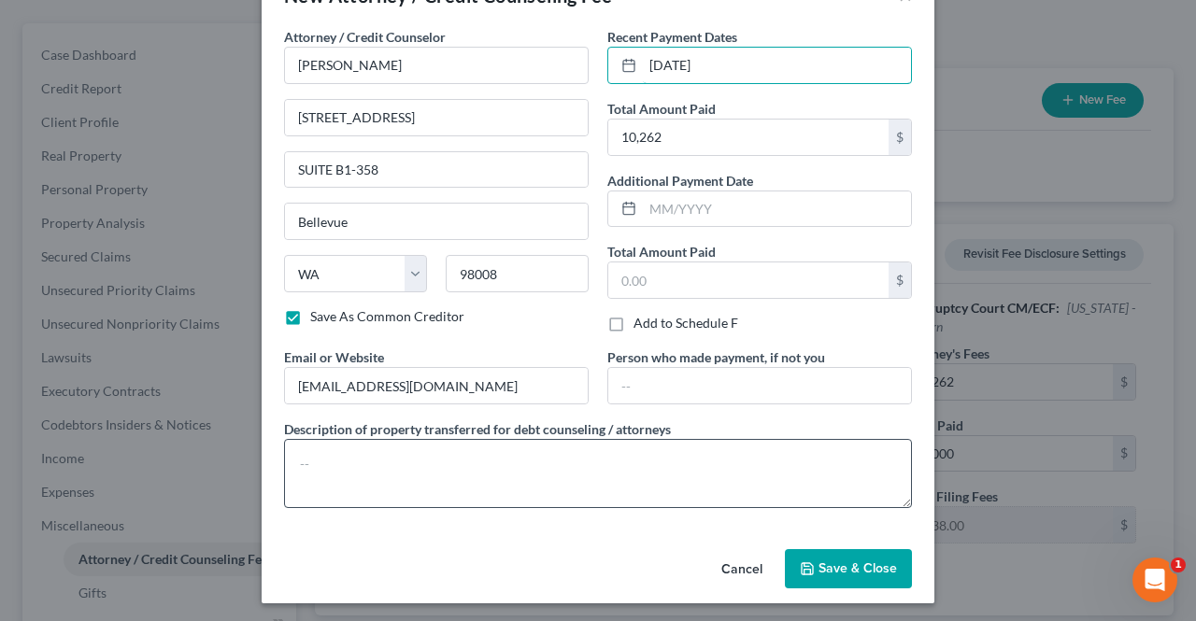
type input "09/14/2025"
click at [624, 466] on textarea at bounding box center [598, 473] width 628 height 69
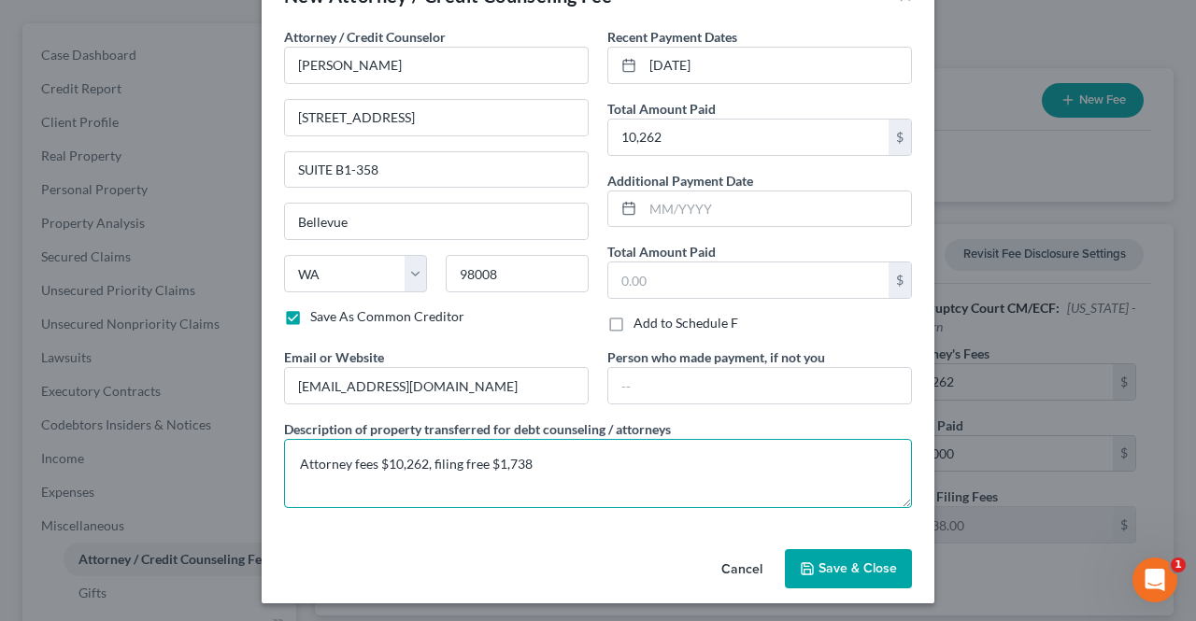
type textarea "Attorney fees $10,262, filing free $1,738"
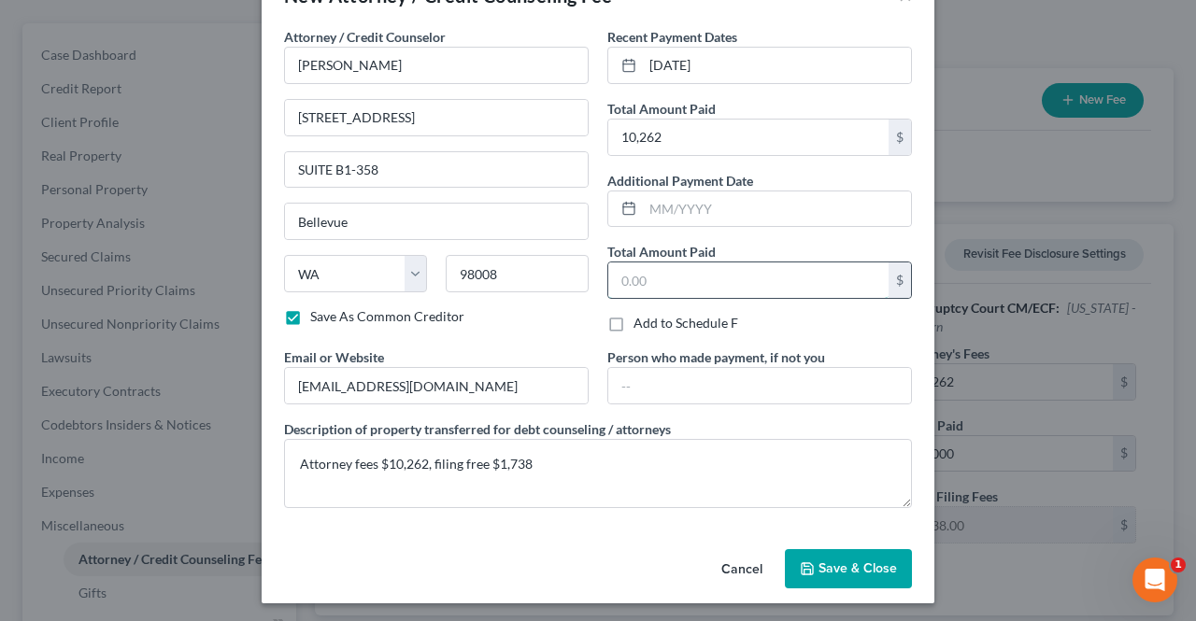
click at [755, 273] on input "text" at bounding box center [748, 279] width 280 height 35
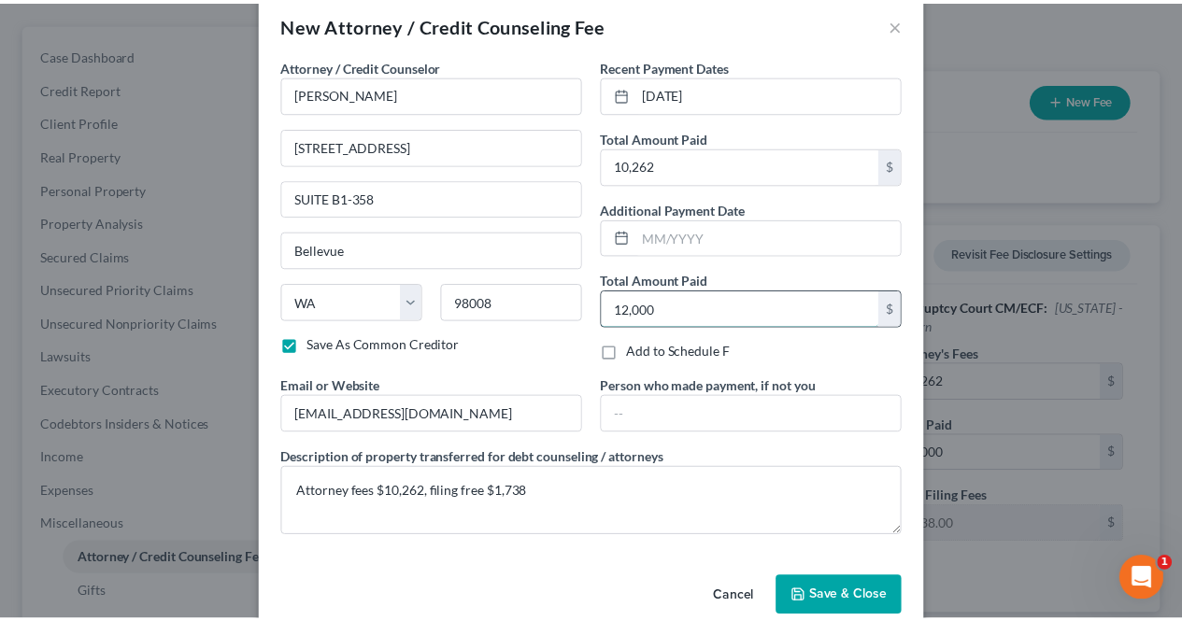
scroll to position [42, 0]
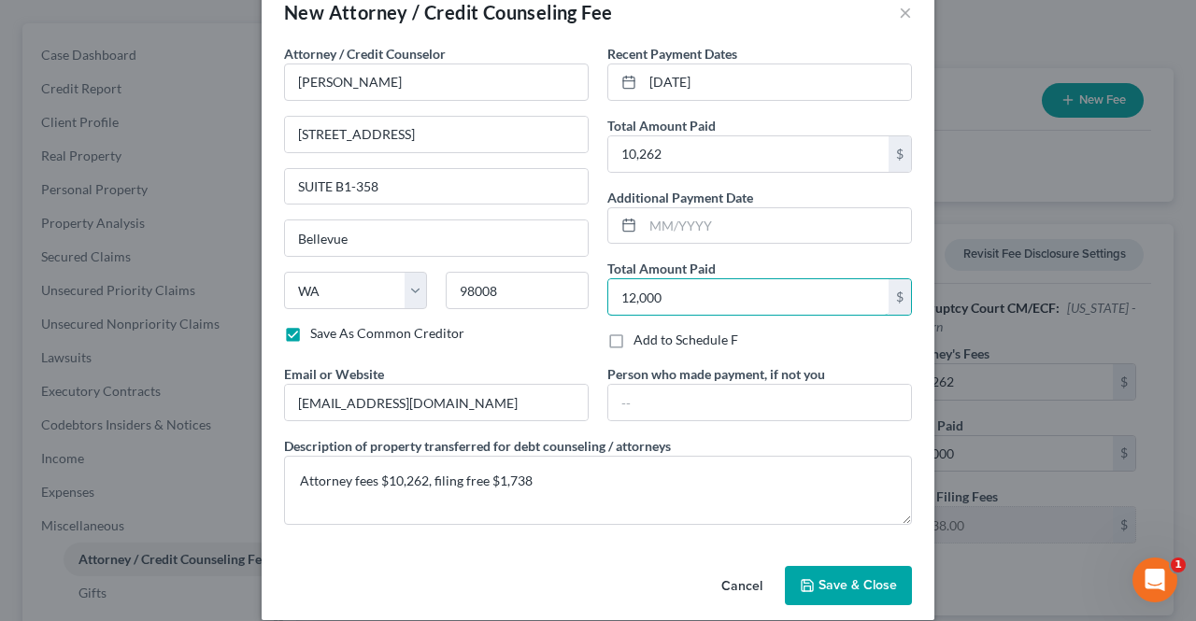
type input "12,000"
click at [846, 579] on span "Save & Close" at bounding box center [857, 585] width 78 height 16
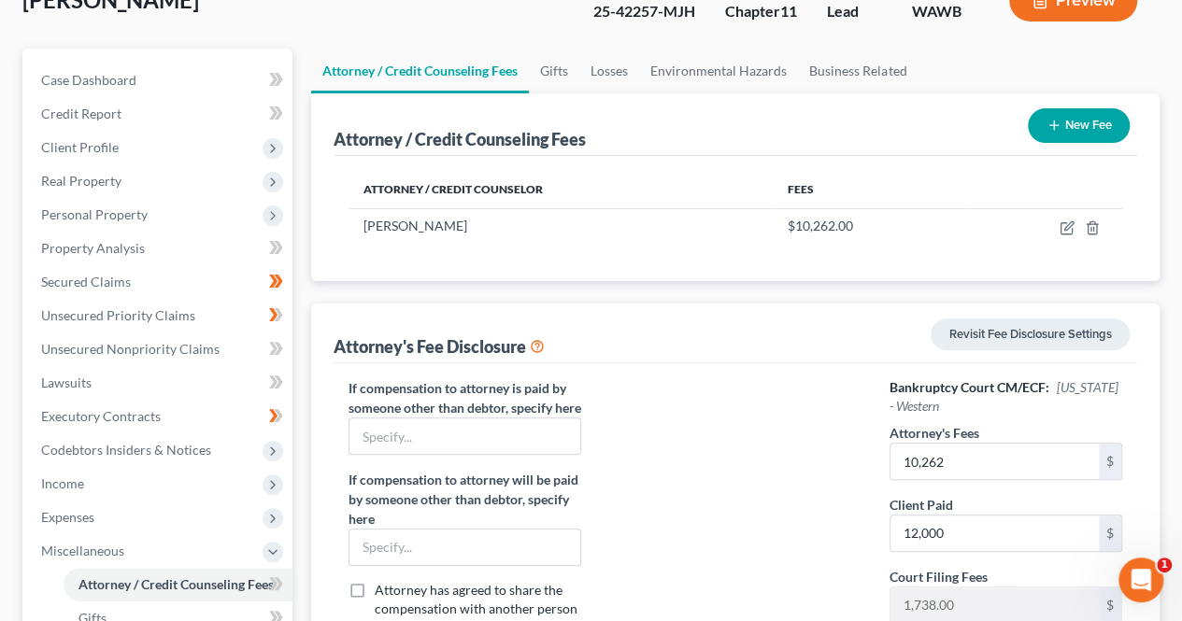
scroll to position [110, 0]
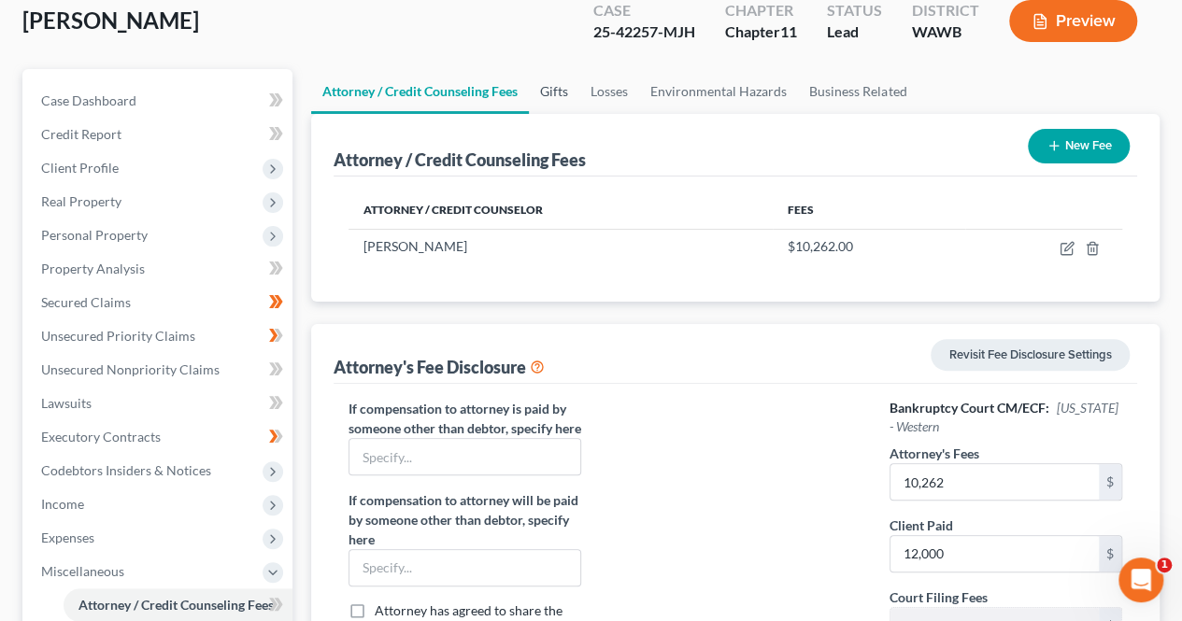
click at [565, 92] on link "Gifts" at bounding box center [554, 91] width 50 height 45
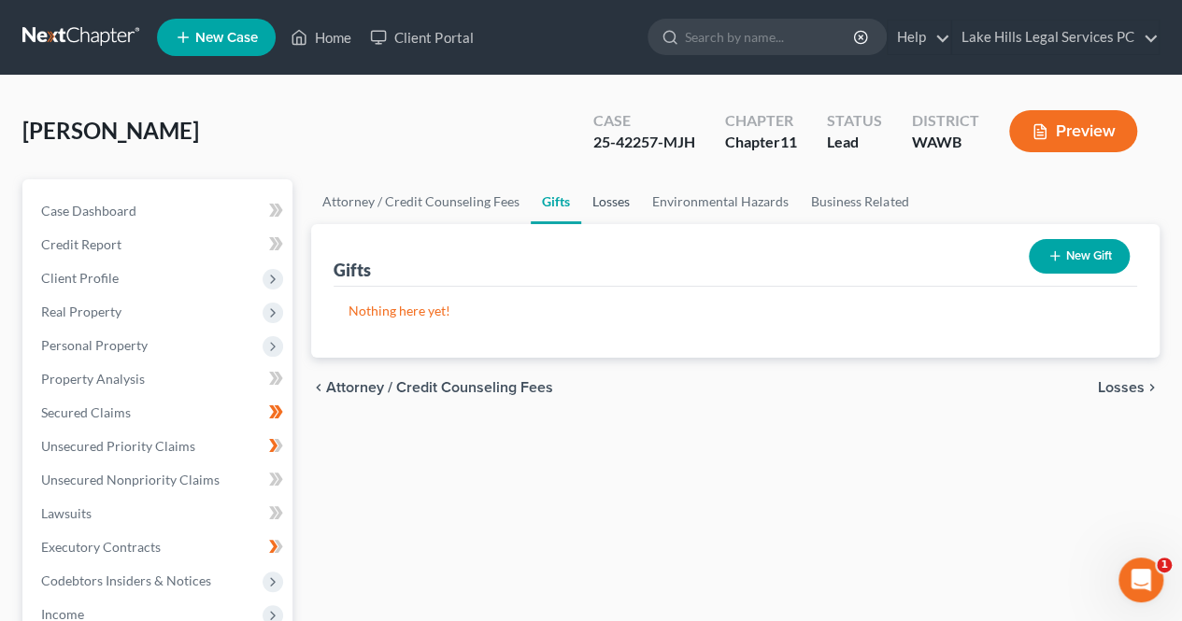
click at [620, 208] on link "Losses" at bounding box center [611, 201] width 60 height 45
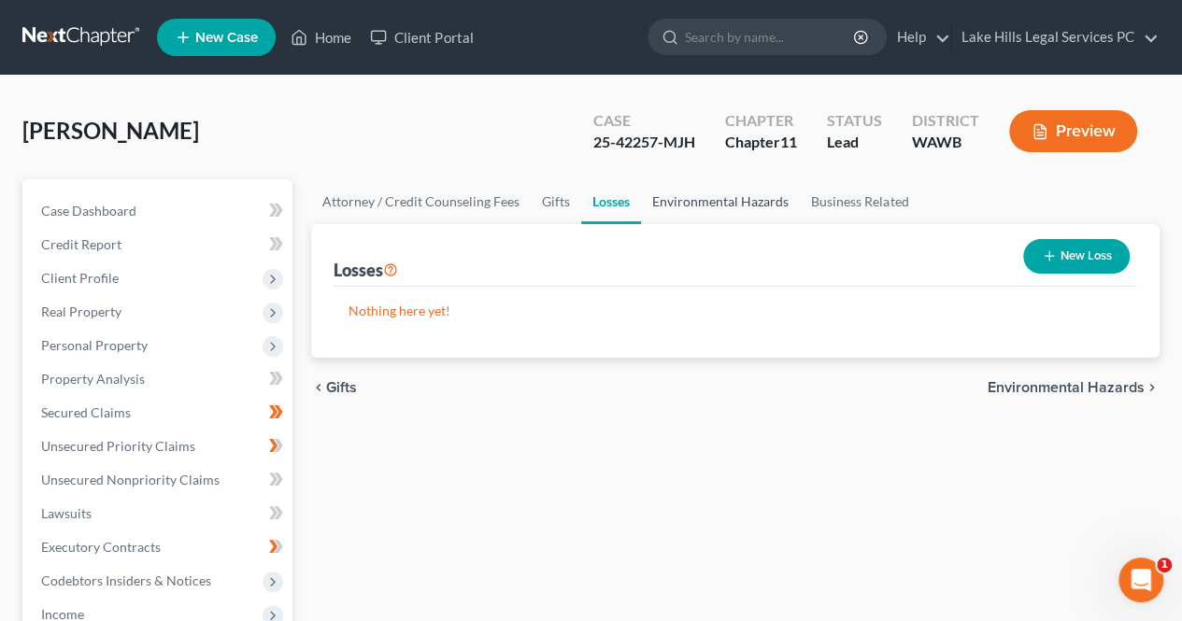
click at [702, 208] on link "Environmental Hazards" at bounding box center [720, 201] width 159 height 45
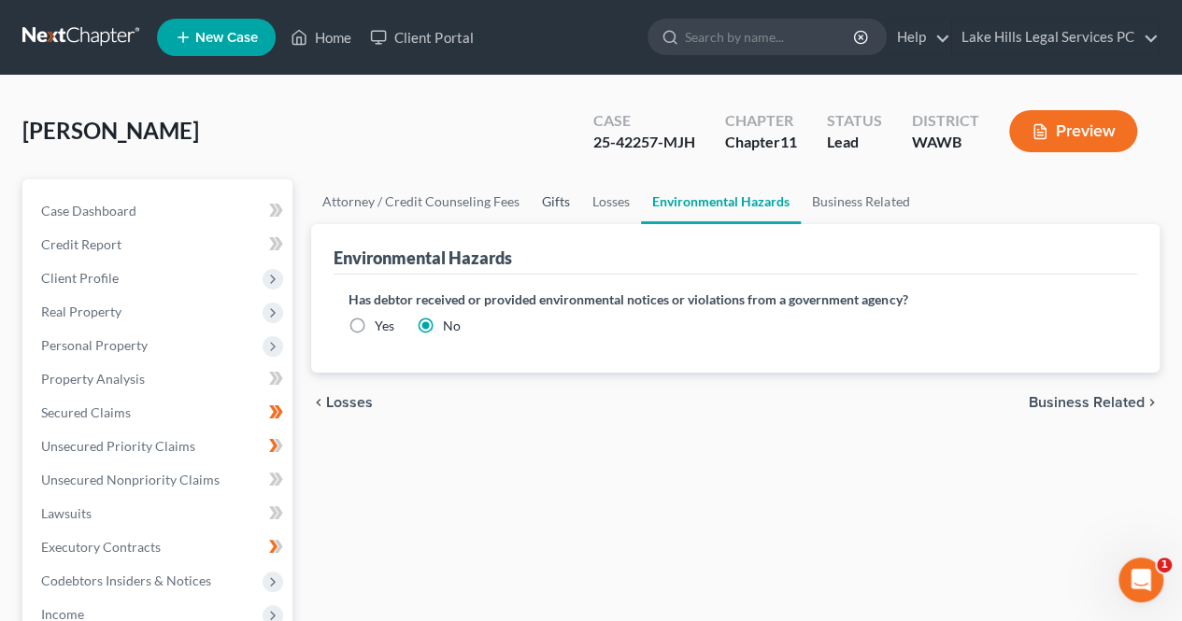
click at [557, 191] on link "Gifts" at bounding box center [556, 201] width 50 height 45
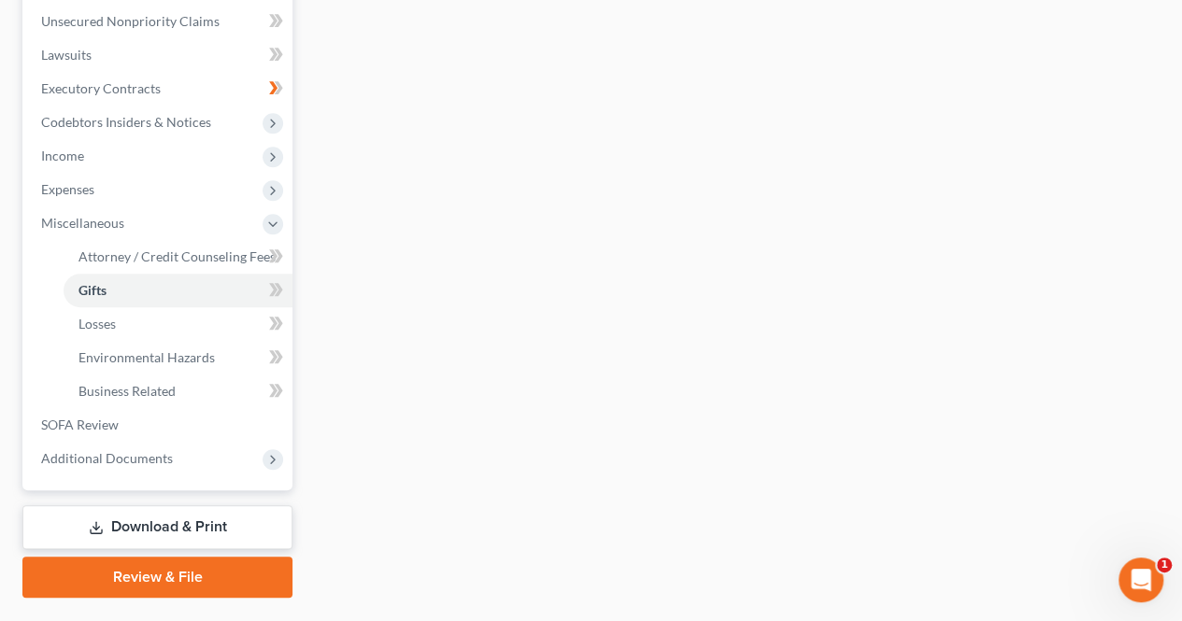
scroll to position [461, 0]
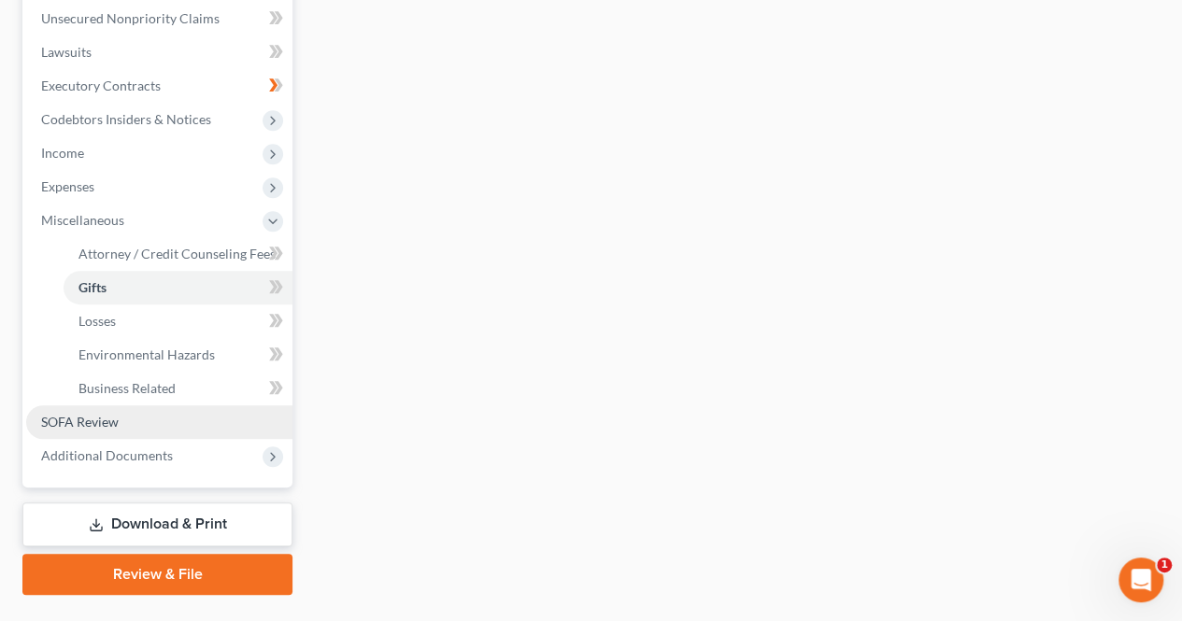
click at [106, 418] on span "SOFA Review" at bounding box center [80, 422] width 78 height 16
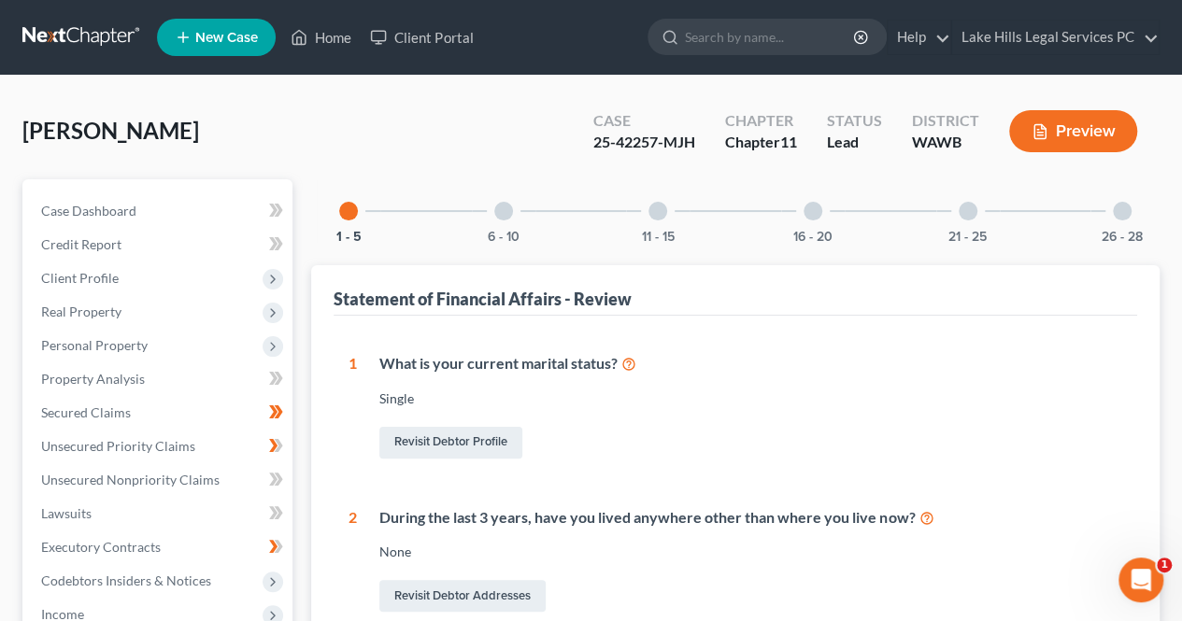
click at [682, 210] on div "11 - 15" at bounding box center [658, 211] width 64 height 64
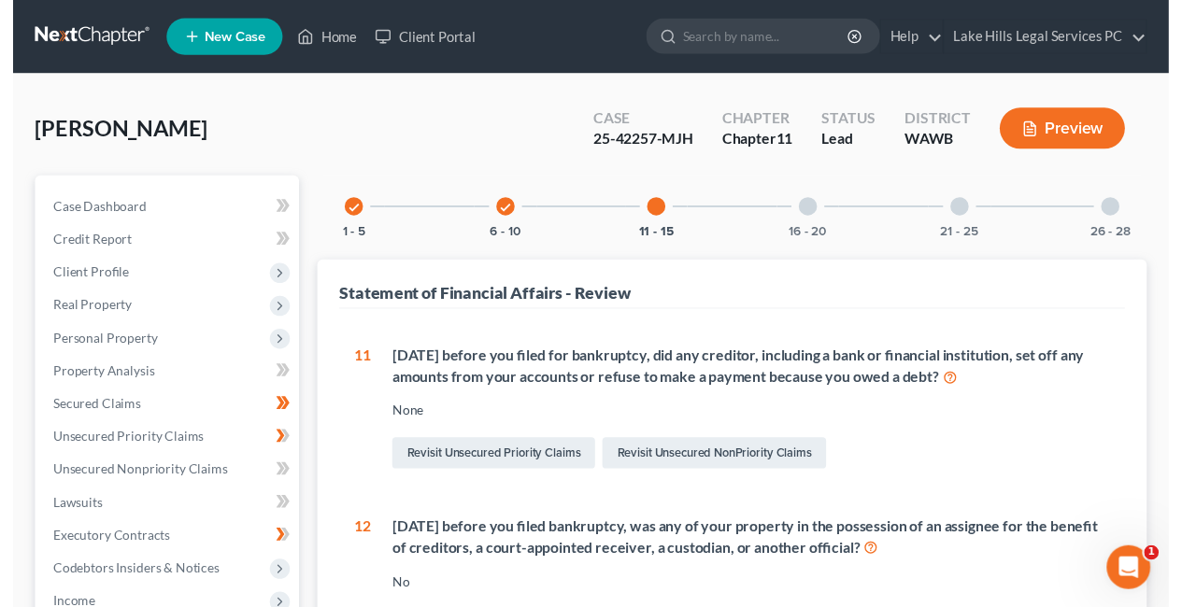
scroll to position [4, 0]
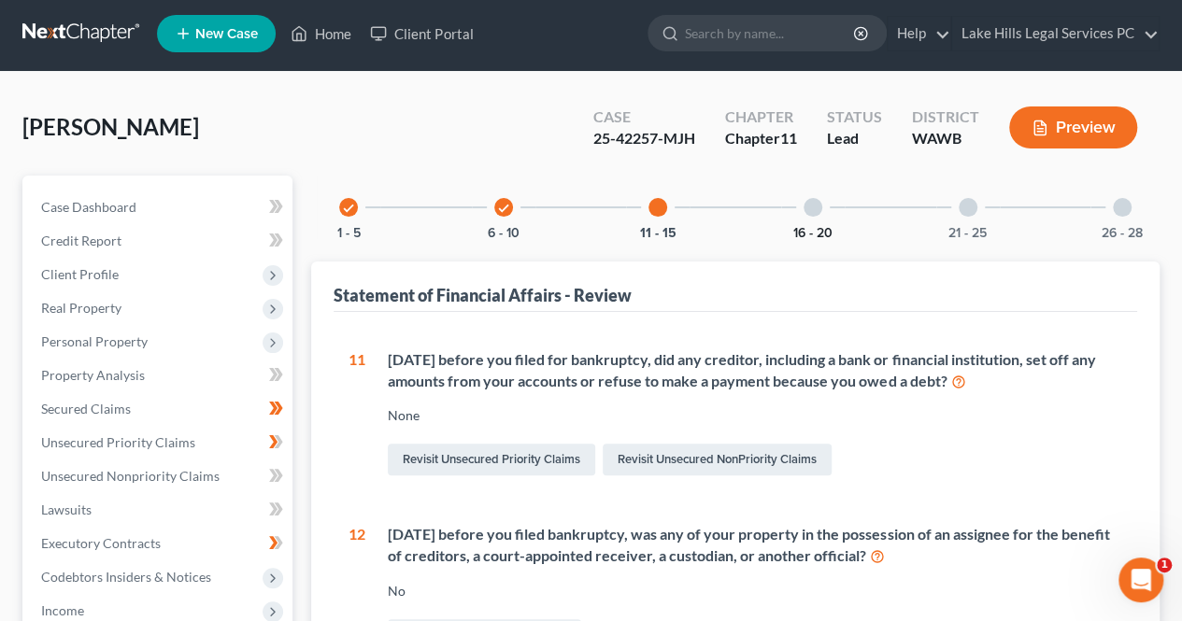
click at [816, 227] on button "16 - 20" at bounding box center [812, 233] width 39 height 13
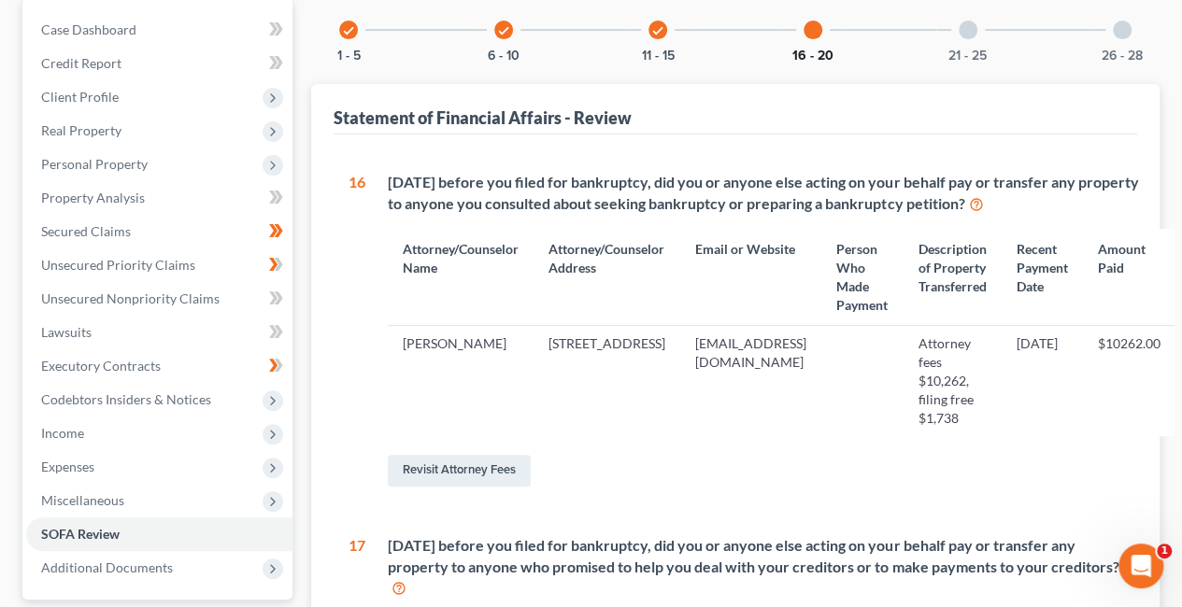
scroll to position [186, 46]
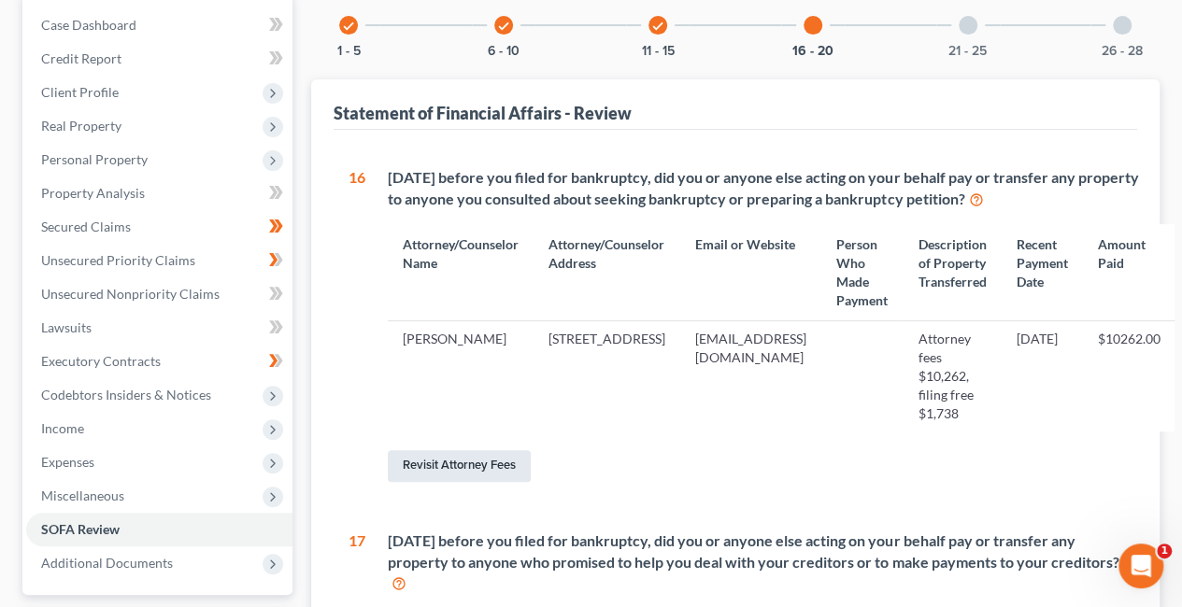
click at [454, 463] on link "Revisit Attorney Fees" at bounding box center [459, 466] width 143 height 32
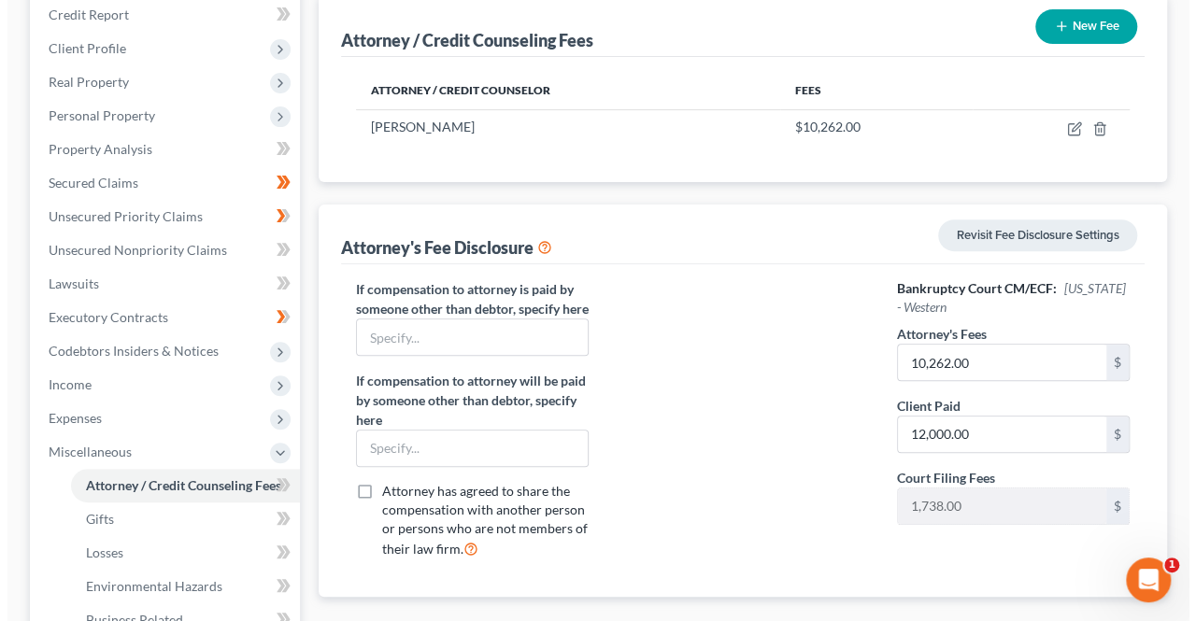
scroll to position [228, 0]
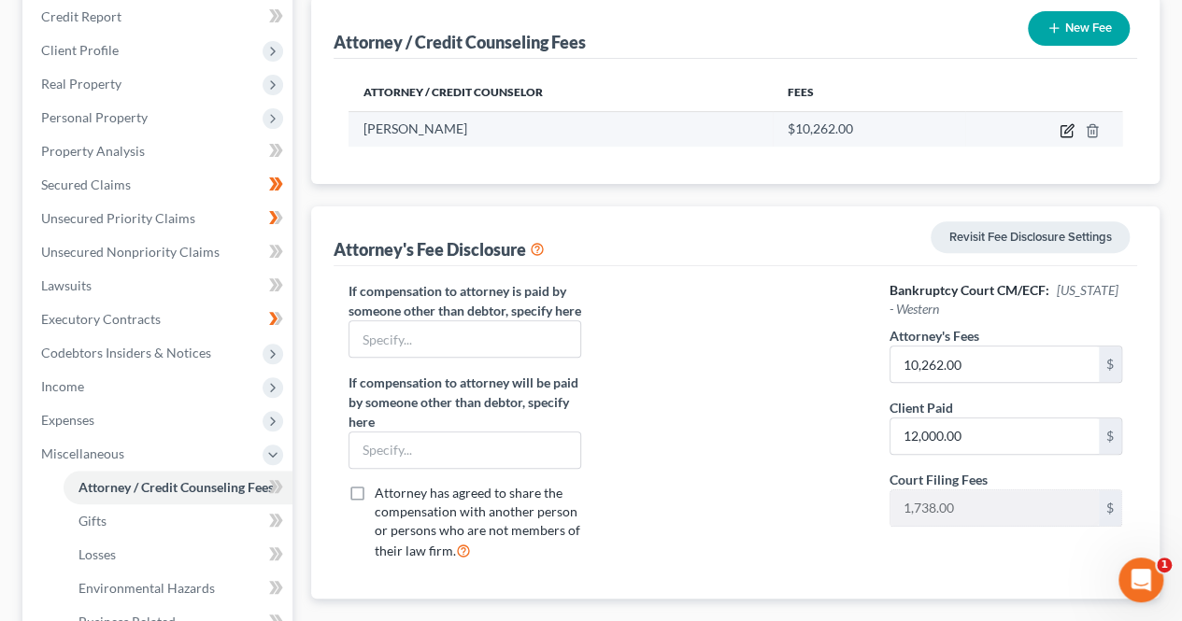
click at [1065, 133] on icon "button" at bounding box center [1066, 130] width 15 height 15
select select "50"
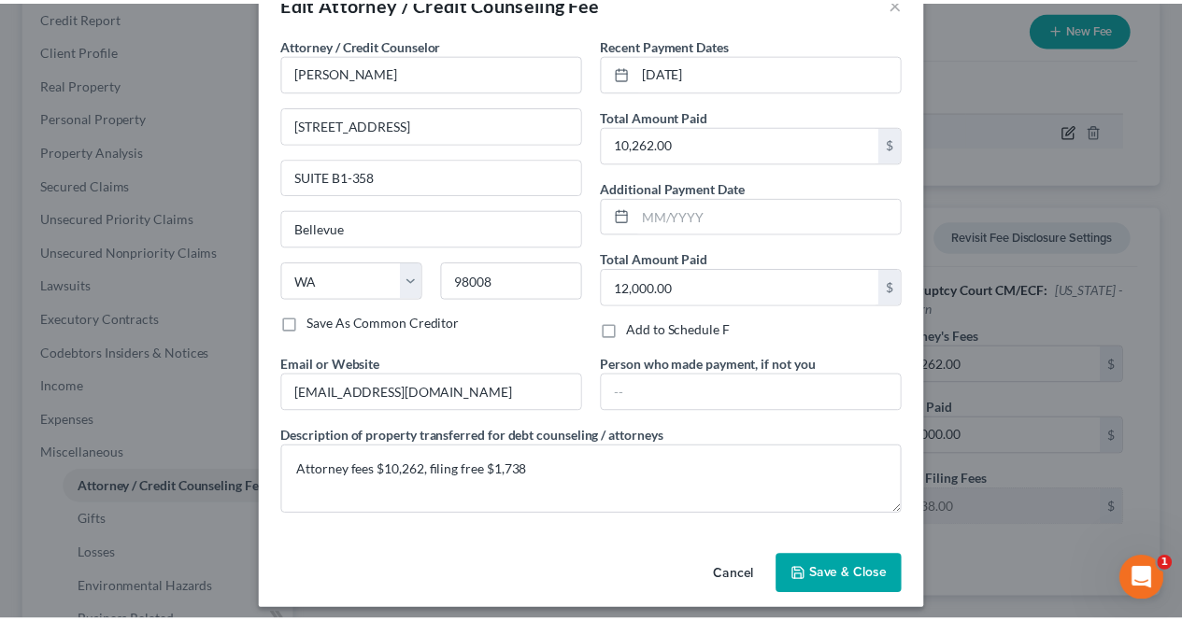
scroll to position [53, 0]
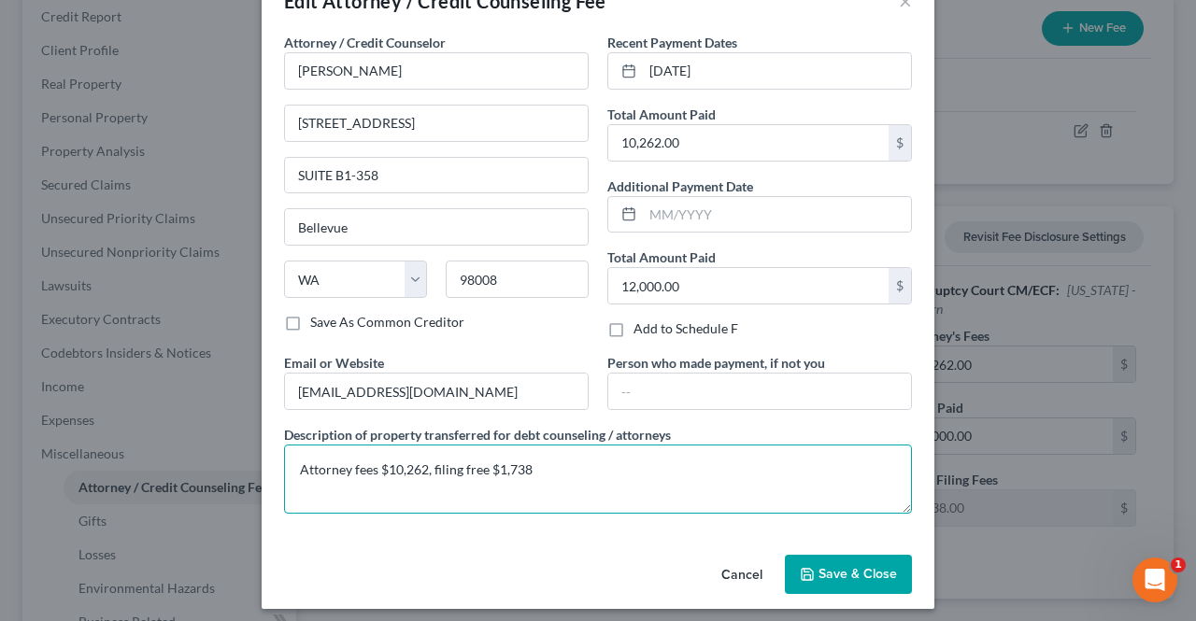
click at [469, 465] on textarea "Attorney fees $10,262, filing free $1,738" at bounding box center [598, 479] width 628 height 69
type textarea "Attorney fees $10,262, filing fee $1,738"
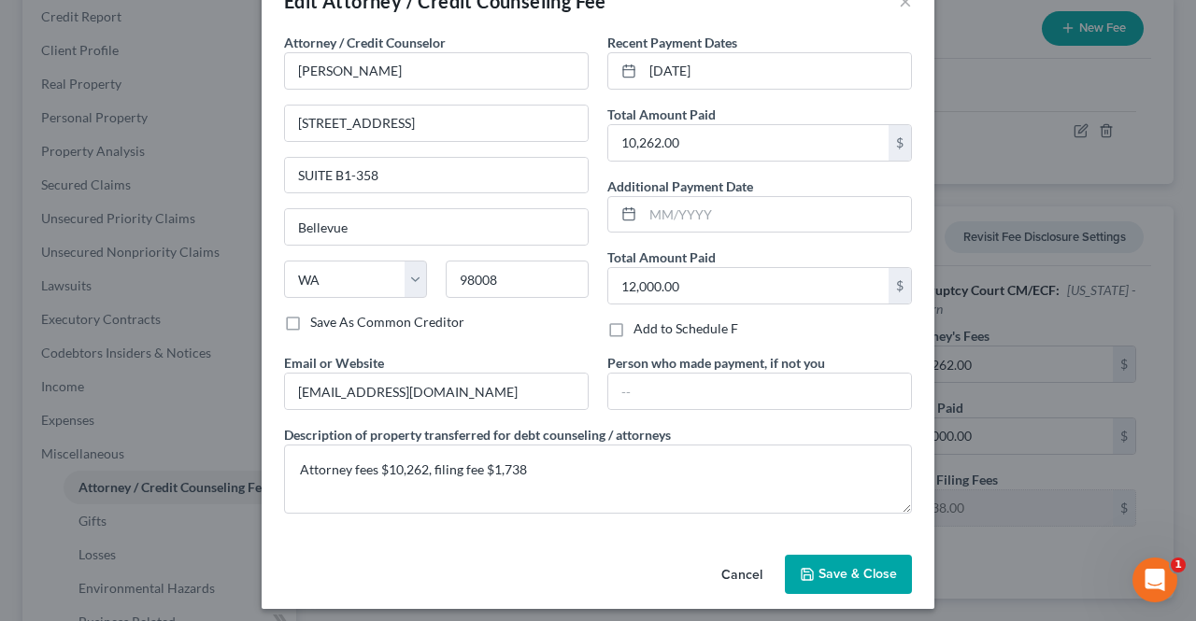
click at [861, 557] on button "Save & Close" at bounding box center [848, 574] width 127 height 39
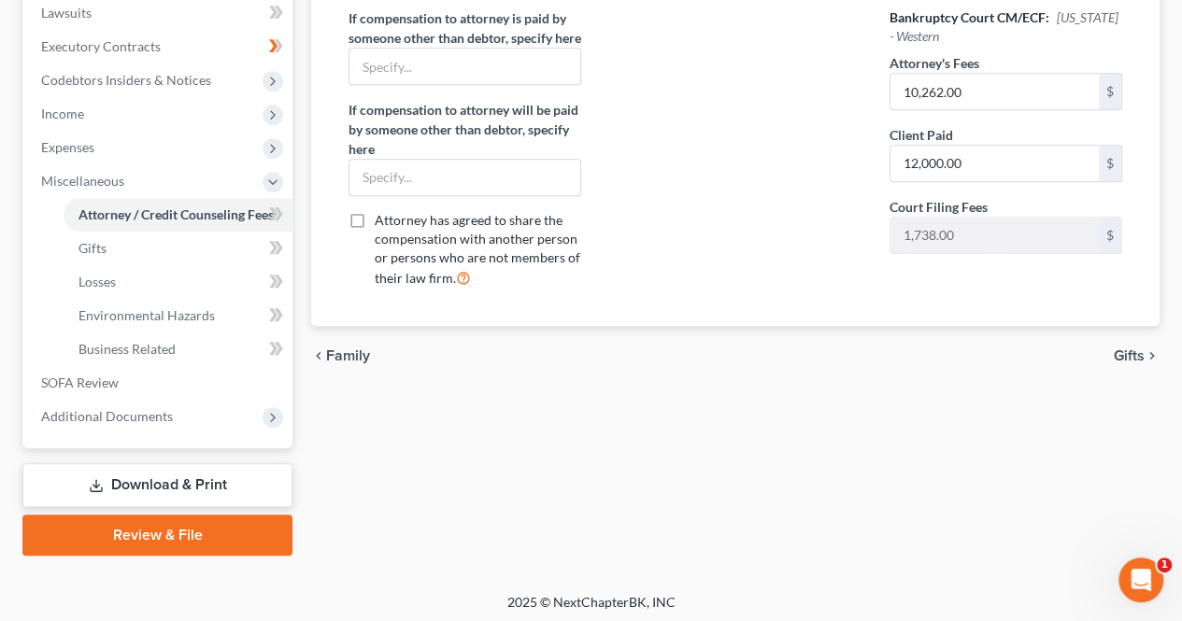
scroll to position [503, 0]
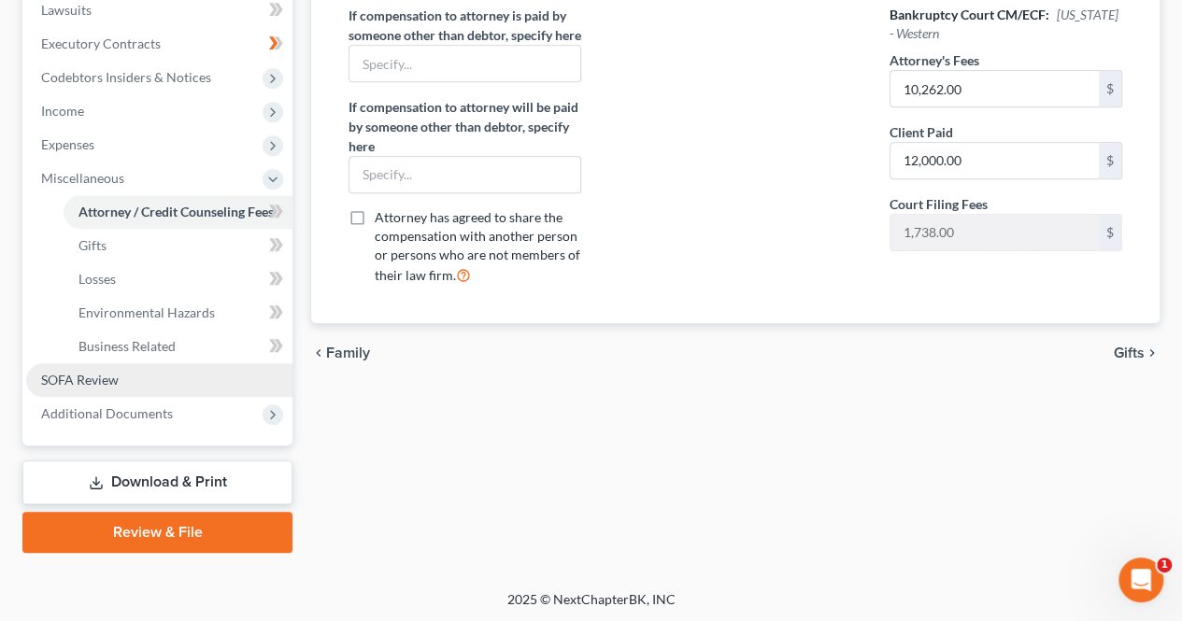
click at [121, 376] on link "SOFA Review" at bounding box center [159, 380] width 266 height 34
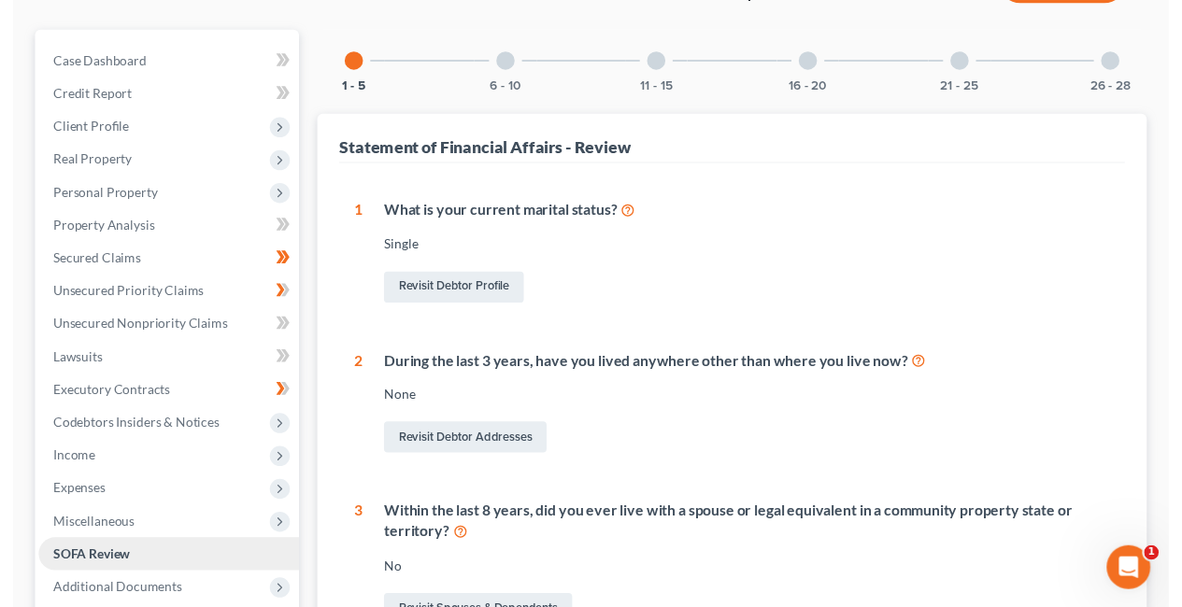
scroll to position [150, 0]
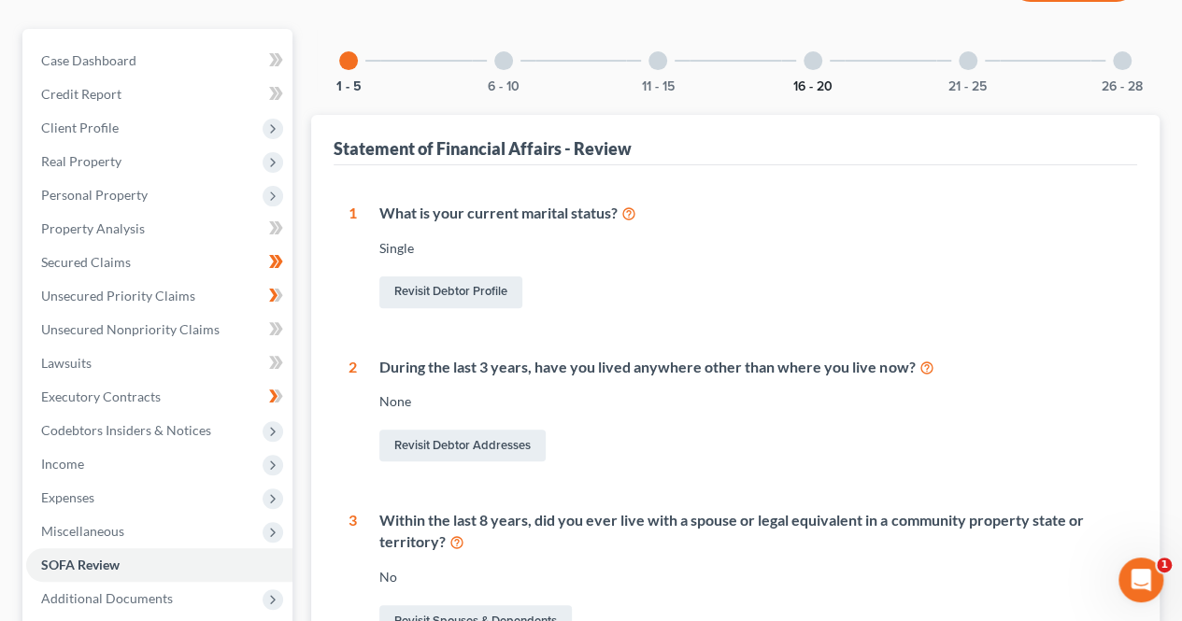
click at [808, 90] on button "16 - 20" at bounding box center [812, 86] width 39 height 13
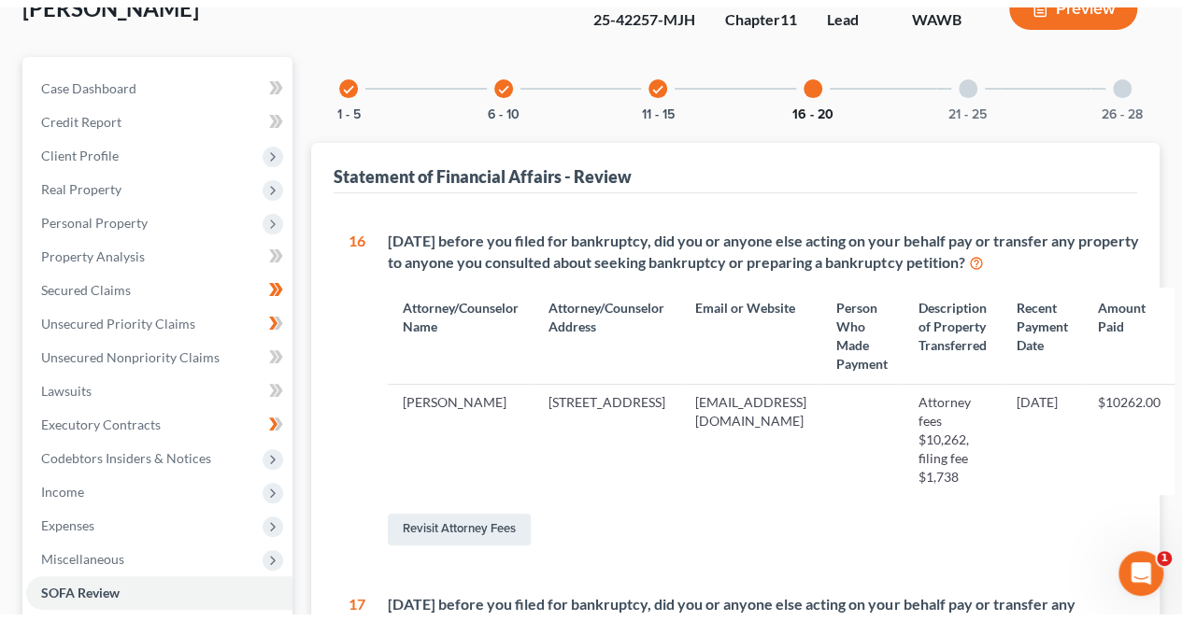
scroll to position [95, 0]
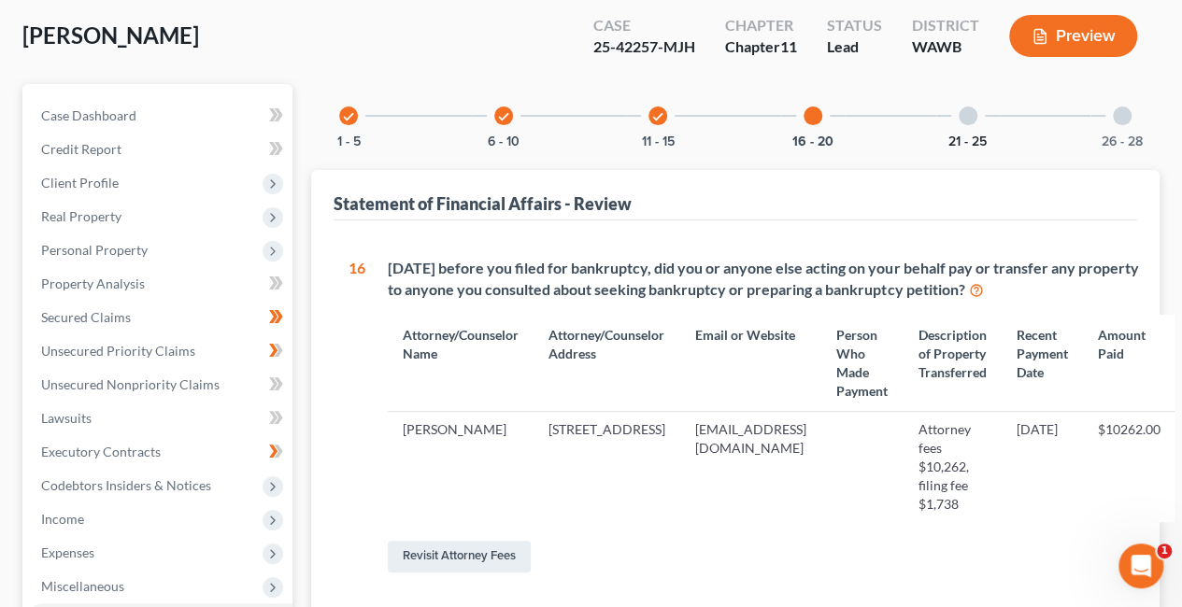
click at [973, 138] on button "21 - 25" at bounding box center [967, 141] width 38 height 13
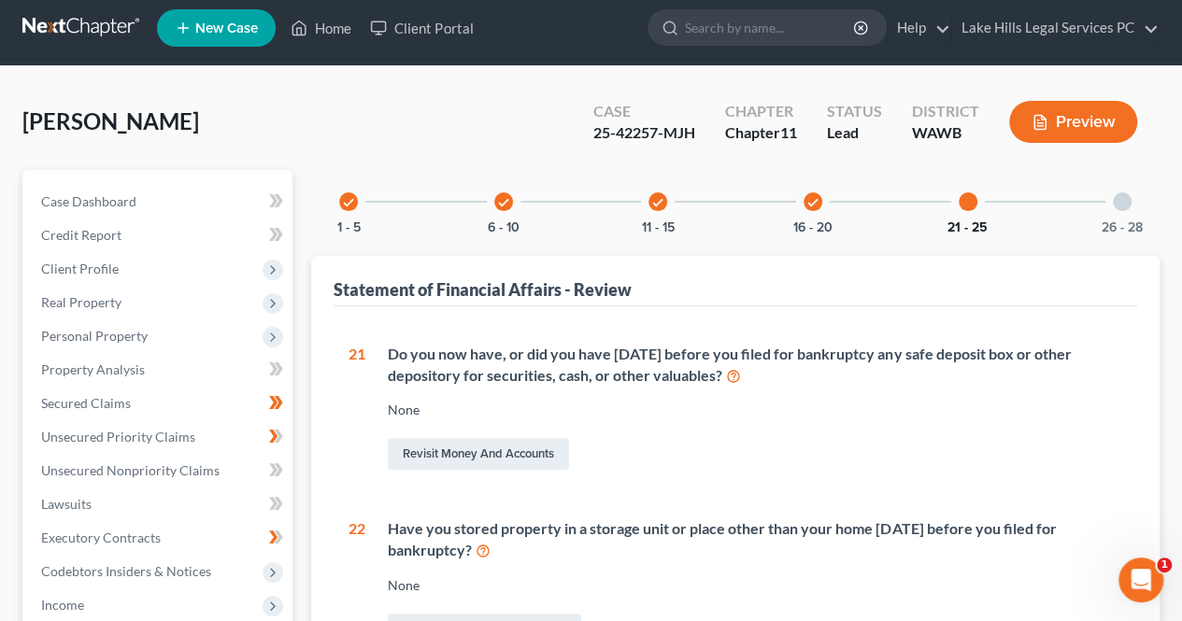
scroll to position [0, 0]
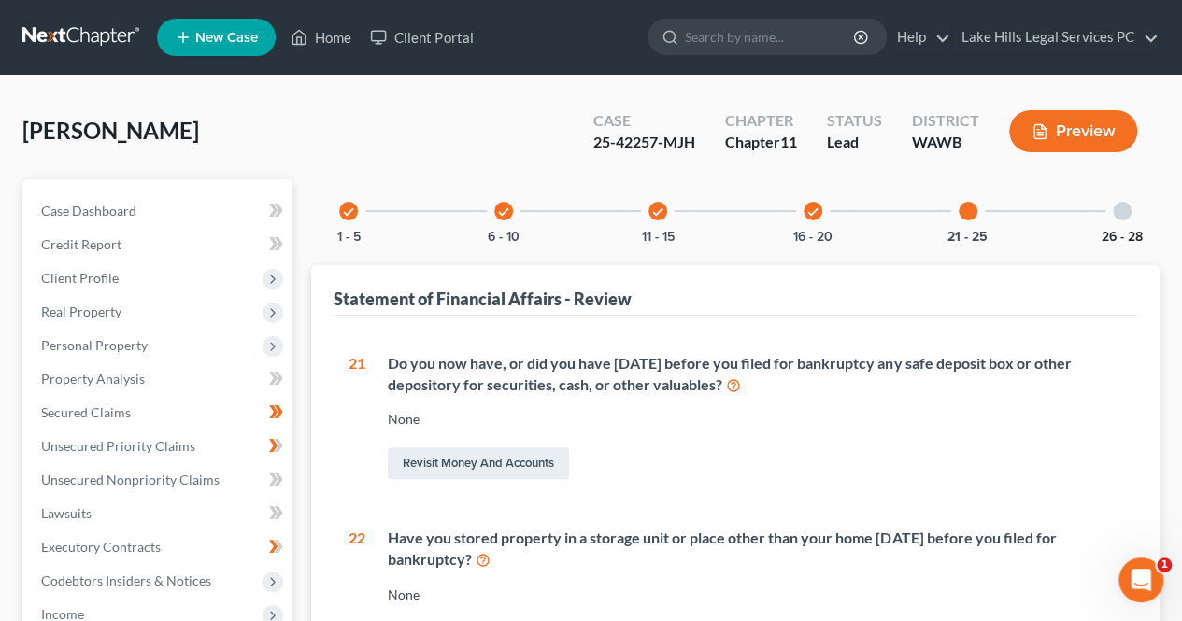
click at [1124, 231] on button "26 - 28" at bounding box center [1121, 237] width 41 height 13
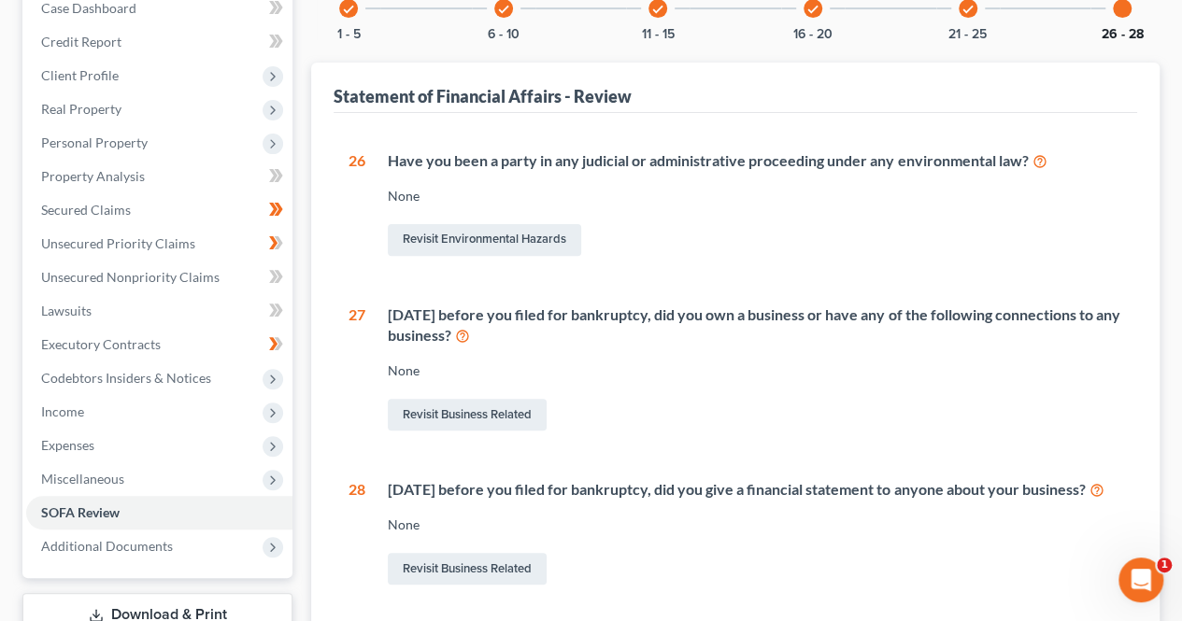
scroll to position [199, 0]
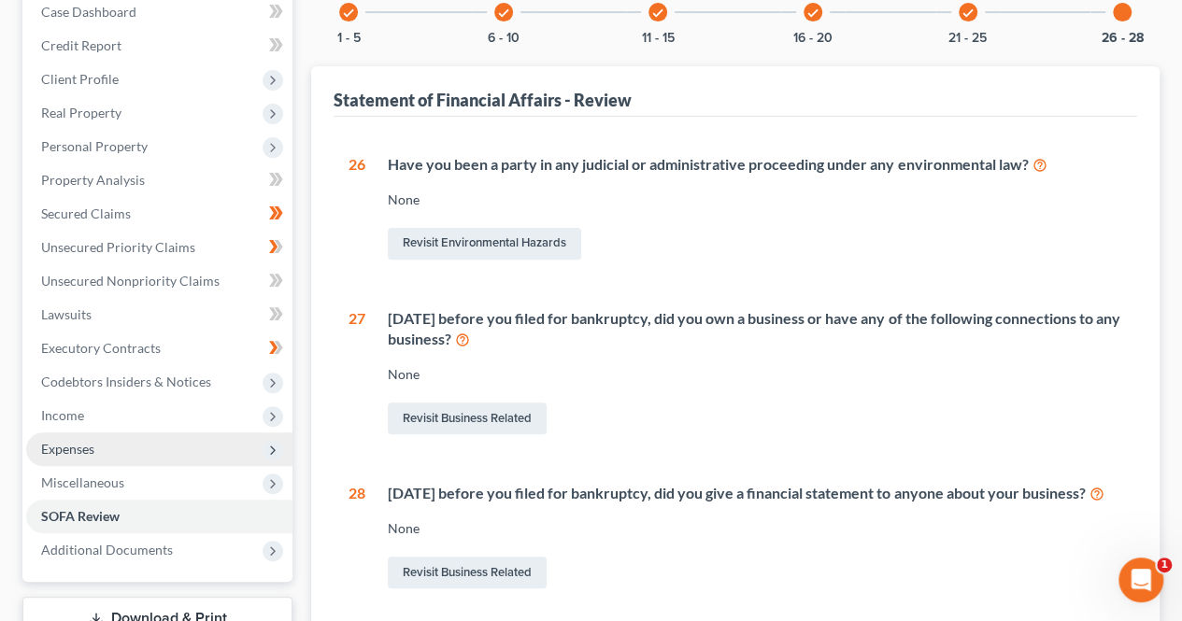
click at [267, 448] on icon at bounding box center [272, 450] width 15 height 15
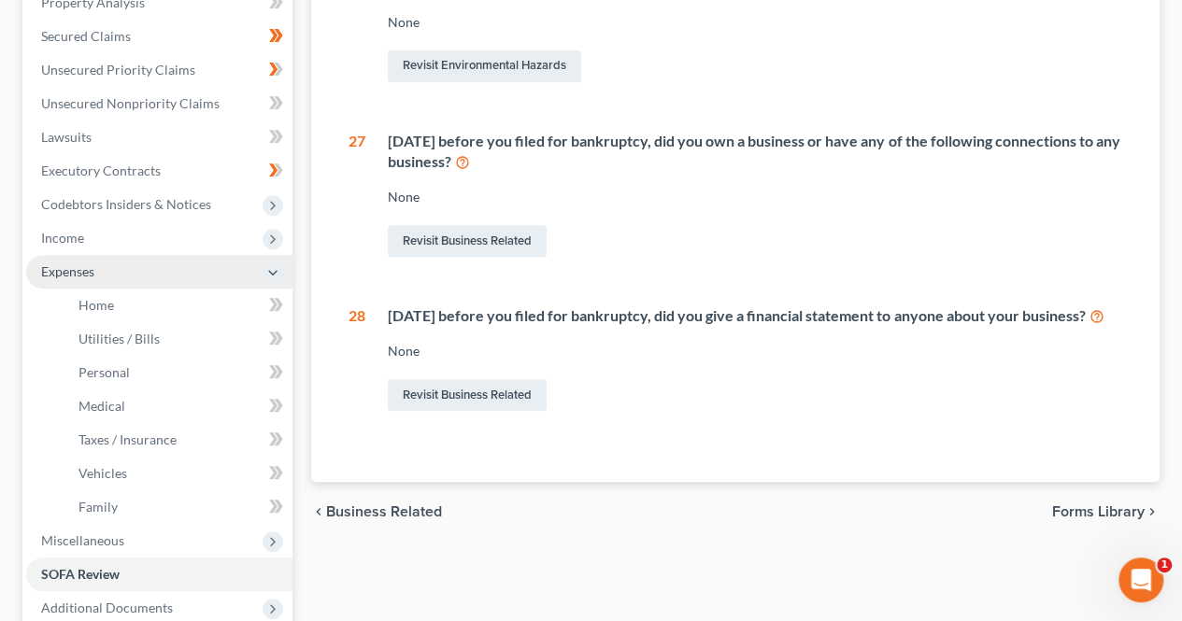
scroll to position [381, 0]
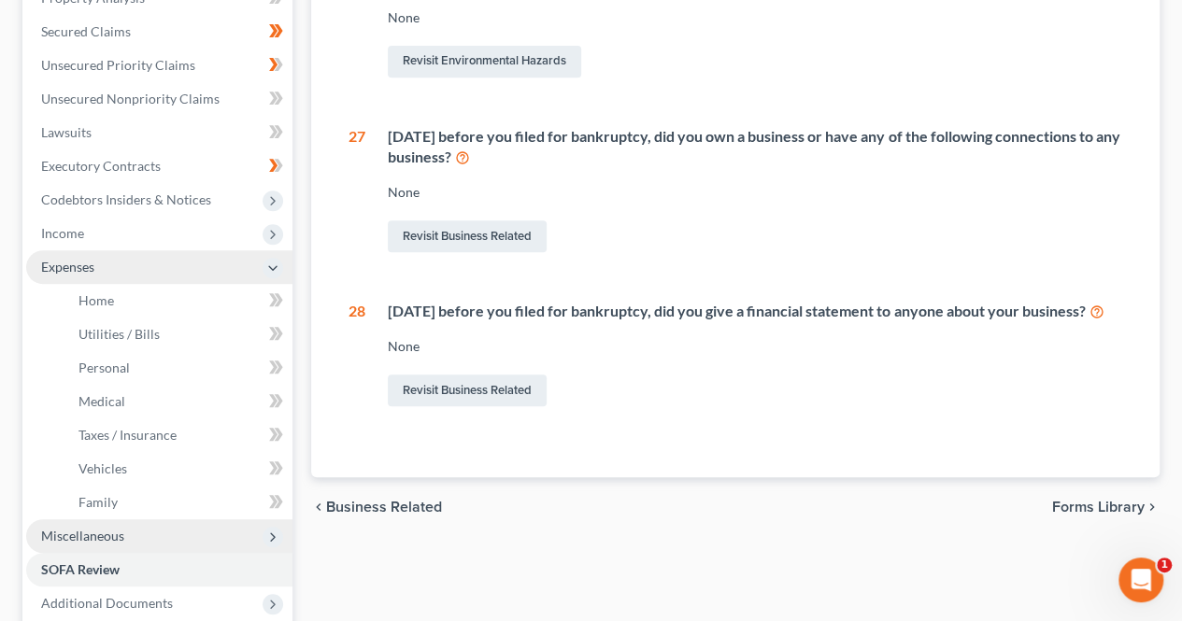
click at [154, 526] on span "Miscellaneous" at bounding box center [159, 536] width 266 height 34
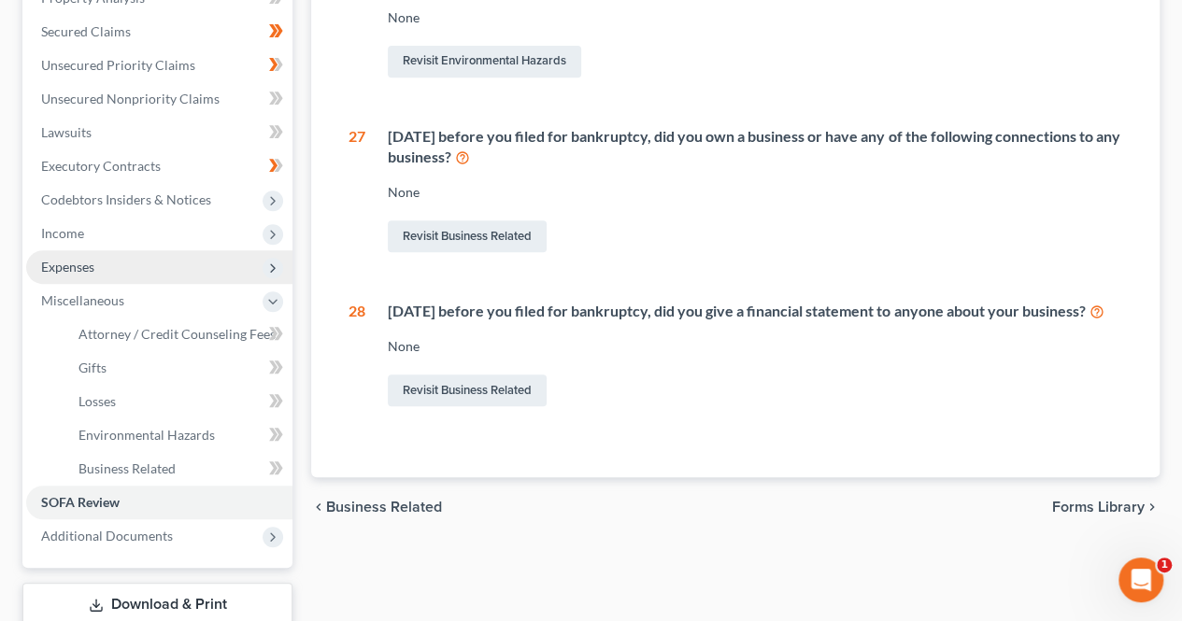
click at [155, 262] on span "Expenses" at bounding box center [159, 267] width 266 height 34
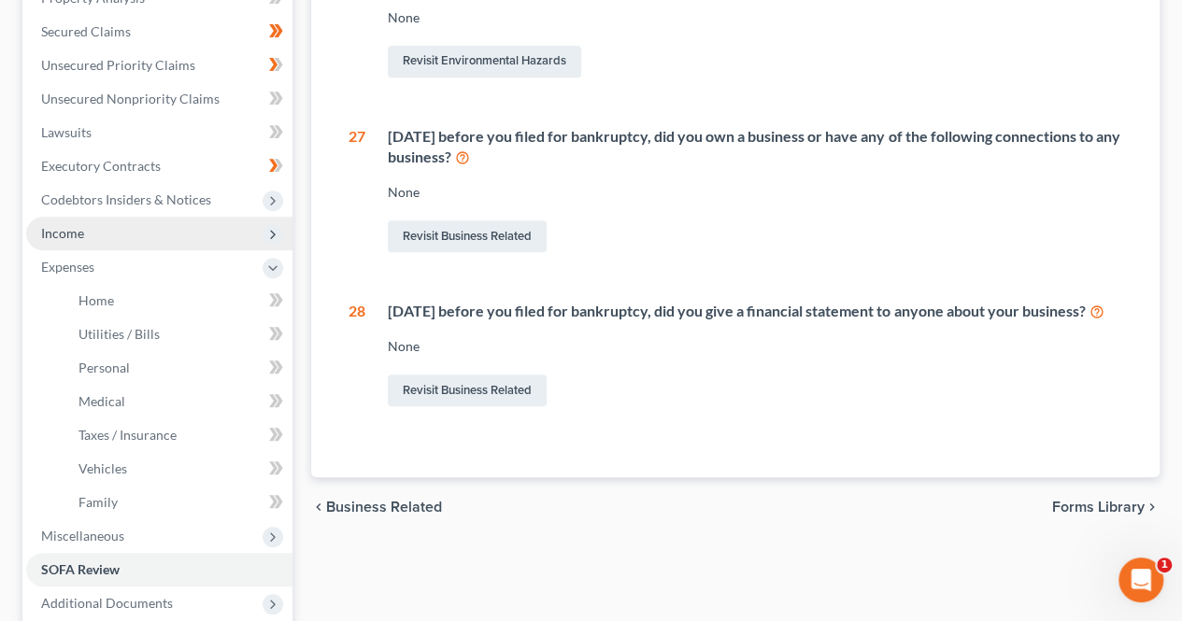
click at [164, 230] on span "Income" at bounding box center [159, 234] width 266 height 34
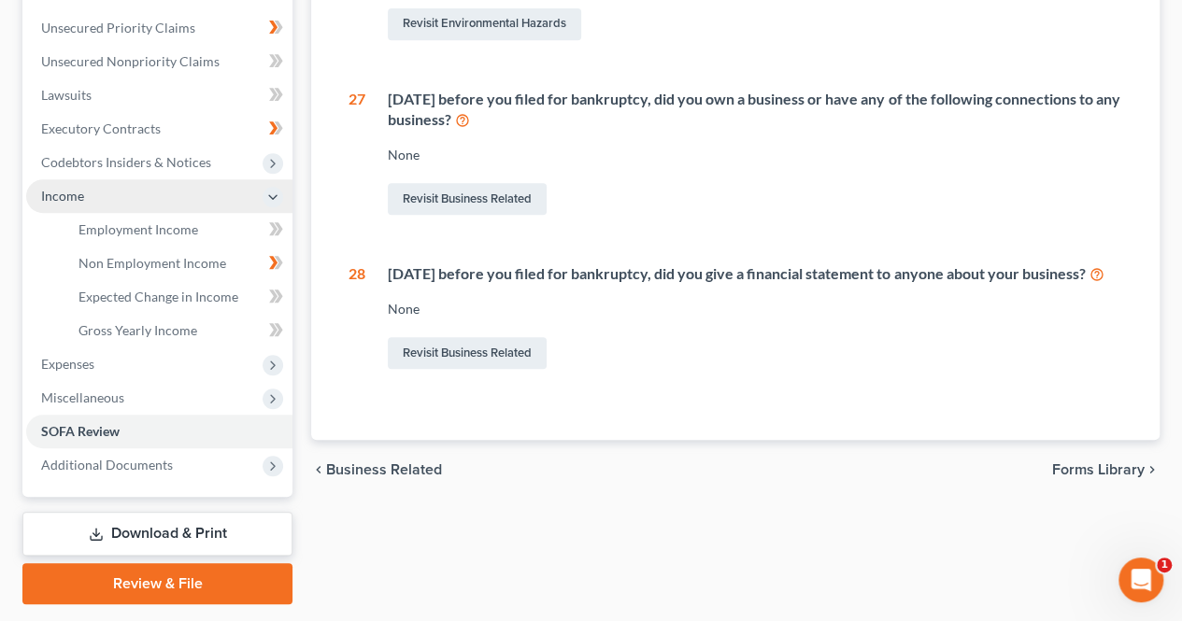
scroll to position [418, 0]
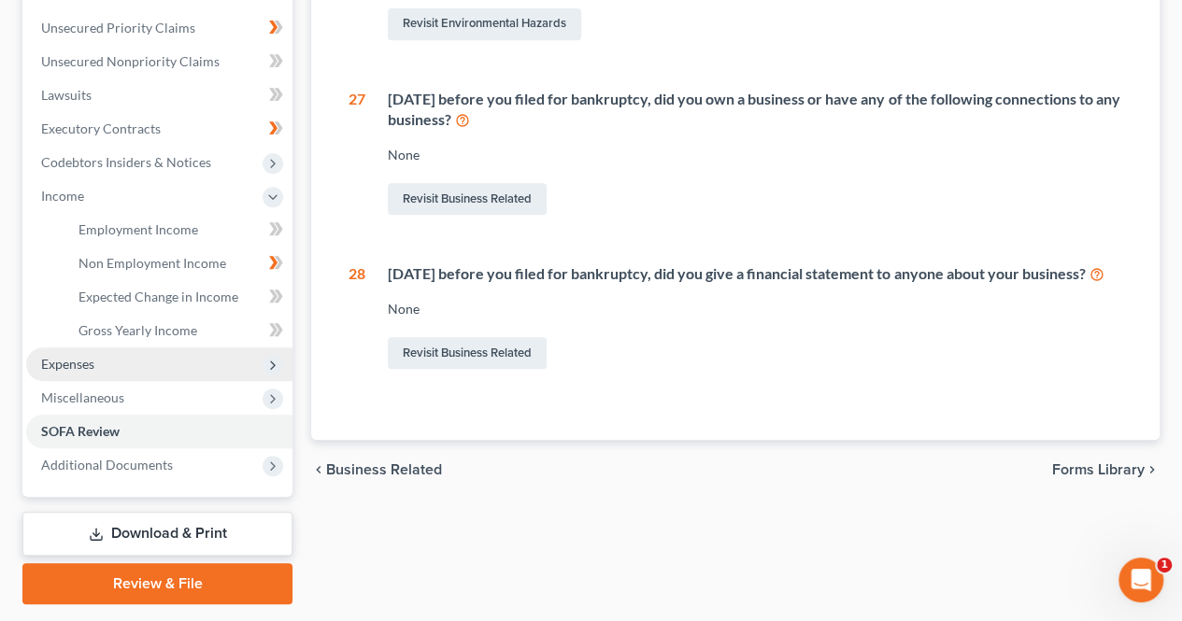
click at [273, 366] on icon at bounding box center [272, 365] width 15 height 15
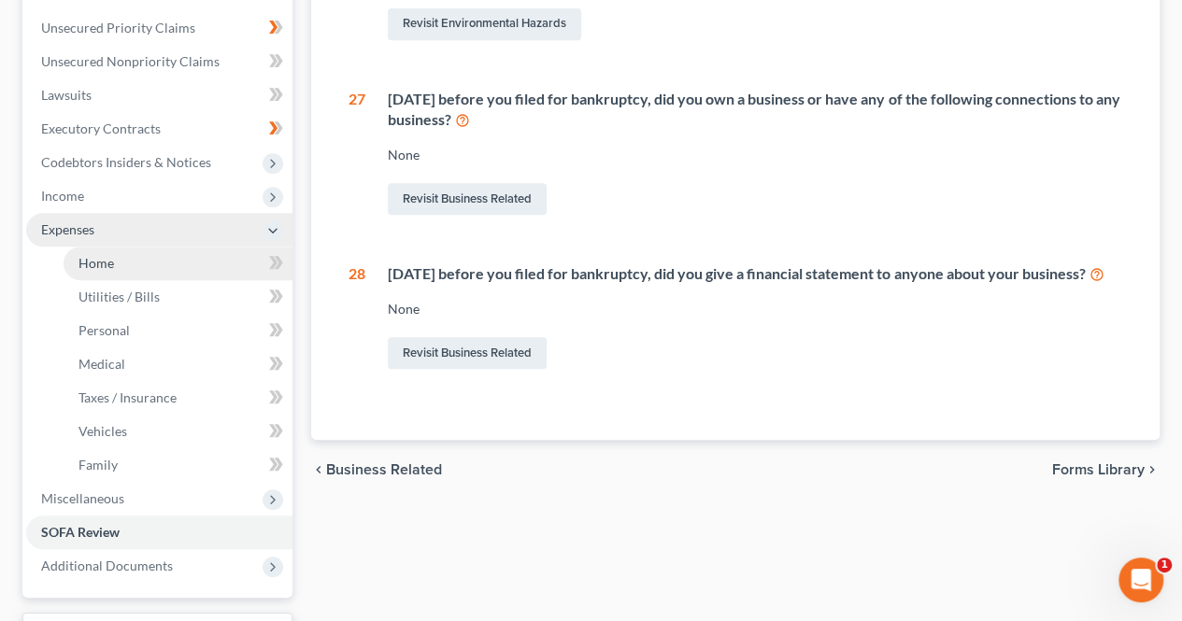
click at [133, 270] on link "Home" at bounding box center [178, 264] width 229 height 34
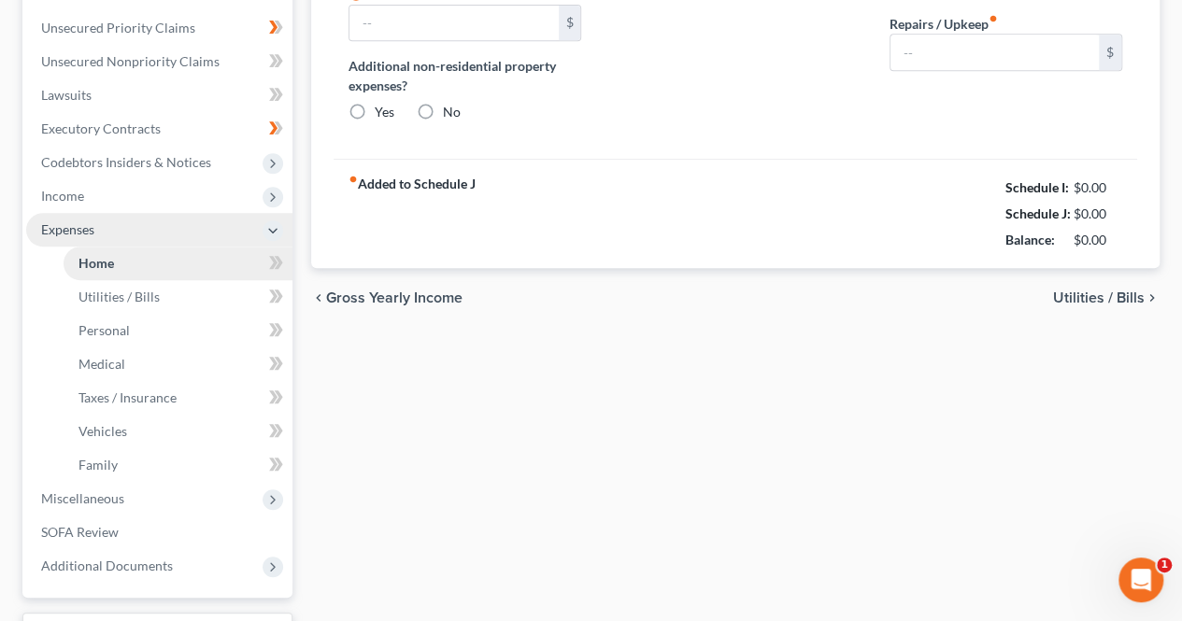
type input "0.00"
radio input "true"
type input "0.00"
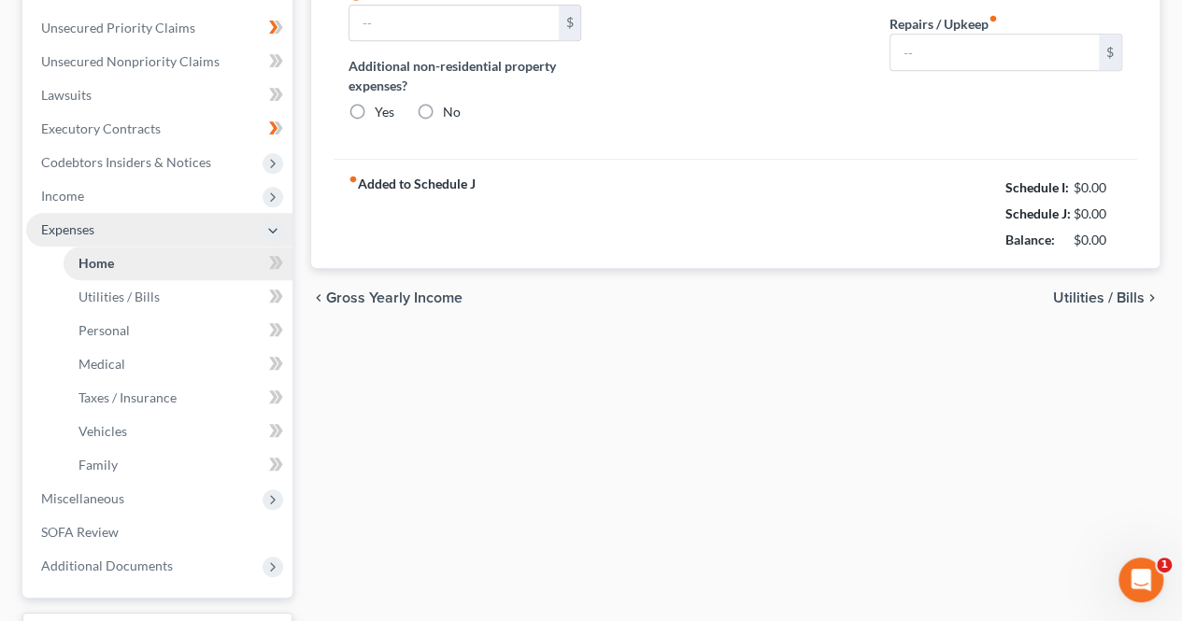
type input "0.00"
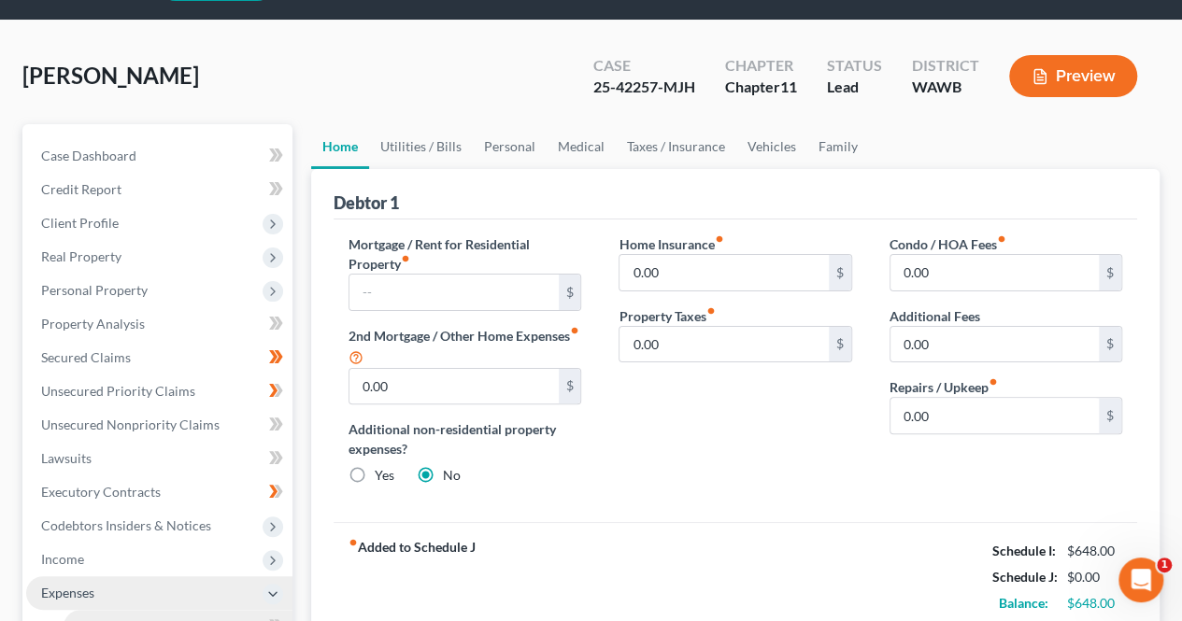
scroll to position [68, 0]
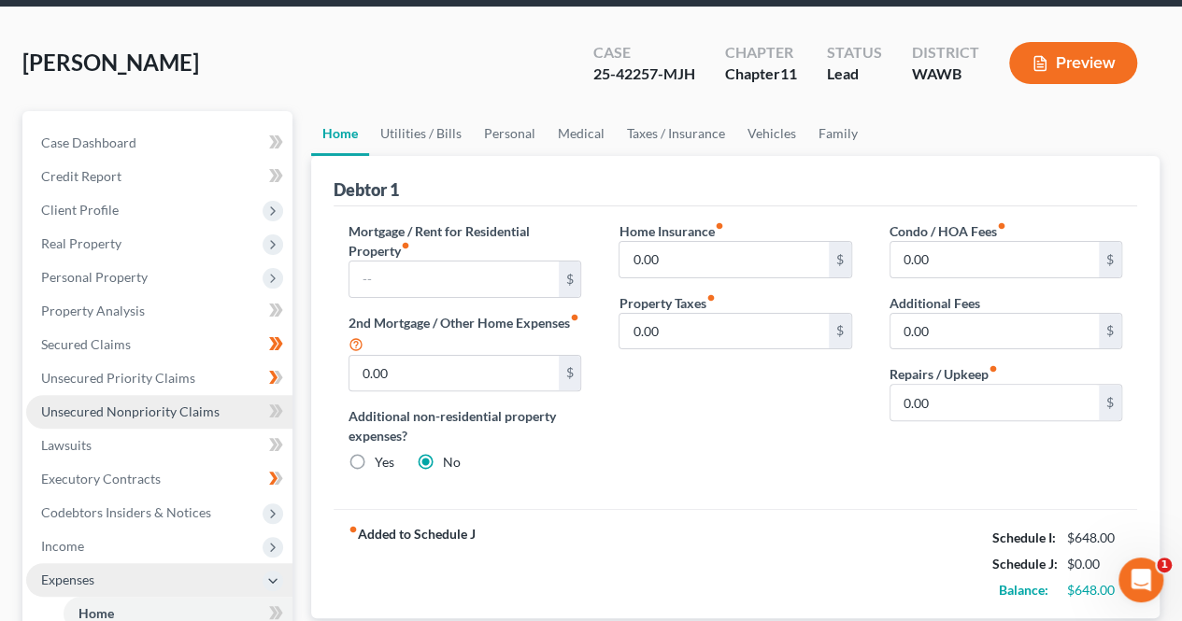
click at [131, 407] on span "Unsecured Nonpriority Claims" at bounding box center [130, 412] width 178 height 16
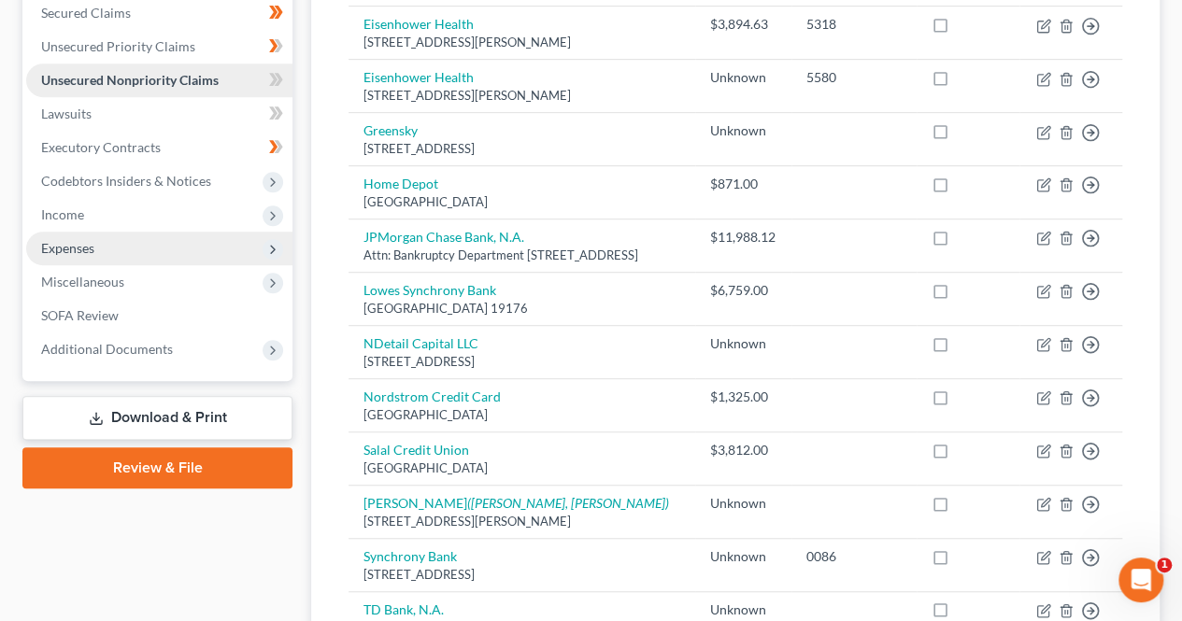
scroll to position [397, 0]
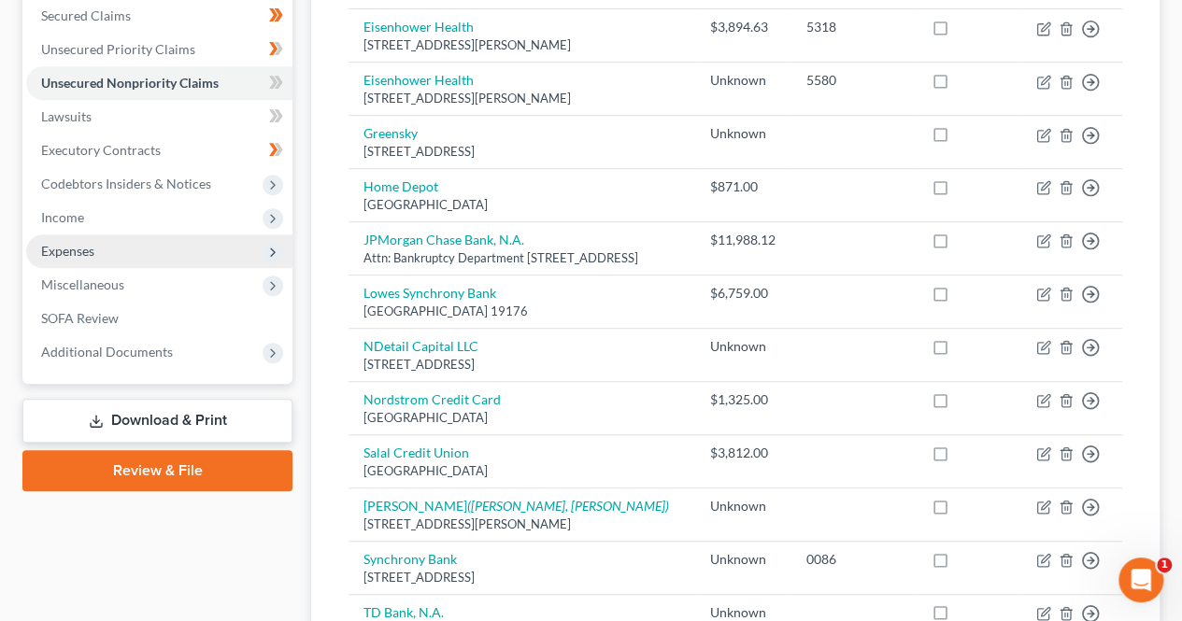
click at [276, 258] on icon at bounding box center [272, 252] width 15 height 15
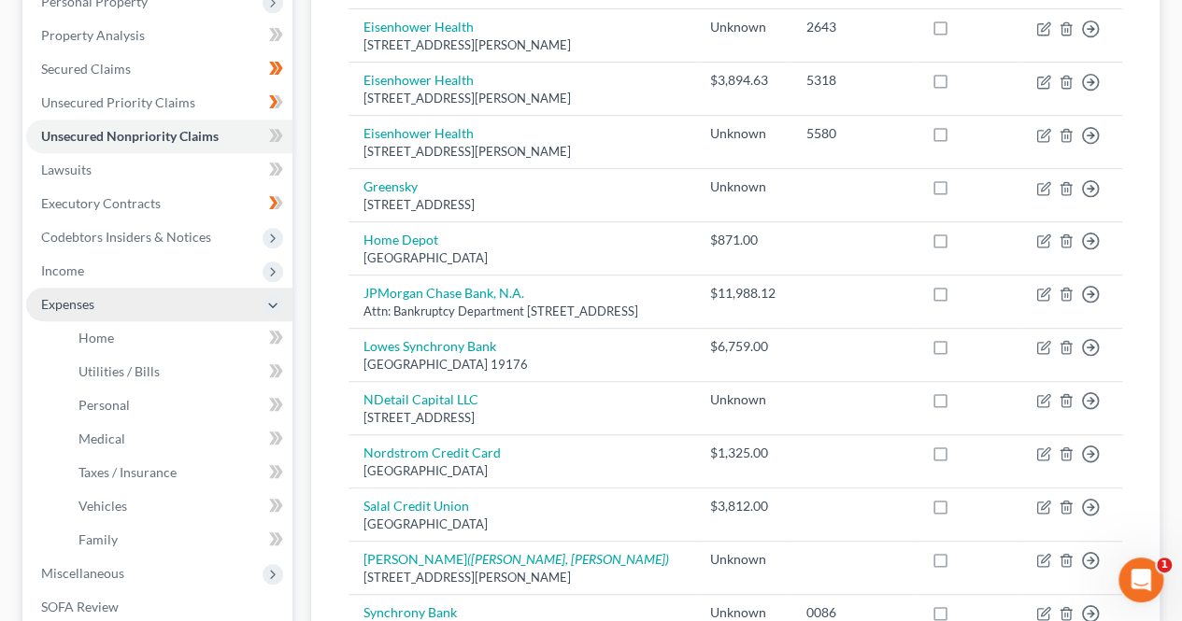
scroll to position [339, 0]
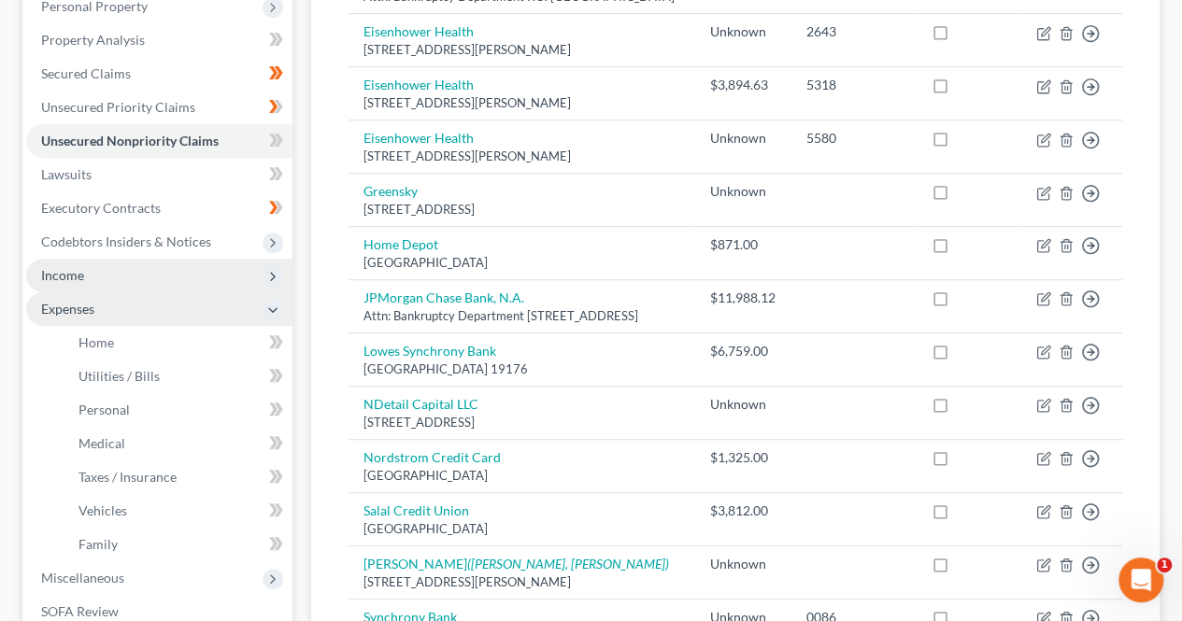
click at [219, 272] on span "Income" at bounding box center [159, 276] width 266 height 34
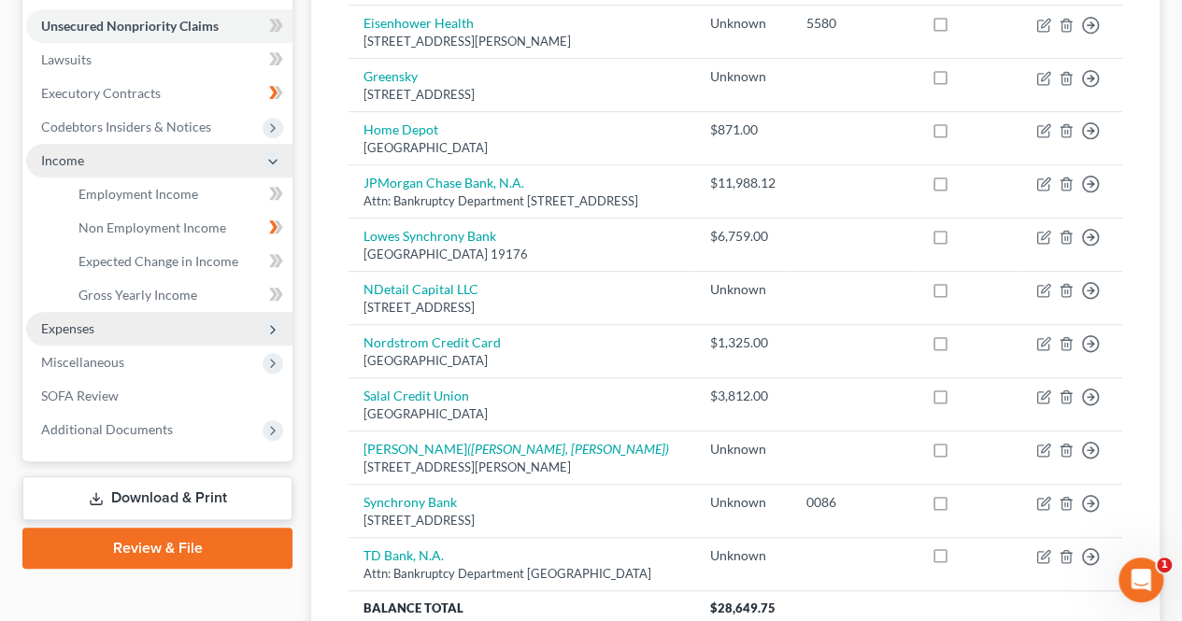
scroll to position [464, 0]
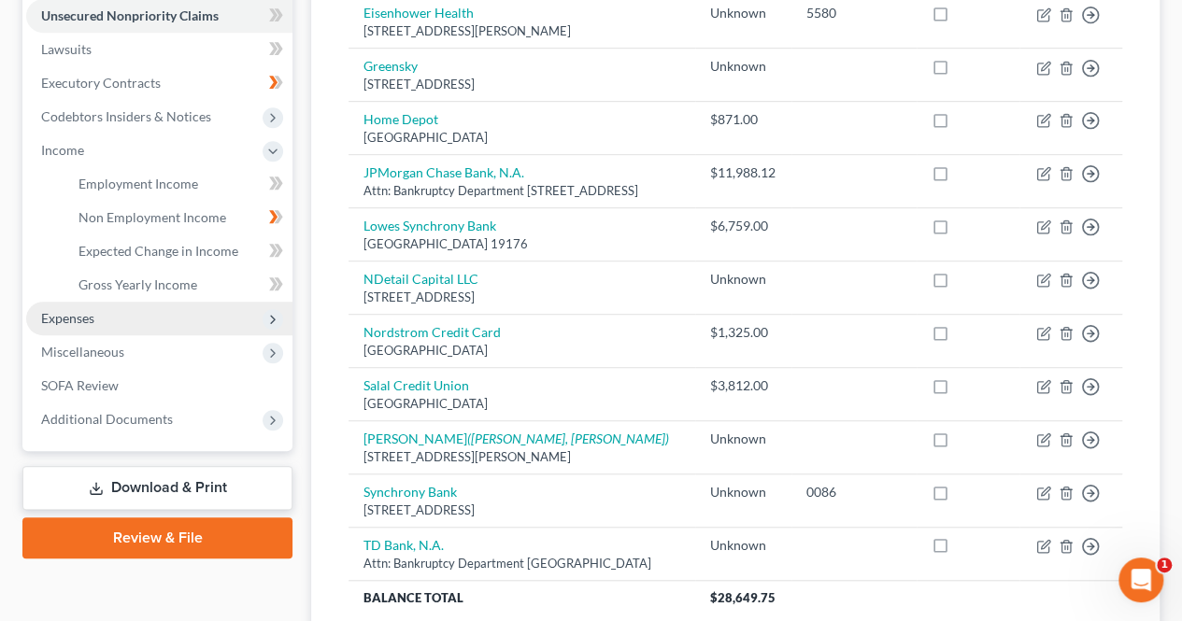
click at [218, 329] on span "Expenses" at bounding box center [159, 319] width 266 height 34
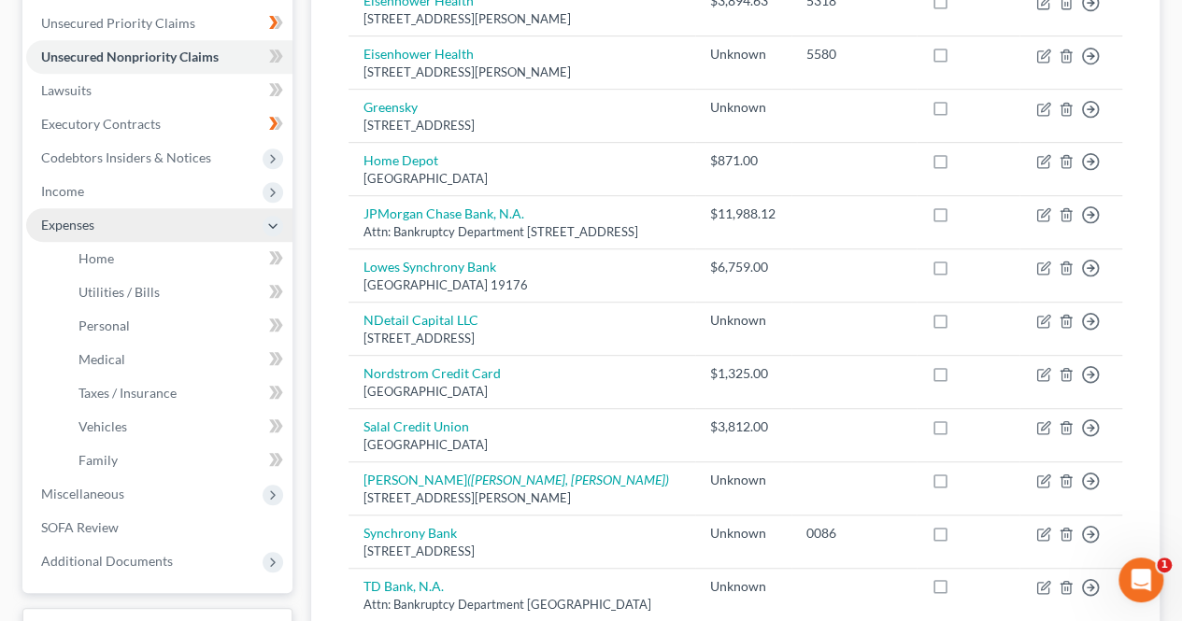
scroll to position [417, 0]
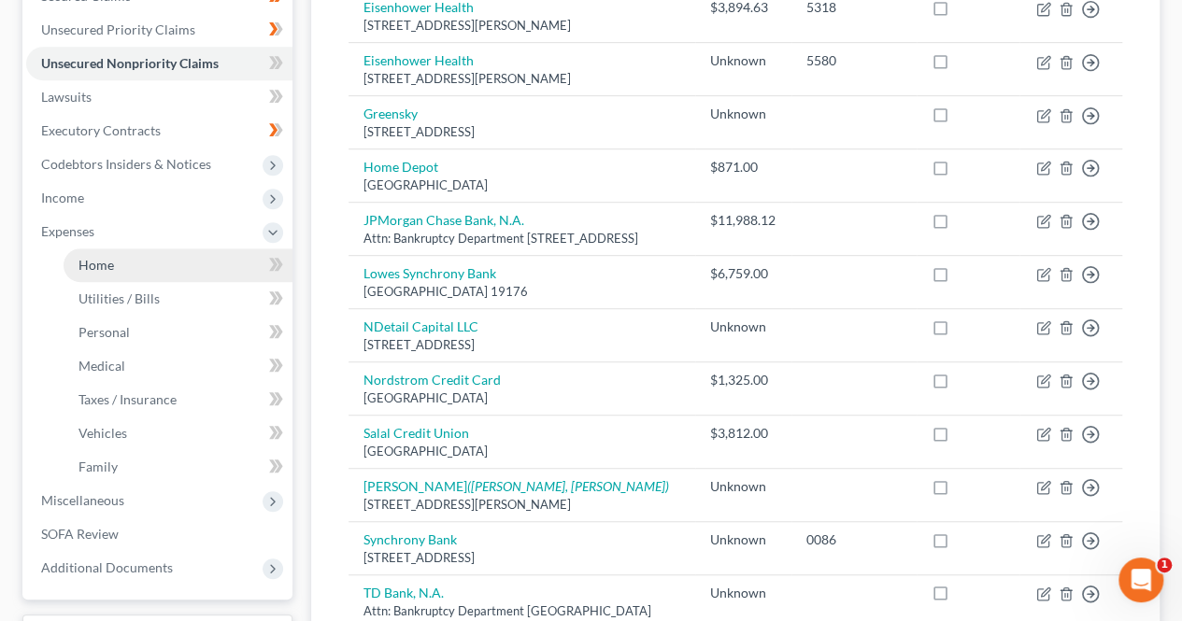
click at [133, 274] on link "Home" at bounding box center [178, 265] width 229 height 34
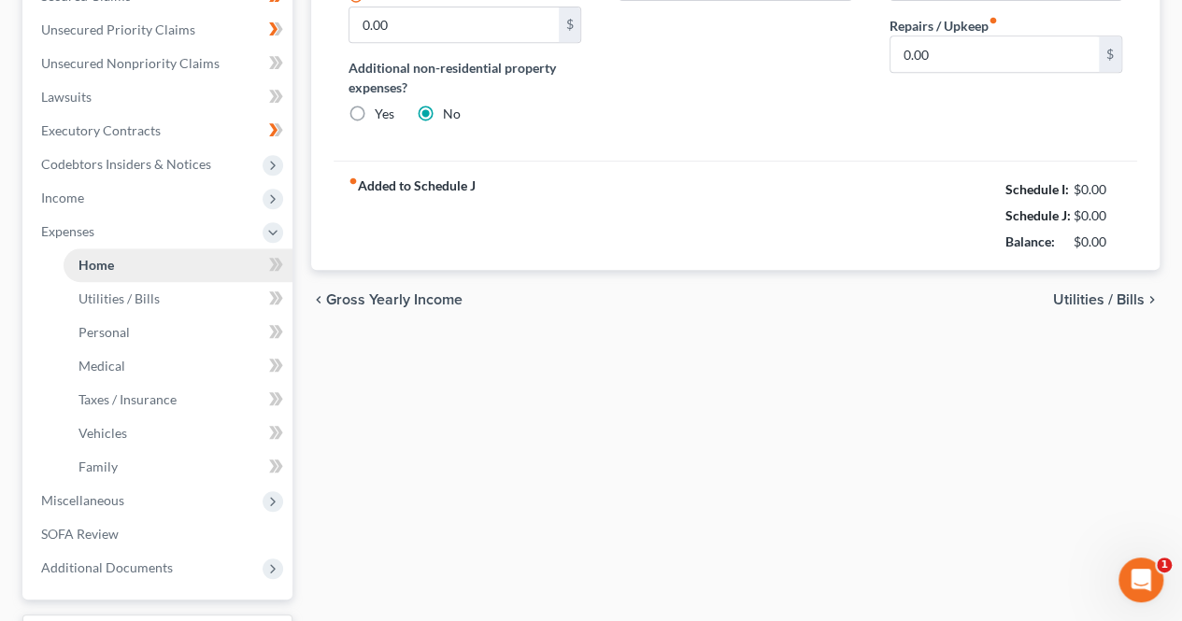
scroll to position [339, 0]
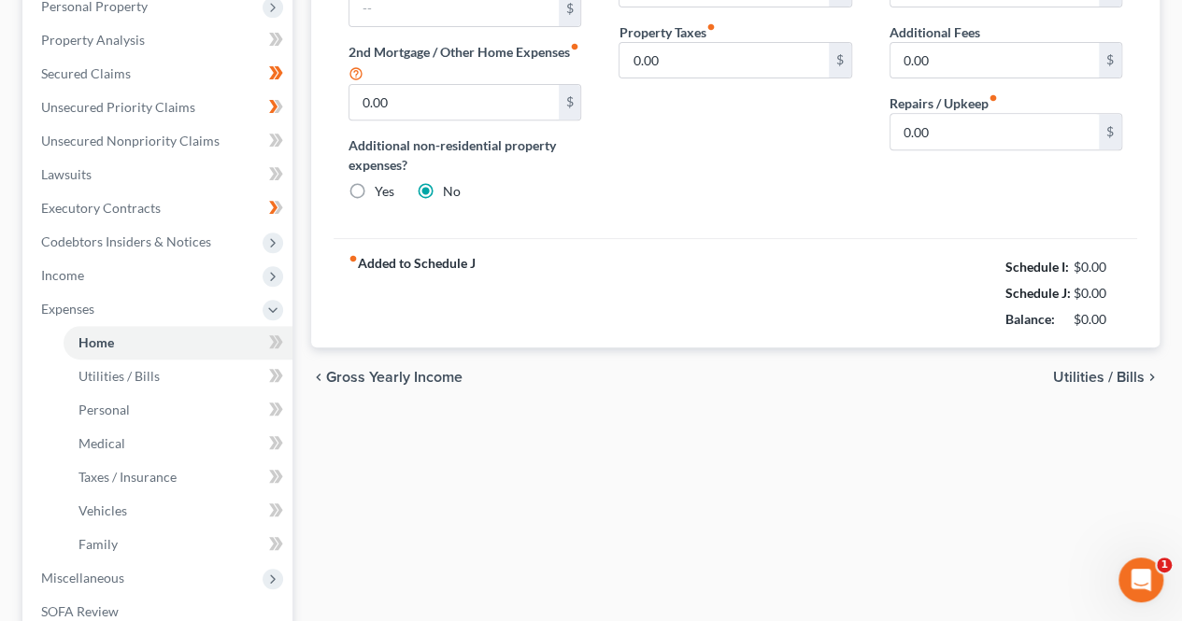
click at [281, 220] on icon at bounding box center [276, 207] width 14 height 23
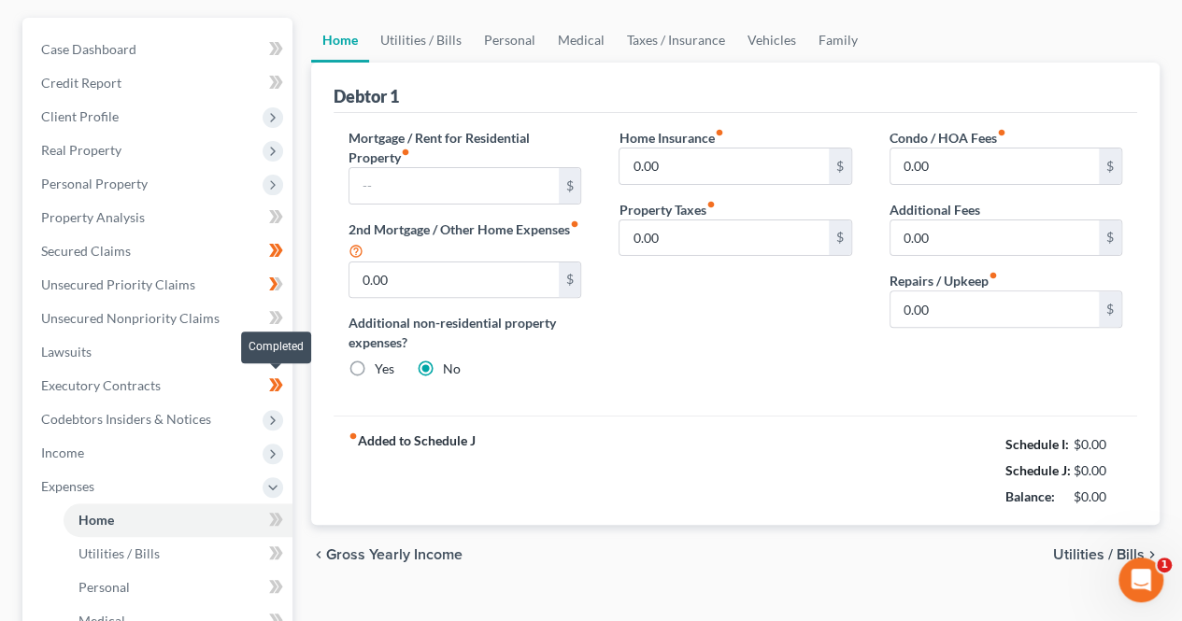
scroll to position [168, 0]
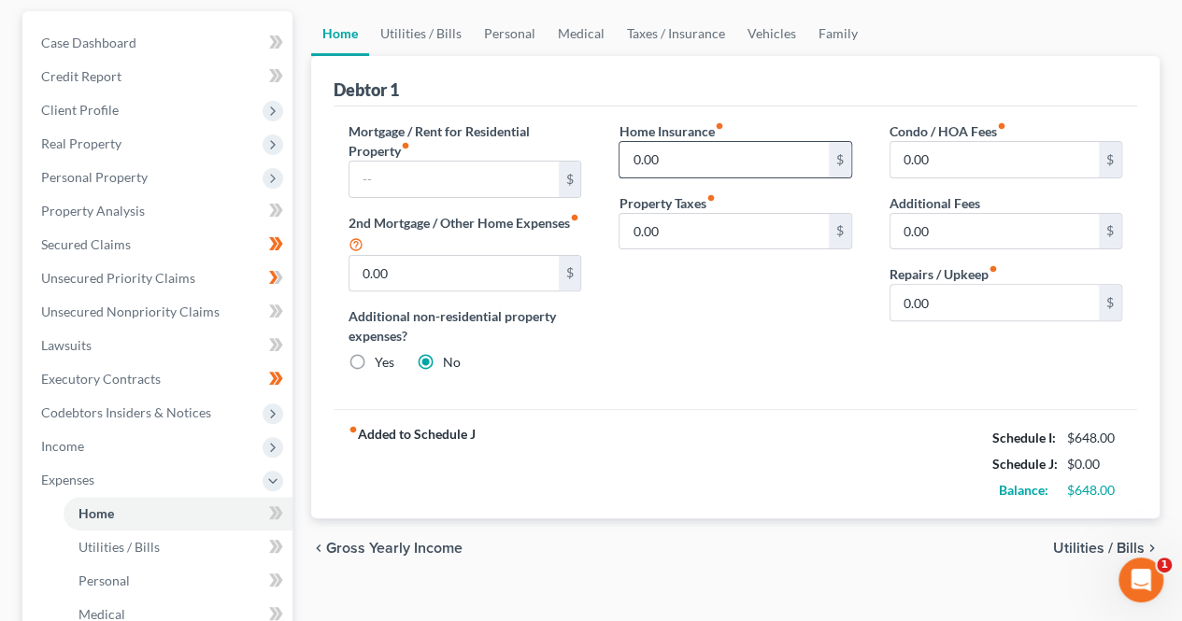
click at [721, 161] on input "0.00" at bounding box center [723, 159] width 208 height 35
click at [758, 235] on input "0.00" at bounding box center [723, 231] width 208 height 35
click at [761, 162] on input "174" at bounding box center [723, 159] width 208 height 35
type input "174.00"
click at [758, 353] on div "Home Insurance fiber_manual_record 174.00 $ Property Taxes fiber_manual_record …" at bounding box center [735, 254] width 270 height 266
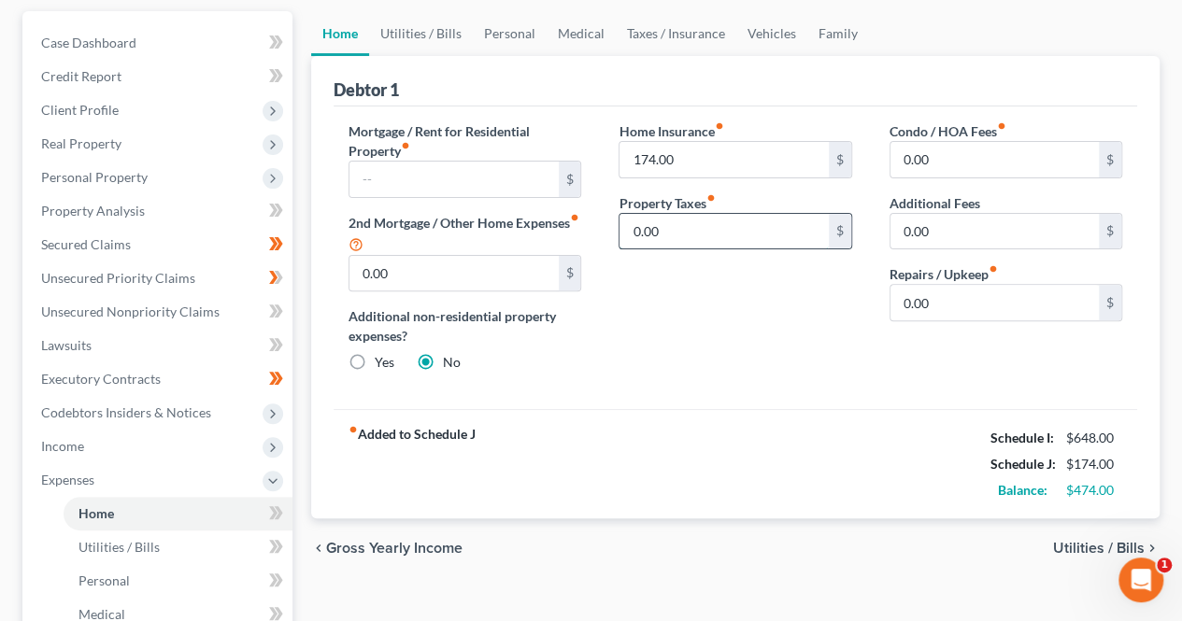
click at [744, 234] on input "0.00" at bounding box center [723, 231] width 208 height 35
type input "428"
click at [710, 449] on div "fiber_manual_record Added to Schedule J Schedule I: $648.00 Schedule J: $602.00…" at bounding box center [734, 463] width 803 height 109
click at [976, 302] on input "0.00" at bounding box center [994, 302] width 208 height 35
type input "100"
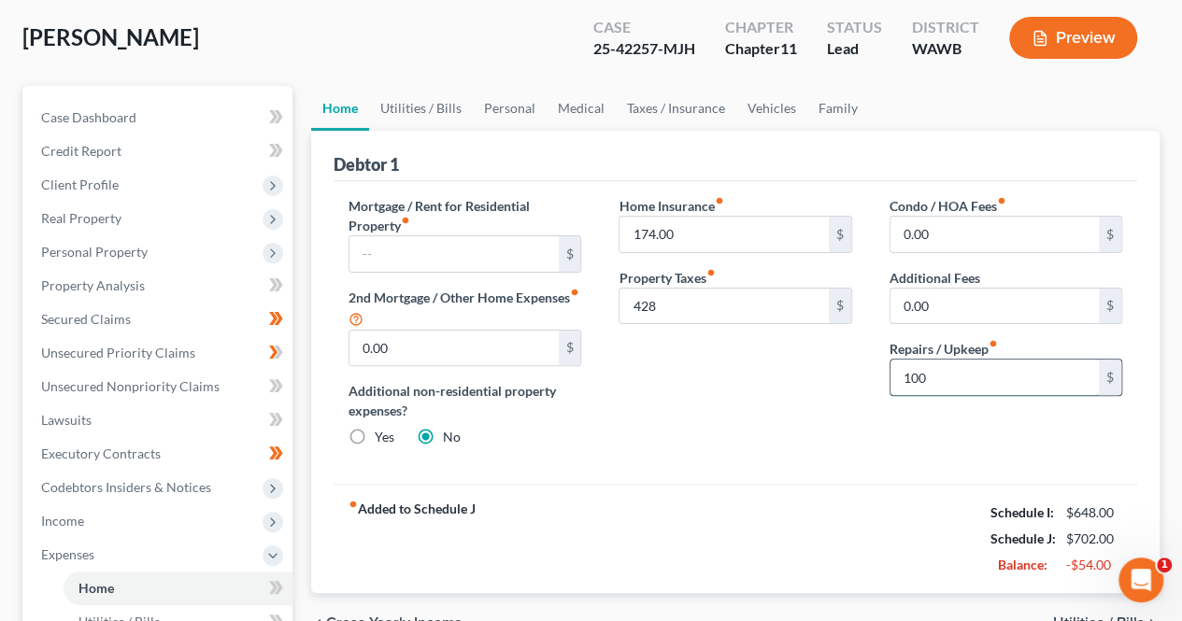
scroll to position [88, 0]
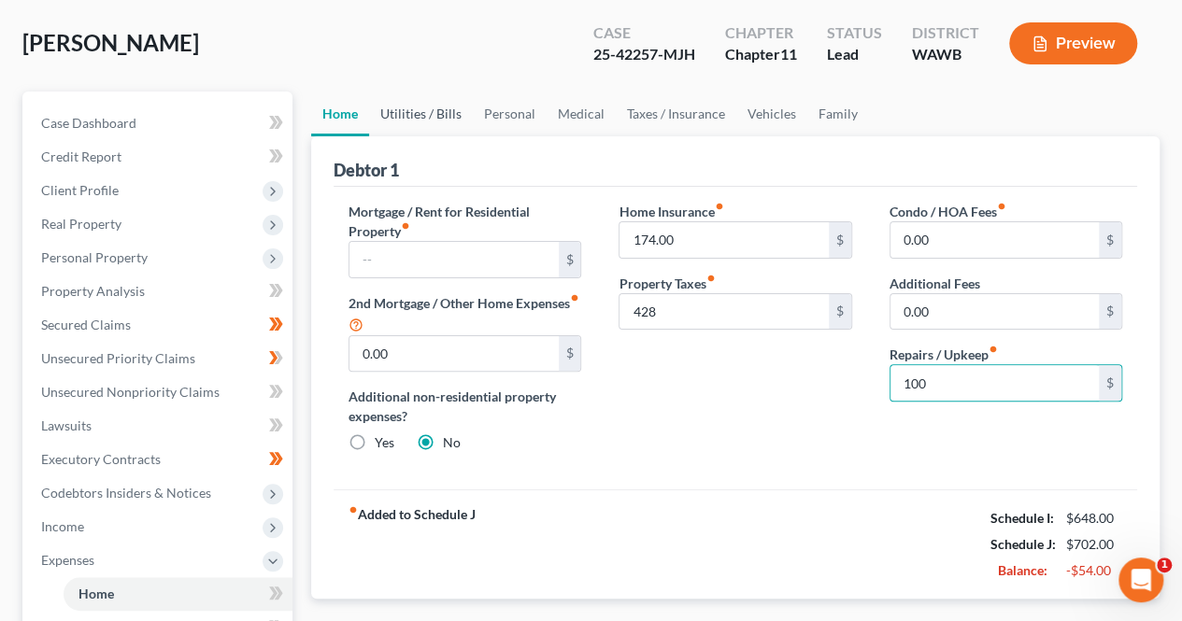
click at [439, 116] on link "Utilities / Bills" at bounding box center [421, 114] width 104 height 45
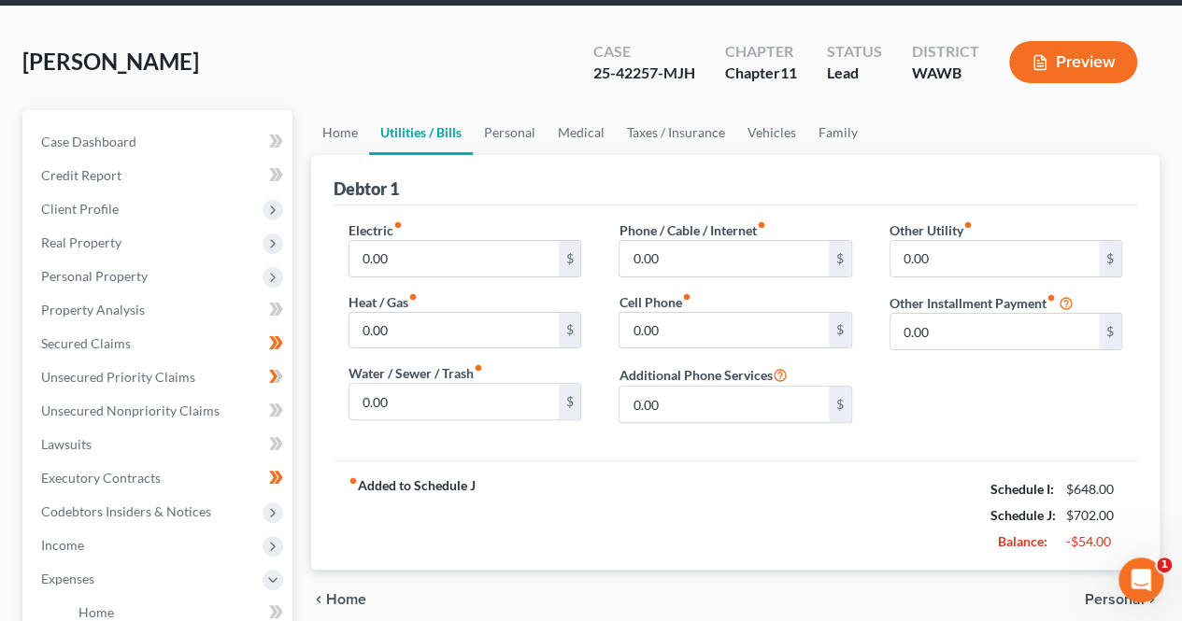
scroll to position [74, 0]
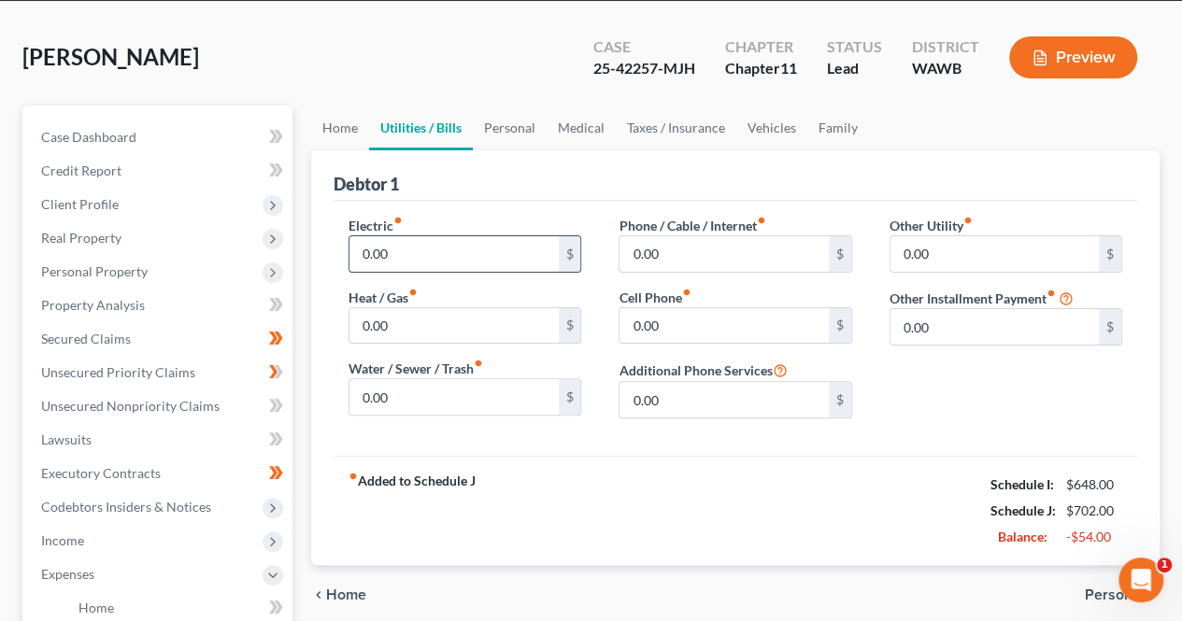
click at [504, 255] on input "0.00" at bounding box center [453, 253] width 208 height 35
click at [754, 517] on div "fiber_manual_record Added to Schedule J Schedule I: $648.00 Schedule J: $702.00…" at bounding box center [734, 510] width 803 height 109
click at [485, 261] on input "0.00" at bounding box center [453, 253] width 208 height 35
type input "200"
click at [475, 331] on input "0.00" at bounding box center [453, 325] width 208 height 35
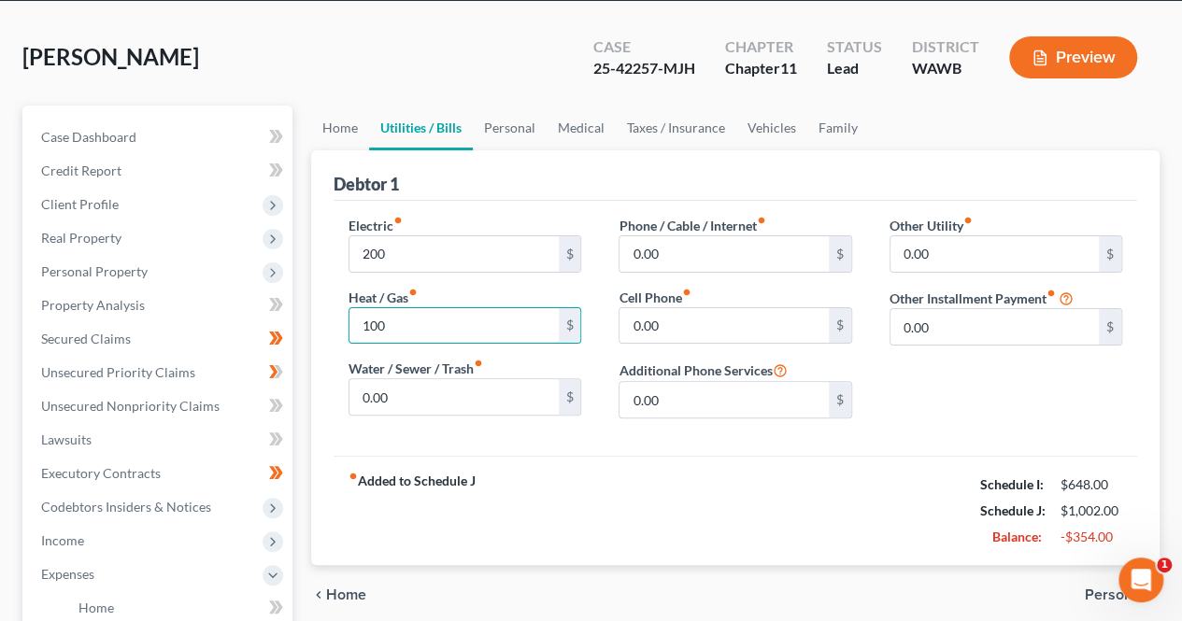
type input "100"
click at [707, 470] on div "fiber_manual_record Added to Schedule J Schedule I: $648.00 Schedule J: $1,002.…" at bounding box center [734, 510] width 803 height 109
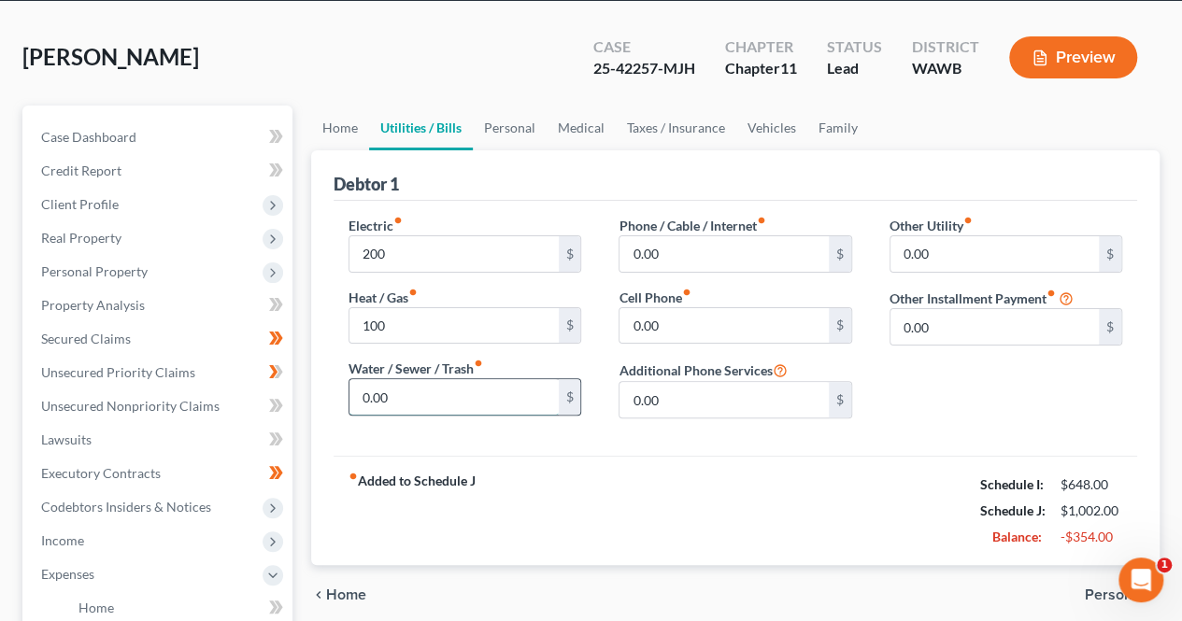
click at [493, 395] on input "0.00" at bounding box center [453, 396] width 208 height 35
type input "40"
click at [733, 248] on input "0.00" at bounding box center [723, 253] width 208 height 35
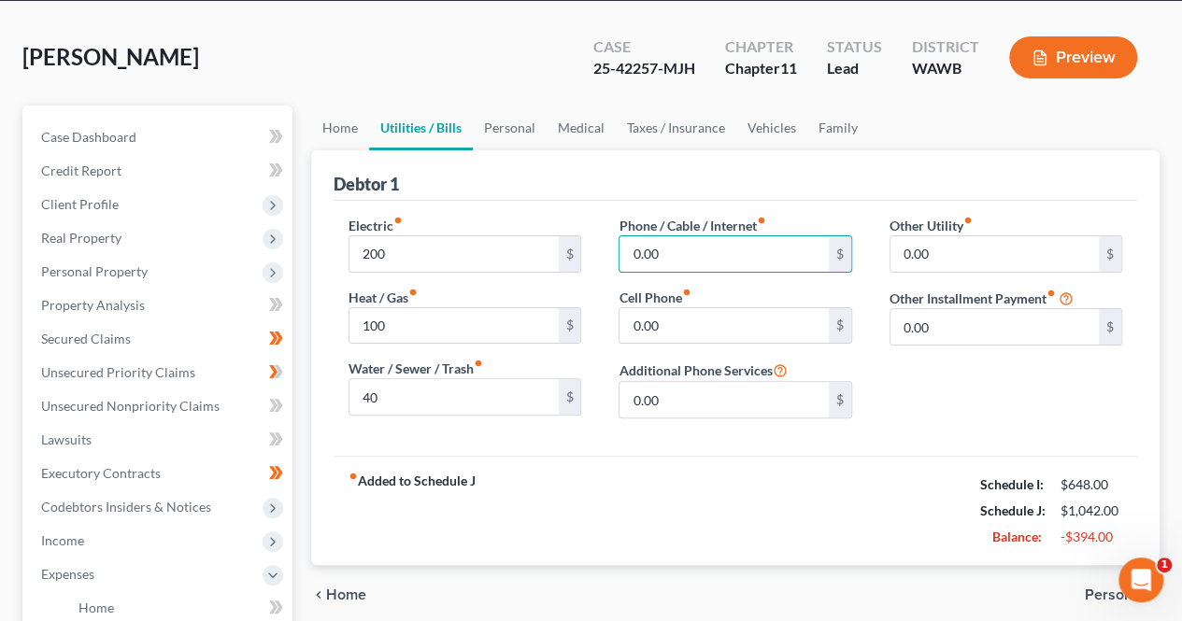
click at [753, 499] on div "fiber_manual_record Added to Schedule J Schedule I: $648.00 Schedule J: $1,042.…" at bounding box center [734, 510] width 803 height 109
click at [723, 250] on input "0.00" at bounding box center [723, 253] width 208 height 35
click at [790, 475] on div "fiber_manual_record Added to Schedule J Schedule I: $648.00 Schedule J: $1,042.…" at bounding box center [734, 510] width 803 height 109
click at [671, 248] on input "0.00" at bounding box center [723, 253] width 208 height 35
click at [702, 327] on input "0.00" at bounding box center [723, 325] width 208 height 35
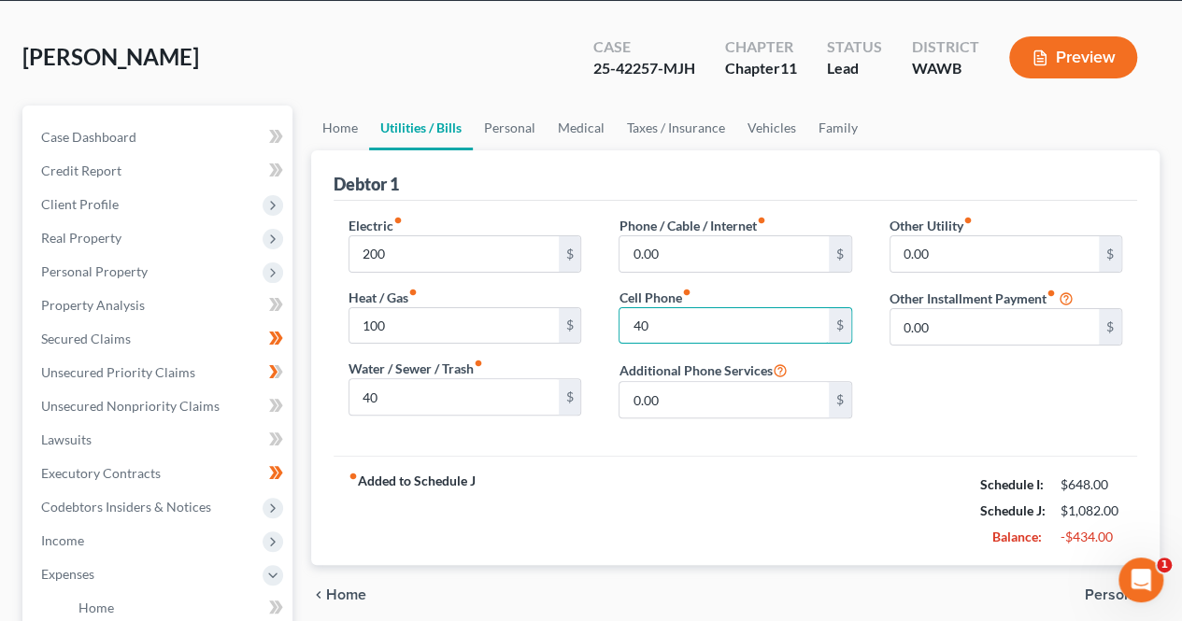
type input "40"
click at [788, 494] on div "fiber_manual_record Added to Schedule J Schedule I: $648.00 Schedule J: $1,082.…" at bounding box center [734, 510] width 803 height 109
click at [517, 128] on link "Personal" at bounding box center [510, 128] width 74 height 45
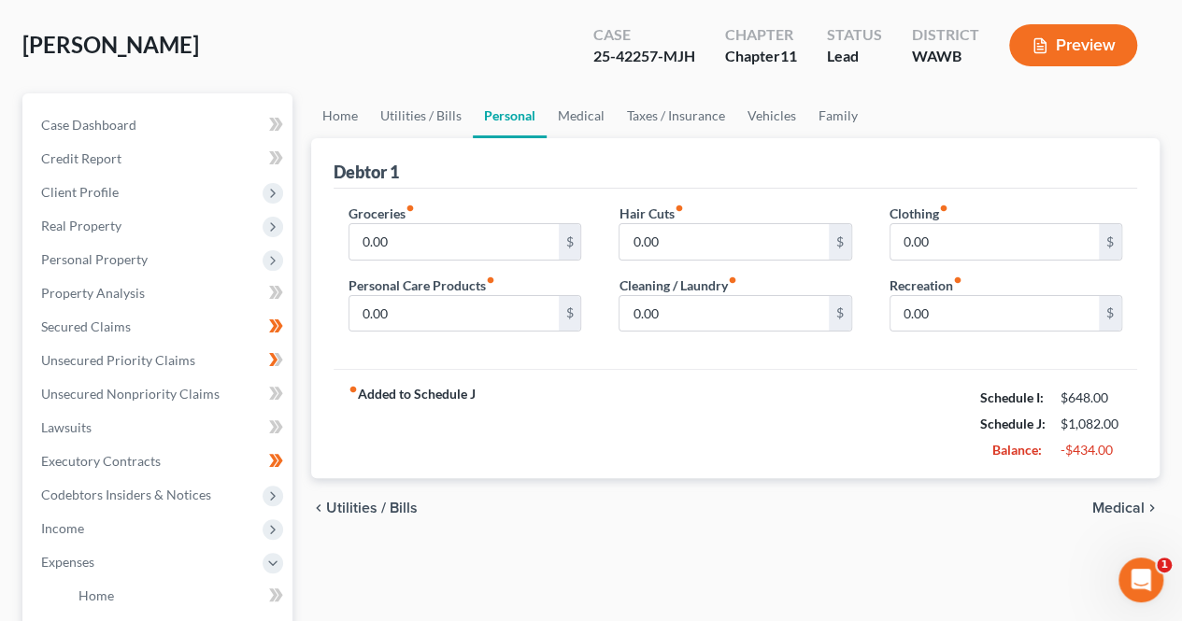
scroll to position [103, 0]
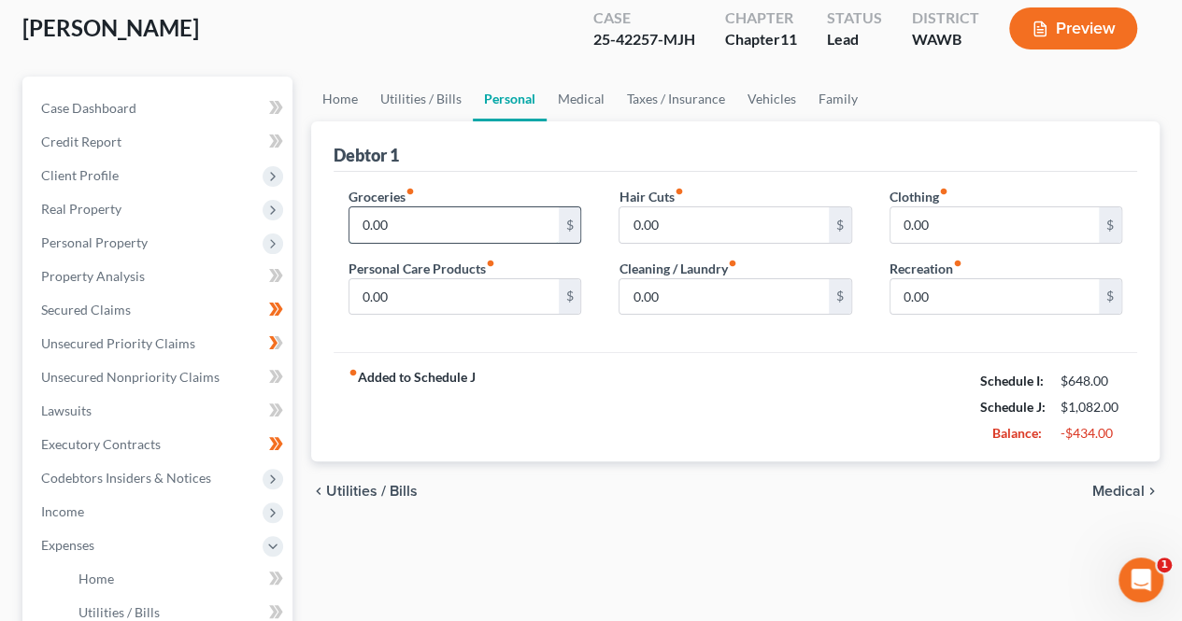
click at [521, 225] on input "0.00" at bounding box center [453, 224] width 208 height 35
type input "800"
click at [461, 285] on input "0.00" at bounding box center [453, 296] width 208 height 35
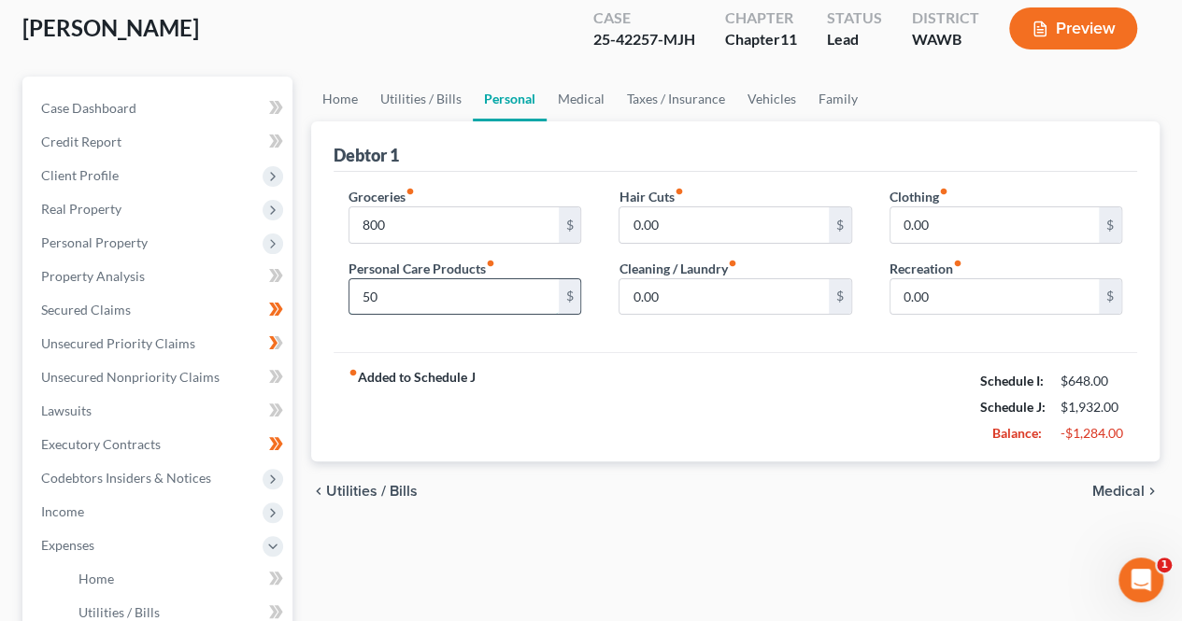
type input "50"
click at [432, 217] on input "800" at bounding box center [453, 224] width 208 height 35
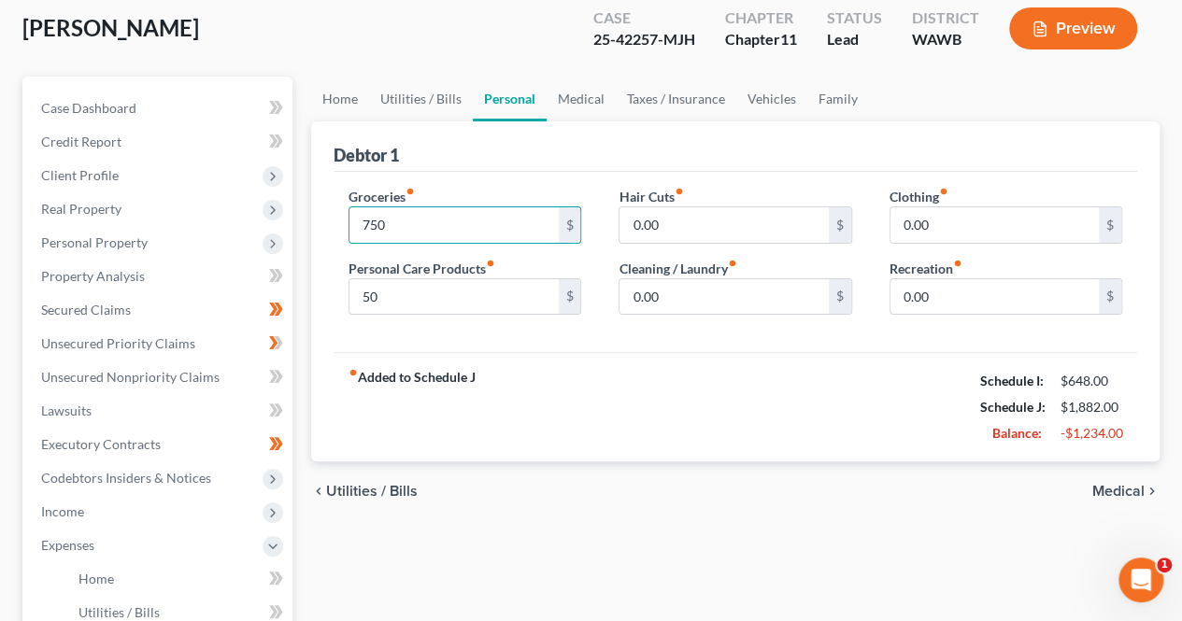
type input "750"
click at [626, 407] on div "fiber_manual_record Added to Schedule J Schedule I: $648.00 Schedule J: $1,882.…" at bounding box center [734, 406] width 803 height 109
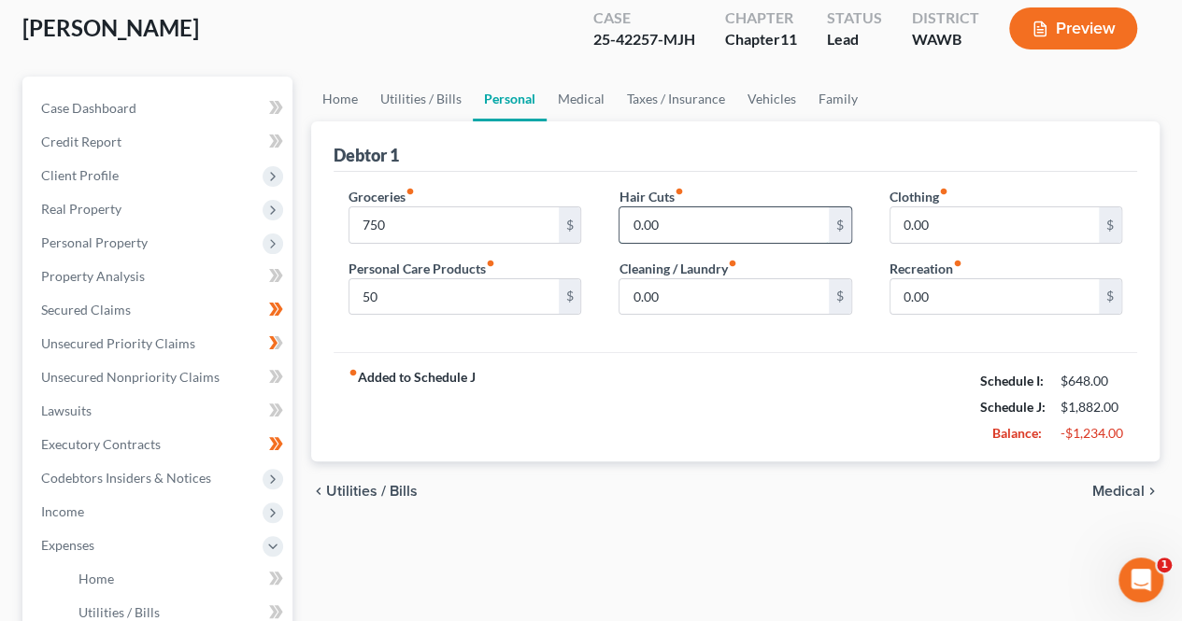
click at [787, 225] on input "0.00" at bounding box center [723, 224] width 208 height 35
type input "2"
type input "20"
click at [768, 287] on input "0.00" at bounding box center [723, 296] width 208 height 35
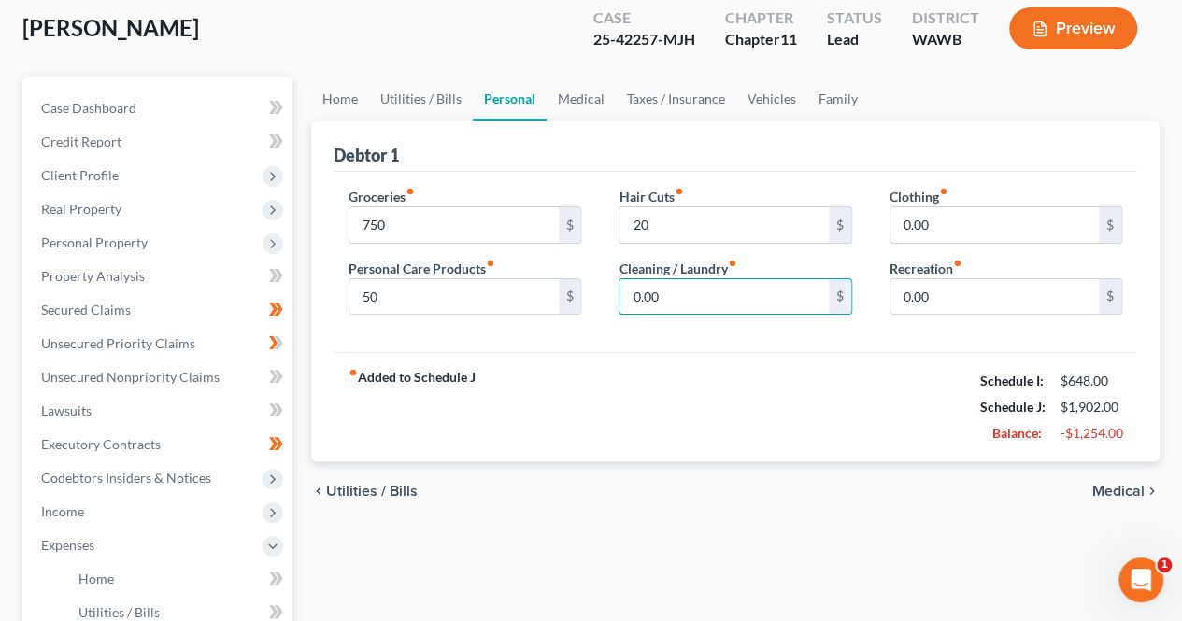
click at [807, 397] on div "fiber_manual_record Added to Schedule J Schedule I: $648.00 Schedule J: $1,902.…" at bounding box center [734, 406] width 803 height 109
click at [752, 295] on input "0.00" at bounding box center [723, 296] width 208 height 35
click at [959, 231] on input "0.00" at bounding box center [994, 224] width 208 height 35
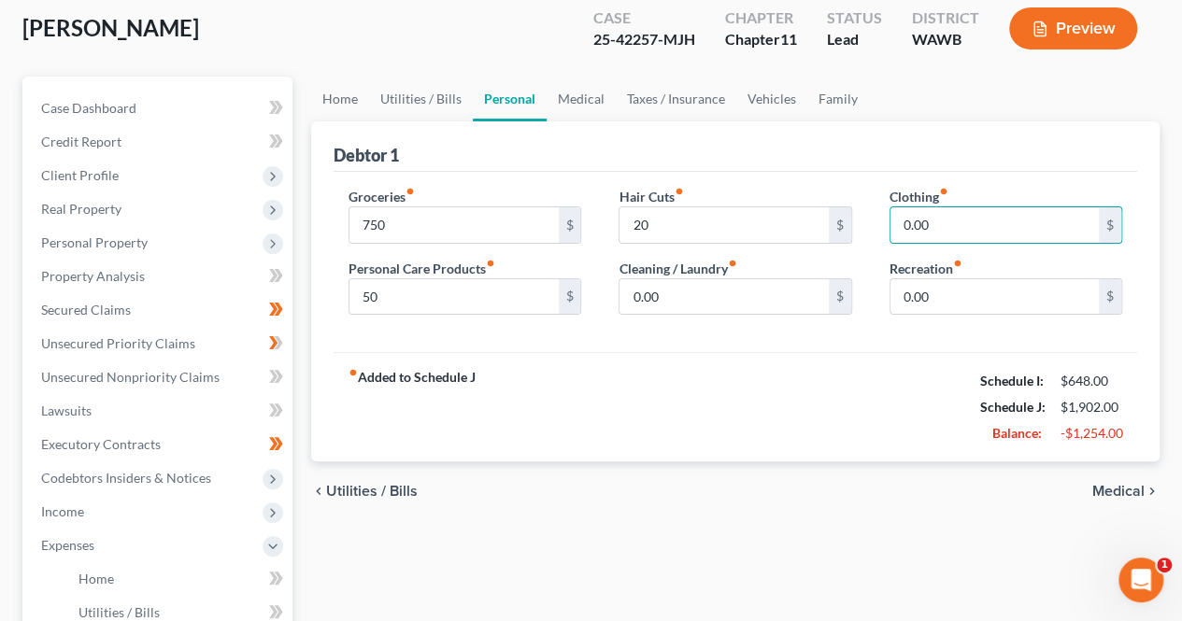
click at [820, 372] on div "fiber_manual_record Added to Schedule J Schedule I: $648.00 Schedule J: $1,902.…" at bounding box center [734, 406] width 803 height 109
click at [965, 226] on input "0.00" at bounding box center [994, 224] width 208 height 35
type input "25"
click at [989, 298] on input "0.00" at bounding box center [994, 296] width 208 height 35
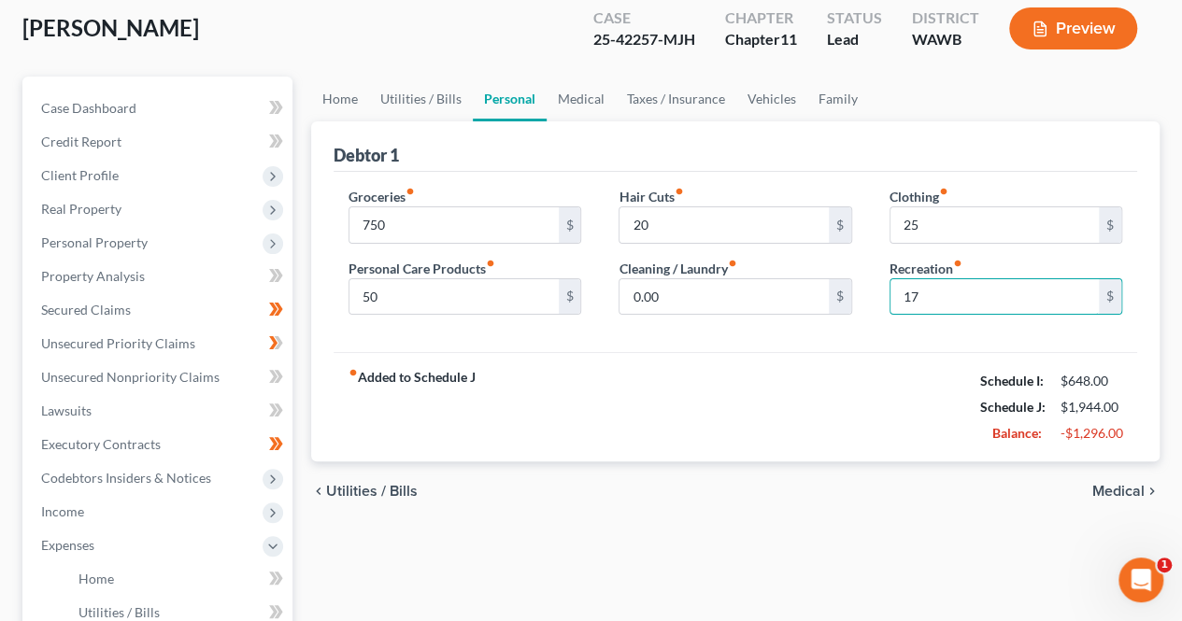
type input "17"
click at [748, 404] on div "fiber_manual_record Added to Schedule J Schedule I: $648.00 Schedule J: $1,944.…" at bounding box center [734, 406] width 803 height 109
click at [1001, 291] on input "17" at bounding box center [994, 296] width 208 height 35
click at [592, 92] on link "Medical" at bounding box center [580, 99] width 69 height 45
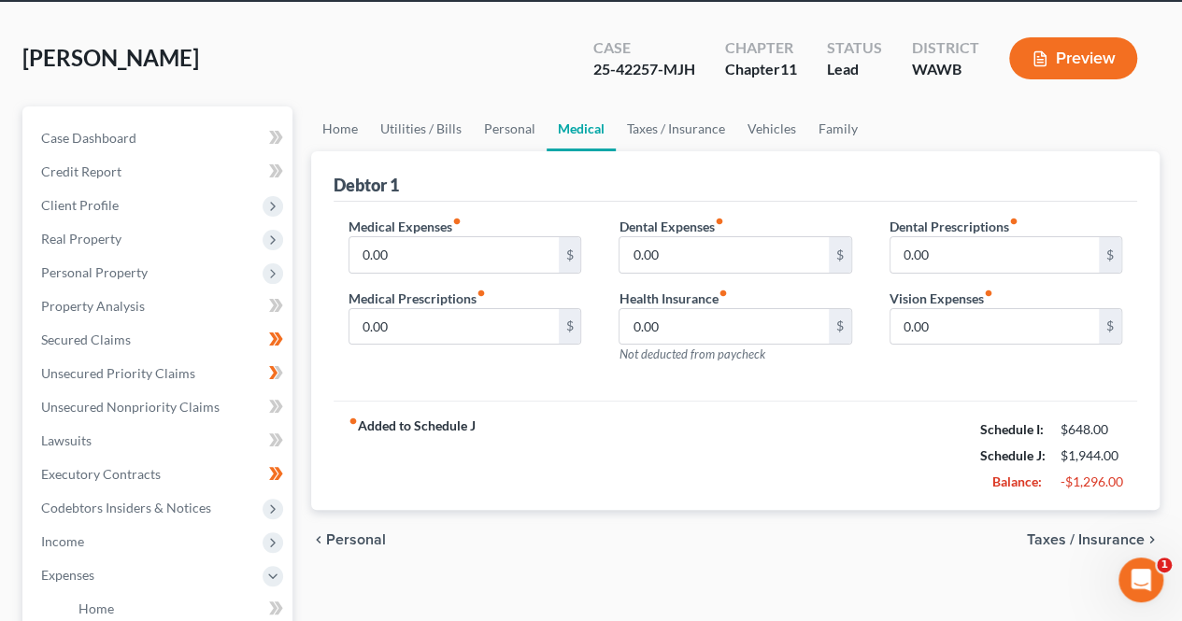
scroll to position [82, 0]
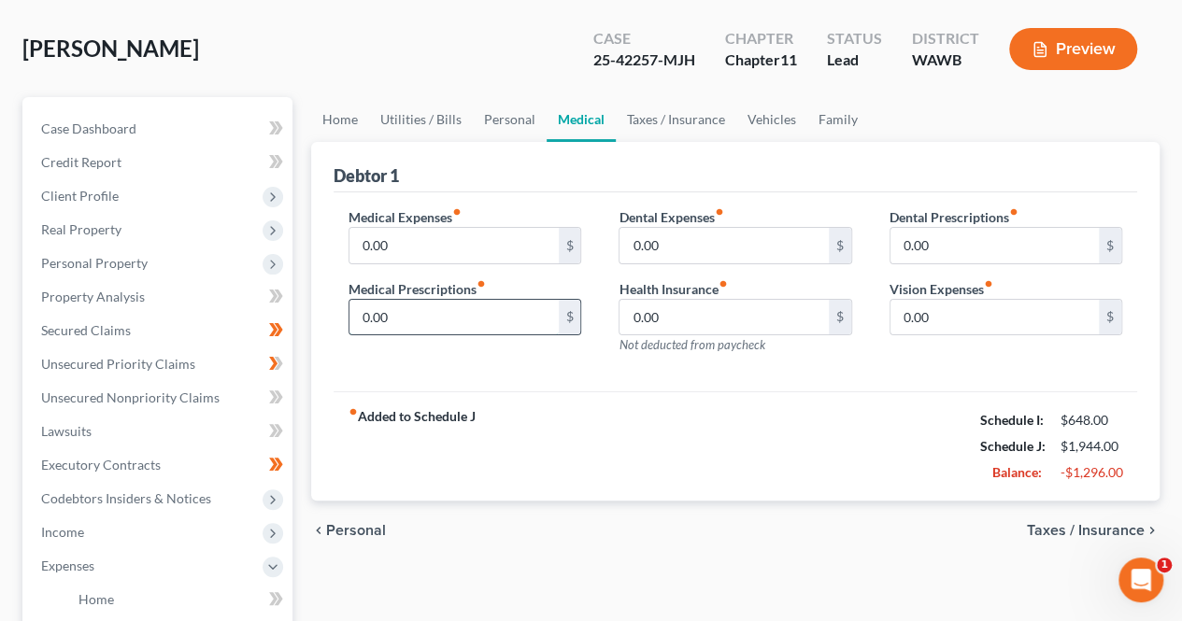
click at [437, 320] on input "0.00" at bounding box center [453, 317] width 208 height 35
type input "200"
click at [627, 371] on div "Medical Expenses fiber_manual_record 0.00 $ Medical Prescriptions fiber_manual_…" at bounding box center [734, 292] width 803 height 200
click at [405, 247] on input "0.00" at bounding box center [453, 245] width 208 height 35
type input "200"
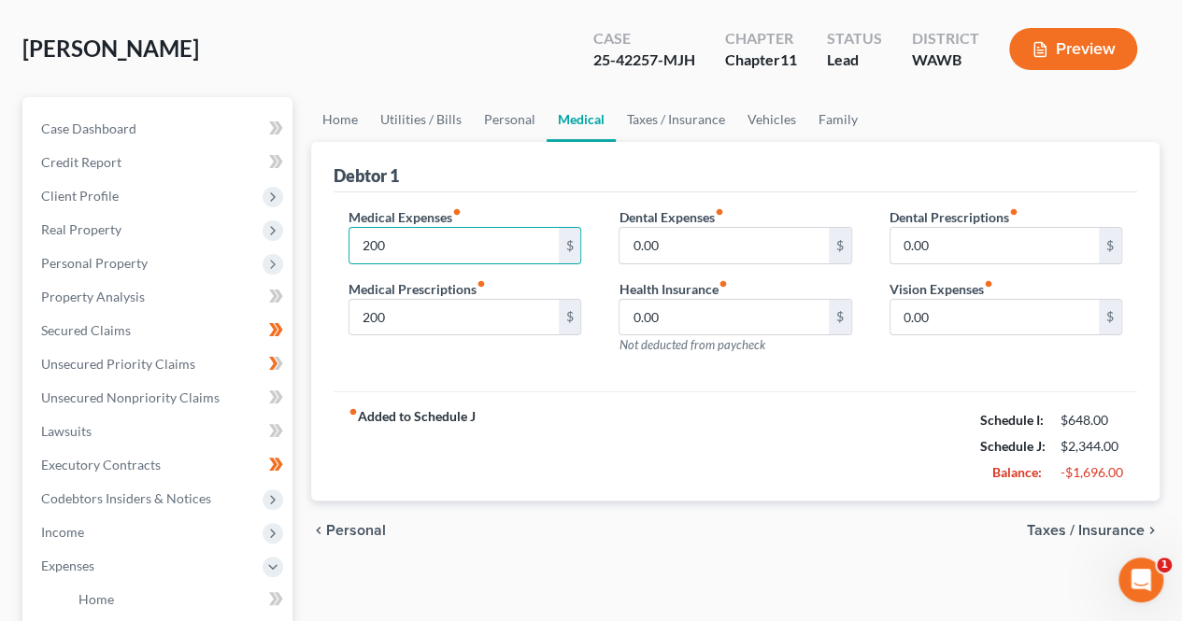
click at [633, 414] on div "fiber_manual_record Added to Schedule J Schedule I: $648.00 Schedule J: $2,344.…" at bounding box center [734, 445] width 803 height 109
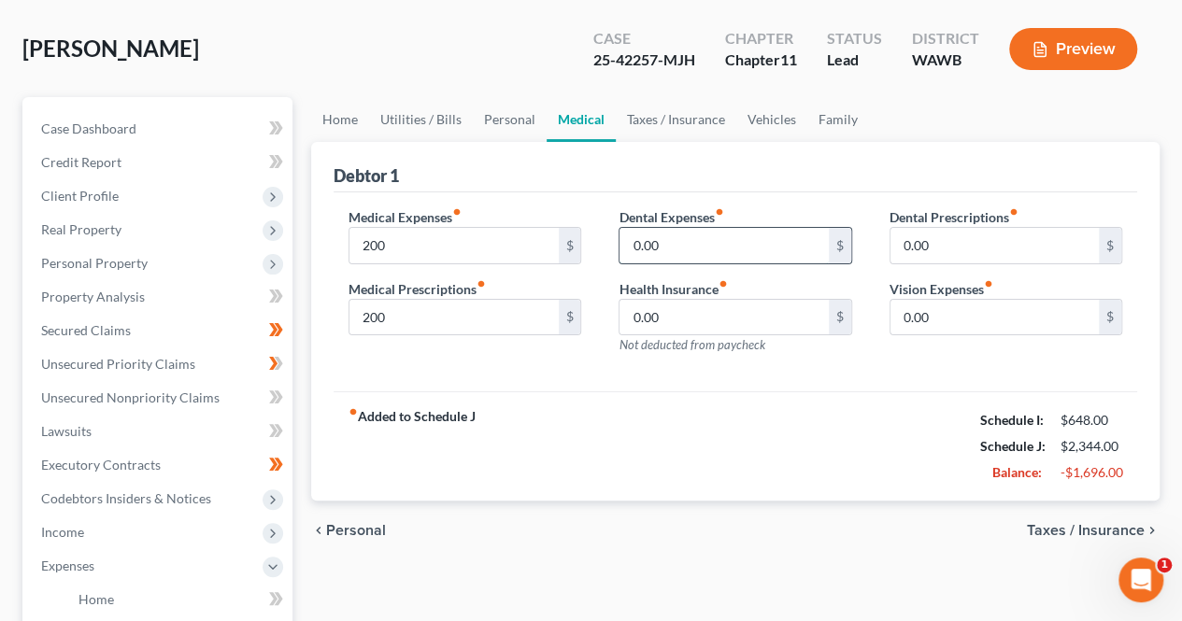
click at [712, 243] on input "0.00" at bounding box center [723, 245] width 208 height 35
click at [815, 418] on div "fiber_manual_record Added to Schedule J Schedule I: $648.00 Schedule J: $2,344.…" at bounding box center [734, 445] width 803 height 109
click at [725, 250] on input "0.00" at bounding box center [723, 245] width 208 height 35
click at [794, 361] on div "Dental Expenses fiber_manual_record 0.00 $ Health Insurance fiber_manual_record…" at bounding box center [735, 288] width 270 height 163
click at [709, 317] on input "0.00" at bounding box center [723, 317] width 208 height 35
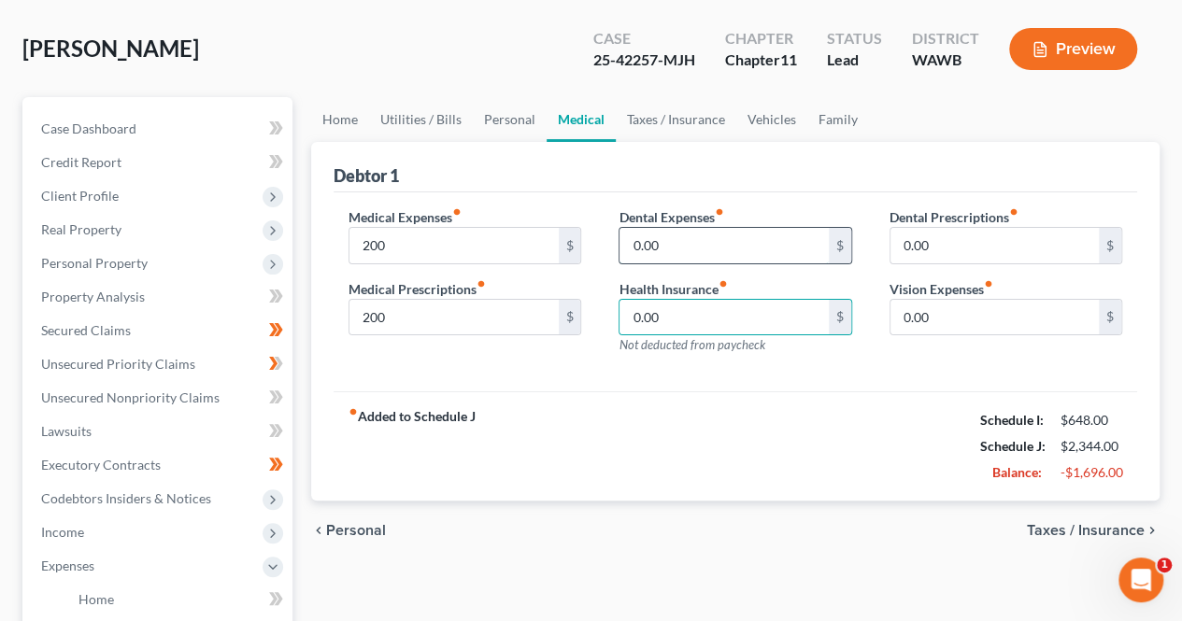
click at [696, 248] on input "0.00" at bounding box center [723, 245] width 208 height 35
type input "1"
type input "85"
click at [722, 404] on div "fiber_manual_record Added to Schedule J Schedule I: $648.00 Schedule J: $2,429.…" at bounding box center [734, 445] width 803 height 109
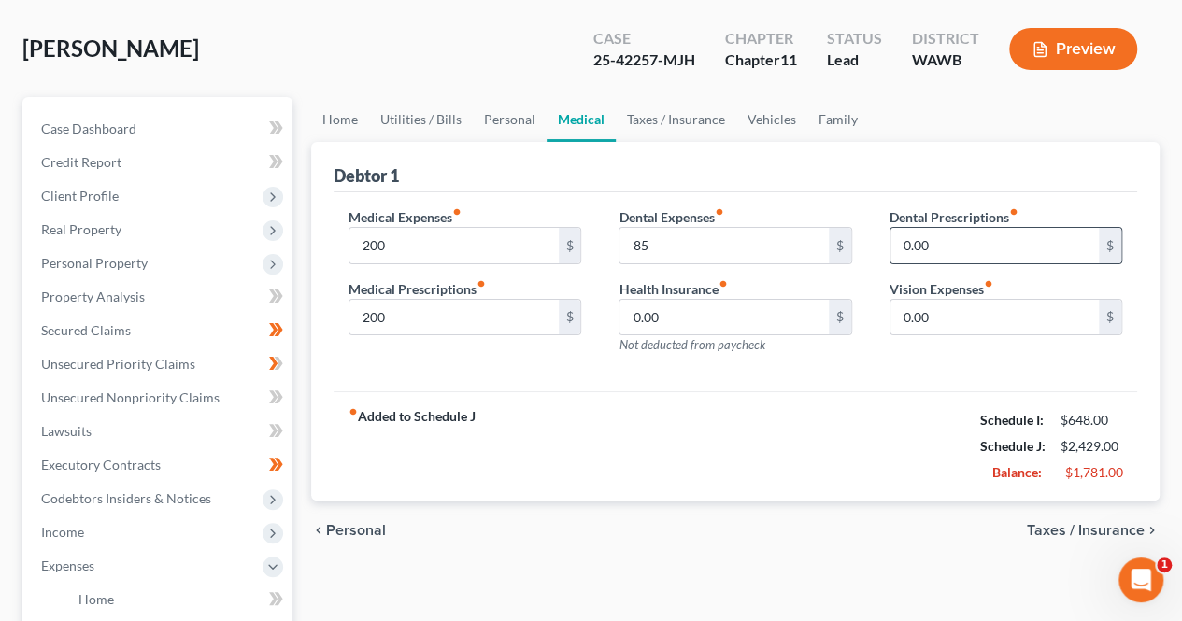
click at [1110, 244] on div "$" at bounding box center [1109, 245] width 22 height 35
click at [1035, 247] on input "0.00" at bounding box center [994, 245] width 208 height 35
type input "5"
click at [981, 315] on input "0.00" at bounding box center [994, 317] width 208 height 35
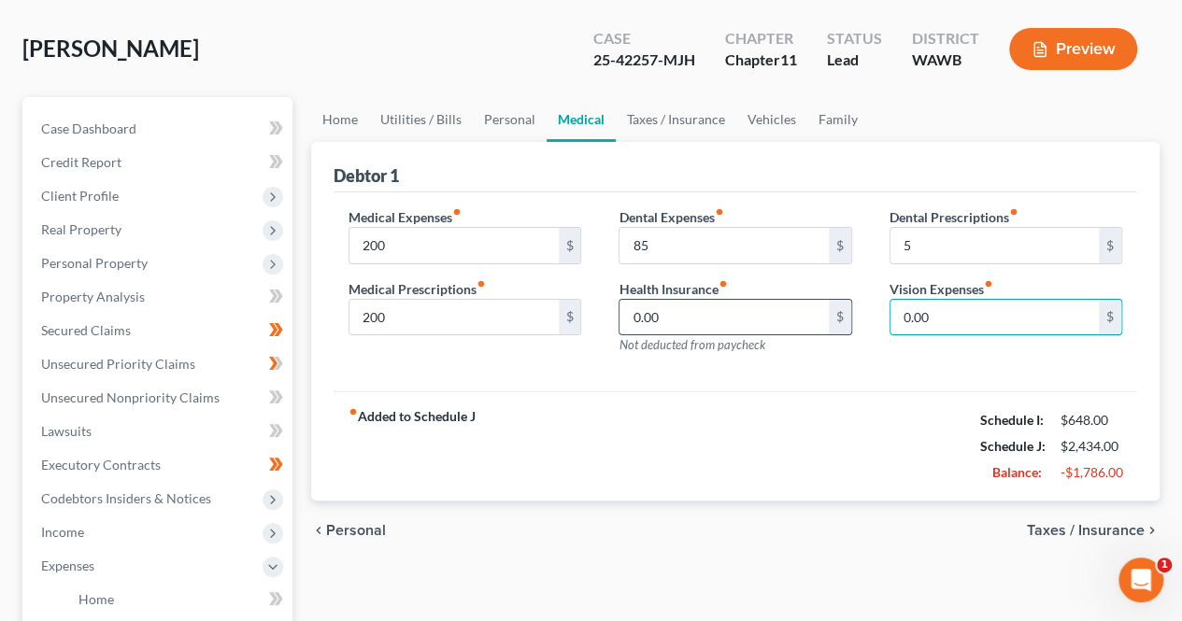
click at [759, 308] on input "0.00" at bounding box center [723, 317] width 208 height 35
type input "50"
click at [780, 396] on div "fiber_manual_record Added to Schedule J Schedule I: $648.00 Schedule J: $2,484.…" at bounding box center [734, 445] width 803 height 109
click at [686, 112] on link "Taxes / Insurance" at bounding box center [676, 119] width 120 height 45
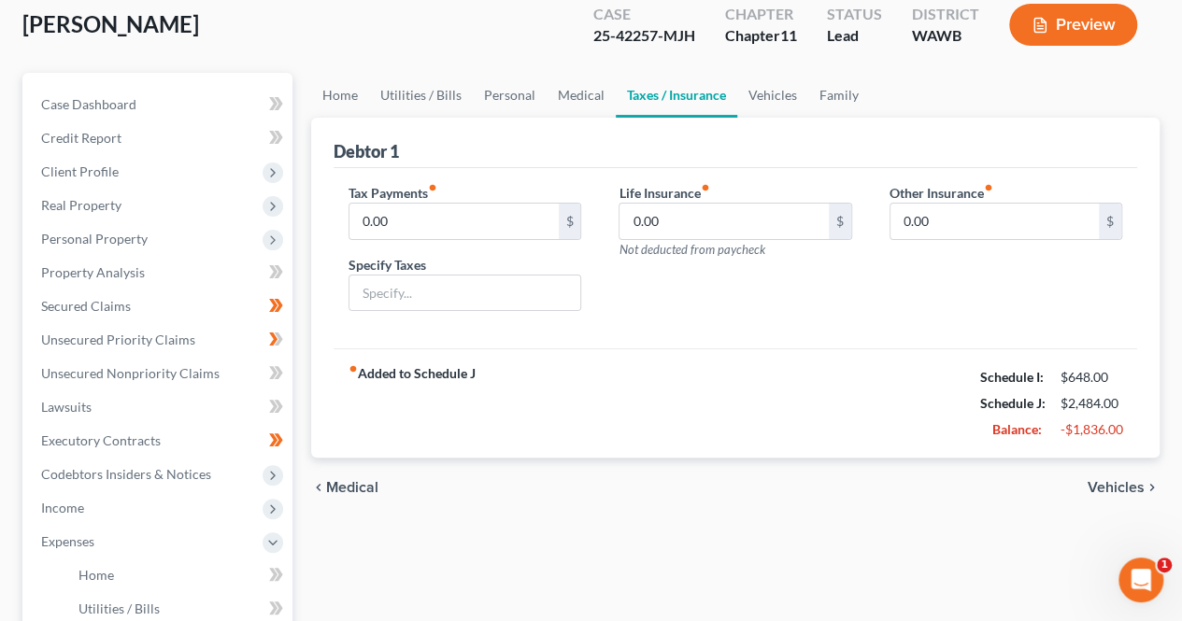
scroll to position [108, 0]
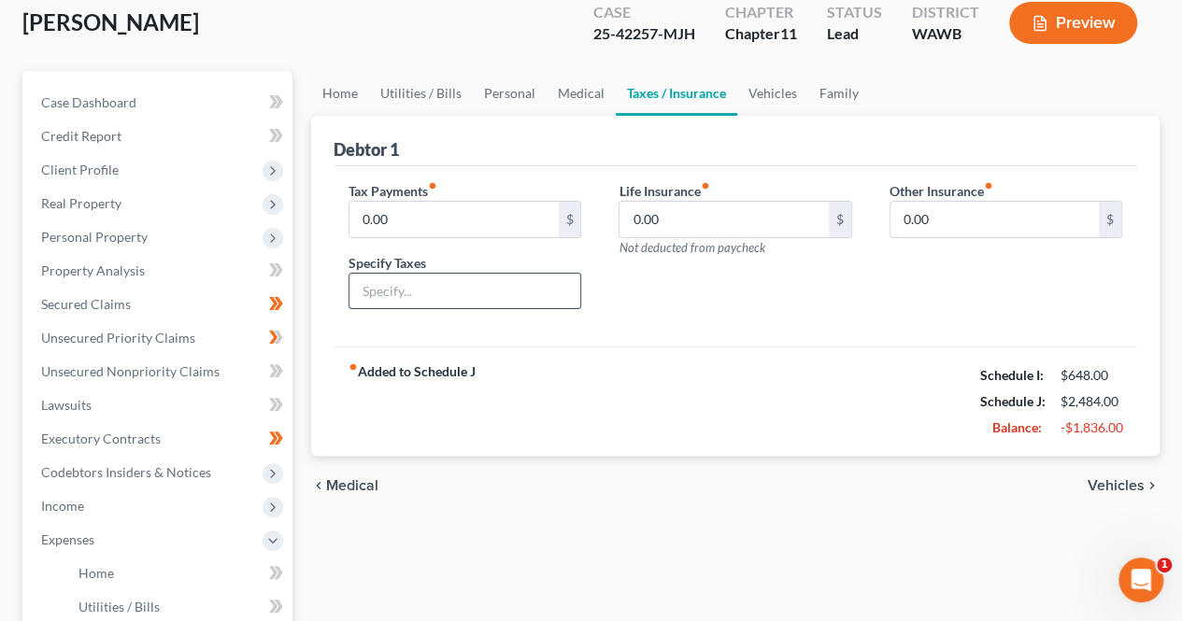
click at [546, 295] on input "text" at bounding box center [464, 291] width 231 height 35
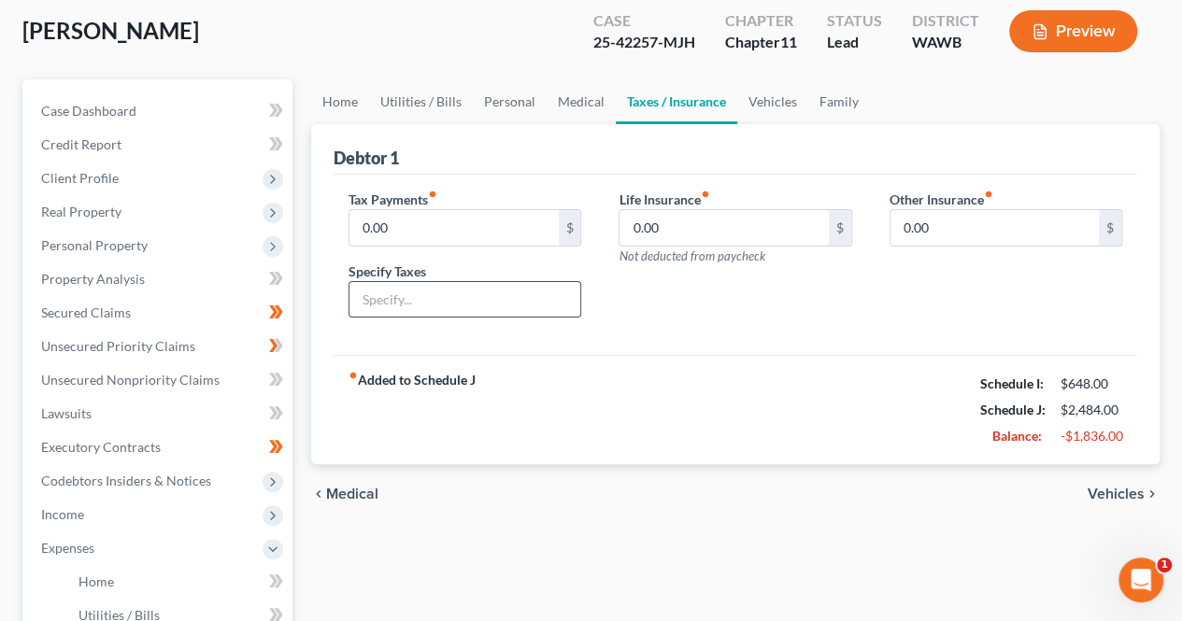
scroll to position [97, 0]
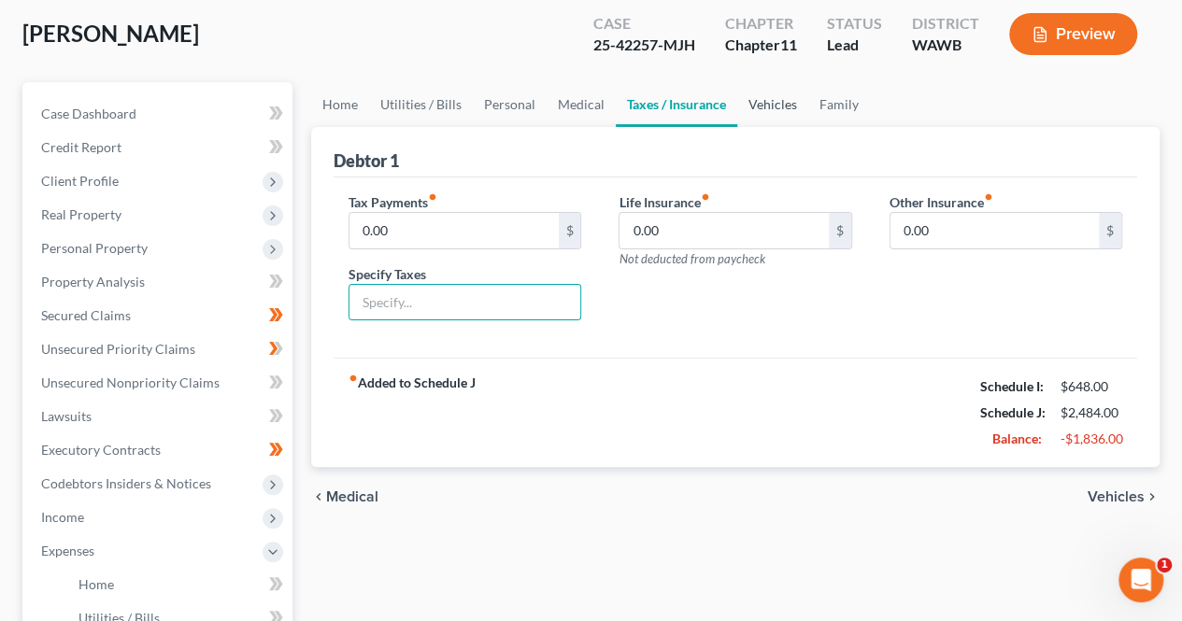
click at [782, 104] on link "Vehicles" at bounding box center [772, 104] width 71 height 45
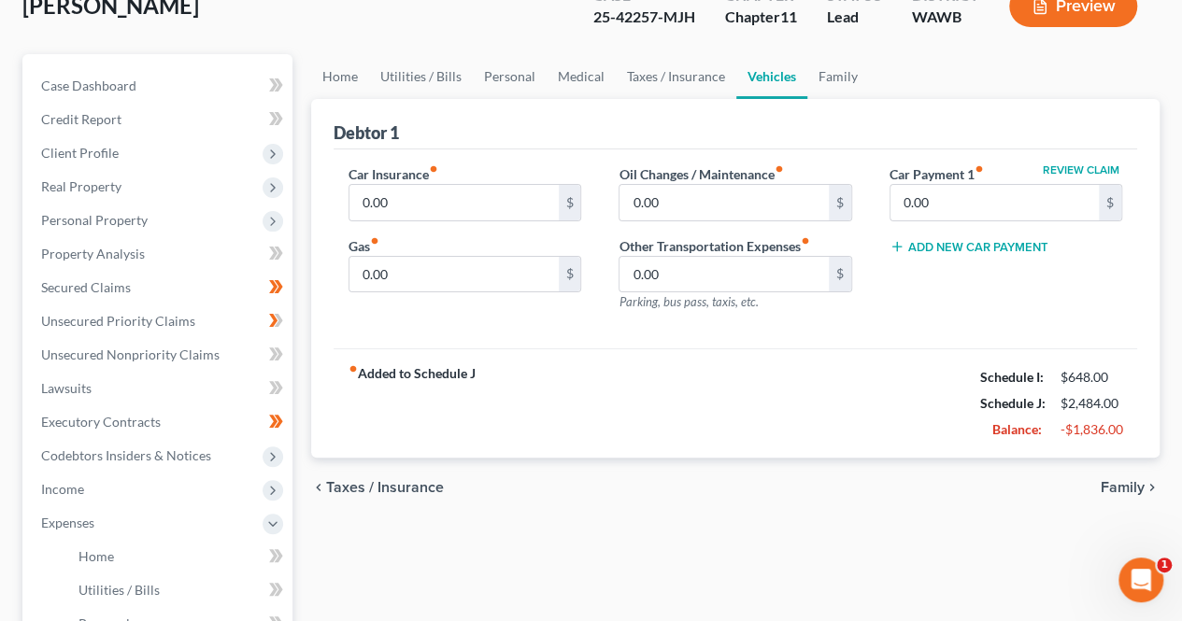
scroll to position [123, 0]
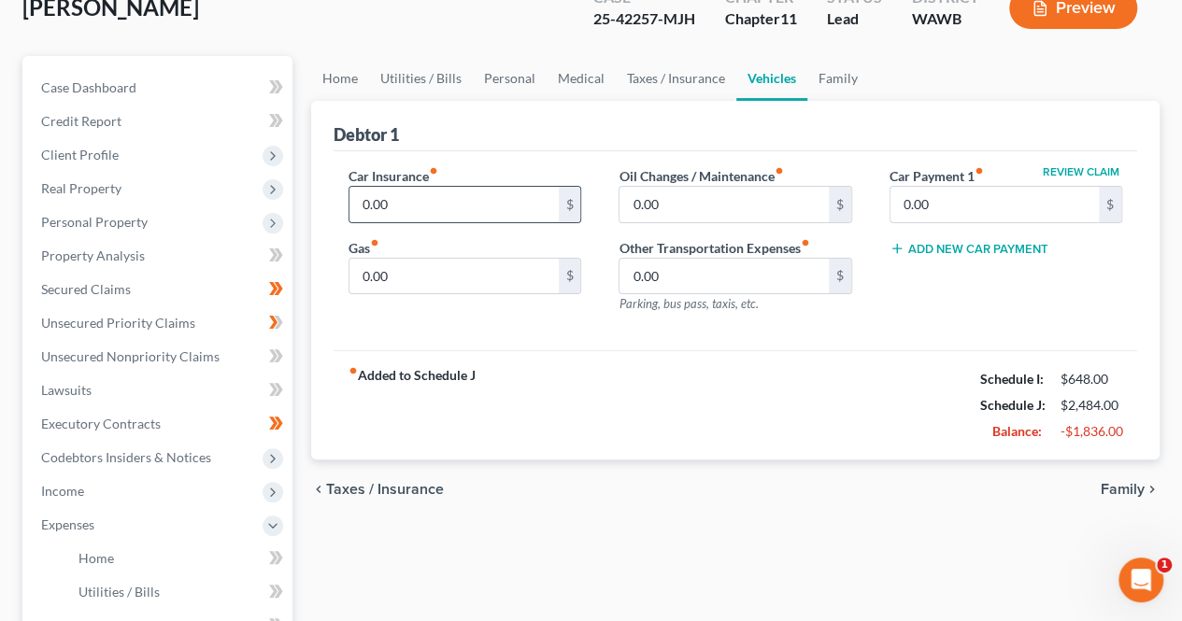
click at [448, 196] on input "0.00" at bounding box center [453, 204] width 208 height 35
type input "303"
click at [743, 393] on div "fiber_manual_record Added to Schedule J Schedule I: $648.00 Schedule J: $2,787.…" at bounding box center [734, 404] width 803 height 109
click at [983, 207] on input "0.00" at bounding box center [994, 204] width 208 height 35
type input "1,600"
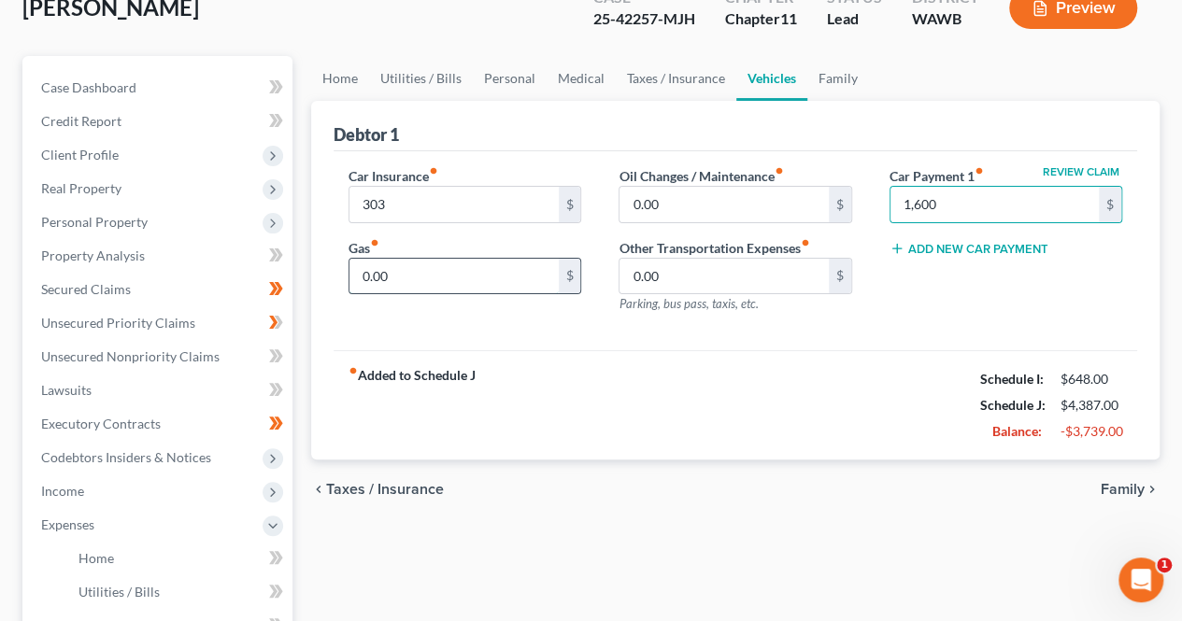
click at [472, 274] on input "0.00" at bounding box center [453, 276] width 208 height 35
type input "300"
click at [692, 210] on input "0.00" at bounding box center [723, 204] width 208 height 35
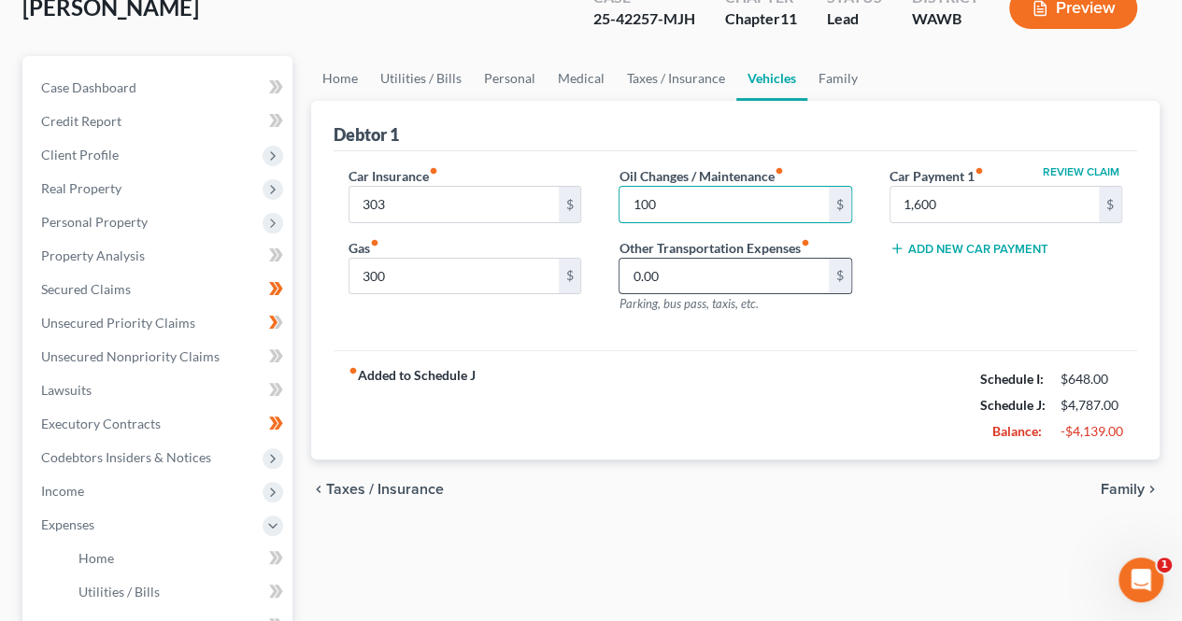
type input "100"
click at [749, 282] on input "0.00" at bounding box center [723, 276] width 208 height 35
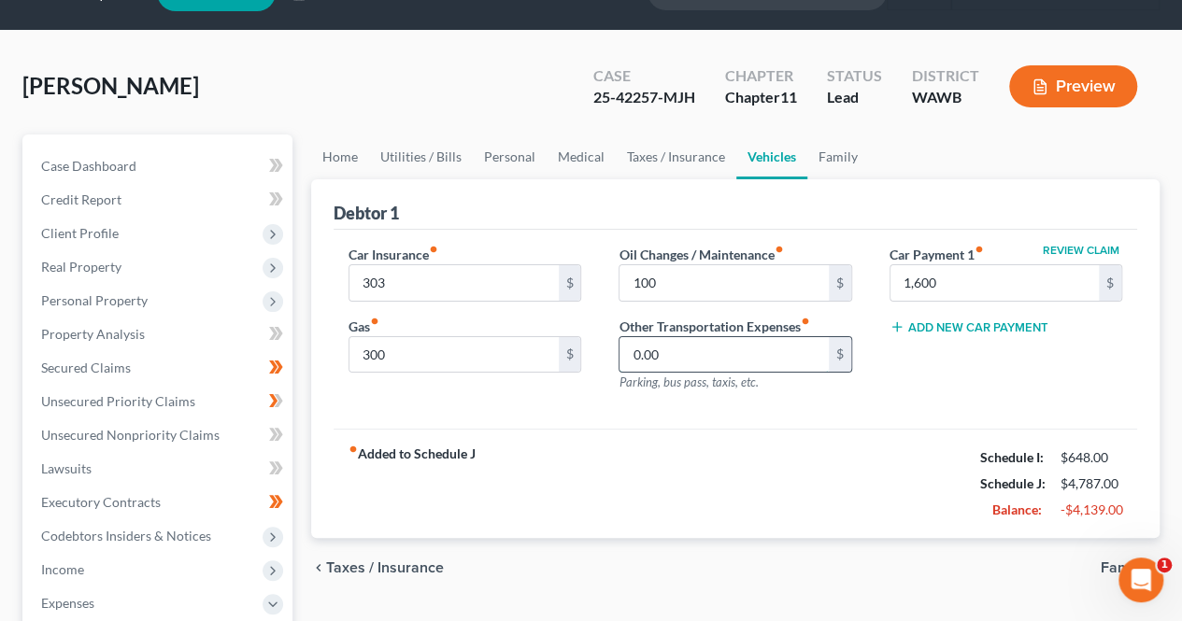
scroll to position [40, 0]
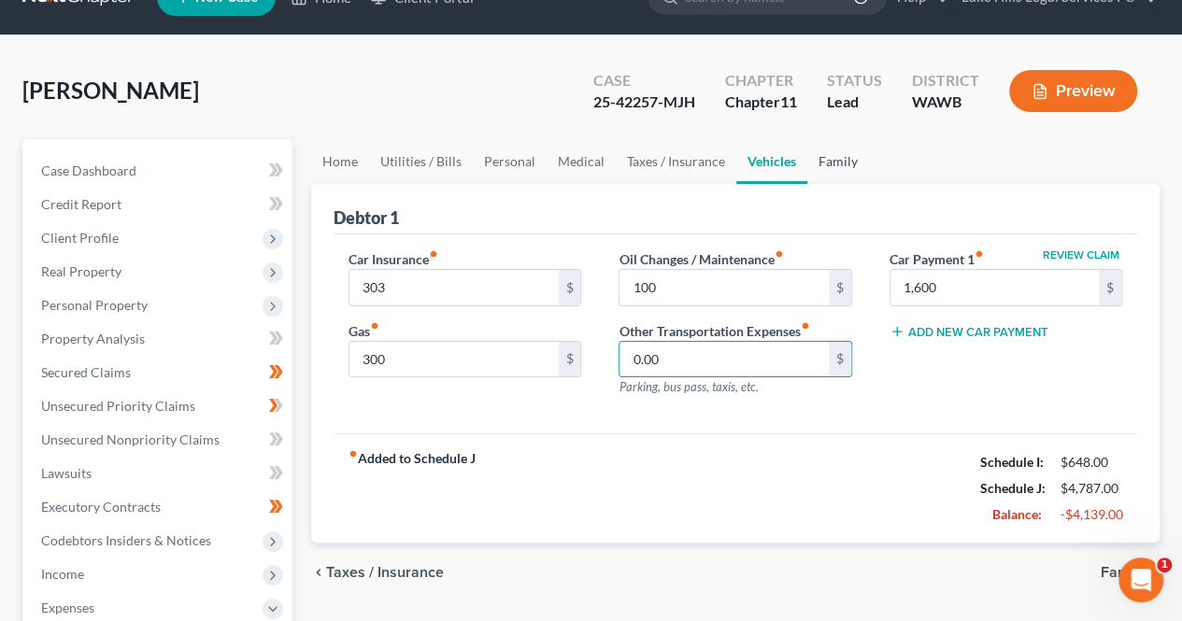
click at [837, 166] on link "Family" at bounding box center [838, 161] width 62 height 45
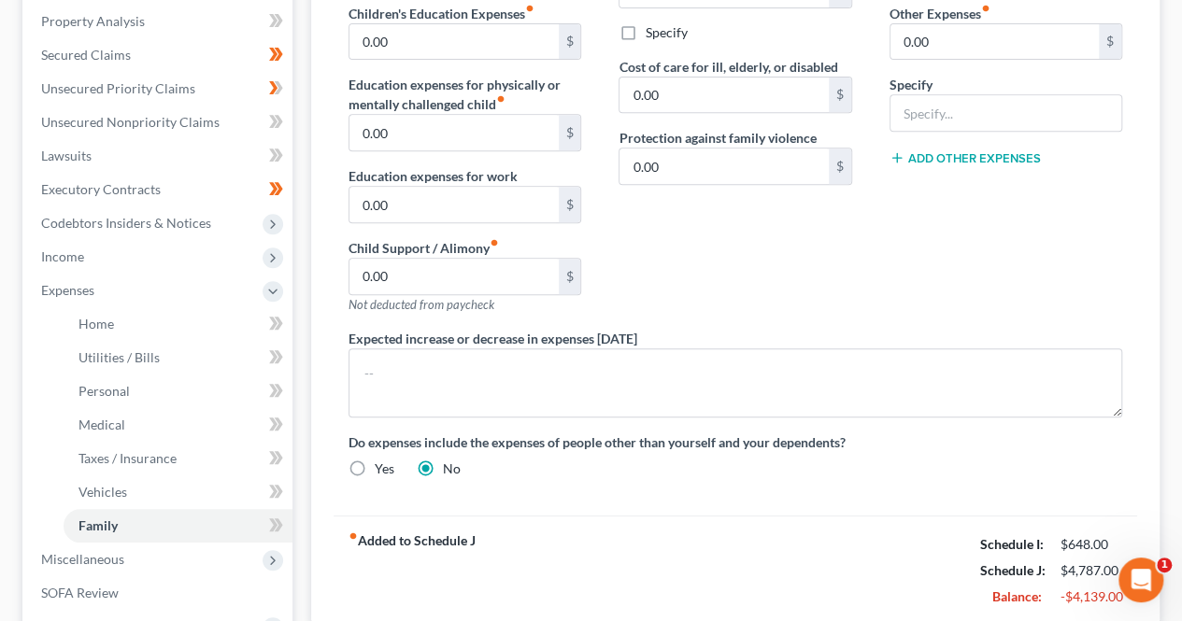
scroll to position [349, 0]
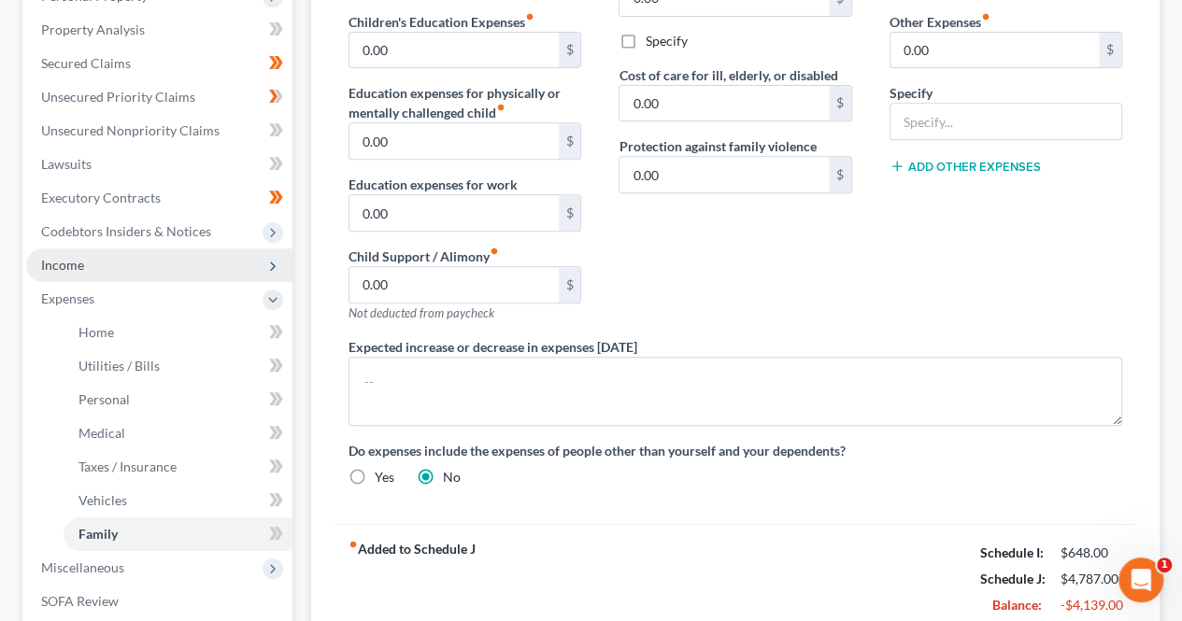
click at [273, 264] on icon at bounding box center [272, 266] width 15 height 15
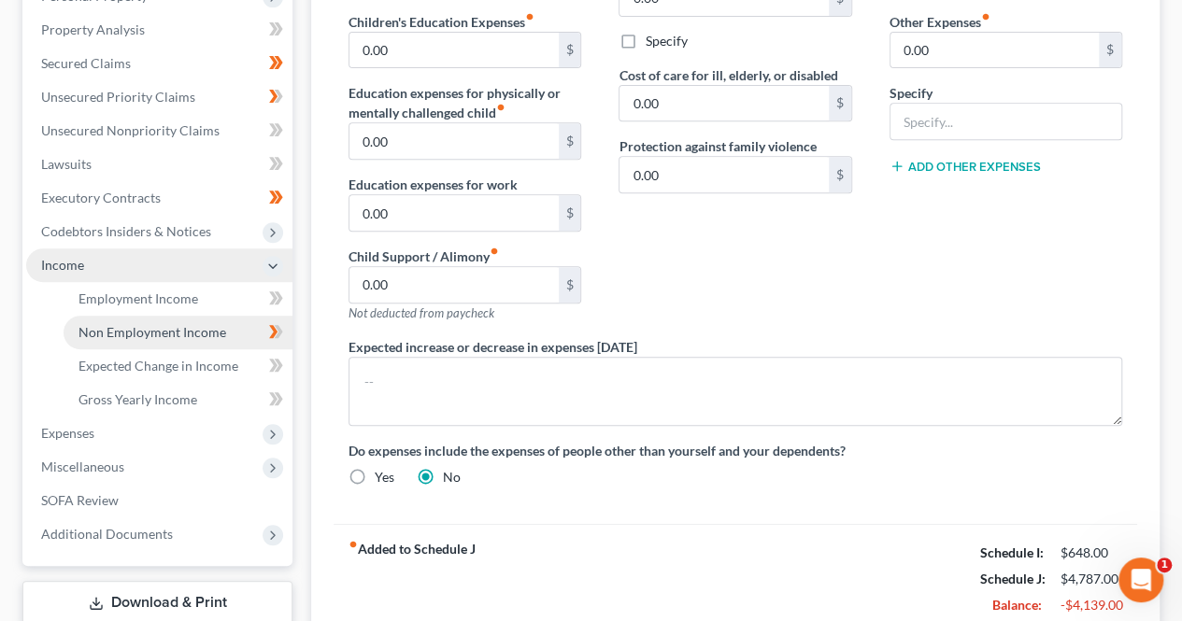
click at [198, 333] on span "Non Employment Income" at bounding box center [152, 332] width 148 height 16
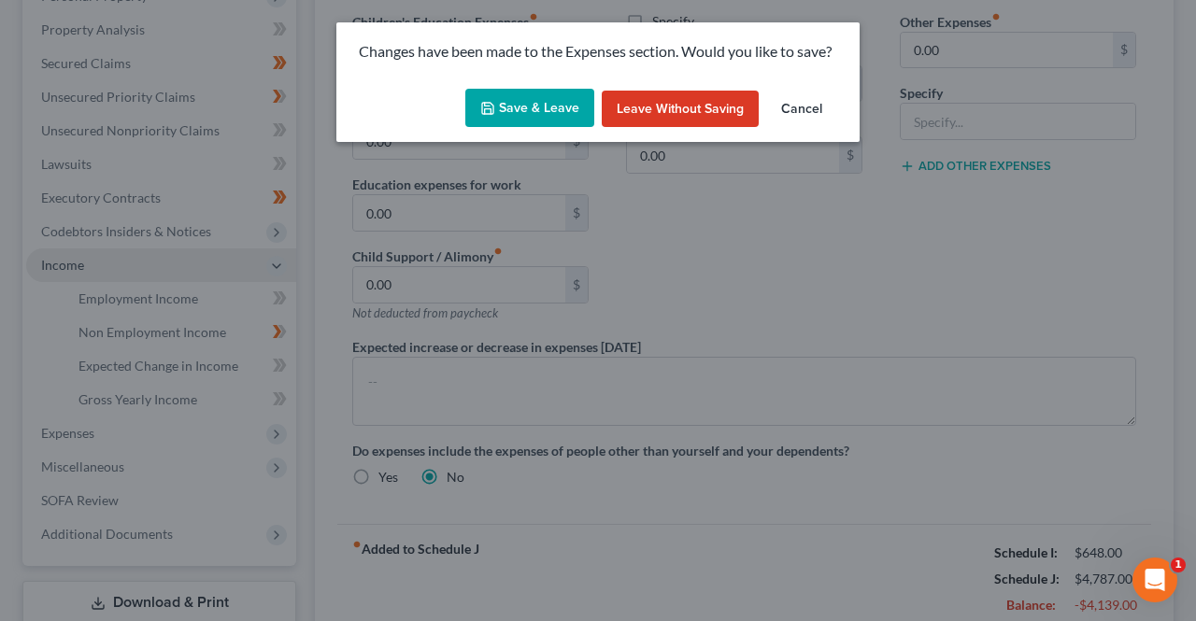
click at [533, 114] on button "Save & Leave" at bounding box center [529, 108] width 129 height 39
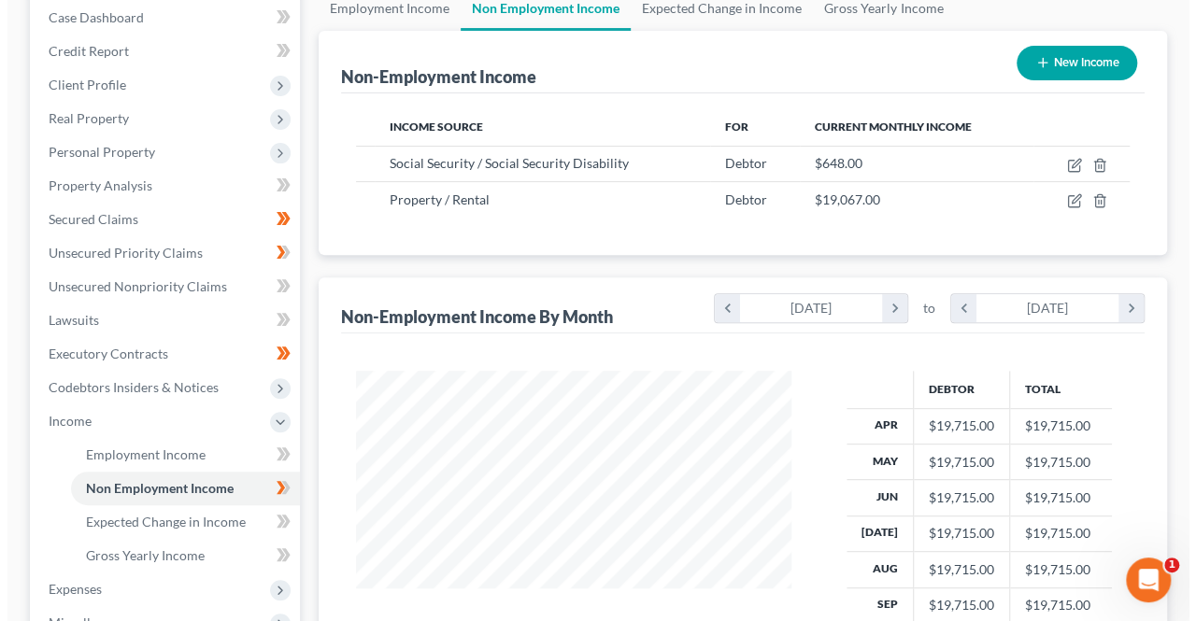
scroll to position [186, 0]
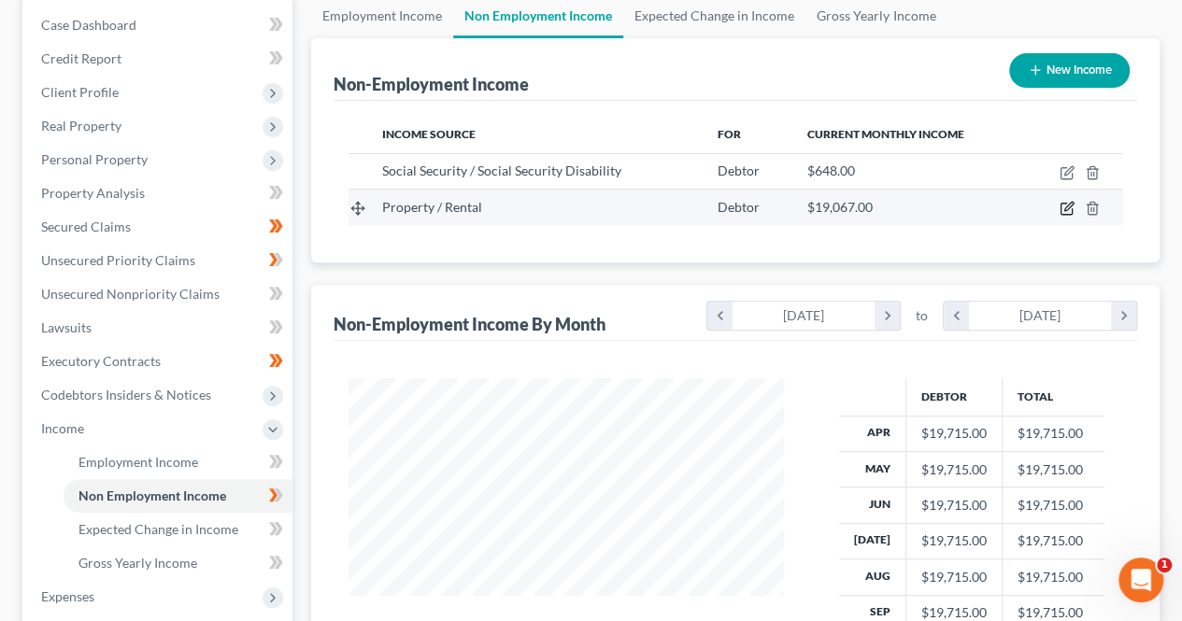
click at [1069, 205] on icon "button" at bounding box center [1066, 208] width 15 height 15
select select "9"
select select "0"
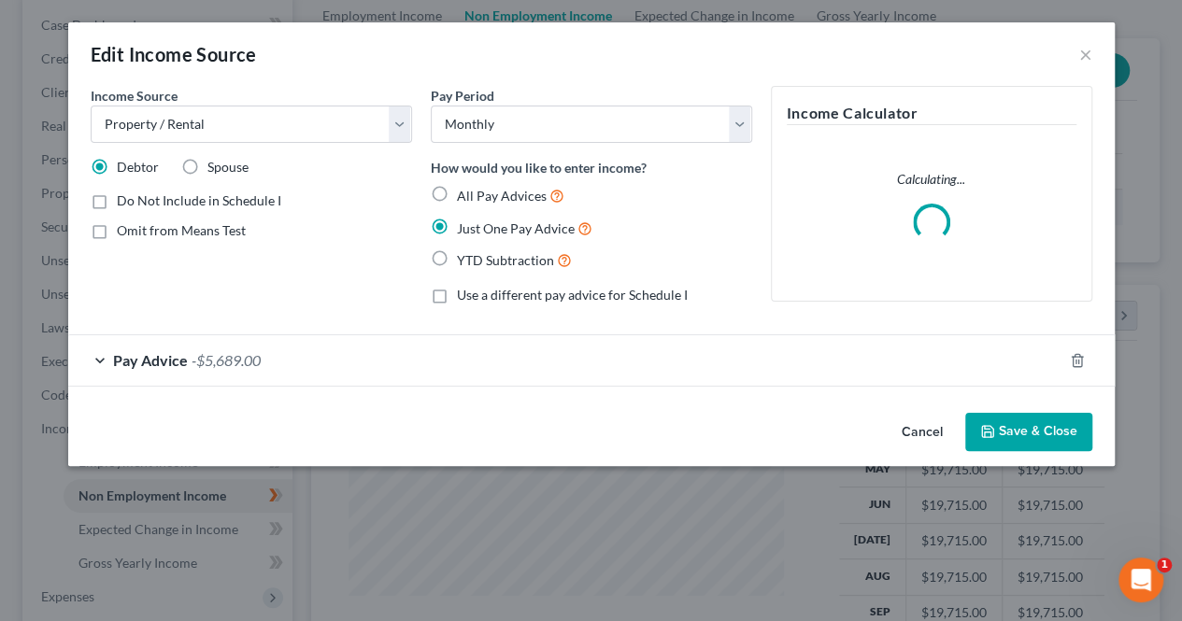
scroll to position [333, 478]
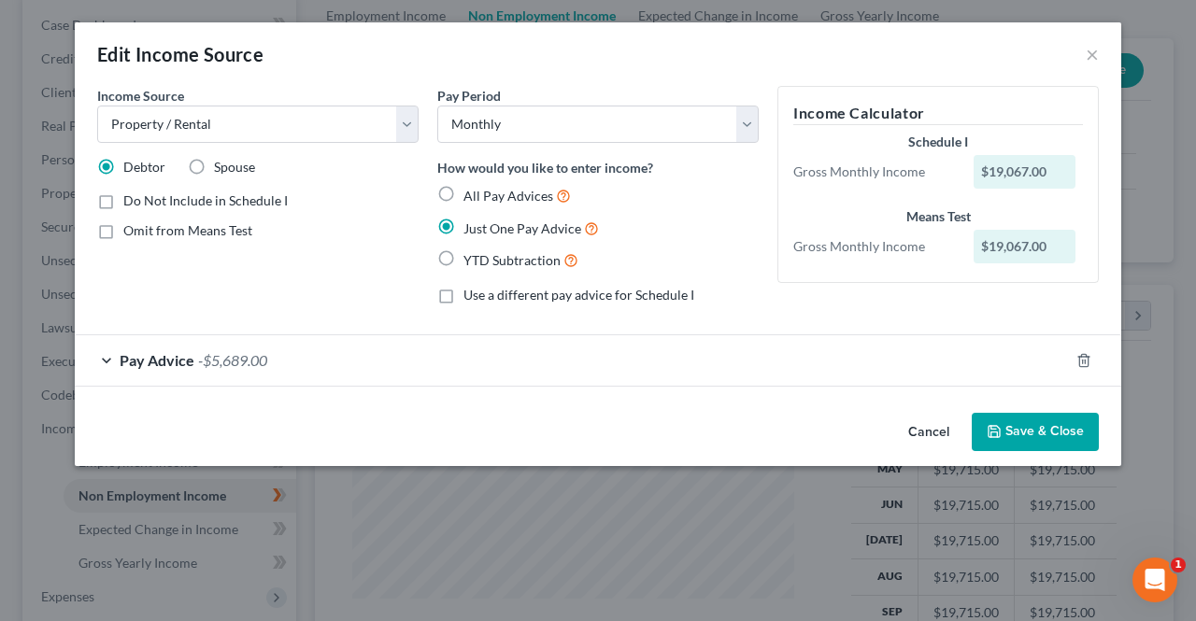
click at [95, 356] on div "Pay Advice -$5,689.00" at bounding box center [572, 360] width 994 height 50
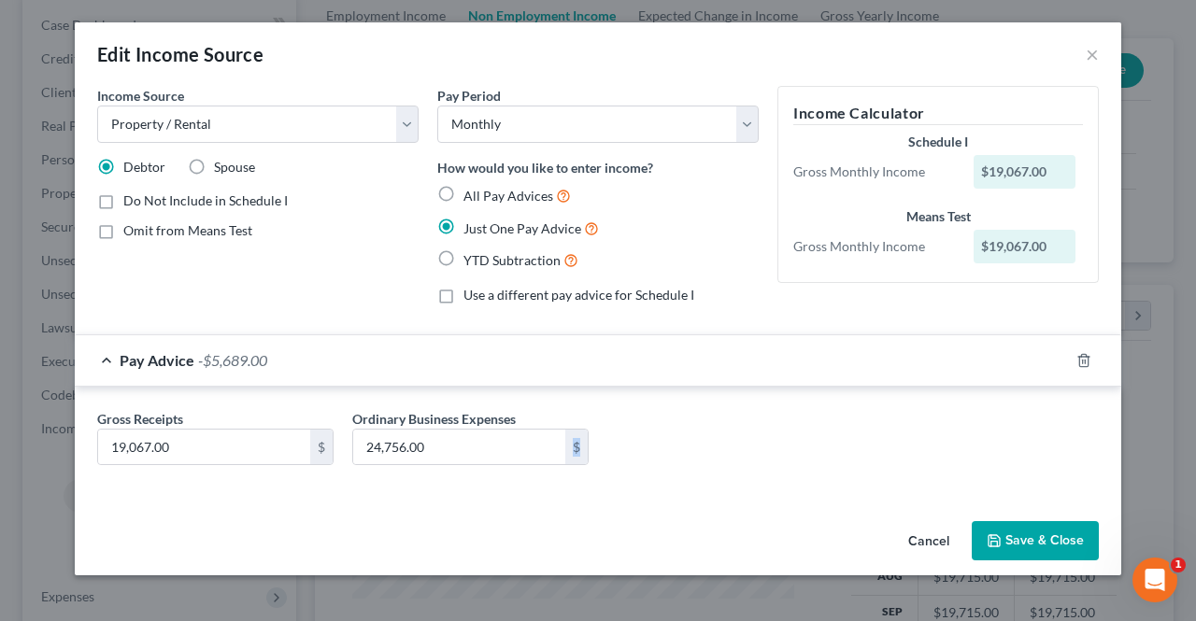
click at [773, 531] on div "Cancel Save & Close" at bounding box center [598, 545] width 1046 height 62
click at [1016, 163] on div "$19,067.00" at bounding box center [1024, 172] width 103 height 34
click at [1034, 217] on div "Means Test" at bounding box center [938, 216] width 290 height 19
click at [208, 441] on input "19,067.00" at bounding box center [204, 447] width 212 height 35
type input "20,000"
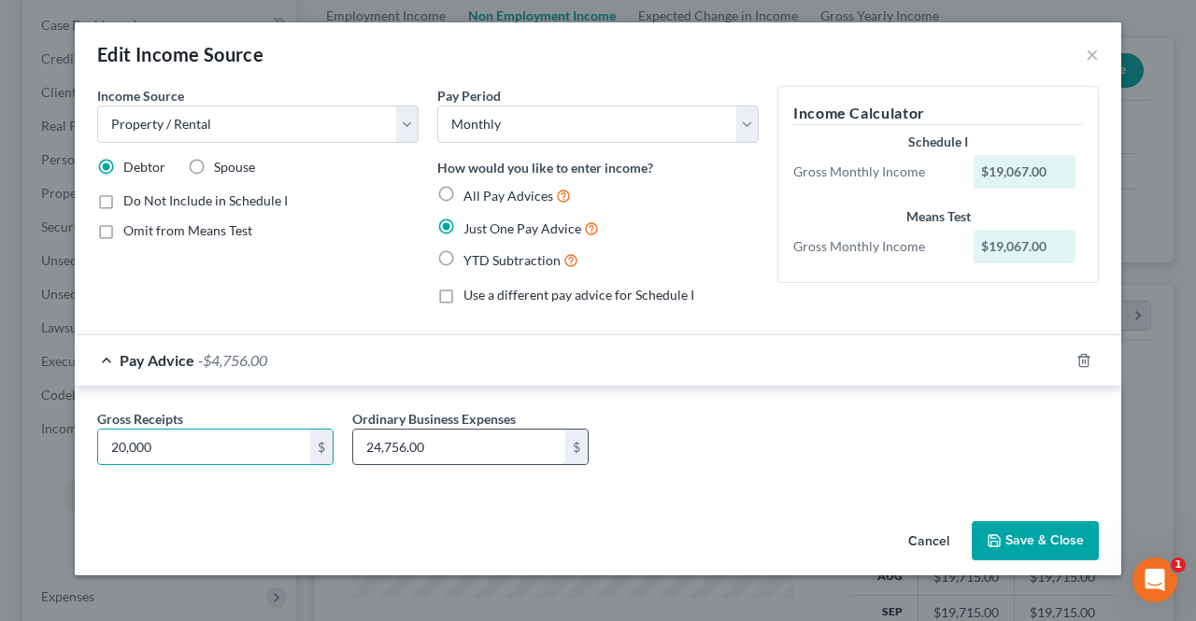
click at [446, 441] on input "24,756.00" at bounding box center [459, 447] width 212 height 35
type input "25,000"
click at [745, 508] on div "Income Source * Select Unemployment Disability (from employer) Pension Retireme…" at bounding box center [598, 300] width 1046 height 428
click at [1050, 544] on button "Save & Close" at bounding box center [1034, 540] width 127 height 39
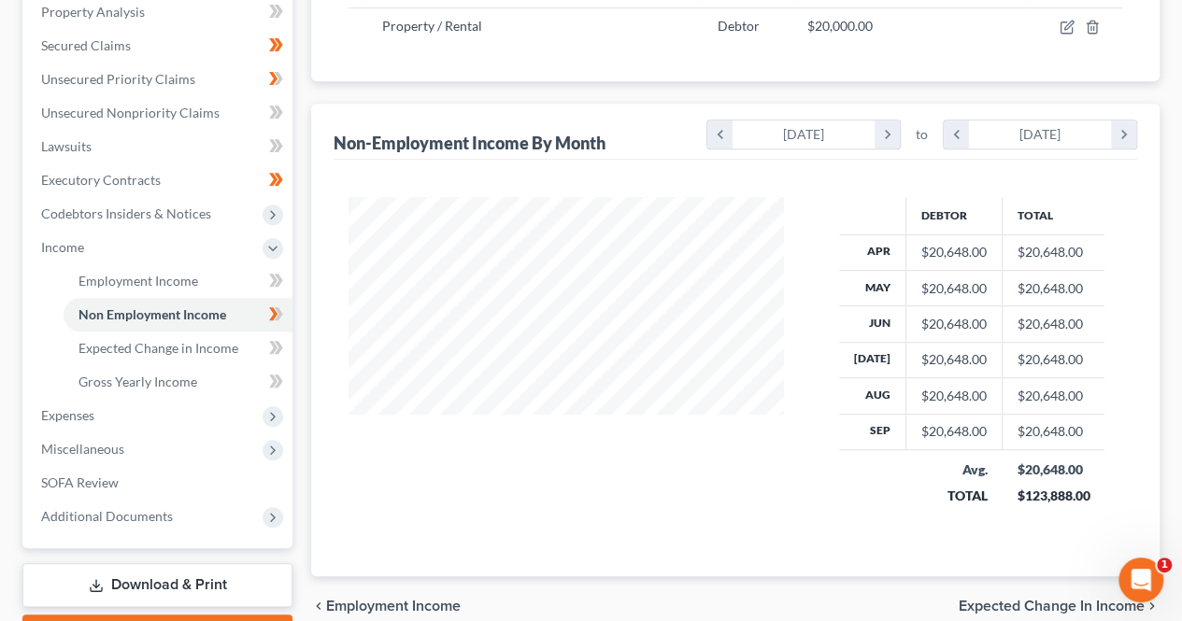
scroll to position [372, 0]
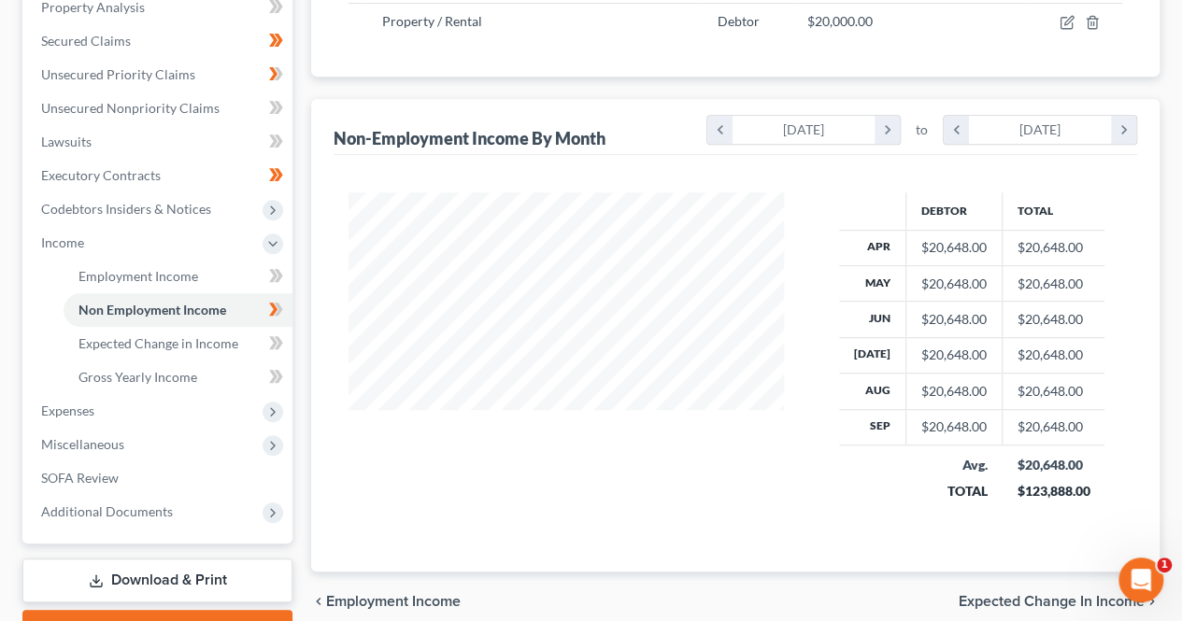
click at [273, 374] on icon at bounding box center [273, 376] width 8 height 13
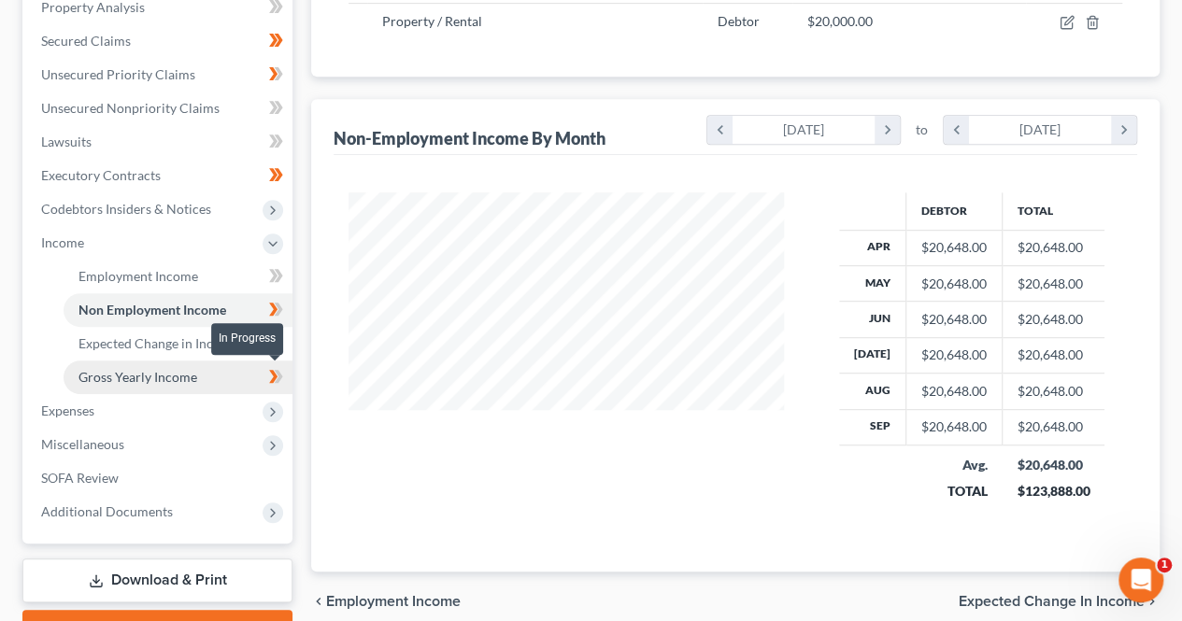
click at [173, 383] on span "Gross Yearly Income" at bounding box center [137, 377] width 119 height 16
click at [165, 377] on span "Gross Yearly Income" at bounding box center [137, 377] width 119 height 16
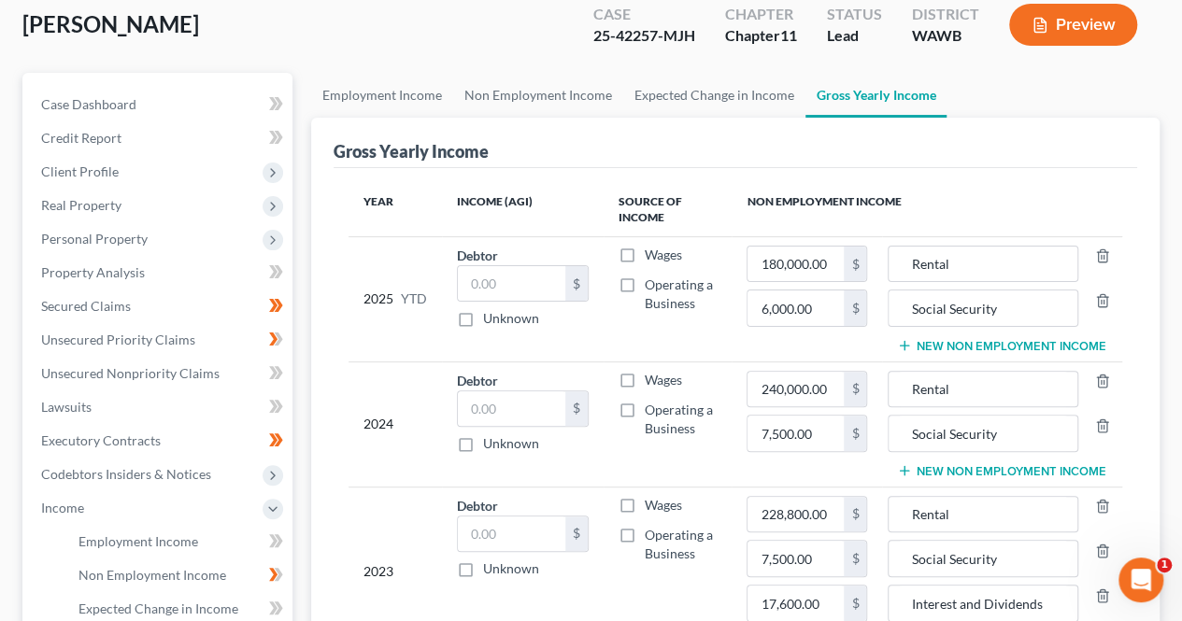
scroll to position [470, 0]
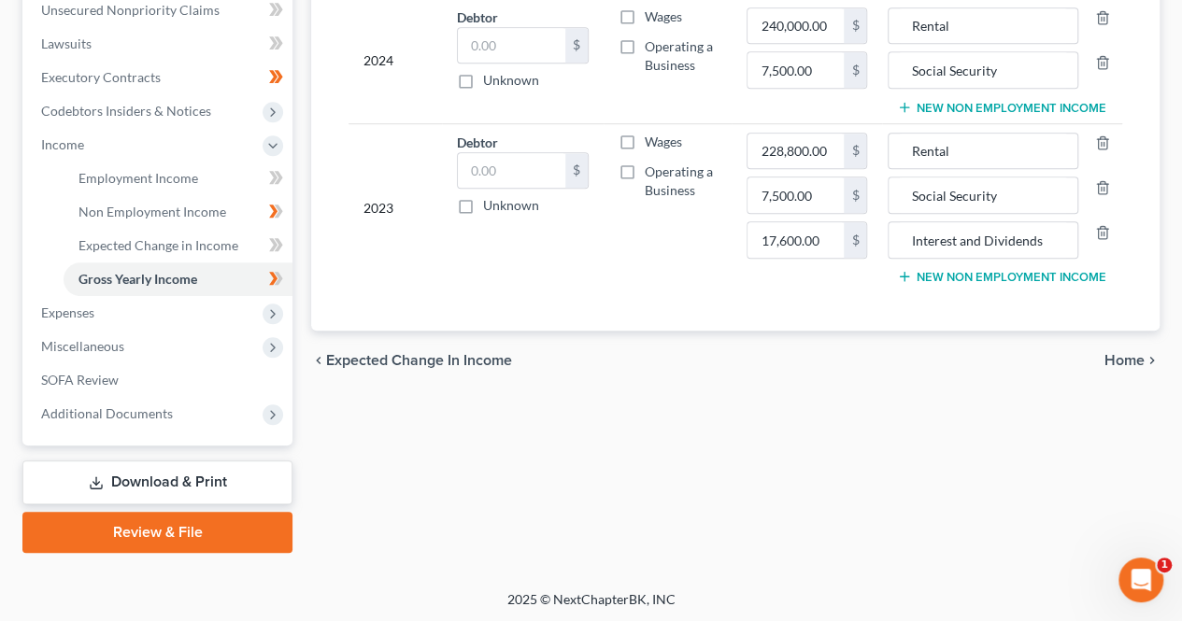
click at [177, 546] on link "Review & File" at bounding box center [157, 532] width 270 height 41
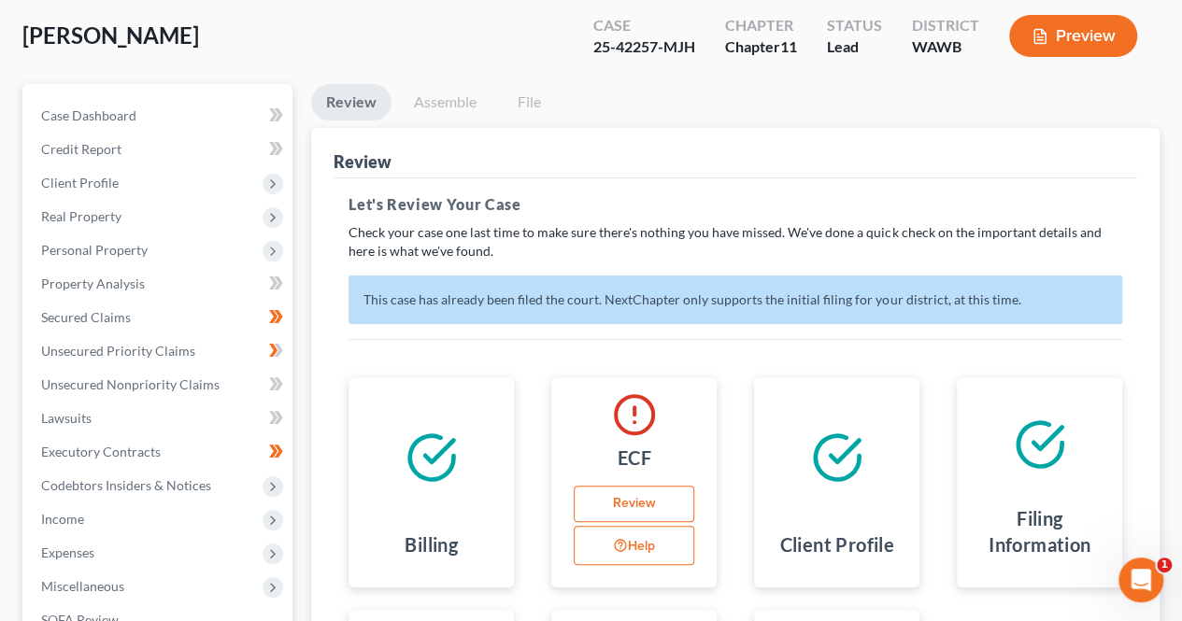
scroll to position [97, 0]
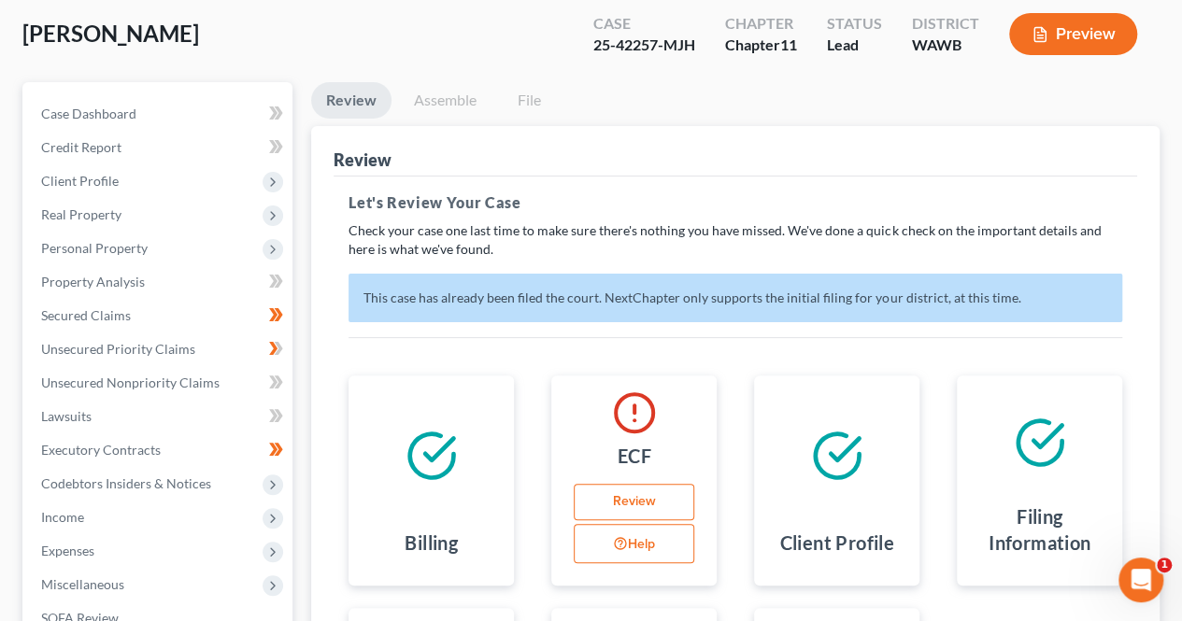
click at [833, 248] on p "Check your case one last time to make sure there's nothing you have missed. We'…" at bounding box center [734, 239] width 773 height 37
click at [273, 112] on icon at bounding box center [276, 113] width 14 height 23
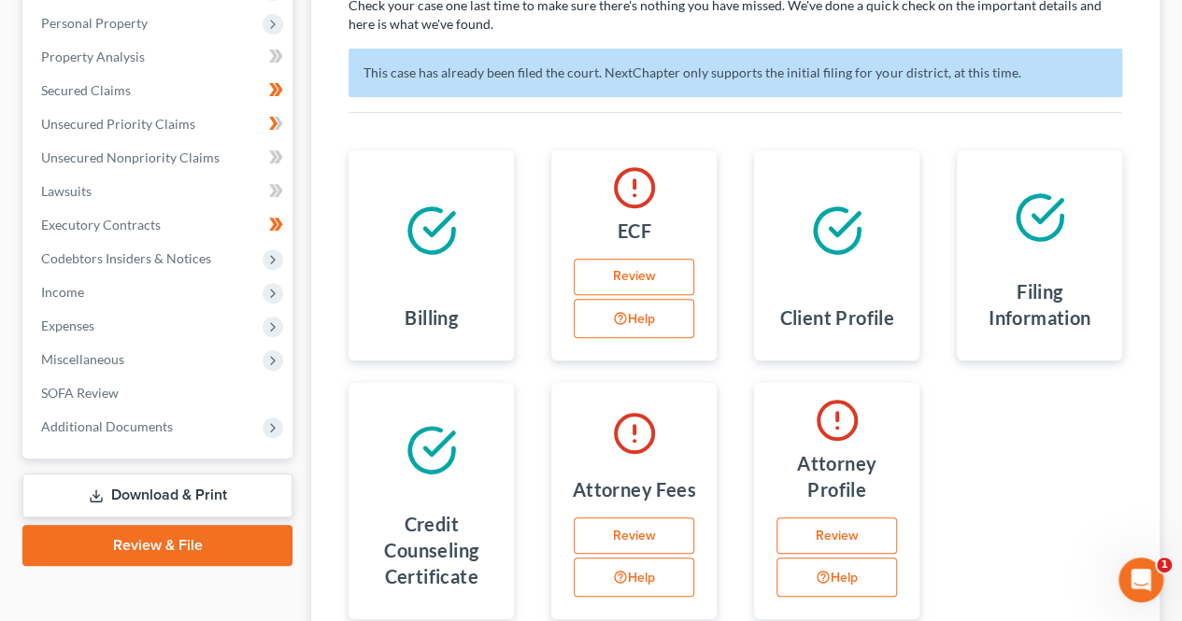
scroll to position [333, 0]
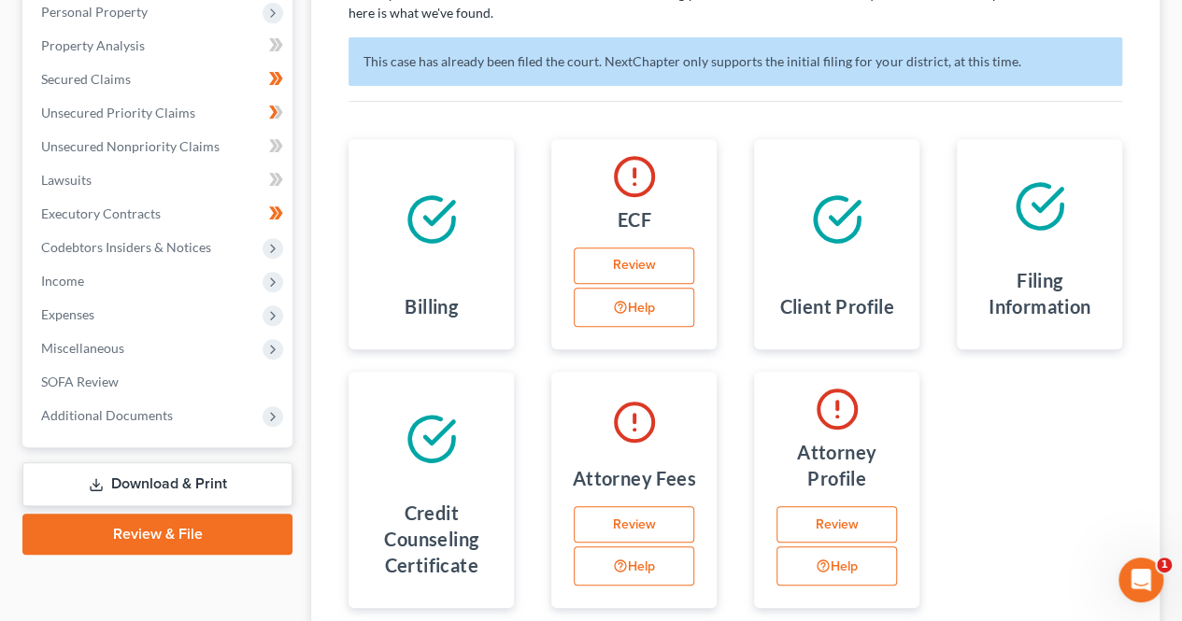
click at [202, 481] on link "Download & Print" at bounding box center [157, 484] width 270 height 44
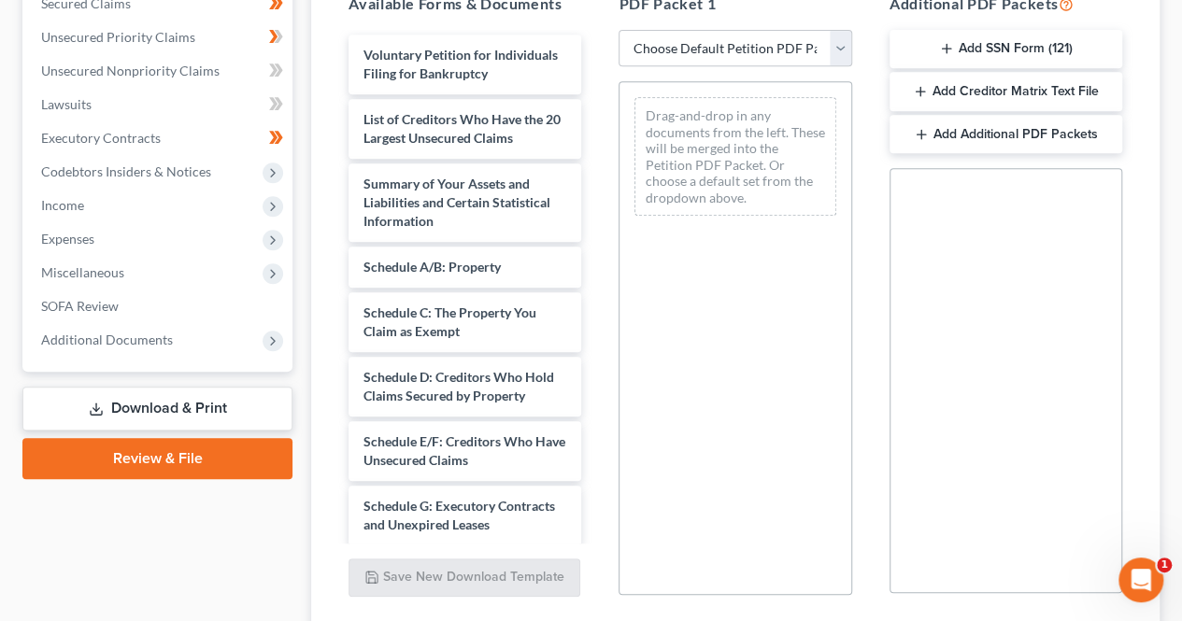
scroll to position [411, 0]
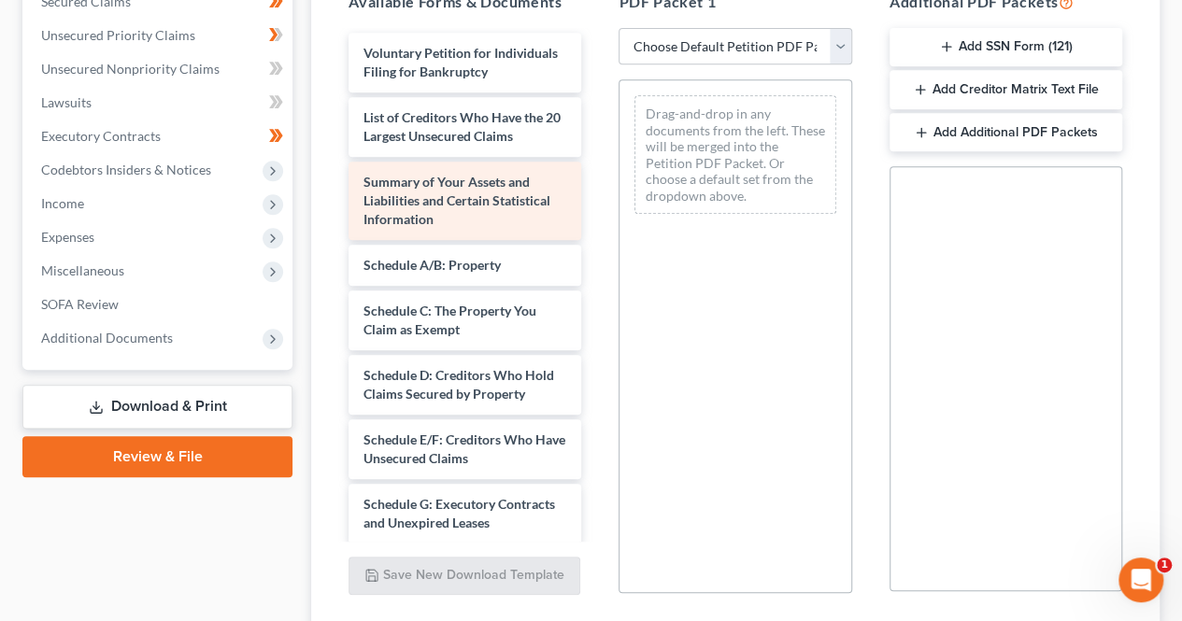
click at [509, 236] on div "Summary of Your Assets and Liabilities and Certain Statistical Information" at bounding box center [464, 201] width 233 height 78
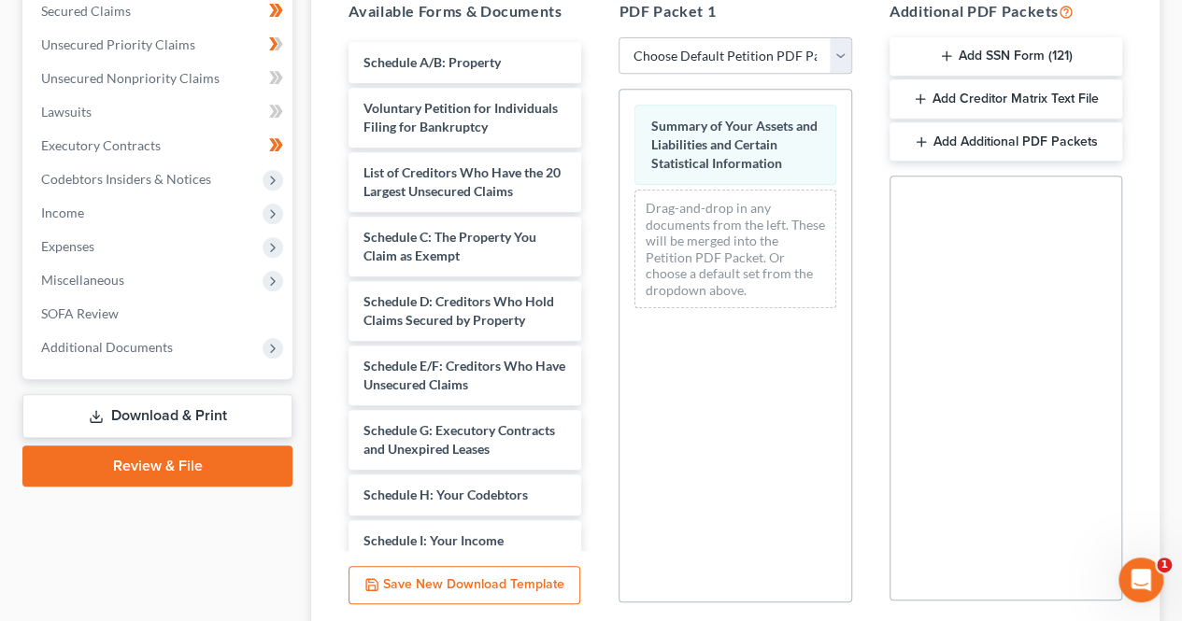
scroll to position [397, 0]
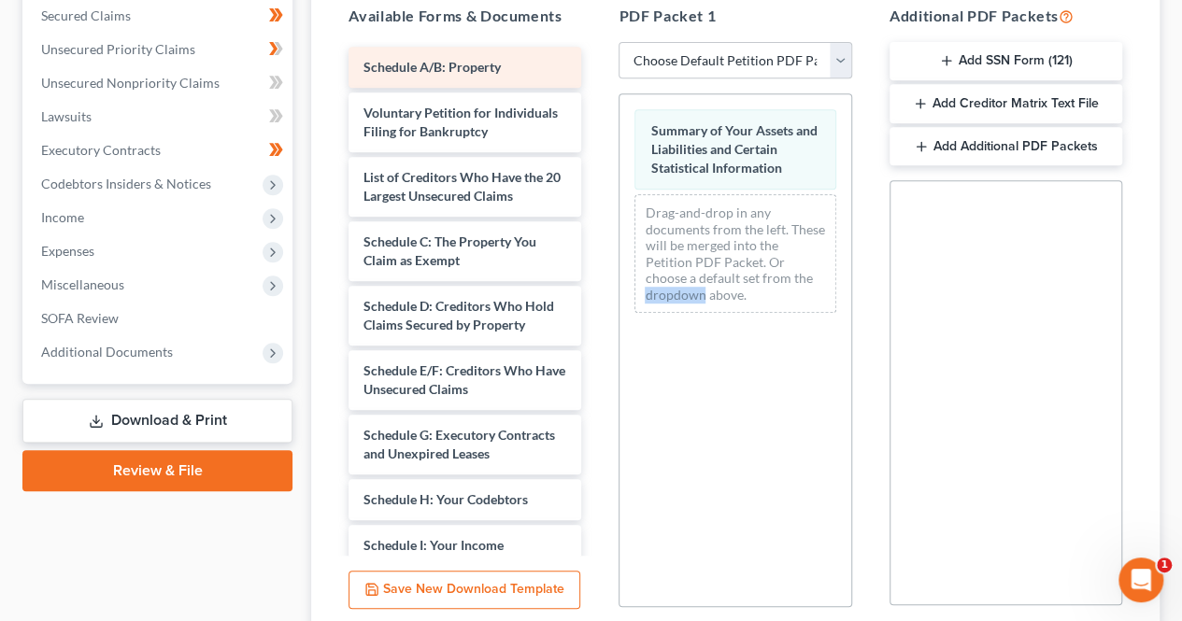
click at [522, 57] on div "Schedule A/B: Property" at bounding box center [464, 67] width 233 height 41
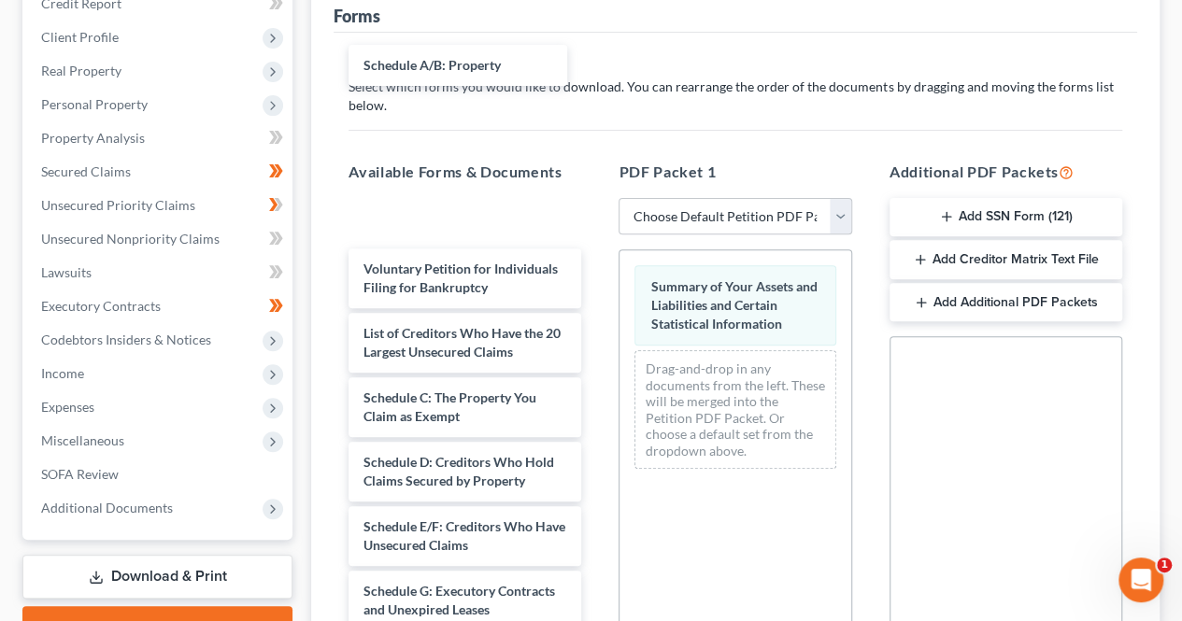
scroll to position [238, 0]
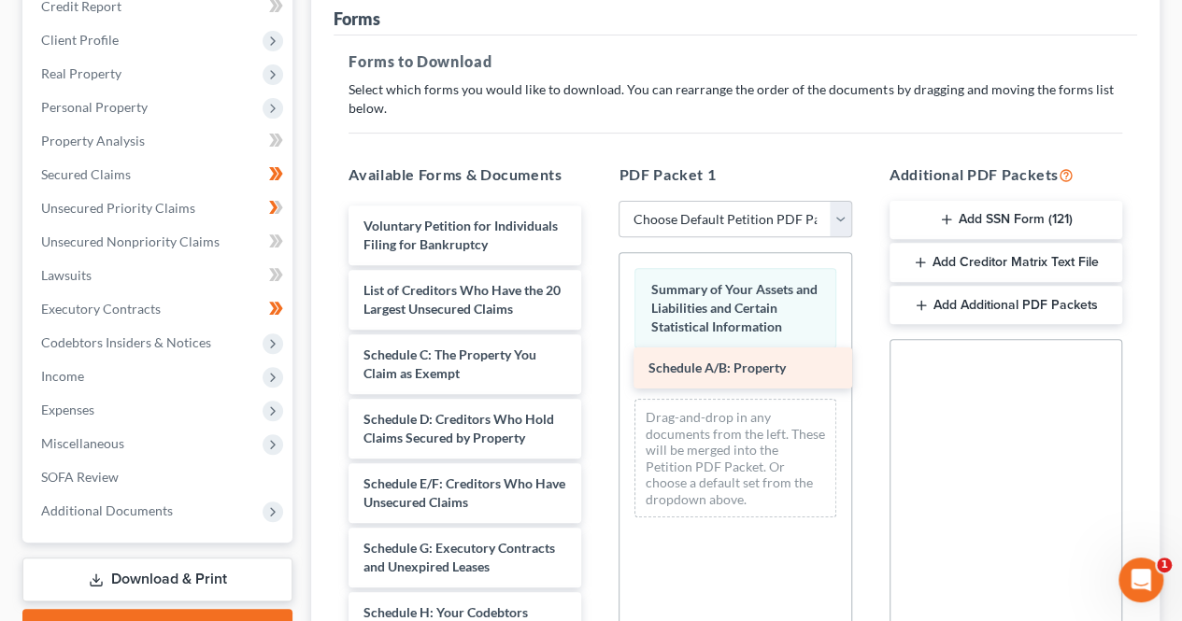
drag, startPoint x: 437, startPoint y: 229, endPoint x: 722, endPoint y: 373, distance: 319.2
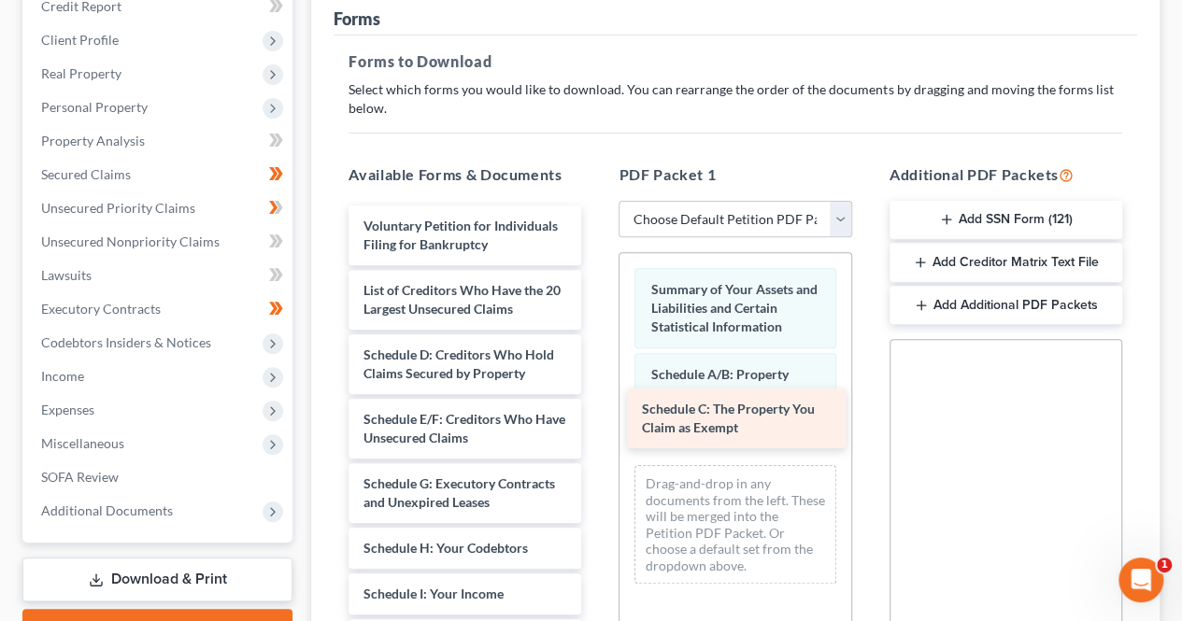
drag, startPoint x: 452, startPoint y: 382, endPoint x: 730, endPoint y: 419, distance: 280.9
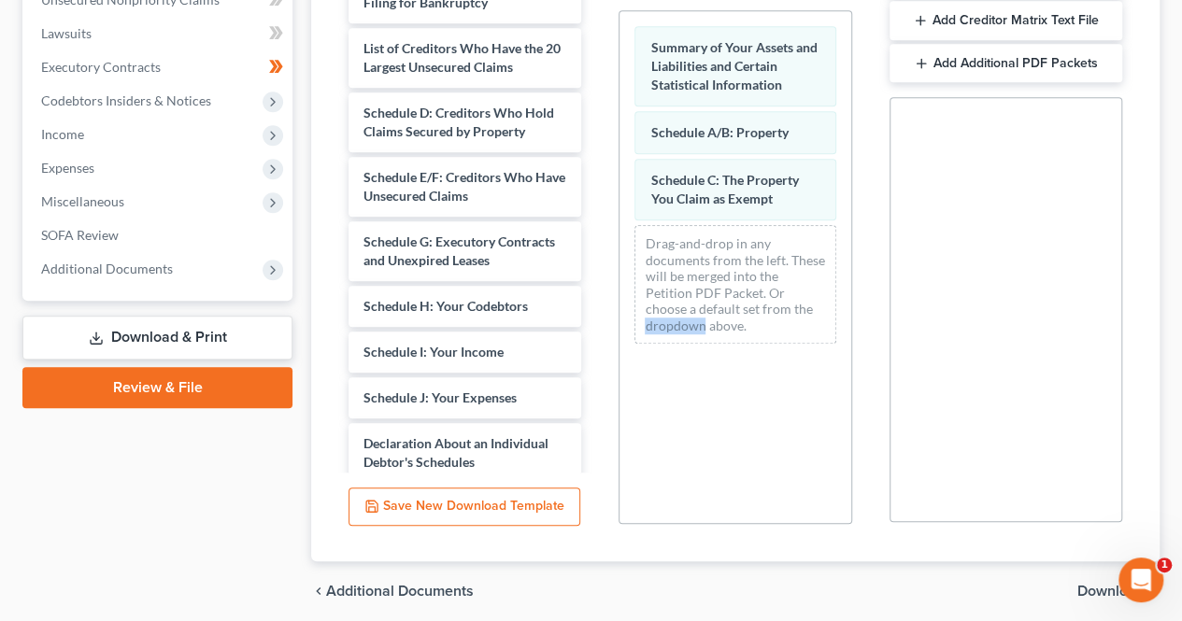
scroll to position [483, 0]
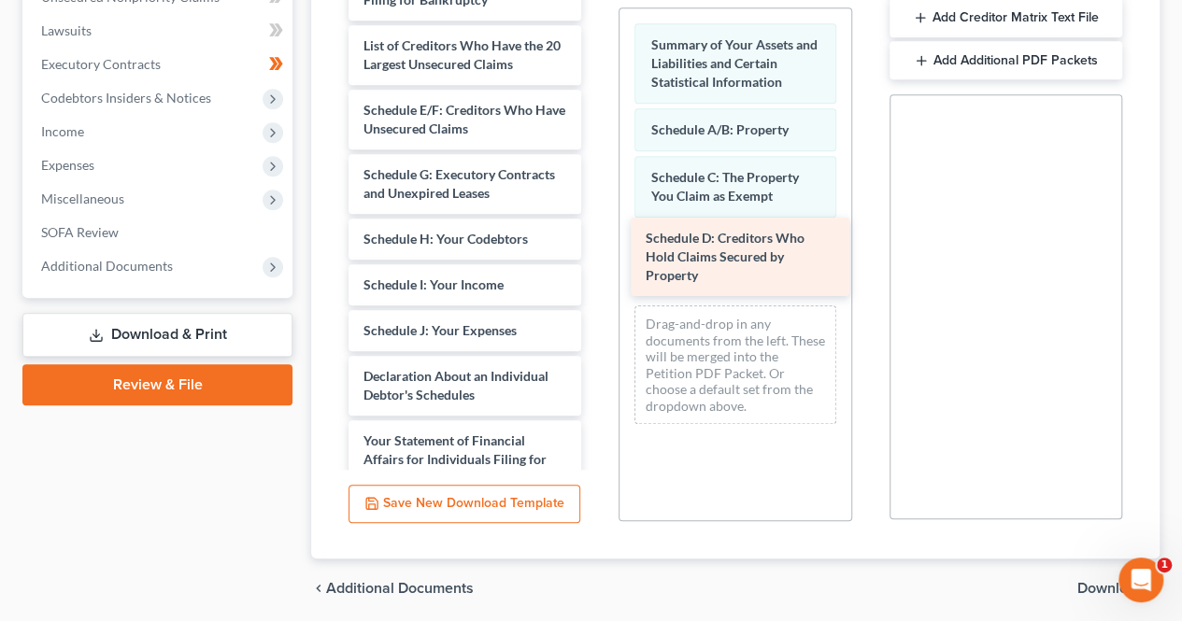
drag, startPoint x: 437, startPoint y: 134, endPoint x: 718, endPoint y: 245, distance: 302.3
click at [596, 245] on div "Schedule D: Creditors Who Hold Claims Secured by Property Voluntary Petition fo…" at bounding box center [464, 382] width 262 height 842
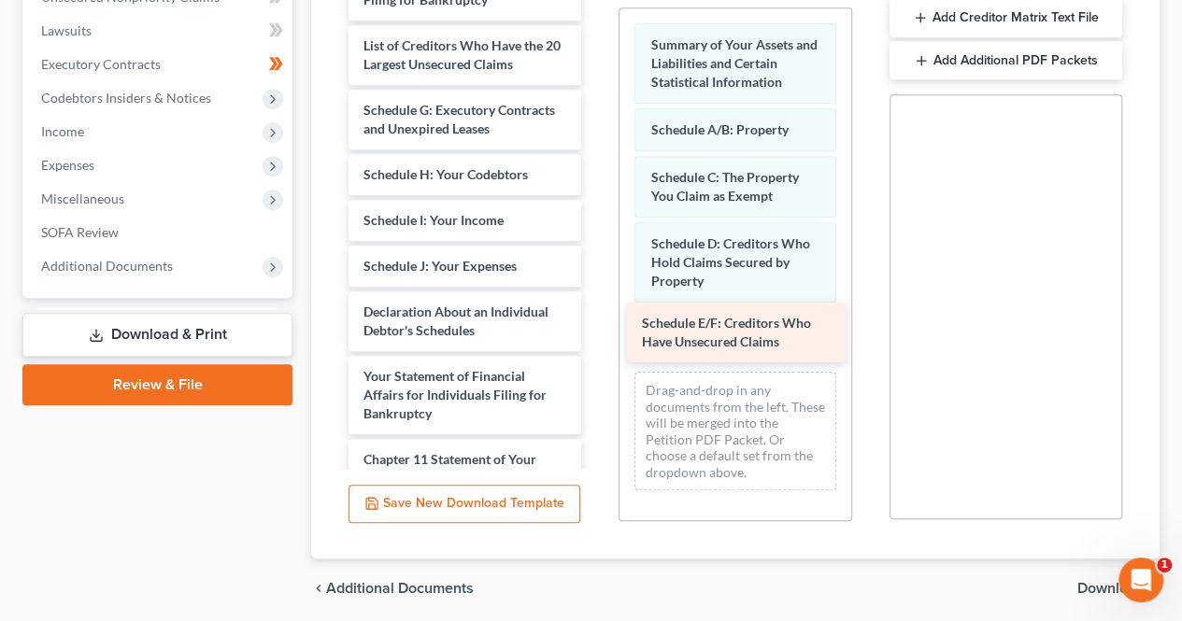
drag, startPoint x: 478, startPoint y: 137, endPoint x: 757, endPoint y: 333, distance: 340.5
click at [596, 333] on div "Schedule E/F: Creditors Who Have Unsecured Claims Voluntary Petition for Indivi…" at bounding box center [464, 349] width 262 height 777
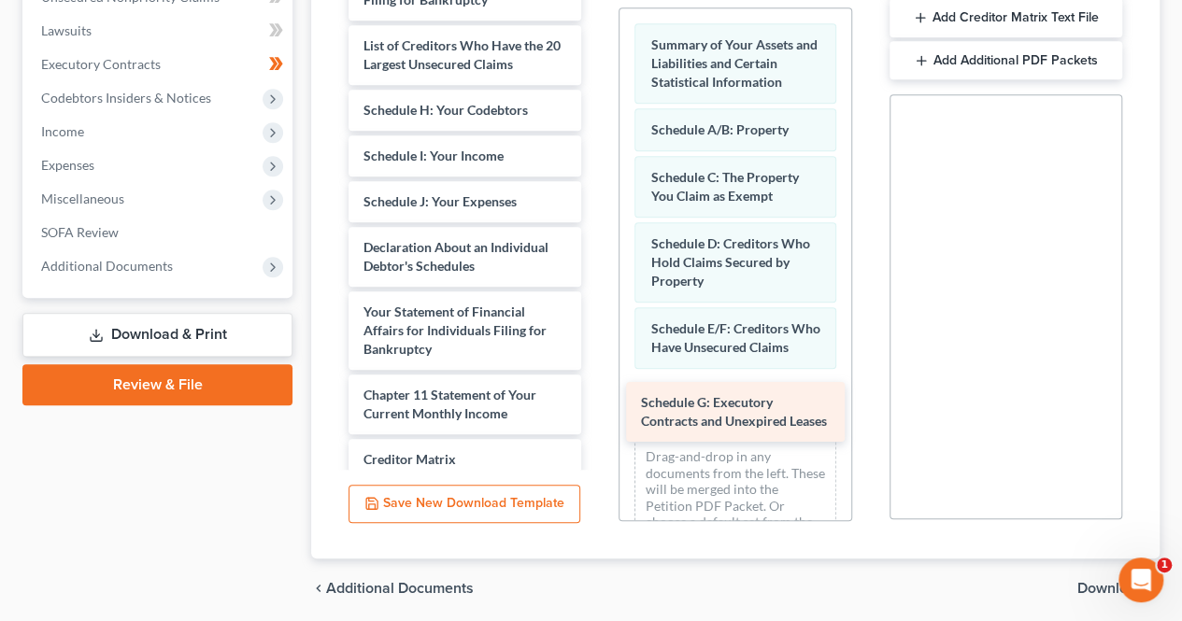
drag, startPoint x: 417, startPoint y: 133, endPoint x: 694, endPoint y: 408, distance: 391.0
click at [596, 408] on div "Schedule G: Executory Contracts and Unexpired Leases Voluntary Petition for Ind…" at bounding box center [464, 317] width 262 height 713
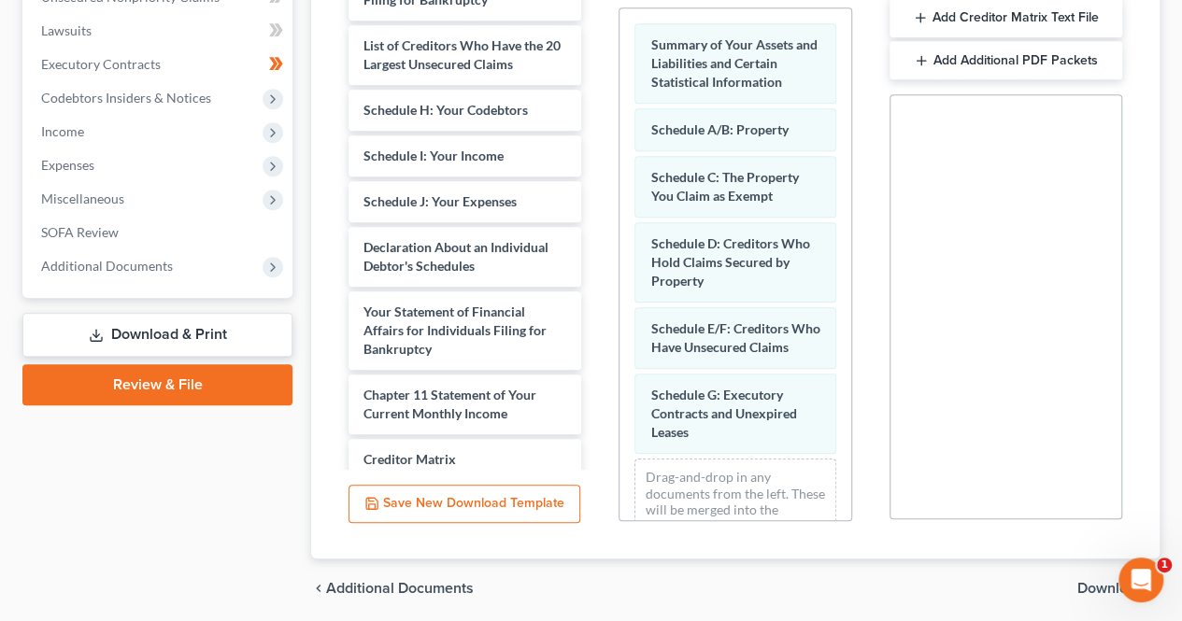
scroll to position [549, 0]
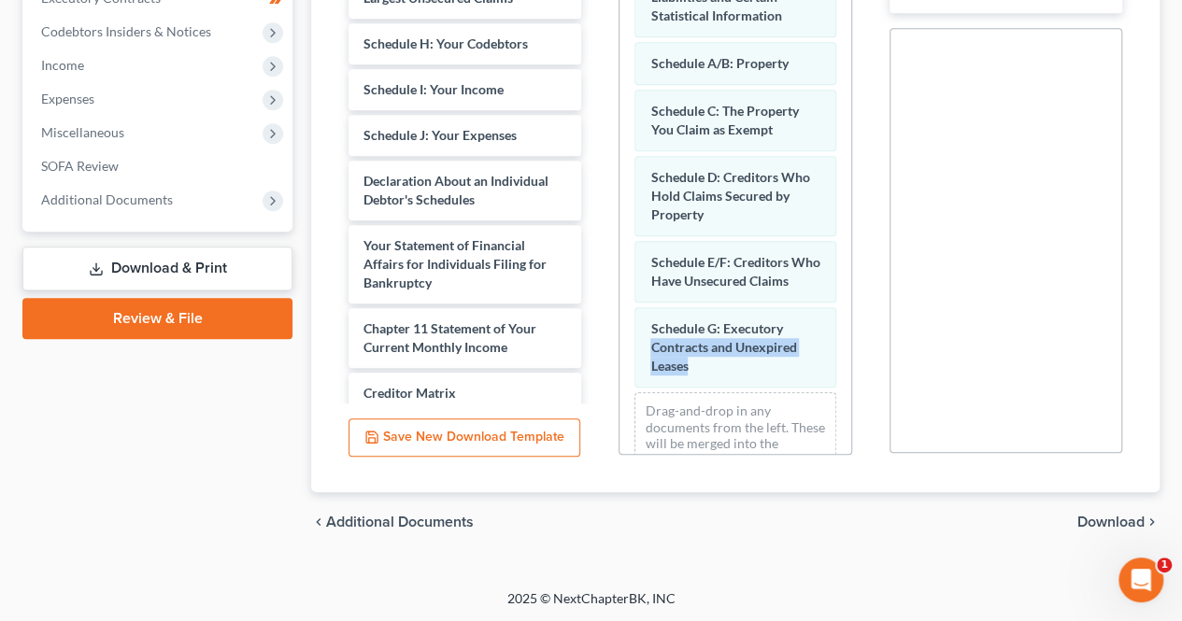
drag, startPoint x: 852, startPoint y: 373, endPoint x: 848, endPoint y: 388, distance: 15.4
click at [848, 388] on div "PDF Packet 1 Choose Default Petition PDF Packet Complete Bankruptcy Petition (a…" at bounding box center [735, 153] width 270 height 633
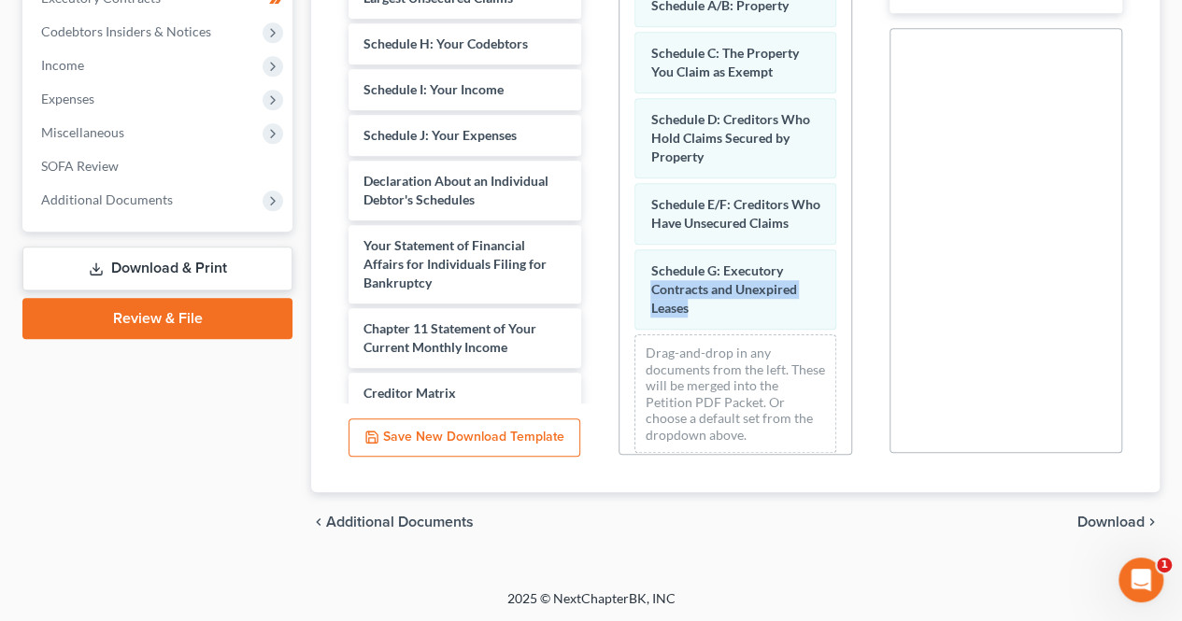
scroll to position [86, 0]
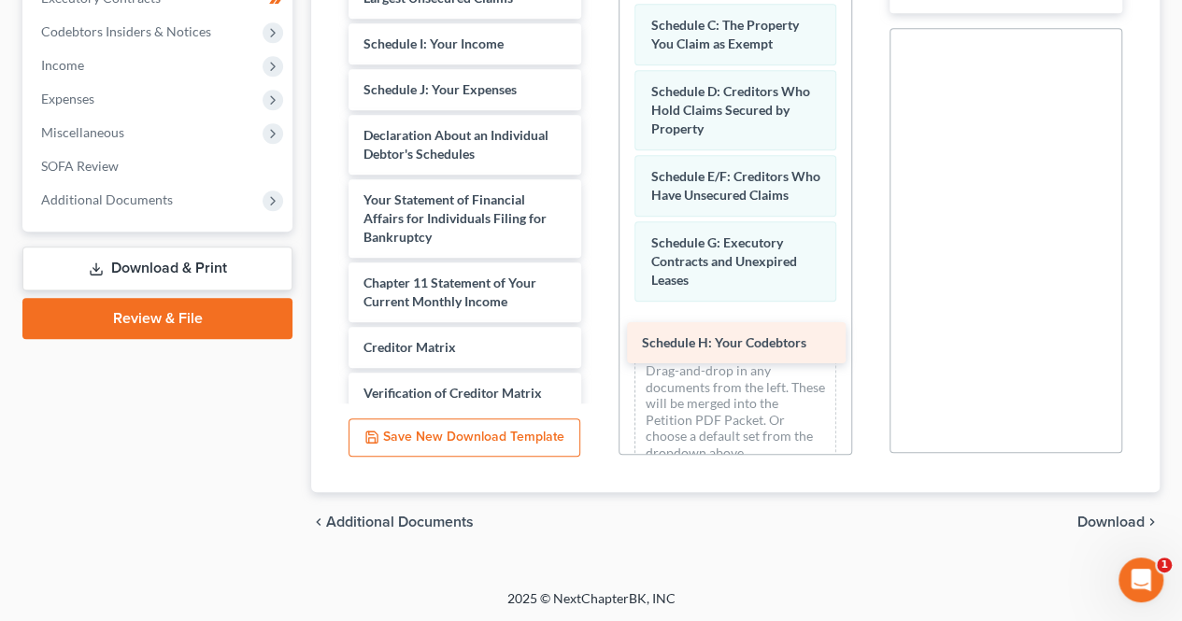
drag, startPoint x: 451, startPoint y: 52, endPoint x: 730, endPoint y: 334, distance: 396.3
click at [596, 334] on div "Schedule H: Your Codebtors Voluntary Petition for Individuals Filing for Bankru…" at bounding box center [464, 227] width 262 height 667
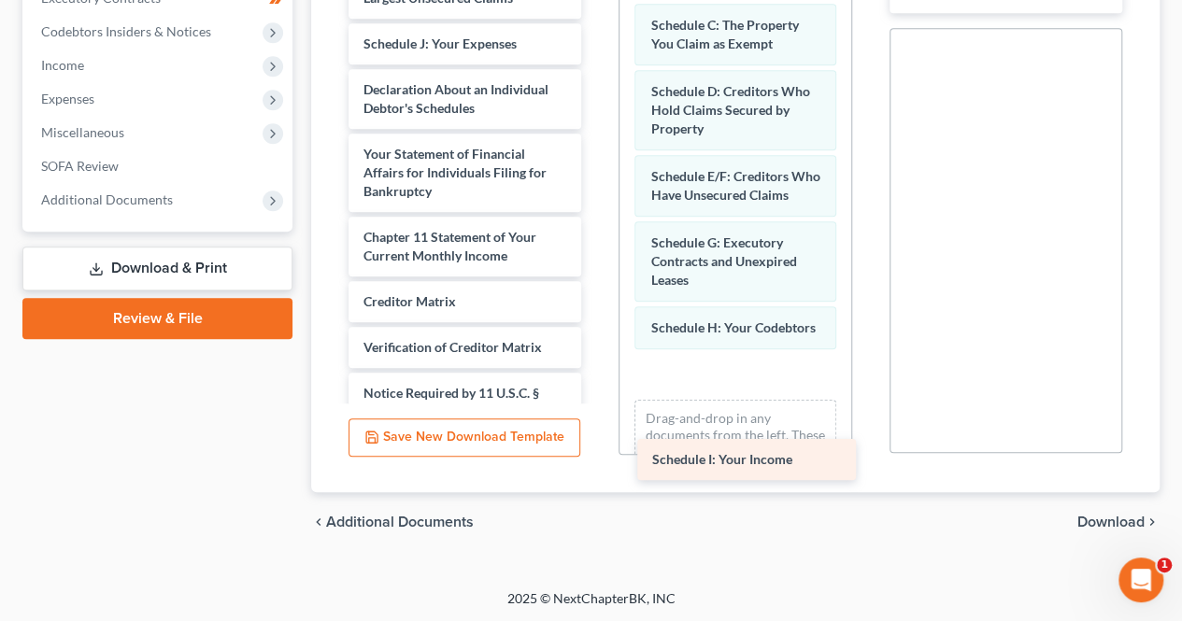
drag, startPoint x: 474, startPoint y: 57, endPoint x: 762, endPoint y: 456, distance: 492.3
click at [596, 456] on div "Schedule I: Your Income Voluntary Petition for Individuals Filing for Bankruptc…" at bounding box center [464, 204] width 262 height 621
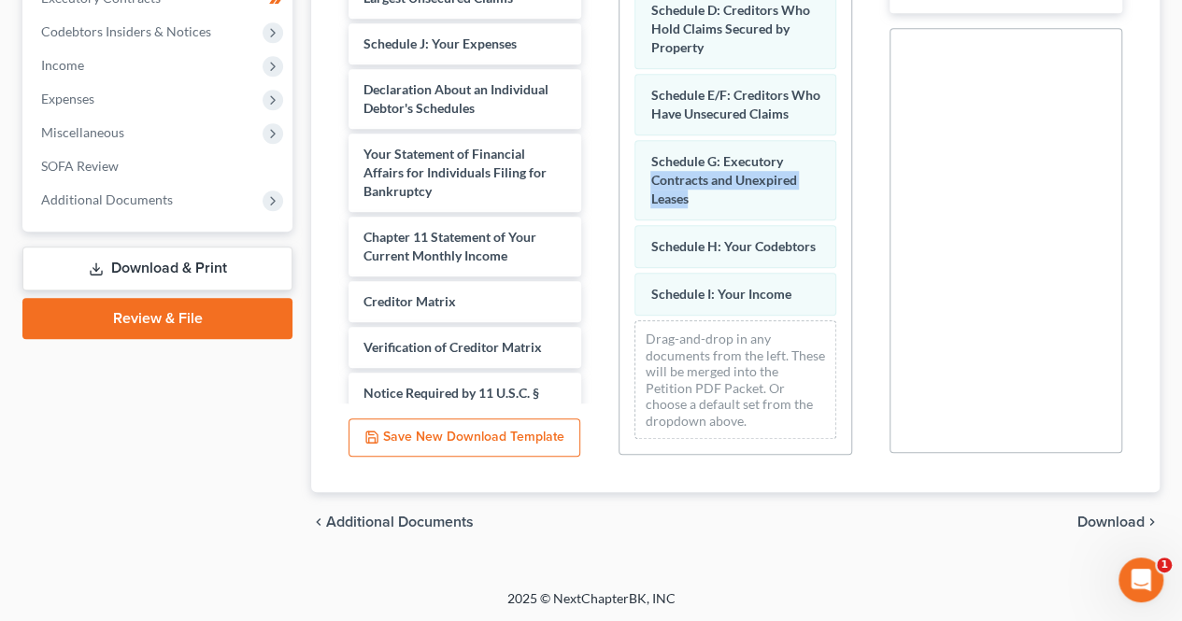
scroll to position [198, 0]
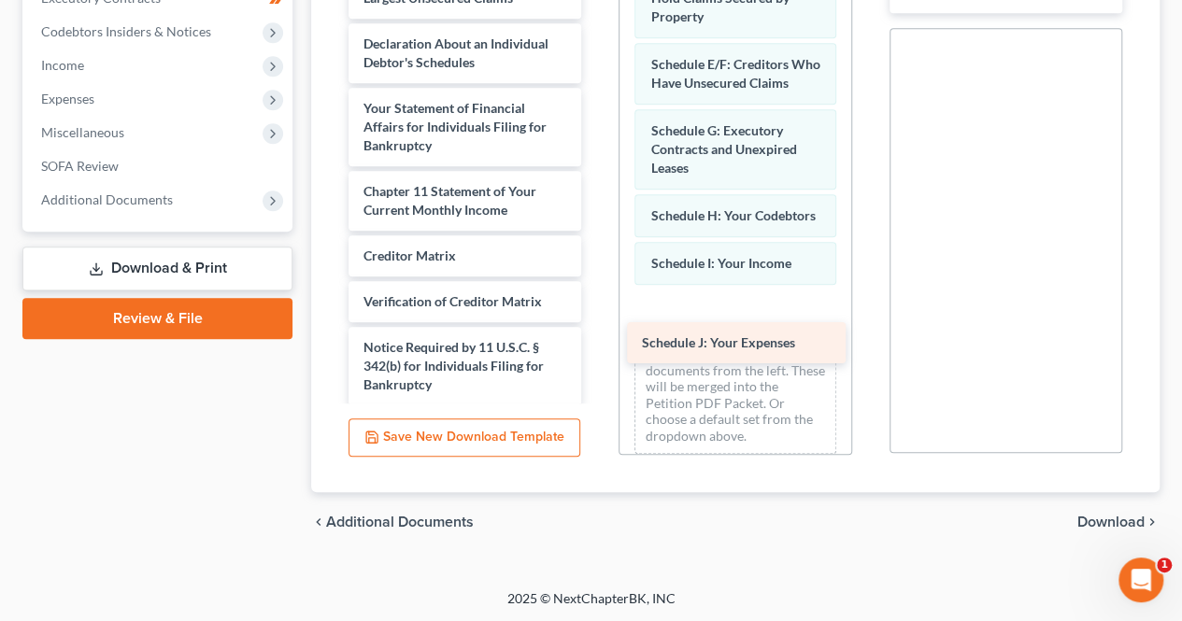
drag, startPoint x: 396, startPoint y: 66, endPoint x: 674, endPoint y: 348, distance: 396.3
click at [596, 348] on div "Schedule J: Your Expenses Voluntary Petition for Individuals Filing for Bankrup…" at bounding box center [464, 181] width 262 height 575
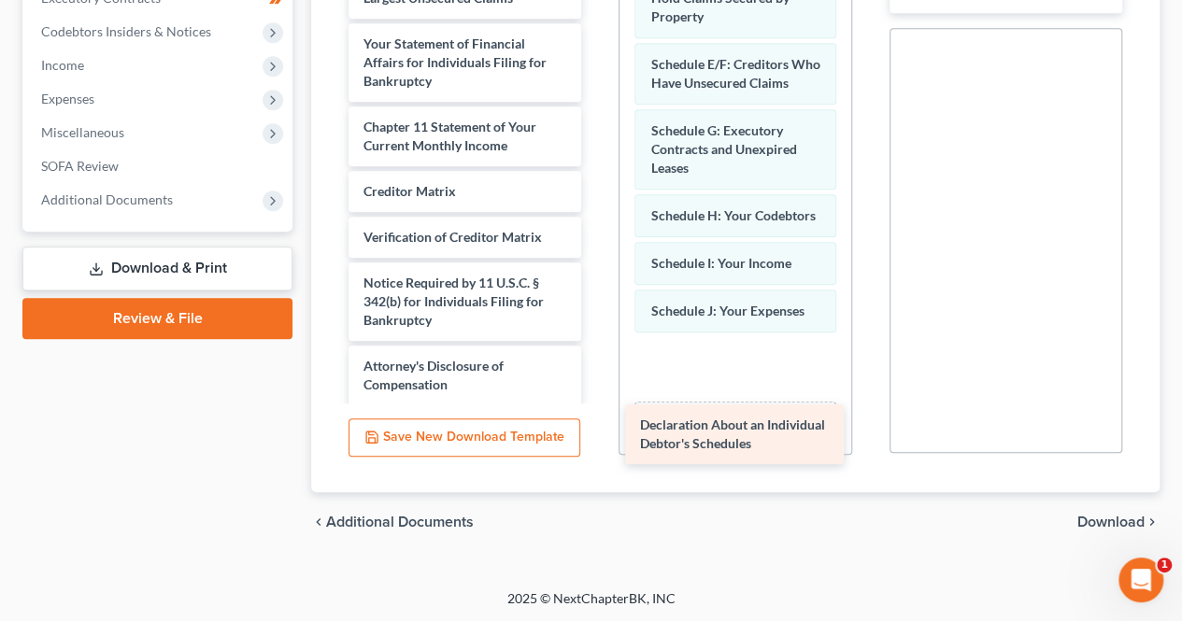
drag, startPoint x: 437, startPoint y: 67, endPoint x: 714, endPoint y: 432, distance: 457.3
click at [596, 405] on div "Declaration About an Individual Debtor's Schedules Voluntary Petition for Indiv…" at bounding box center [464, 149] width 262 height 511
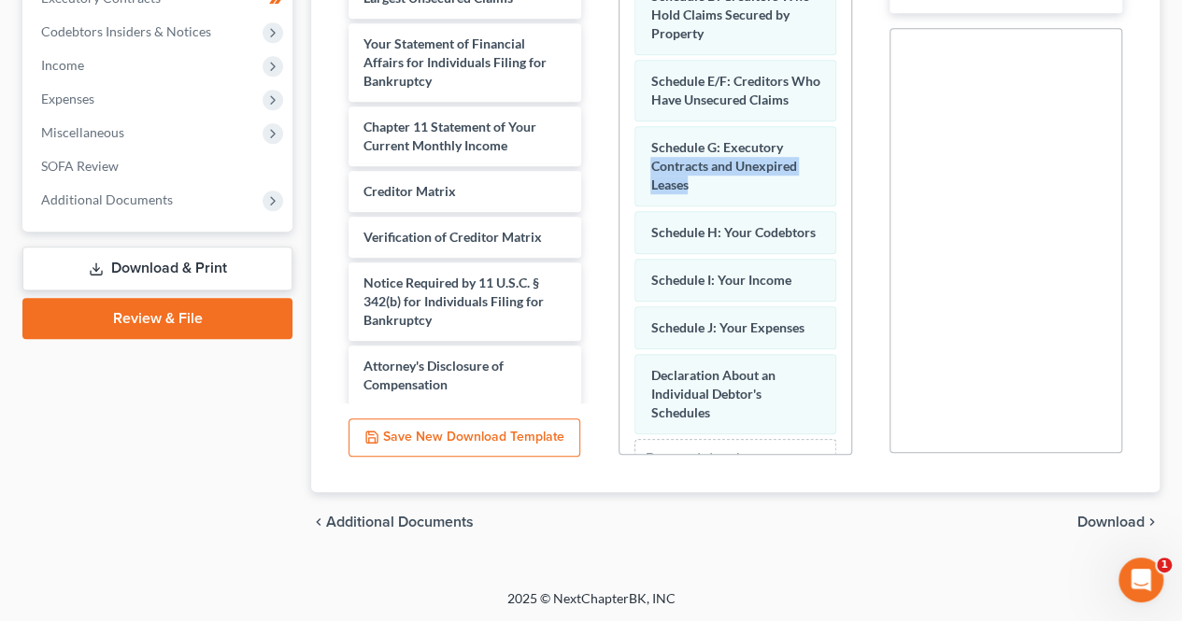
scroll to position [179, 0]
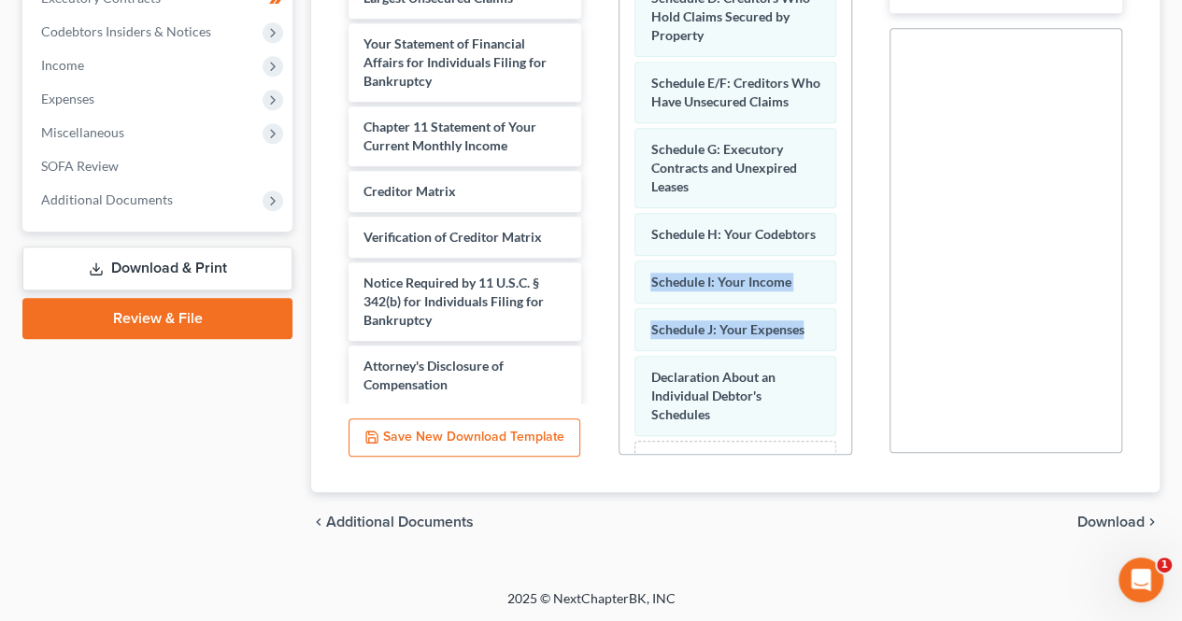
drag, startPoint x: 834, startPoint y: 285, endPoint x: 829, endPoint y: 354, distance: 69.3
click at [829, 354] on div "Summary of Your Assets and Liabilities and Certain Statistical Information Sche…" at bounding box center [734, 169] width 231 height 812
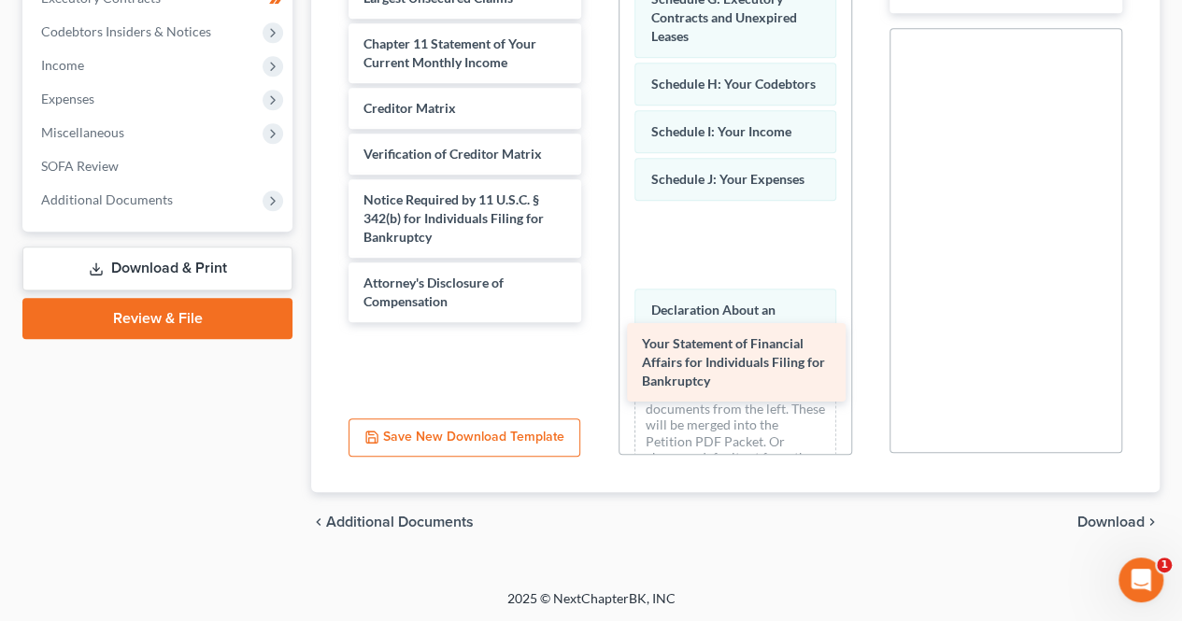
drag, startPoint x: 423, startPoint y: 64, endPoint x: 702, endPoint y: 347, distance: 397.0
click at [596, 322] on div "Your Statement of Financial Affairs for Individuals Filing for Bankruptcy Volun…" at bounding box center [464, 108] width 262 height 428
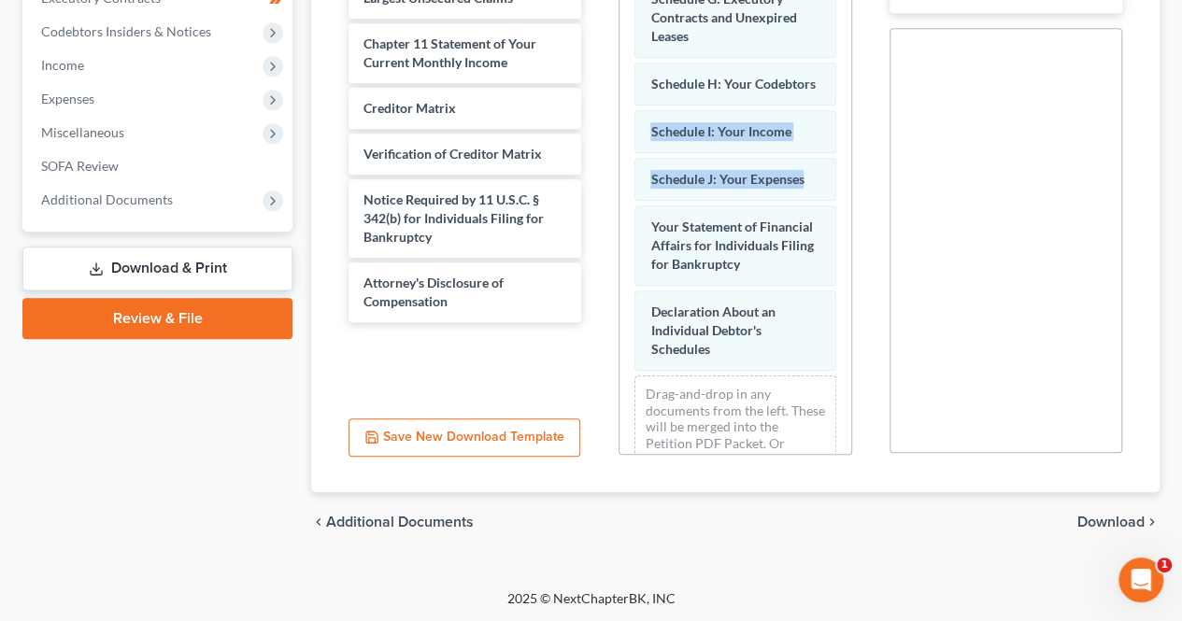
scroll to position [432, 0]
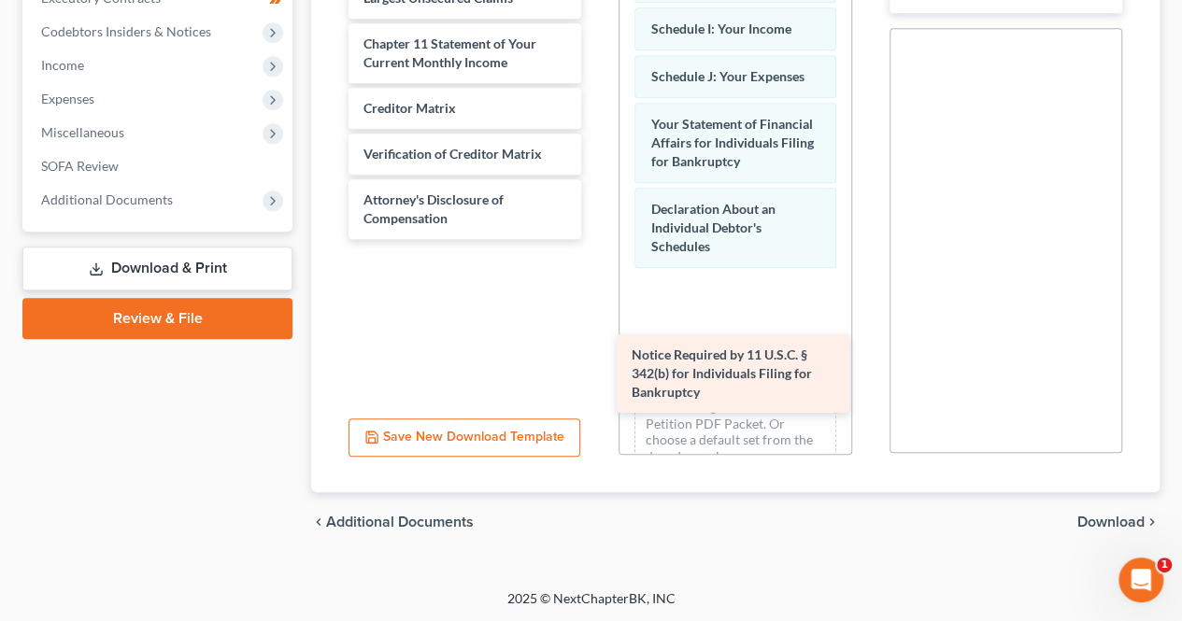
drag, startPoint x: 489, startPoint y: 188, endPoint x: 757, endPoint y: 345, distance: 310.6
click at [596, 239] on div "Notice Required by 11 U.S.C. § 342(b) for Individuals Filing for Bankruptcy Vol…" at bounding box center [464, 66] width 262 height 345
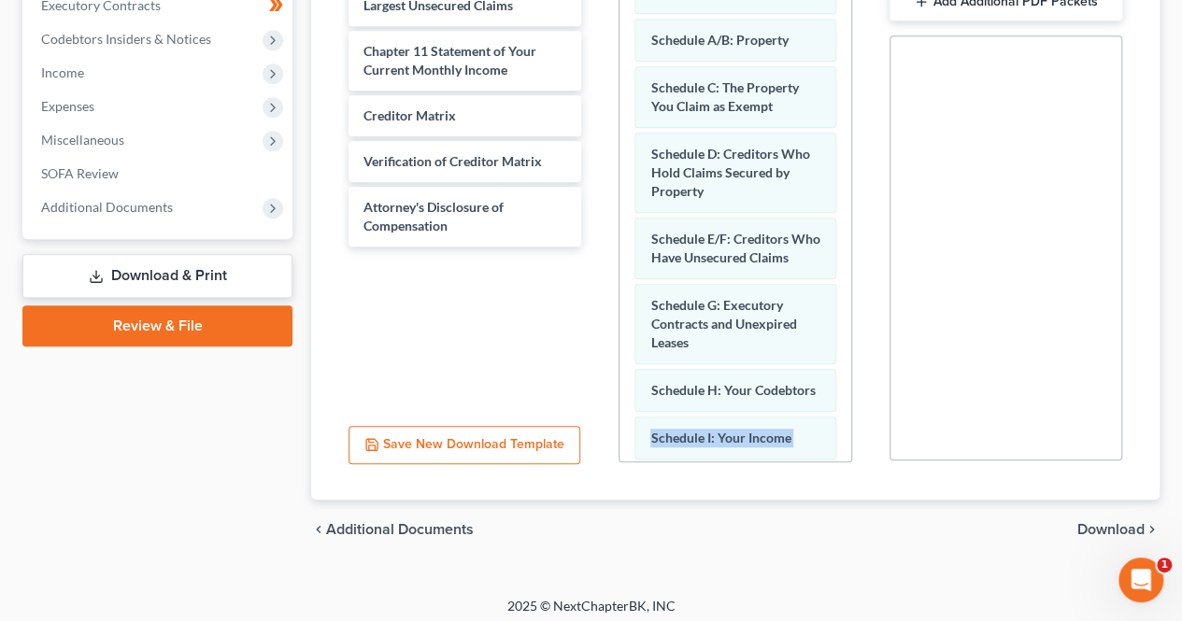
scroll to position [549, 0]
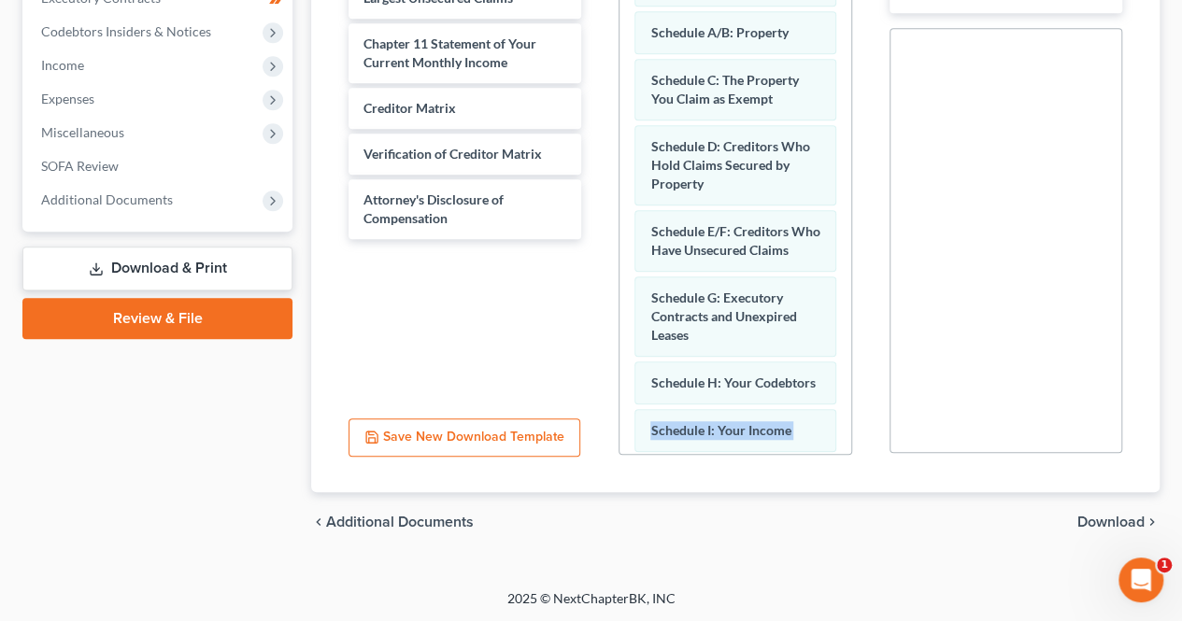
click at [1113, 525] on span "Download" at bounding box center [1110, 522] width 67 height 15
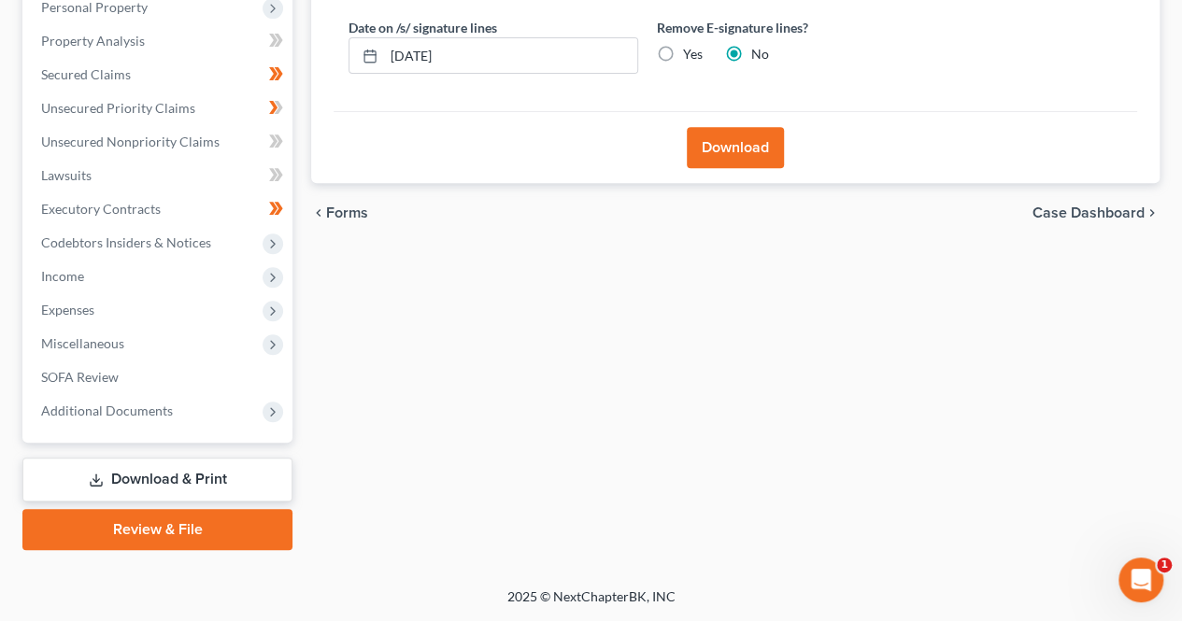
scroll to position [335, 0]
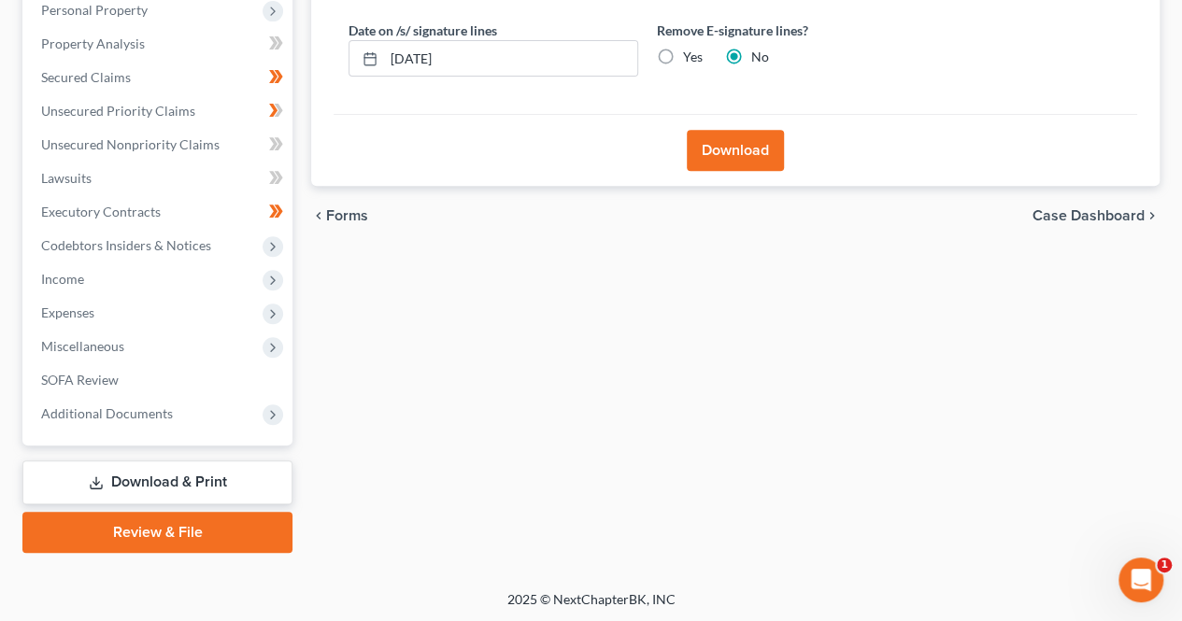
click at [733, 151] on button "Download" at bounding box center [735, 150] width 97 height 41
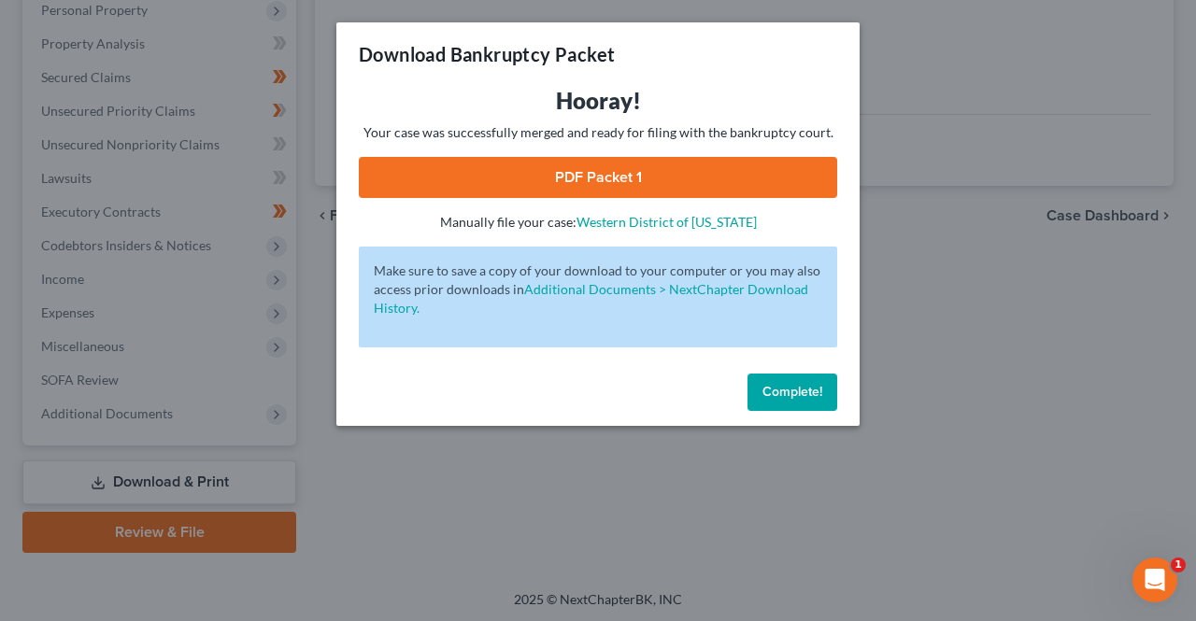
click at [638, 177] on link "PDF Packet 1" at bounding box center [598, 177] width 478 height 41
click at [799, 399] on span "Complete!" at bounding box center [792, 392] width 60 height 16
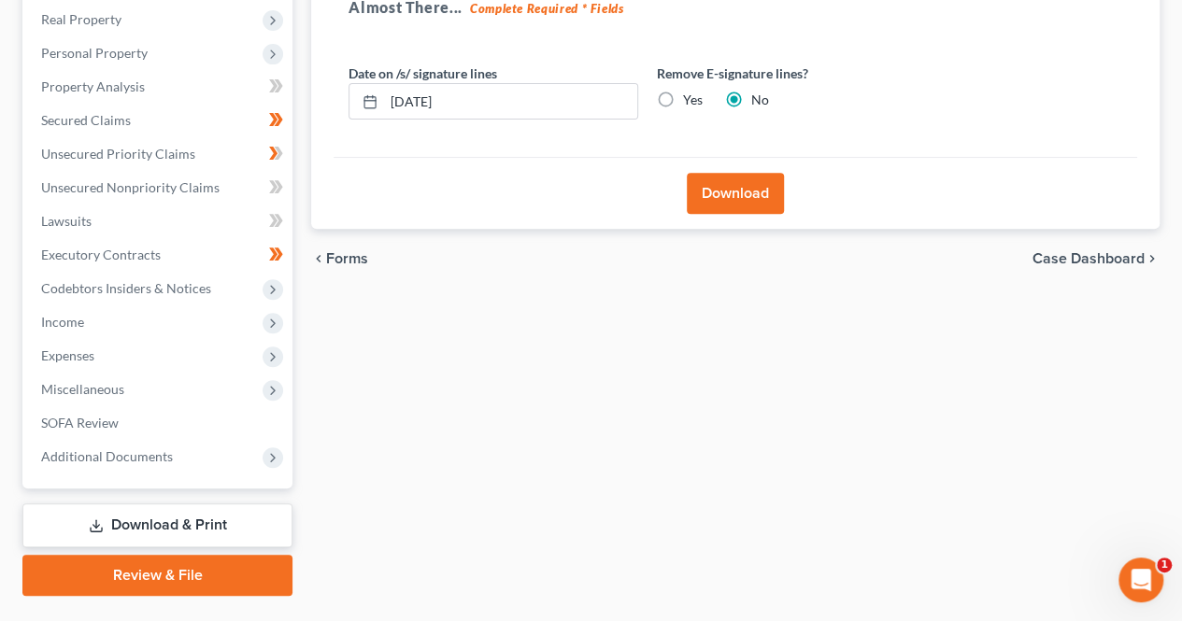
scroll to position [293, 0]
click at [81, 520] on link "Download & Print" at bounding box center [157, 525] width 270 height 44
click at [203, 517] on link "Download & Print" at bounding box center [157, 525] width 270 height 44
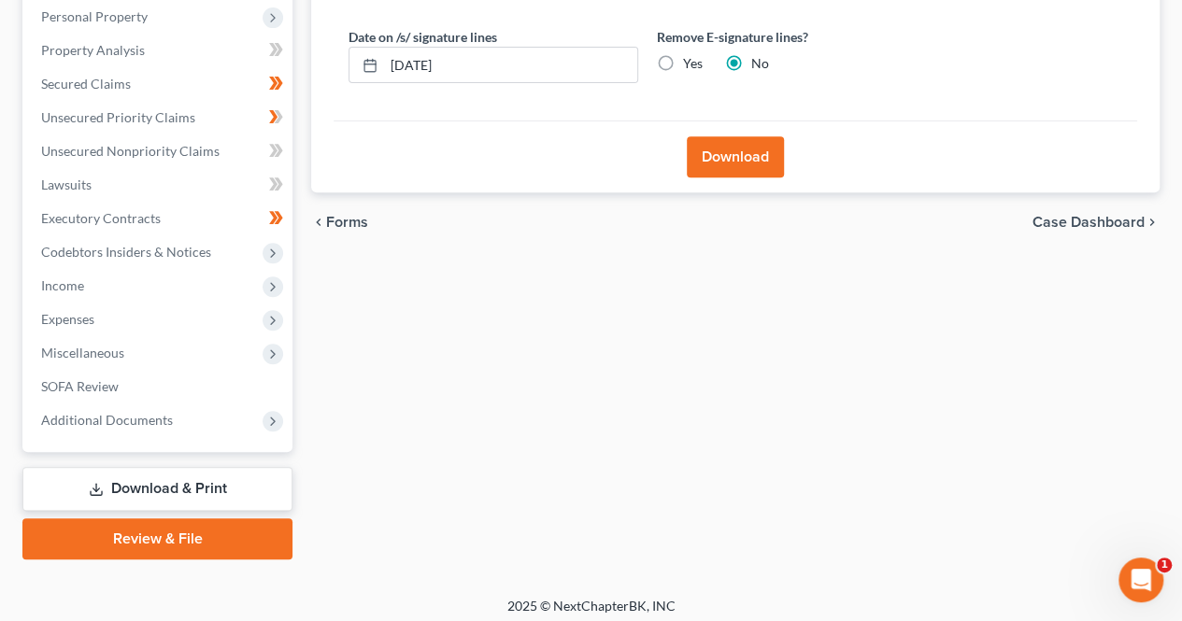
scroll to position [335, 0]
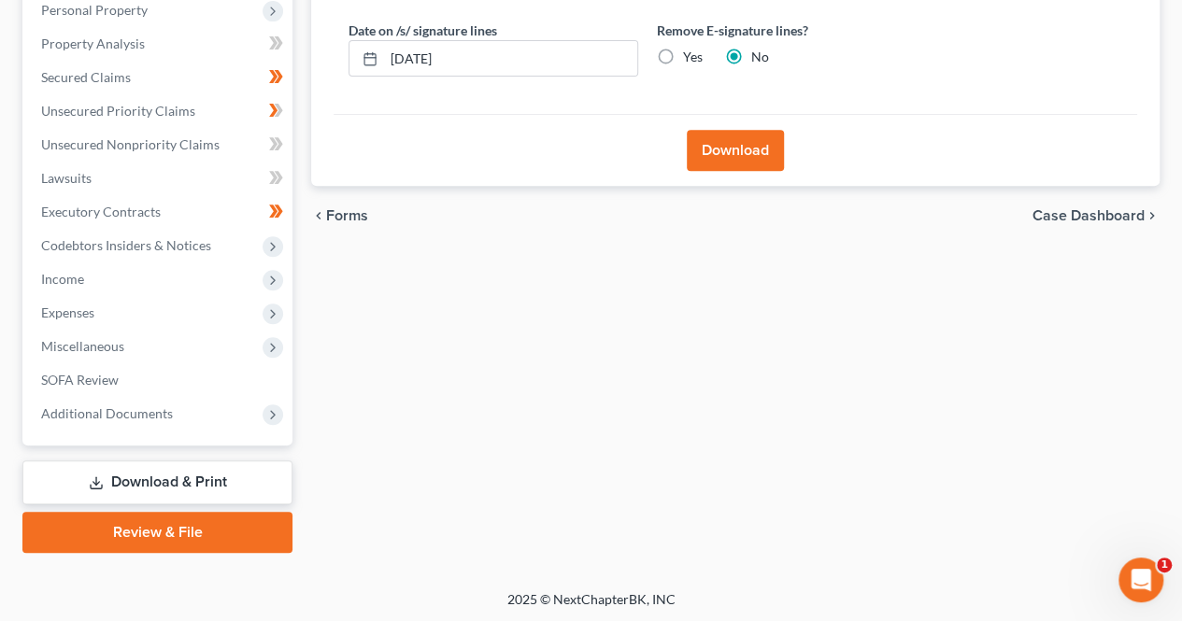
click at [140, 480] on link "Download & Print" at bounding box center [157, 483] width 270 height 44
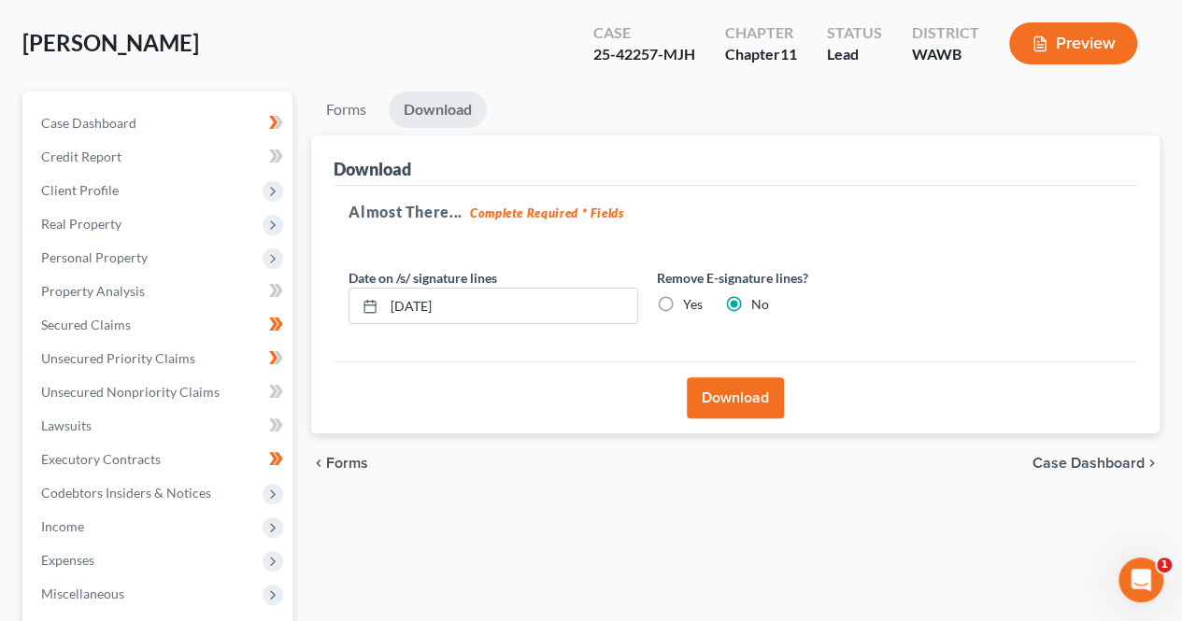
scroll to position [86, 0]
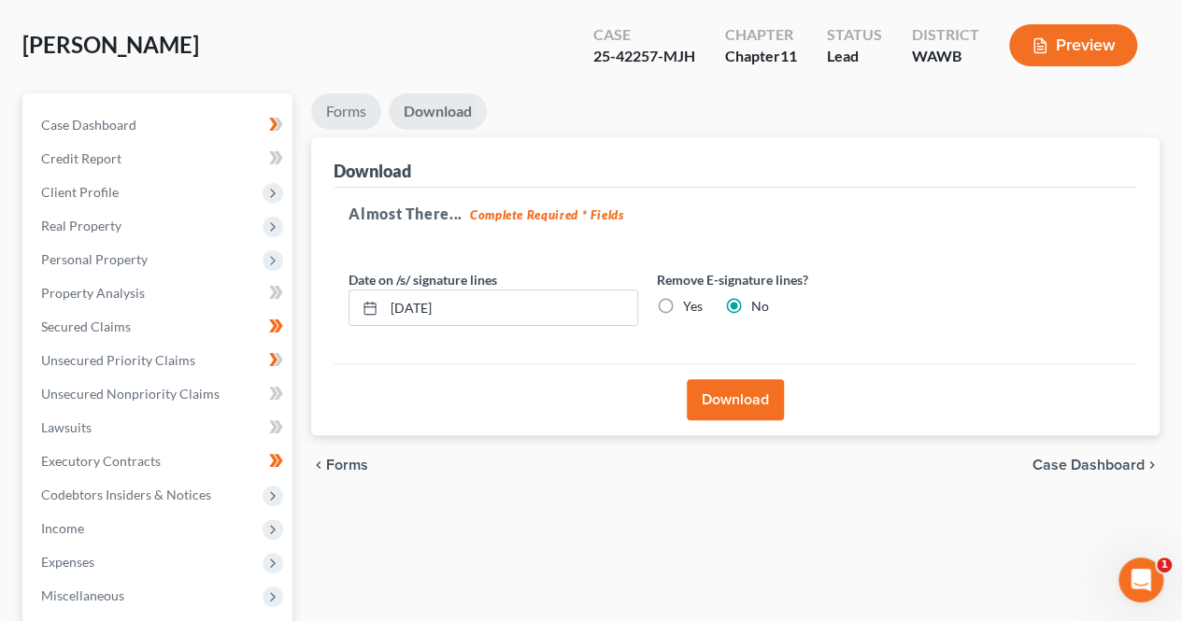
click at [365, 108] on link "Forms" at bounding box center [346, 111] width 70 height 36
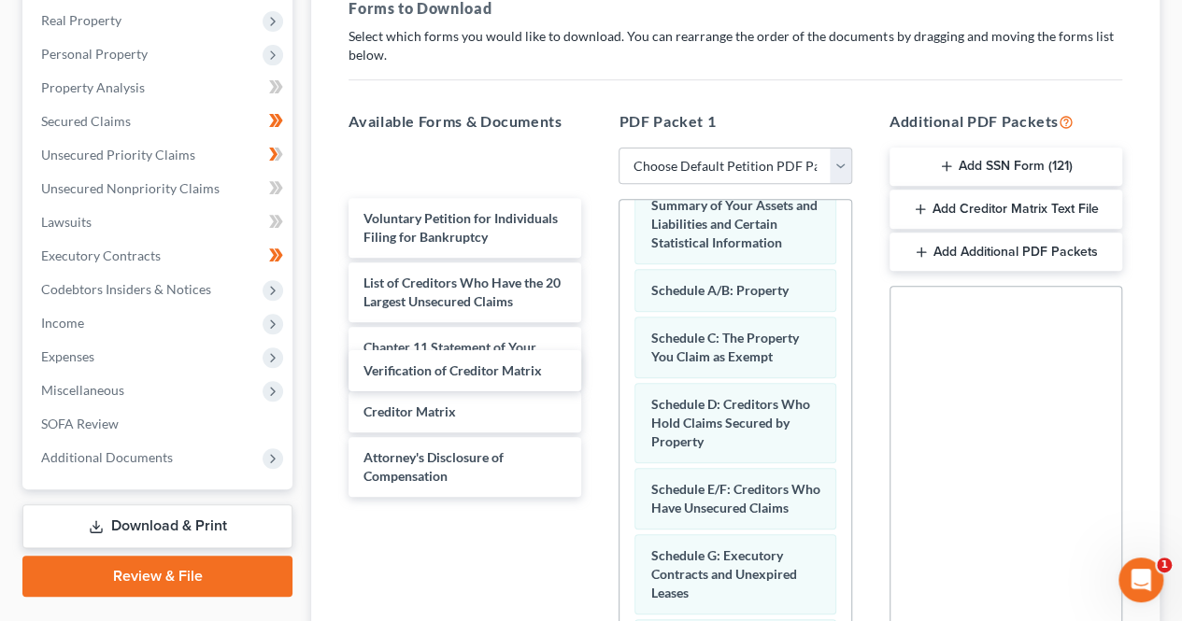
scroll to position [290, 0]
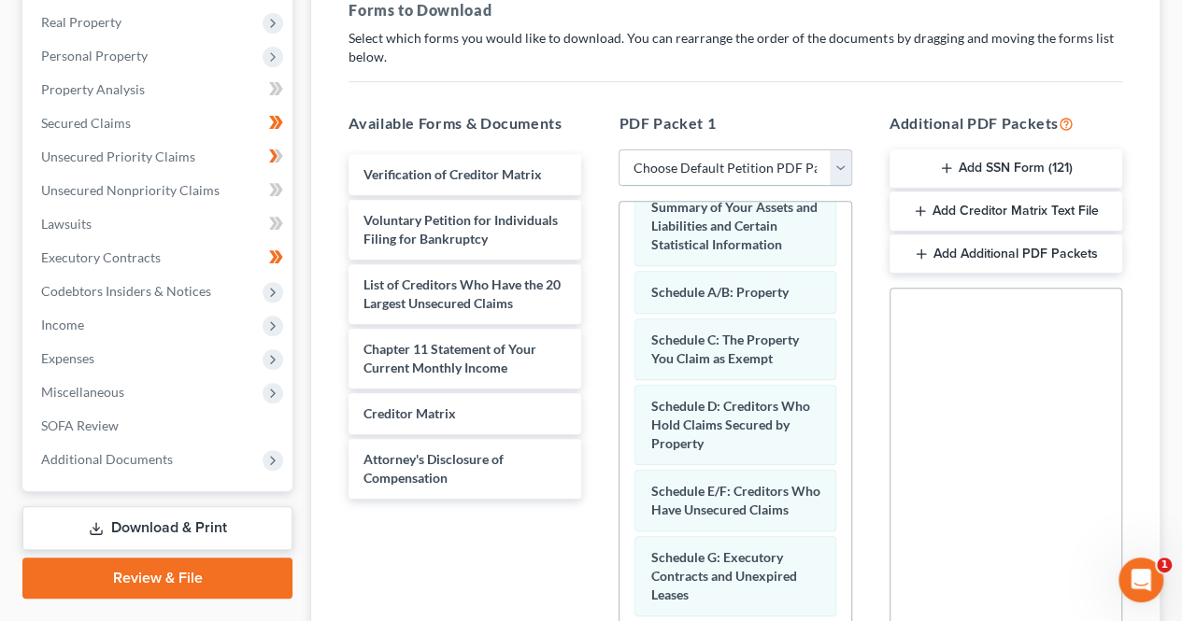
click at [669, 172] on select "Choose Default Petition PDF Packet Complete Bankruptcy Petition (all forms and …" at bounding box center [734, 167] width 233 height 37
click at [618, 149] on select "Choose Default Petition PDF Packet Complete Bankruptcy Petition (all forms and …" at bounding box center [734, 167] width 233 height 37
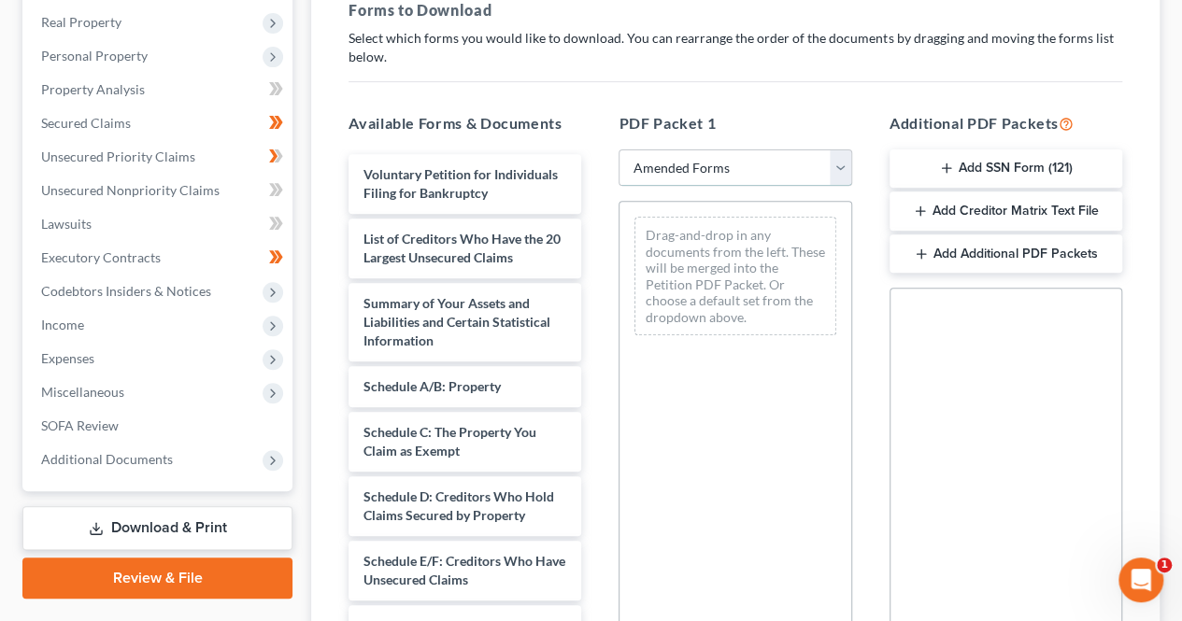
scroll to position [0, 0]
click at [656, 163] on select "Choose Default Petition PDF Packet Complete Bankruptcy Petition (all forms and …" at bounding box center [734, 167] width 233 height 37
click at [635, 102] on div "PDF Packet 1 Choose Default Petition PDF Packet Complete Bankruptcy Petition (a…" at bounding box center [735, 413] width 270 height 633
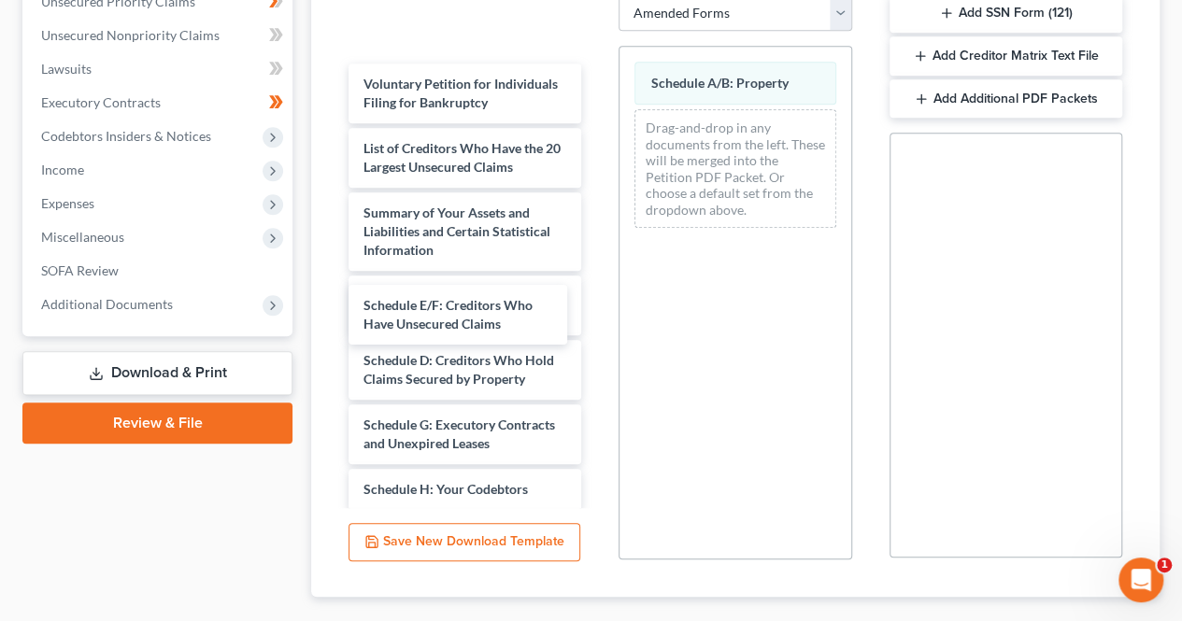
scroll to position [412, 0]
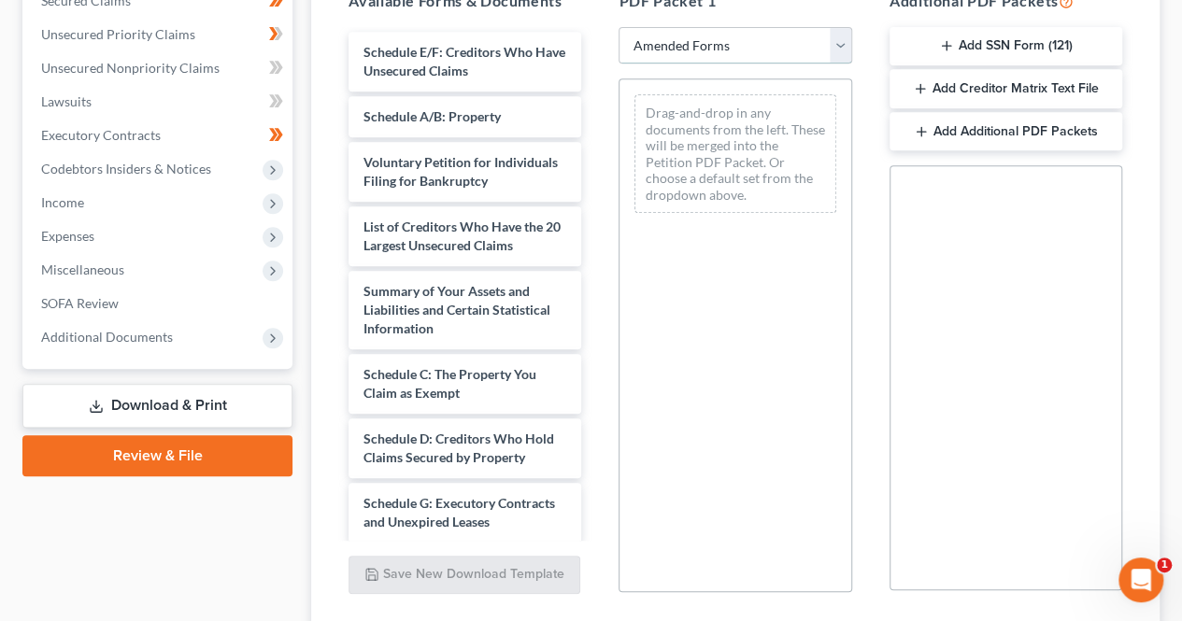
click at [839, 36] on select "Choose Default Petition PDF Packet Complete Bankruptcy Petition (all forms and …" at bounding box center [734, 45] width 233 height 37
select select "1"
click at [626, 27] on select "Choose Default Petition PDF Packet Complete Bankruptcy Petition (all forms and …" at bounding box center [734, 45] width 233 height 37
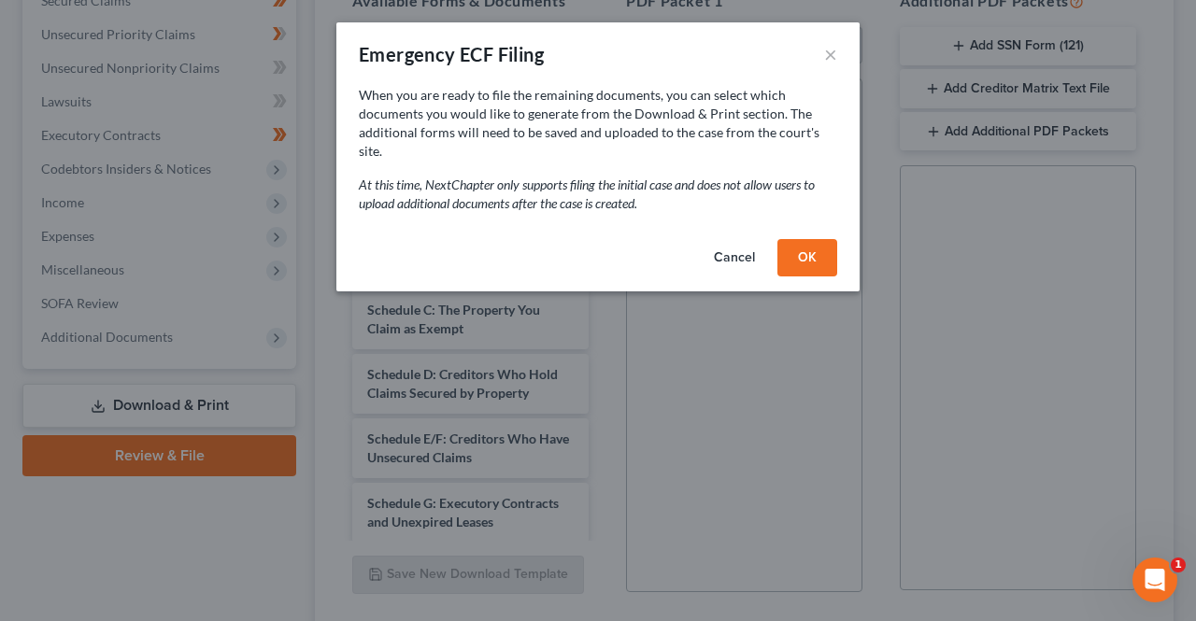
click at [788, 239] on button "OK" at bounding box center [807, 257] width 60 height 37
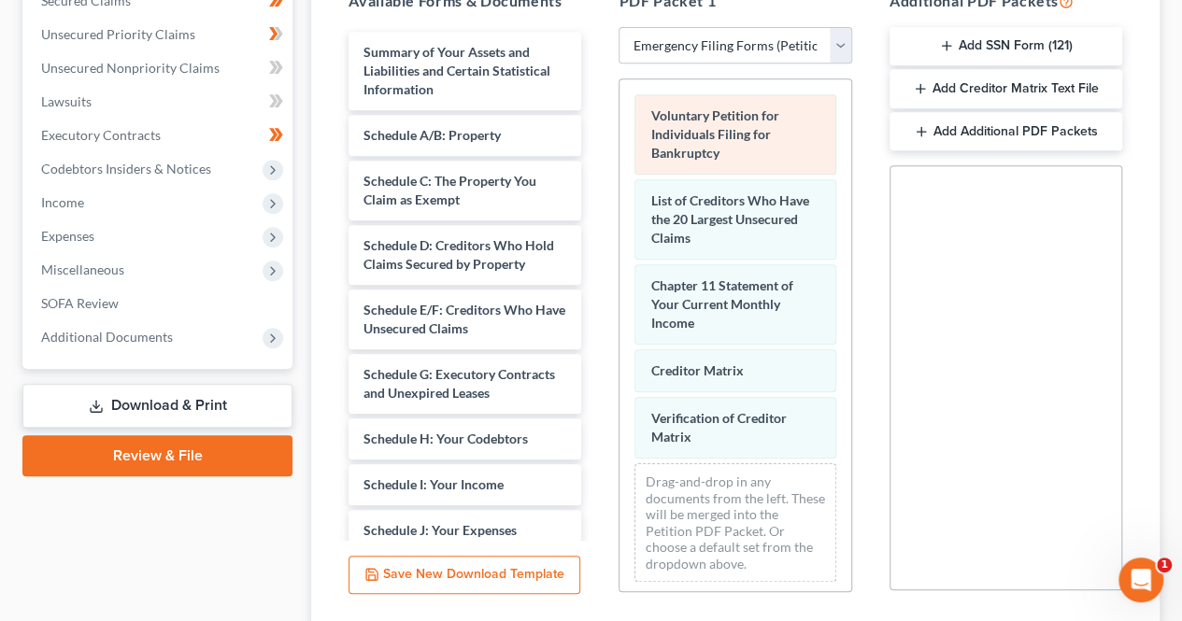
click at [756, 138] on span "Voluntary Petition for Individuals Filing for Bankruptcy" at bounding box center [714, 133] width 128 height 53
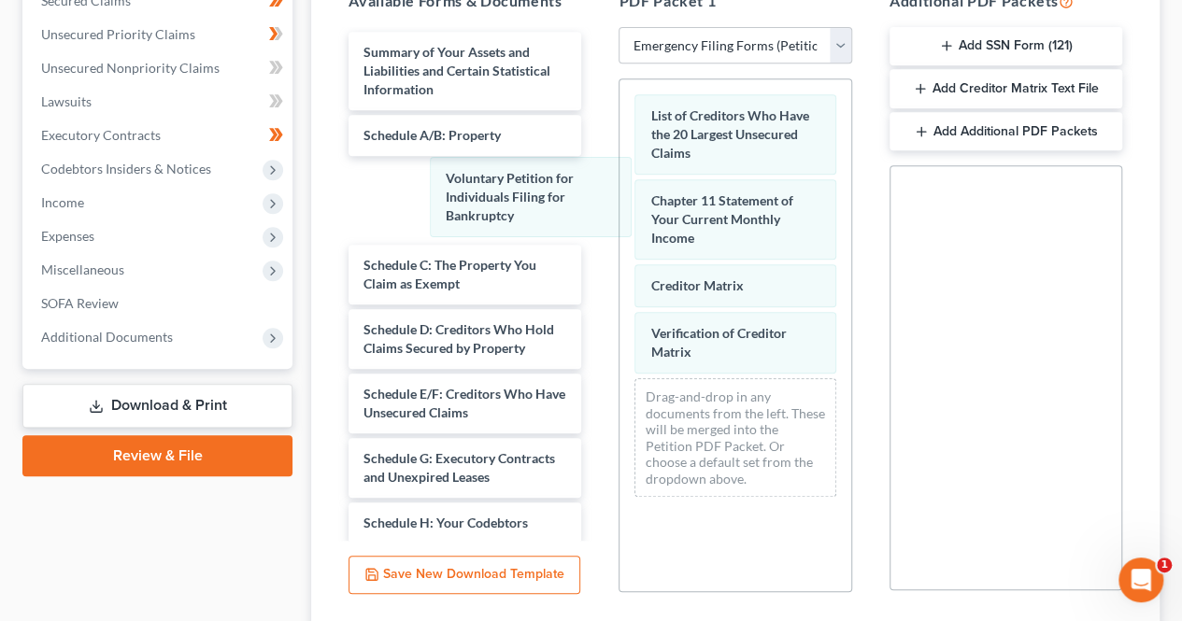
click at [619, 203] on div "Voluntary Petition for Individuals Filing for Bankruptcy Voluntary Petition for…" at bounding box center [734, 295] width 231 height 432
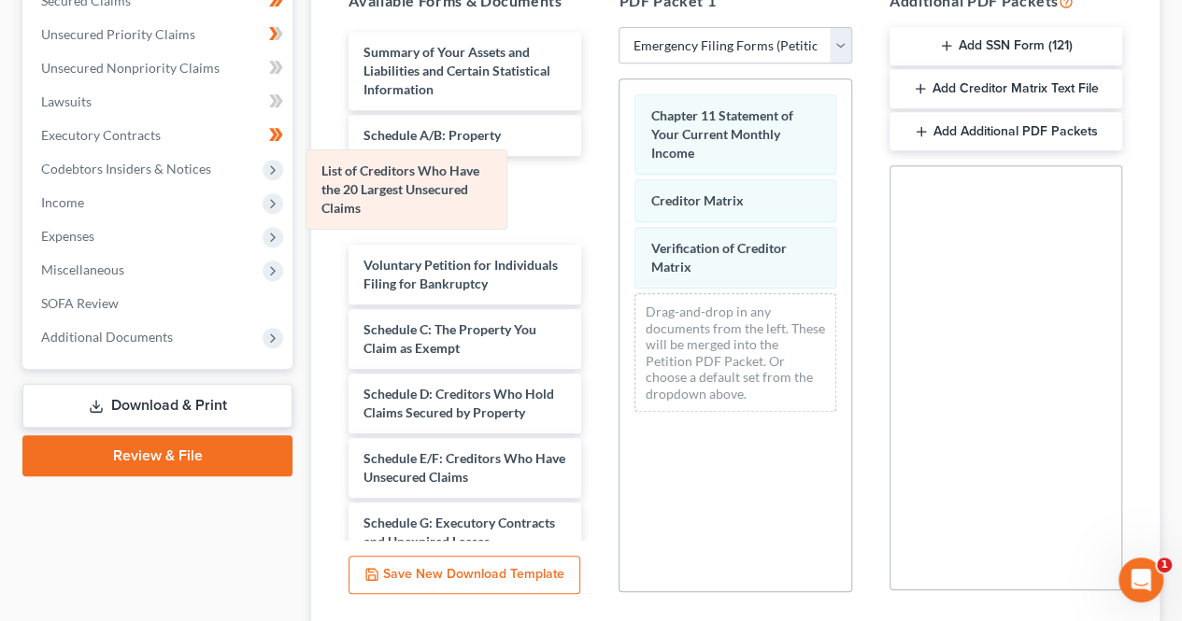
drag, startPoint x: 744, startPoint y: 132, endPoint x: 420, endPoint y: 186, distance: 328.6
click at [619, 186] on div "List of Creditors Who Have the 20 Largest Unsecured Claims List of Creditors Wh…" at bounding box center [734, 252] width 231 height 347
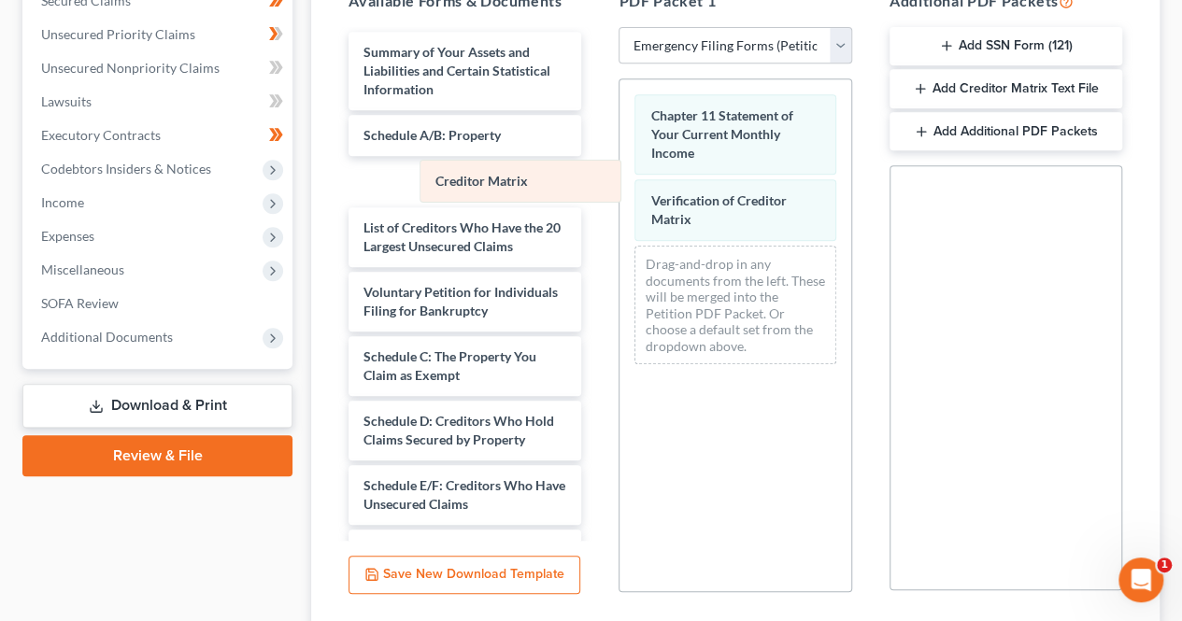
drag, startPoint x: 719, startPoint y: 193, endPoint x: 504, endPoint y: 177, distance: 215.5
click at [619, 177] on div "Creditor Matrix Chapter 11 Statement of Your Current Monthly Income Creditor Ma…" at bounding box center [734, 229] width 231 height 300
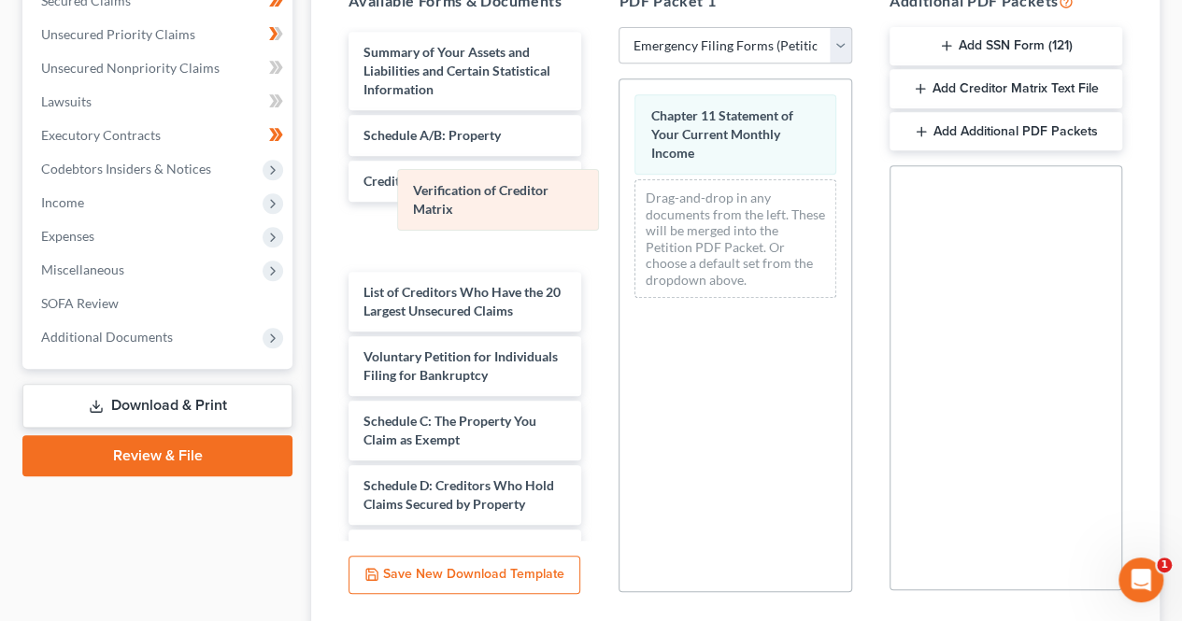
drag, startPoint x: 732, startPoint y: 212, endPoint x: 495, endPoint y: 204, distance: 237.4
click at [619, 204] on div "Verification of Creditor Matrix Chapter 11 Statement of Your Current Monthly In…" at bounding box center [734, 196] width 231 height 234
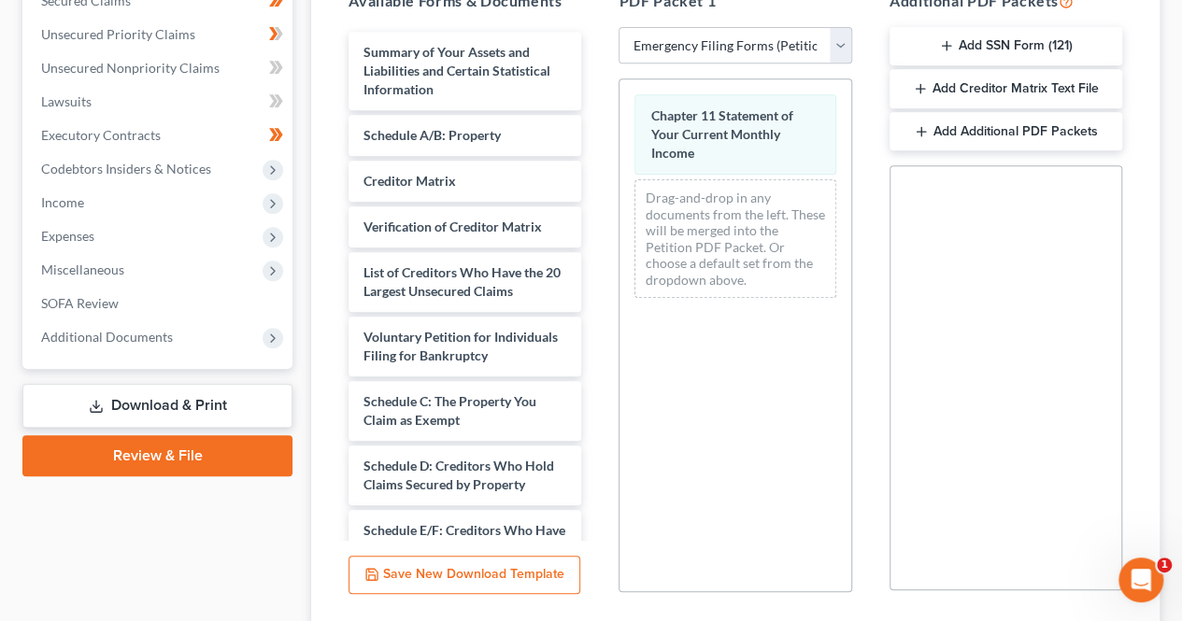
scroll to position [549, 0]
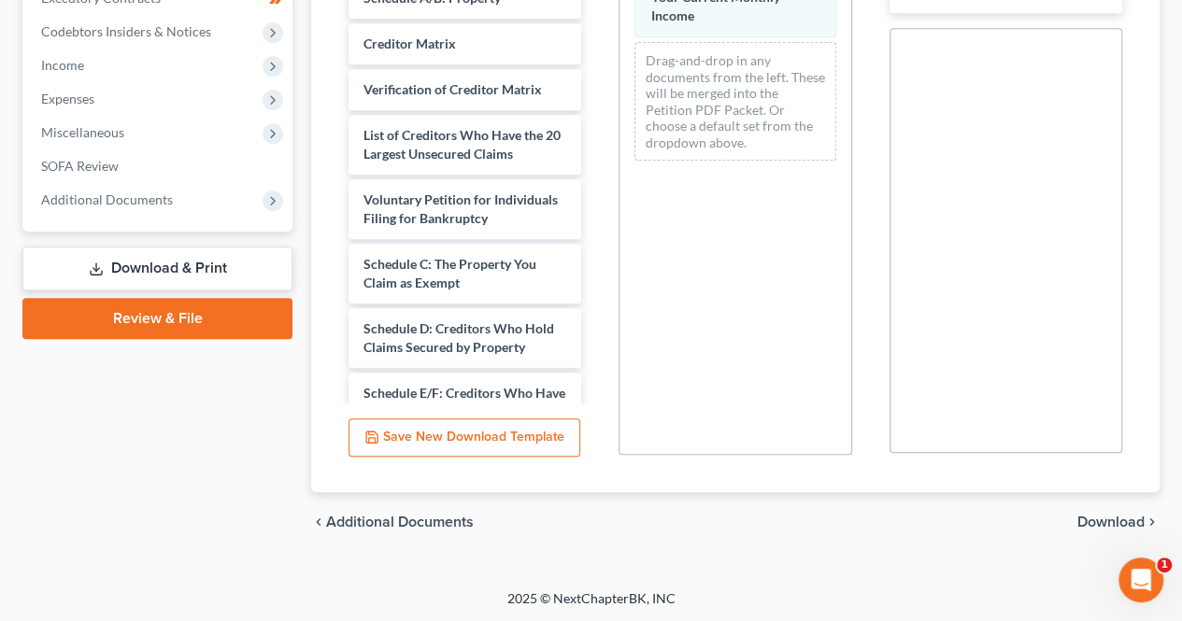
click at [1098, 515] on span "Download" at bounding box center [1110, 522] width 67 height 15
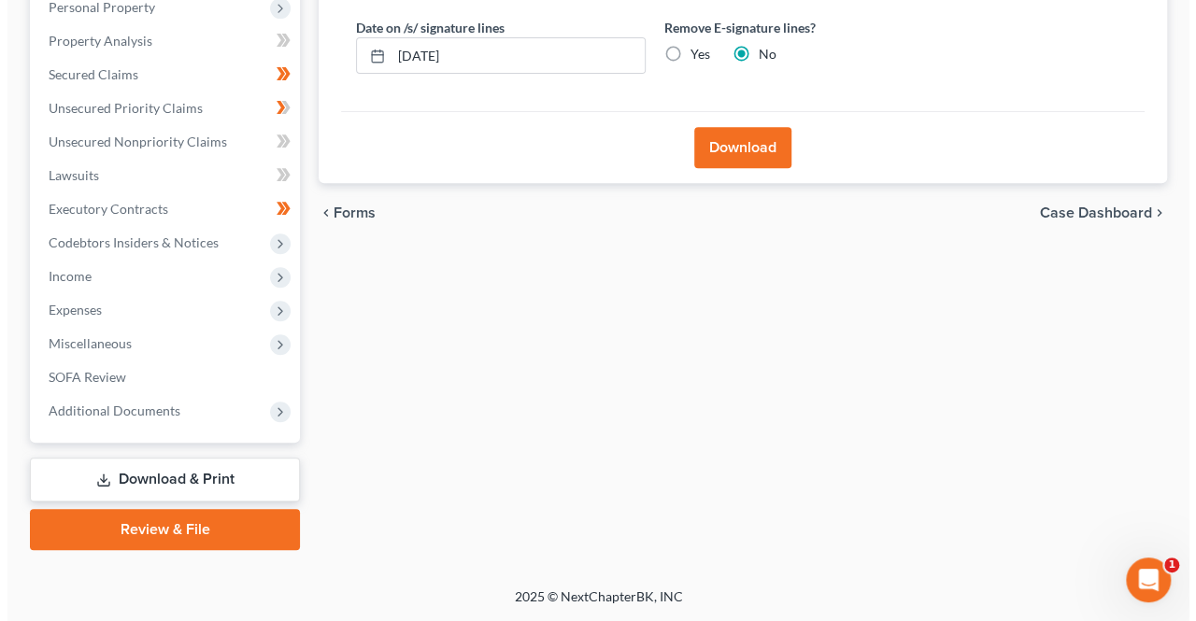
scroll to position [335, 0]
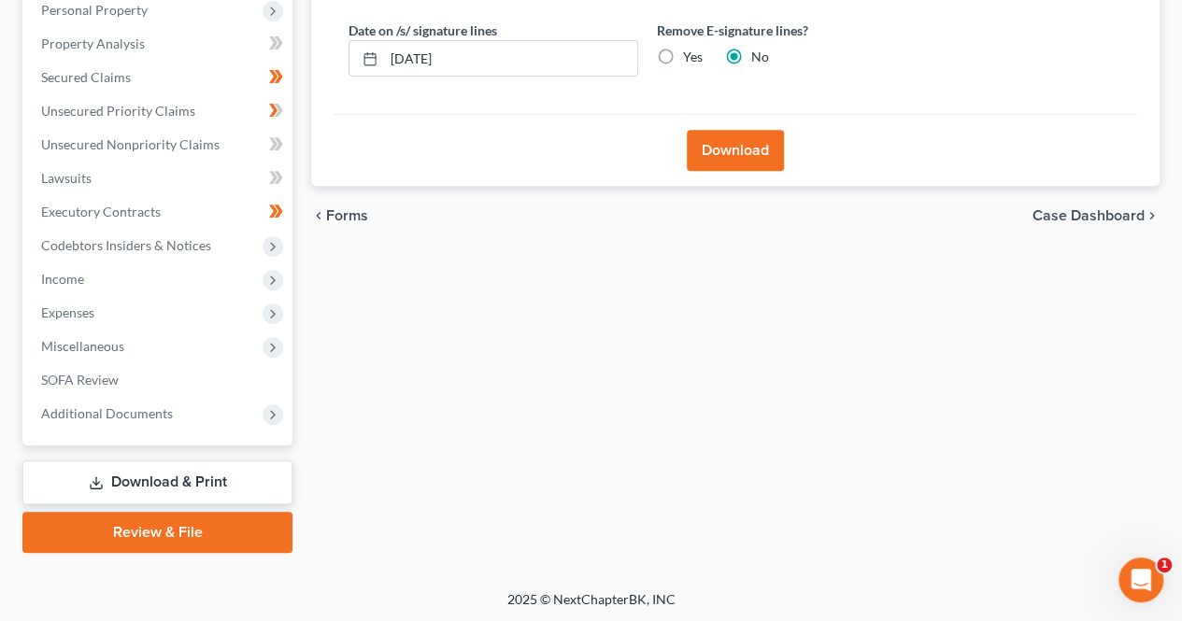
click at [730, 154] on button "Download" at bounding box center [735, 150] width 97 height 41
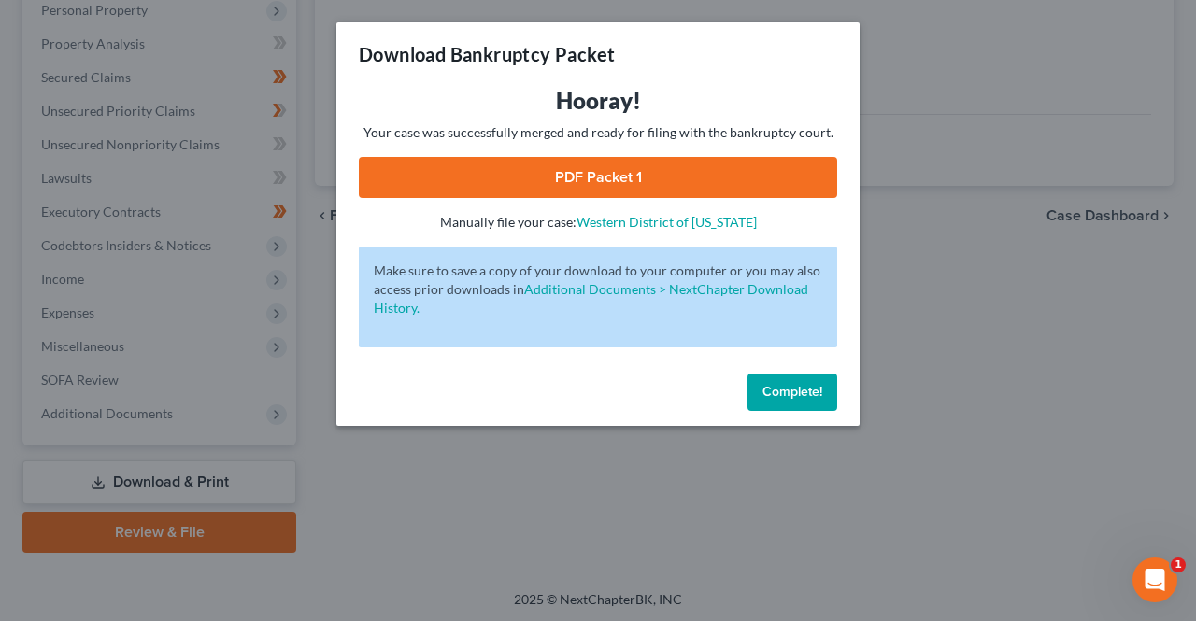
click at [678, 172] on link "PDF Packet 1" at bounding box center [598, 177] width 478 height 41
